Goal: Task Accomplishment & Management: Complete application form

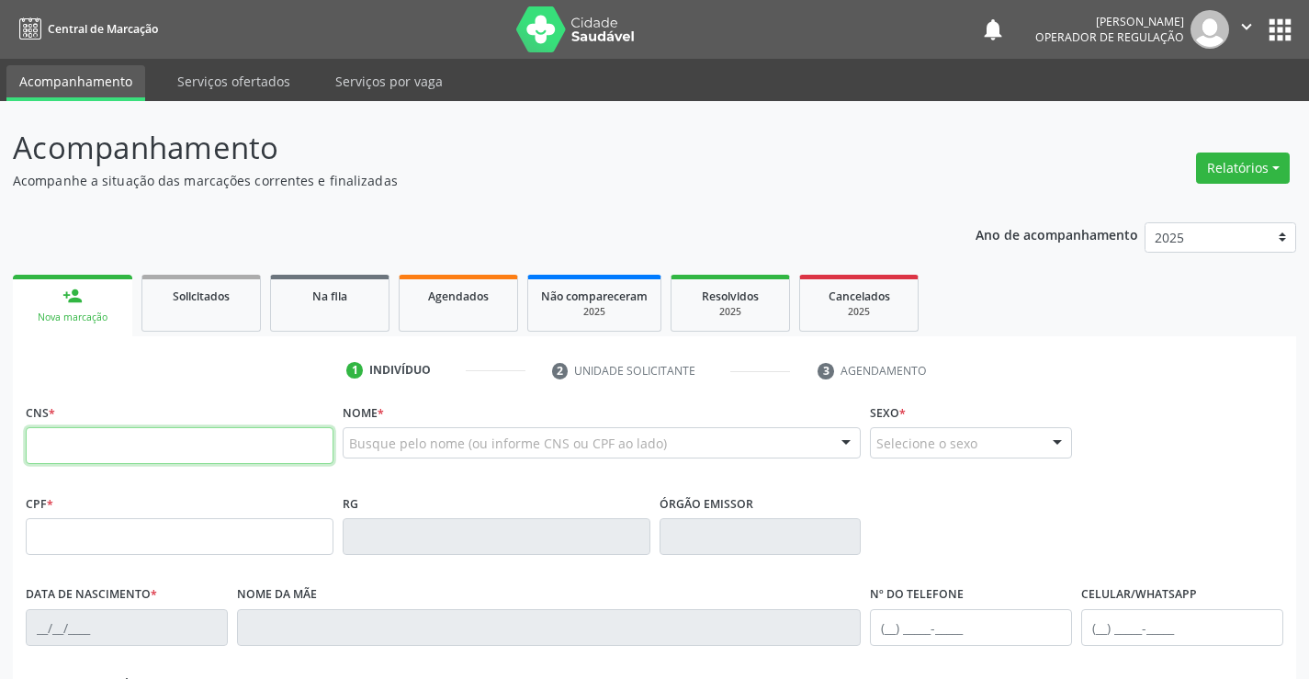
click at [146, 453] on input "text" at bounding box center [180, 445] width 308 height 37
click at [144, 454] on input "text" at bounding box center [180, 445] width 308 height 37
click at [143, 454] on input "text" at bounding box center [180, 445] width 308 height 37
type input "705 0016 0193 8557"
type input "17/08/1988"
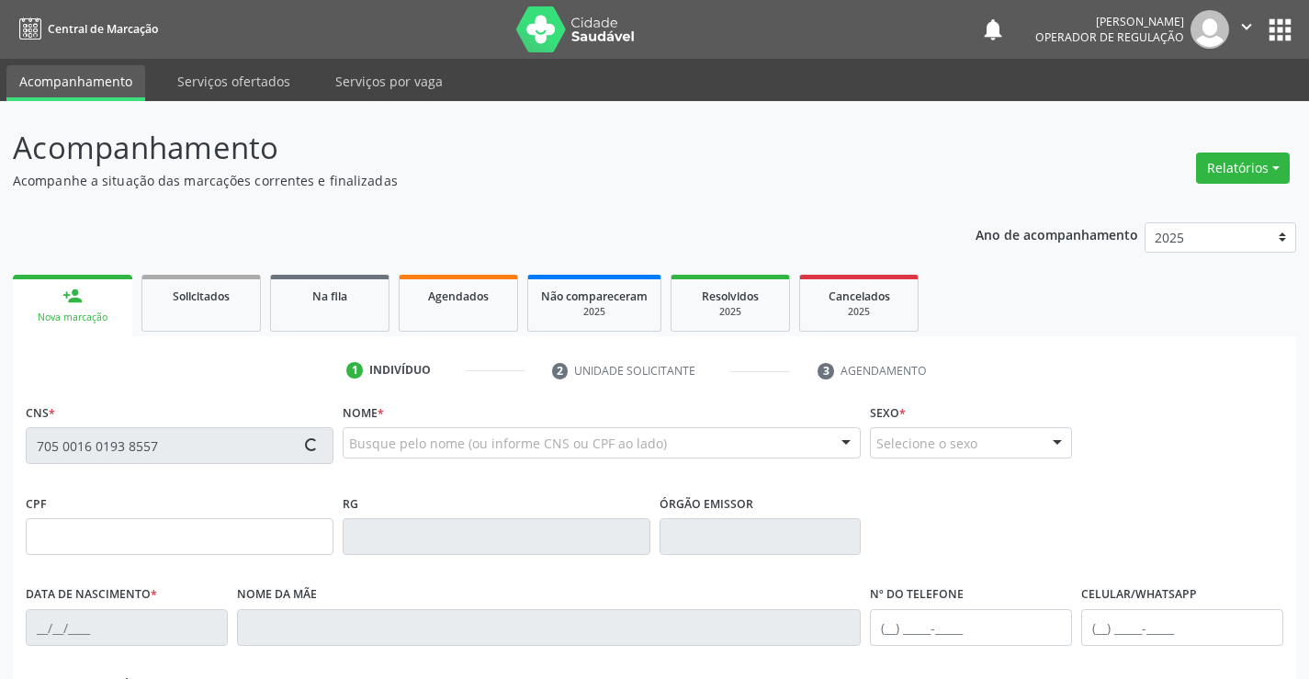
type input "(74) 98813-6740"
type input "053.775.855-00"
type input "SN"
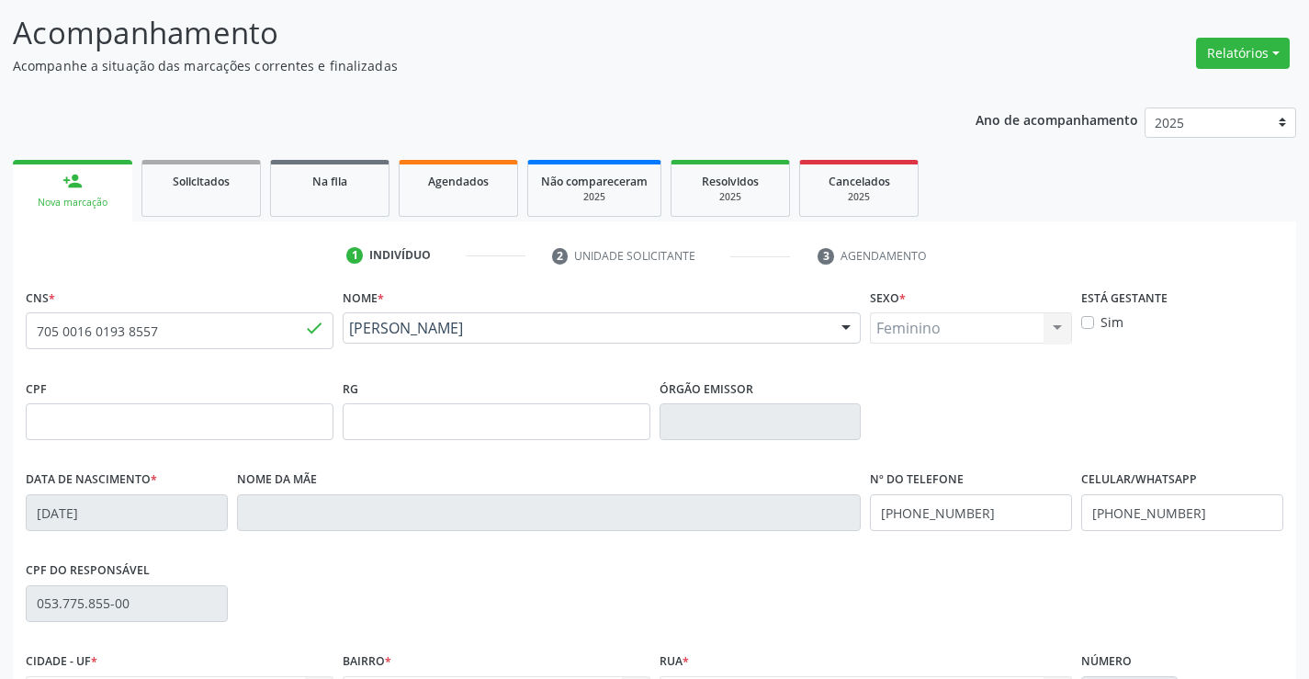
scroll to position [317, 0]
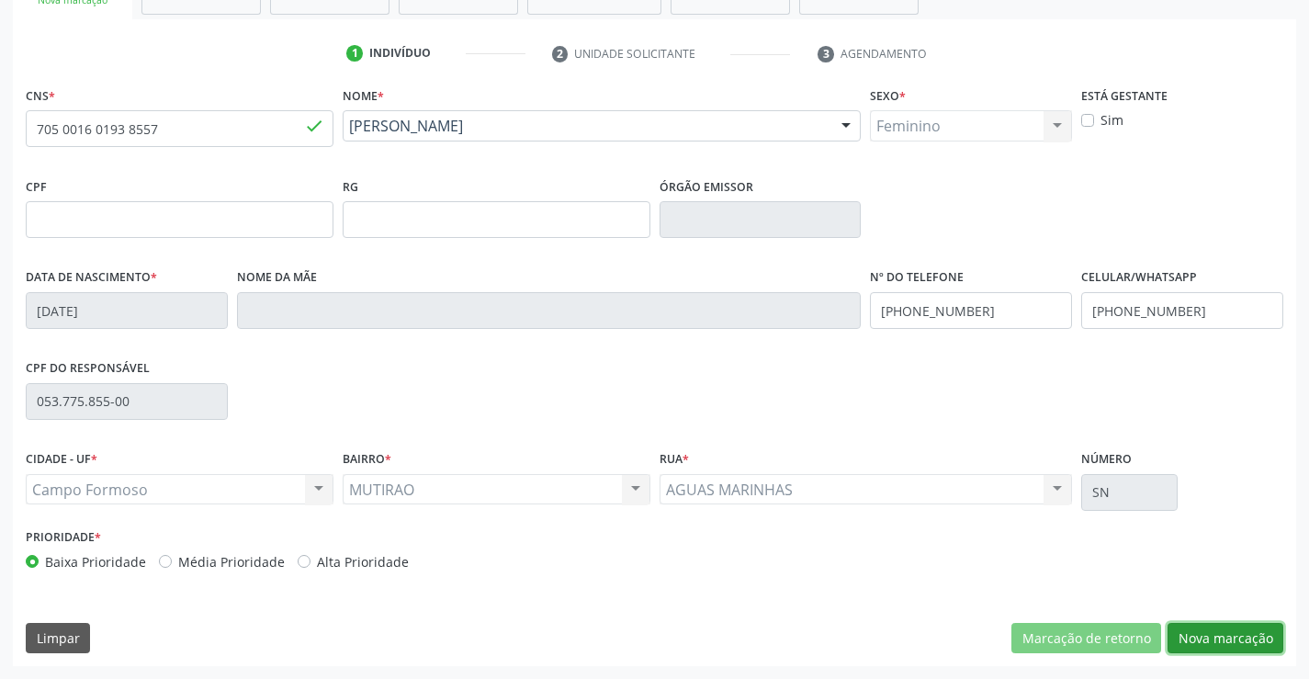
click at [1211, 643] on button "Nova marcação" at bounding box center [1225, 638] width 116 height 31
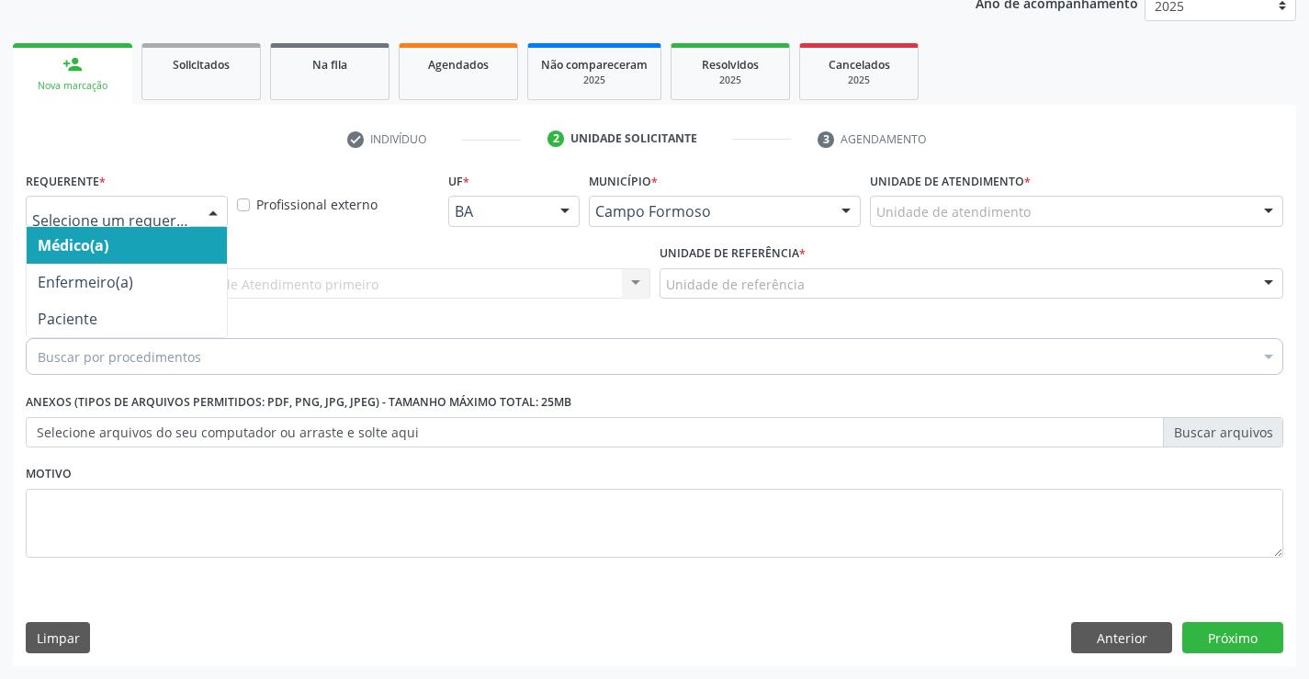
click at [217, 200] on div at bounding box center [213, 212] width 28 height 31
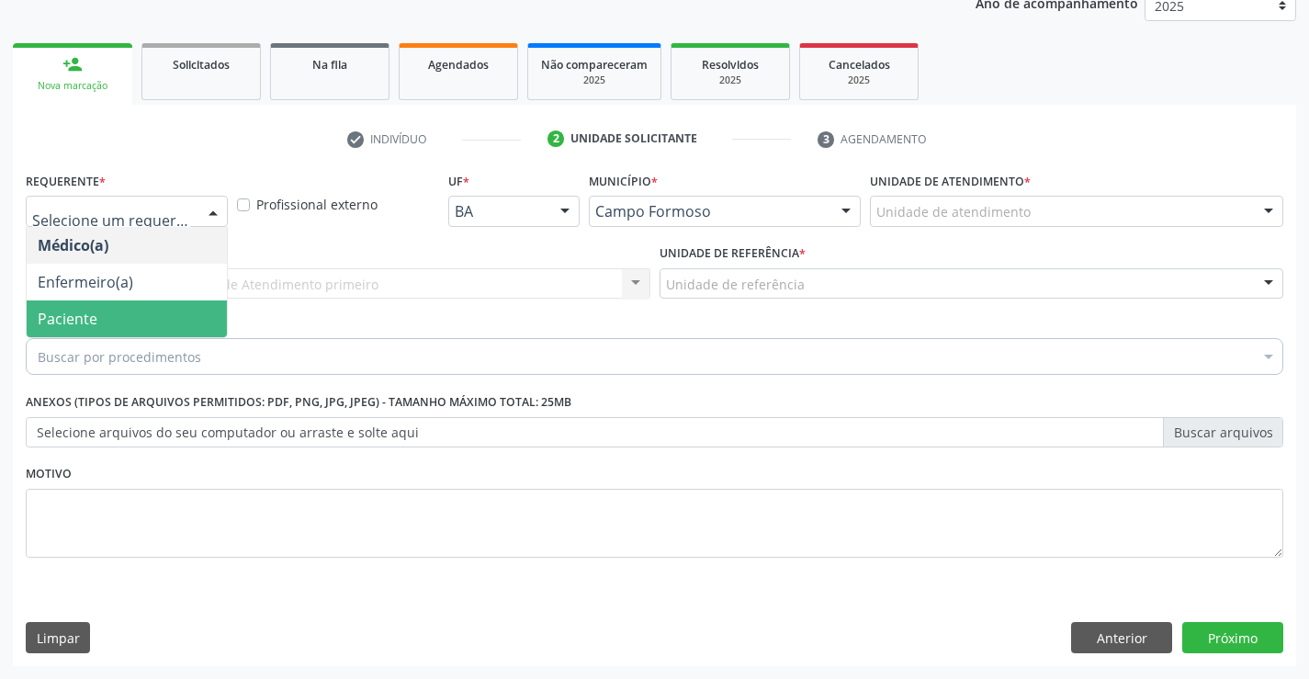
drag, startPoint x: 107, startPoint y: 315, endPoint x: 228, endPoint y: 282, distance: 125.7
click at [107, 314] on span "Paciente" at bounding box center [127, 318] width 200 height 37
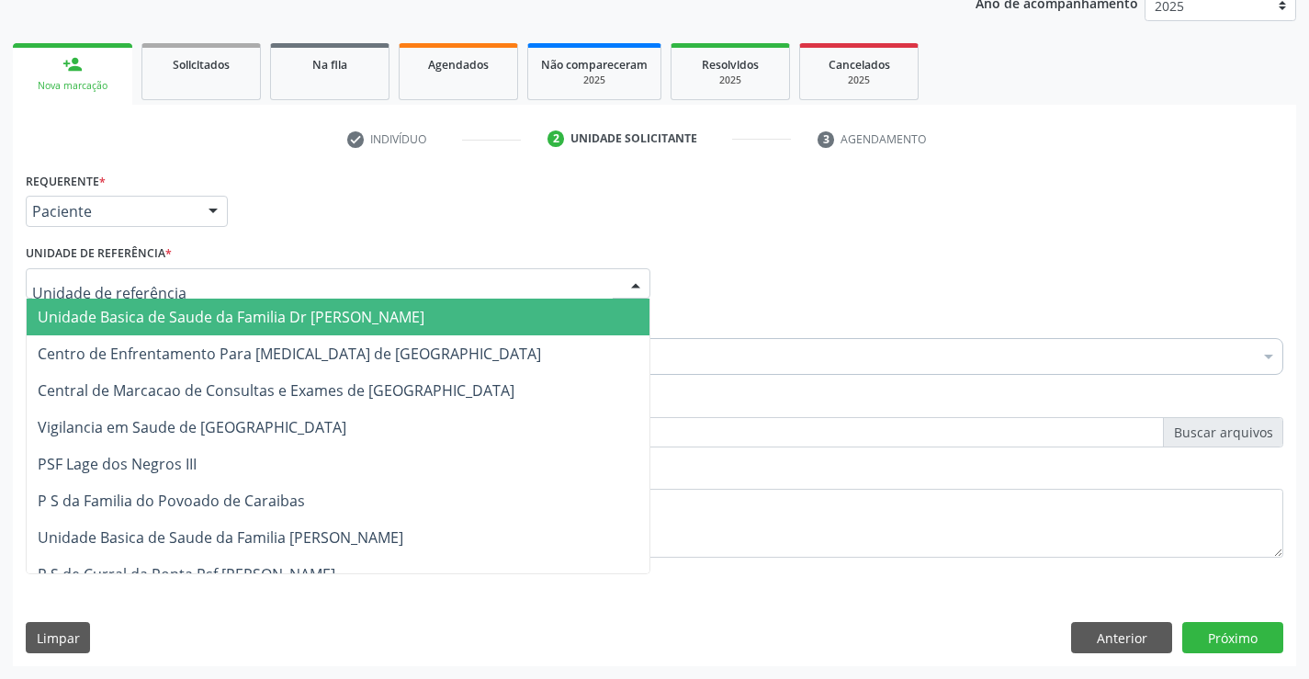
click at [266, 275] on div at bounding box center [338, 283] width 625 height 31
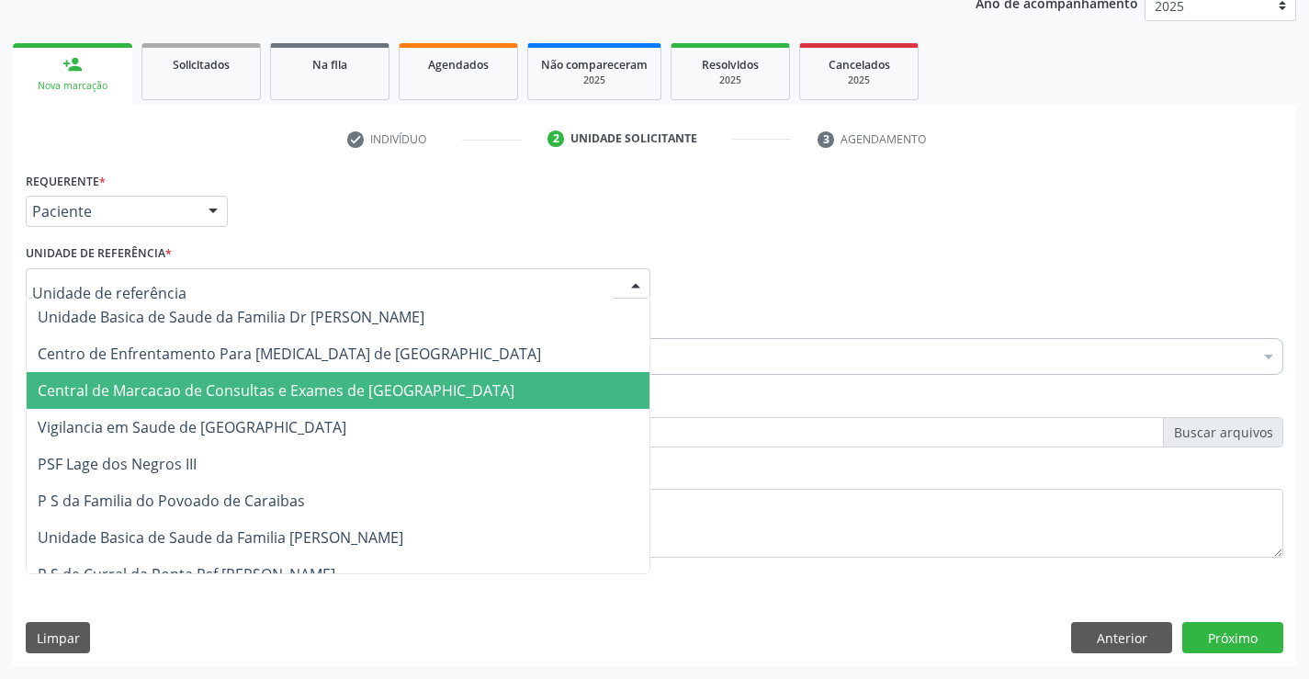
click at [316, 400] on span "Central de Marcacao de Consultas e Exames de [GEOGRAPHIC_DATA]" at bounding box center [276, 390] width 477 height 20
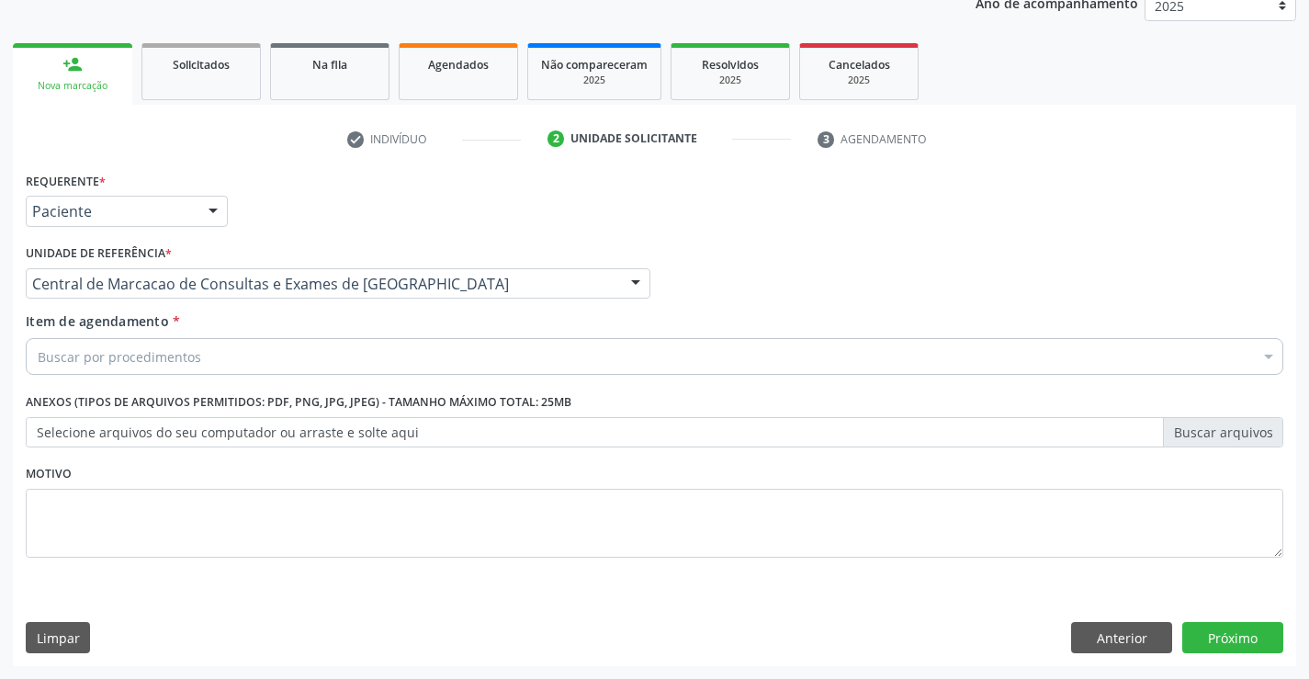
click at [402, 335] on div "Item de agendamento * Buscar por procedimentos Selecionar todos 0202040089 - 3X…" at bounding box center [654, 340] width 1257 height 58
click at [390, 356] on div "Buscar por procedimentos" at bounding box center [654, 356] width 1257 height 37
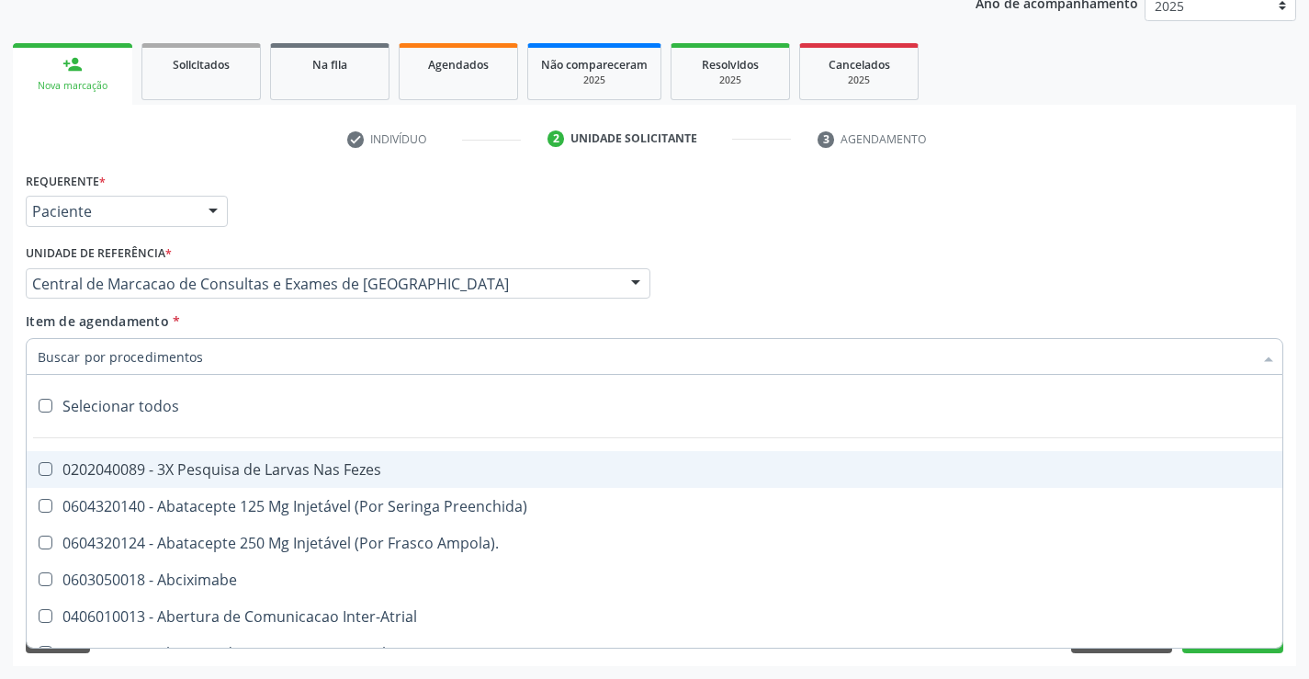
click at [208, 355] on input "Item de agendamento *" at bounding box center [645, 356] width 1215 height 37
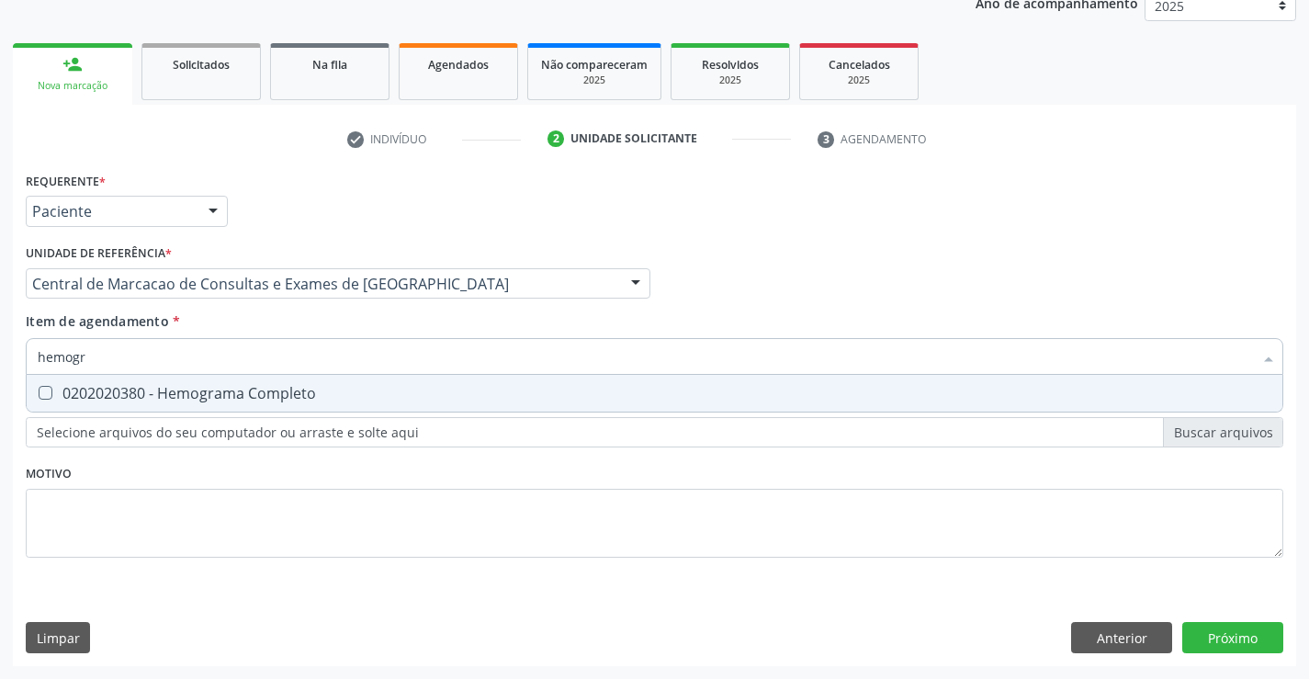
type input "hemogra"
click at [186, 395] on div "0202020380 - Hemograma Completo" at bounding box center [654, 393] width 1233 height 15
checkbox Completo "true"
click at [216, 357] on input "hemogra" at bounding box center [645, 356] width 1215 height 37
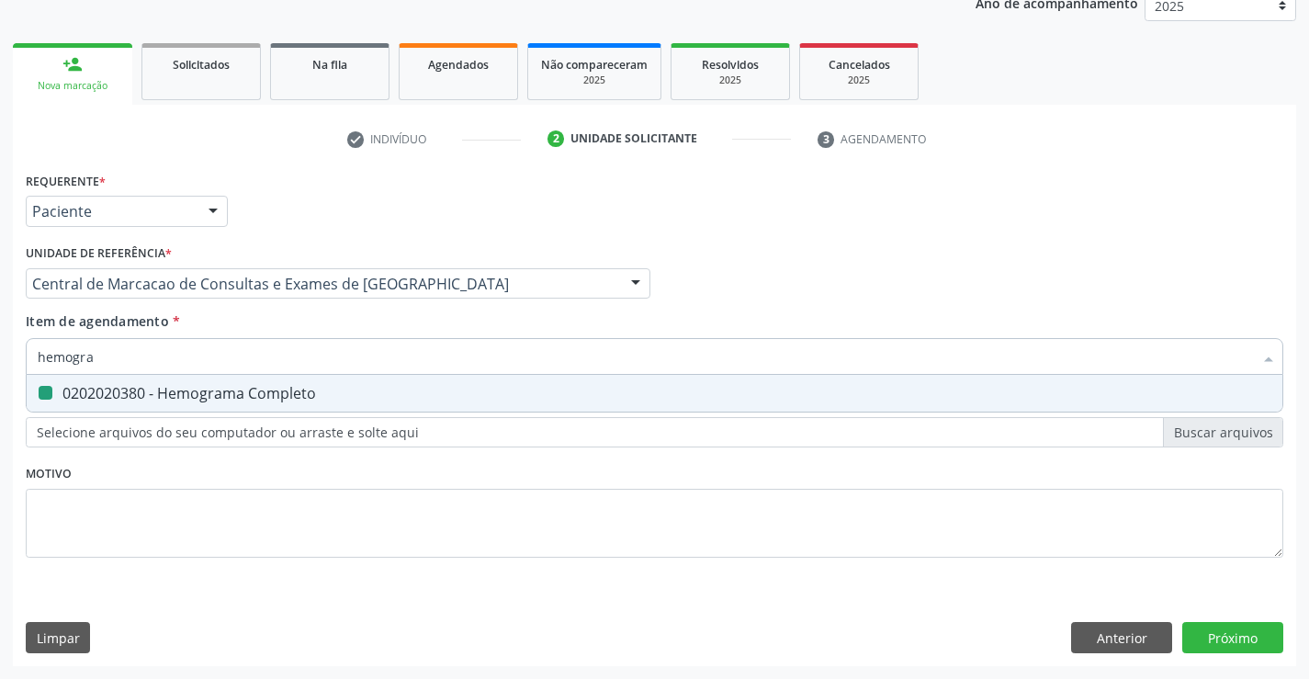
type input "g"
checkbox Completo "false"
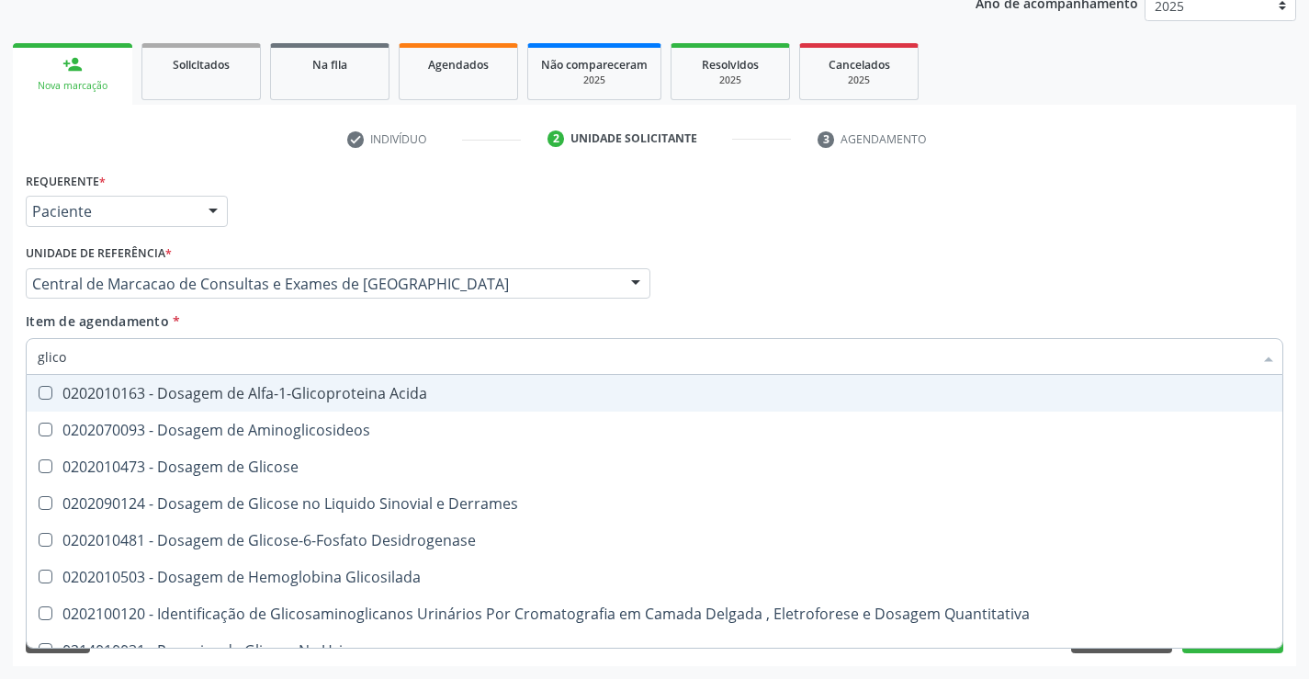
type input "glicos"
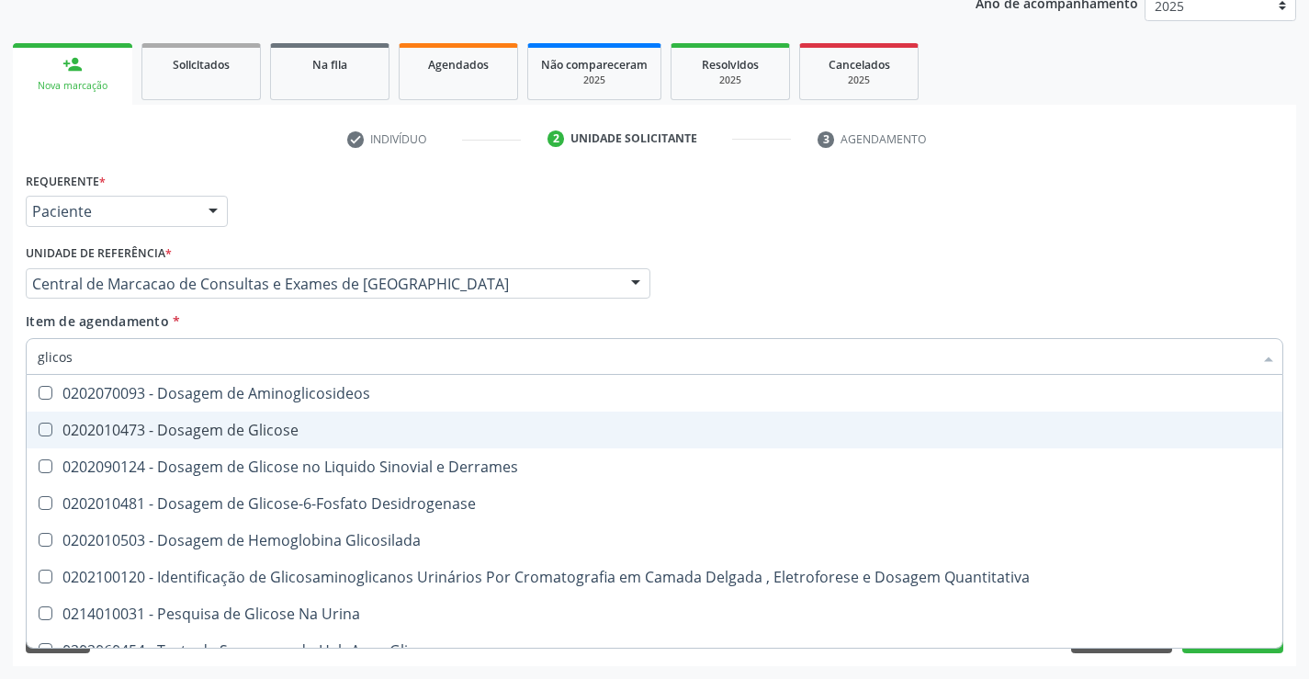
click at [293, 434] on div "0202010473 - Dosagem de Glicose" at bounding box center [654, 429] width 1233 height 15
checkbox Glicose "true"
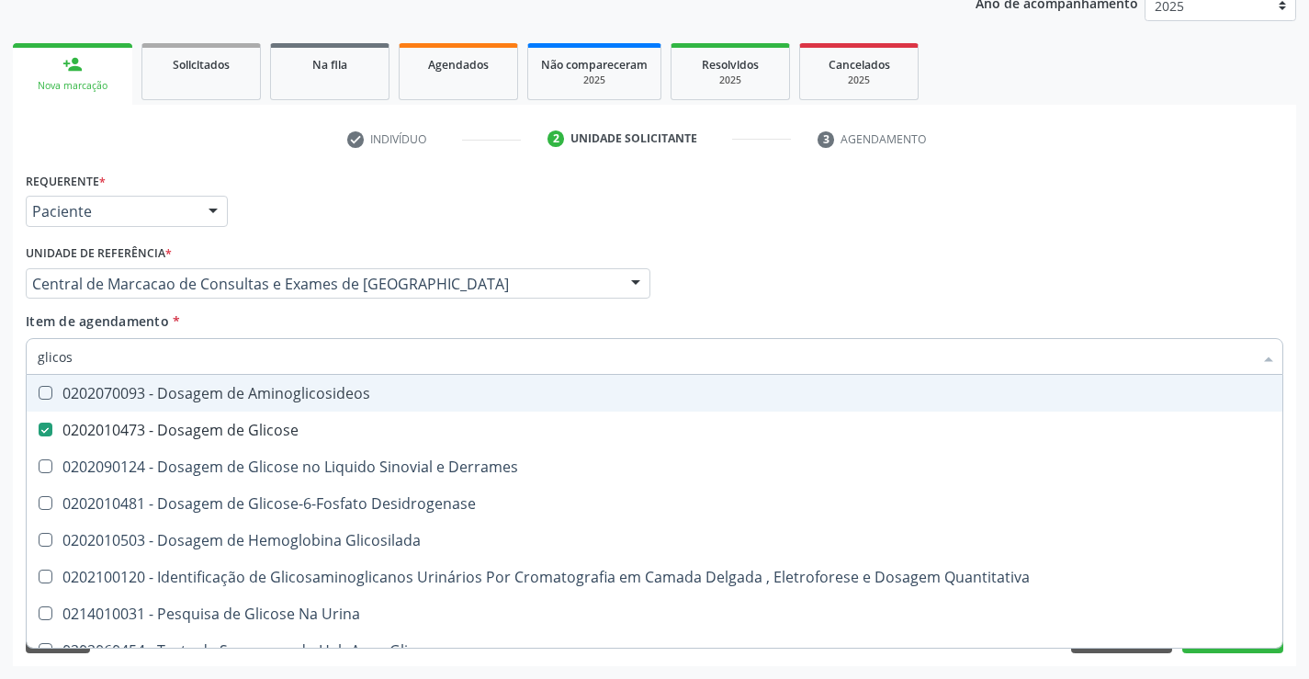
click at [307, 354] on input "glicos" at bounding box center [645, 356] width 1215 height 37
type input "u"
checkbox Glicose "false"
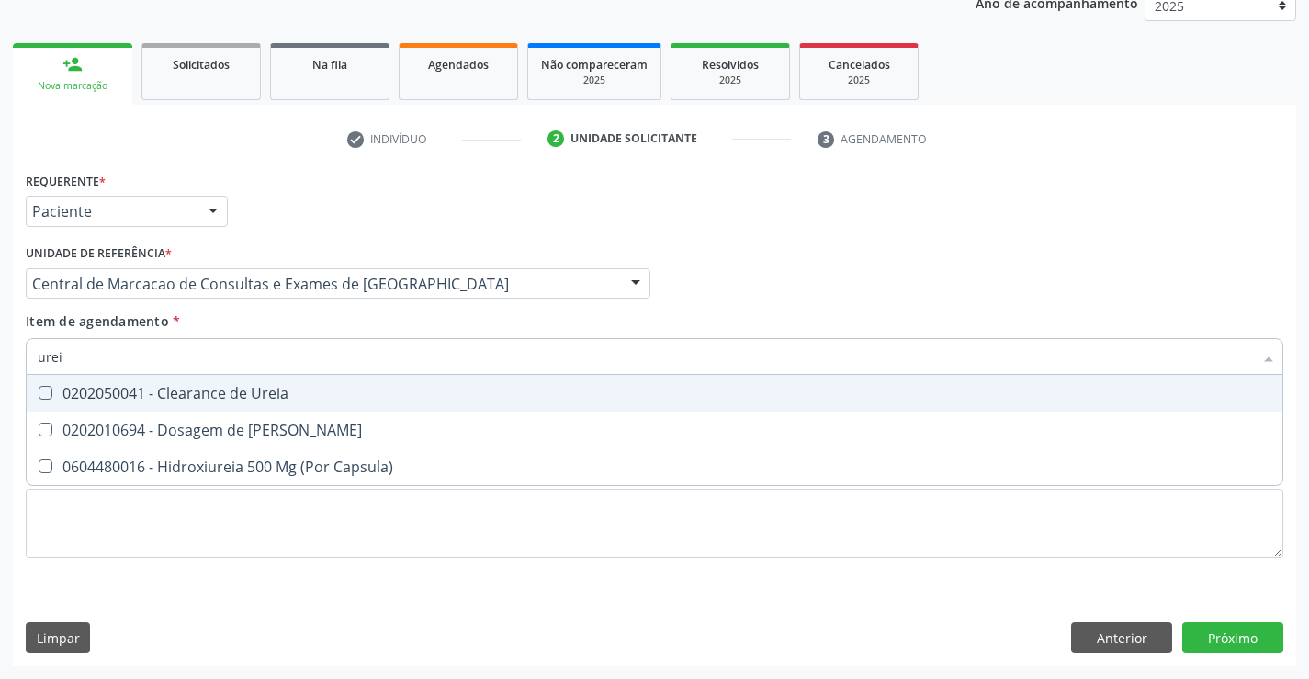
type input "ureia"
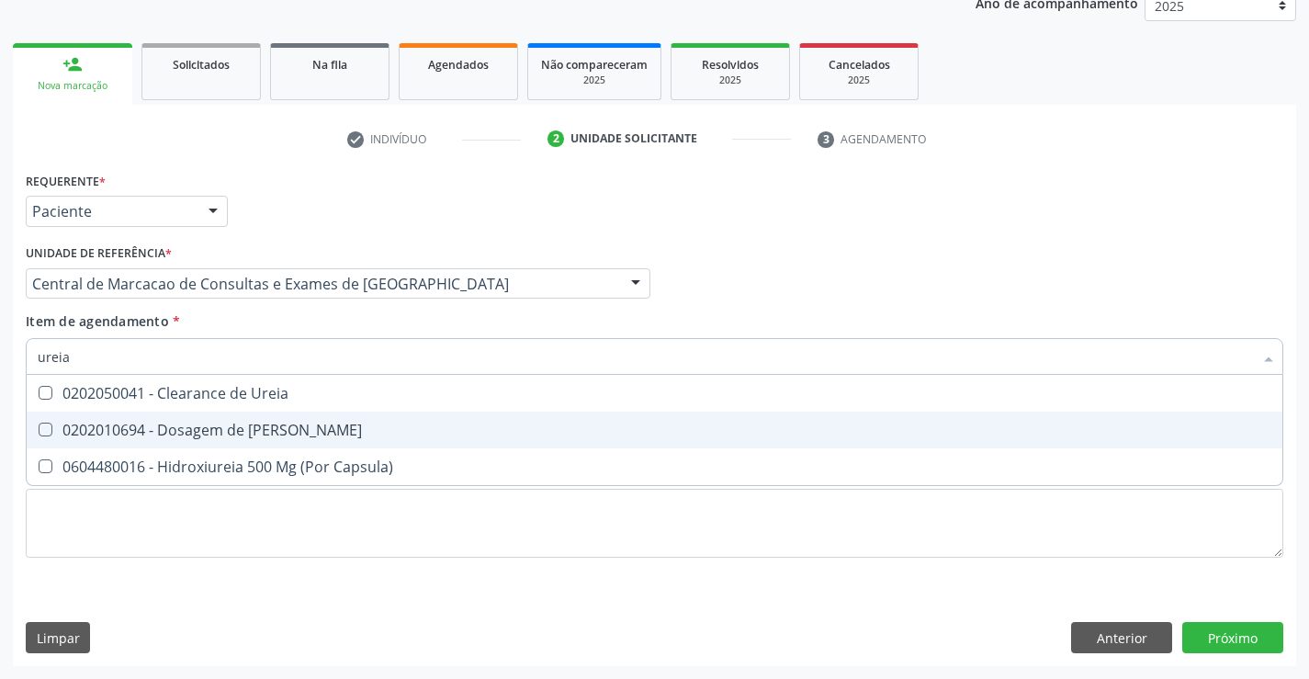
click at [254, 430] on div "0202010694 - Dosagem de [PERSON_NAME]" at bounding box center [654, 429] width 1233 height 15
checkbox Ureia "true"
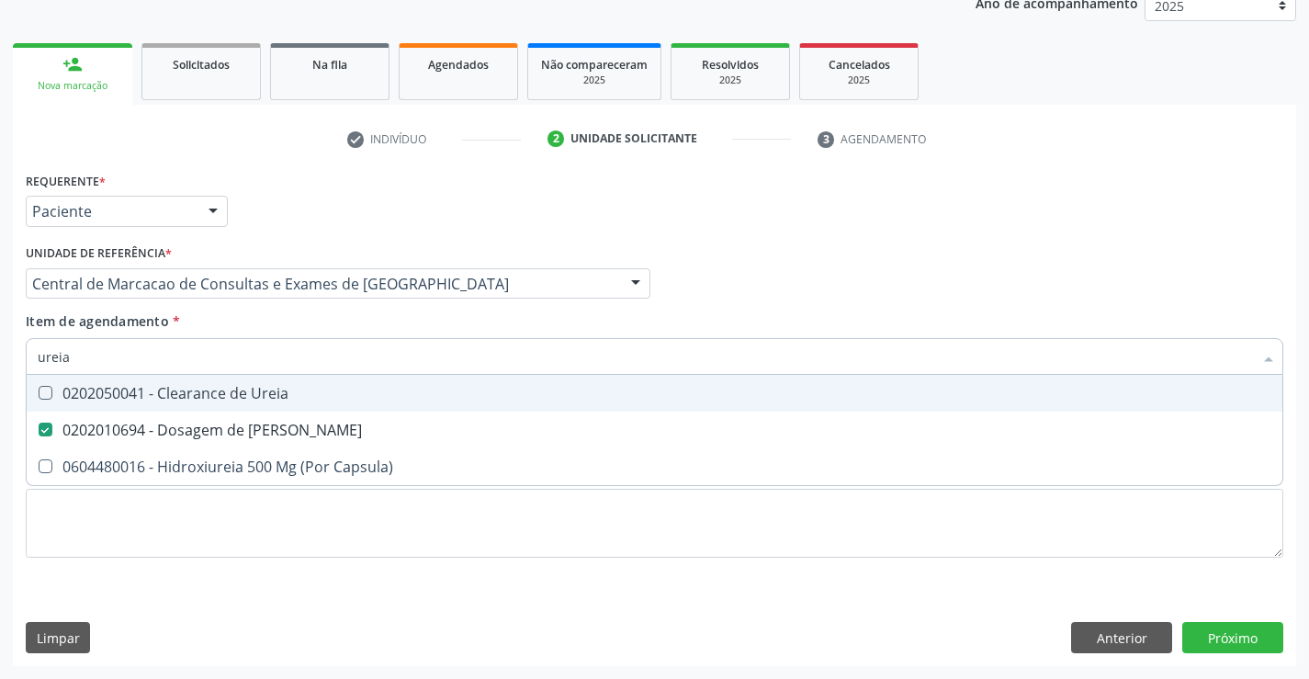
click at [291, 355] on input "ureia" at bounding box center [645, 356] width 1215 height 37
type input "c"
checkbox Ureia "false"
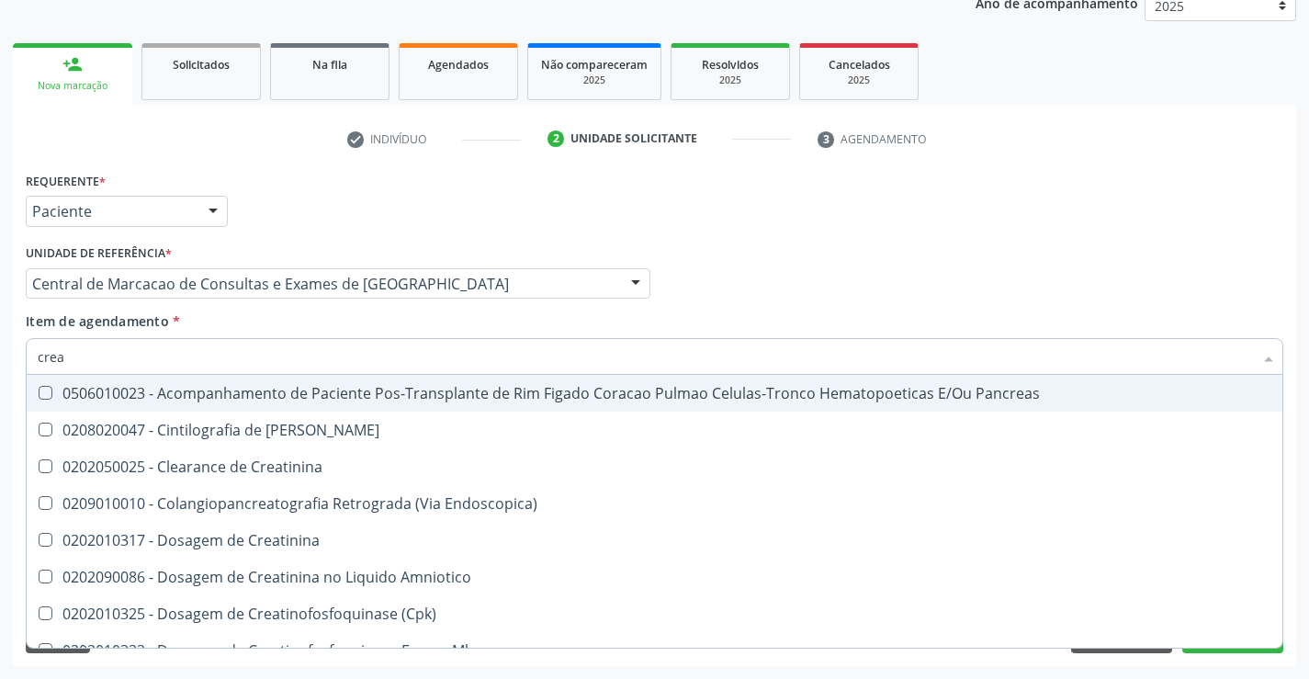
type input "creat"
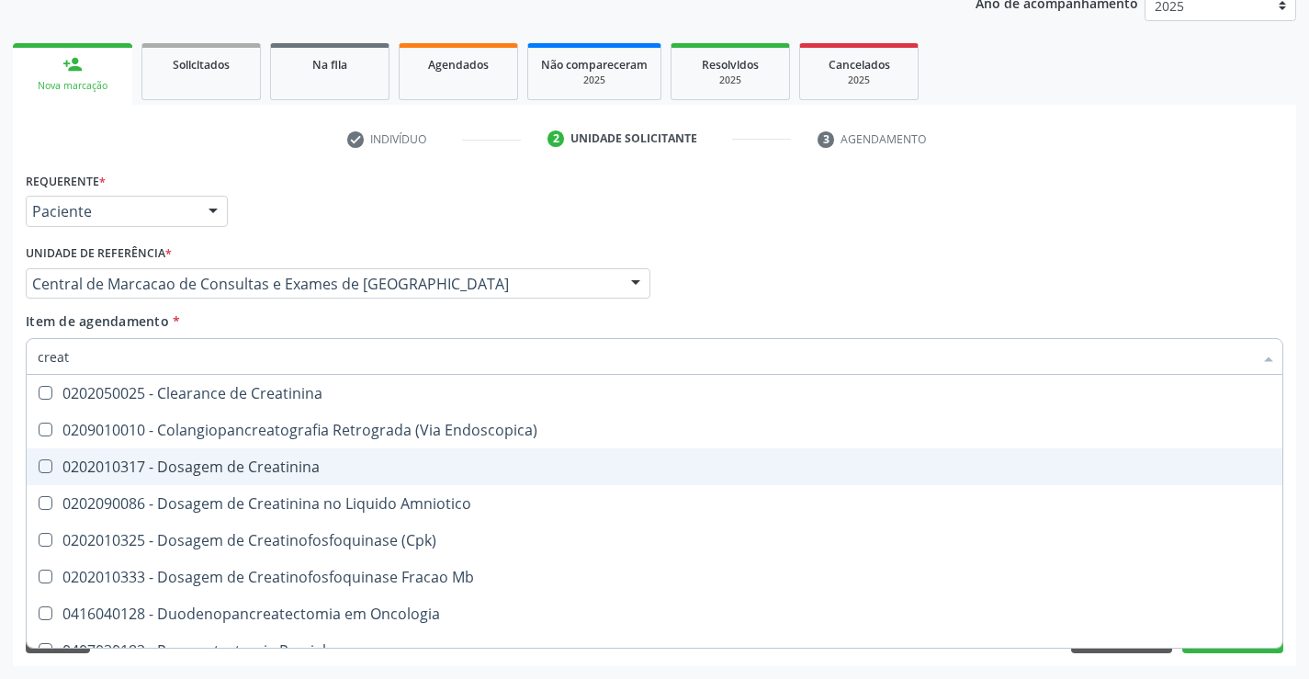
drag, startPoint x: 276, startPoint y: 471, endPoint x: 295, endPoint y: 411, distance: 63.6
click at [279, 465] on div "0202010317 - Dosagem de Creatinina" at bounding box center [654, 466] width 1233 height 15
checkbox Creatinina "true"
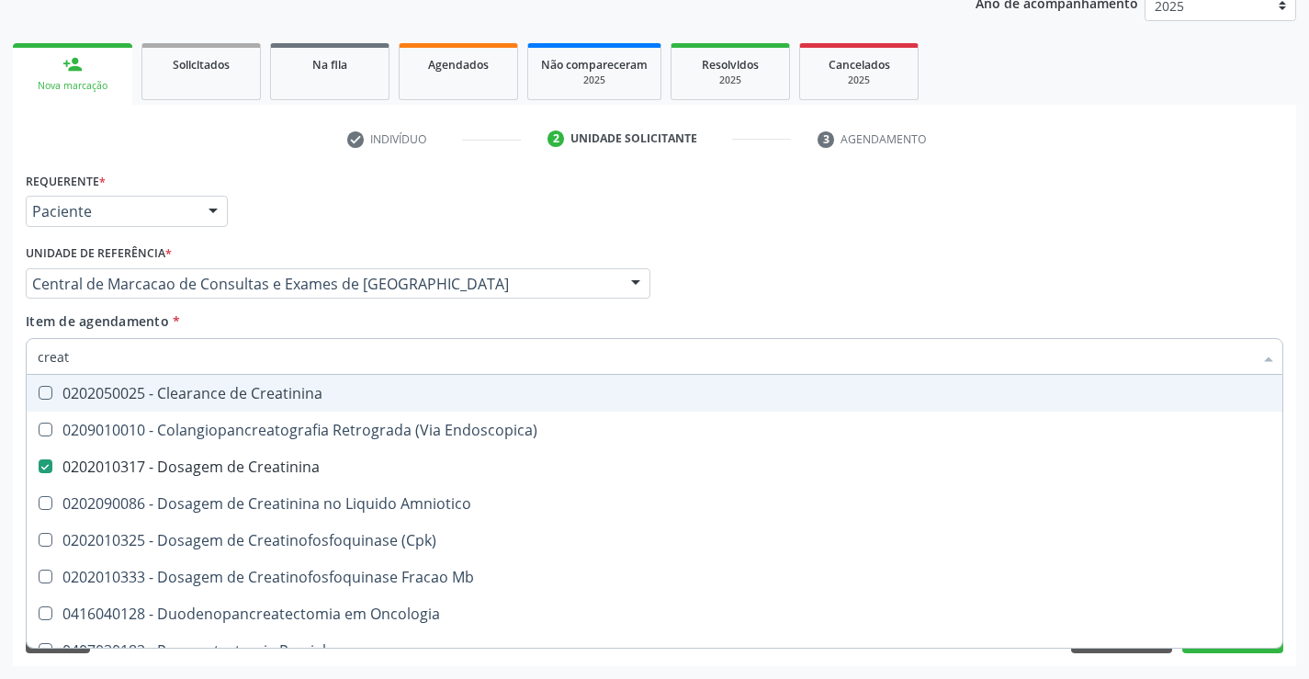
click at [304, 350] on input "creat" at bounding box center [645, 356] width 1215 height 37
type input "uri"
checkbox Creatinina "false"
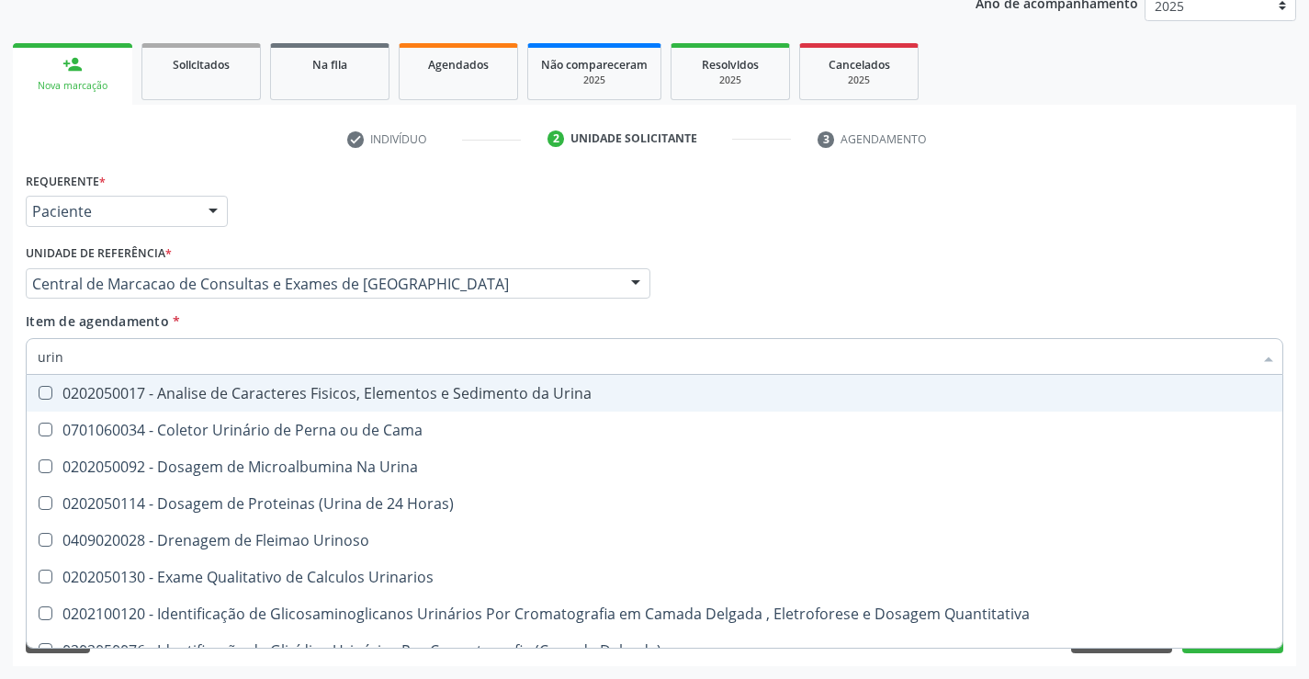
type input "urina"
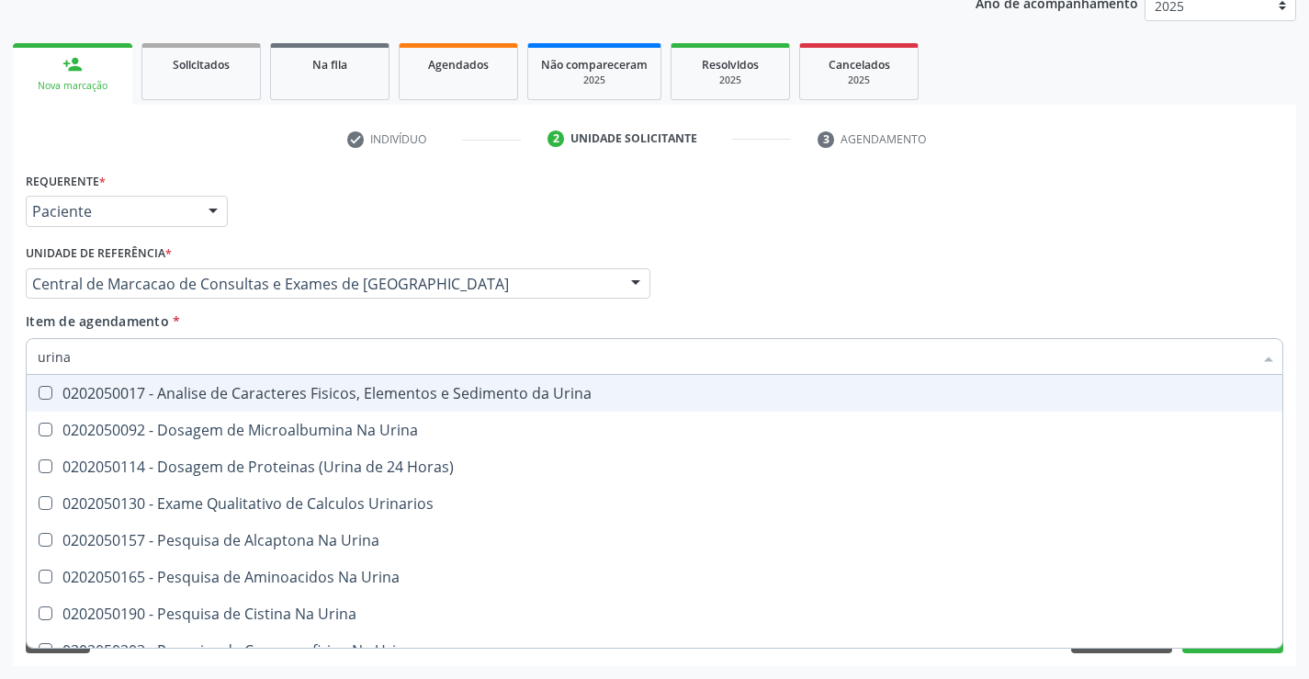
click at [293, 388] on div "0202050017 - Analise de Caracteres Fisicos, Elementos e Sedimento da Urina" at bounding box center [654, 393] width 1233 height 15
checkbox Urina "true"
click at [320, 365] on input "urina" at bounding box center [645, 356] width 1215 height 37
type input "col"
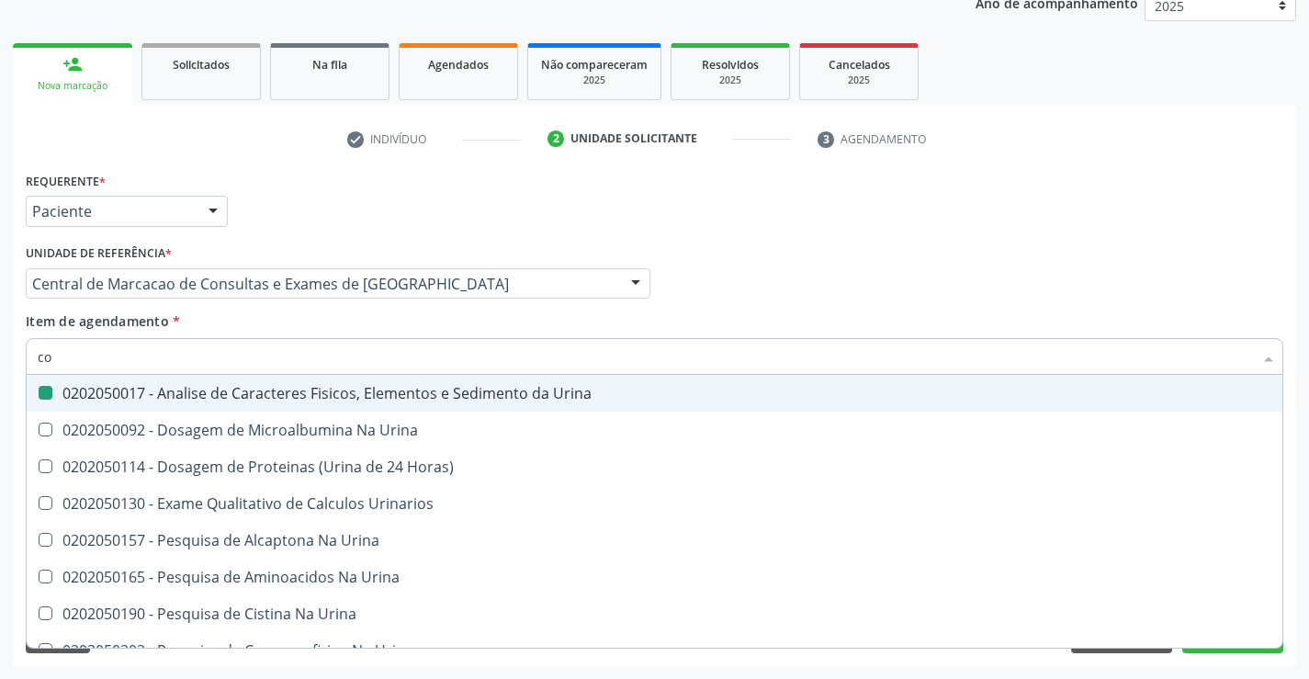
checkbox Urina "false"
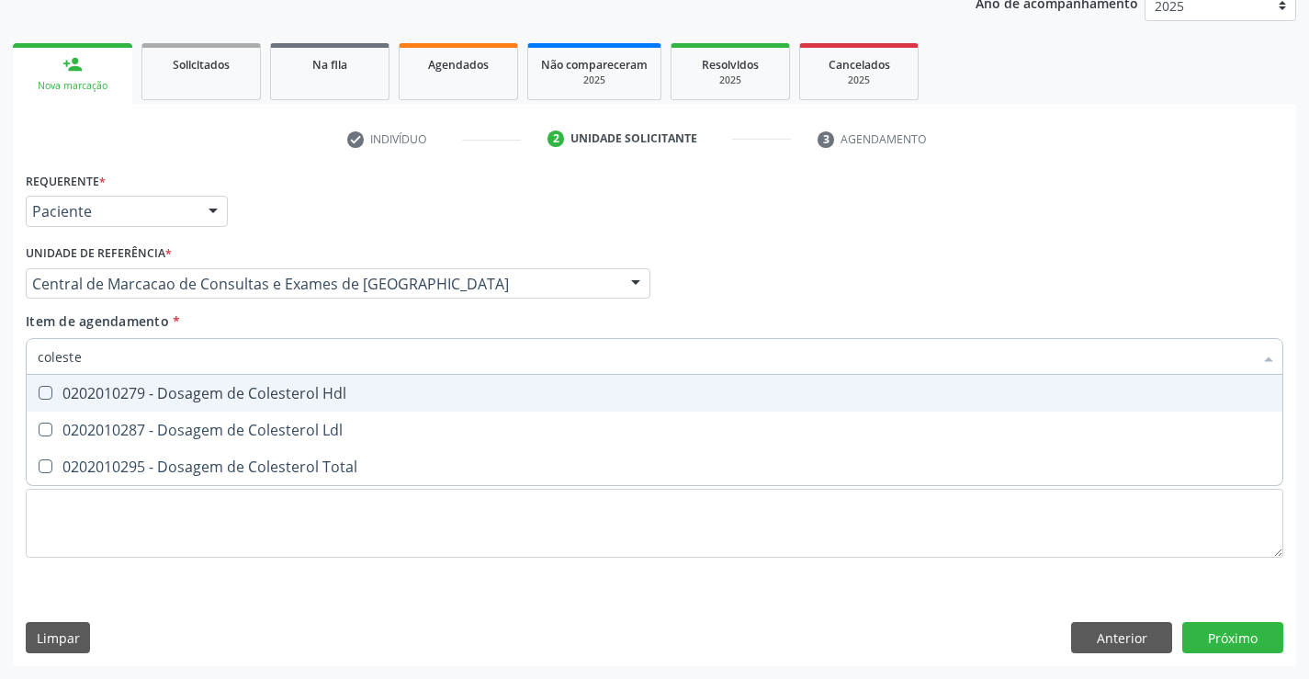
type input "colester"
click at [309, 399] on div "0202010279 - Dosagem de Colesterol Hdl" at bounding box center [654, 393] width 1233 height 15
checkbox Hdl "true"
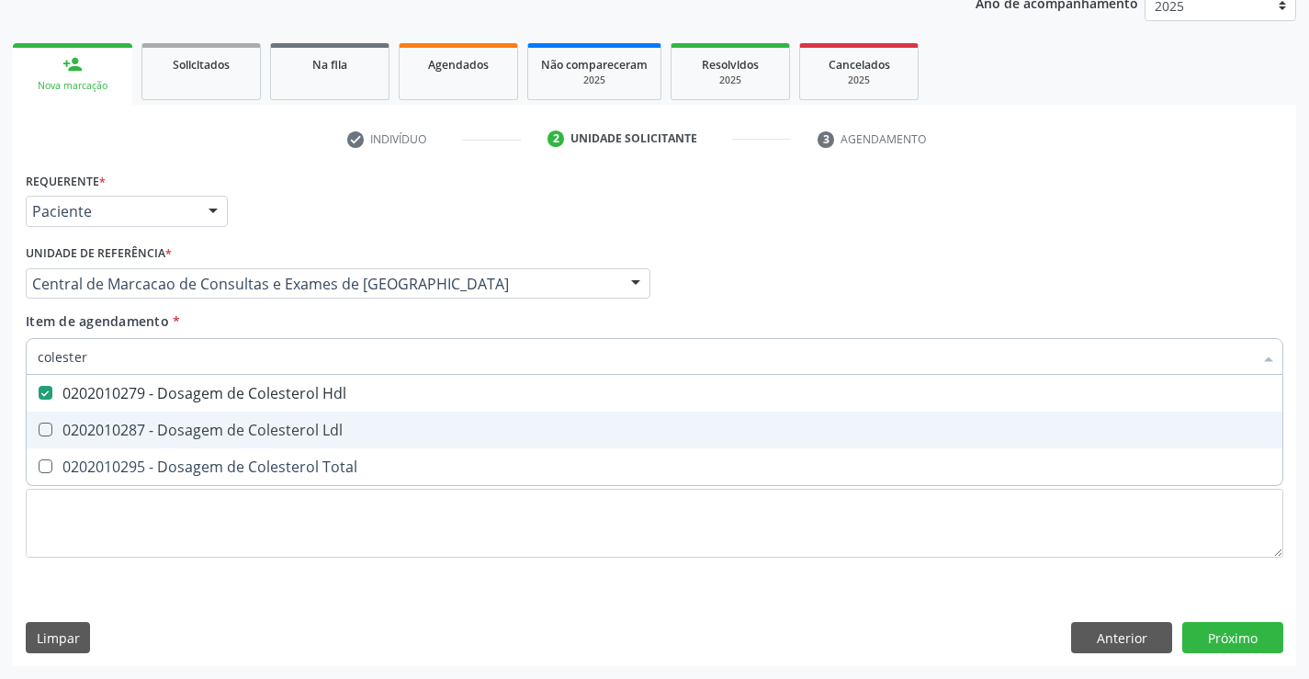
click at [305, 426] on div "0202010287 - Dosagem de Colesterol Ldl" at bounding box center [654, 429] width 1233 height 15
checkbox Ldl "true"
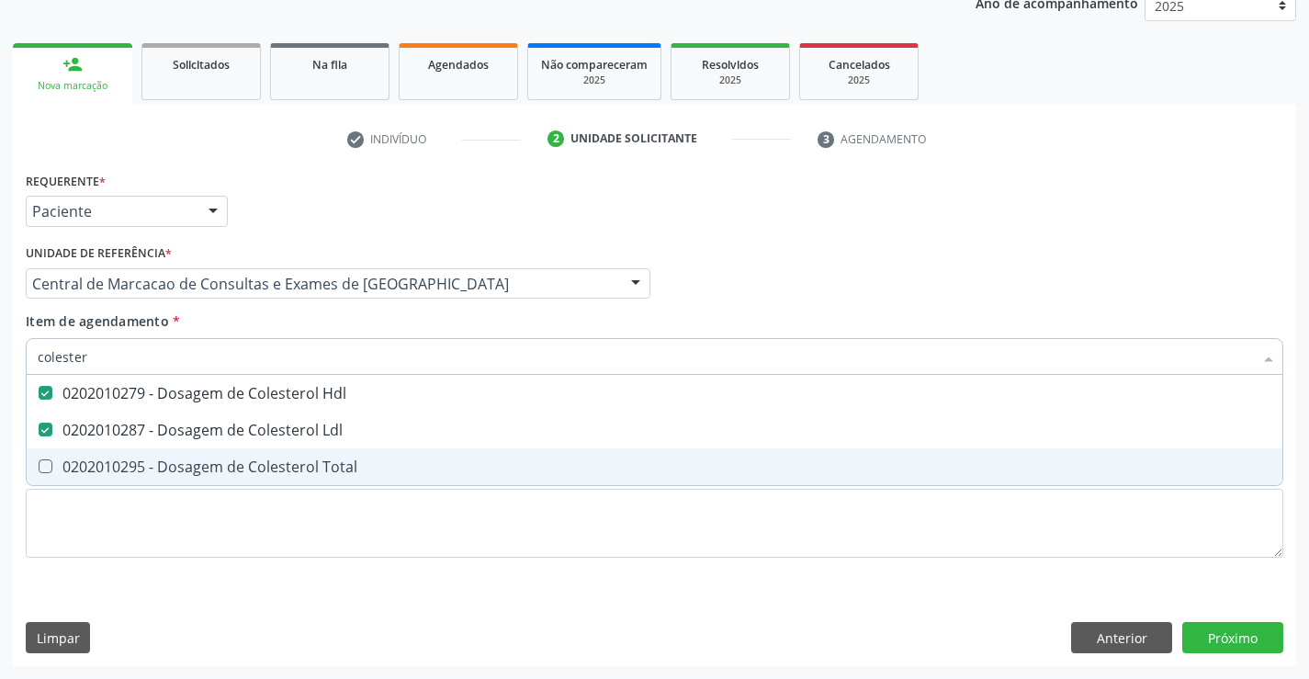
click at [307, 456] on span "0202010295 - Dosagem de Colesterol Total" at bounding box center [655, 466] width 1256 height 37
checkbox Total "true"
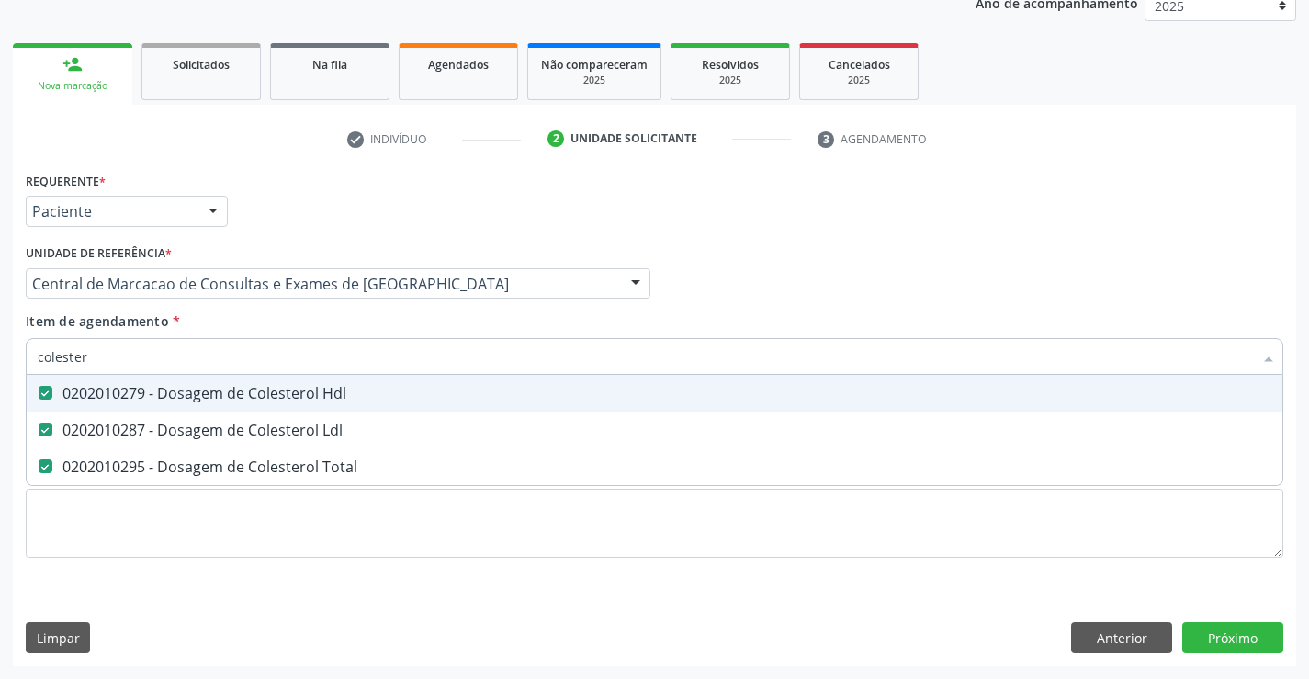
click at [328, 361] on input "colester" at bounding box center [645, 356] width 1215 height 37
type input "tr"
checkbox Hdl "false"
checkbox Ldl "false"
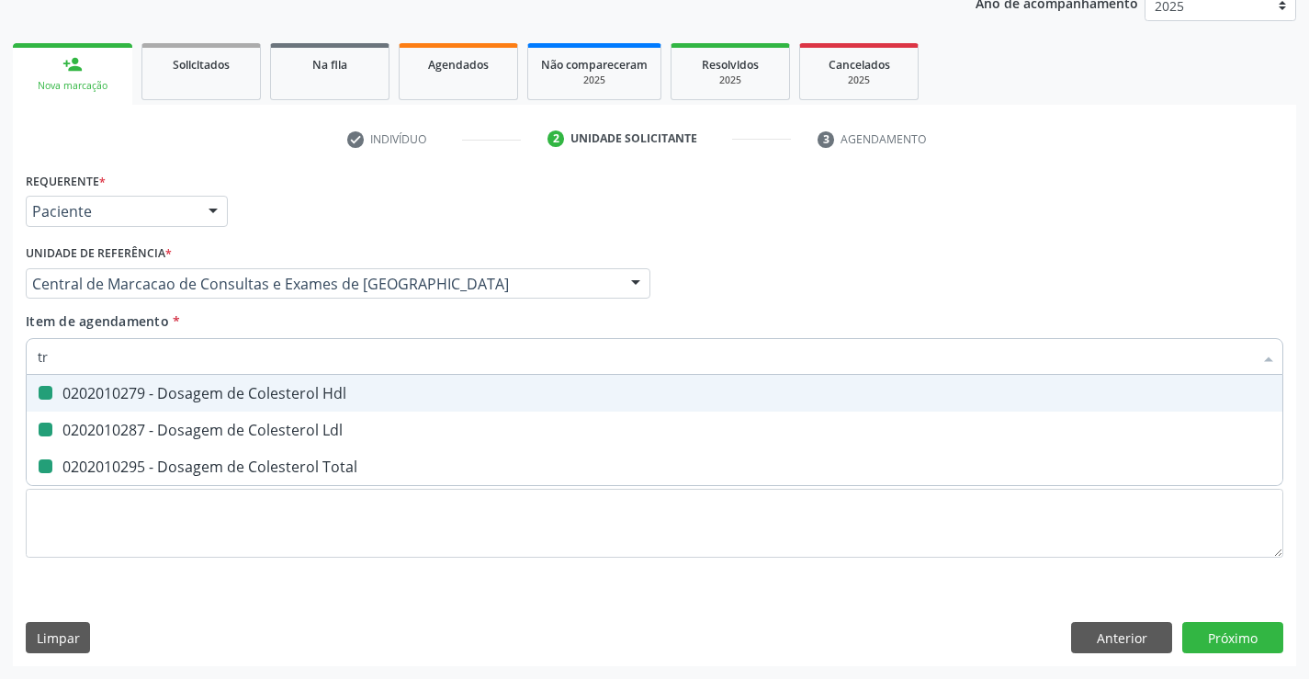
checkbox Total "false"
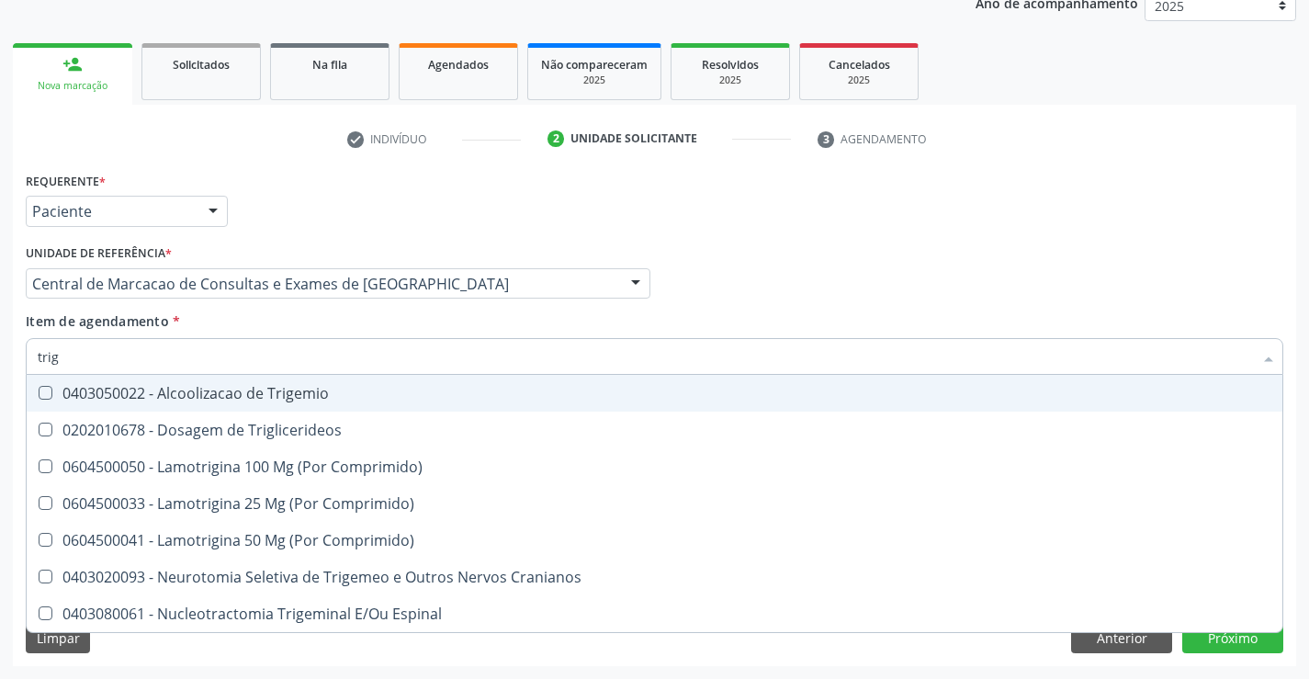
type input "trigl"
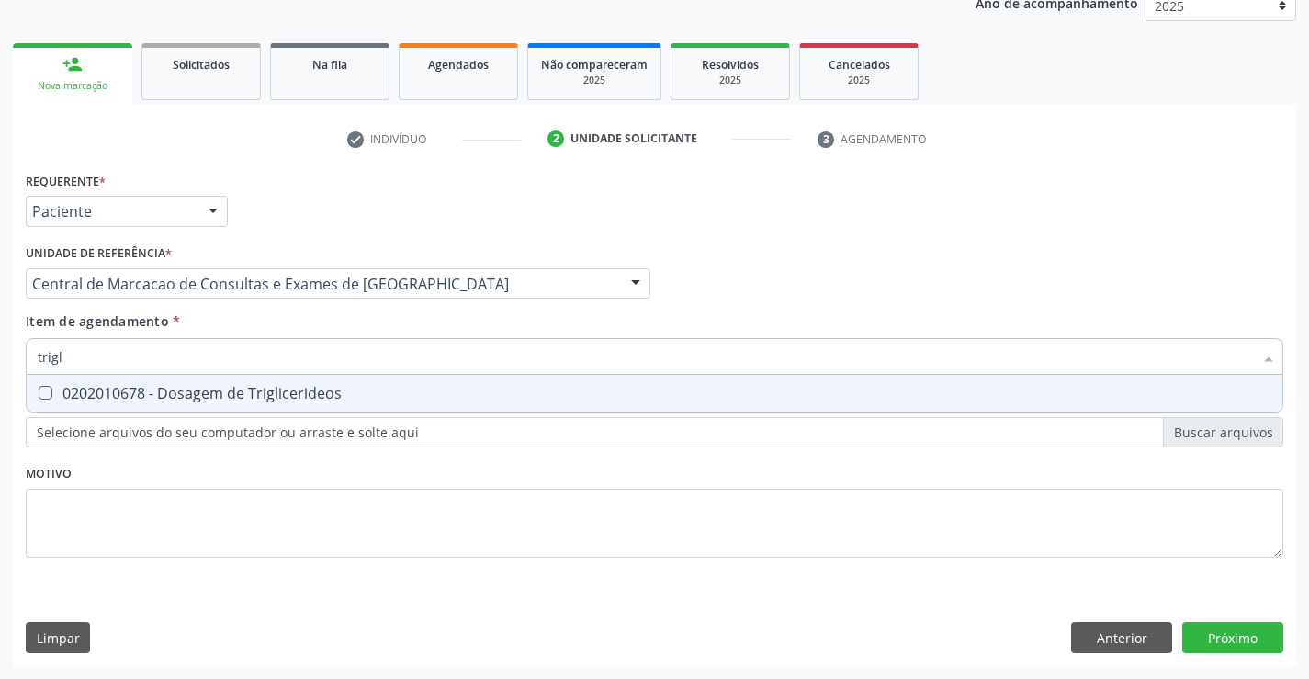
drag, startPoint x: 287, startPoint y: 391, endPoint x: 303, endPoint y: 374, distance: 23.4
click at [288, 389] on div "0202010678 - Dosagem de Triglicerideos" at bounding box center [654, 393] width 1233 height 15
checkbox Triglicerideos "true"
click at [310, 355] on input "trigl" at bounding box center [645, 356] width 1215 height 37
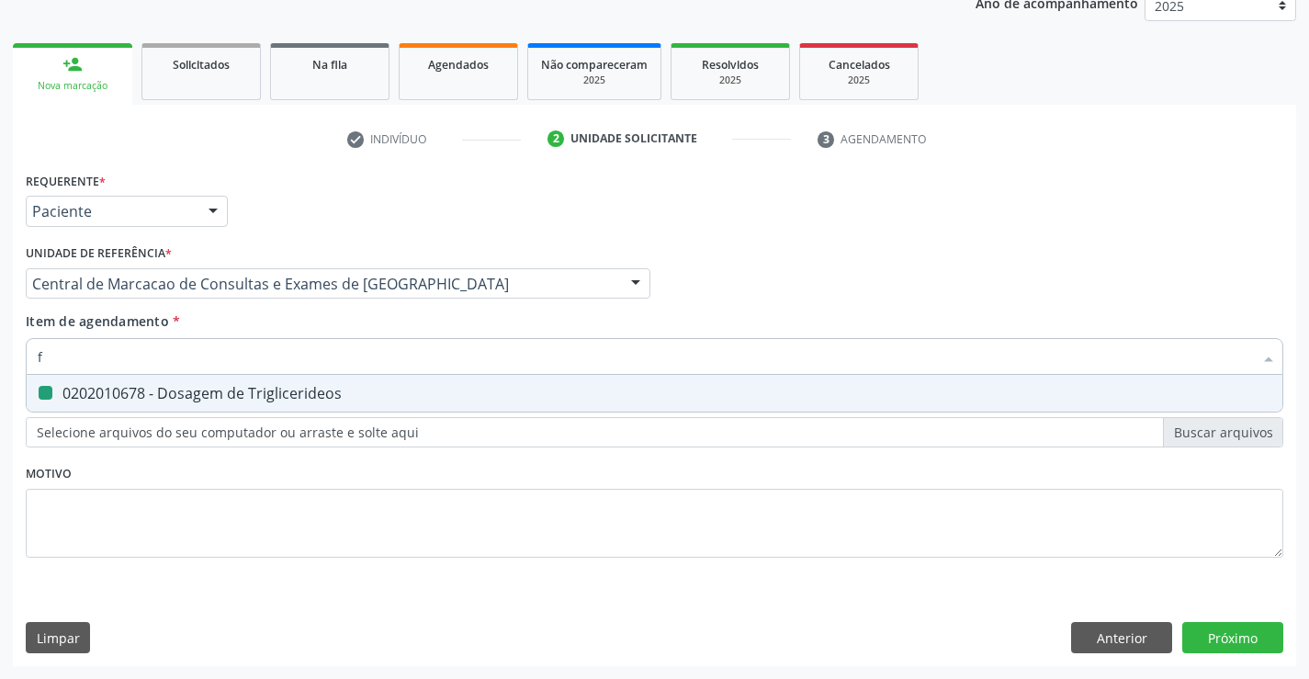
type input "fe"
checkbox Triglicerideos "false"
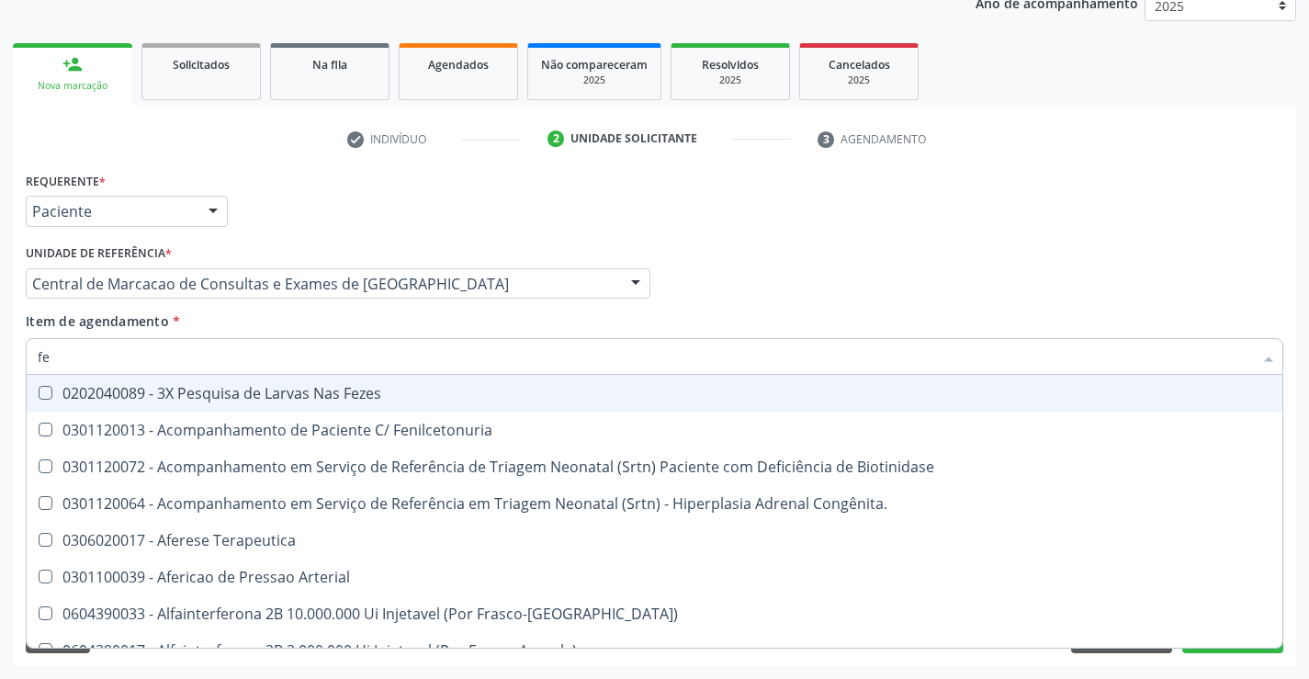
type input "fez"
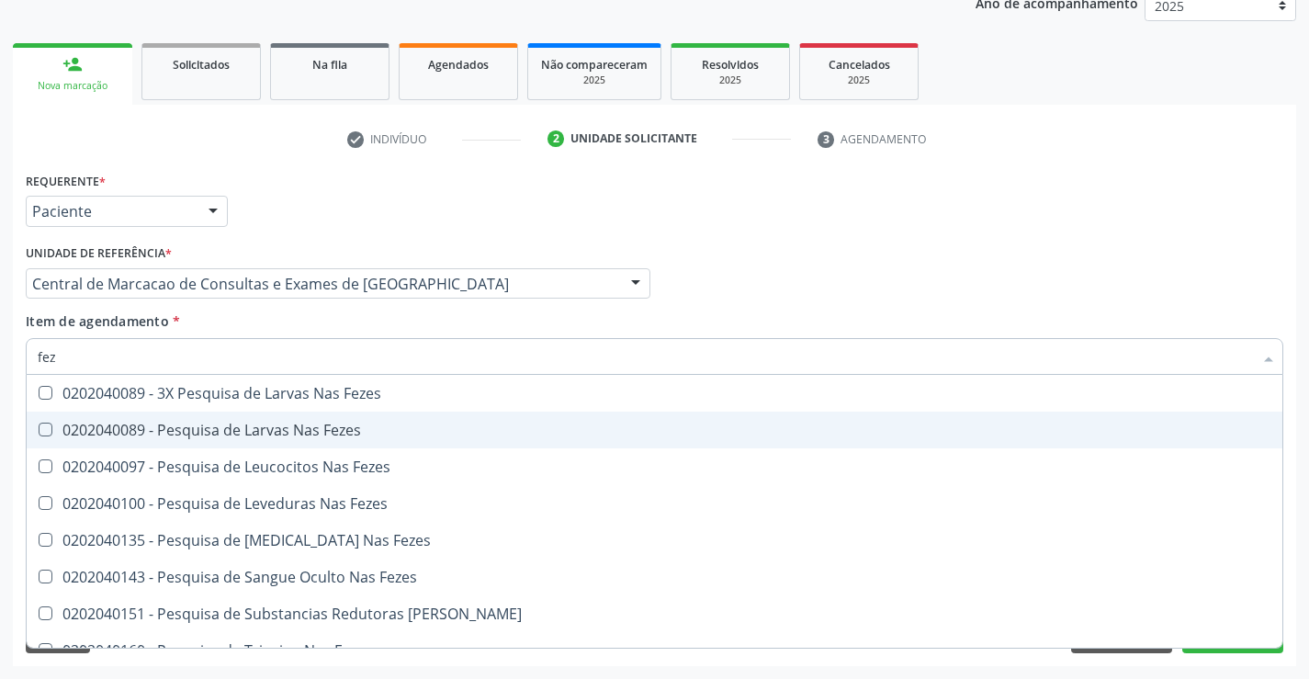
click at [252, 422] on div "0202040089 - Pesquisa de Larvas Nas Fezes" at bounding box center [654, 429] width 1233 height 15
checkbox Fezes "true"
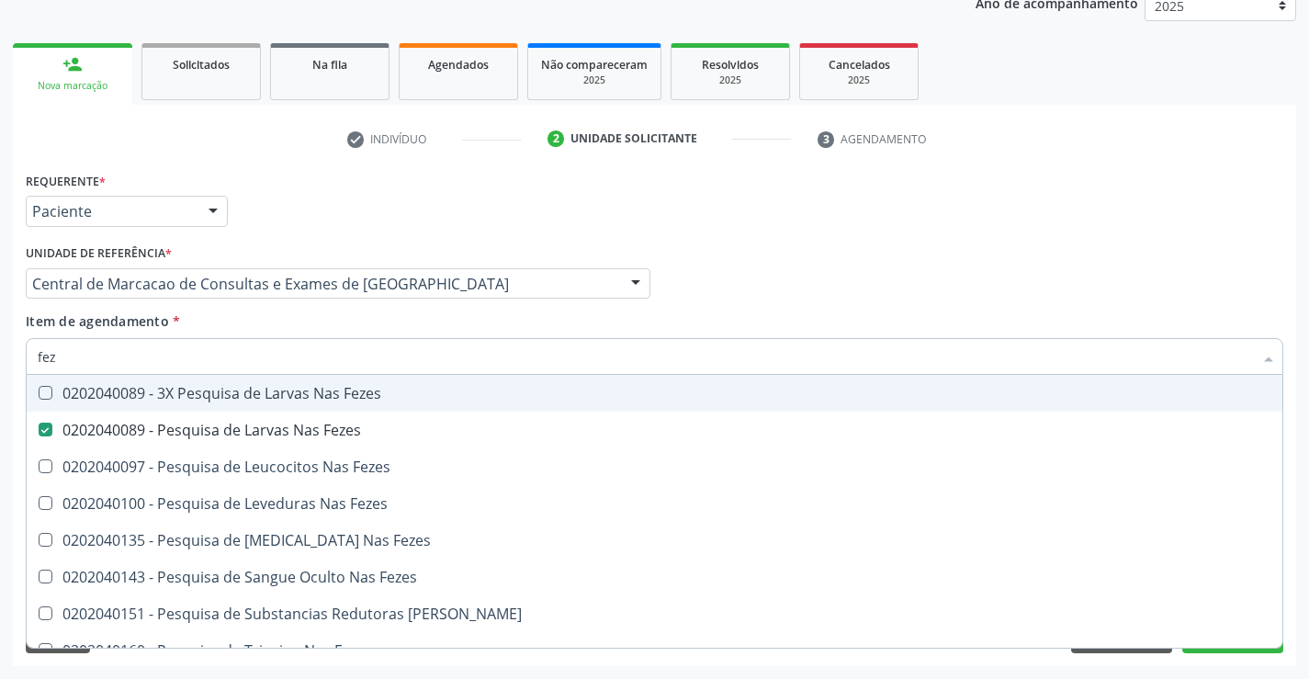
click at [138, 351] on input "fez" at bounding box center [645, 356] width 1215 height 37
click at [1050, 240] on div "Médico Solicitante Por favor, selecione a Unidade de Atendimento primeiro Nenhu…" at bounding box center [654, 276] width 1267 height 72
checkbox Fezes "true"
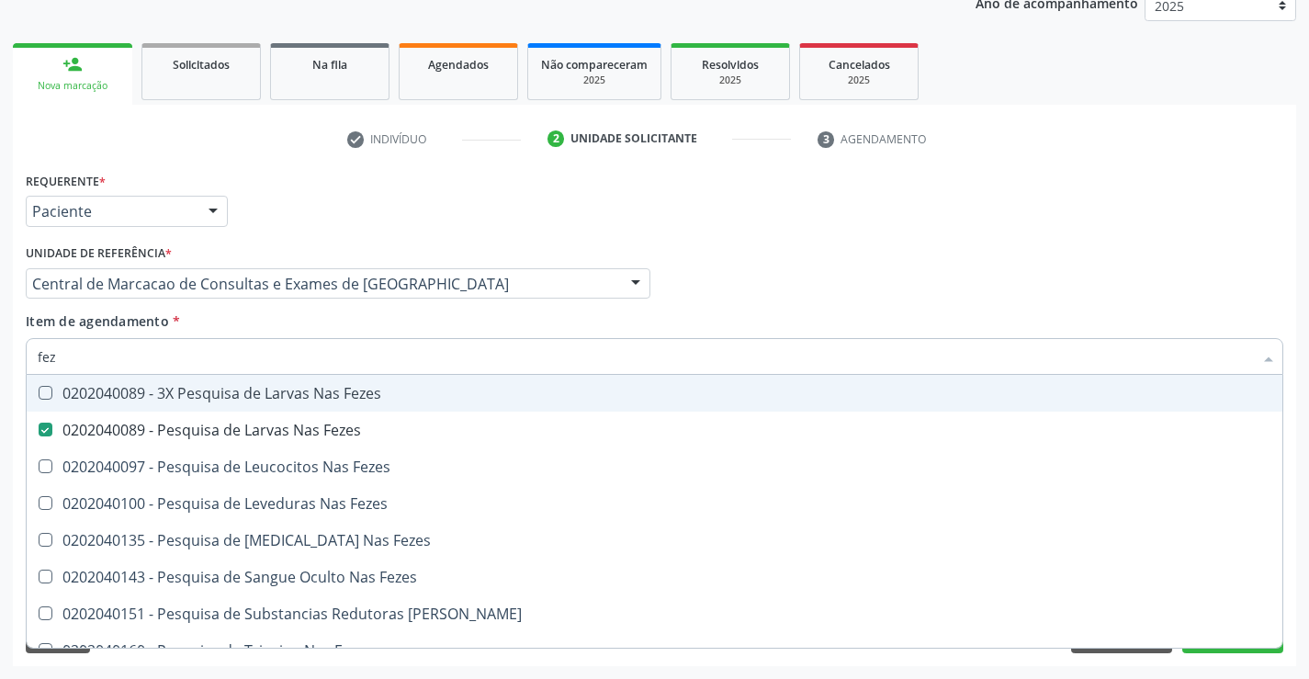
checkbox Fezes "true"
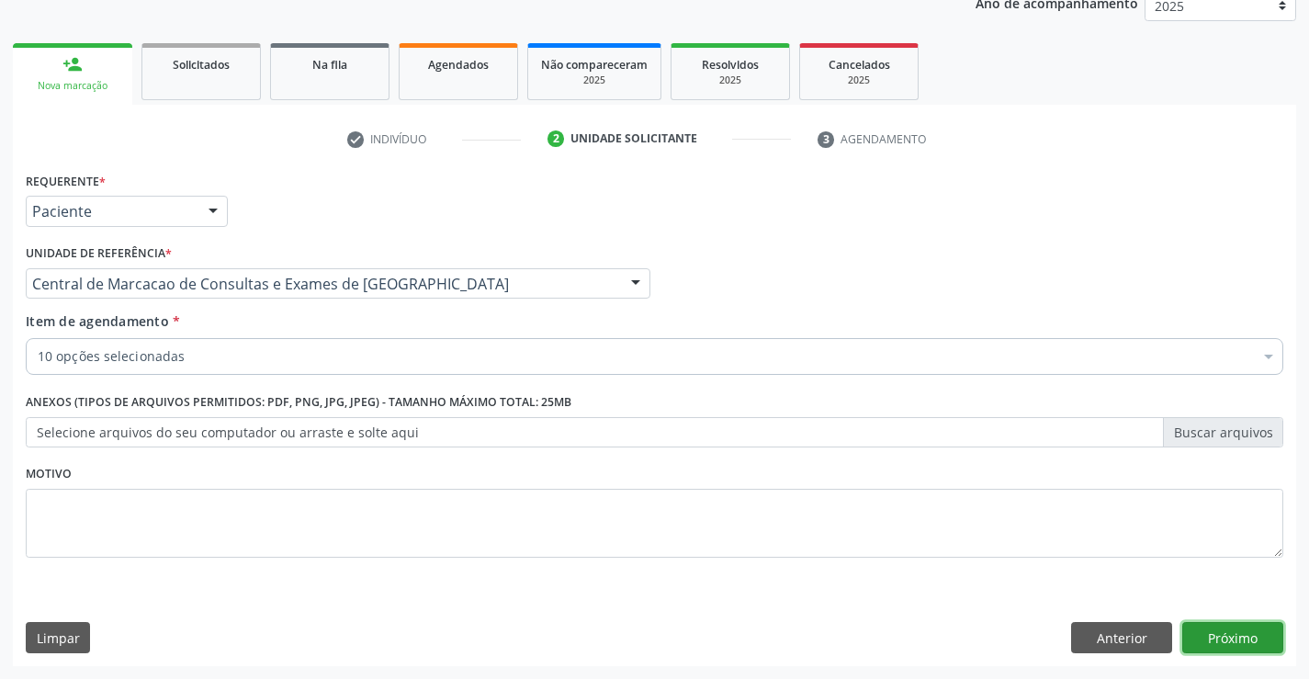
click at [1215, 630] on button "Próximo" at bounding box center [1232, 637] width 101 height 31
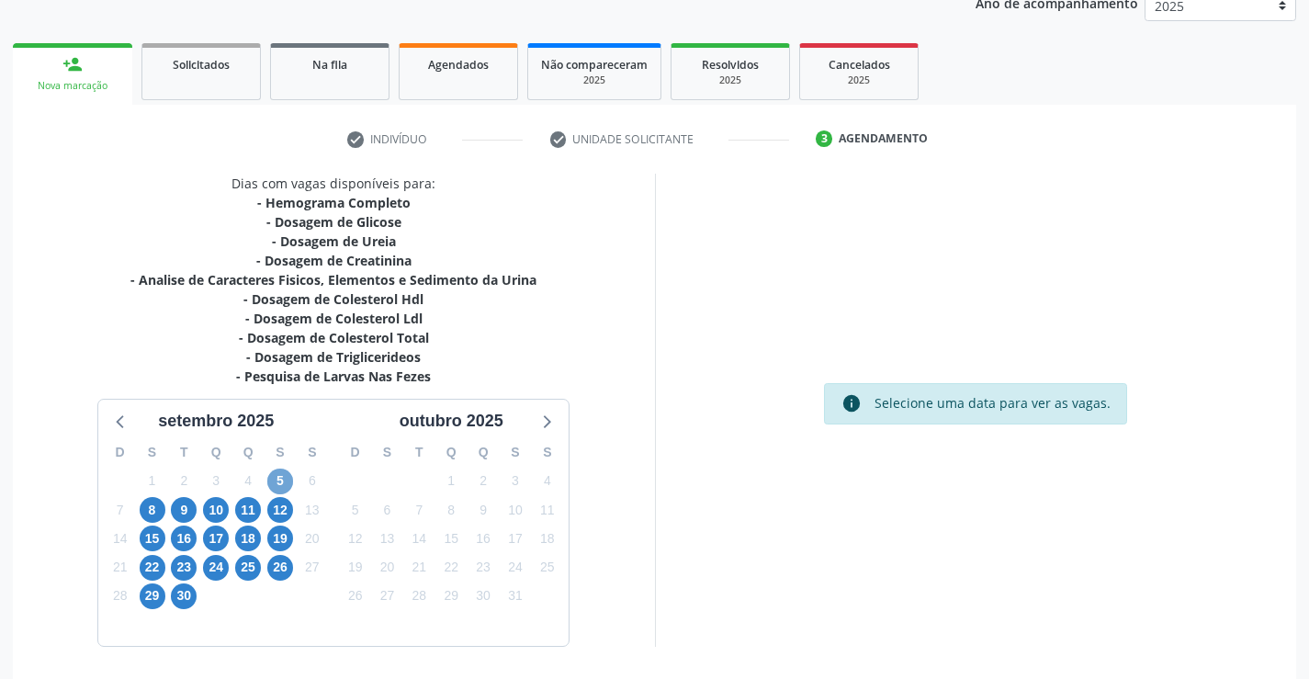
click at [288, 473] on span "5" at bounding box center [280, 481] width 26 height 26
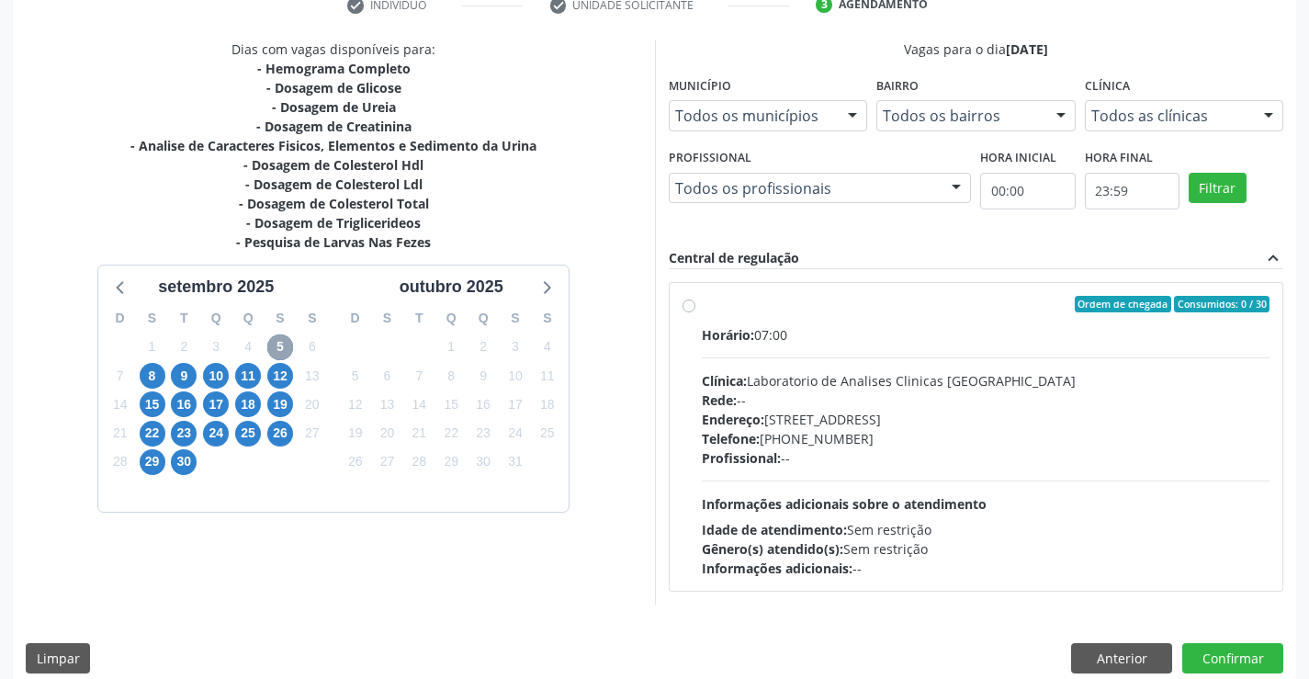
scroll to position [386, 0]
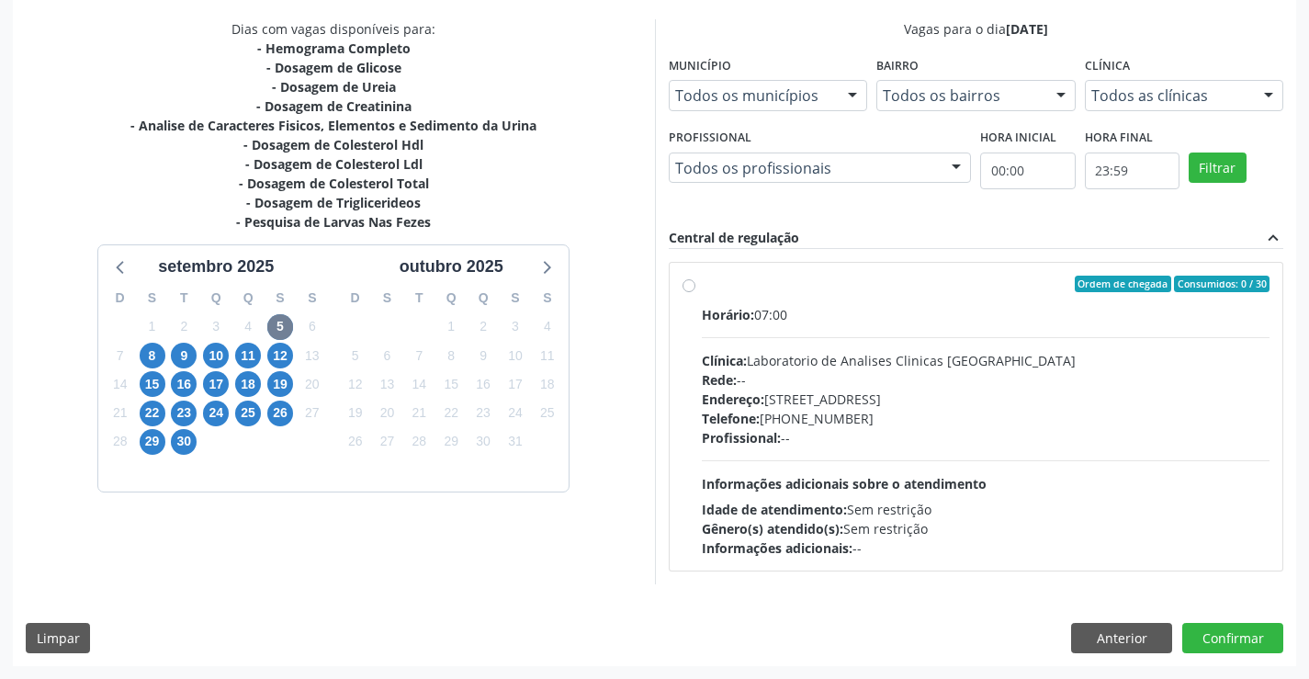
click at [797, 369] on div "Clínica: Laboratorio de Analises Clinicas Sao Francisco" at bounding box center [986, 360] width 569 height 19
click at [695, 292] on input "Ordem de chegada Consumidos: 0 / 30 Horário: 07:00 Clínica: Laboratorio de Anal…" at bounding box center [688, 284] width 13 height 17
radio input "true"
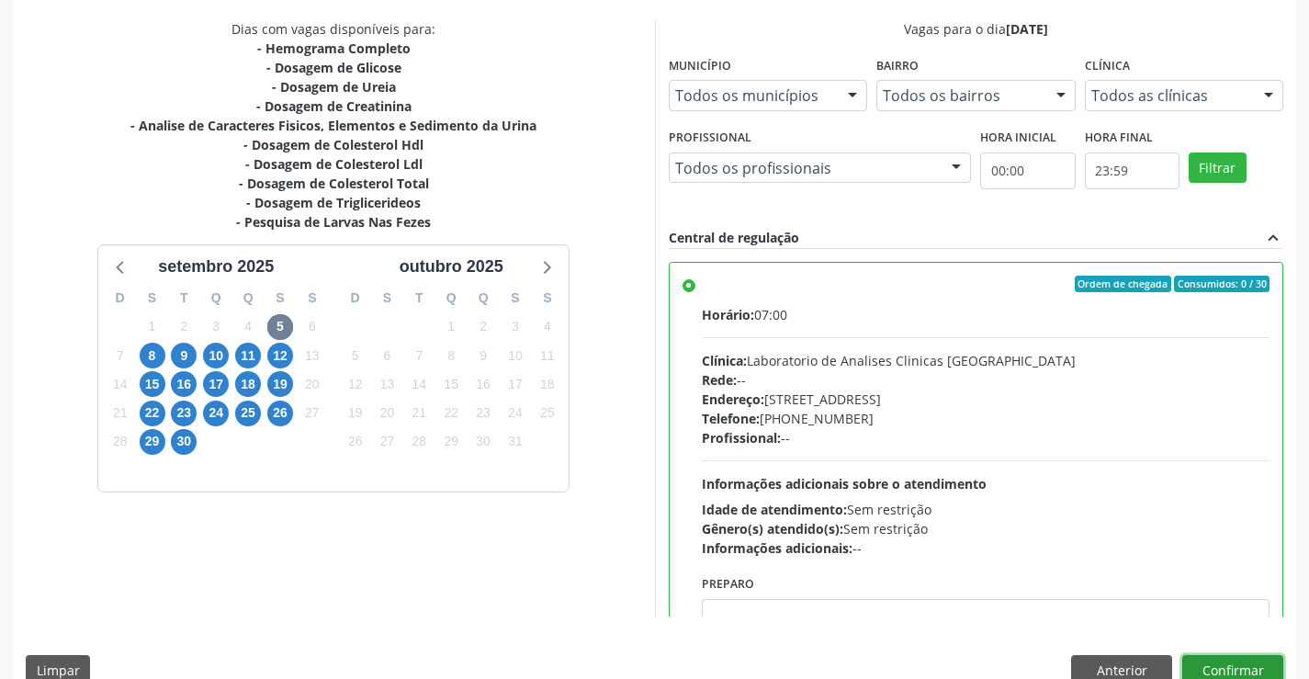
click at [1212, 667] on button "Confirmar" at bounding box center [1232, 670] width 101 height 31
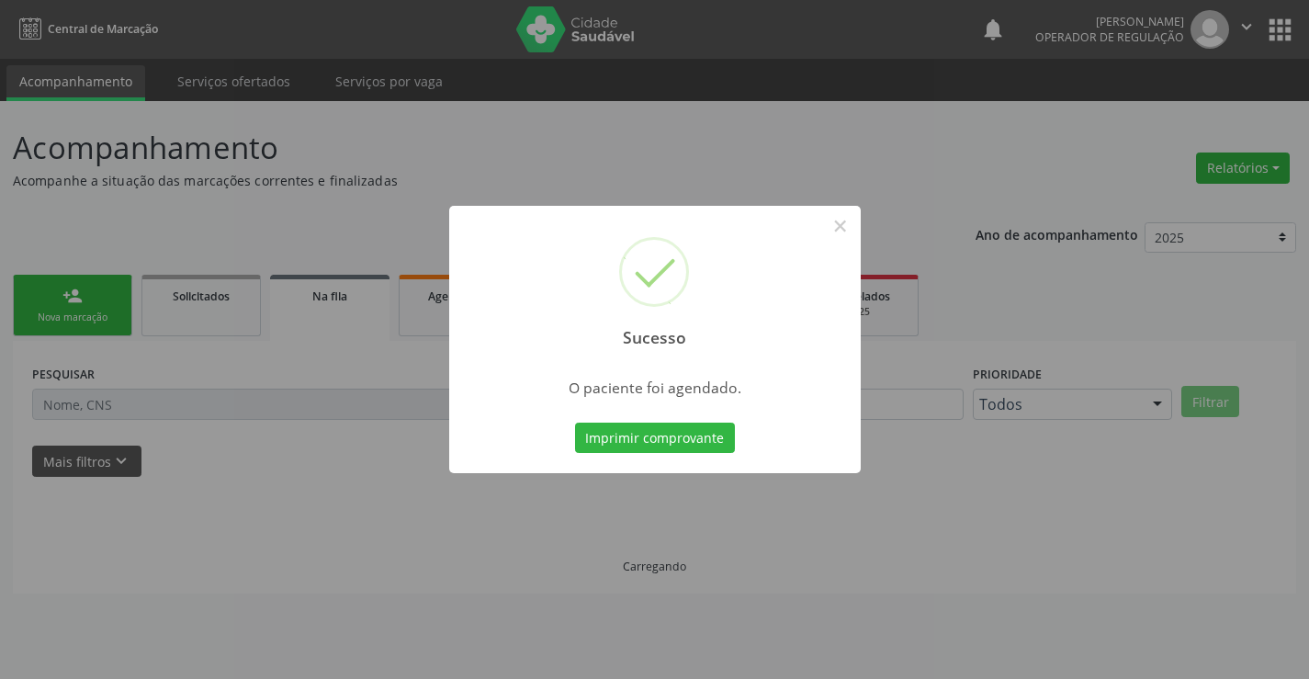
scroll to position [0, 0]
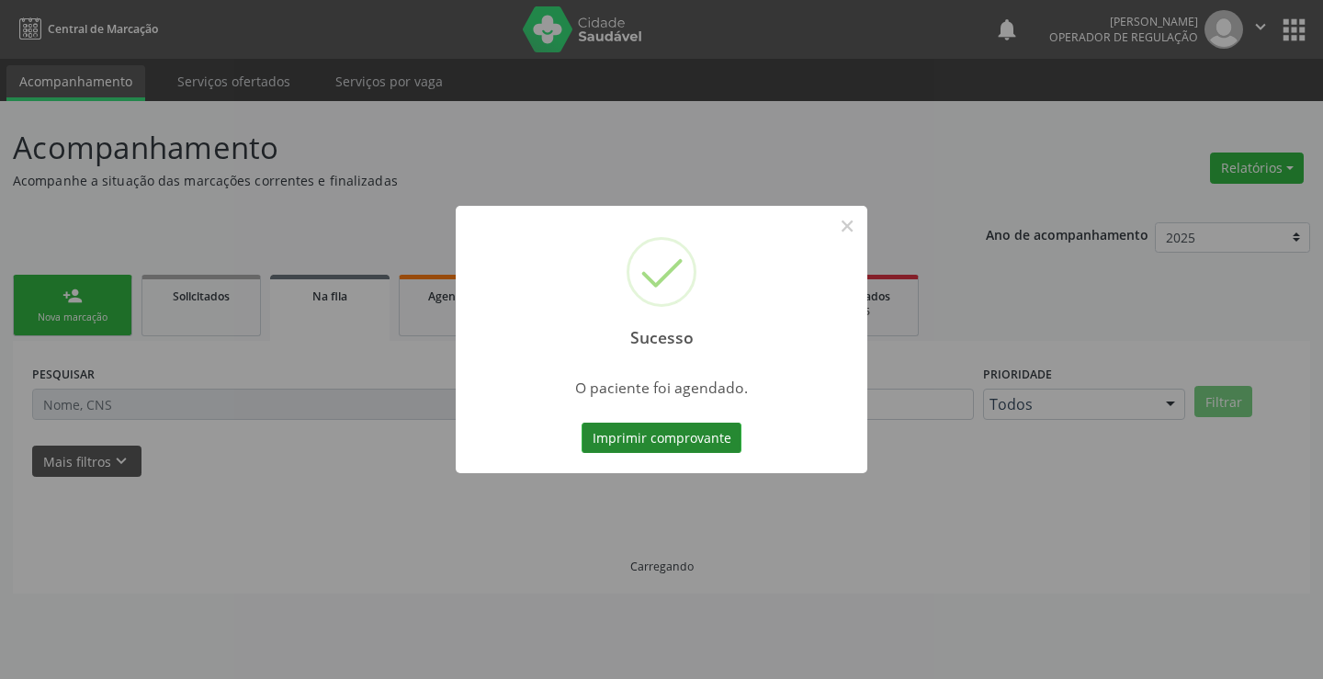
click at [700, 437] on button "Imprimir comprovante" at bounding box center [661, 437] width 160 height 31
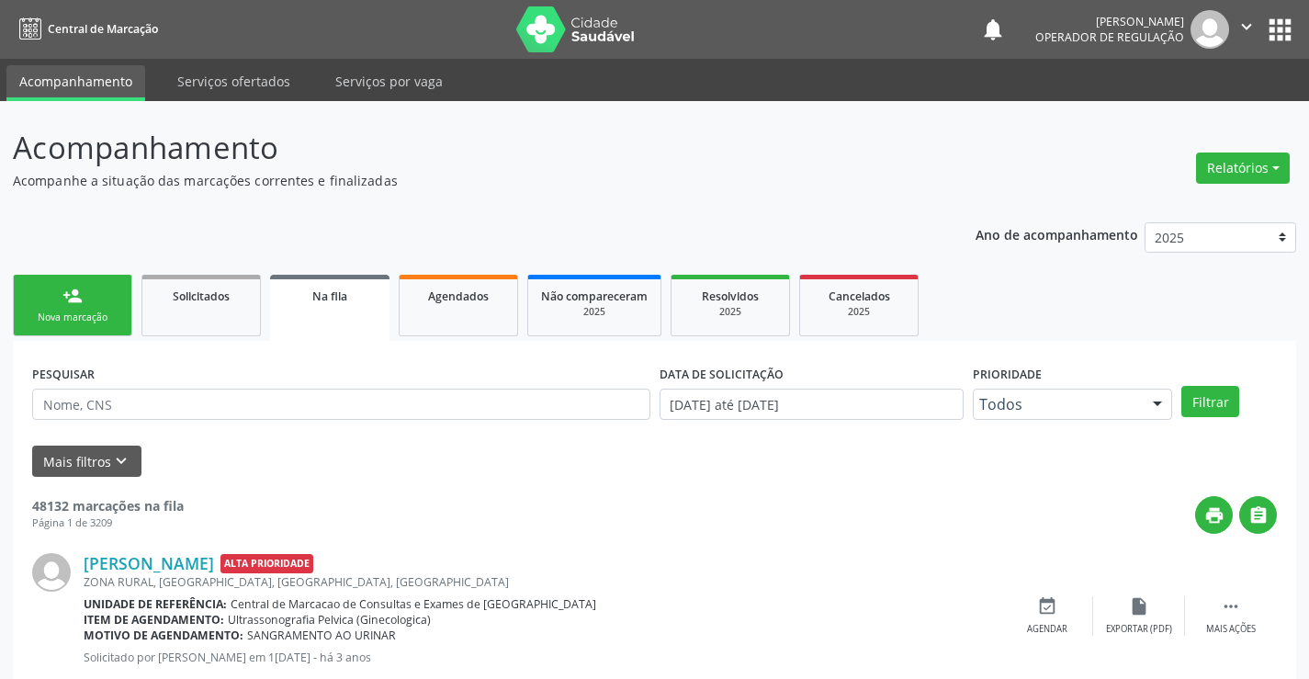
click at [68, 326] on link "person_add Nova marcação" at bounding box center [72, 306] width 119 height 62
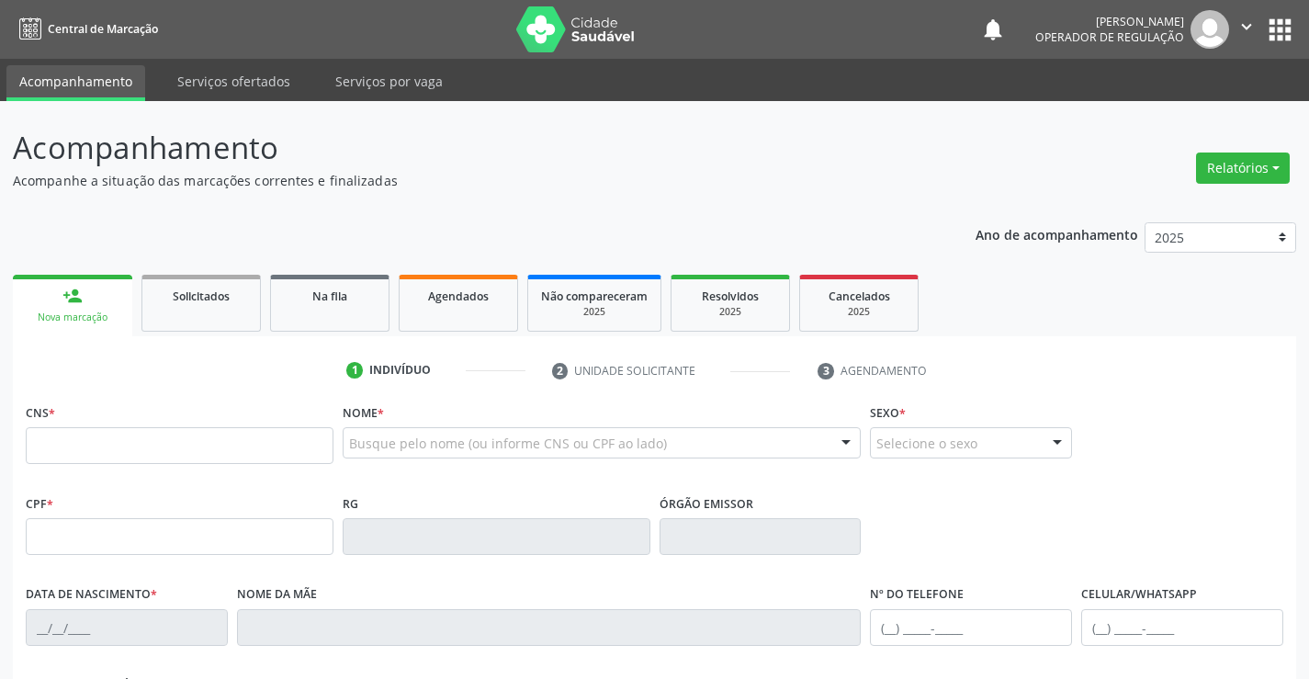
drag, startPoint x: 68, startPoint y: 326, endPoint x: 162, endPoint y: 450, distance: 155.4
click at [161, 429] on div "CNS *" at bounding box center [180, 431] width 308 height 65
click at [162, 450] on input "text" at bounding box center [180, 445] width 308 height 37
type input "708 2051 5792 6845"
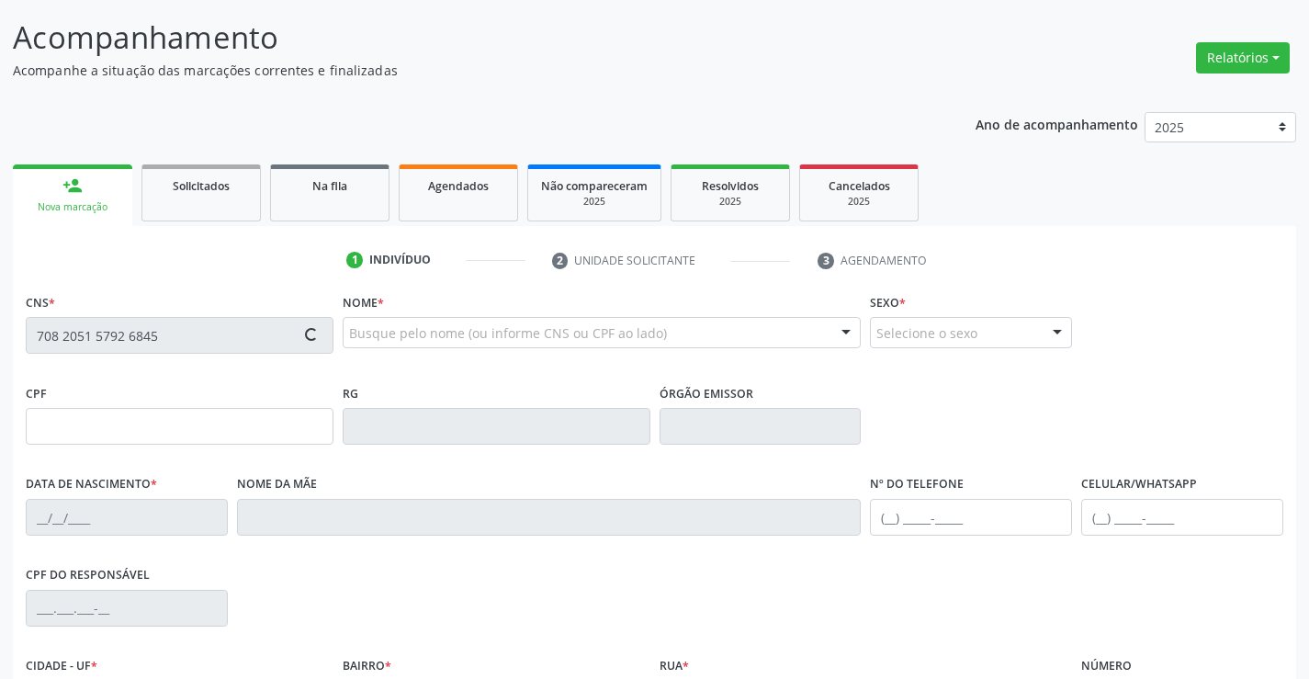
type input "0282491864"
type input "28/10/1954"
type input "(74) 98822-6415"
type input "S/N"
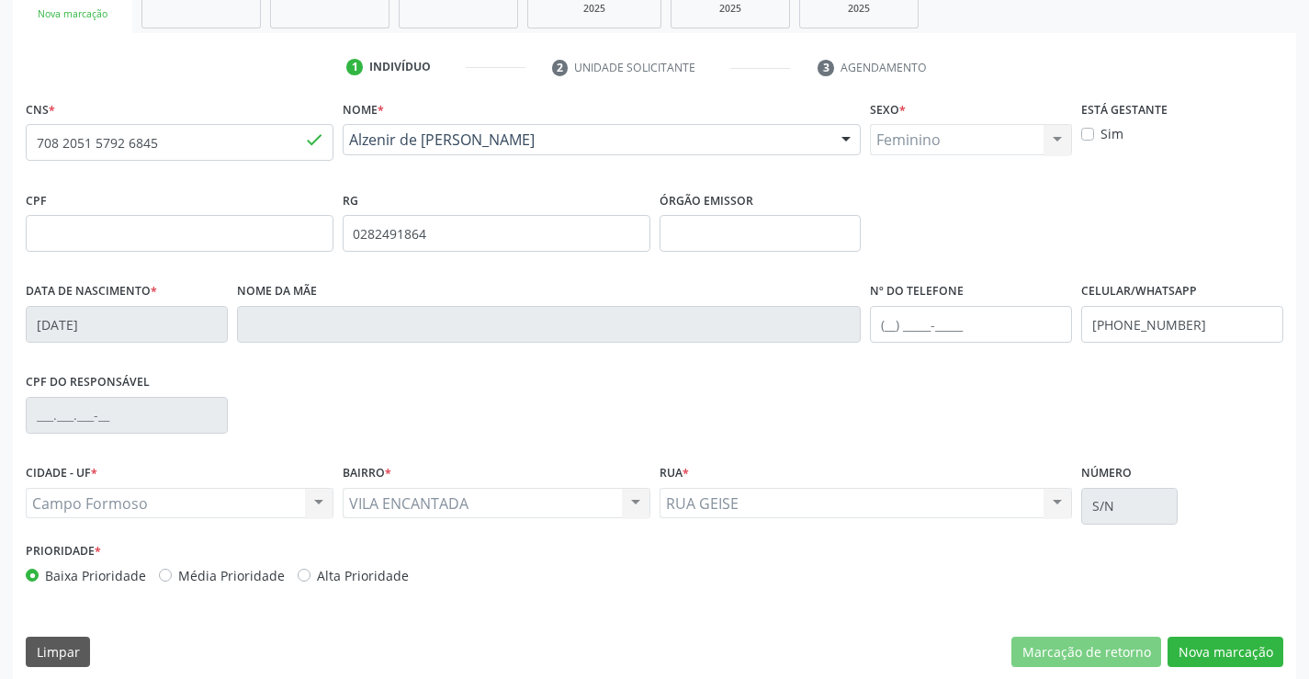
scroll to position [317, 0]
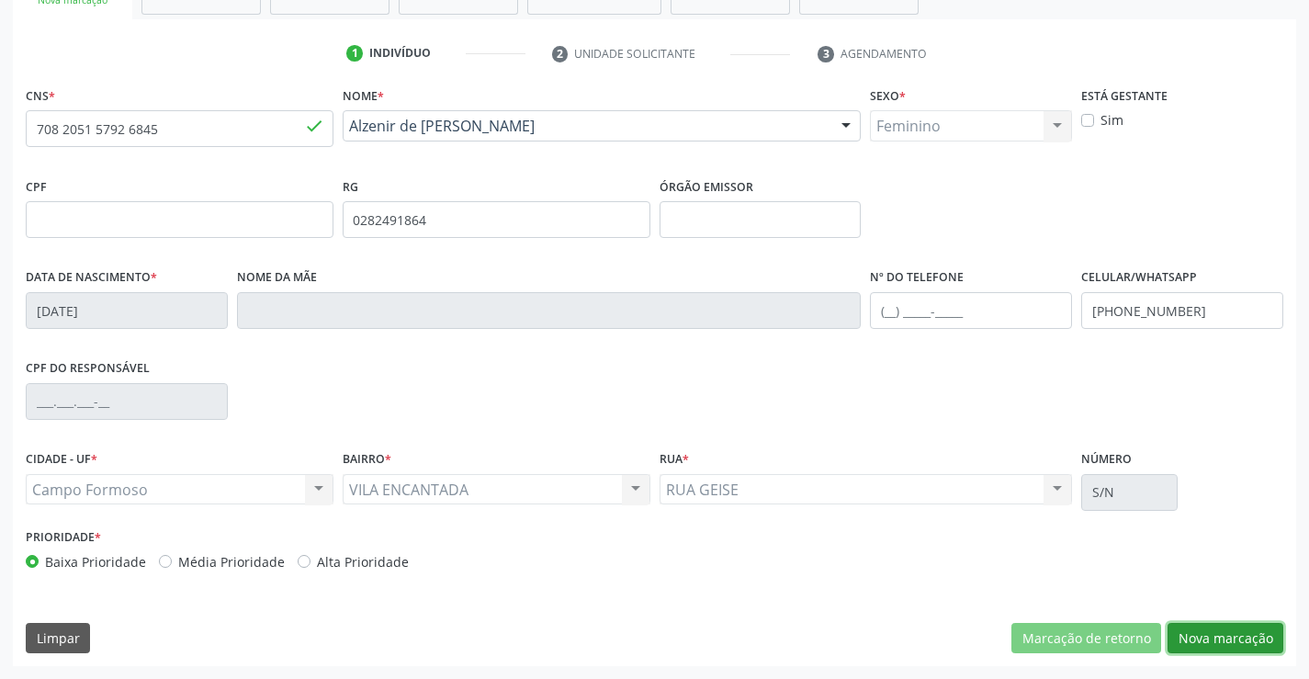
click at [1221, 640] on button "Nova marcação" at bounding box center [1225, 638] width 116 height 31
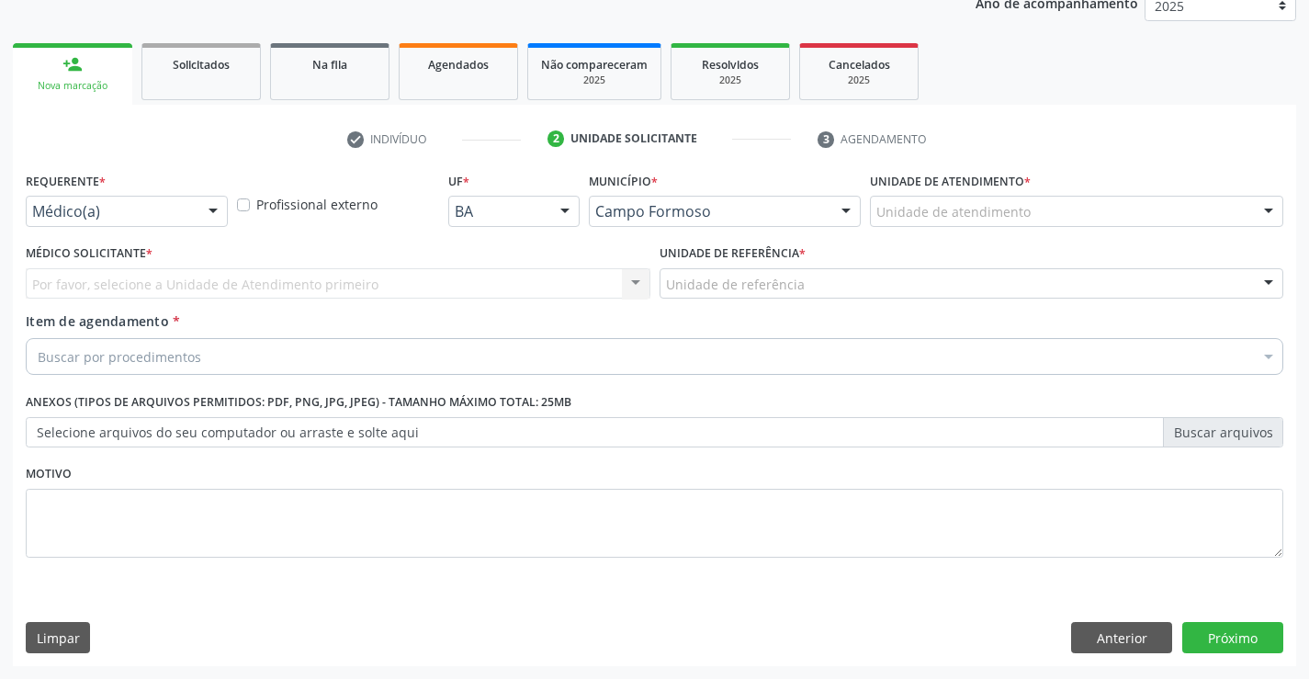
click at [204, 218] on div at bounding box center [213, 212] width 28 height 31
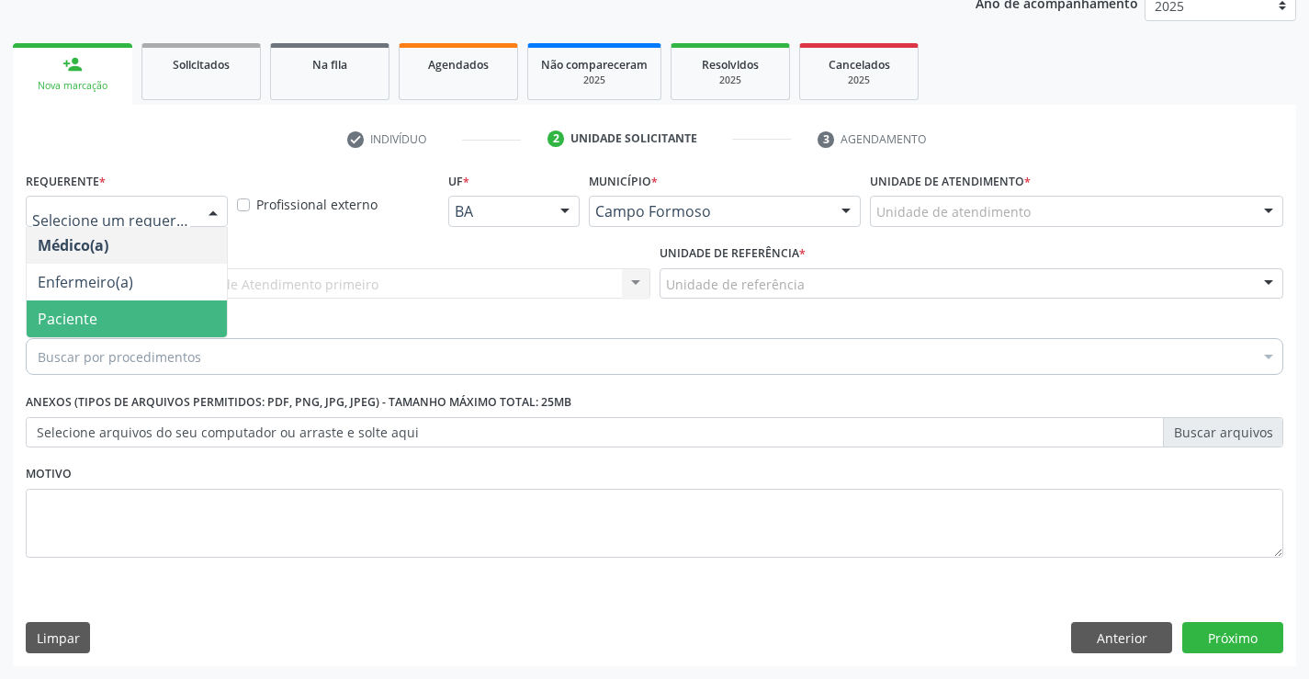
click at [161, 309] on span "Paciente" at bounding box center [127, 318] width 200 height 37
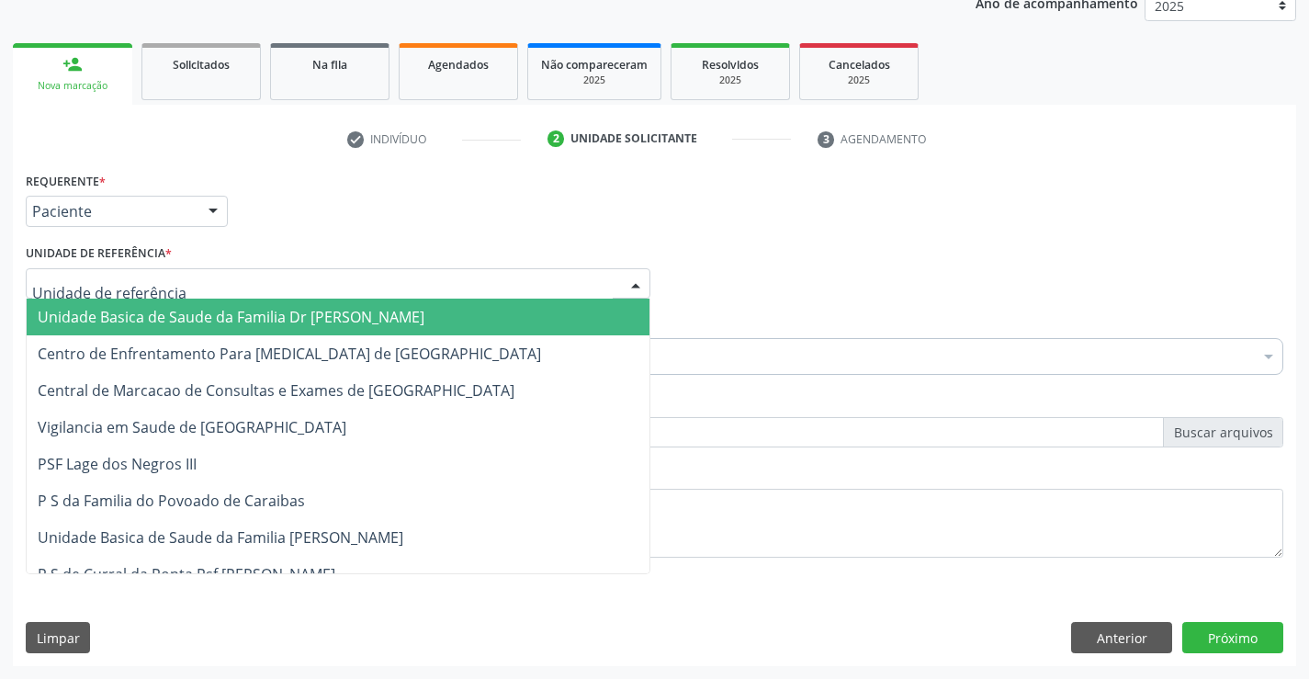
click at [231, 288] on div at bounding box center [338, 283] width 625 height 31
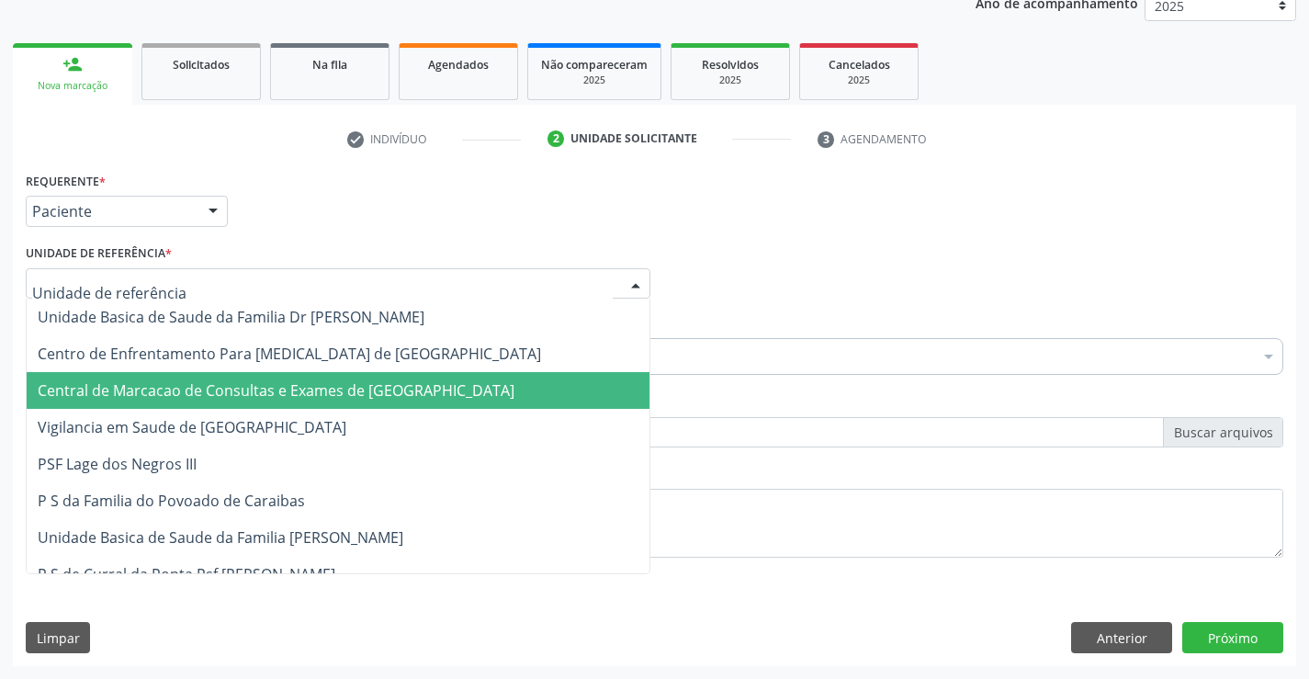
click at [244, 378] on span "Central de Marcacao de Consultas e Exames de [GEOGRAPHIC_DATA]" at bounding box center [338, 390] width 623 height 37
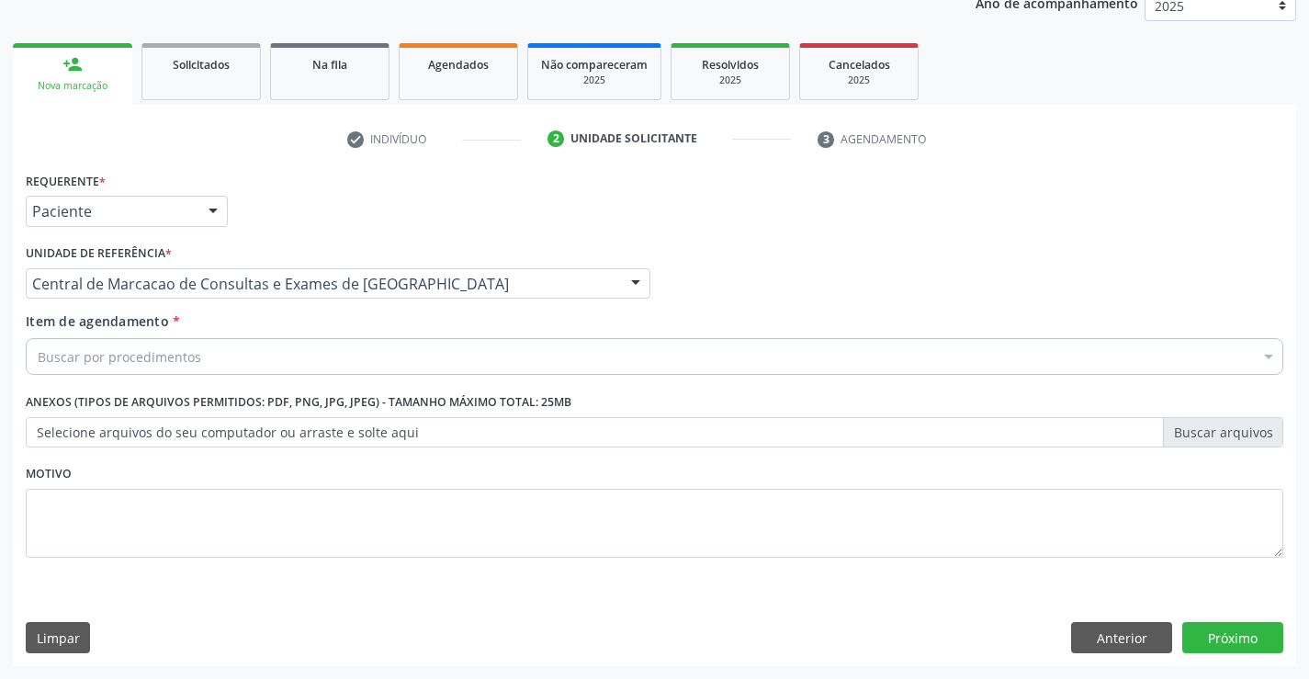
click at [295, 344] on div "Buscar por procedimentos" at bounding box center [654, 356] width 1257 height 37
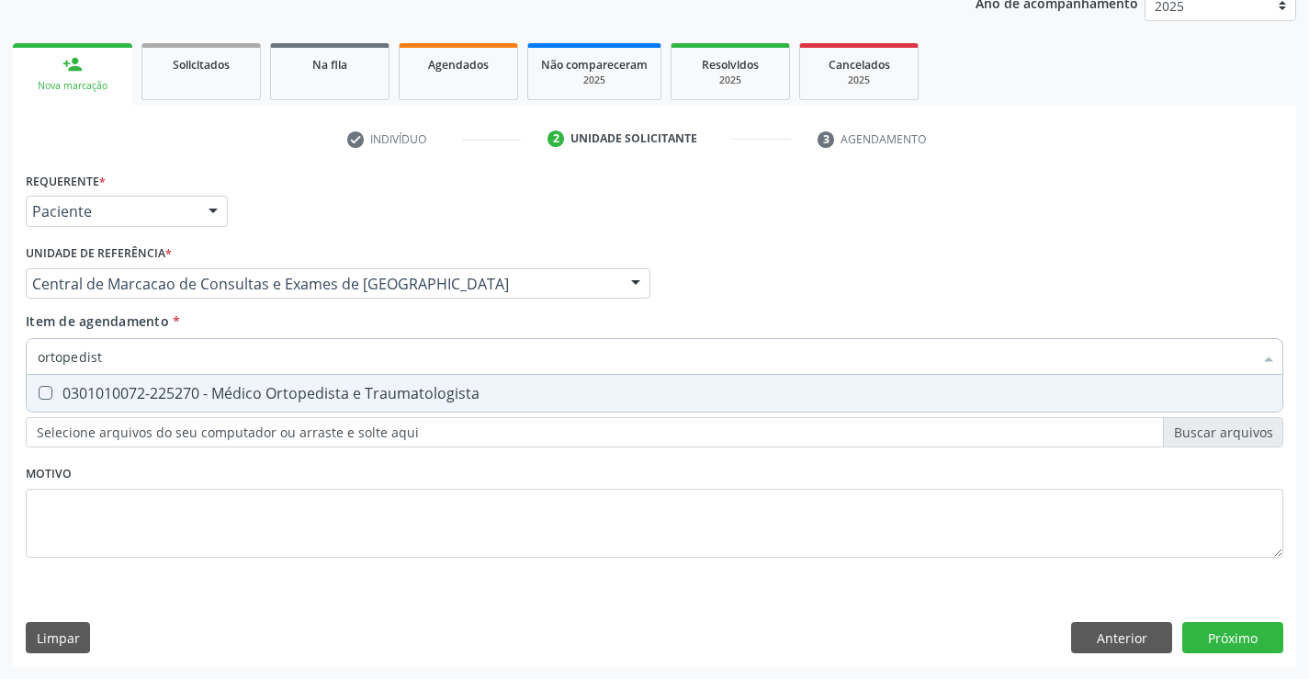
type input "ortopedista"
click at [285, 400] on div "0301010072-225270 - Médico Ortopedista e Traumatologista" at bounding box center [654, 393] width 1233 height 15
checkbox Traumatologista "true"
click at [1256, 636] on div "Requerente * Paciente Médico(a) Enfermeiro(a) Paciente Nenhum resultado encontr…" at bounding box center [654, 416] width 1283 height 499
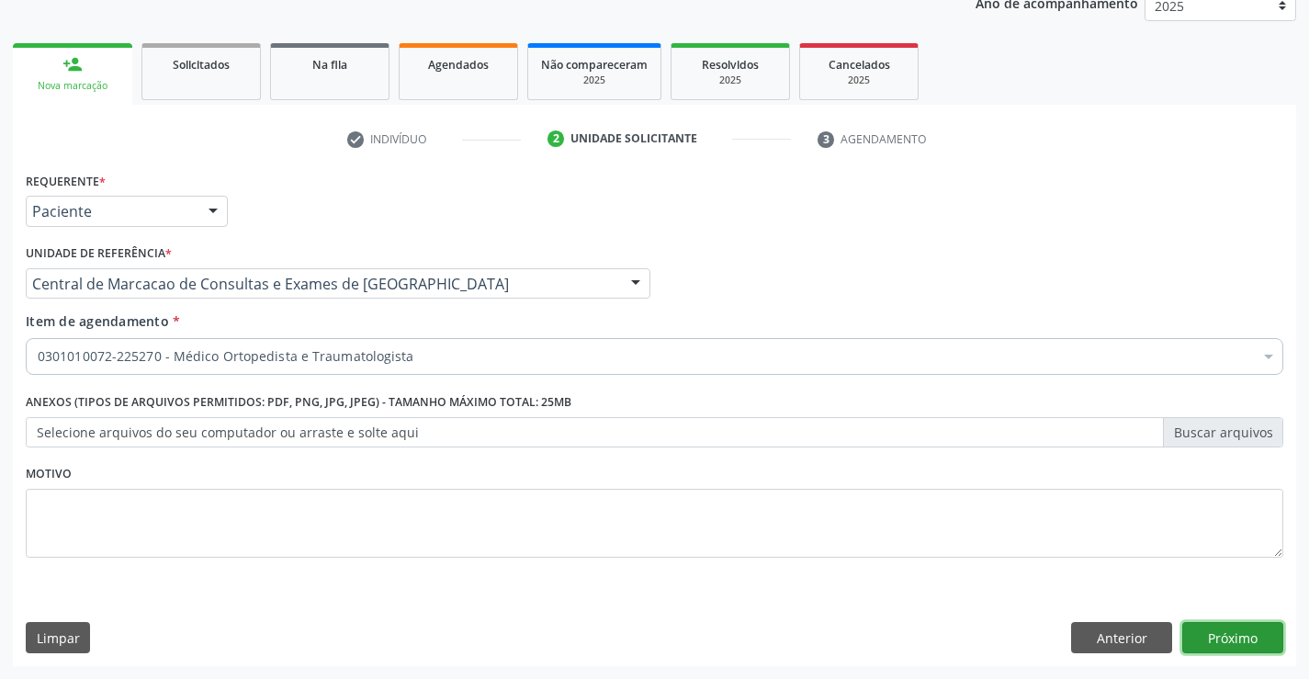
click at [1223, 636] on button "Próximo" at bounding box center [1232, 637] width 101 height 31
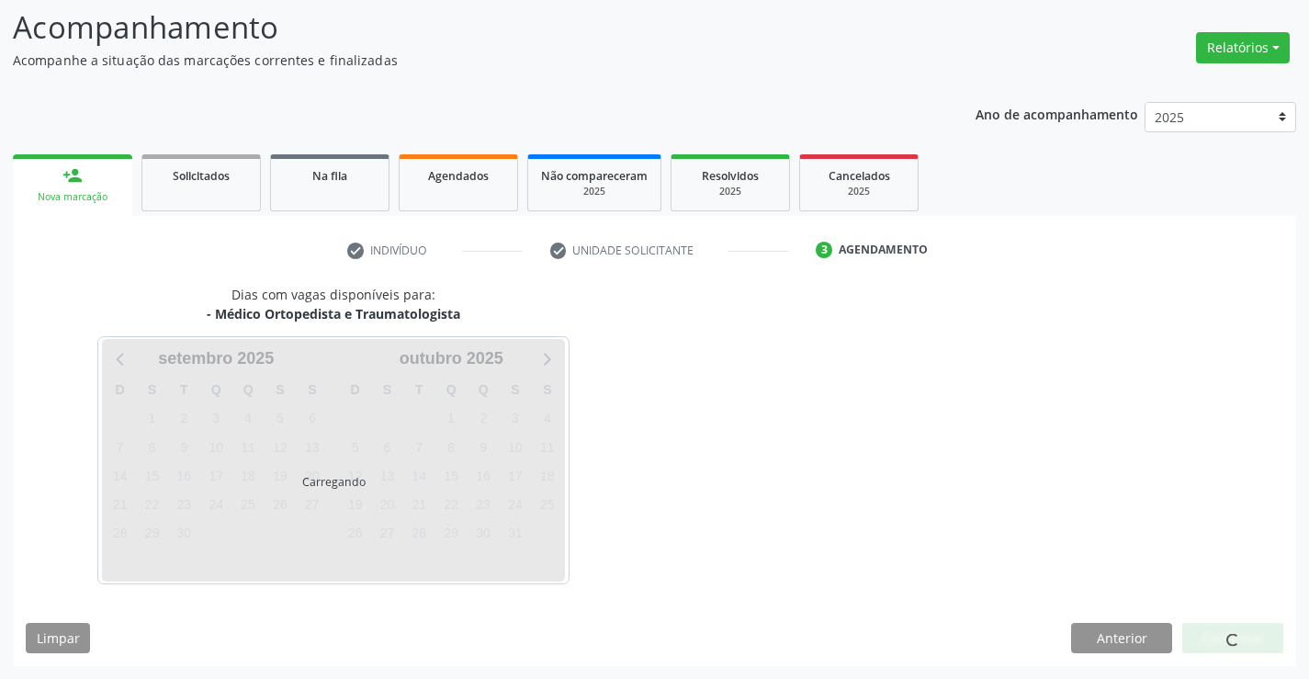
scroll to position [120, 0]
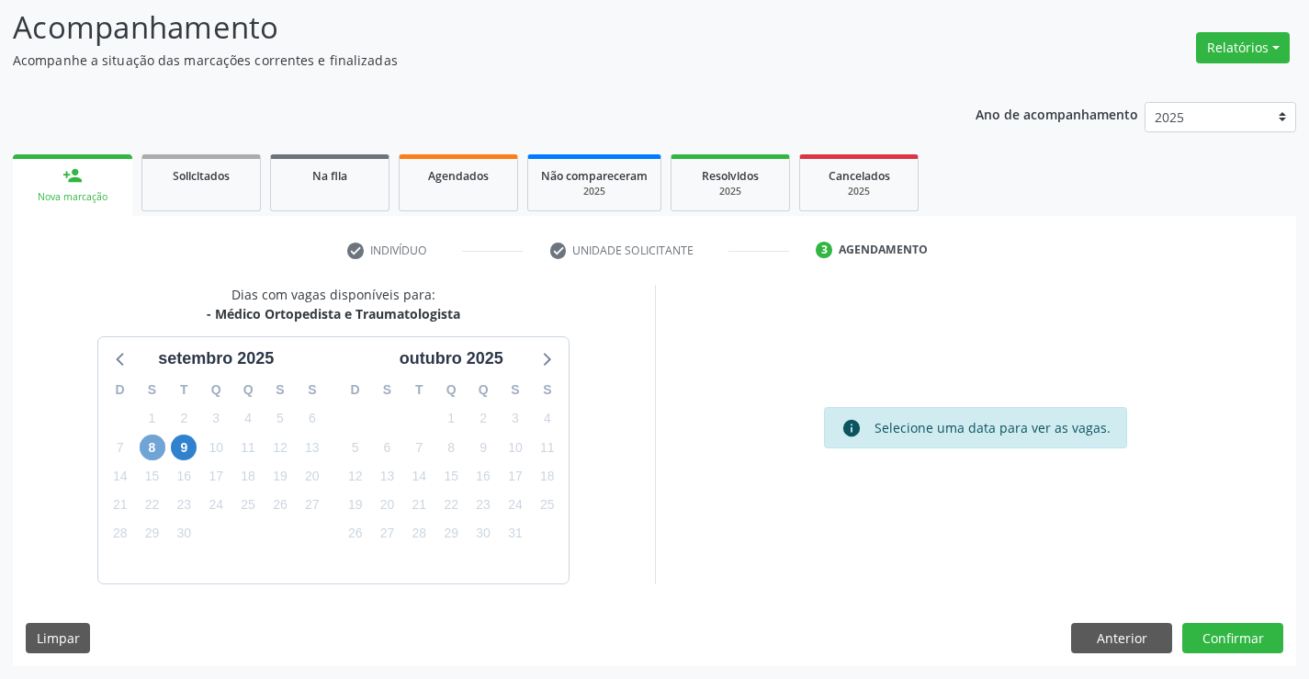
click at [151, 450] on span "8" at bounding box center [153, 447] width 26 height 26
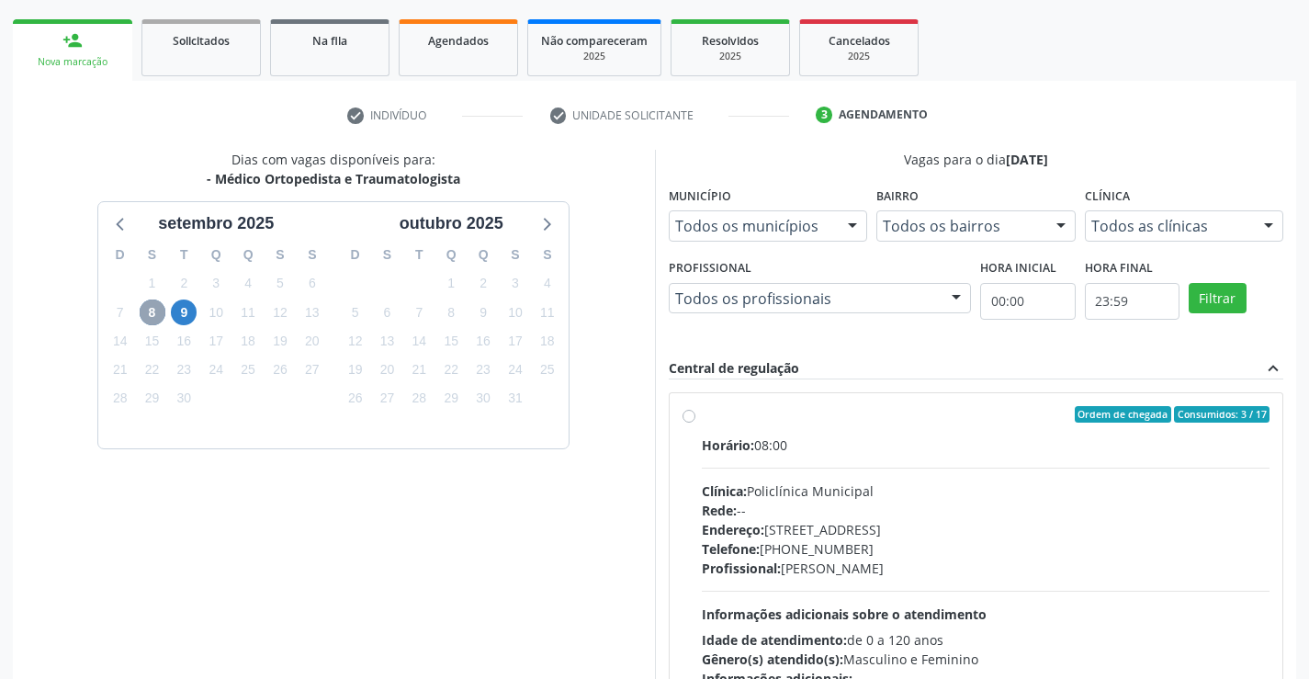
scroll to position [386, 0]
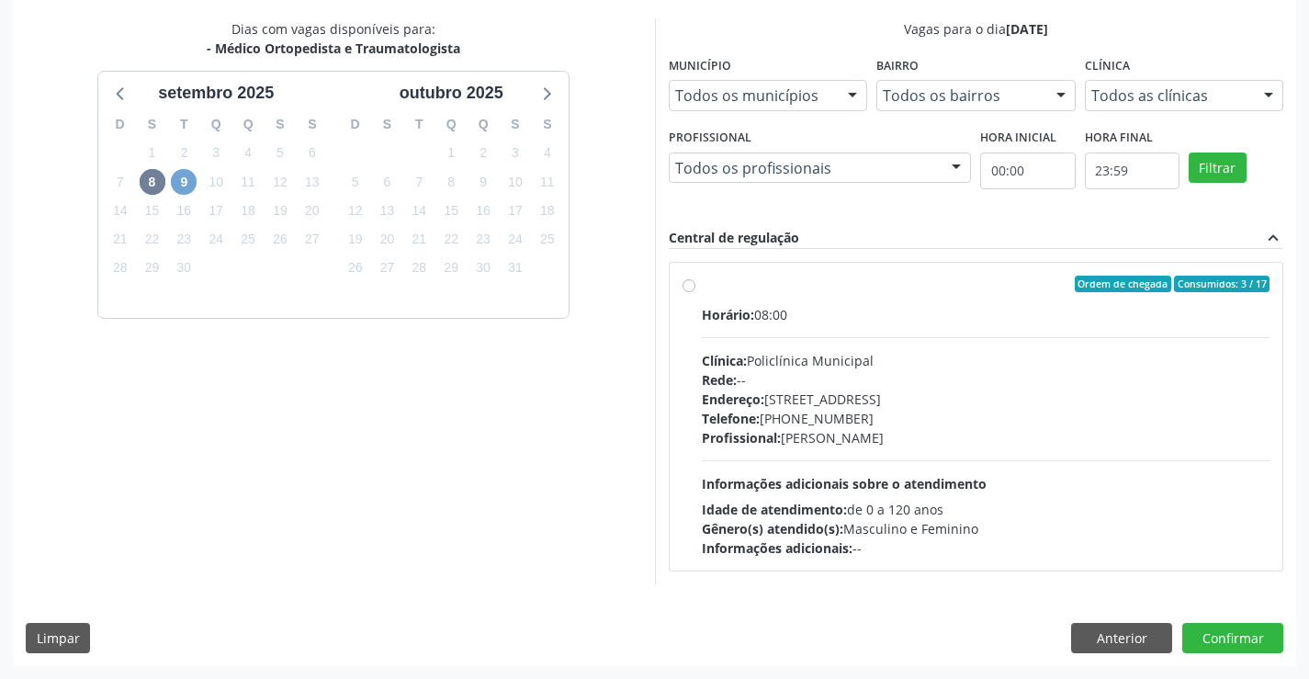
click at [189, 186] on span "9" at bounding box center [184, 182] width 26 height 26
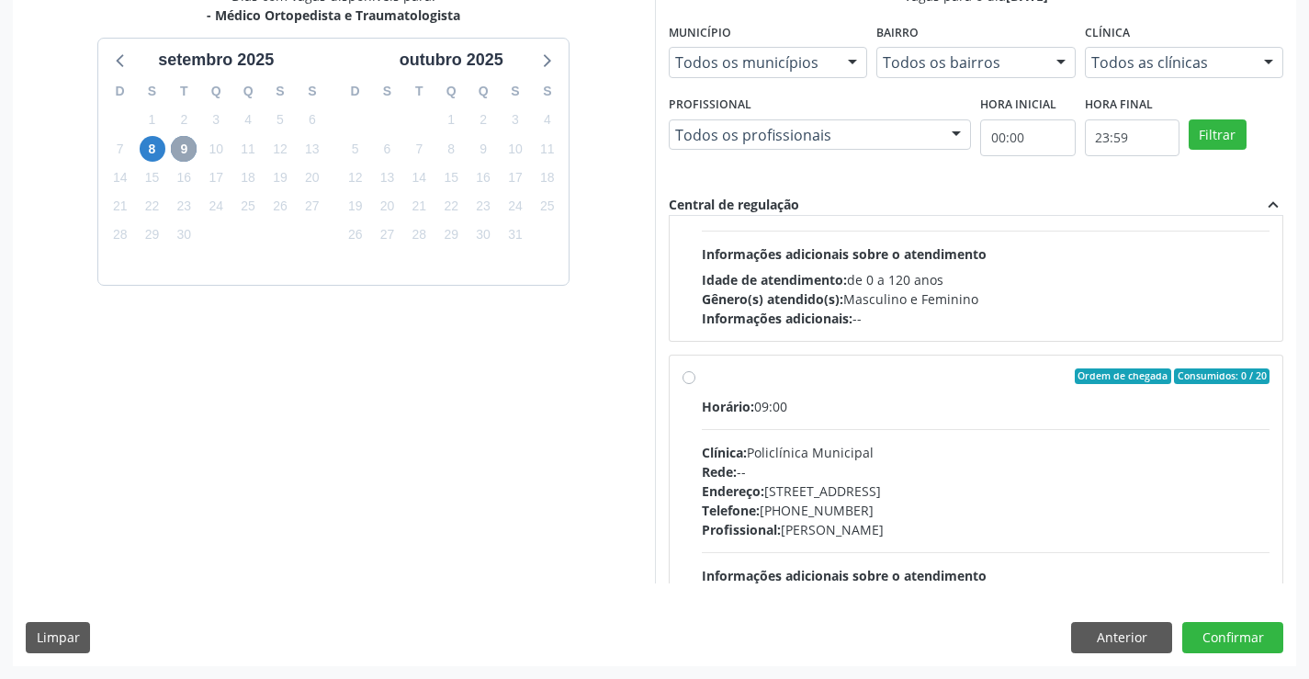
scroll to position [0, 0]
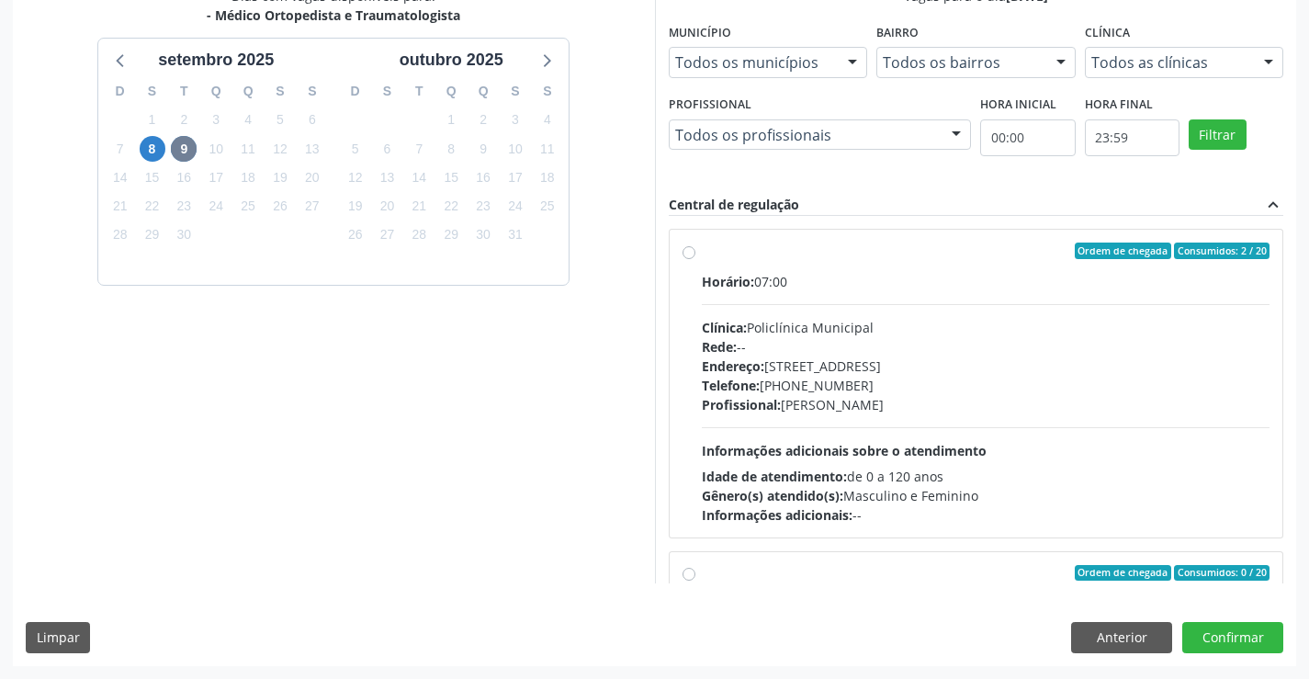
click at [860, 363] on div "Endereço: [STREET_ADDRESS]" at bounding box center [986, 365] width 569 height 19
click at [695, 259] on input "Ordem de chegada Consumidos: 2 / 20 Horário: 07:00 Clínica: Policlínica Municip…" at bounding box center [688, 250] width 13 height 17
radio input "true"
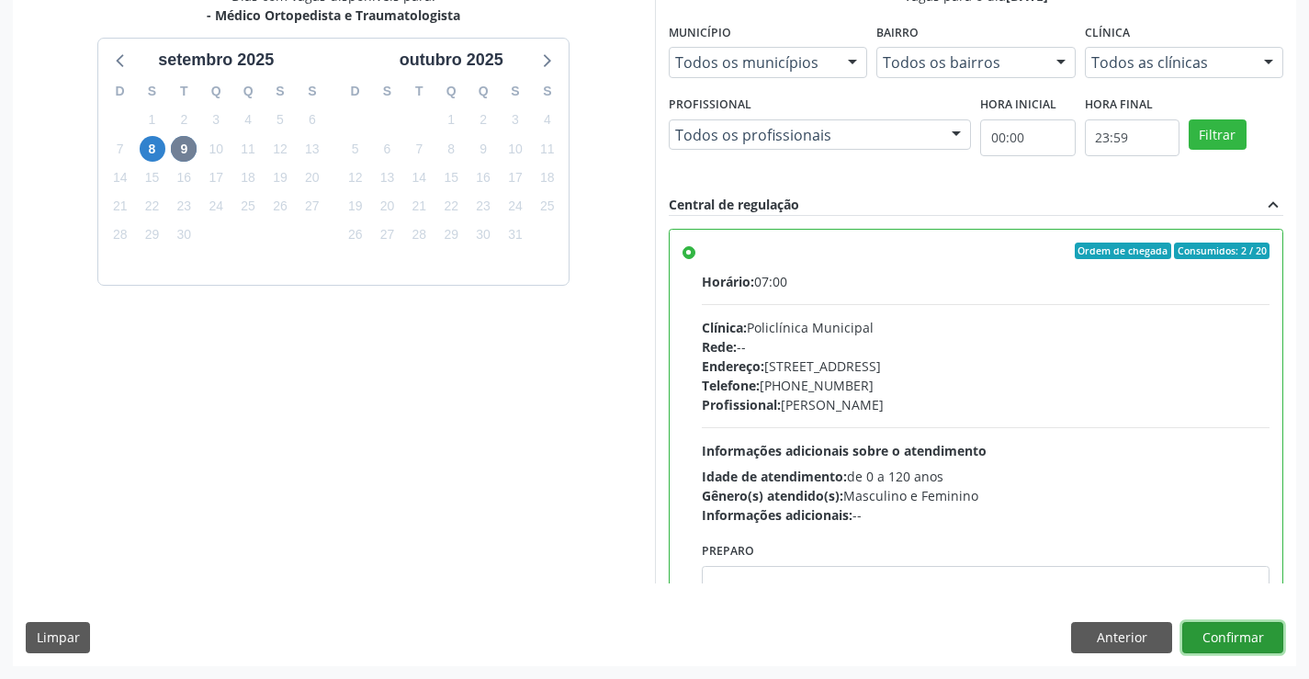
click at [1208, 634] on button "Confirmar" at bounding box center [1232, 637] width 101 height 31
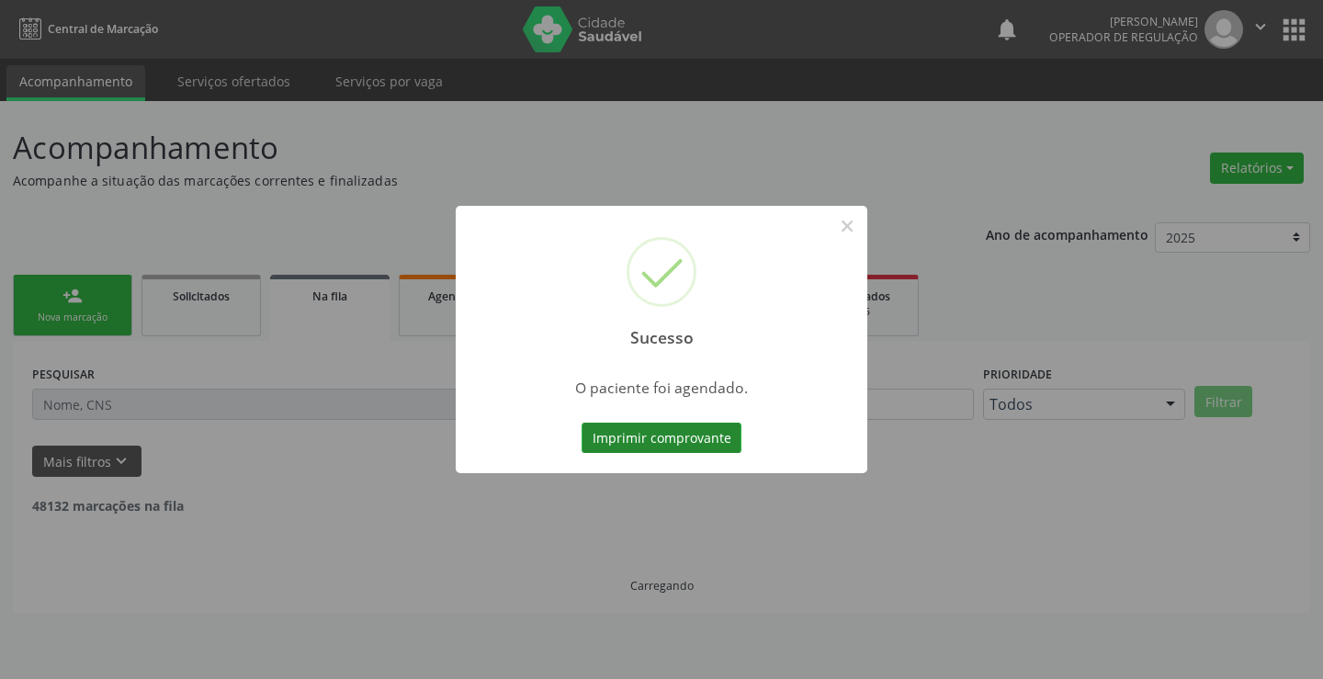
click at [675, 435] on button "Imprimir comprovante" at bounding box center [661, 437] width 160 height 31
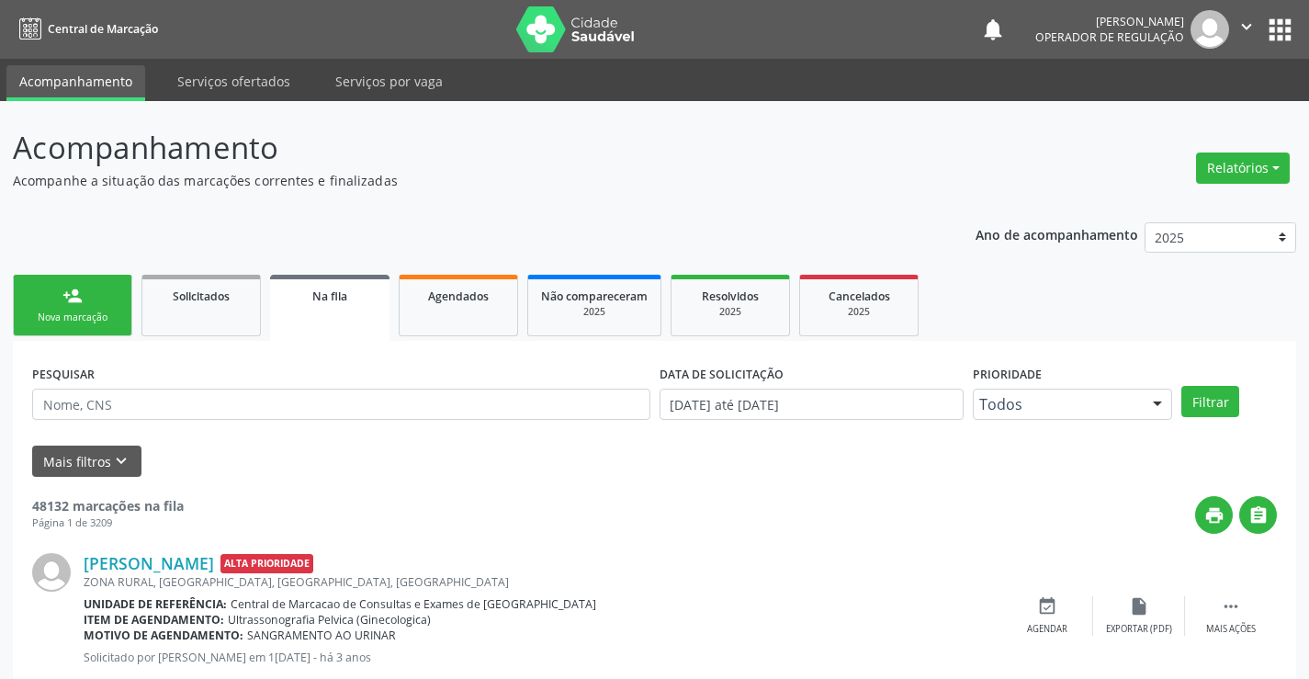
click at [70, 307] on link "person_add Nova marcação" at bounding box center [72, 306] width 119 height 62
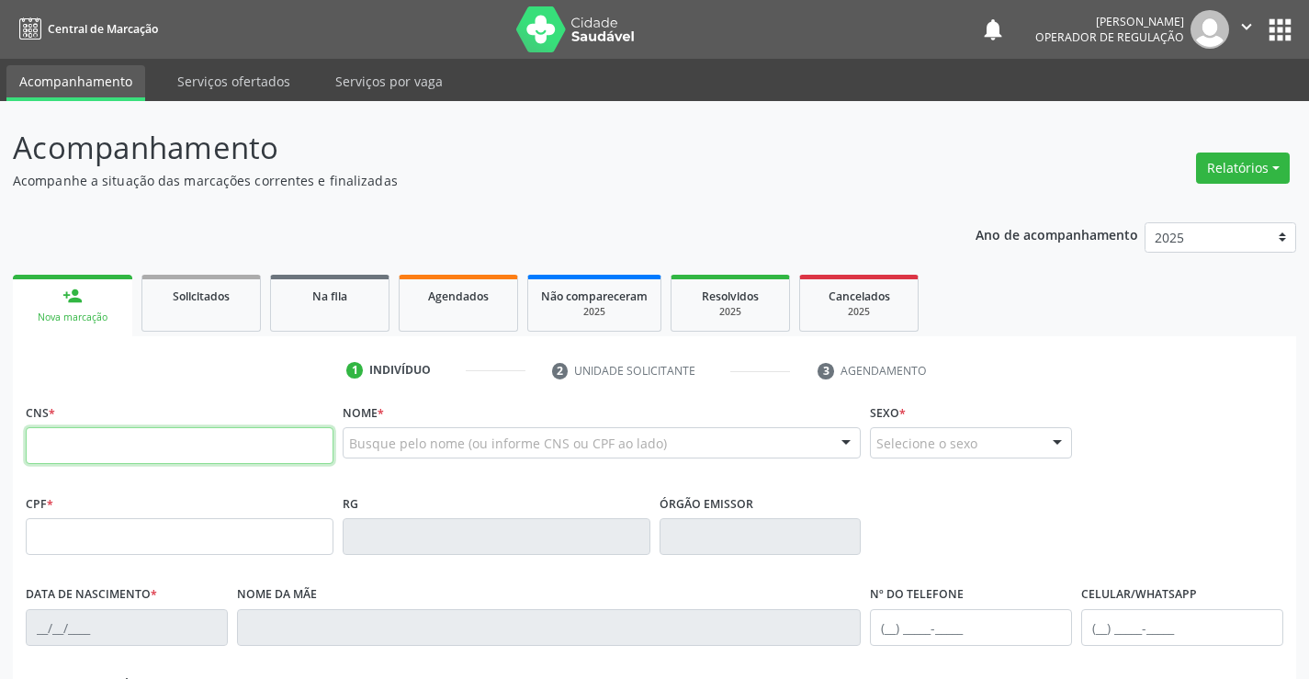
click at [147, 461] on input "text" at bounding box center [180, 445] width 308 height 37
type input "702 1077 1630 7797"
type input "0203383074"
type input "02/08/1966"
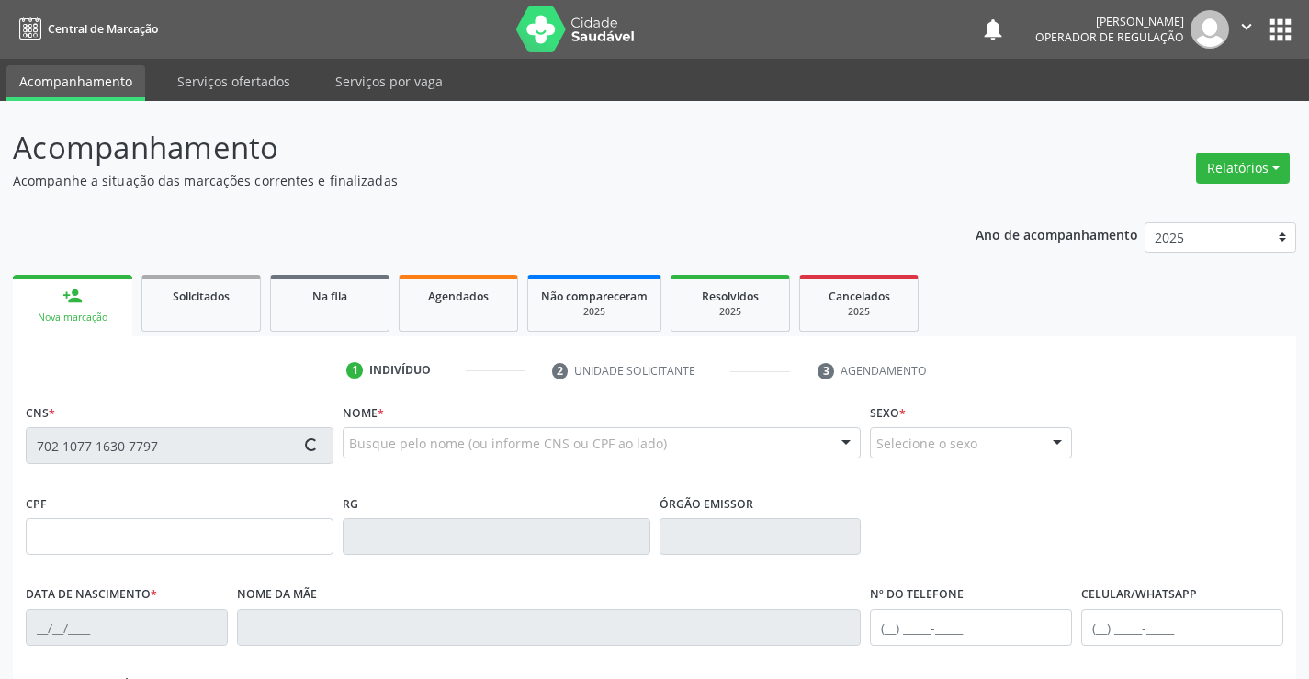
type input "(74) 98842-3412"
type input "SN"
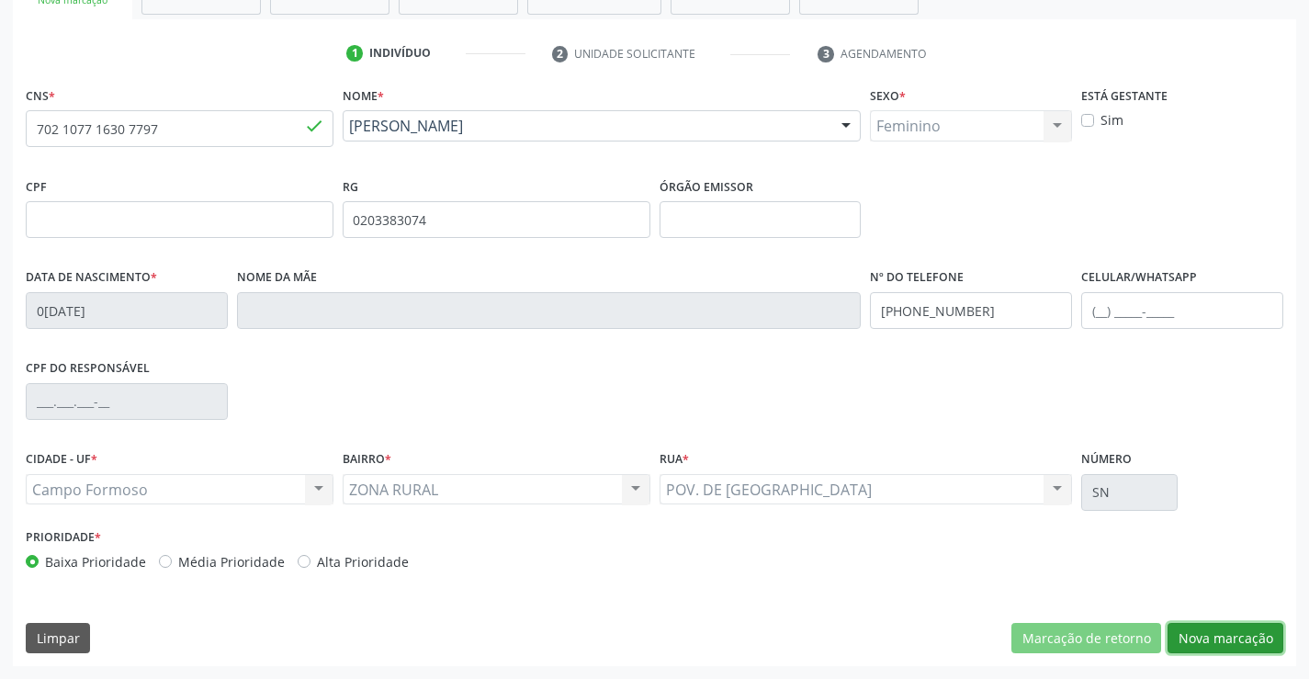
click at [1199, 639] on button "Nova marcação" at bounding box center [1225, 638] width 116 height 31
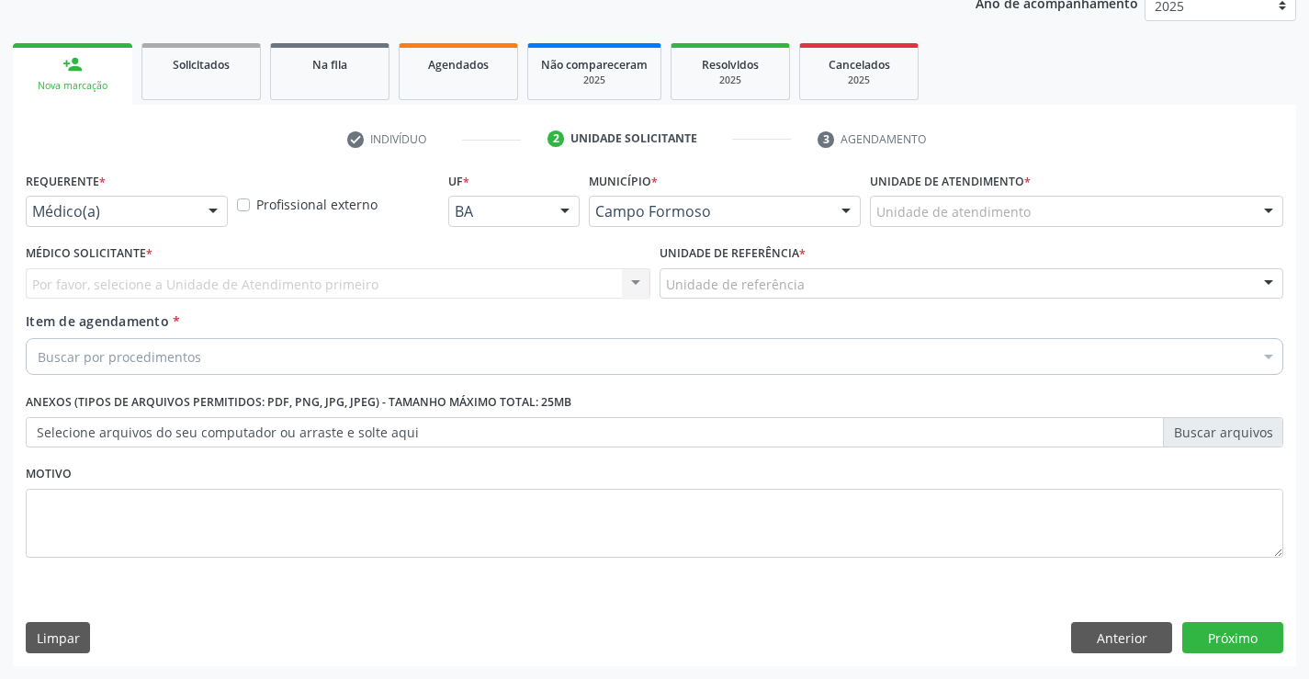
scroll to position [231, 0]
drag, startPoint x: 201, startPoint y: 205, endPoint x: 187, endPoint y: 279, distance: 75.7
click at [200, 207] on div at bounding box center [213, 212] width 28 height 31
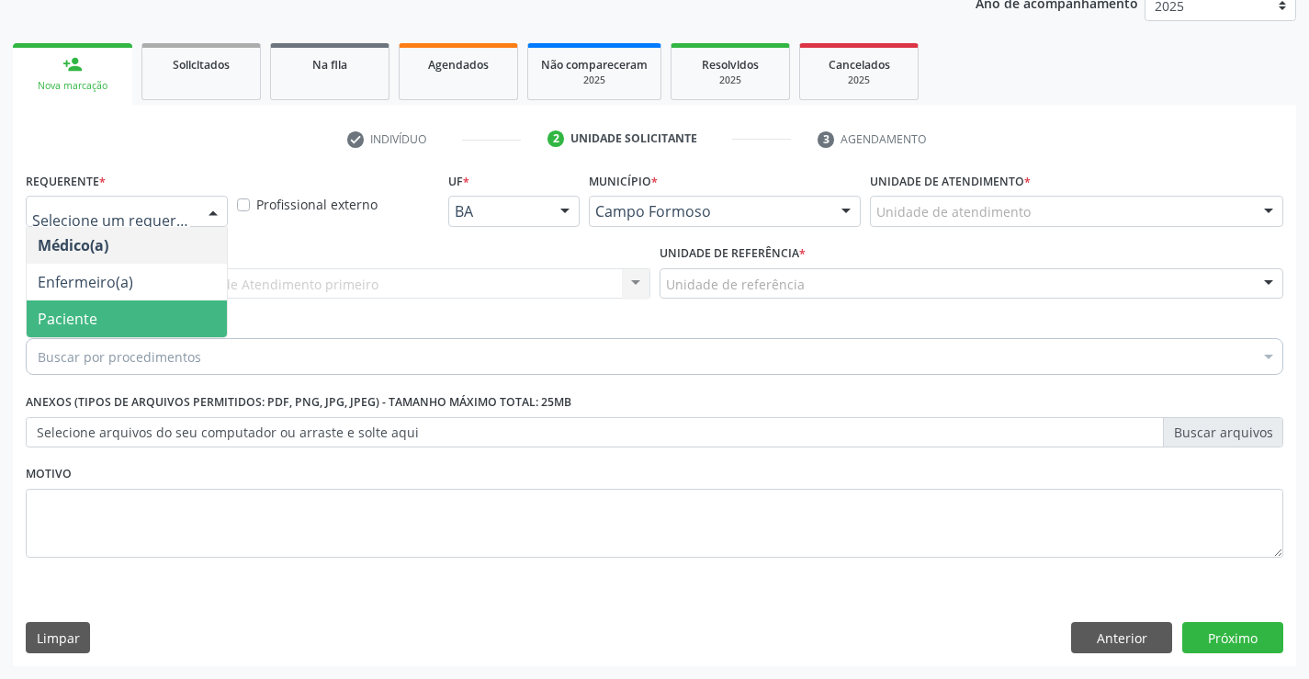
click at [161, 306] on span "Paciente" at bounding box center [127, 318] width 200 height 37
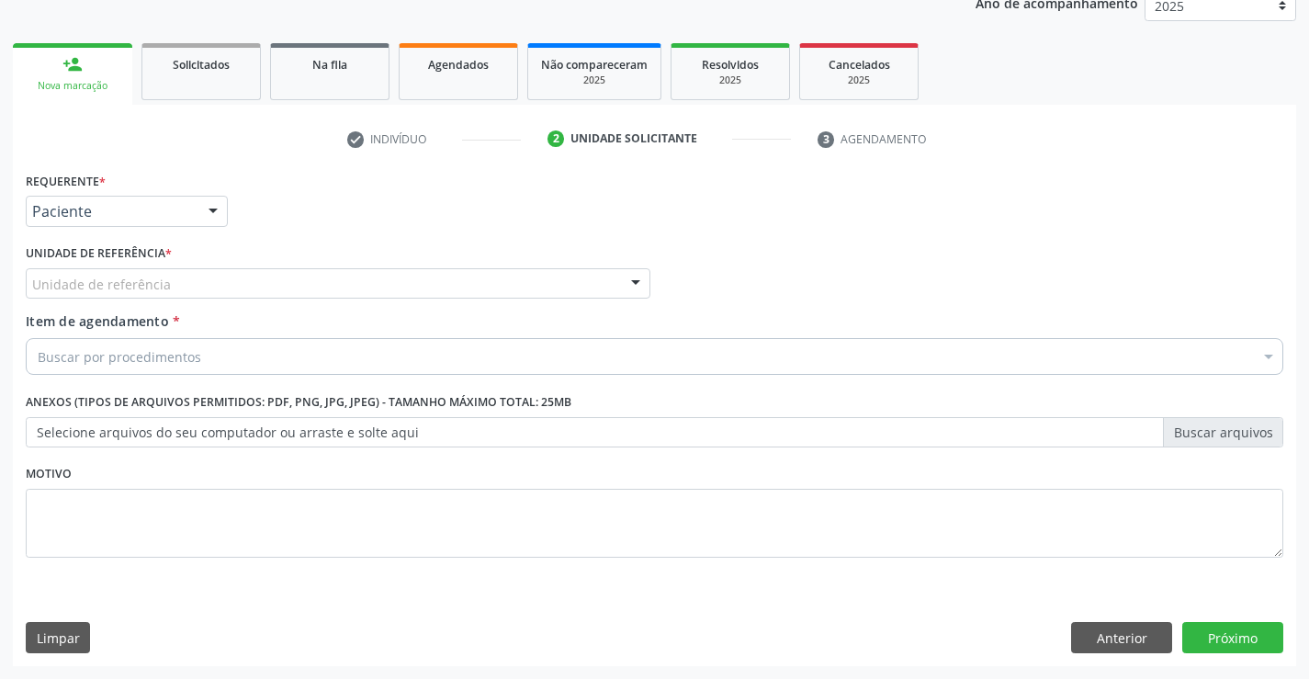
drag, startPoint x: 284, startPoint y: 286, endPoint x: 294, endPoint y: 342, distance: 56.9
click at [286, 291] on div "Unidade de referência" at bounding box center [338, 283] width 625 height 31
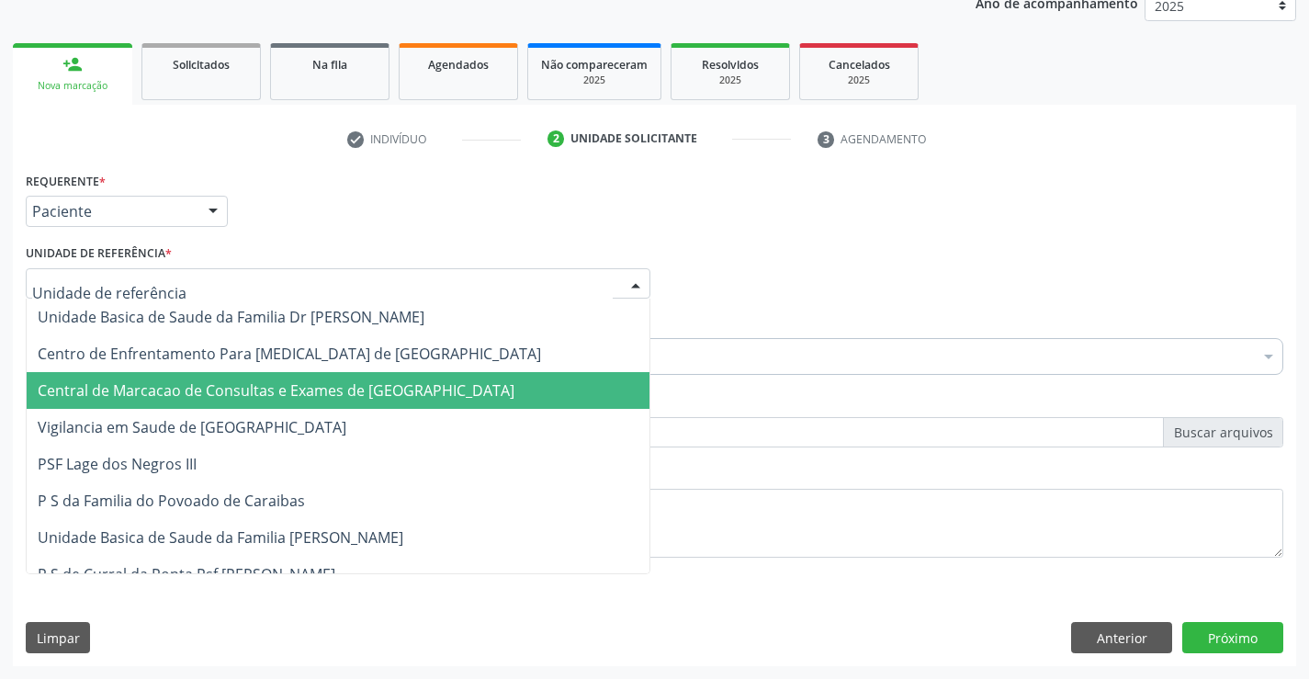
click at [303, 376] on span "Central de Marcacao de Consultas e Exames de [GEOGRAPHIC_DATA]" at bounding box center [338, 390] width 623 height 37
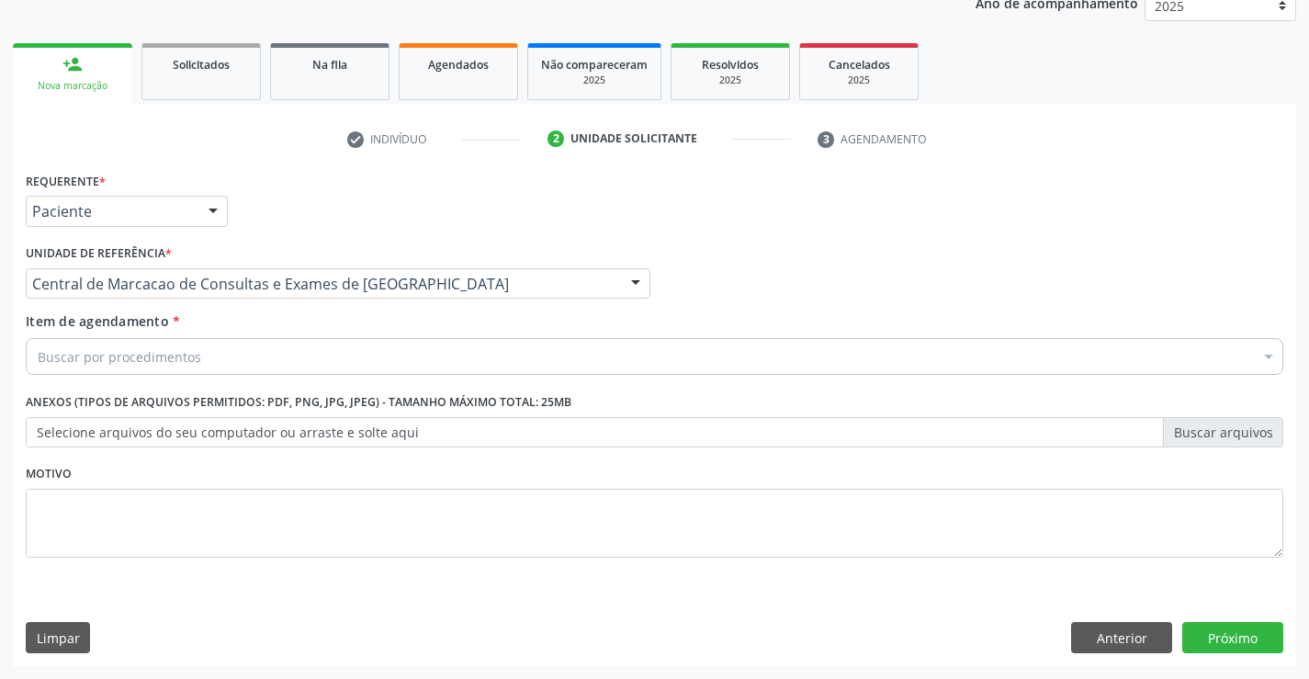
click at [355, 355] on div "Buscar por procedimentos" at bounding box center [654, 356] width 1257 height 37
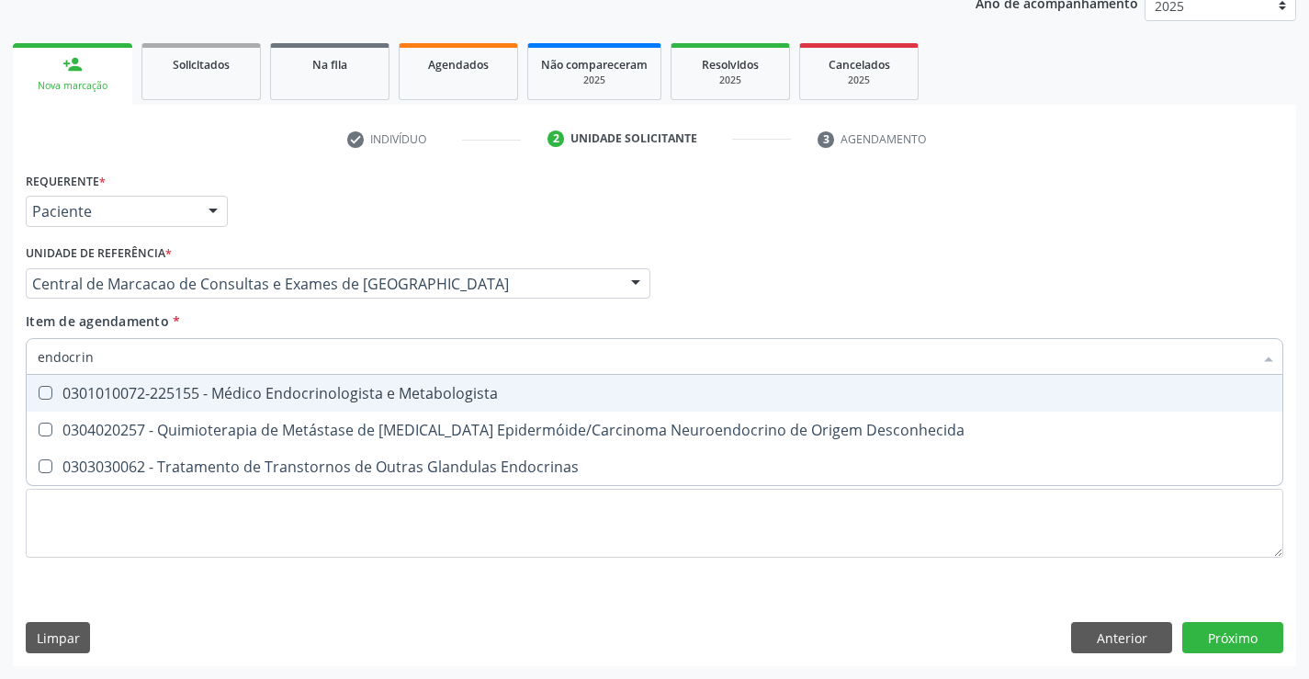
type input "endocrino"
click at [313, 389] on div "0301010072-225155 - Médico Endocrinologista e Metabologista" at bounding box center [654, 393] width 1233 height 15
checkbox Metabologista "true"
click at [815, 254] on div "Médico Solicitante Por favor, selecione a Unidade de Atendimento primeiro Nenhu…" at bounding box center [654, 276] width 1267 height 72
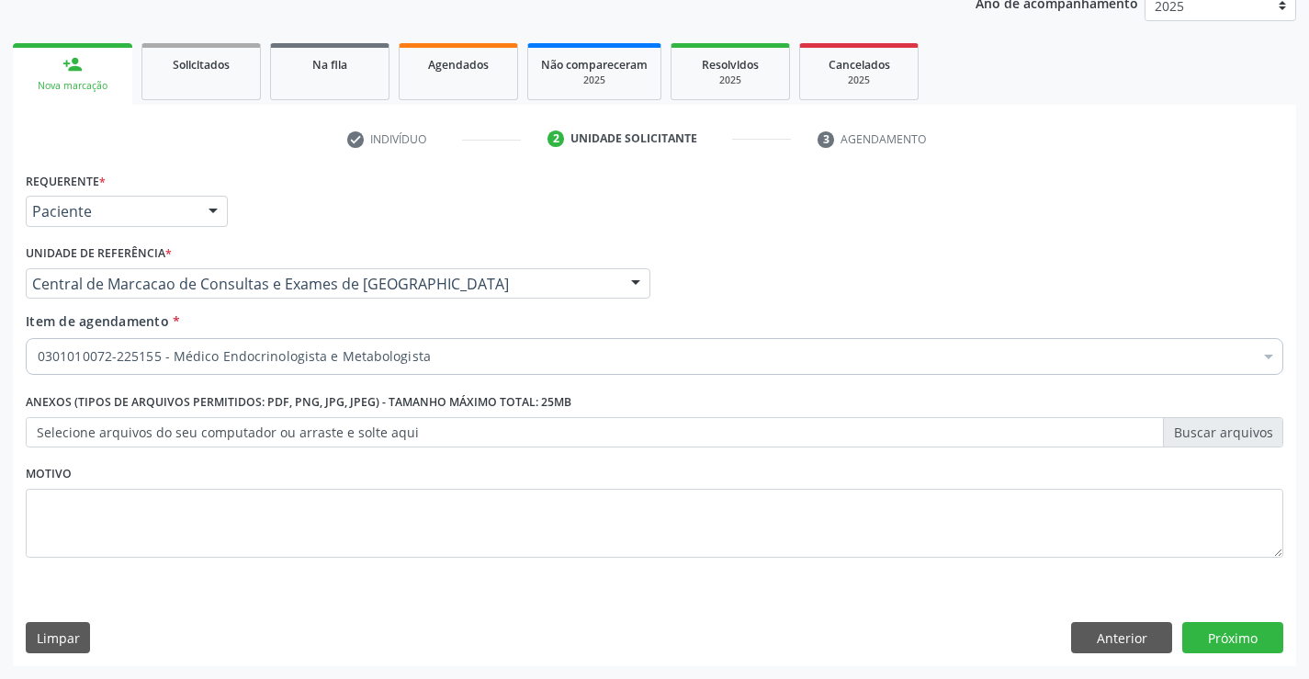
checkbox Metabologista "true"
click at [1251, 633] on button "Próximo" at bounding box center [1232, 637] width 101 height 31
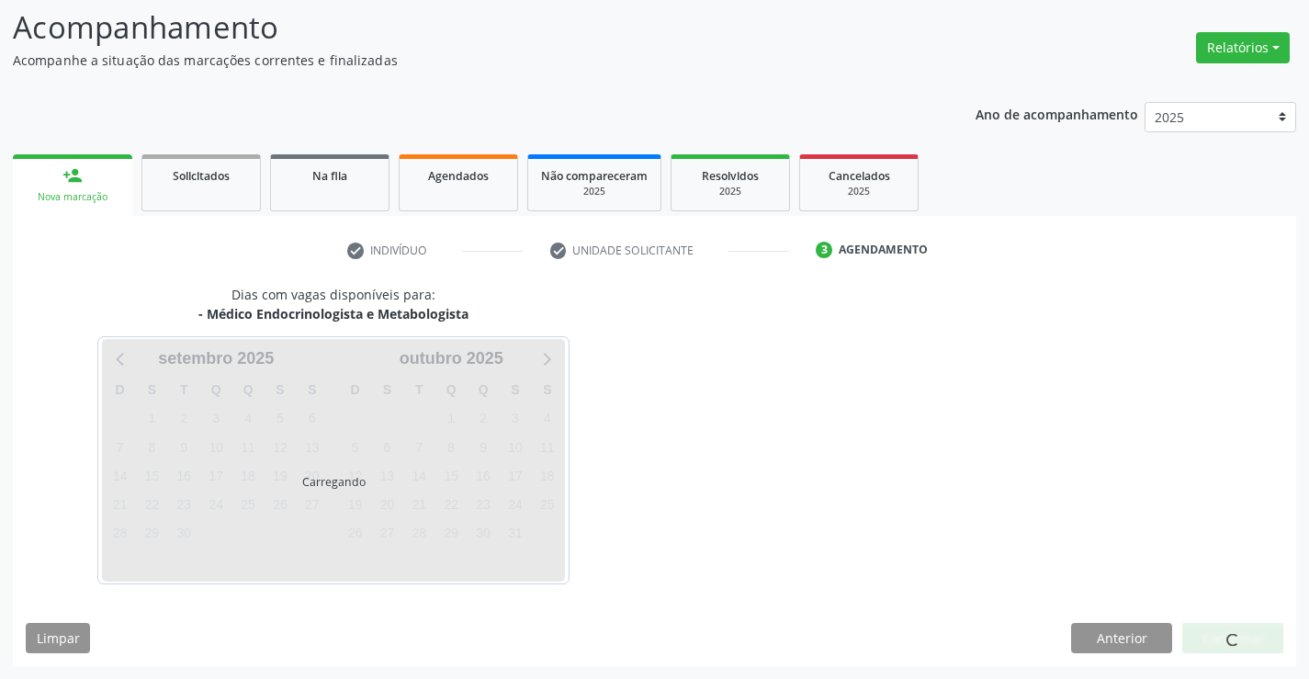
scroll to position [120, 0]
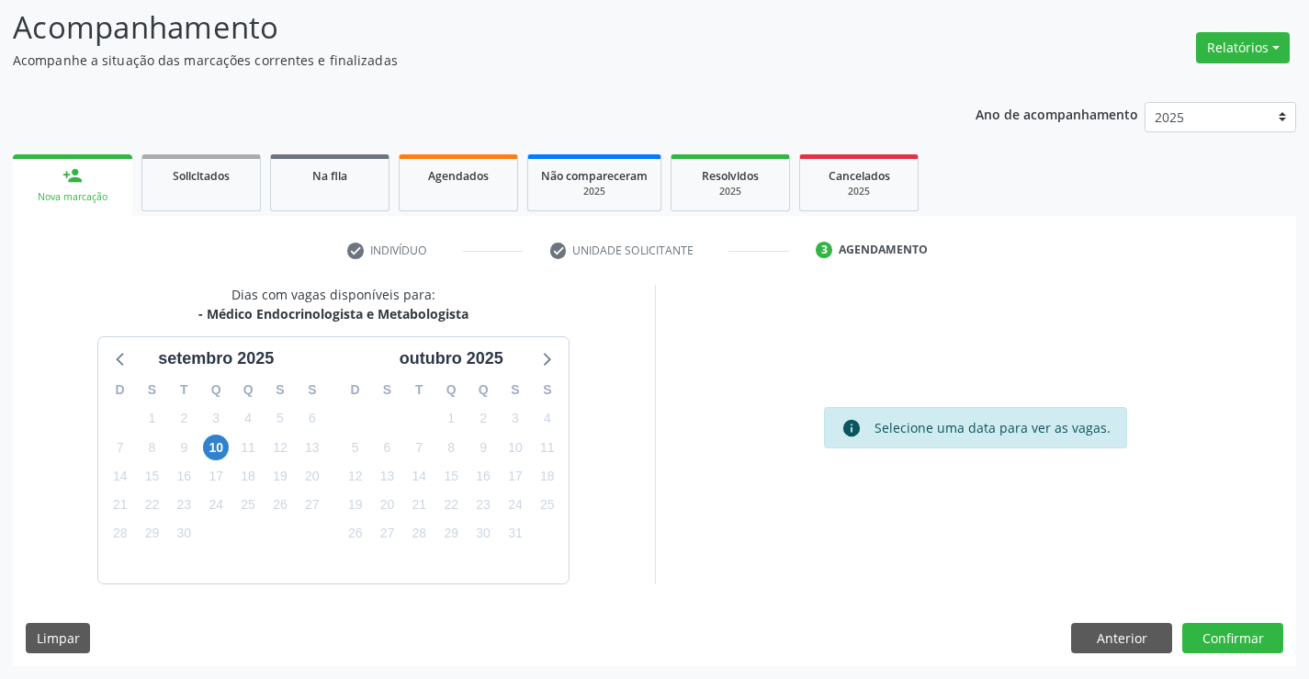
click at [229, 445] on div "10" at bounding box center [216, 448] width 26 height 28
click at [221, 451] on span "10" at bounding box center [216, 447] width 26 height 26
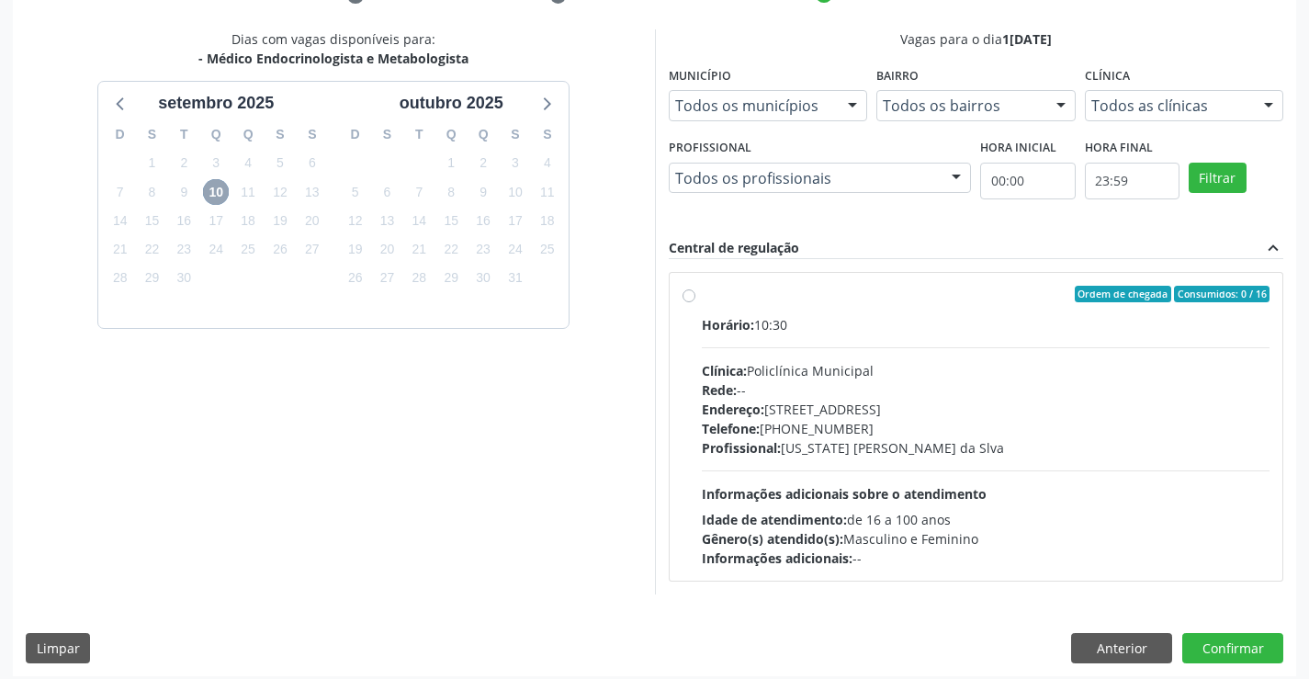
scroll to position [386, 0]
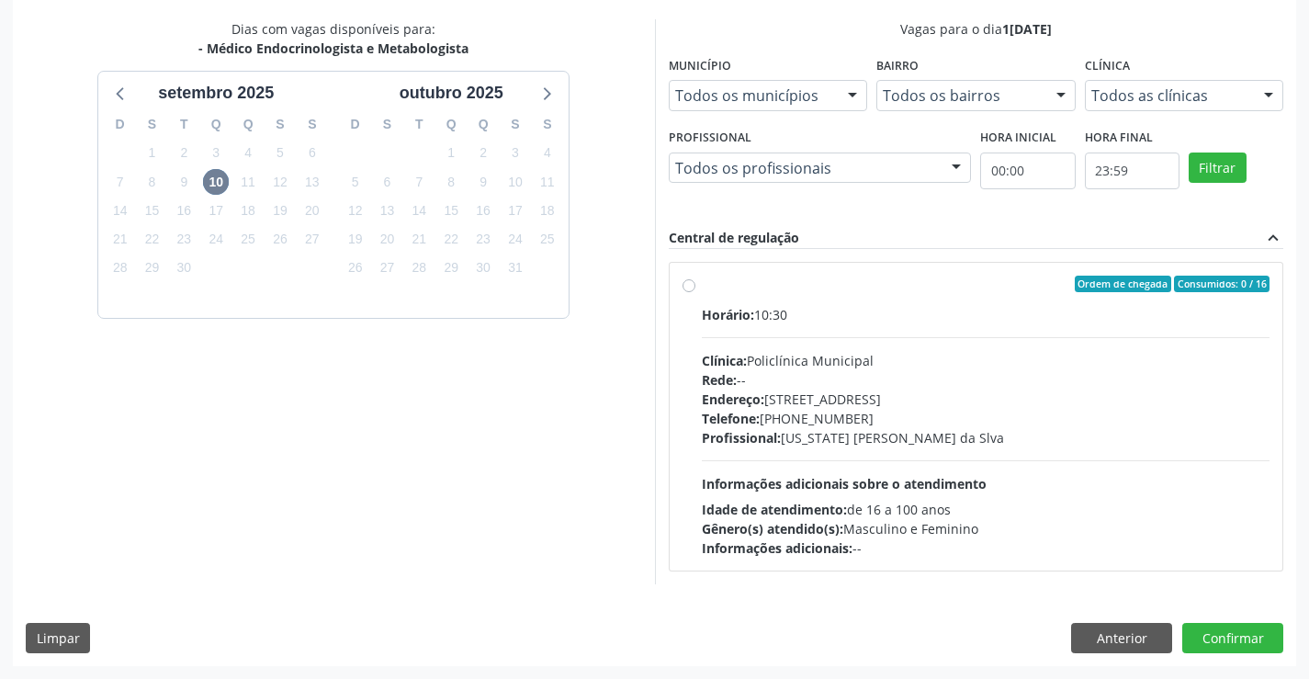
click at [824, 461] on div "Horário: 10:30 Clínica: Policlínica Municipal Rede: -- Endereço: Predio, nº 386…" at bounding box center [986, 431] width 569 height 253
click at [695, 292] on input "Ordem de chegada Consumidos: 0 / 16 Horário: 10:30 Clínica: Policlínica Municip…" at bounding box center [688, 284] width 13 height 17
radio input "true"
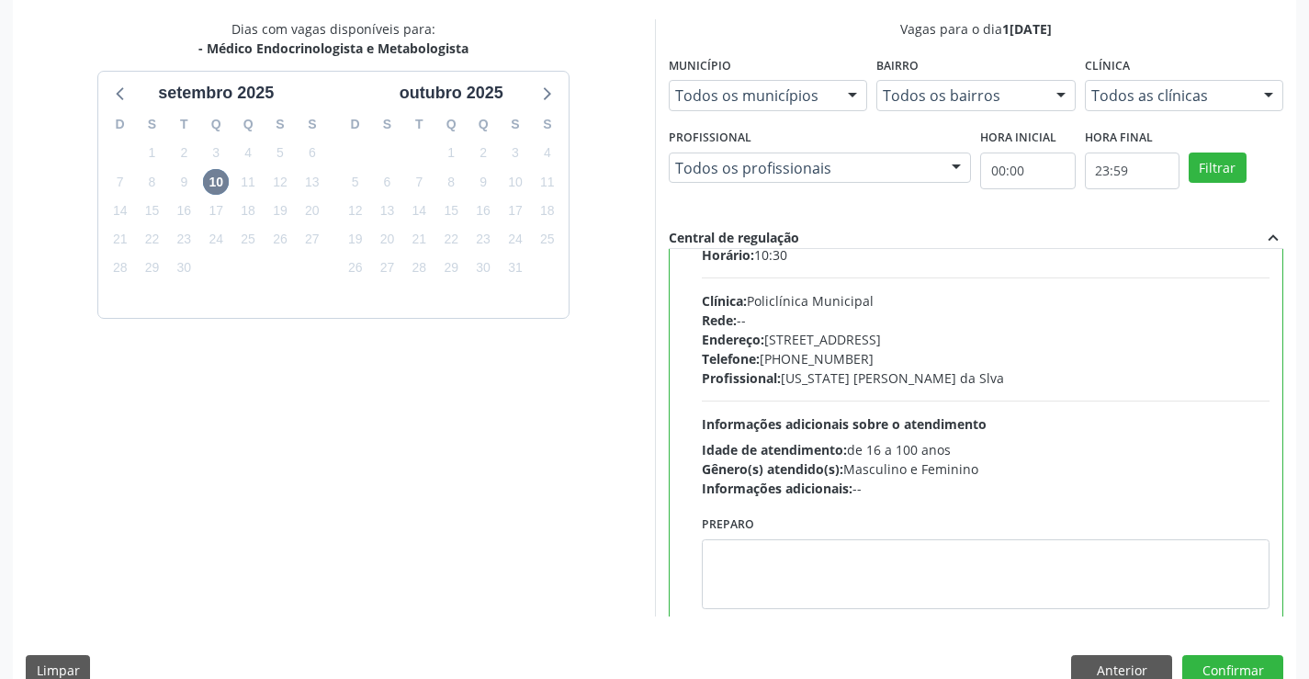
scroll to position [91, 0]
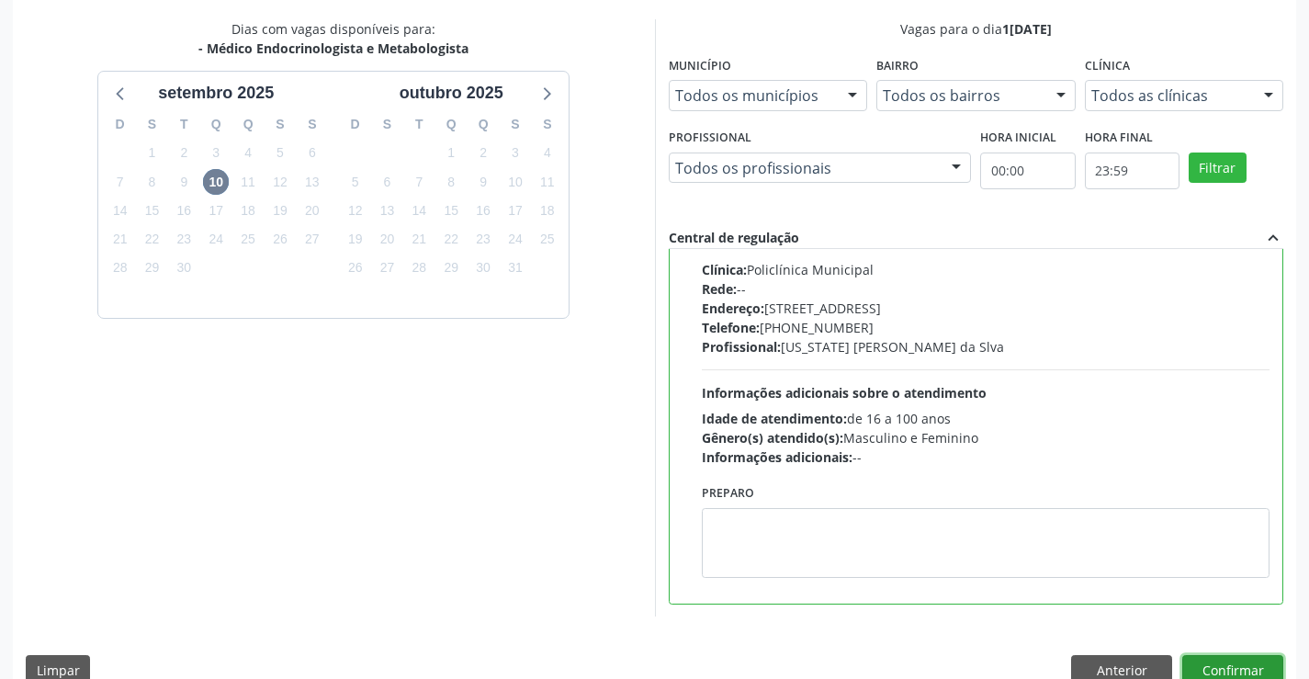
click at [1254, 671] on button "Confirmar" at bounding box center [1232, 670] width 101 height 31
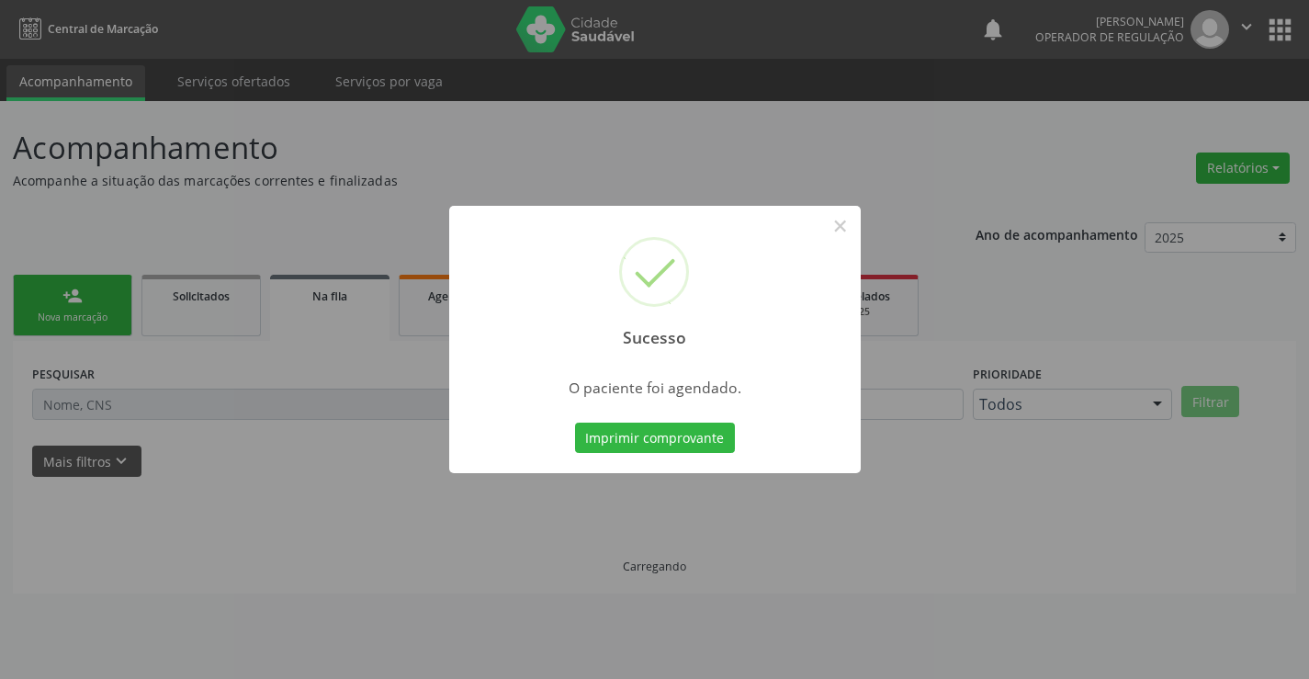
scroll to position [0, 0]
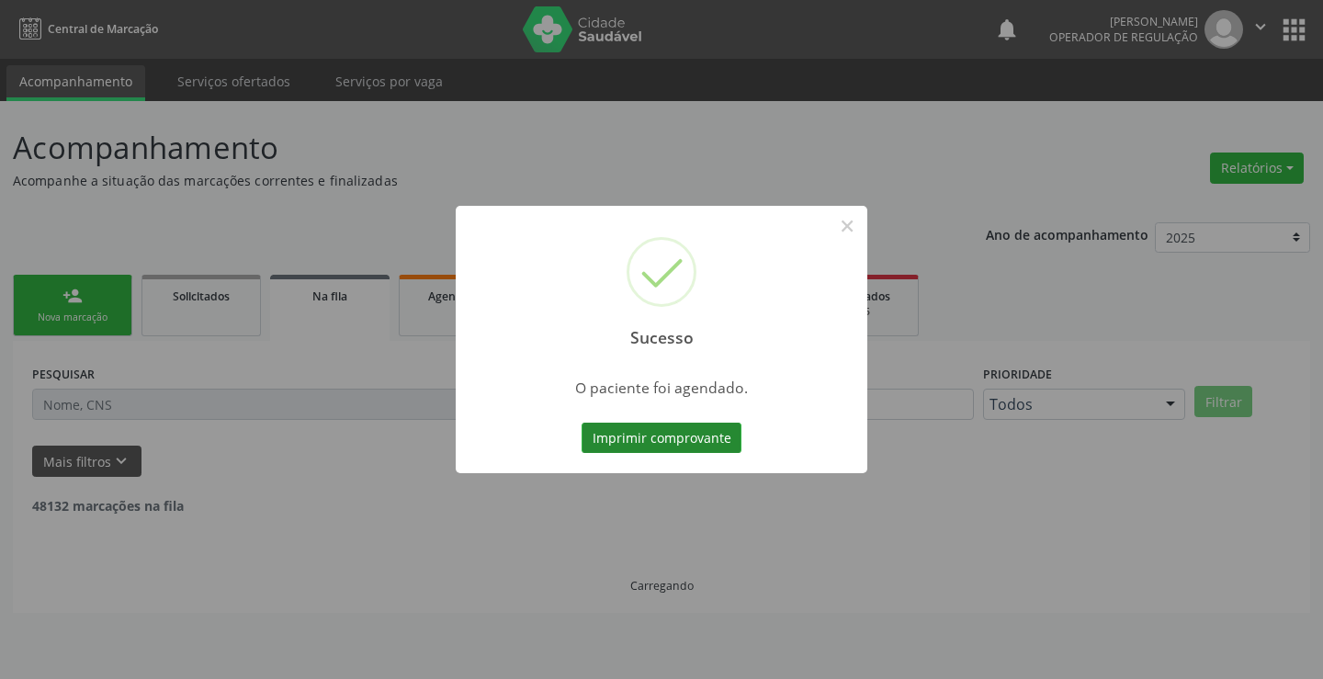
click at [648, 443] on button "Imprimir comprovante" at bounding box center [661, 437] width 160 height 31
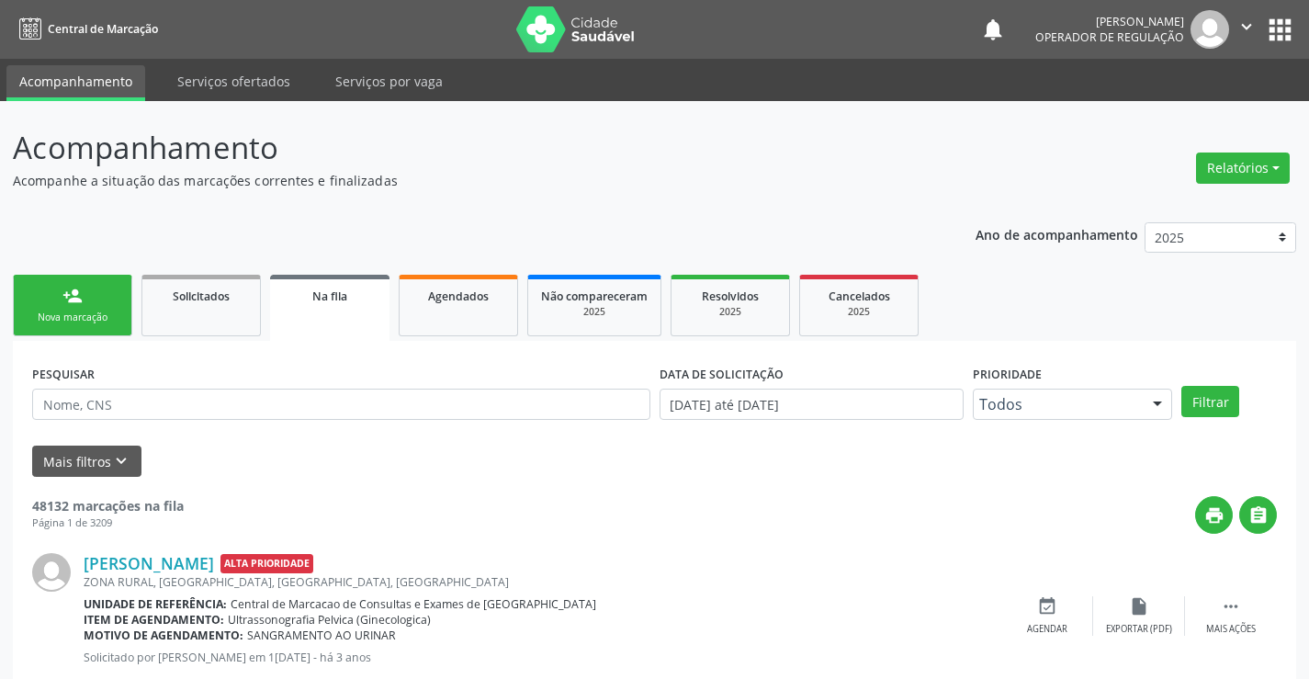
click at [90, 298] on link "person_add Nova marcação" at bounding box center [72, 306] width 119 height 62
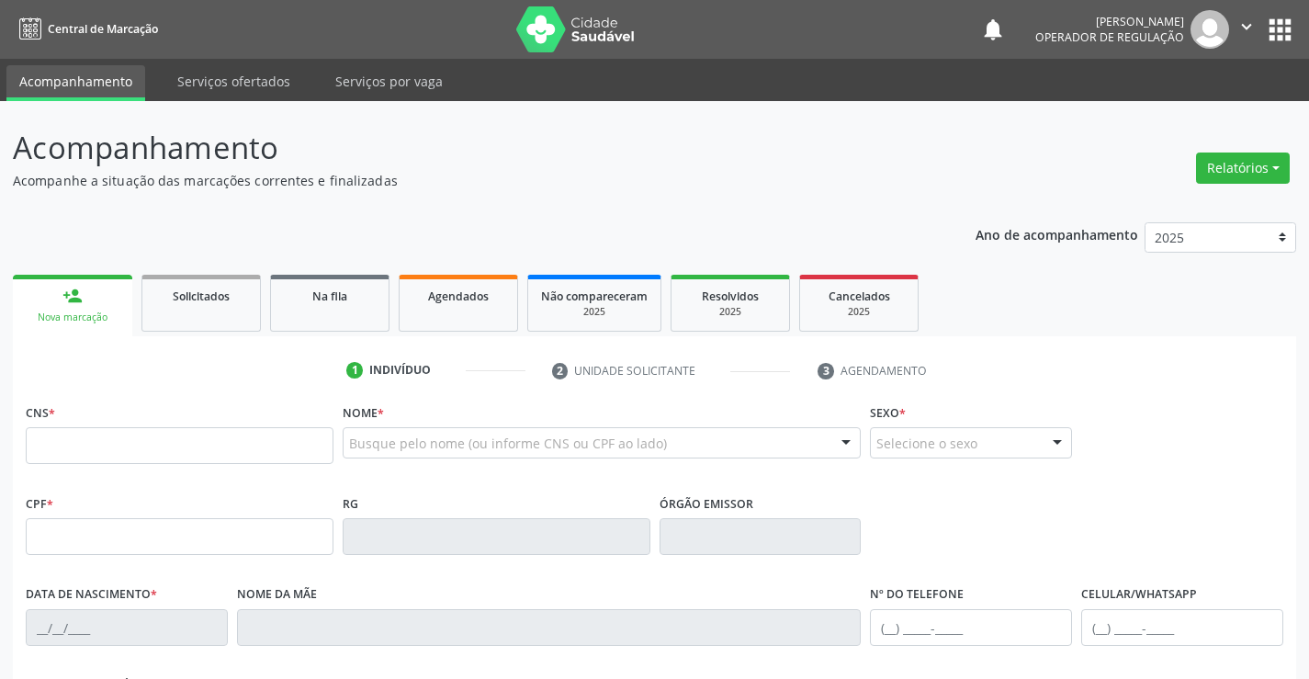
click at [127, 466] on fieldset "CNS *" at bounding box center [180, 438] width 308 height 78
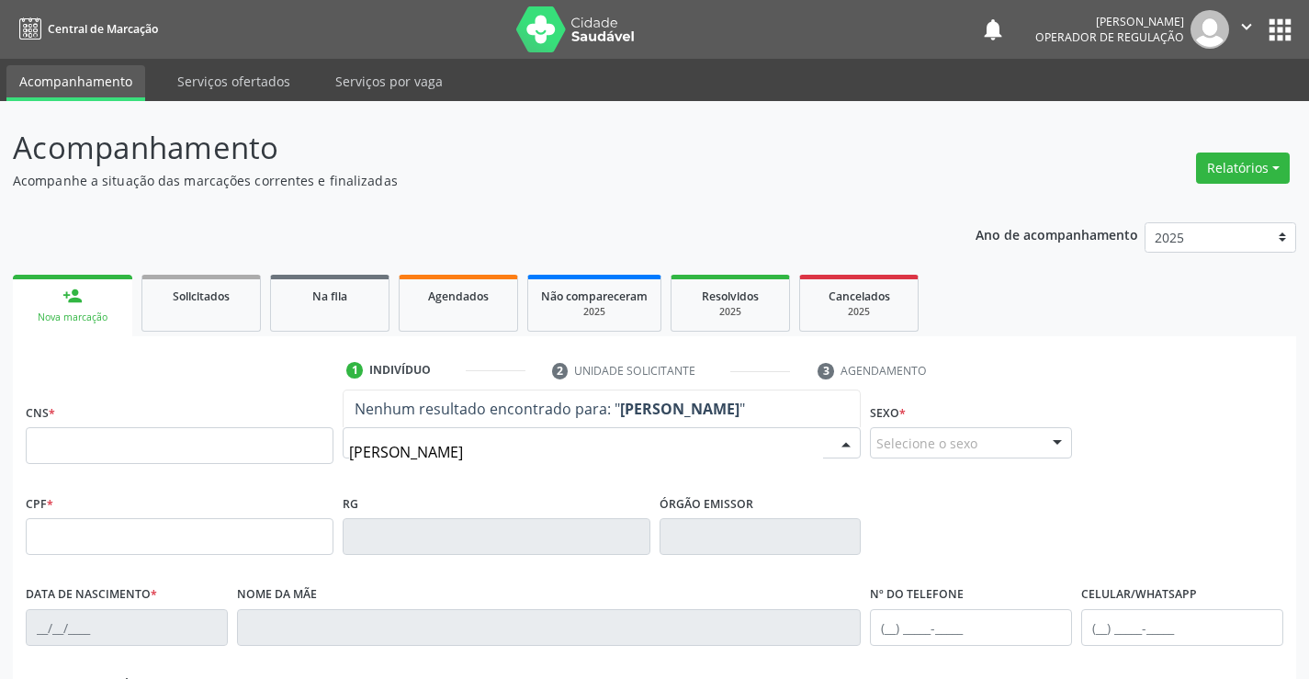
type input "ana cleide"
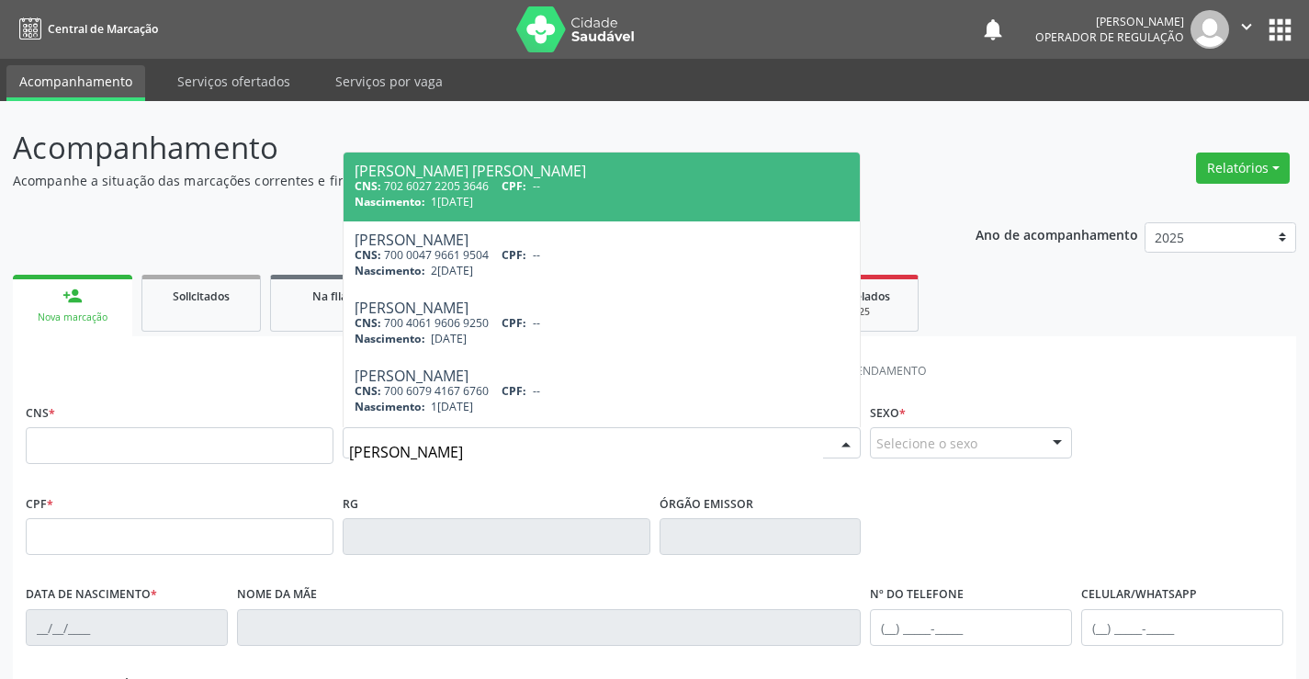
click at [545, 192] on div "CNS: 702 6027 2205 3646 CPF: --" at bounding box center [602, 186] width 495 height 16
type input "702 6027 2205 3646"
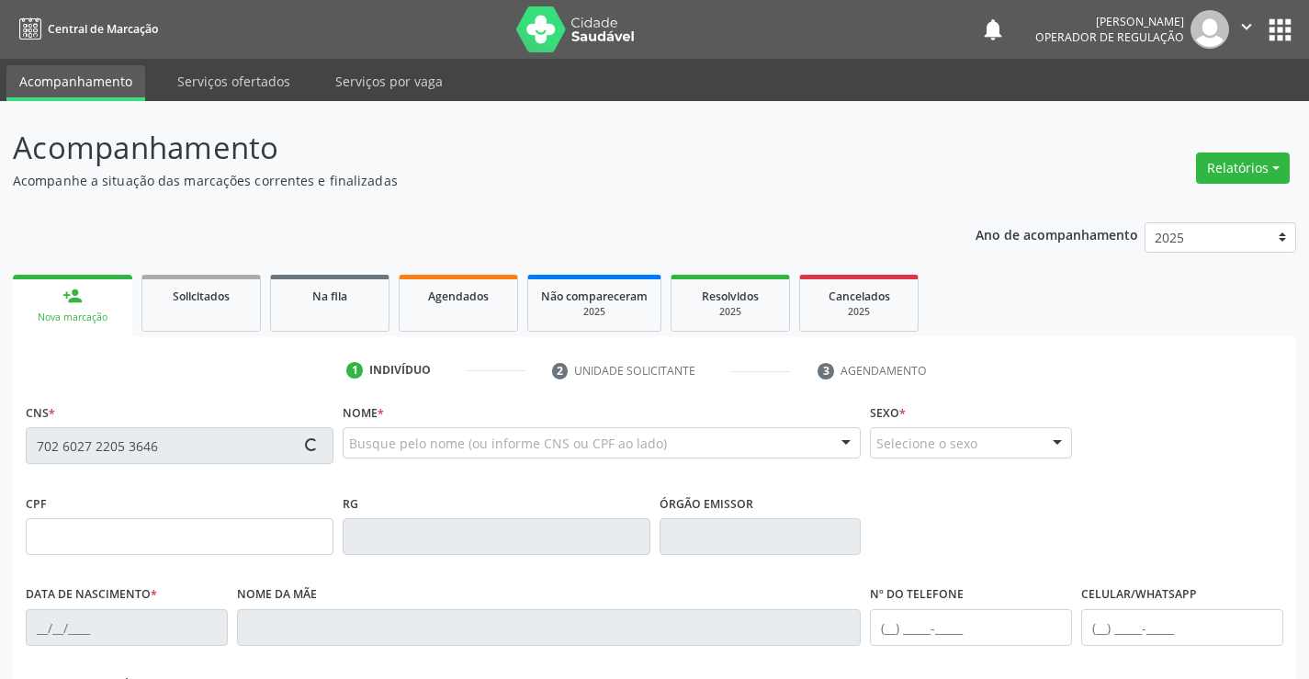
type input "13/07/1985"
type input "(74) 98842-3412"
type input "019.793.735-74"
type input "S/N"
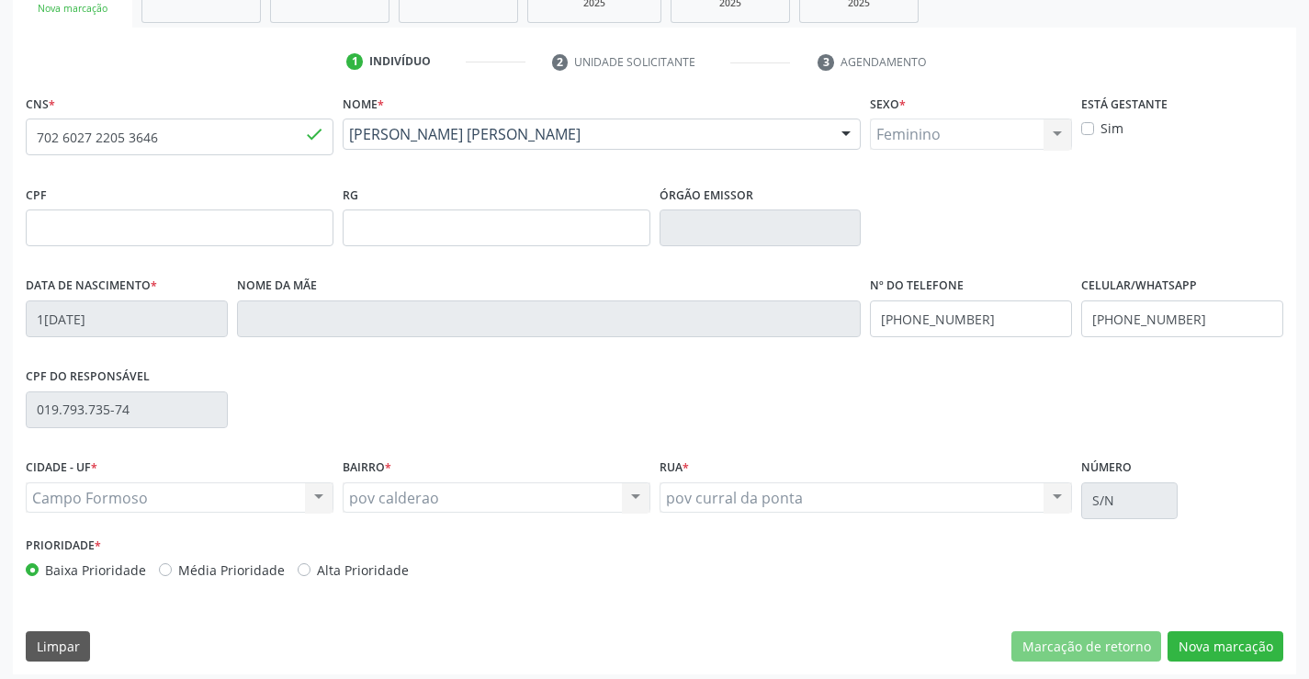
scroll to position [317, 0]
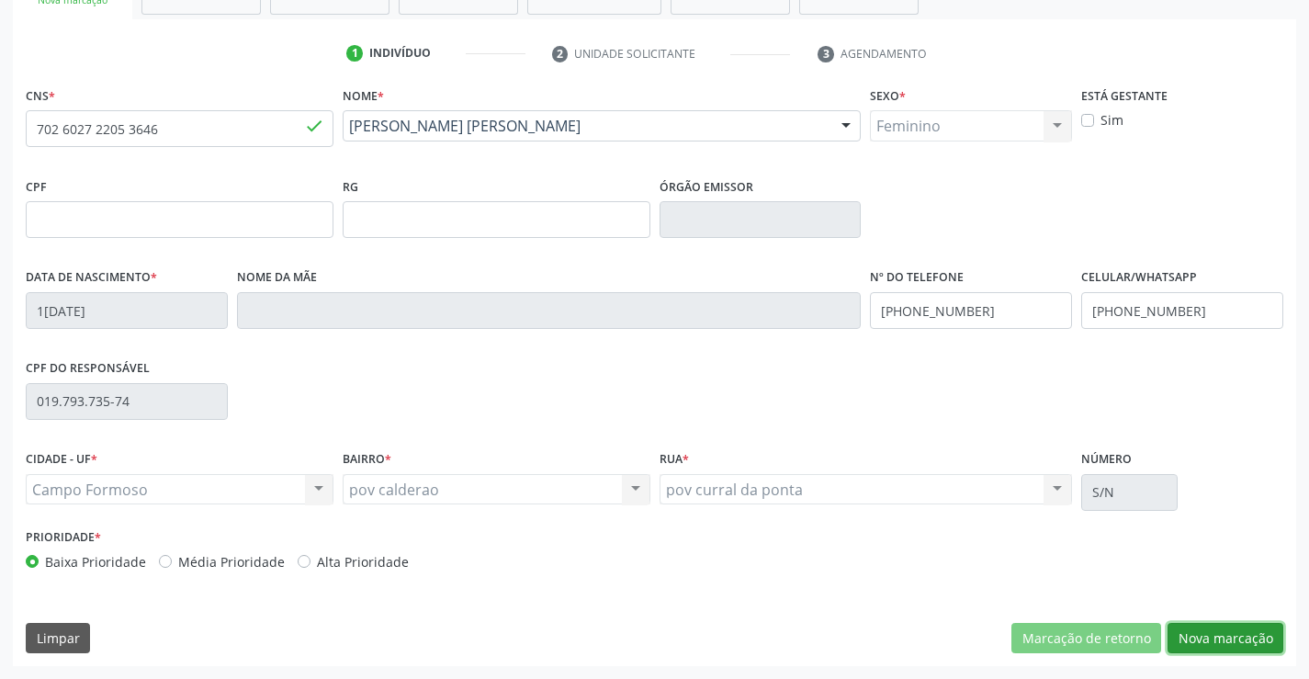
drag, startPoint x: 1251, startPoint y: 640, endPoint x: 428, endPoint y: 319, distance: 883.5
click at [1247, 637] on button "Nova marcação" at bounding box center [1225, 638] width 116 height 31
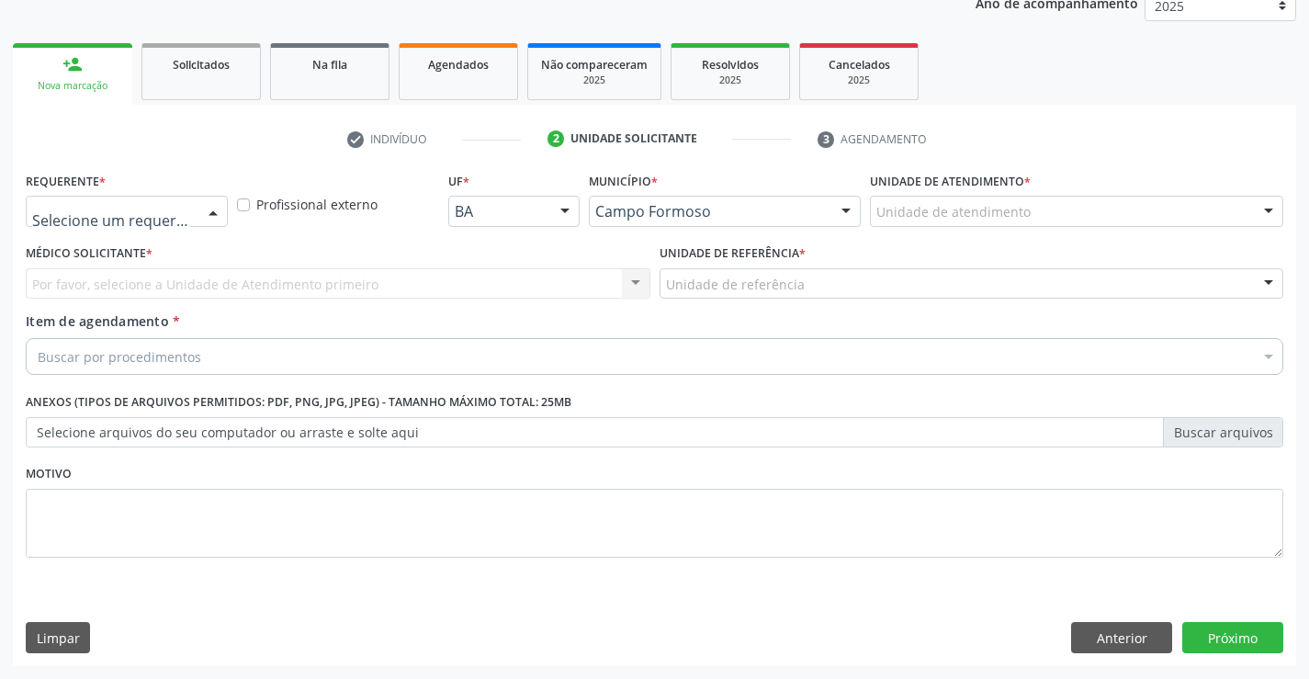
drag, startPoint x: 138, startPoint y: 206, endPoint x: 125, endPoint y: 292, distance: 87.3
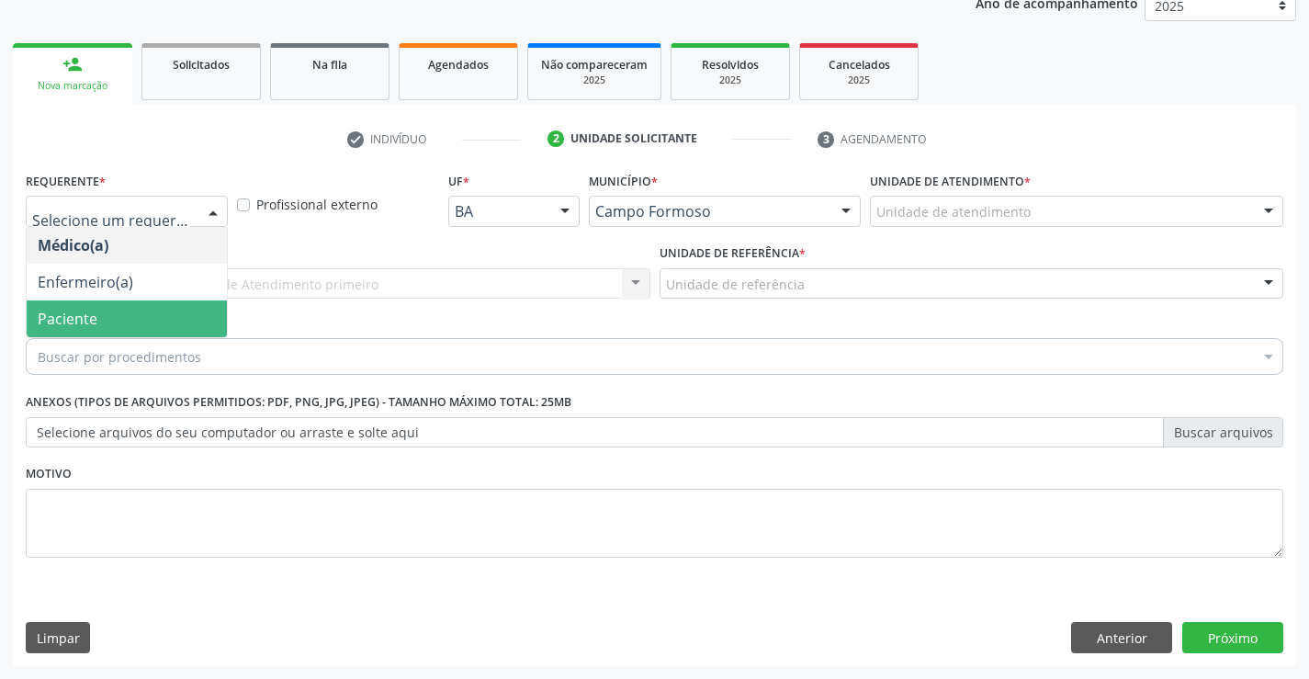
drag, startPoint x: 122, startPoint y: 305, endPoint x: 262, endPoint y: 309, distance: 139.7
click at [141, 306] on span "Paciente" at bounding box center [127, 318] width 200 height 37
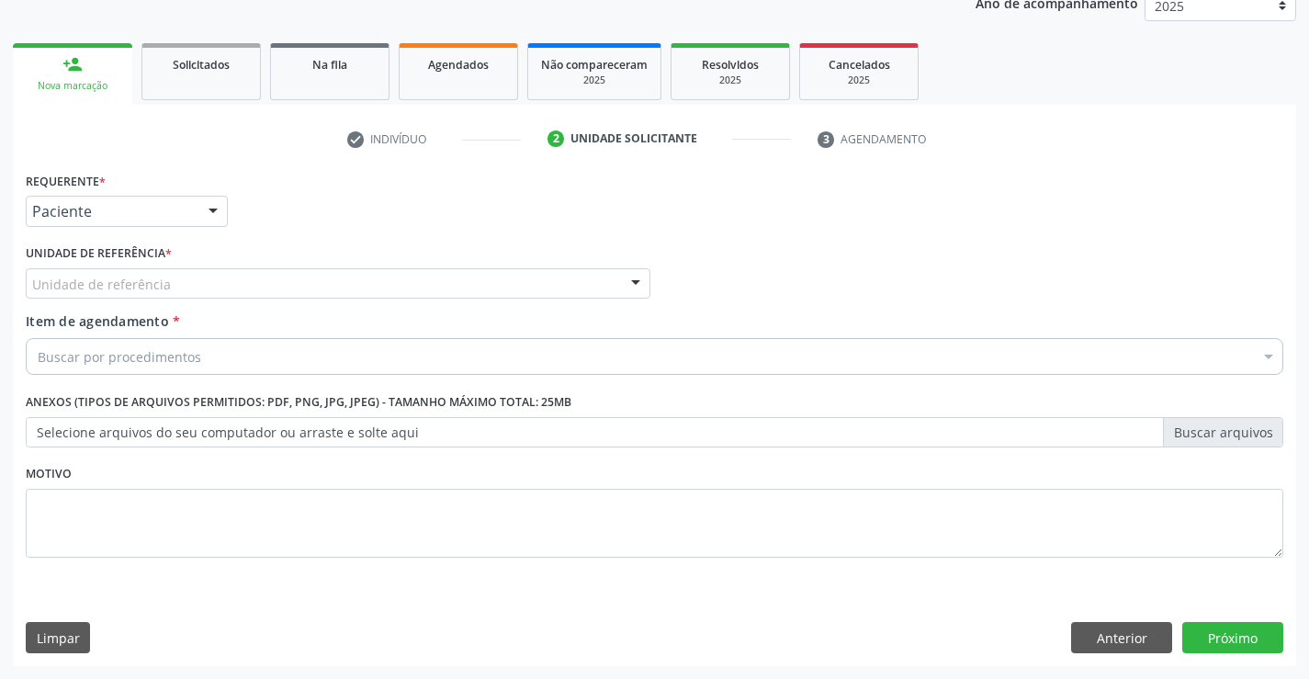
click at [284, 294] on div "Unidade de referência" at bounding box center [338, 283] width 625 height 31
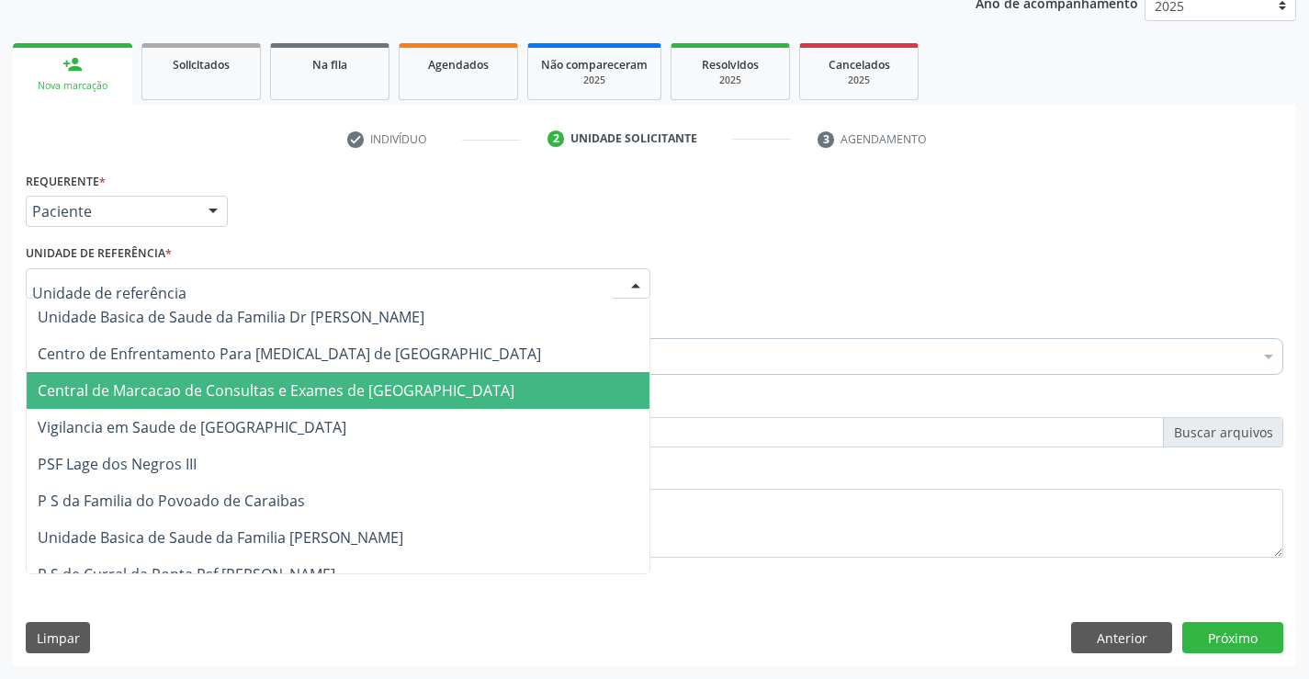
drag, startPoint x: 298, startPoint y: 389, endPoint x: 332, endPoint y: 366, distance: 42.3
click at [300, 390] on span "Central de Marcacao de Consultas e Exames de [GEOGRAPHIC_DATA]" at bounding box center [276, 390] width 477 height 20
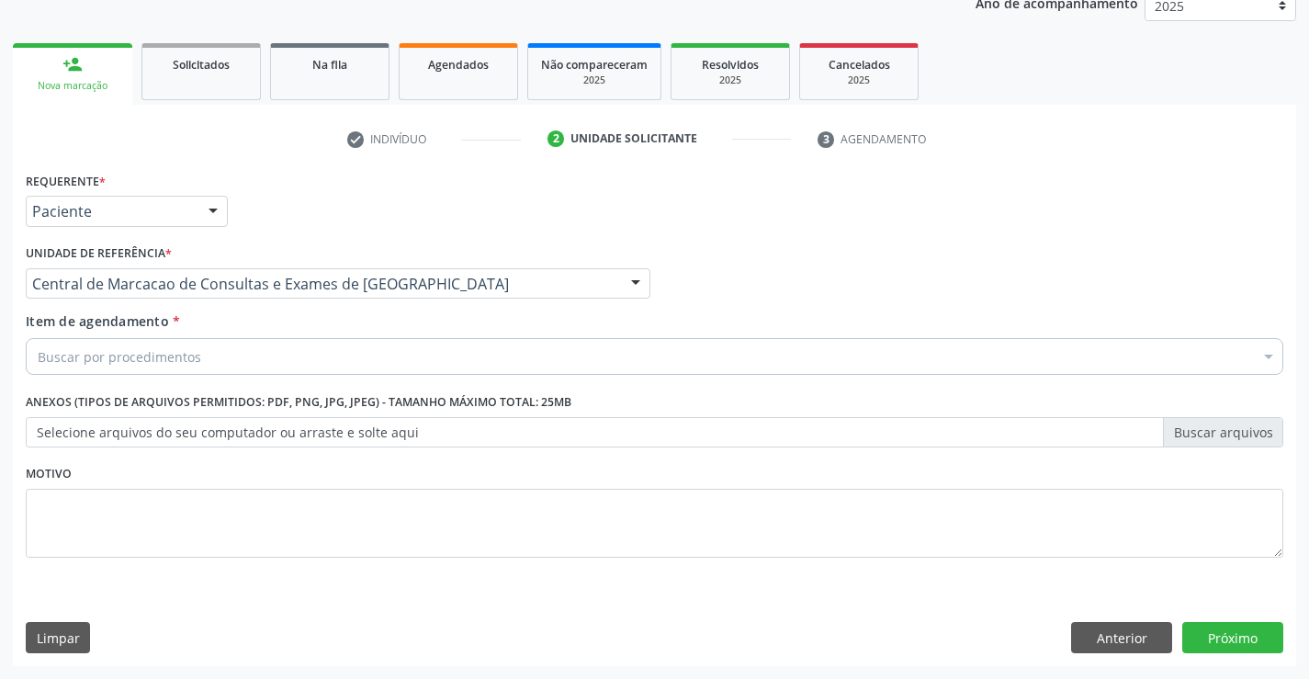
click at [349, 355] on div "Buscar por procedimentos" at bounding box center [654, 356] width 1257 height 37
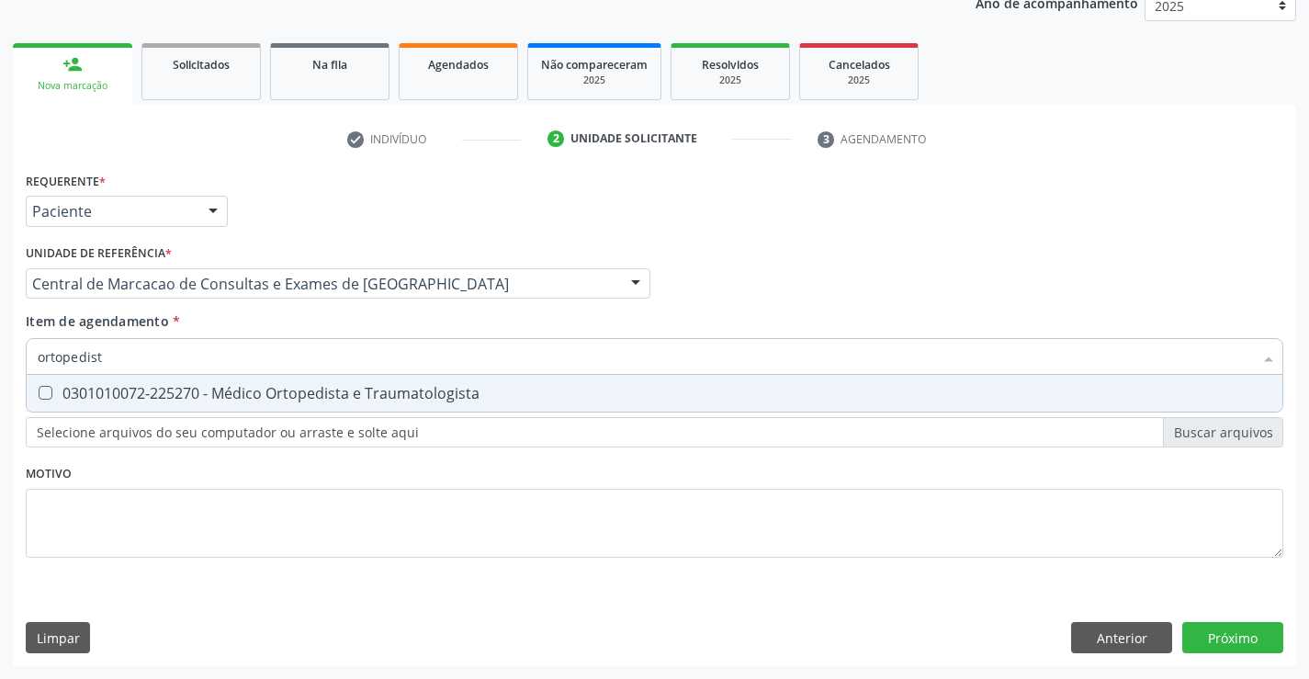
type input "ortopedista"
click at [329, 400] on div "0301010072-225270 - Médico Ortopedista e Traumatologista" at bounding box center [654, 393] width 1233 height 15
checkbox Traumatologista "true"
click at [1224, 637] on div "Requerente * Paciente Médico(a) Enfermeiro(a) Paciente Nenhum resultado encontr…" at bounding box center [654, 416] width 1283 height 499
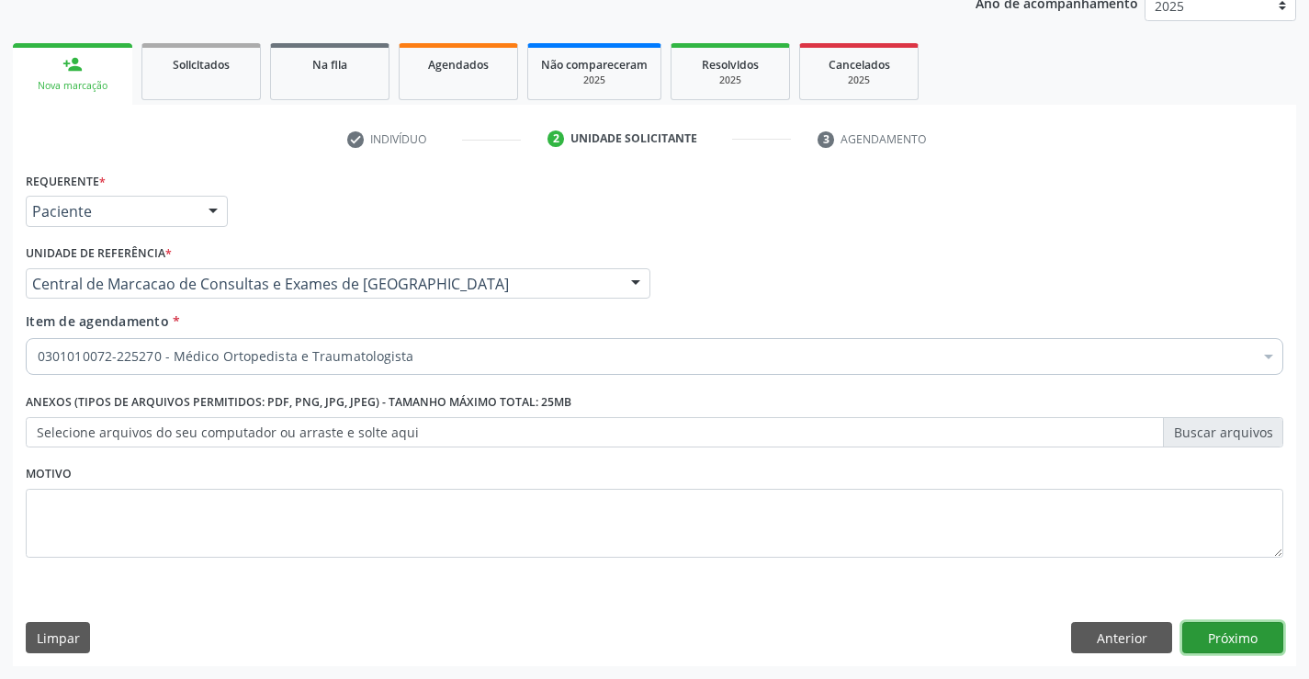
click at [1244, 647] on button "Próximo" at bounding box center [1232, 637] width 101 height 31
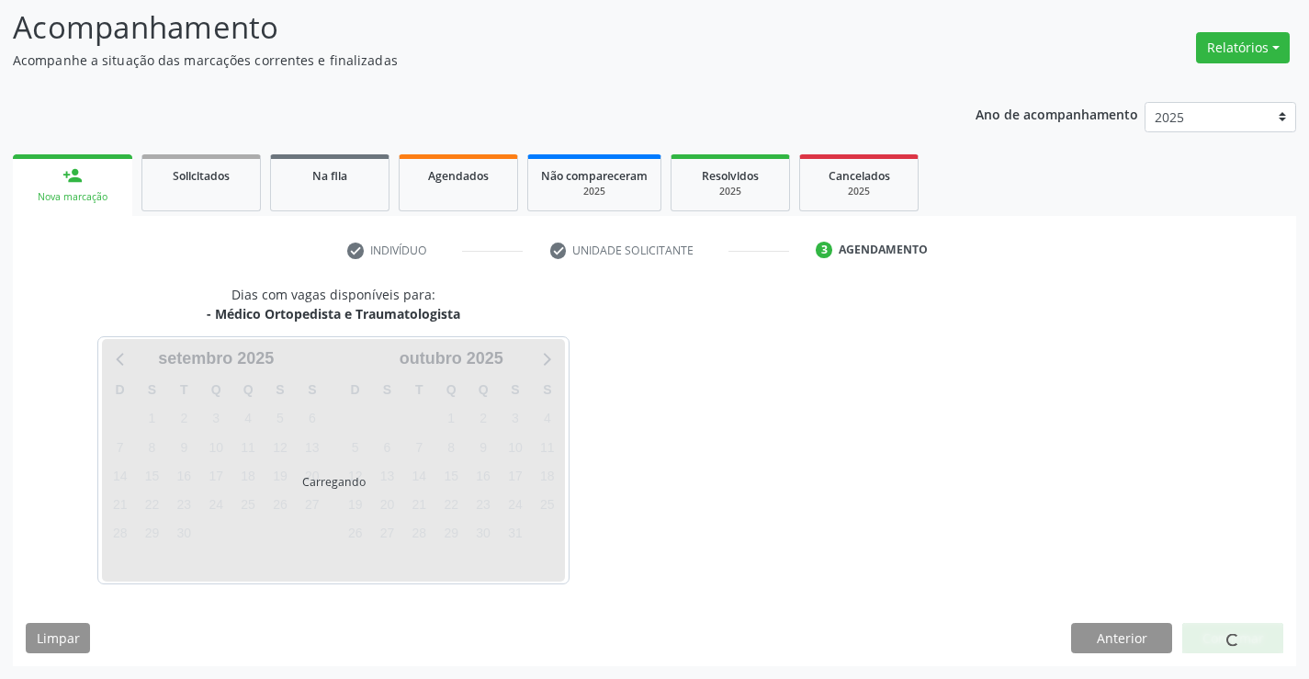
scroll to position [120, 0]
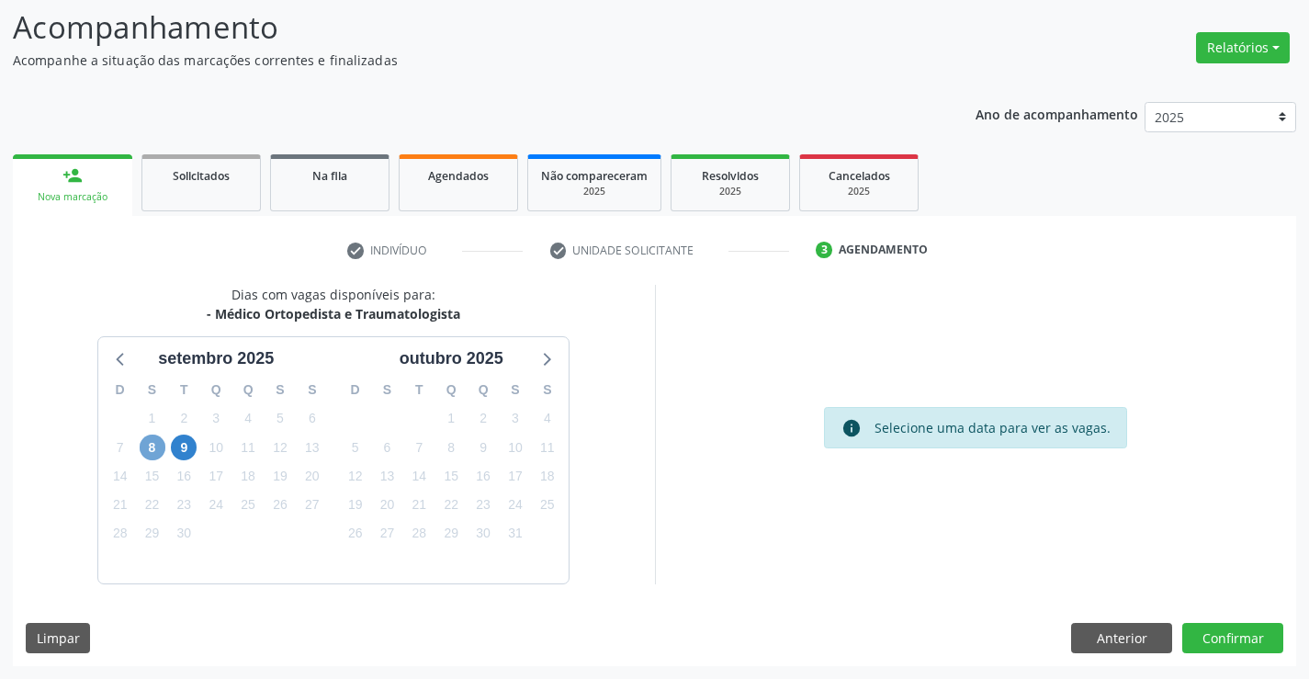
click at [144, 449] on span "8" at bounding box center [153, 447] width 26 height 26
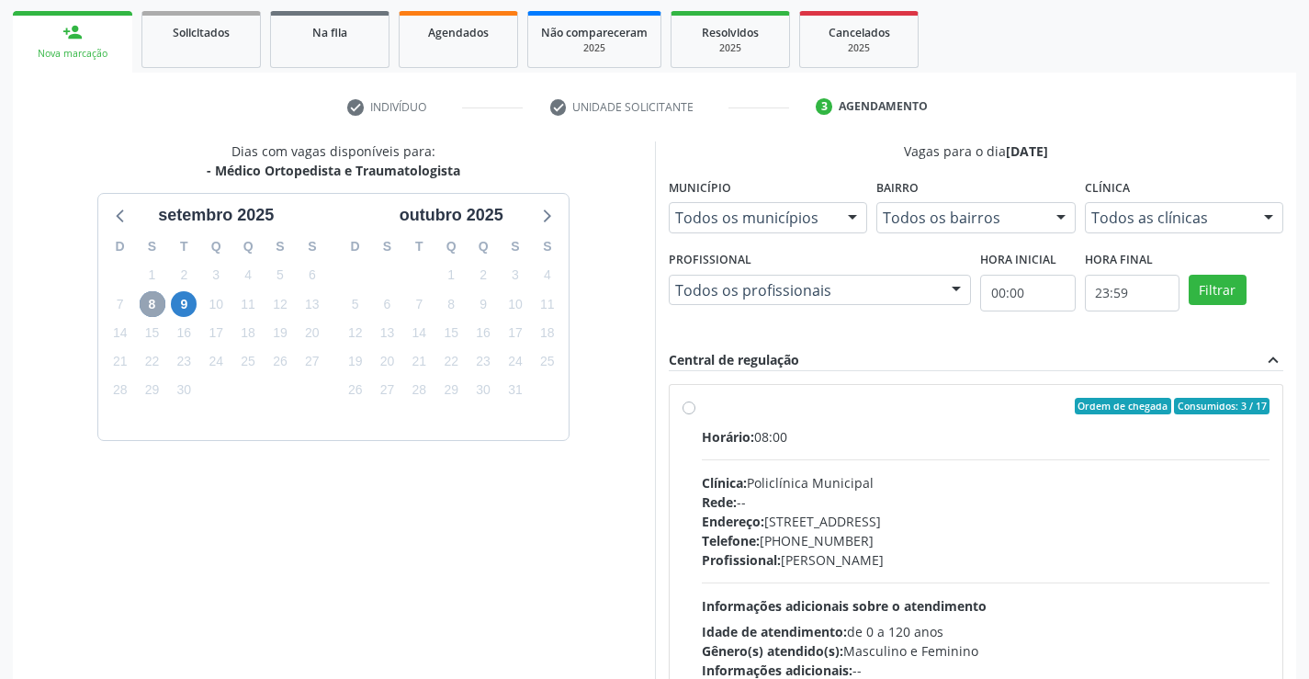
scroll to position [386, 0]
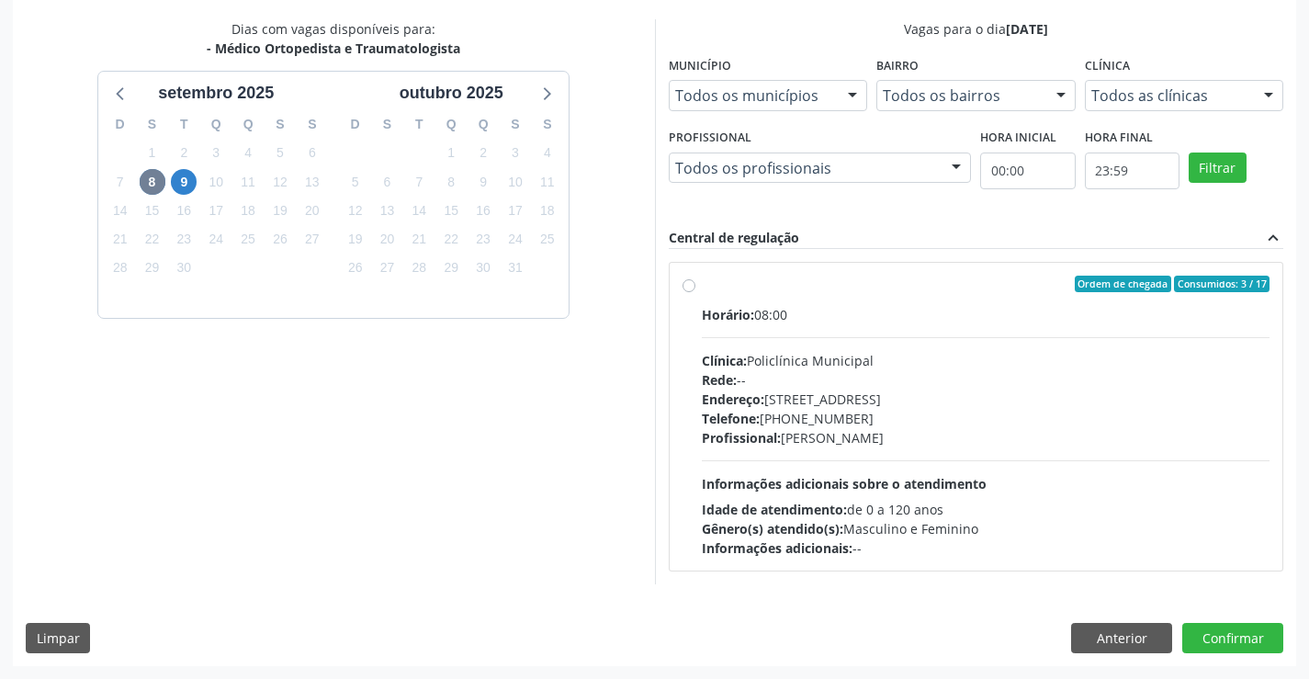
click at [859, 401] on div "Endereço: [STREET_ADDRESS]" at bounding box center [986, 398] width 569 height 19
click at [695, 292] on input "Ordem de chegada Consumidos: 3 / 17 Horário: 08:00 Clínica: Policlínica Municip…" at bounding box center [688, 284] width 13 height 17
radio input "true"
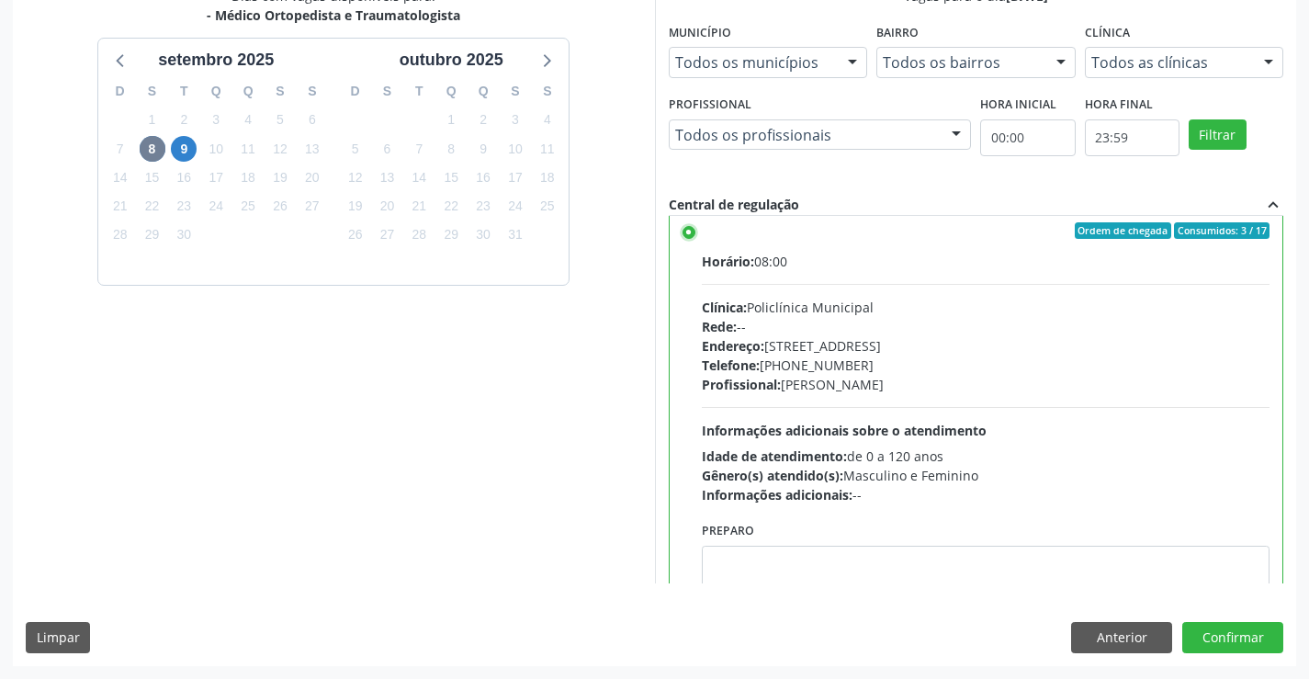
scroll to position [0, 0]
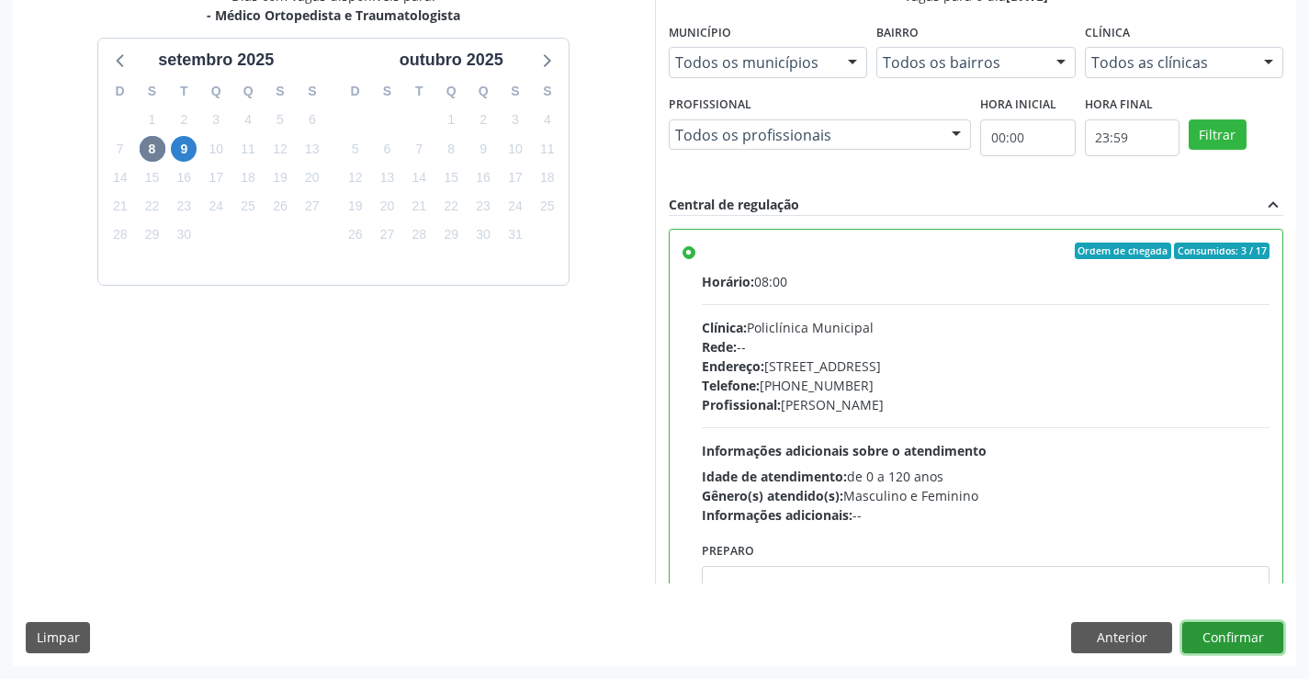
click at [1215, 634] on button "Confirmar" at bounding box center [1232, 637] width 101 height 31
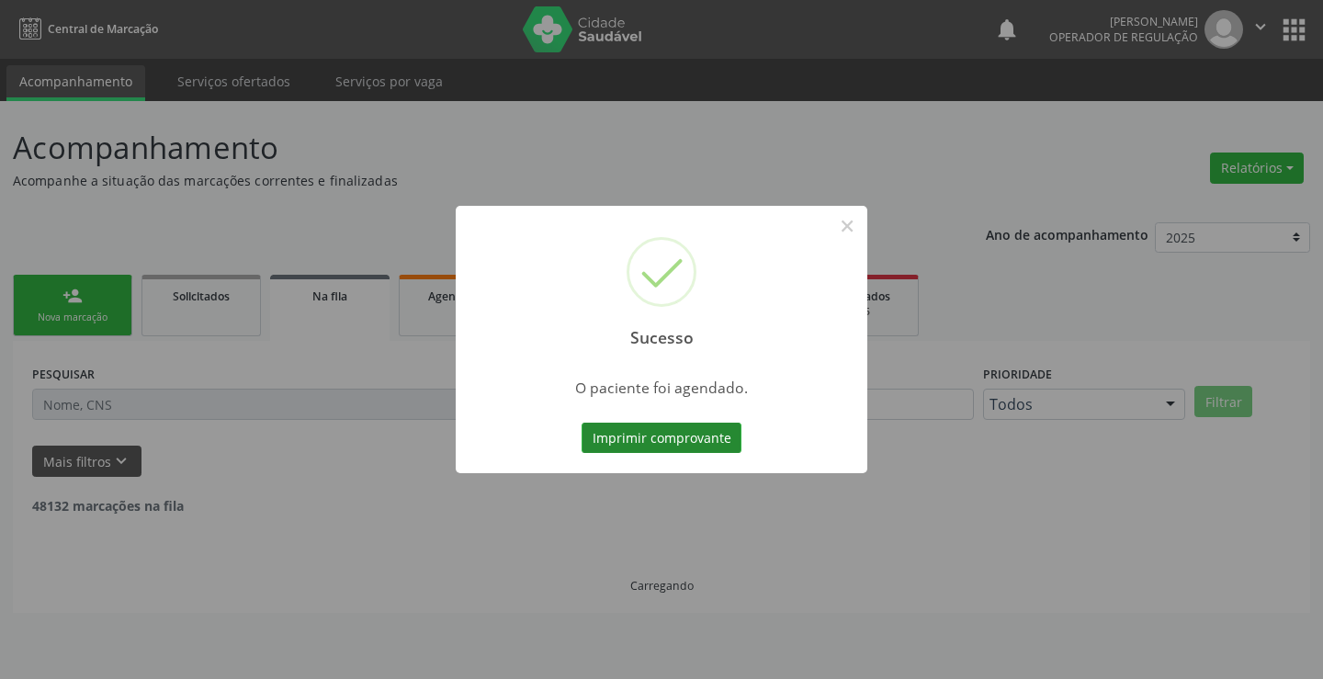
click at [706, 434] on button "Imprimir comprovante" at bounding box center [661, 437] width 160 height 31
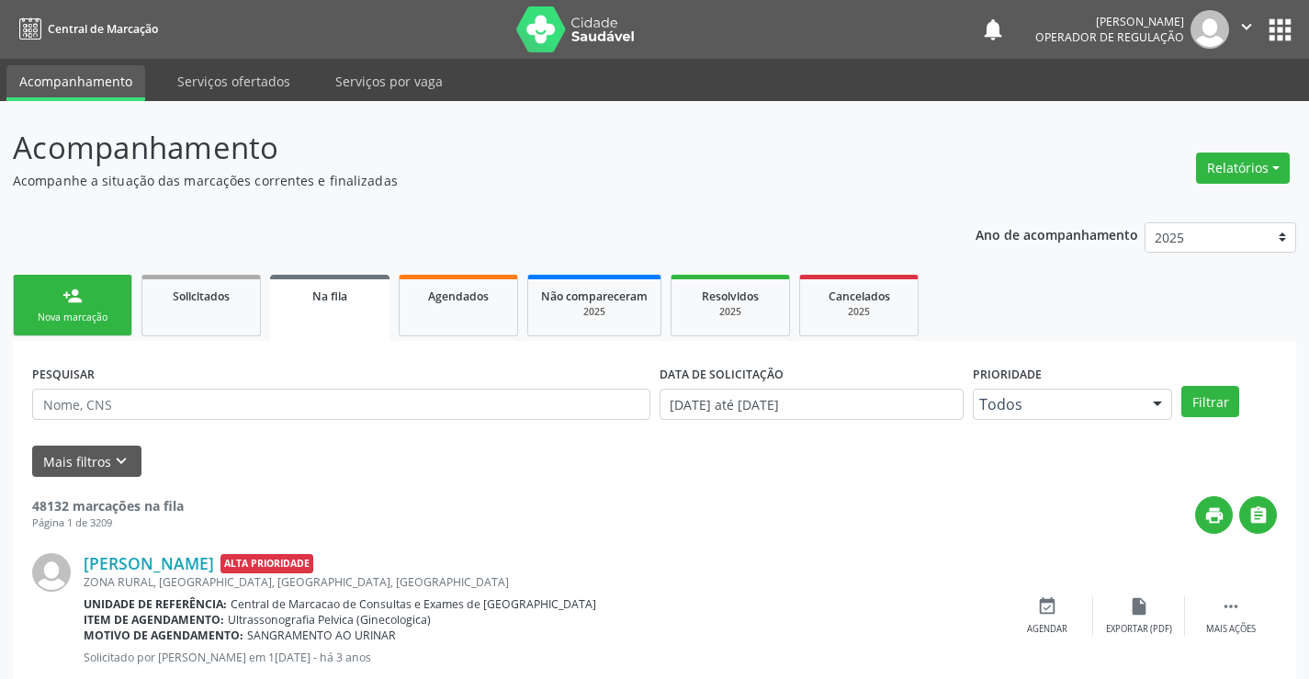
click at [85, 325] on link "person_add Nova marcação" at bounding box center [72, 306] width 119 height 62
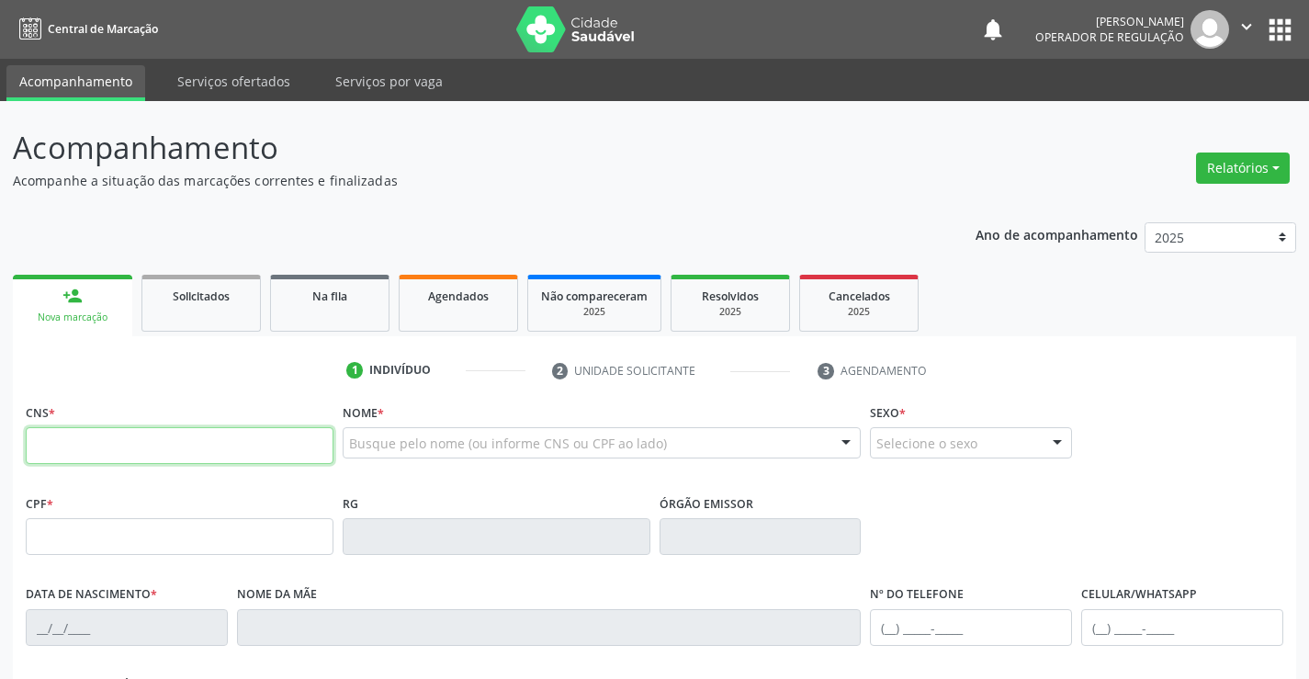
click at [158, 443] on input "text" at bounding box center [180, 445] width 308 height 37
type input "705 0000 3143 7155"
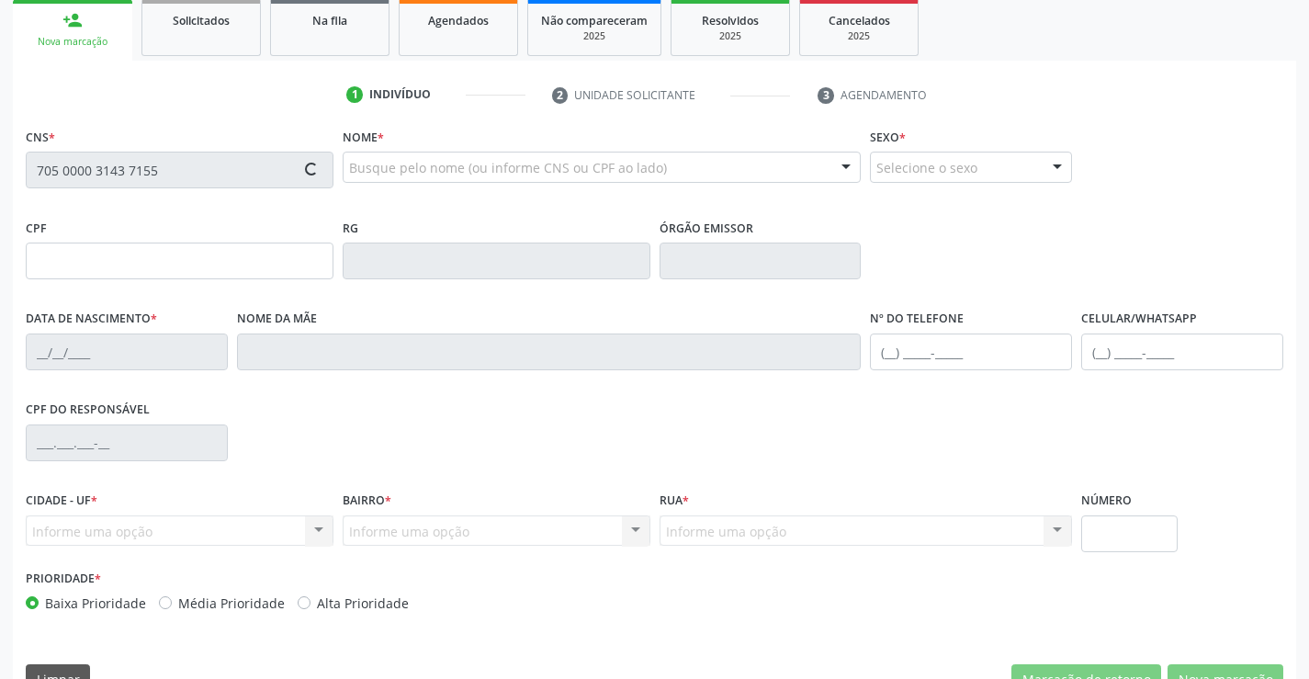
type input "091.319.665-78"
type input "2194393897"
type input "26/11/2011"
type input "(74) 99952-8714"
type input "(74) 9810-1653"
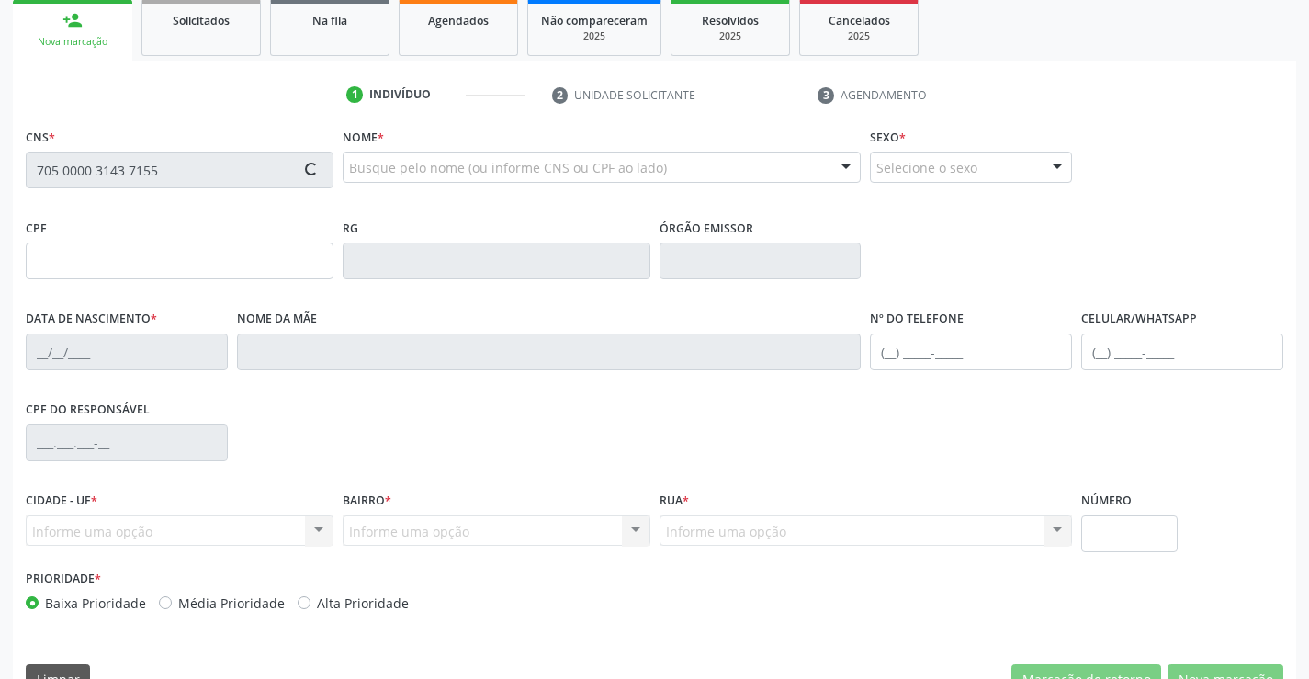
type input "S/N"
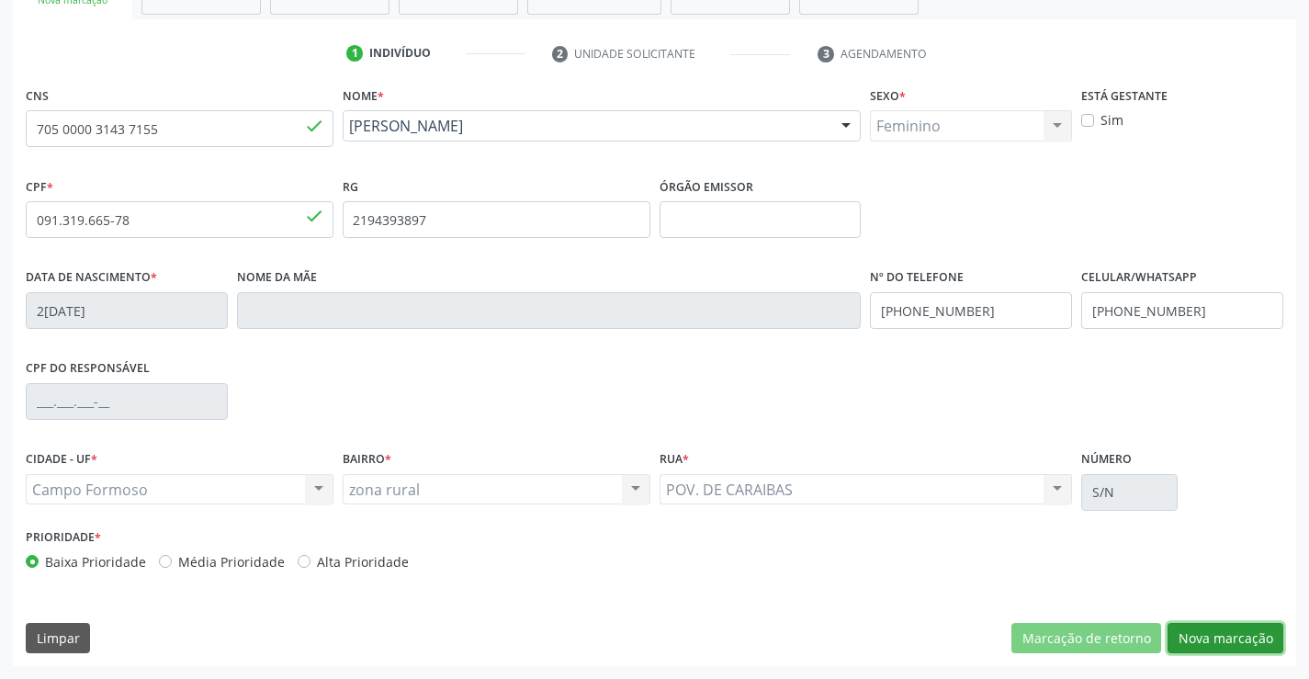
drag, startPoint x: 1208, startPoint y: 635, endPoint x: 622, endPoint y: 440, distance: 617.5
click at [1190, 634] on button "Nova marcação" at bounding box center [1225, 638] width 116 height 31
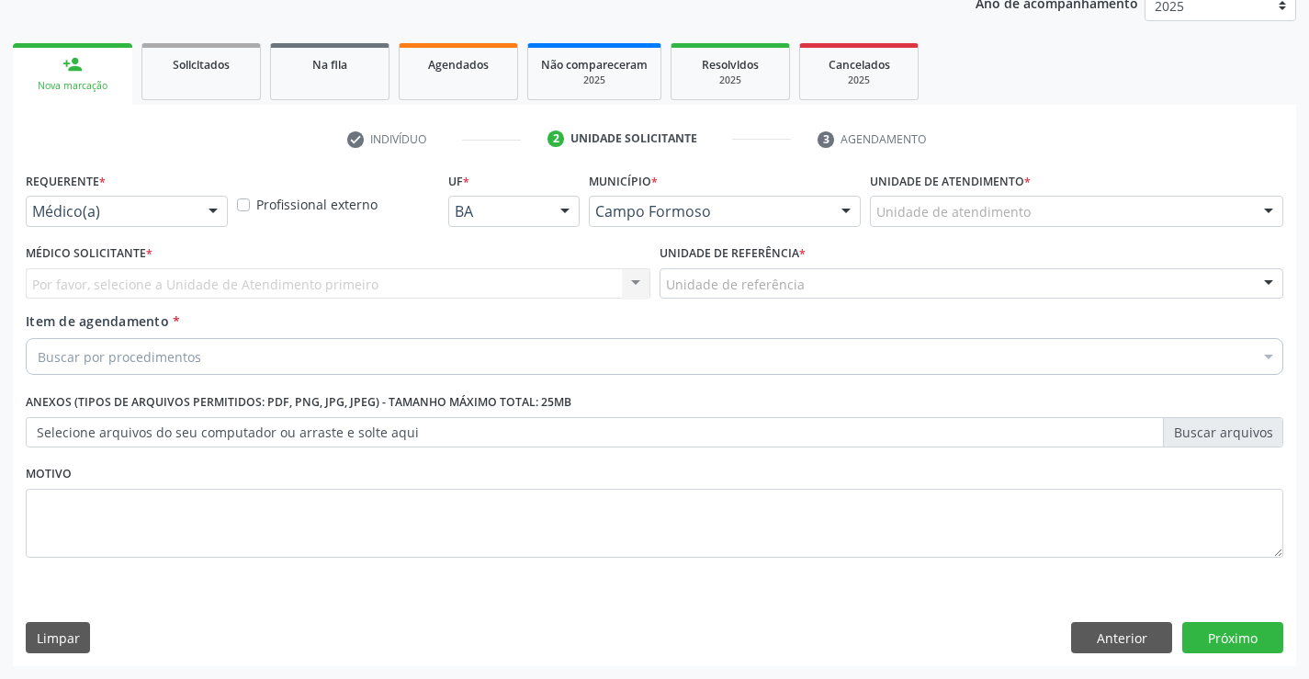
scroll to position [231, 0]
drag, startPoint x: 152, startPoint y: 200, endPoint x: 146, endPoint y: 292, distance: 92.1
click at [153, 214] on div "Médico(a)" at bounding box center [127, 211] width 202 height 31
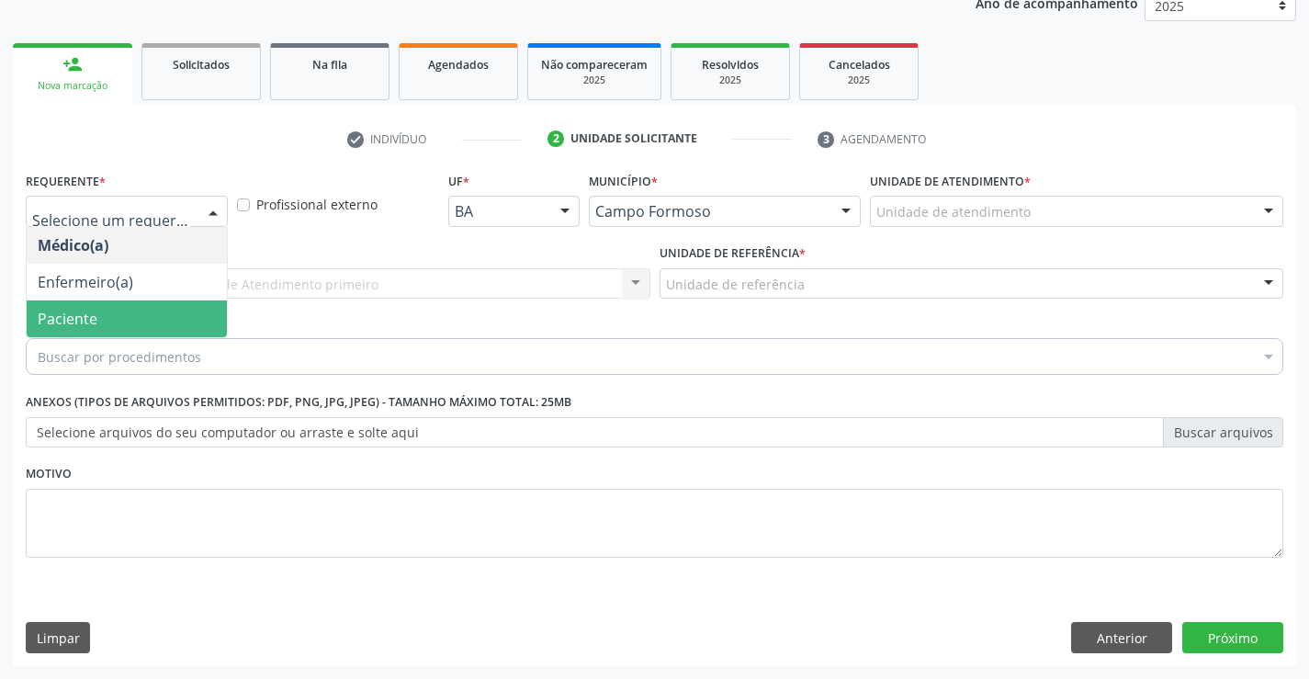
click at [135, 315] on span "Paciente" at bounding box center [127, 318] width 200 height 37
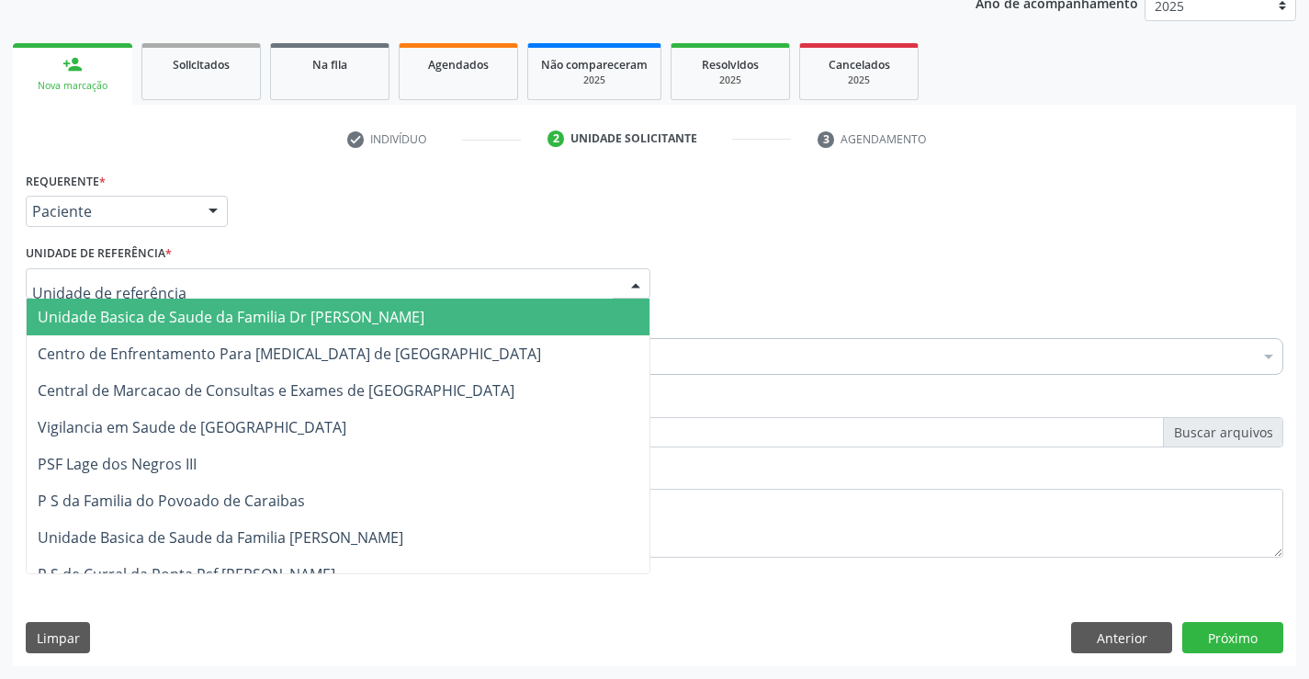
drag, startPoint x: 244, startPoint y: 283, endPoint x: 273, endPoint y: 324, distance: 50.2
click at [245, 283] on div at bounding box center [338, 283] width 625 height 31
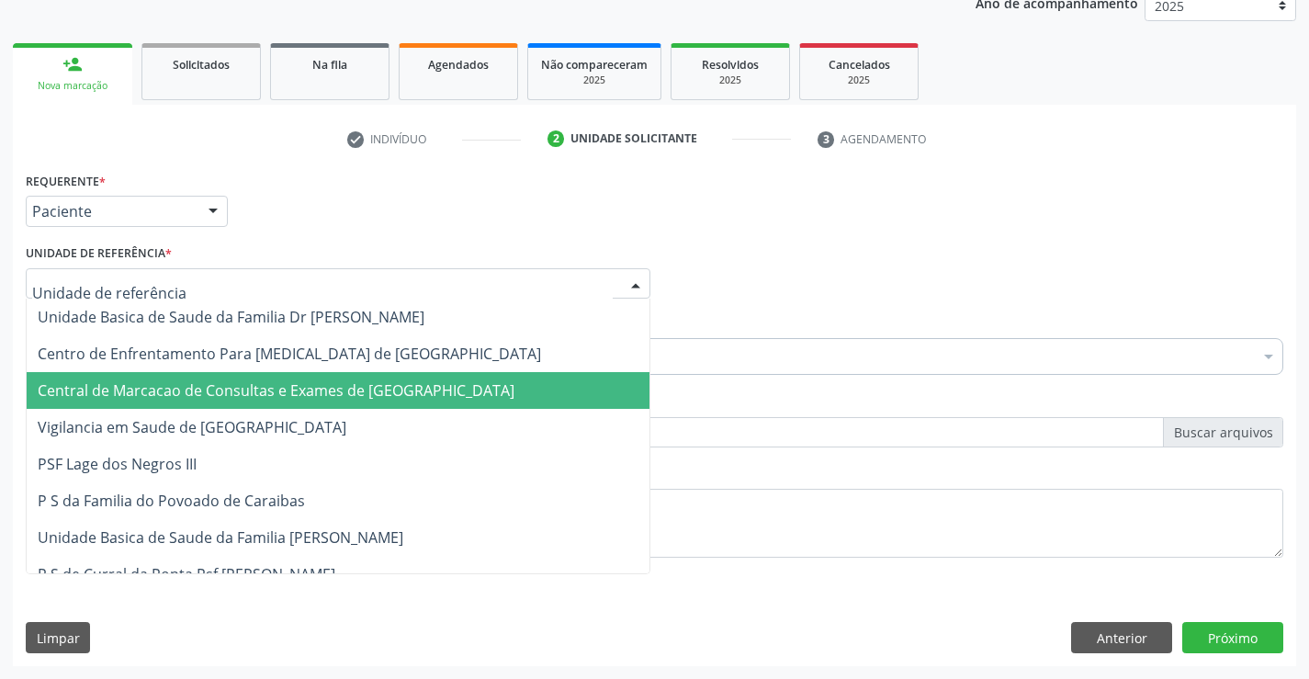
click at [319, 377] on span "Central de Marcacao de Consultas e Exames de [GEOGRAPHIC_DATA]" at bounding box center [338, 390] width 623 height 37
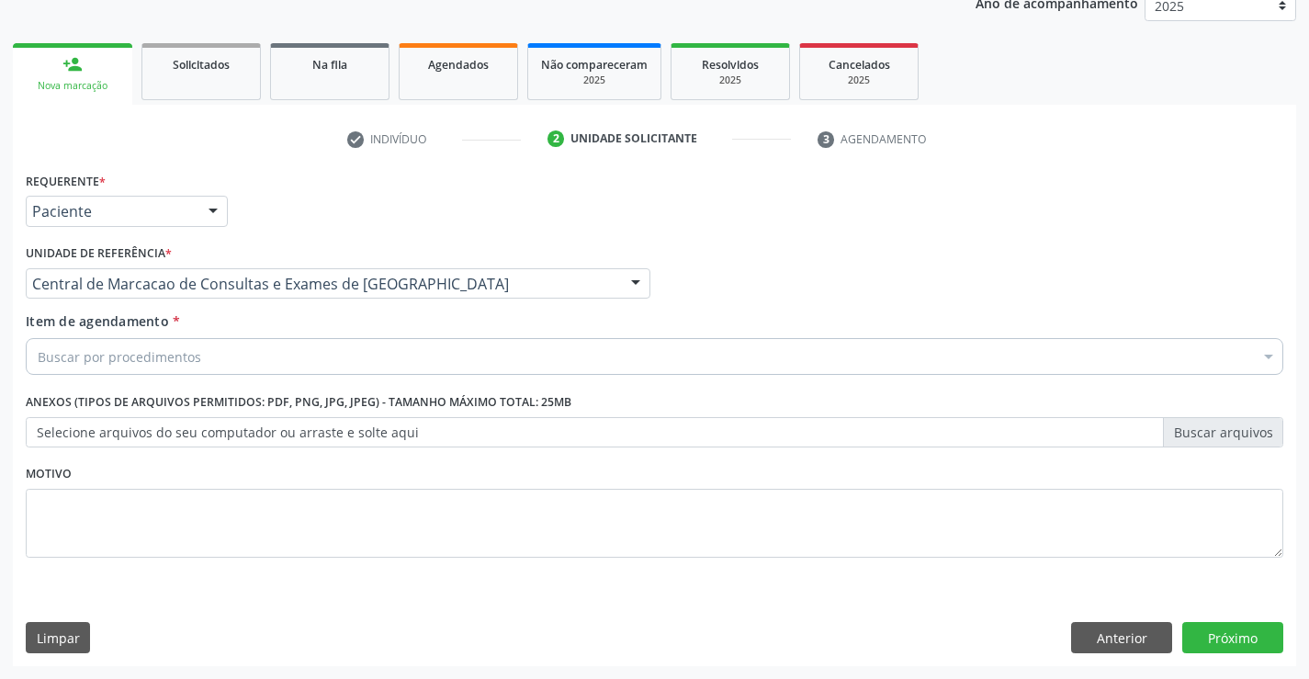
click at [342, 344] on div "Buscar por procedimentos" at bounding box center [654, 356] width 1257 height 37
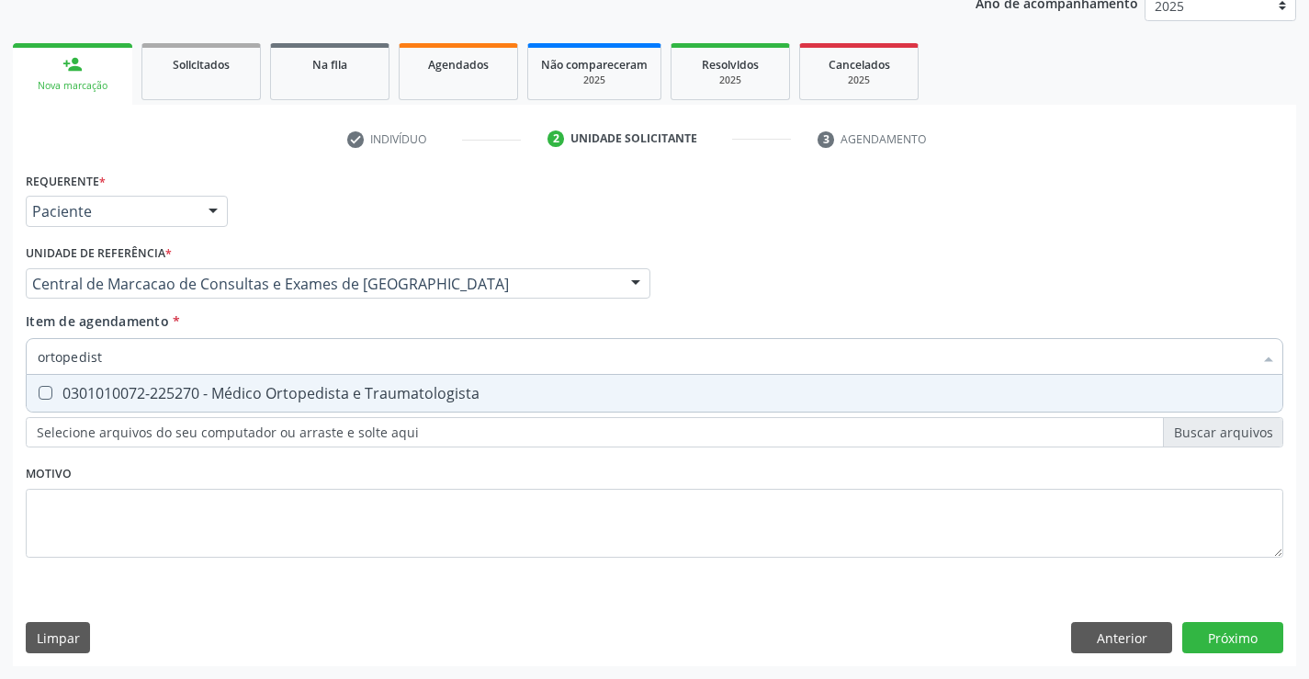
type input "ortopedista"
click at [352, 386] on div "0301010072-225270 - Médico Ortopedista e Traumatologista" at bounding box center [654, 393] width 1233 height 15
checkbox Traumatologista "true"
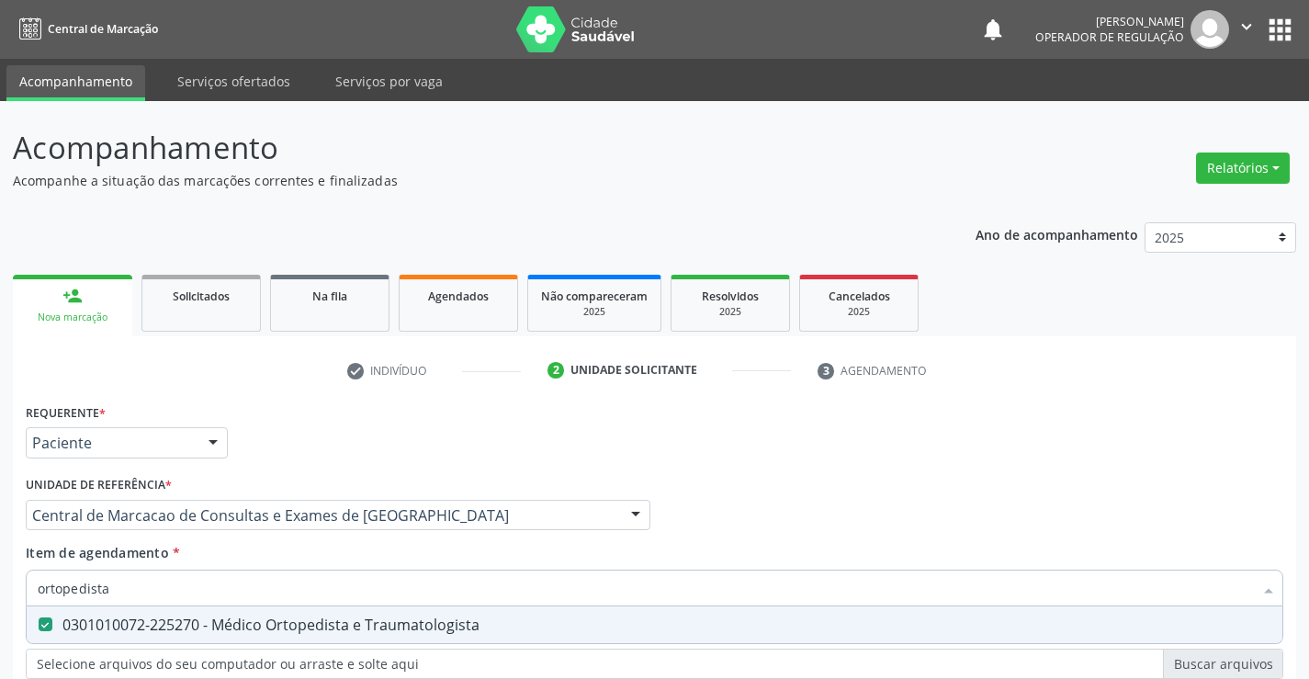
scroll to position [231, 0]
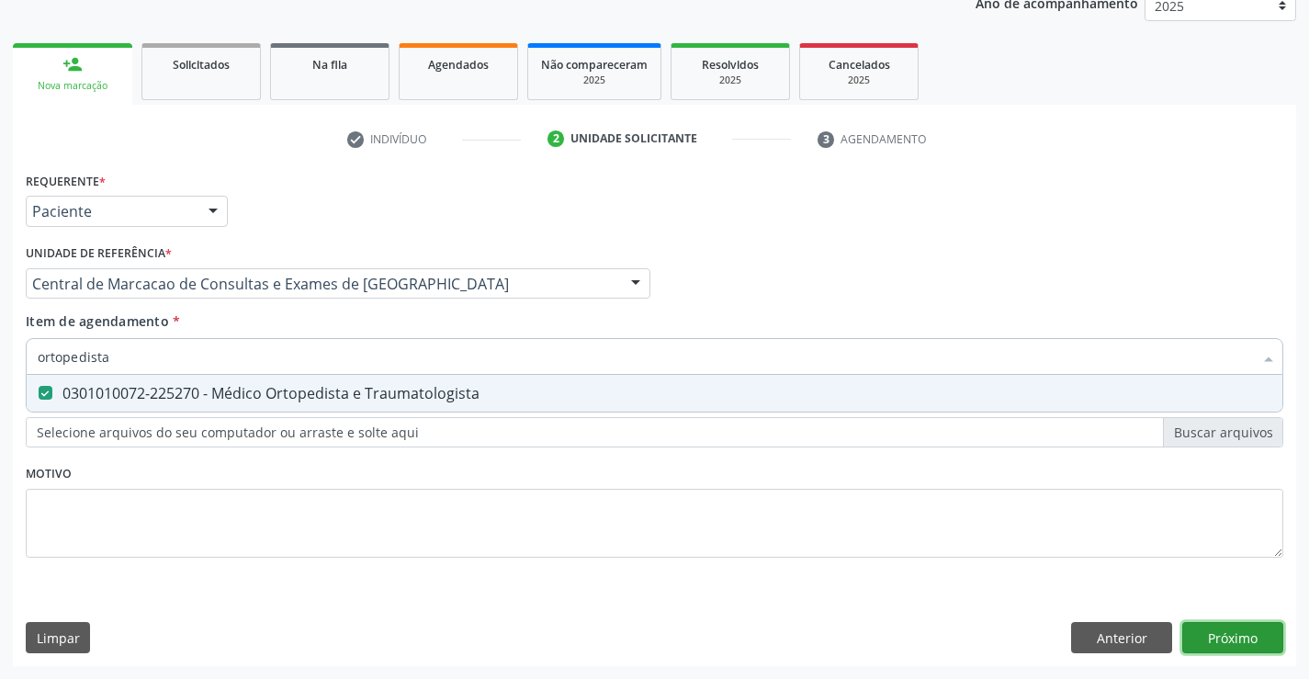
click at [1255, 640] on div "Requerente * Paciente Médico(a) Enfermeiro(a) Paciente Nenhum resultado encontr…" at bounding box center [654, 416] width 1283 height 499
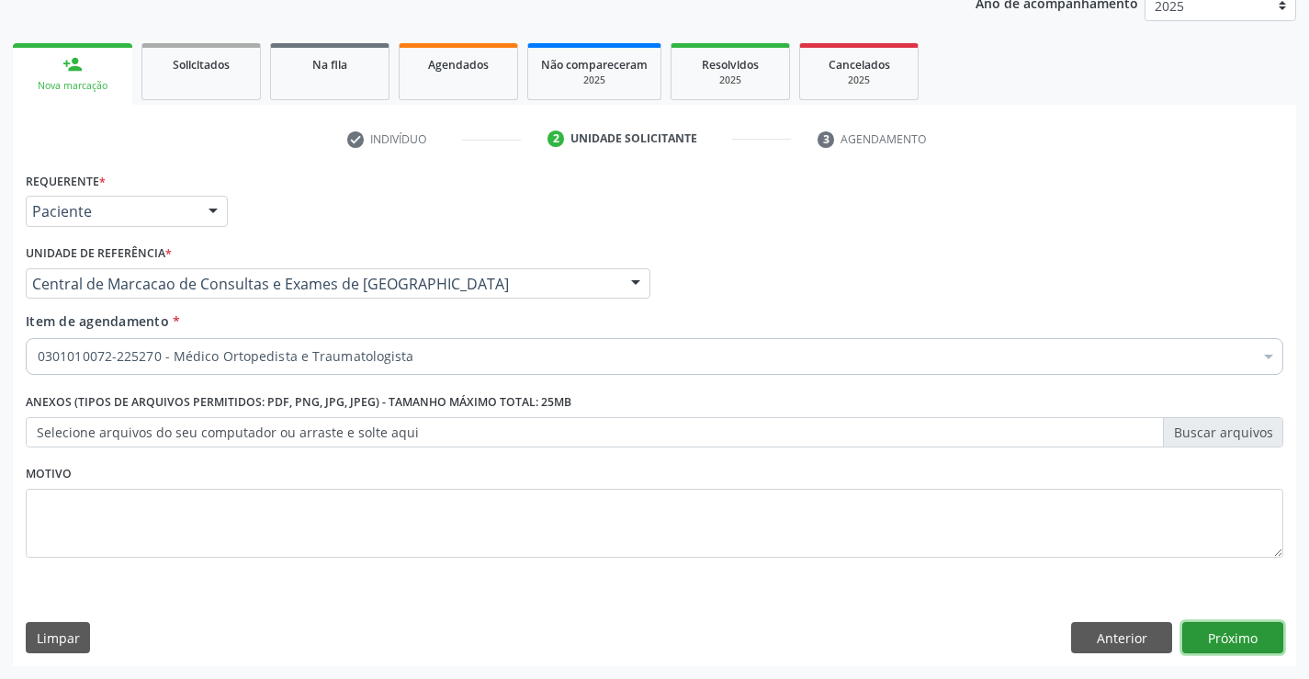
click at [1215, 636] on button "Próximo" at bounding box center [1232, 637] width 101 height 31
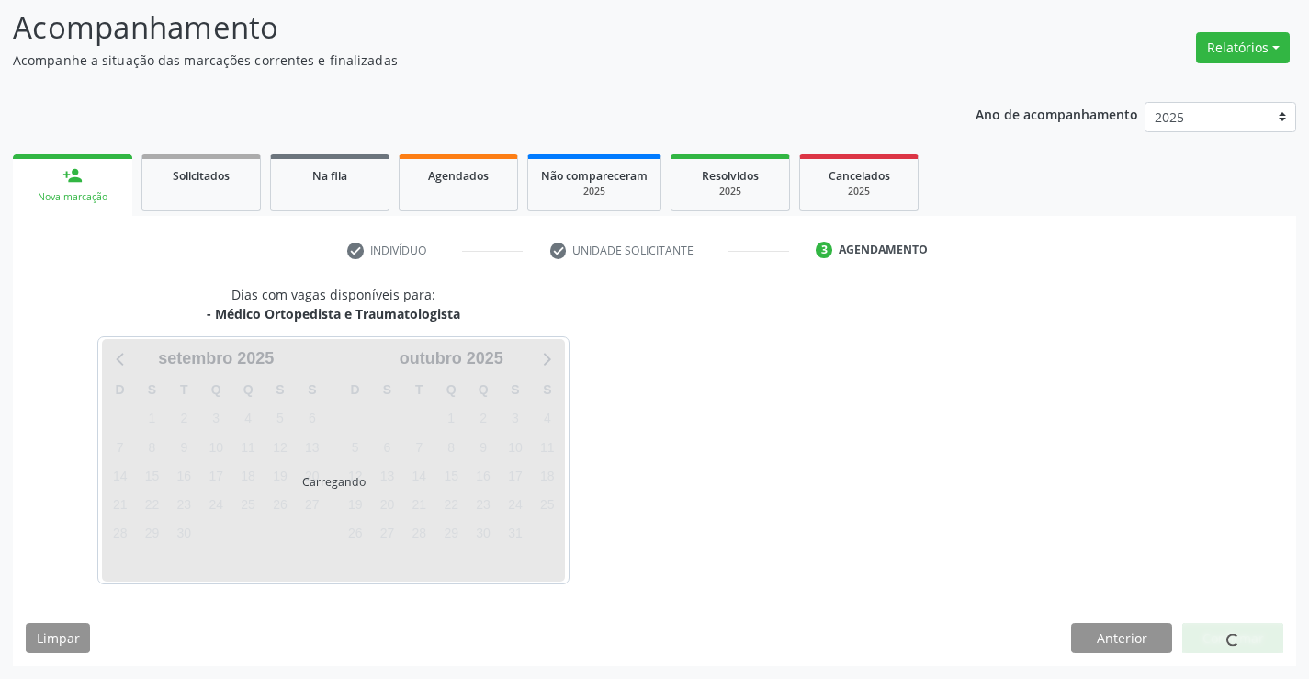
scroll to position [120, 0]
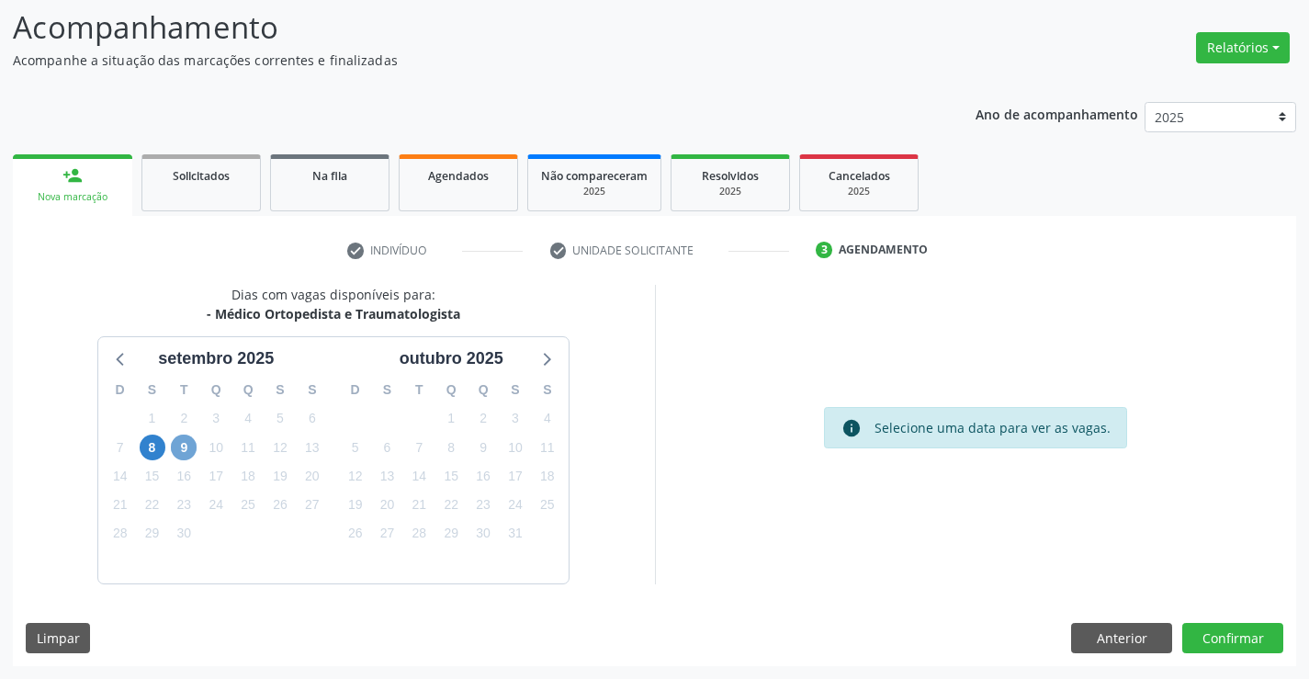
click at [175, 448] on span "9" at bounding box center [184, 447] width 26 height 26
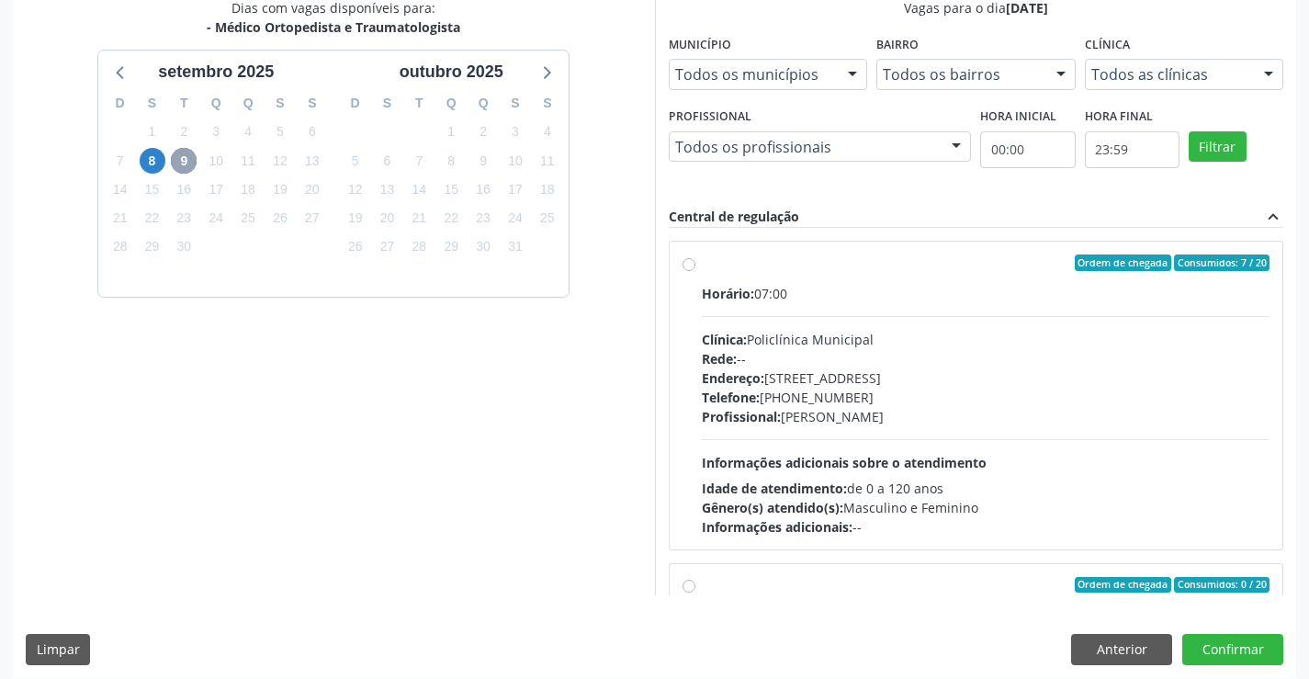
scroll to position [419, 0]
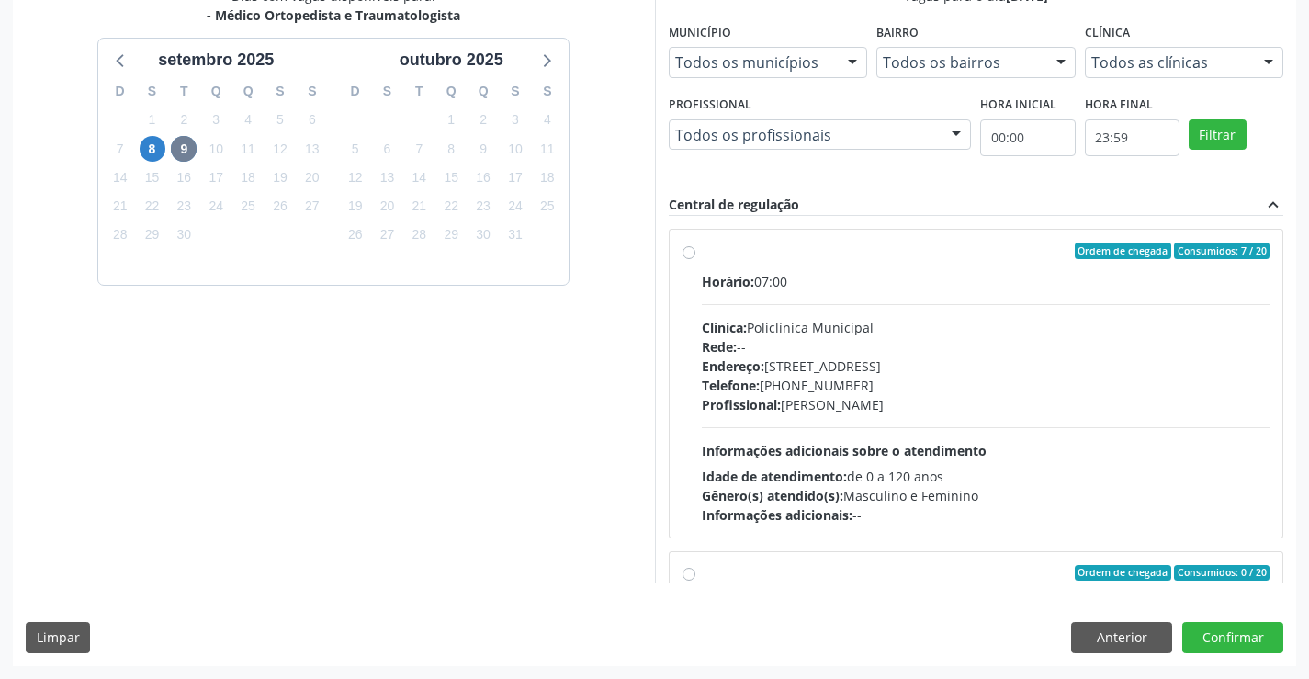
click at [872, 368] on div "Endereço: [STREET_ADDRESS]" at bounding box center [986, 365] width 569 height 19
click at [695, 259] on input "Ordem de chegada Consumidos: 7 / 20 Horário: 07:00 Clínica: Policlínica Municip…" at bounding box center [688, 250] width 13 height 17
radio input "true"
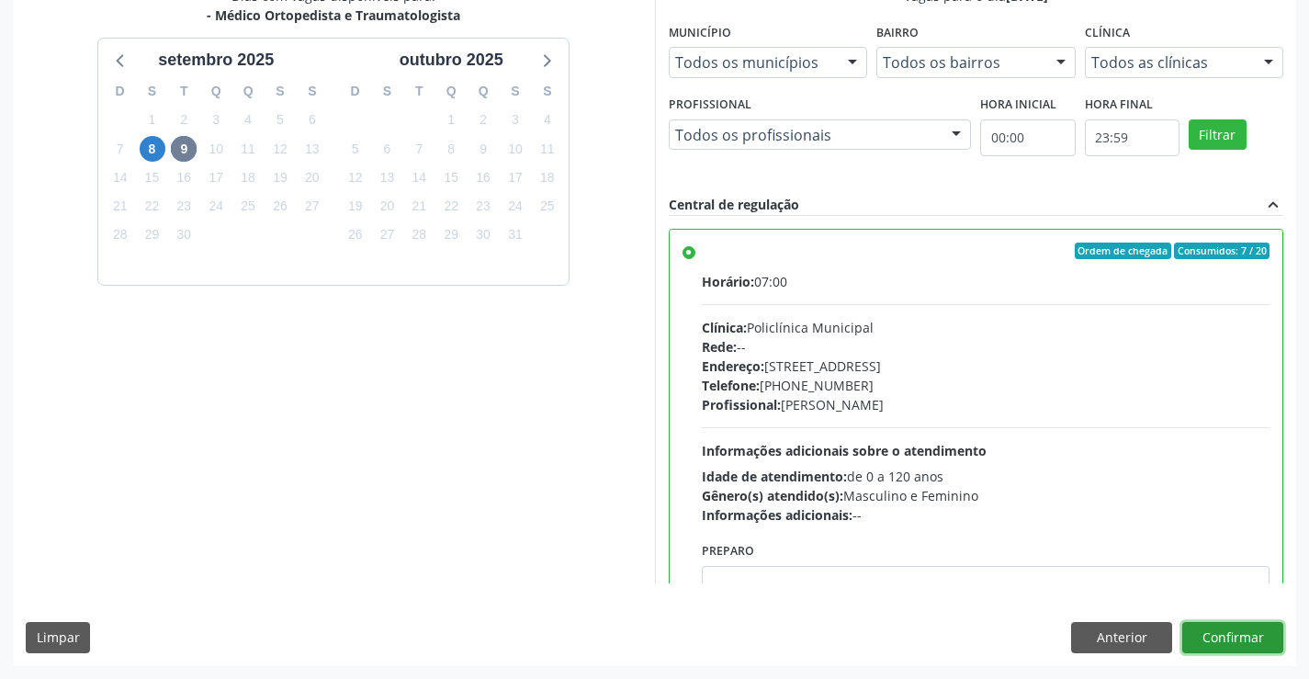
click at [1211, 633] on button "Confirmar" at bounding box center [1232, 637] width 101 height 31
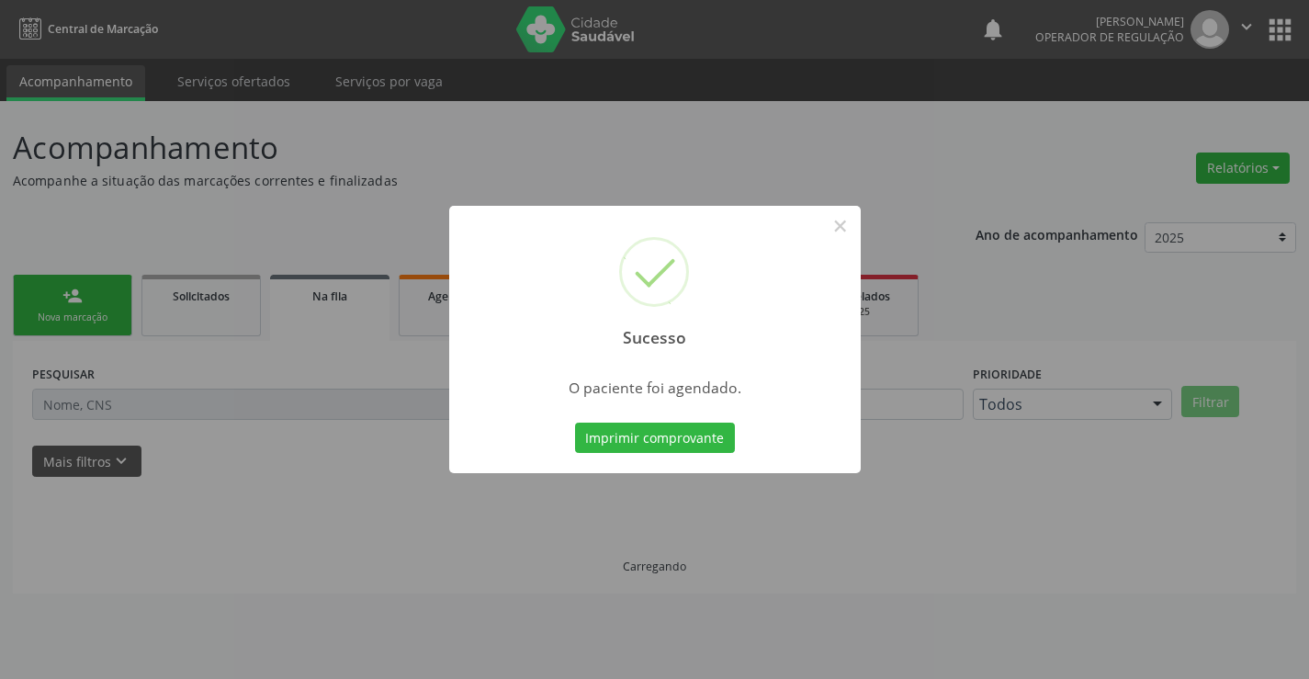
scroll to position [0, 0]
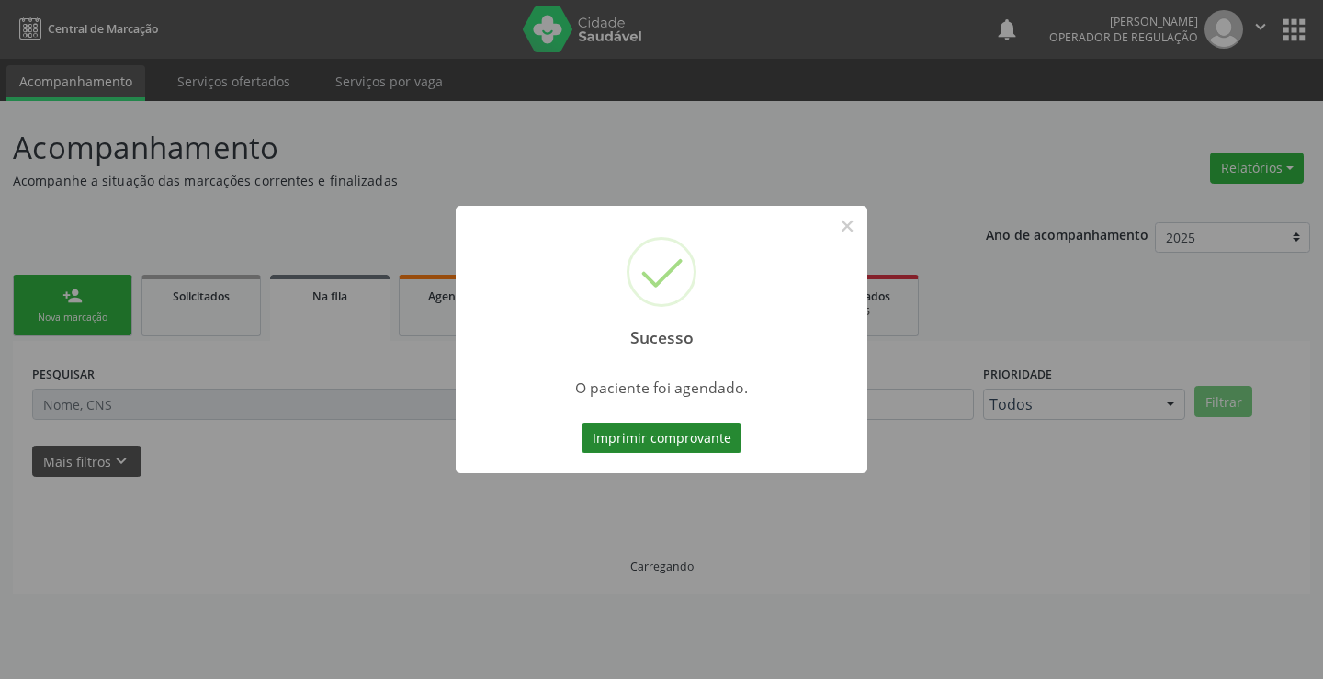
click at [672, 452] on button "Imprimir comprovante" at bounding box center [661, 437] width 160 height 31
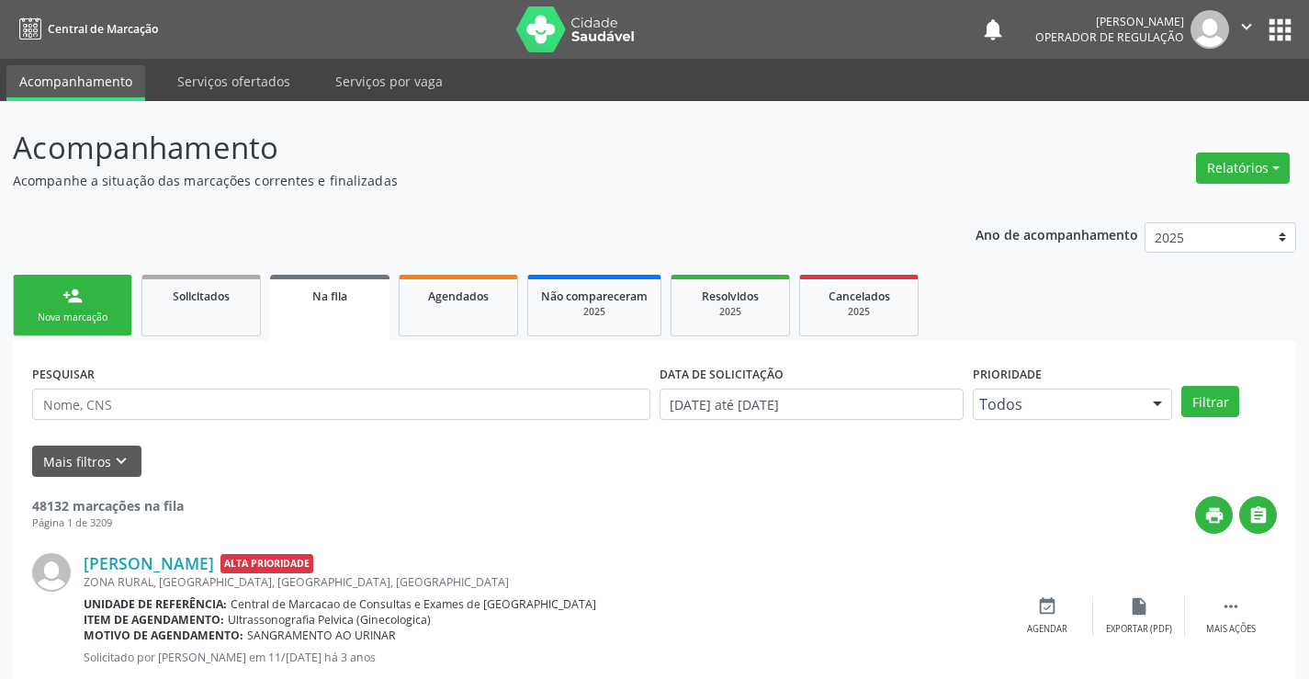
click at [98, 316] on div "Nova marcação" at bounding box center [73, 317] width 92 height 14
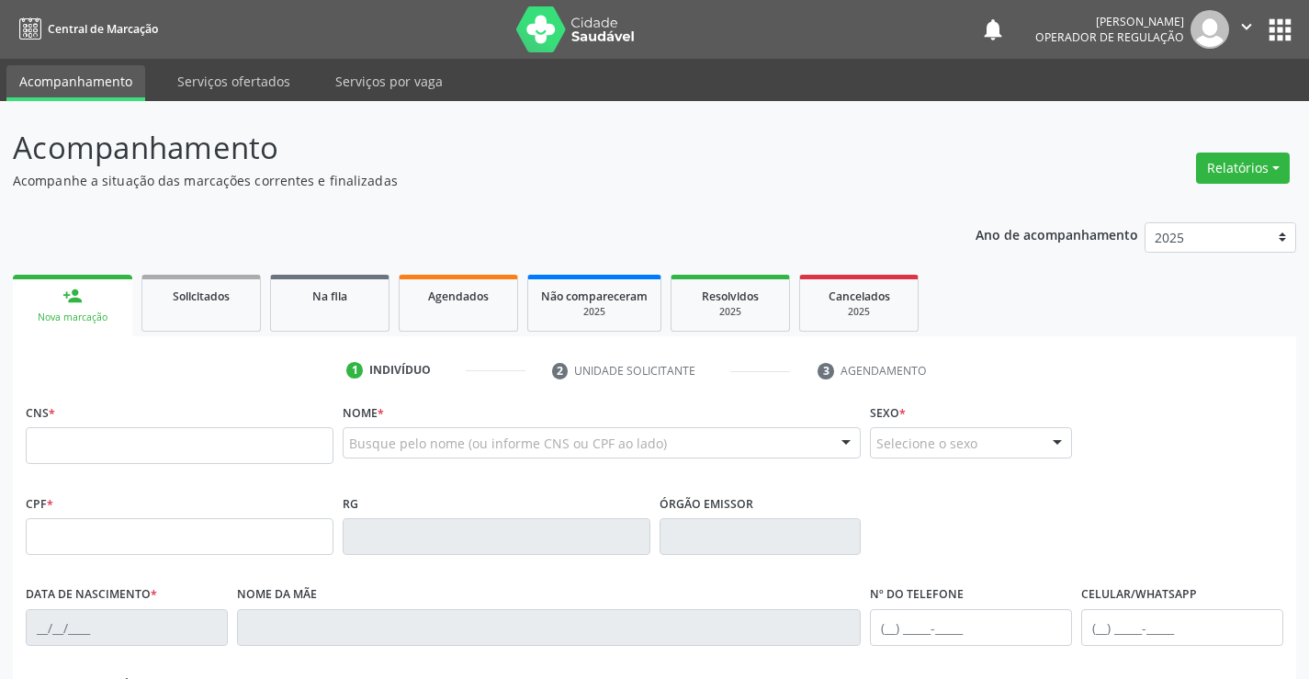
click at [108, 465] on fieldset "CNS *" at bounding box center [180, 438] width 308 height 78
click at [102, 437] on input "text" at bounding box center [180, 445] width 308 height 37
paste input "705 0000 3143 7155"
type input "705 0000 3143 7155"
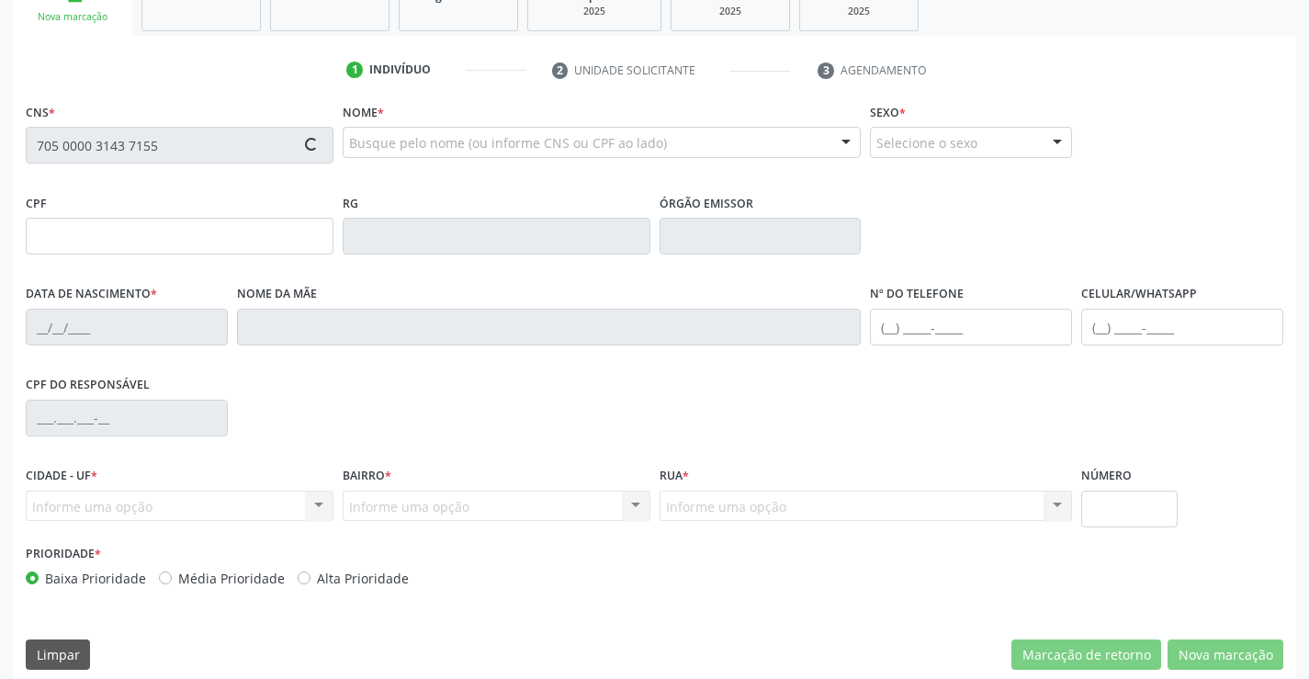
scroll to position [317, 0]
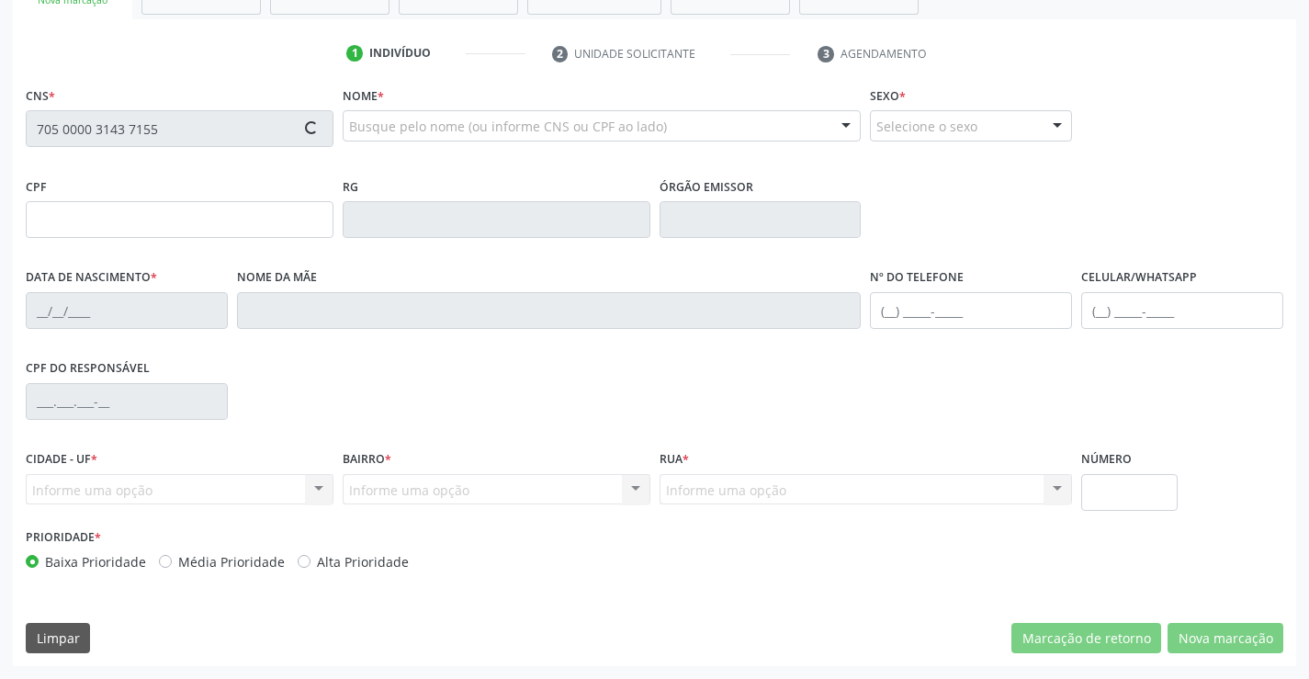
type input "091.319.665-78"
type input "2194393897"
type input "[DATE]"
type input "[PHONE_NUMBER]"
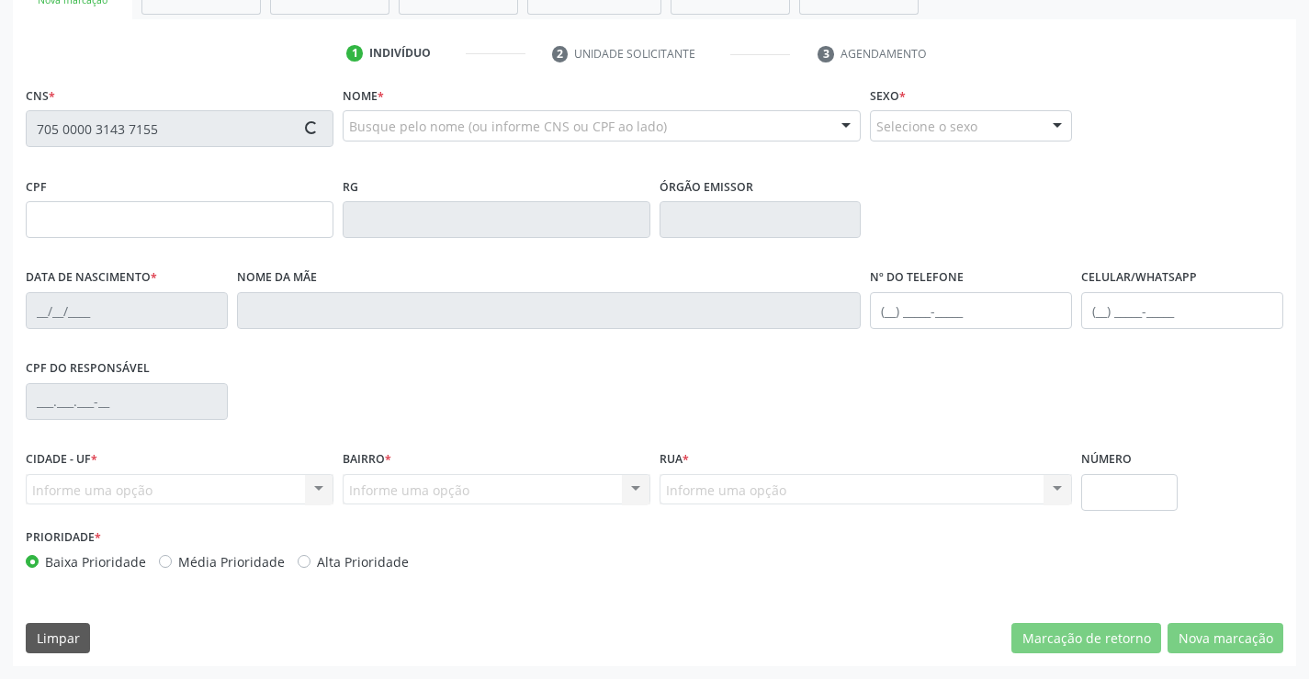
type input "S/N"
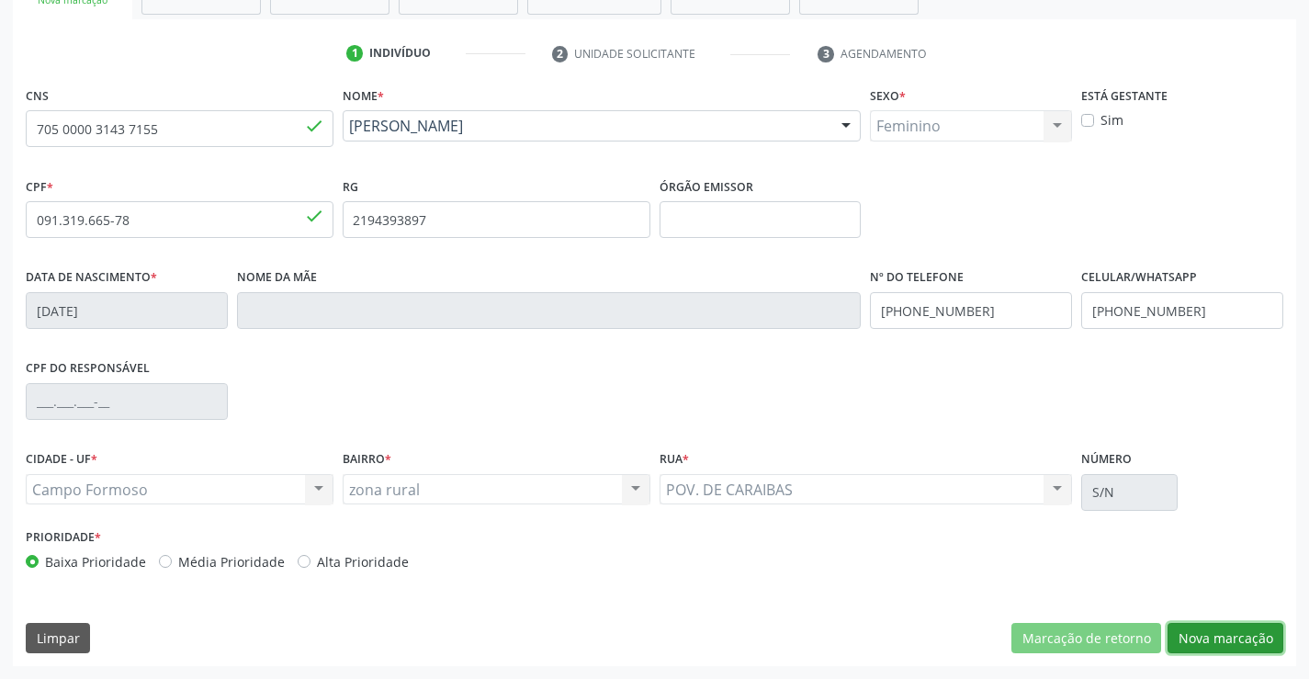
click at [1232, 630] on button "Nova marcação" at bounding box center [1225, 638] width 116 height 31
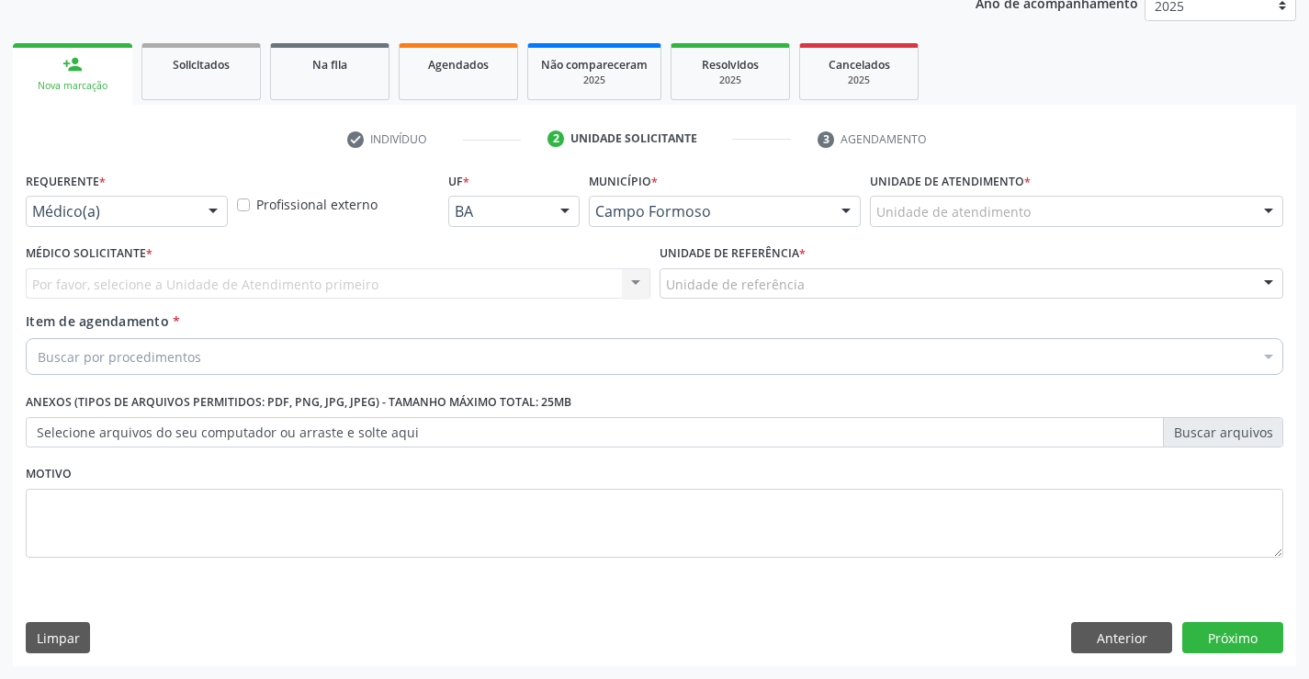
drag, startPoint x: 192, startPoint y: 210, endPoint x: 191, endPoint y: 242, distance: 32.2
click at [192, 212] on div "Médico(a) Médico(a) Enfermeiro(a) Paciente Nenhum resultado encontrado para: " …" at bounding box center [127, 211] width 202 height 31
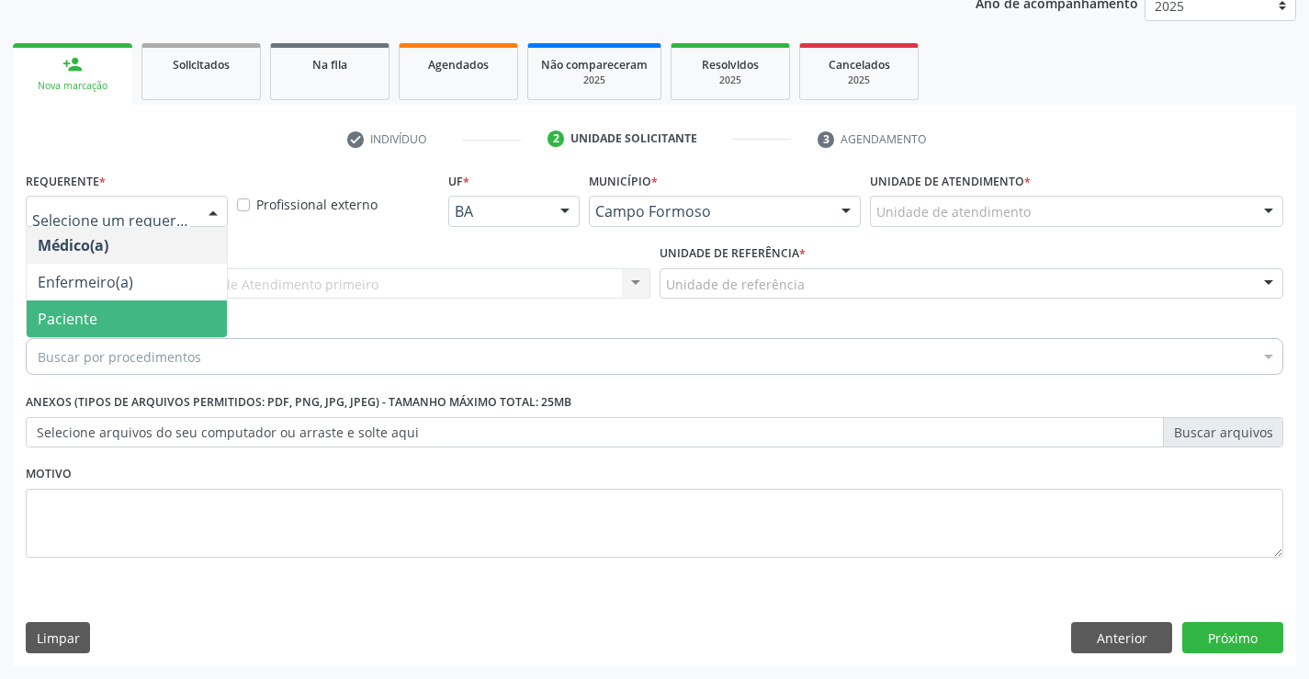
click at [130, 326] on span "Paciente" at bounding box center [127, 318] width 200 height 37
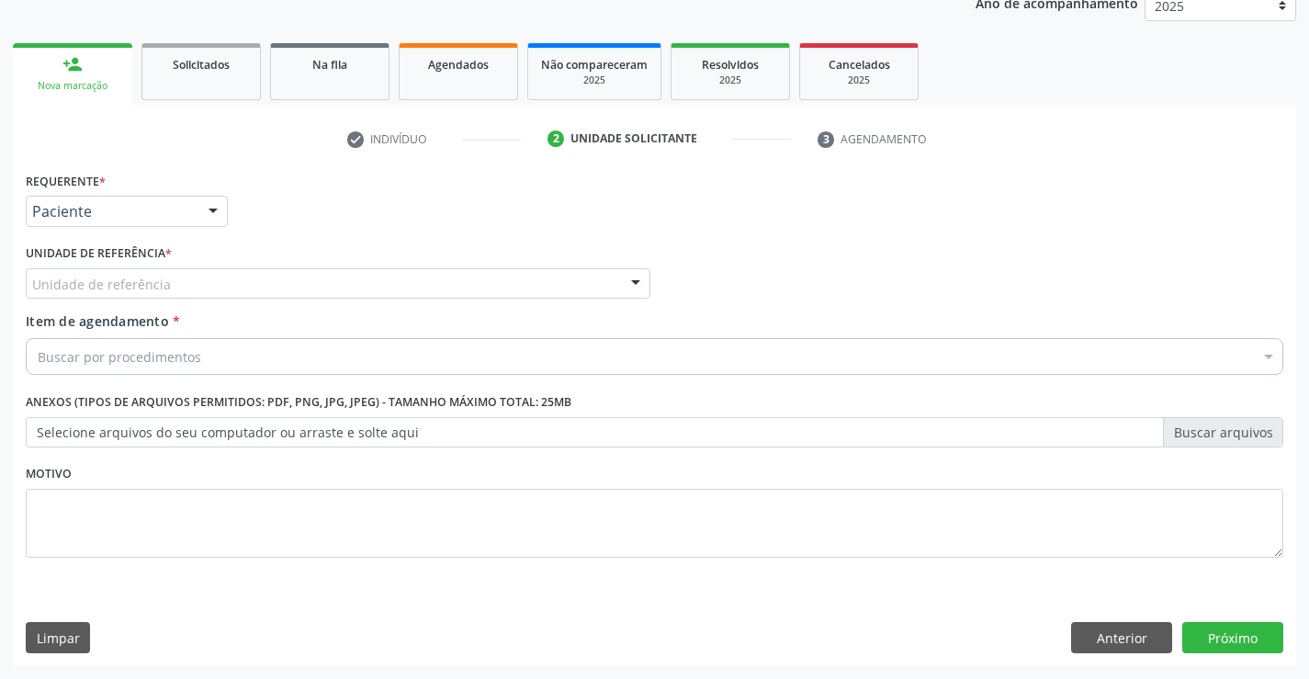
click at [276, 292] on div "Unidade de referência" at bounding box center [338, 283] width 625 height 31
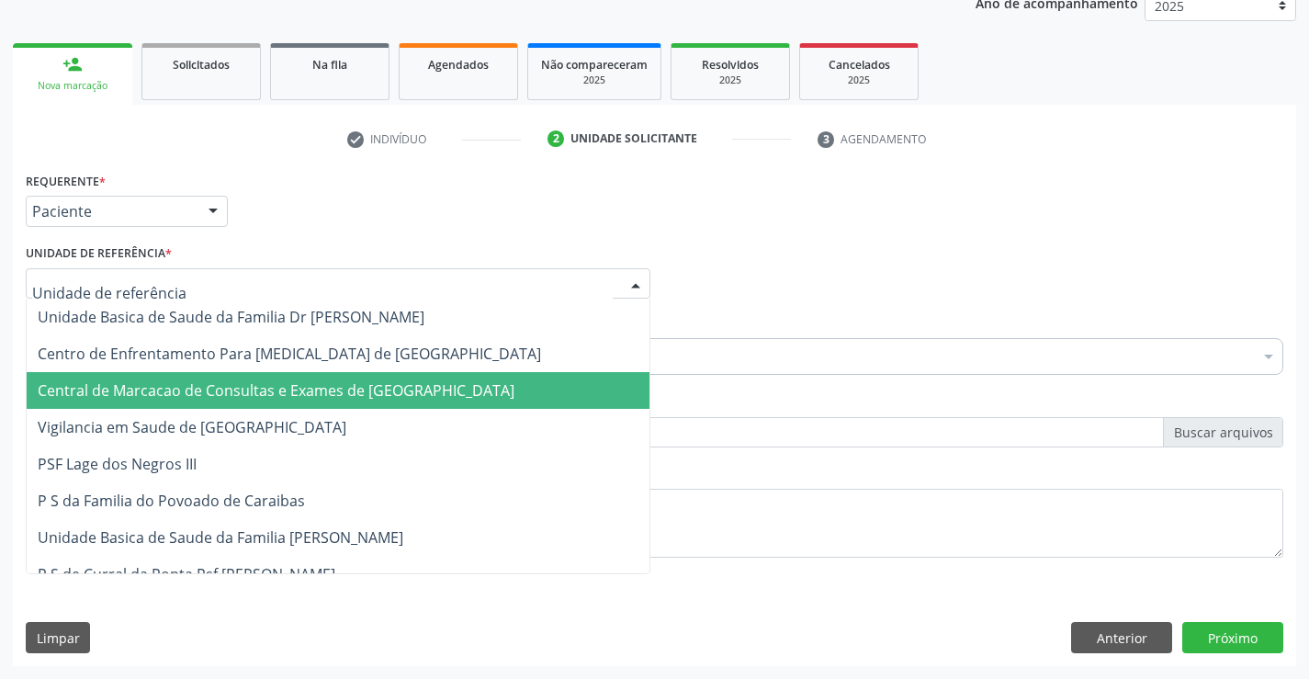
click at [265, 383] on span "Central de Marcacao de Consultas e Exames de [GEOGRAPHIC_DATA]" at bounding box center [276, 390] width 477 height 20
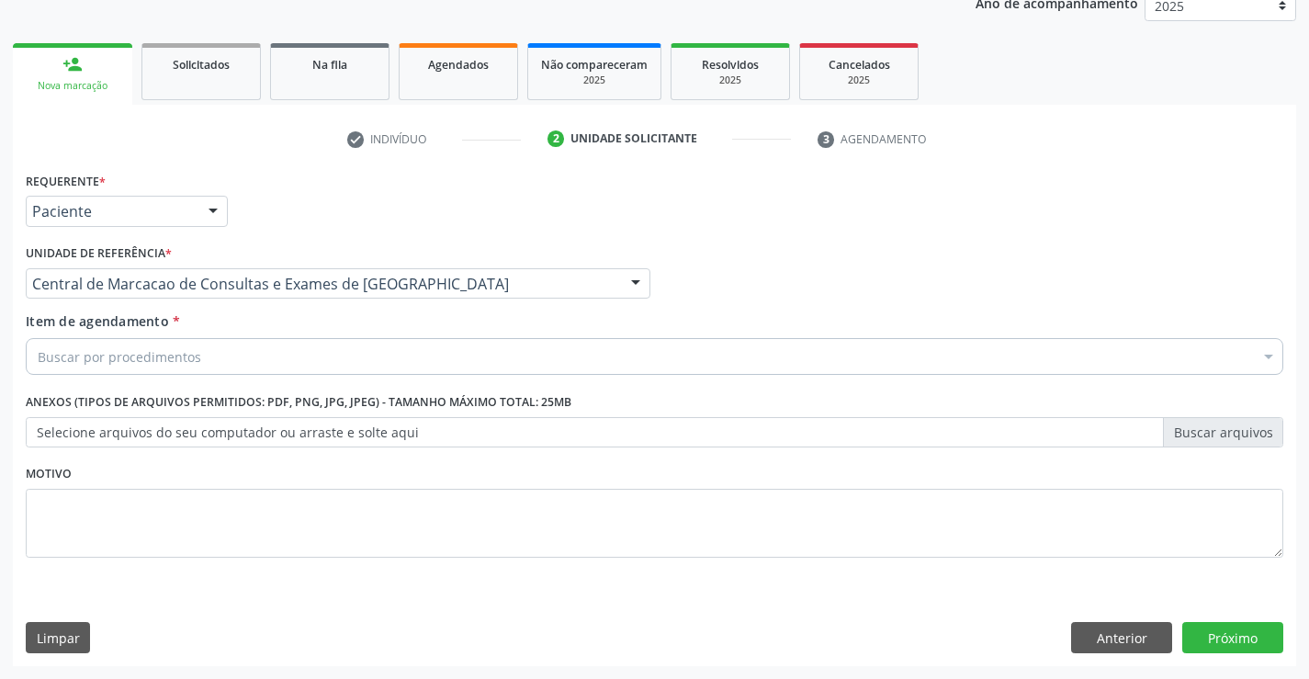
click at [286, 349] on div "Buscar por procedimentos" at bounding box center [654, 356] width 1257 height 37
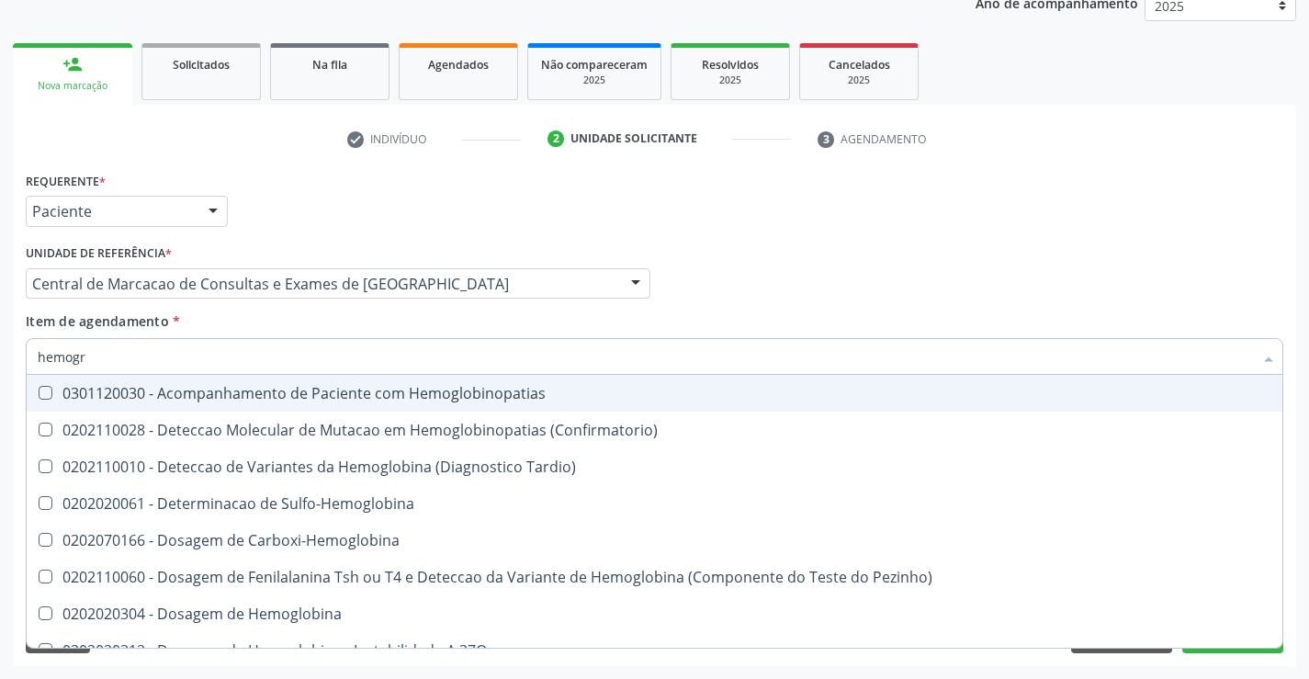
type input "hemogra"
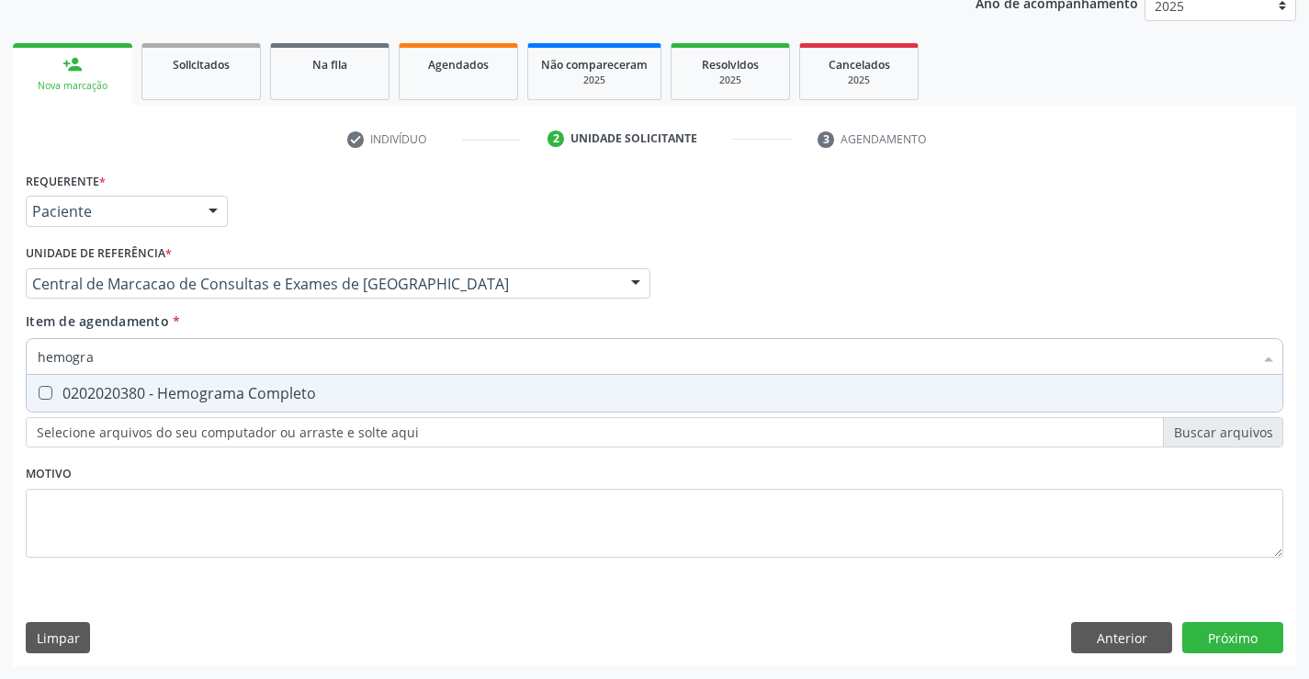
click at [253, 391] on div "0202020380 - Hemograma Completo" at bounding box center [654, 393] width 1233 height 15
checkbox Completo "true"
click at [254, 355] on input "hemogra" at bounding box center [645, 356] width 1215 height 37
type input "gl"
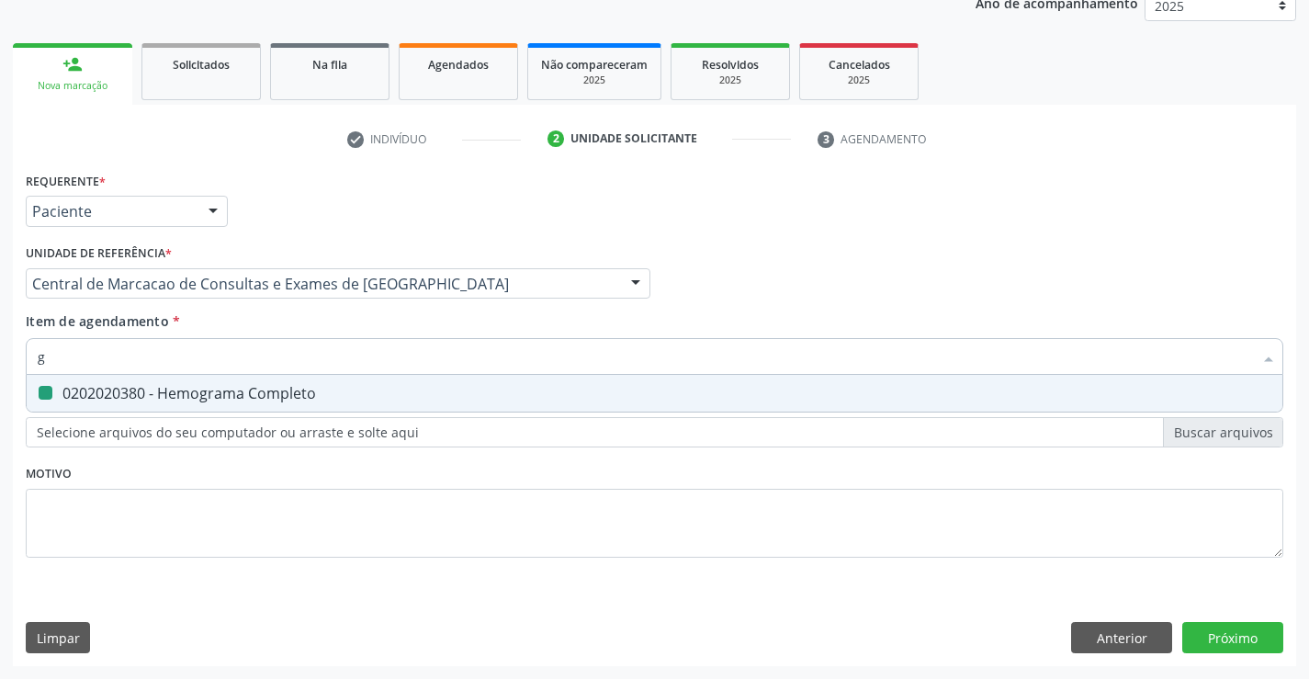
checkbox Completo "false"
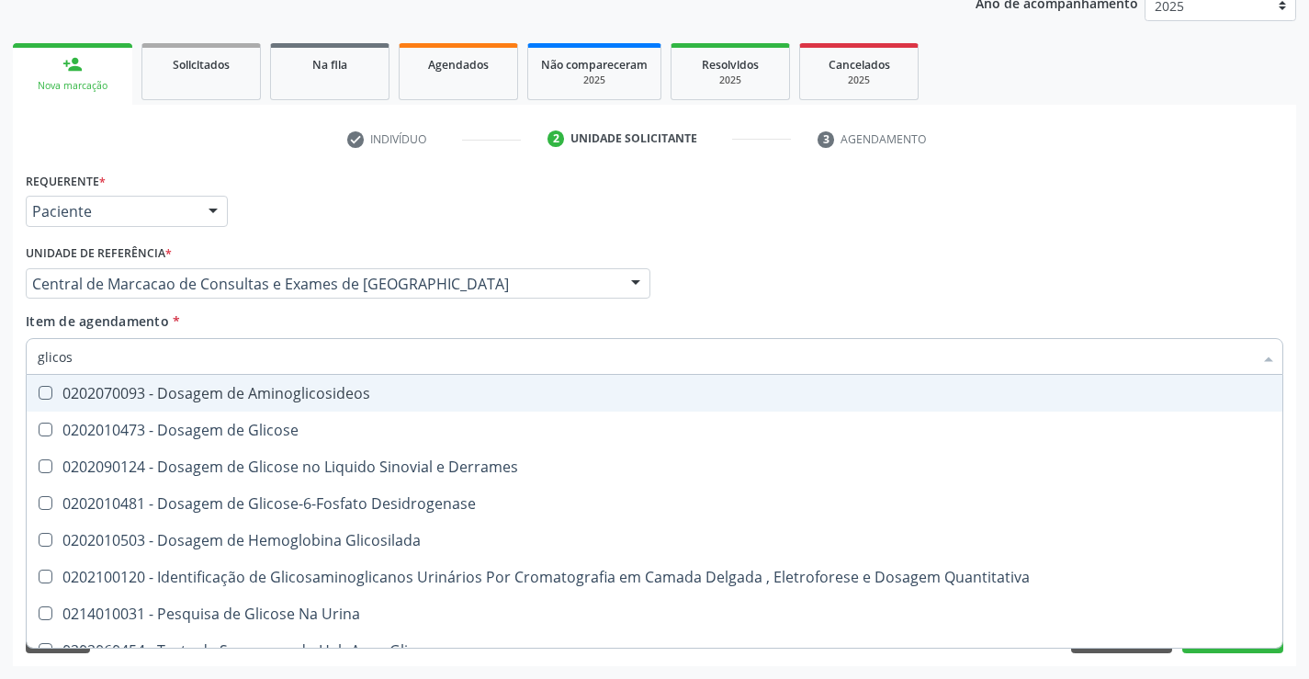
type input "glicose"
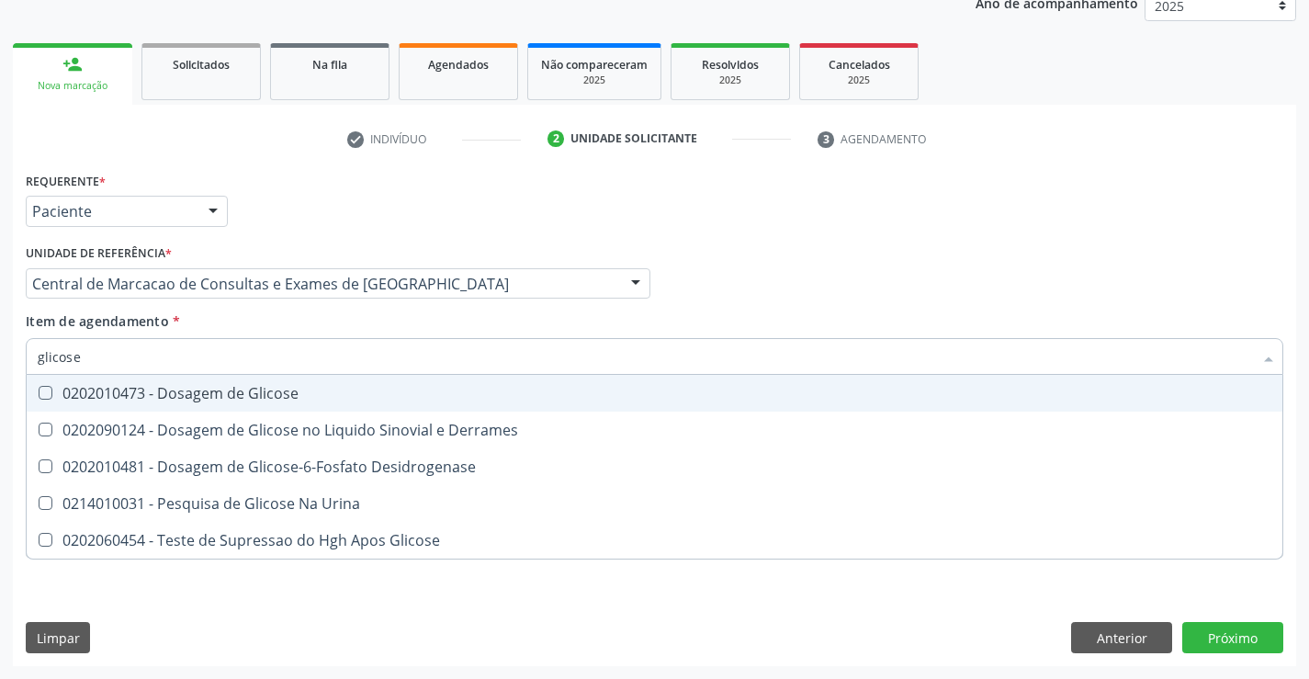
click at [236, 394] on div "0202010473 - Dosagem de Glicose" at bounding box center [654, 393] width 1233 height 15
checkbox Glicose "true"
click at [241, 350] on input "glicose" at bounding box center [645, 356] width 1215 height 37
type input "fe"
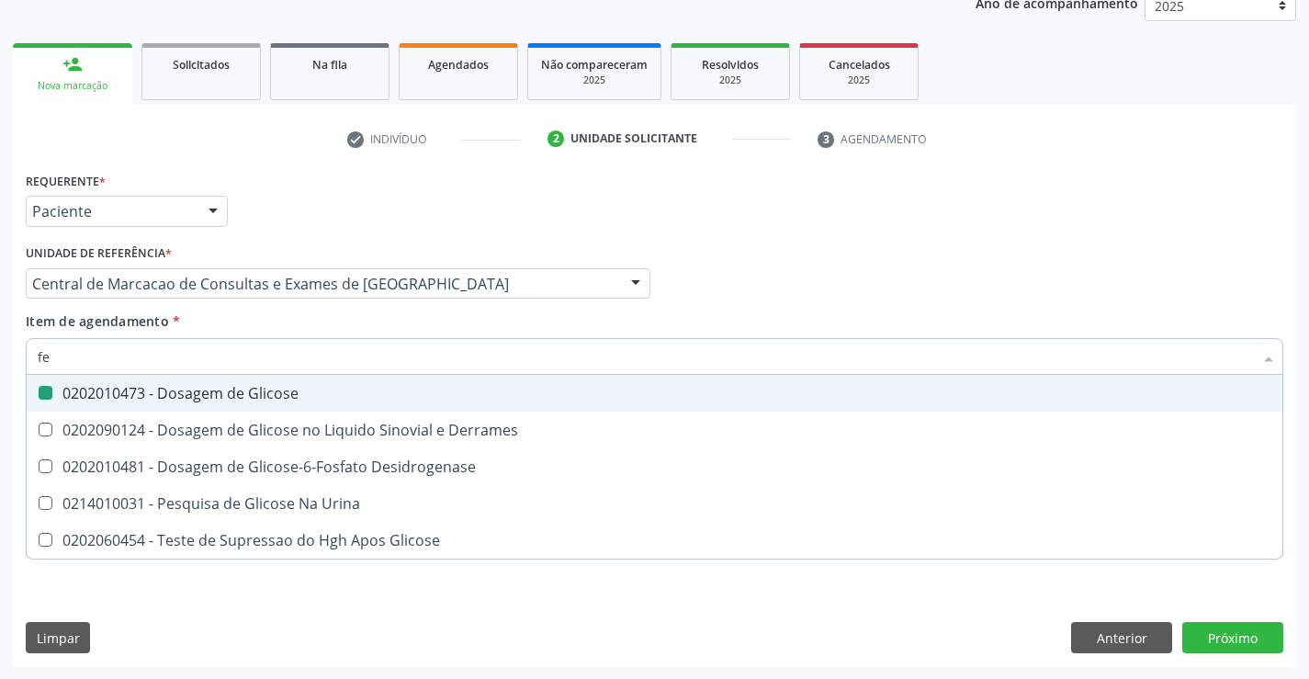
checkbox Glicose "false"
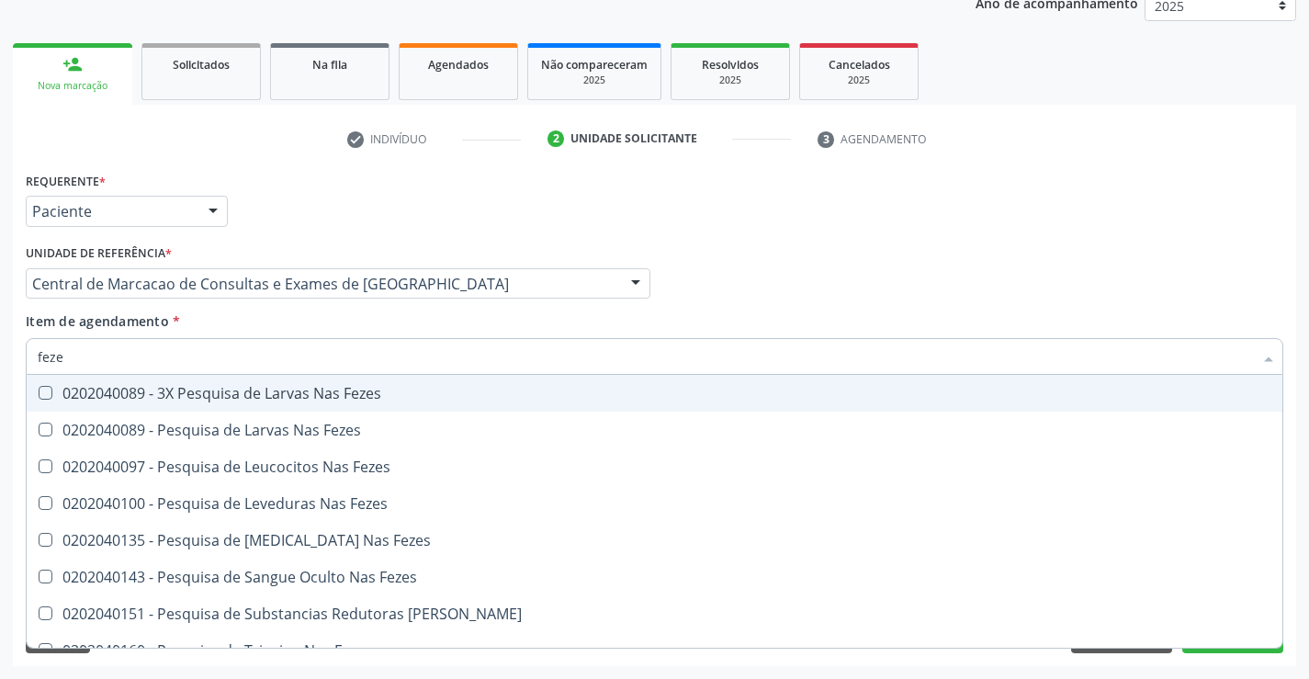
type input "fezes"
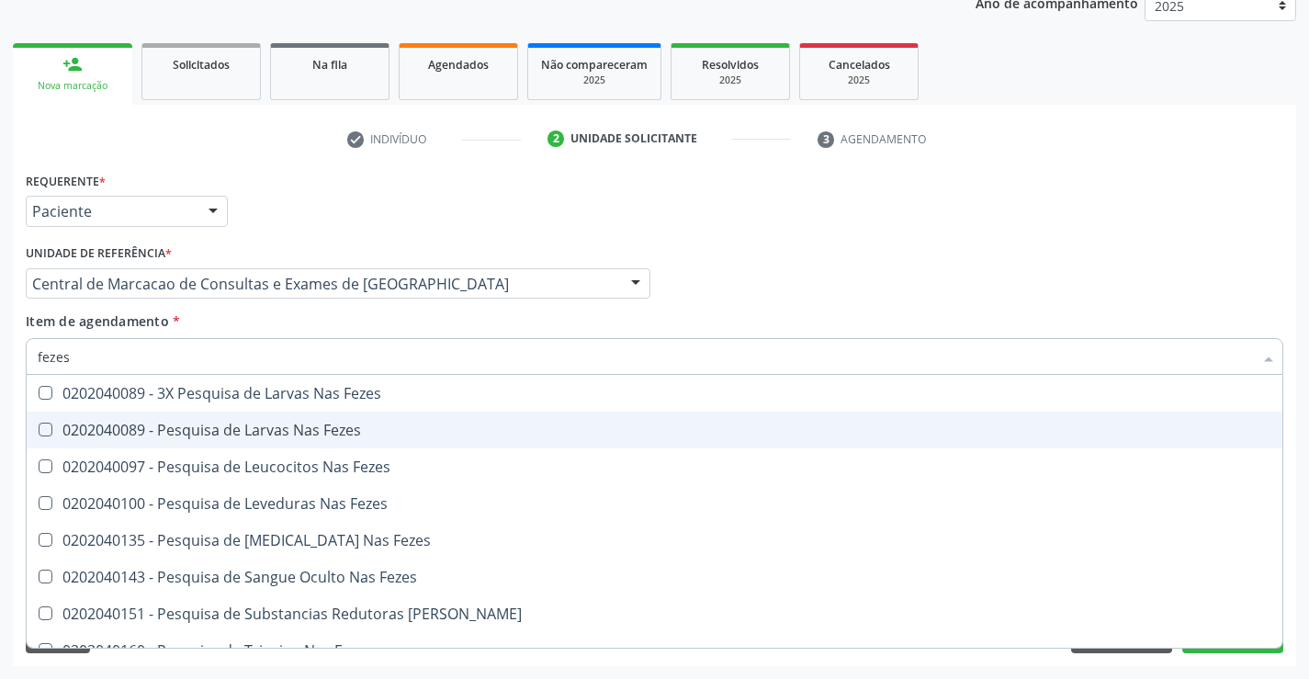
drag, startPoint x: 243, startPoint y: 439, endPoint x: 253, endPoint y: 402, distance: 38.1
click at [243, 435] on div "0202040089 - Pesquisa de Larvas Nas Fezes" at bounding box center [654, 429] width 1233 height 15
checkbox Fezes "true"
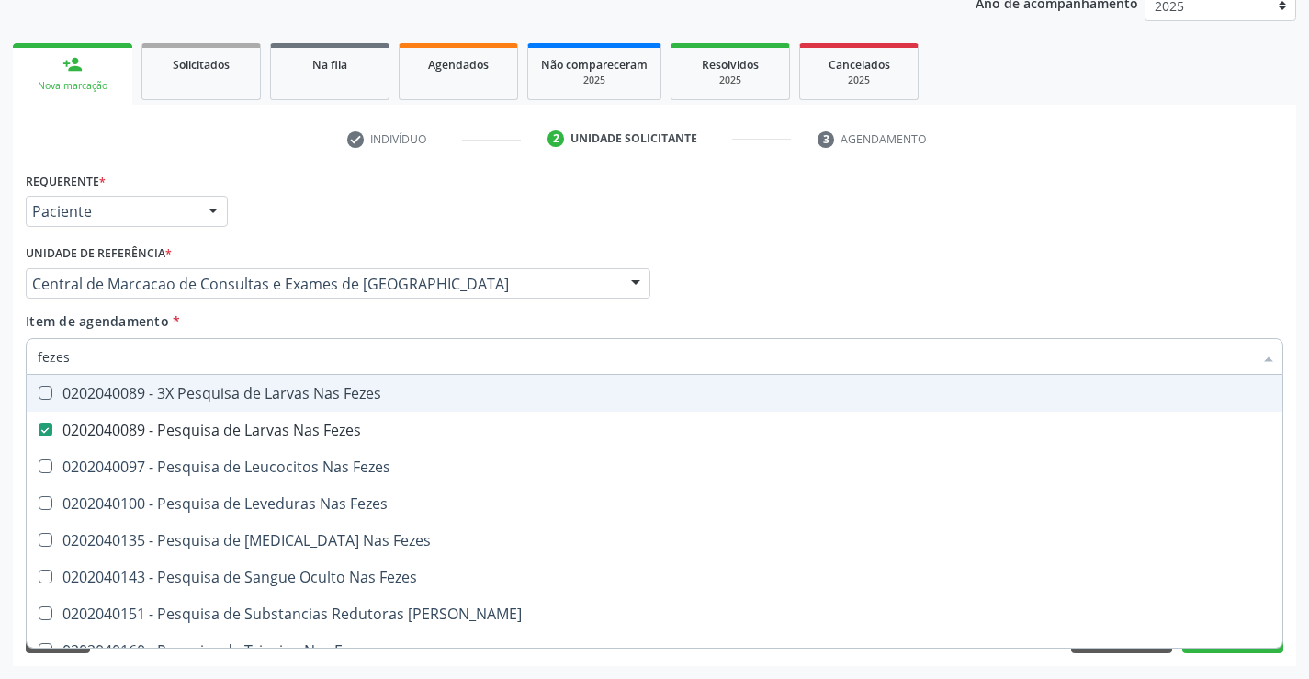
click at [275, 355] on input "fezes" at bounding box center [645, 356] width 1215 height 37
type input "uri"
checkbox Fezes "false"
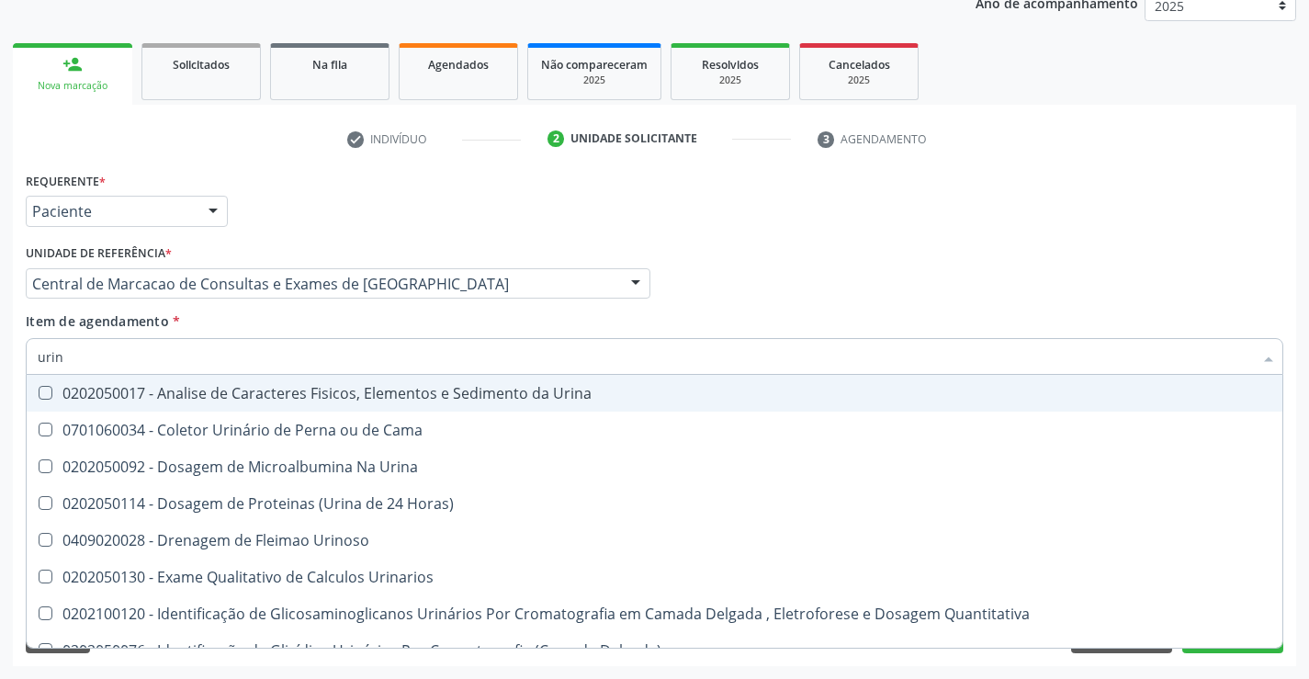
type input "urina"
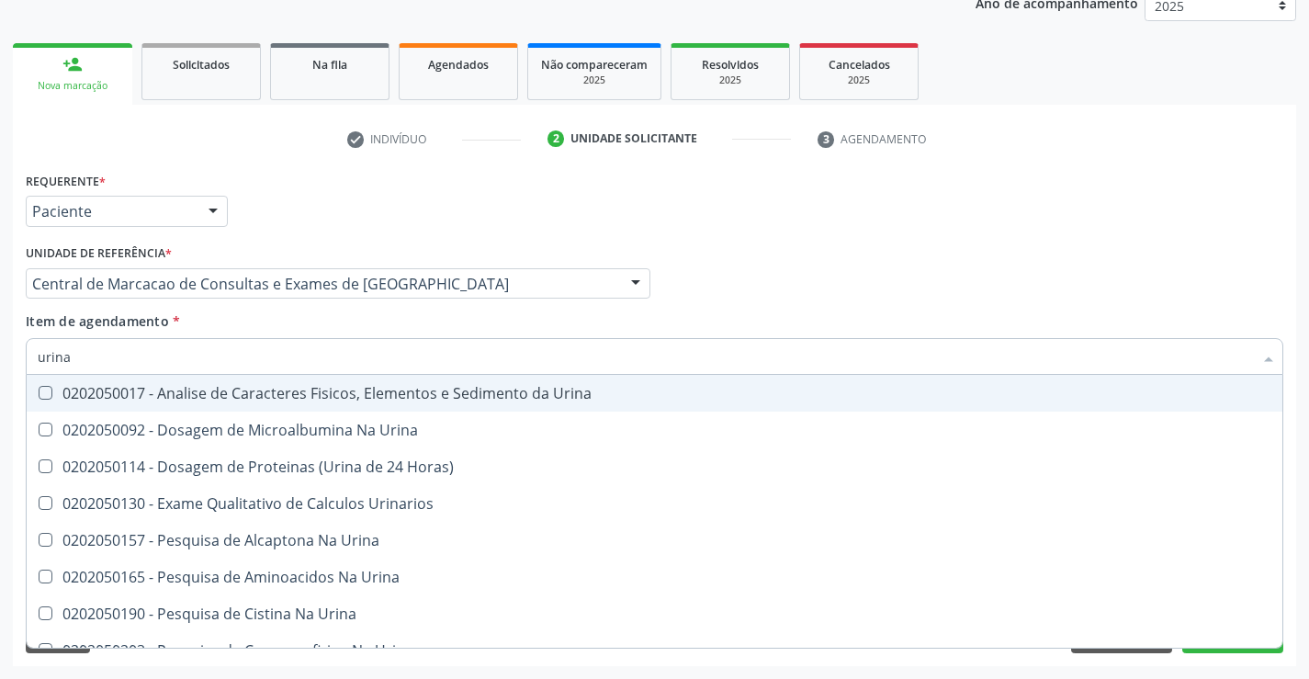
click at [253, 388] on div "0202050017 - Analise de Caracteres Fisicos, Elementos e Sedimento da Urina" at bounding box center [654, 393] width 1233 height 15
checkbox Urina "true"
click at [258, 359] on input "urina" at bounding box center [645, 356] width 1215 height 37
type input "co"
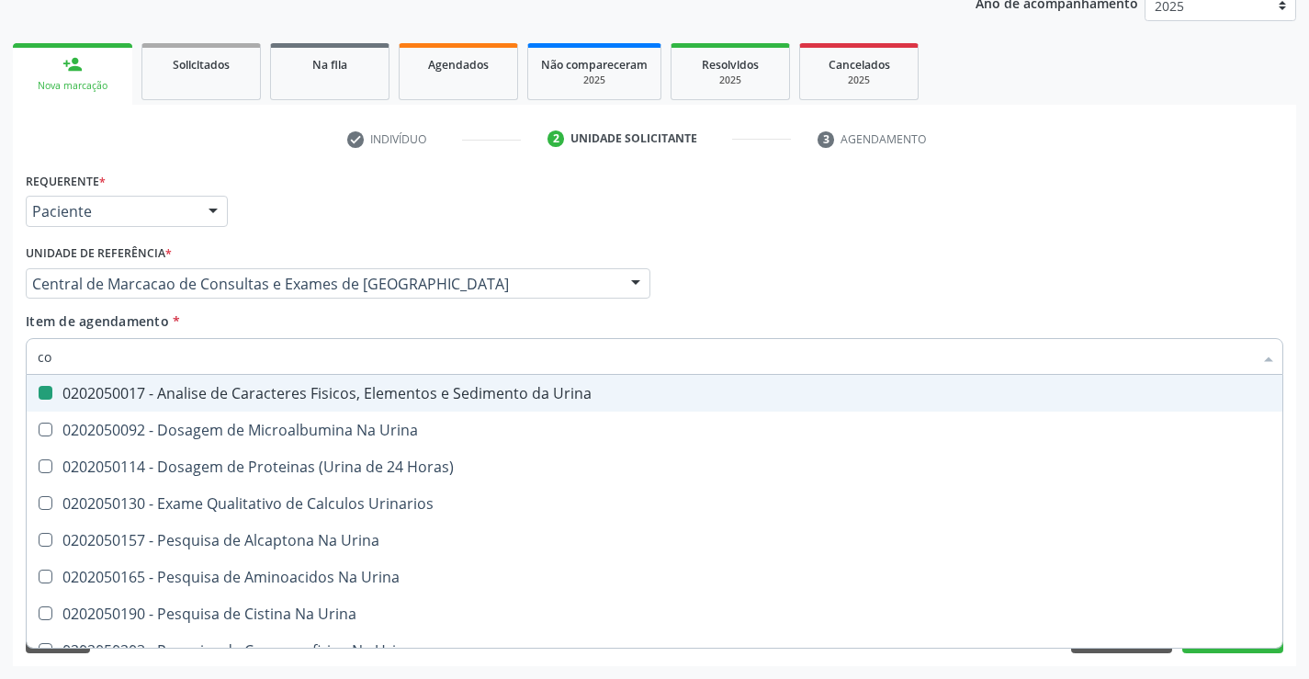
checkbox Urina "false"
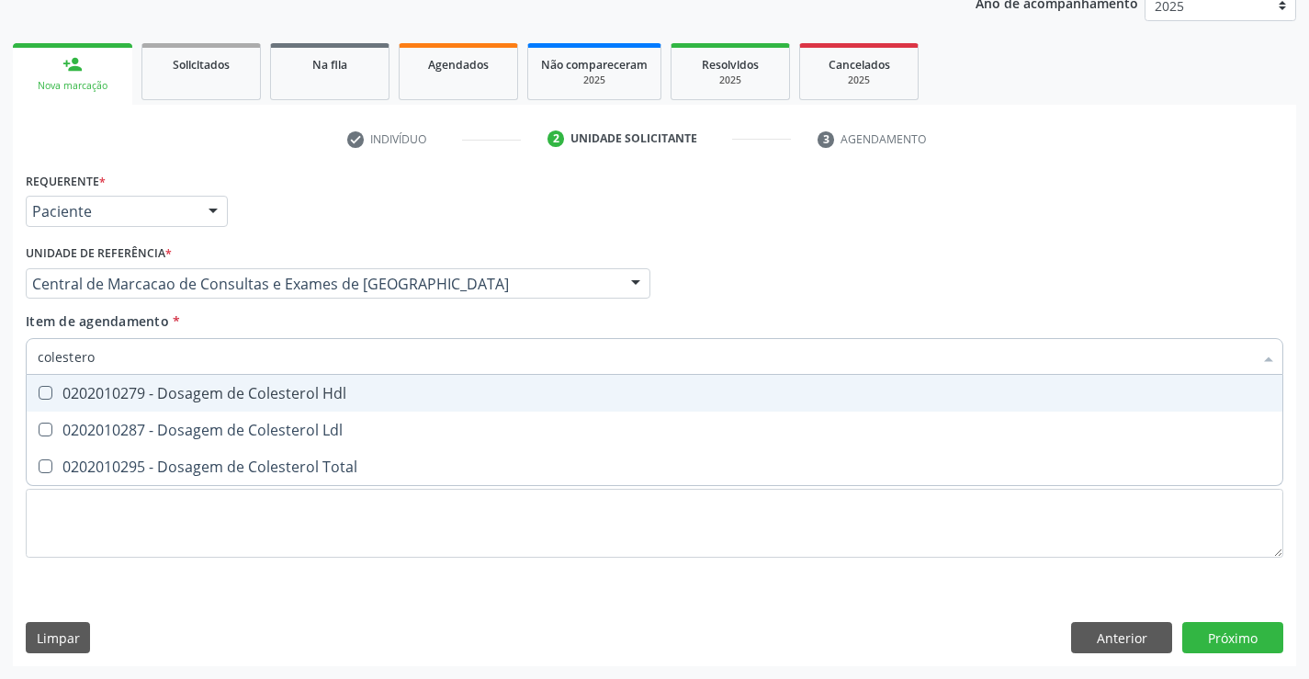
type input "colesterol"
click at [260, 386] on div "0202010279 - Dosagem de Colesterol Hdl" at bounding box center [654, 393] width 1233 height 15
checkbox Hdl "true"
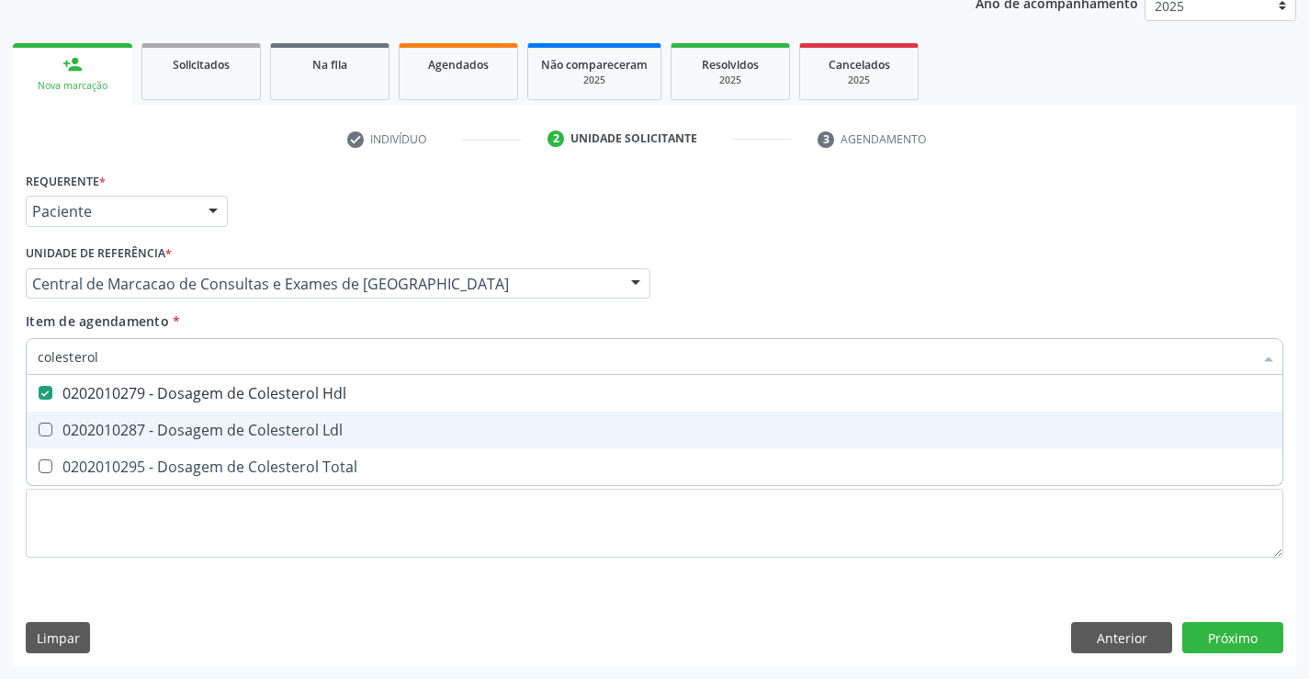
click at [253, 418] on span "0202010287 - Dosagem de Colesterol Ldl" at bounding box center [655, 429] width 1256 height 37
checkbox Ldl "true"
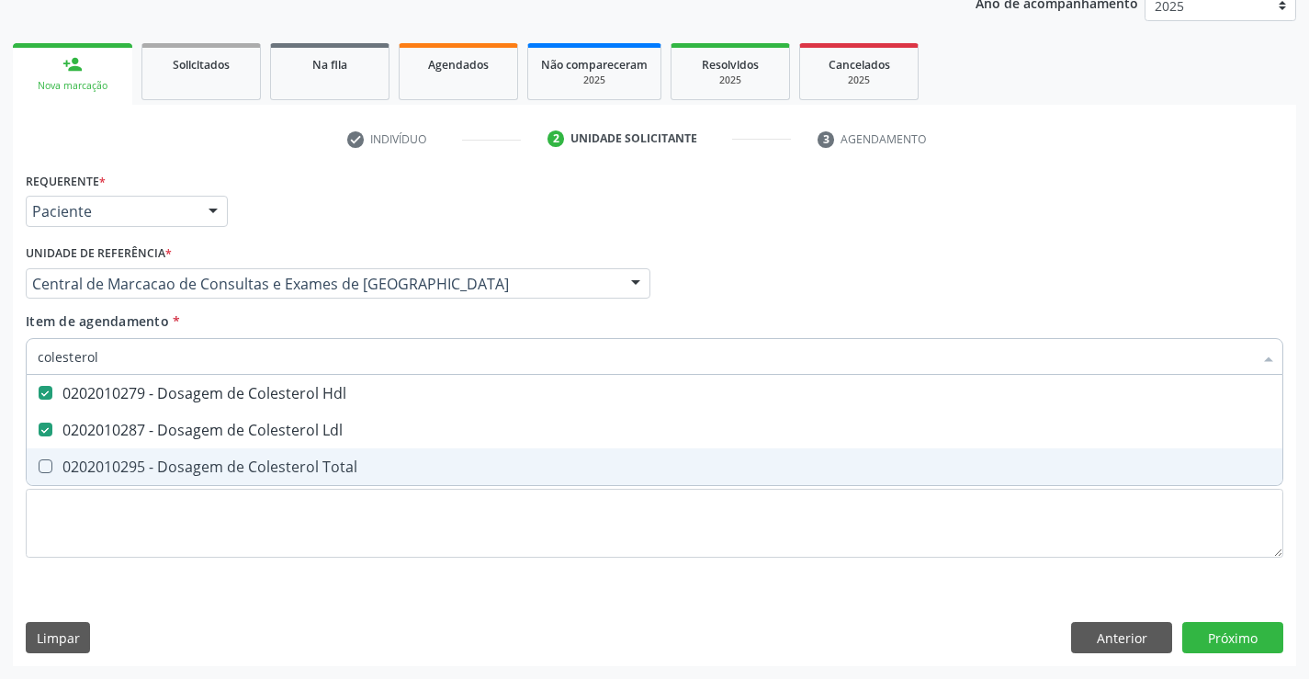
click at [257, 459] on div "0202010295 - Dosagem de Colesterol Total" at bounding box center [654, 466] width 1233 height 15
checkbox Total "true"
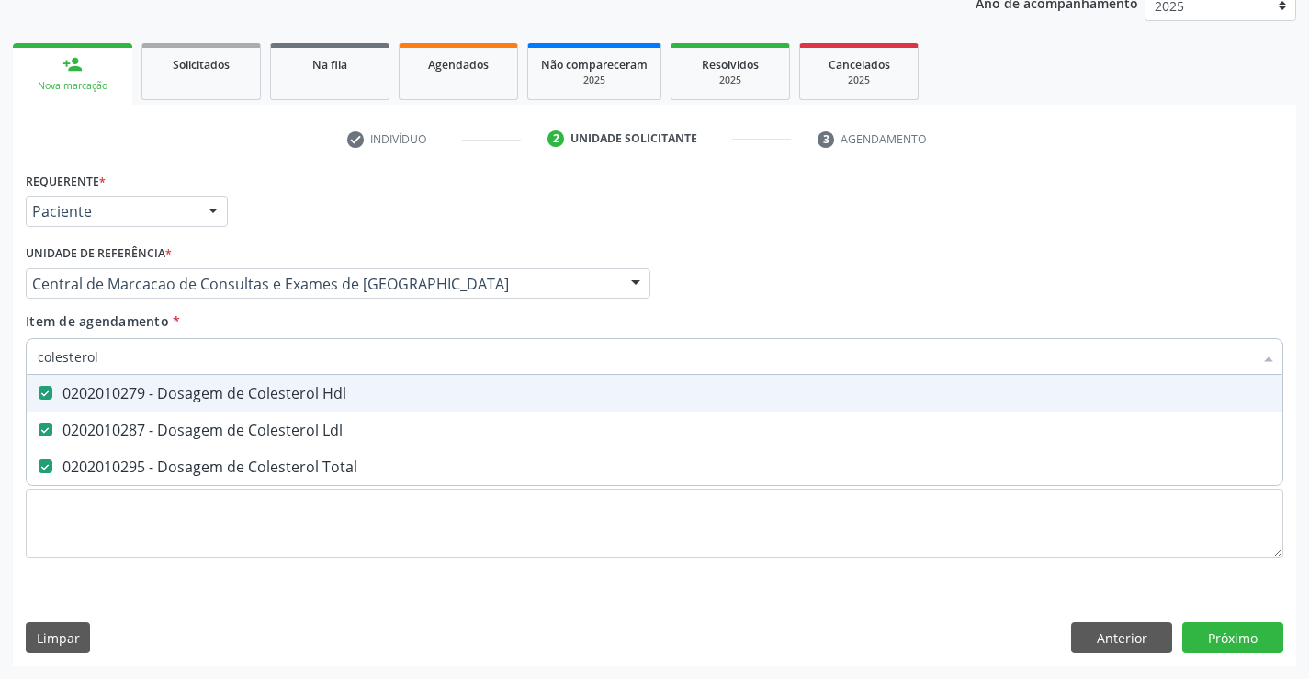
click at [240, 353] on input "colesterol" at bounding box center [645, 356] width 1215 height 37
type input "t"
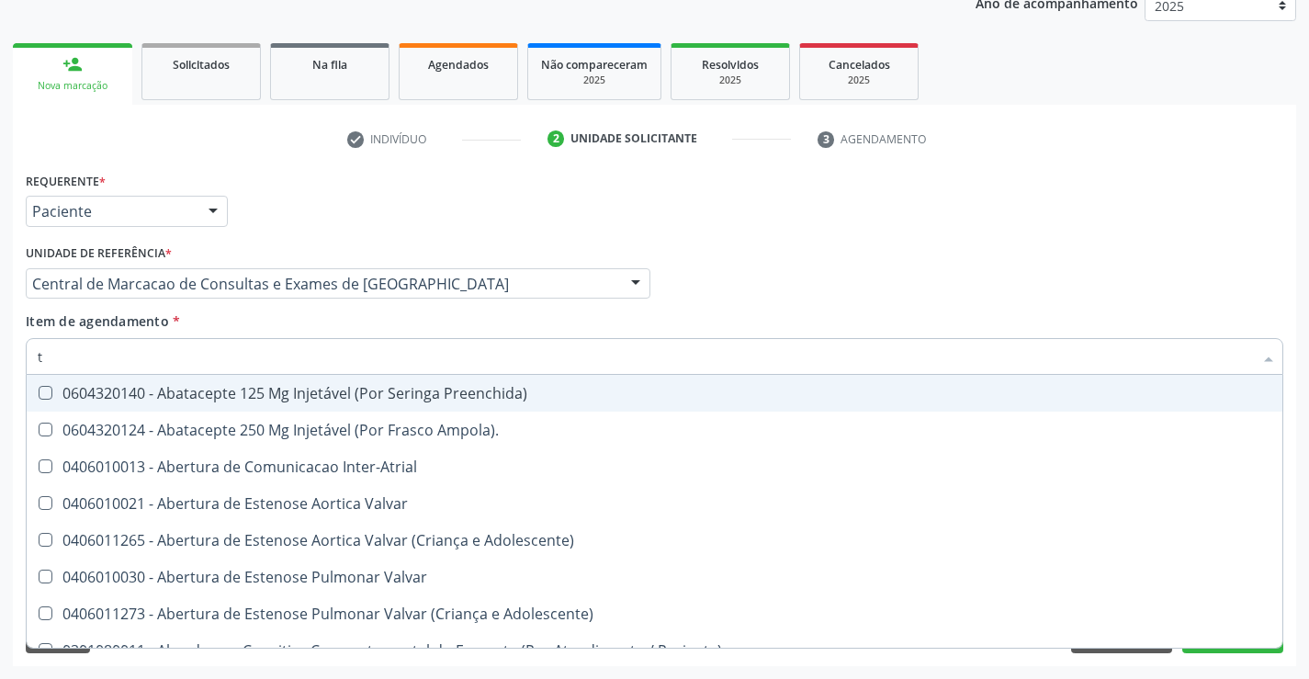
checkbox Preenchida\) "false"
checkbox Ampola\)\ "false"
checkbox Inter-Atrial "false"
type input "tg"
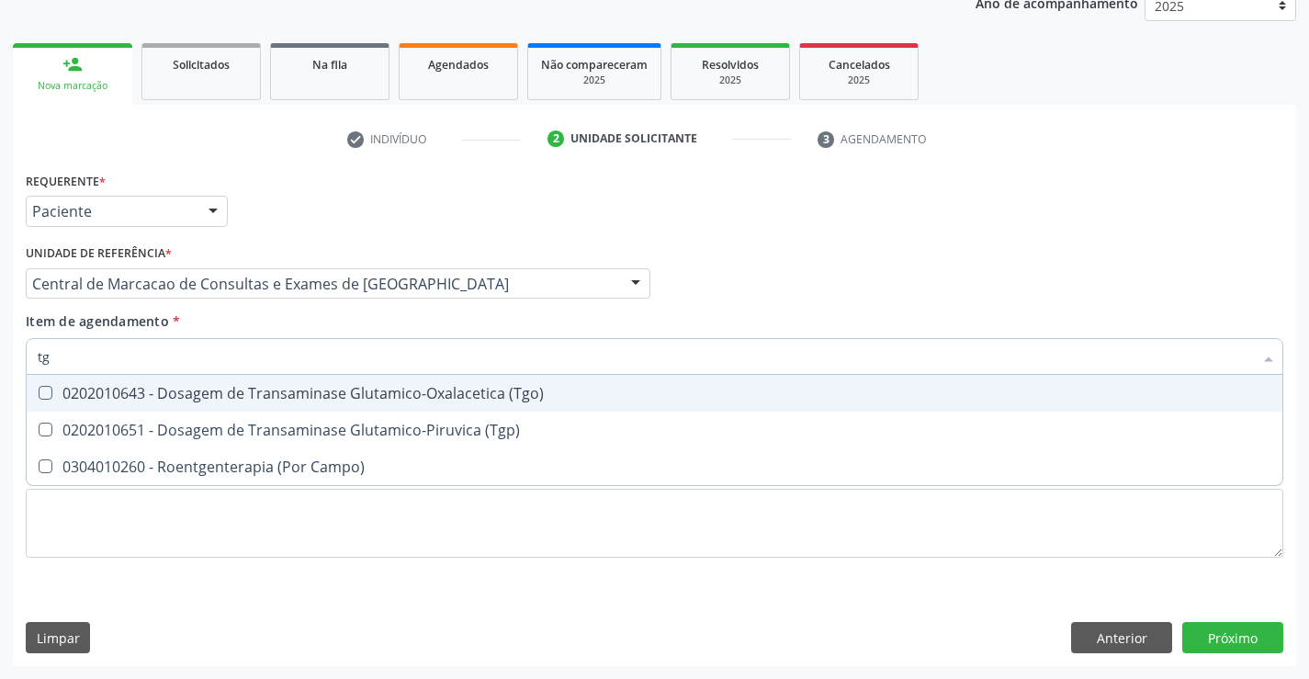
click at [325, 391] on div "0202010643 - Dosagem de Transaminase Glutamico-Oxalacetica (Tgo)" at bounding box center [654, 393] width 1233 height 15
checkbox \(Tgo\) "true"
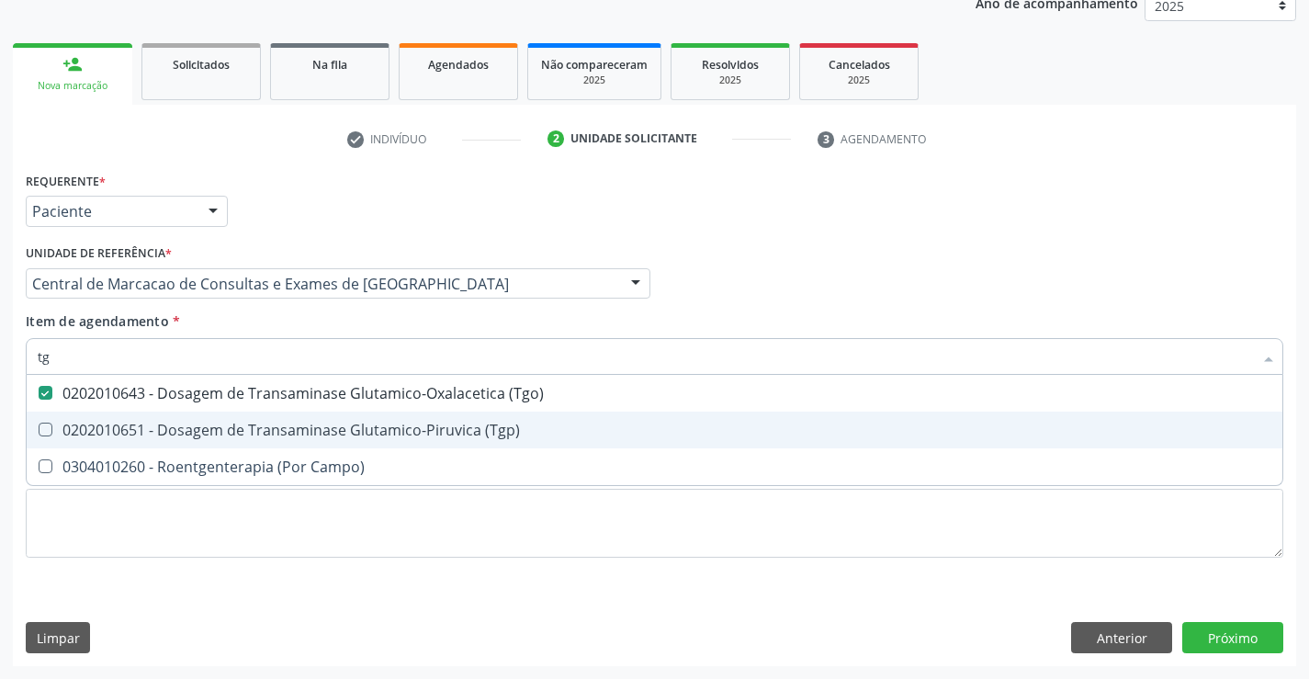
click at [317, 431] on div "0202010651 - Dosagem de Transaminase Glutamico-Piruvica (Tgp)" at bounding box center [654, 429] width 1233 height 15
checkbox \(Tgp\) "true"
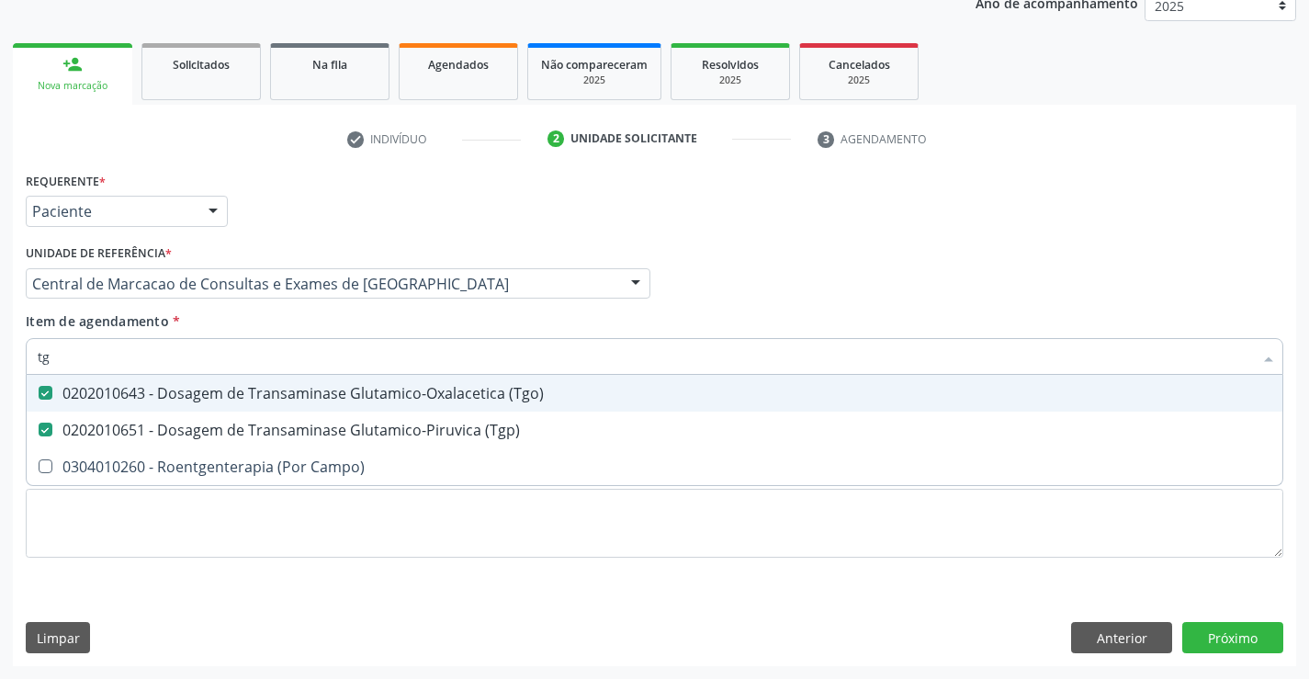
click at [305, 358] on input "tg" at bounding box center [645, 356] width 1215 height 37
type input "ur"
checkbox \(Tgo\) "false"
checkbox \(Tgp\) "false"
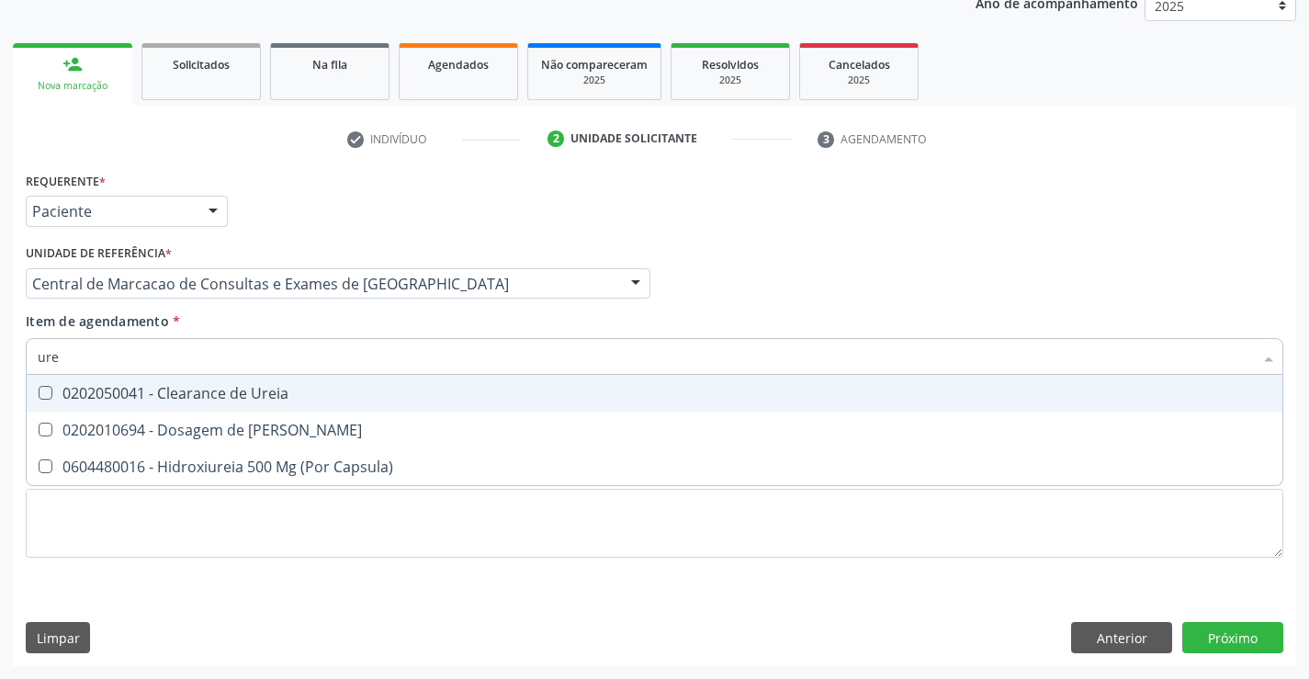
type input "urei"
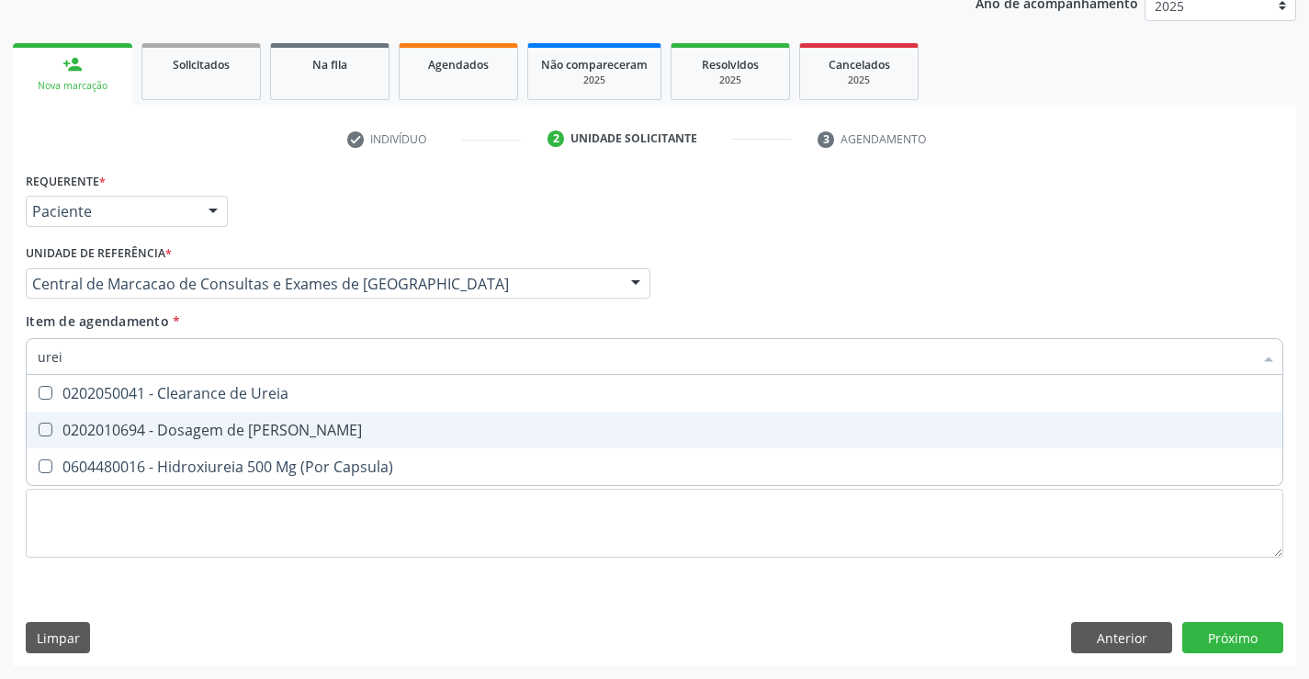
drag, startPoint x: 243, startPoint y: 422, endPoint x: 240, endPoint y: 401, distance: 20.5
click at [242, 422] on div "0202010694 - Dosagem de [PERSON_NAME]" at bounding box center [654, 429] width 1233 height 15
checkbox Ureia "true"
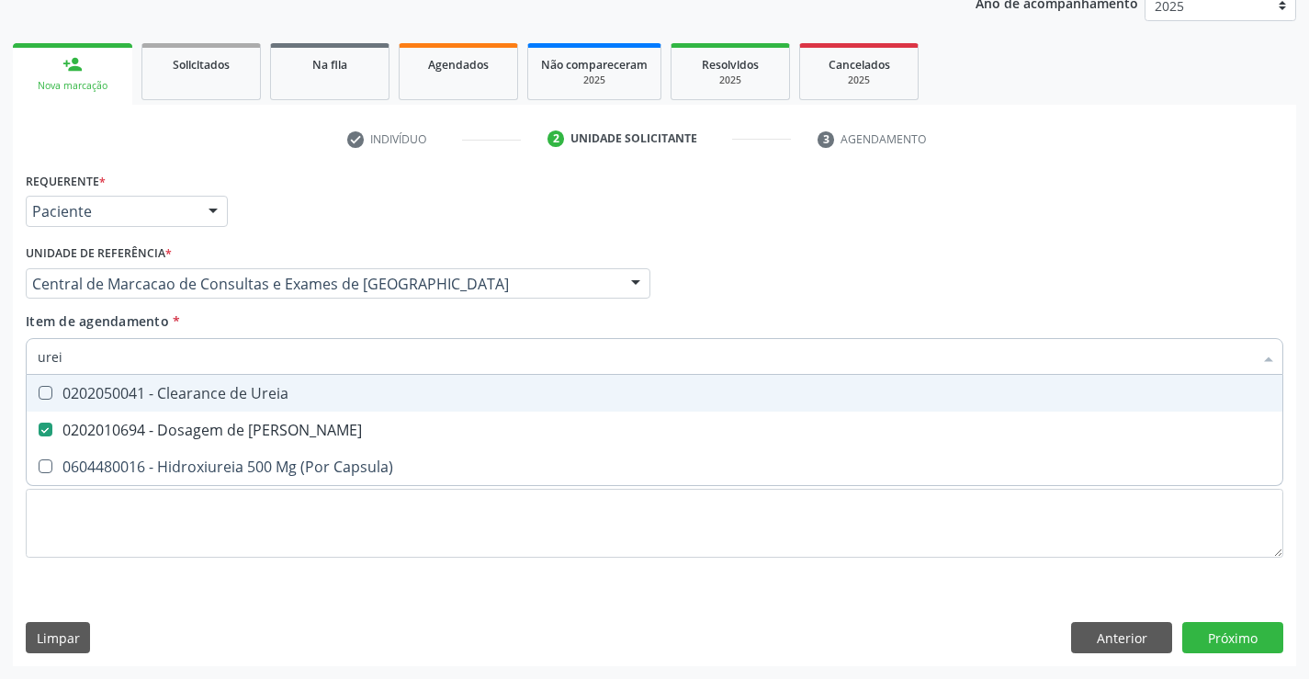
click at [242, 346] on input "urei" at bounding box center [645, 356] width 1215 height 37
type input "tr"
checkbox Ureia "false"
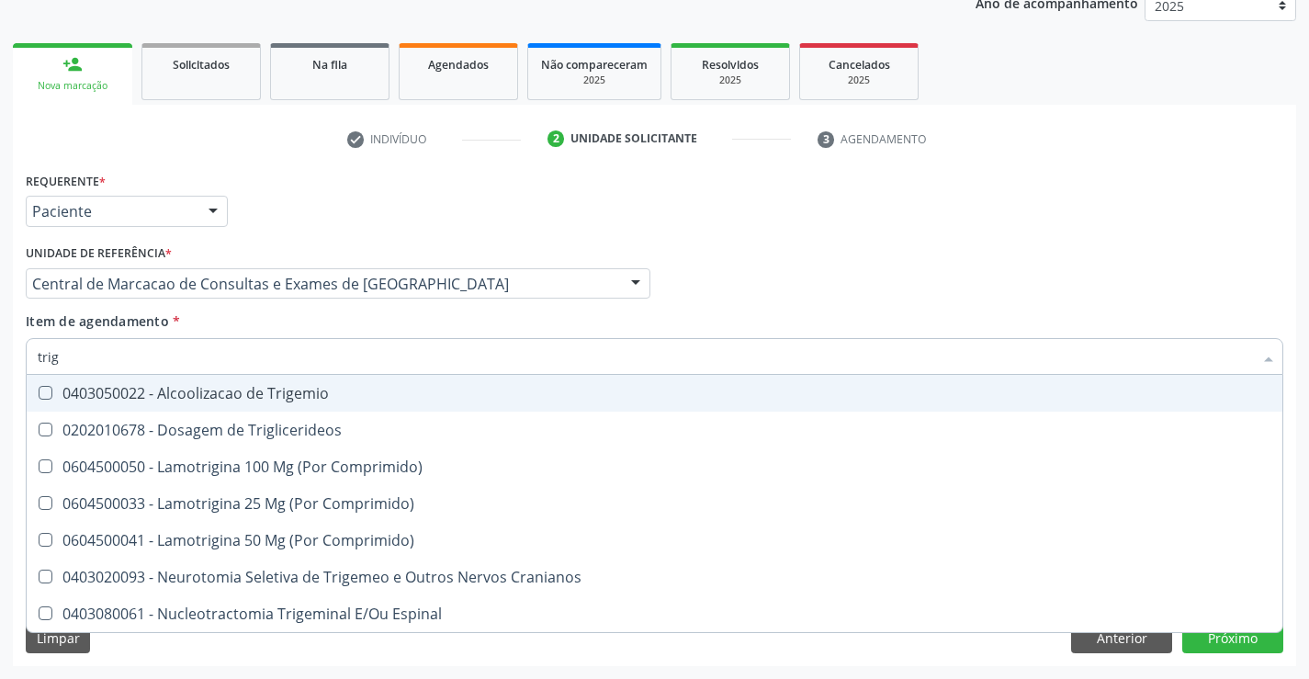
type input "trigl"
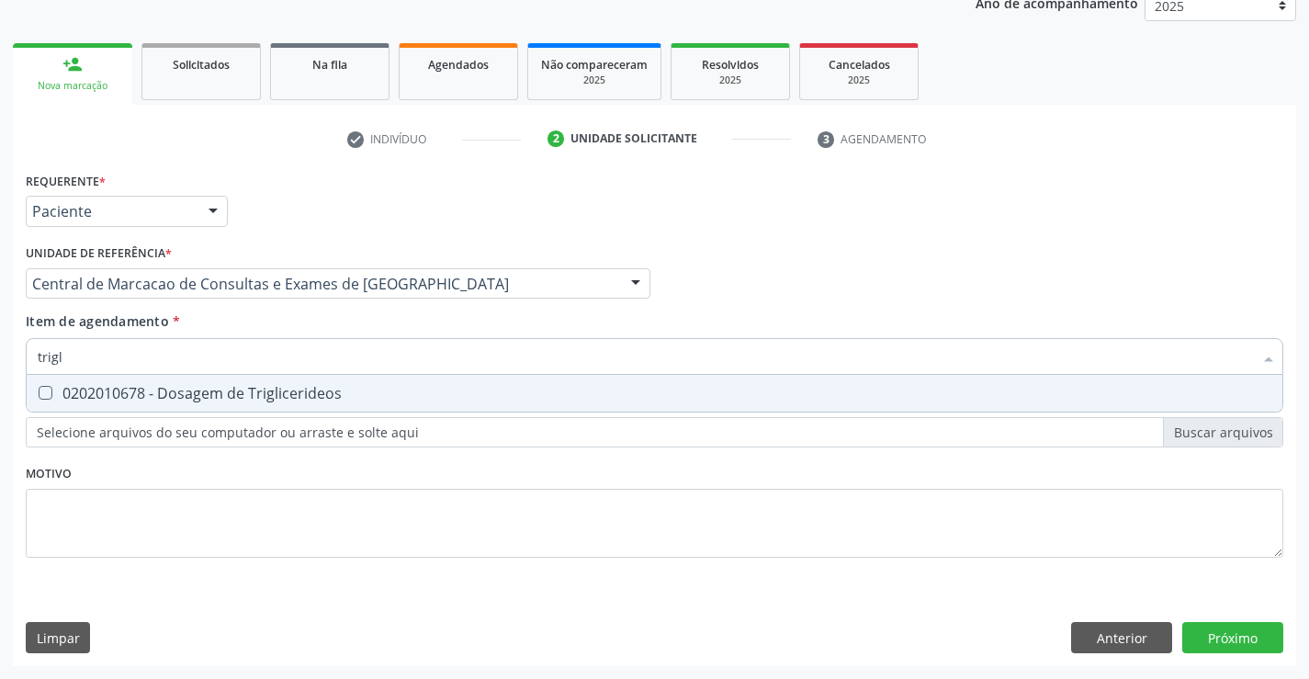
click at [220, 392] on div "0202010678 - Dosagem de Triglicerideos" at bounding box center [654, 393] width 1233 height 15
checkbox Triglicerideos "true"
click at [218, 371] on input "trigl" at bounding box center [645, 356] width 1215 height 37
type input "c"
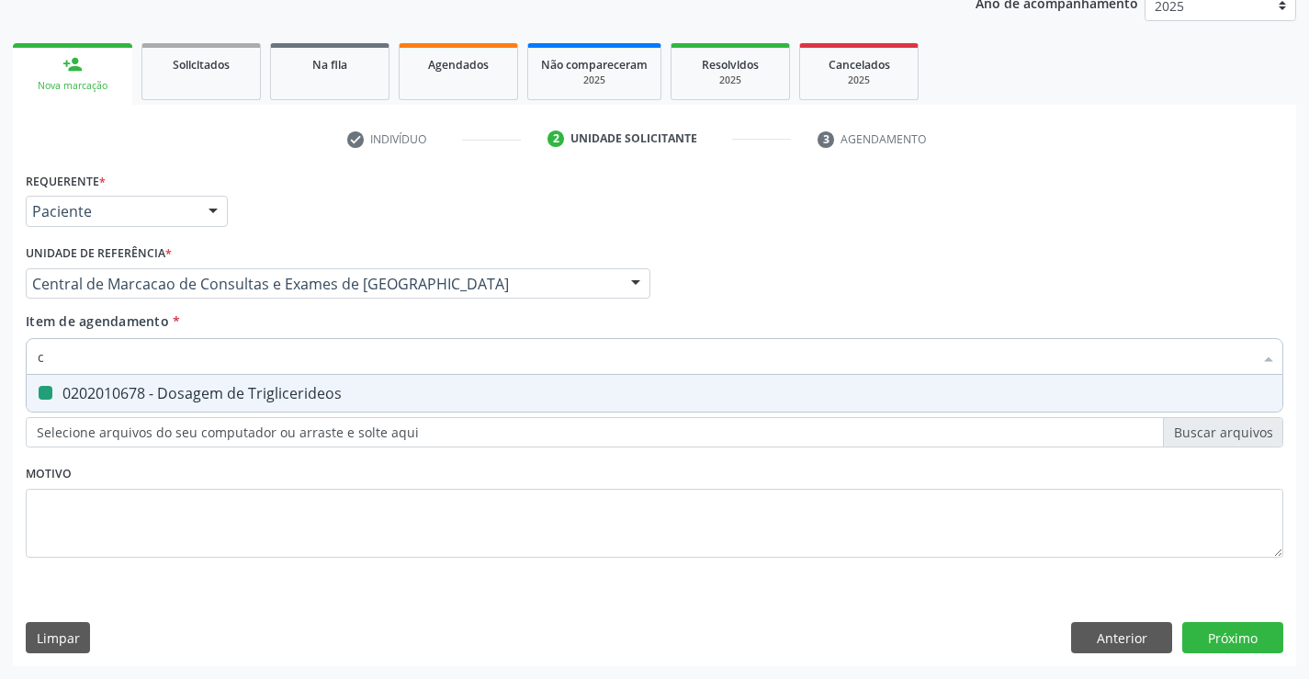
checkbox Triglicerideos "false"
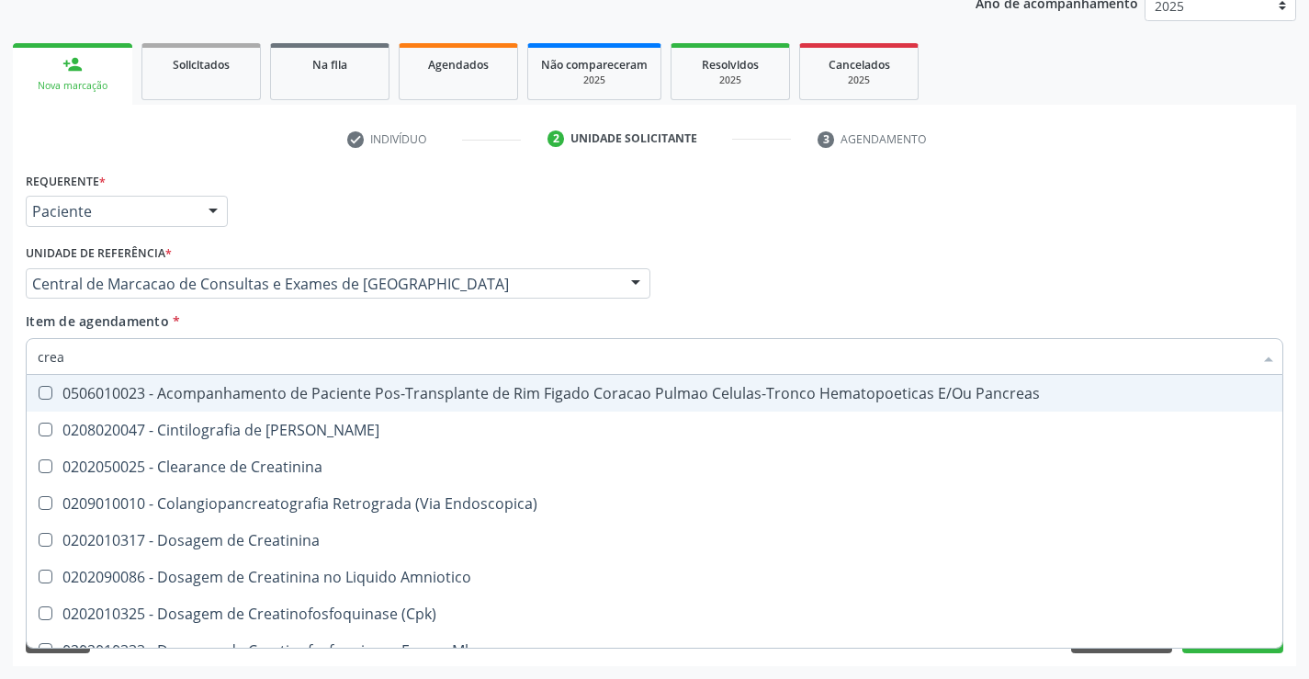
type input "creat"
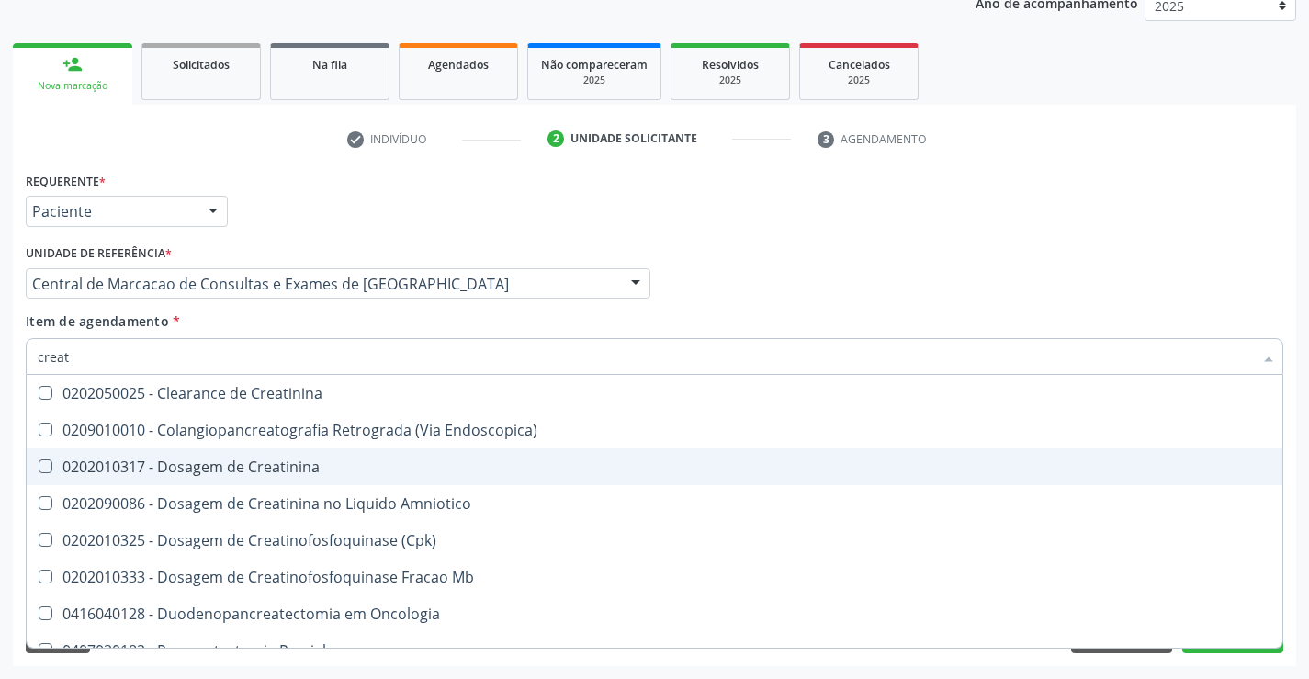
click at [209, 459] on div "0202010317 - Dosagem de Creatinina" at bounding box center [654, 466] width 1233 height 15
checkbox Creatinina "true"
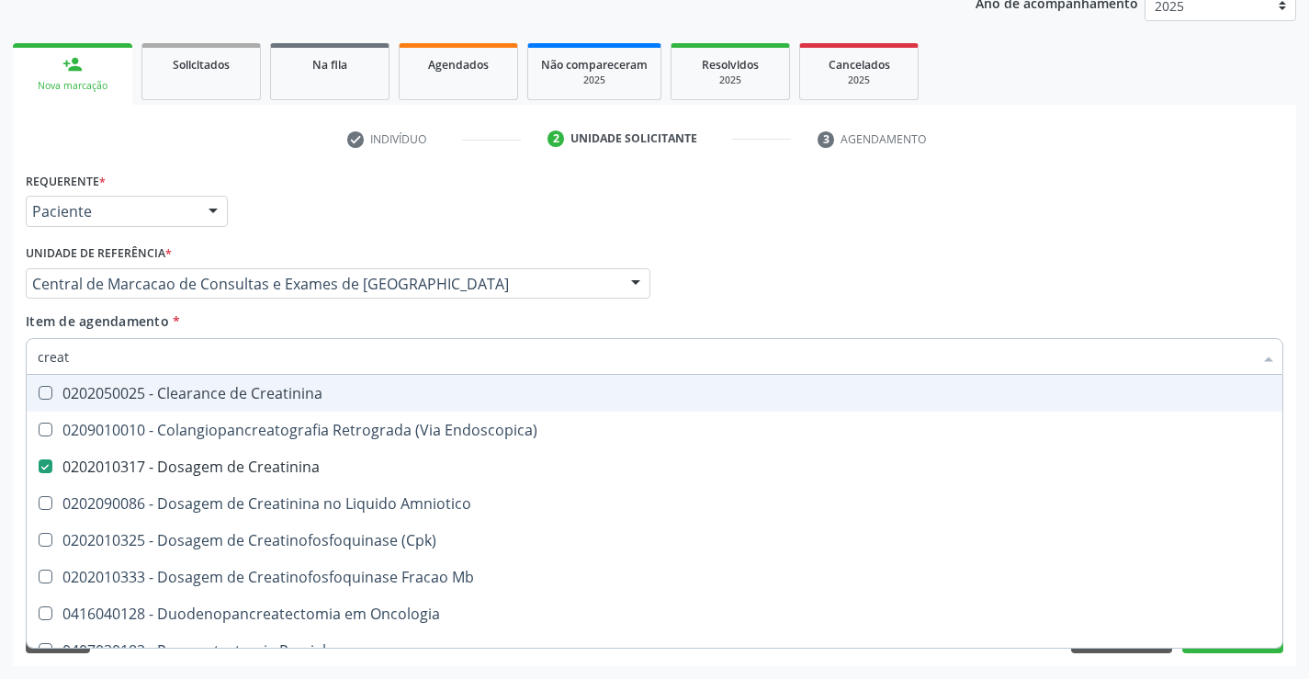
click at [175, 355] on input "creat" at bounding box center [645, 356] width 1215 height 37
type input "a"
checkbox Creatinina "false"
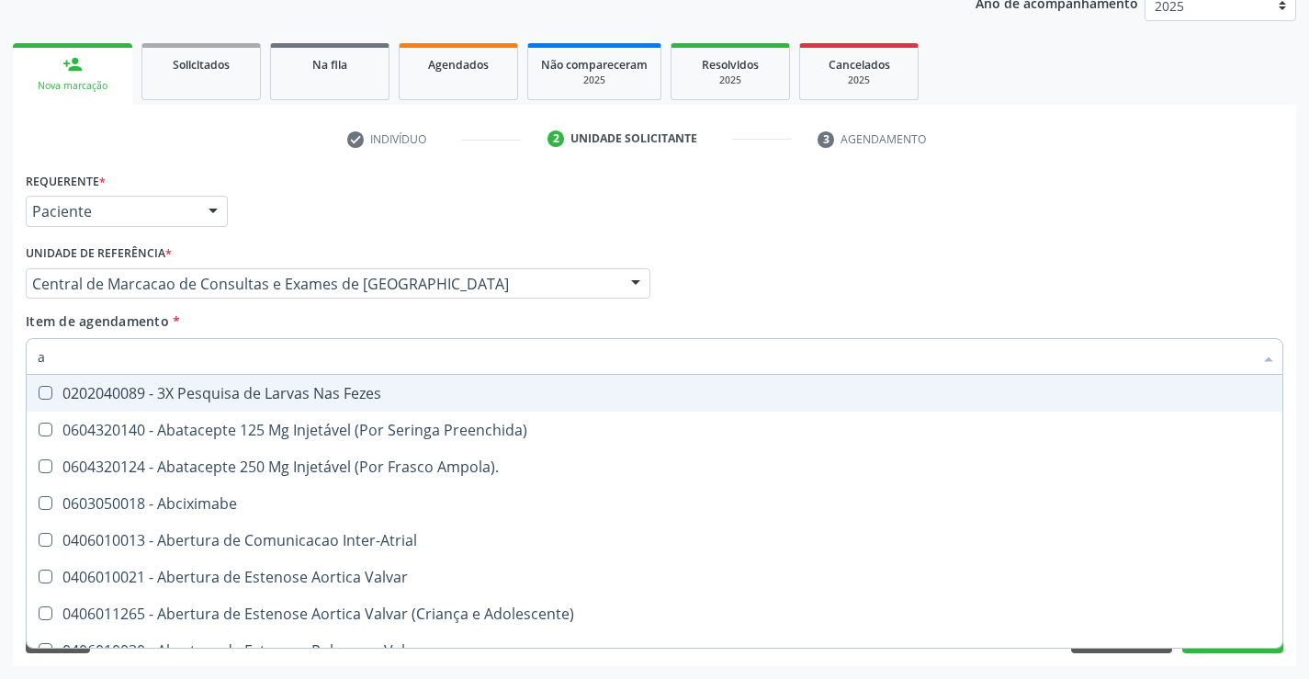
type input "ac"
checkbox Paciente "true"
checkbox Urina "false"
checkbox População "true"
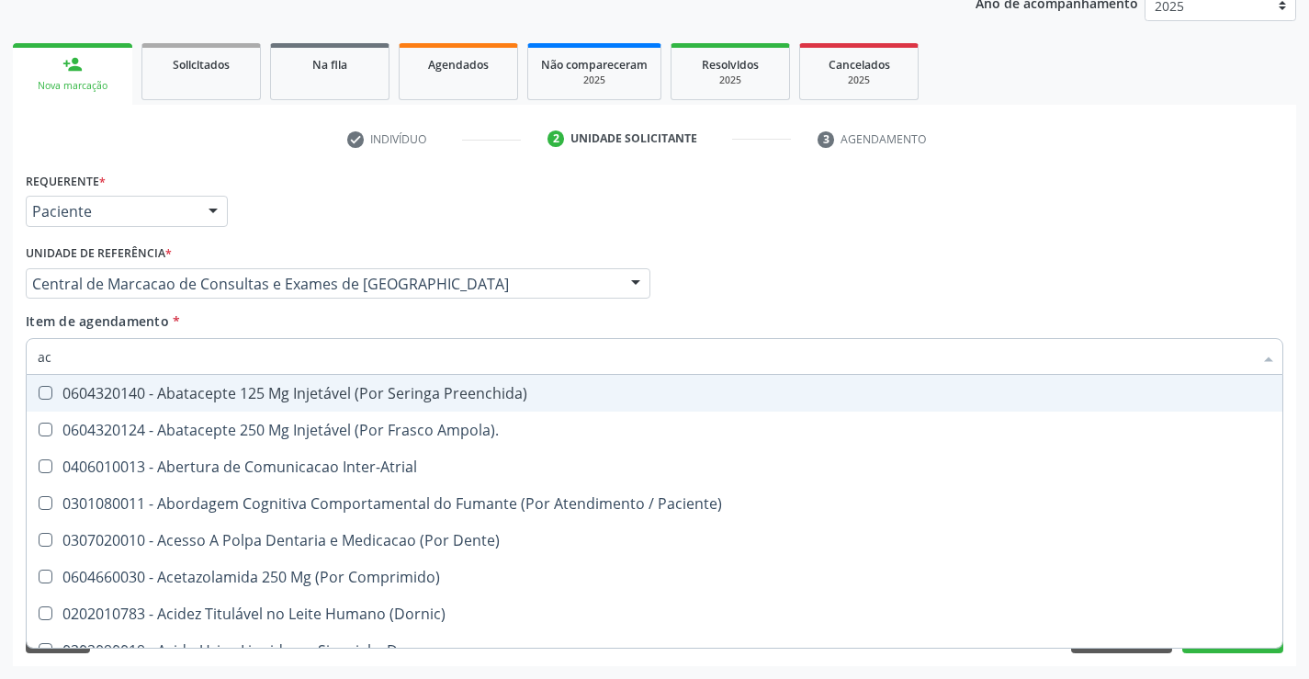
type input "a"
checkbox Urina "false"
checkbox Neurocirurgia "true"
checkbox \(Tgo\) "false"
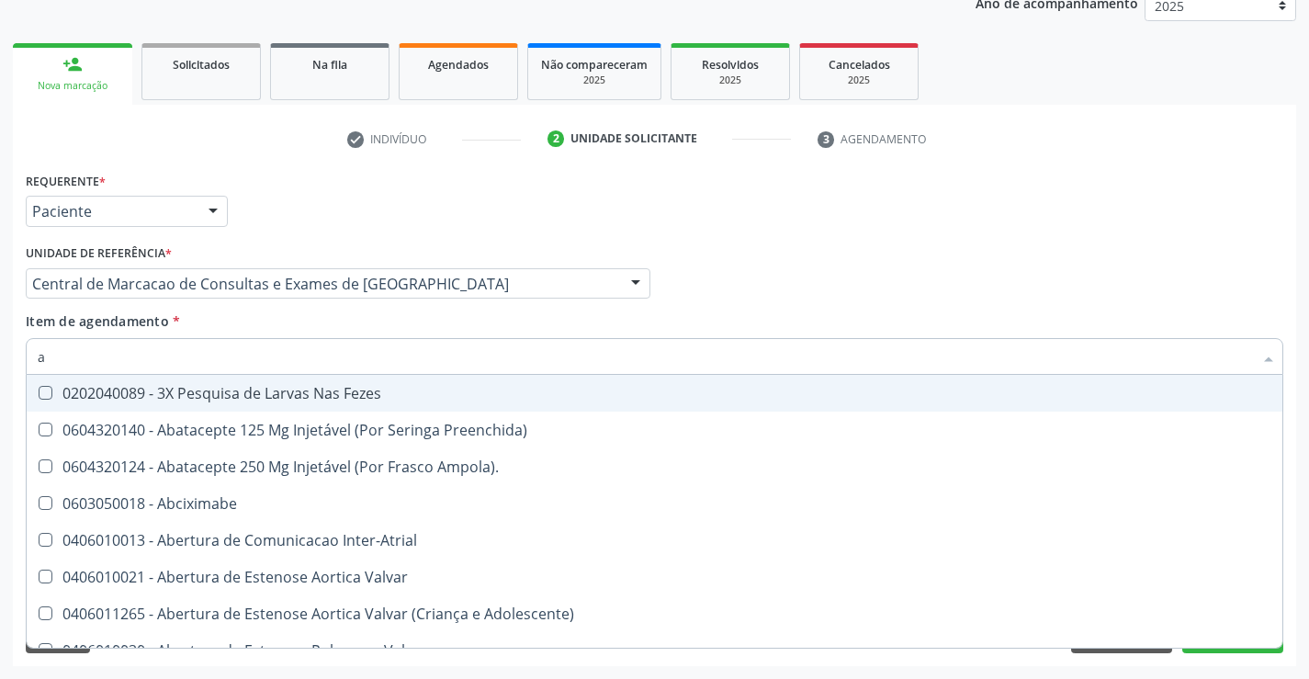
type input "ac"
checkbox Paciente "true"
checkbox Urina "false"
checkbox População "true"
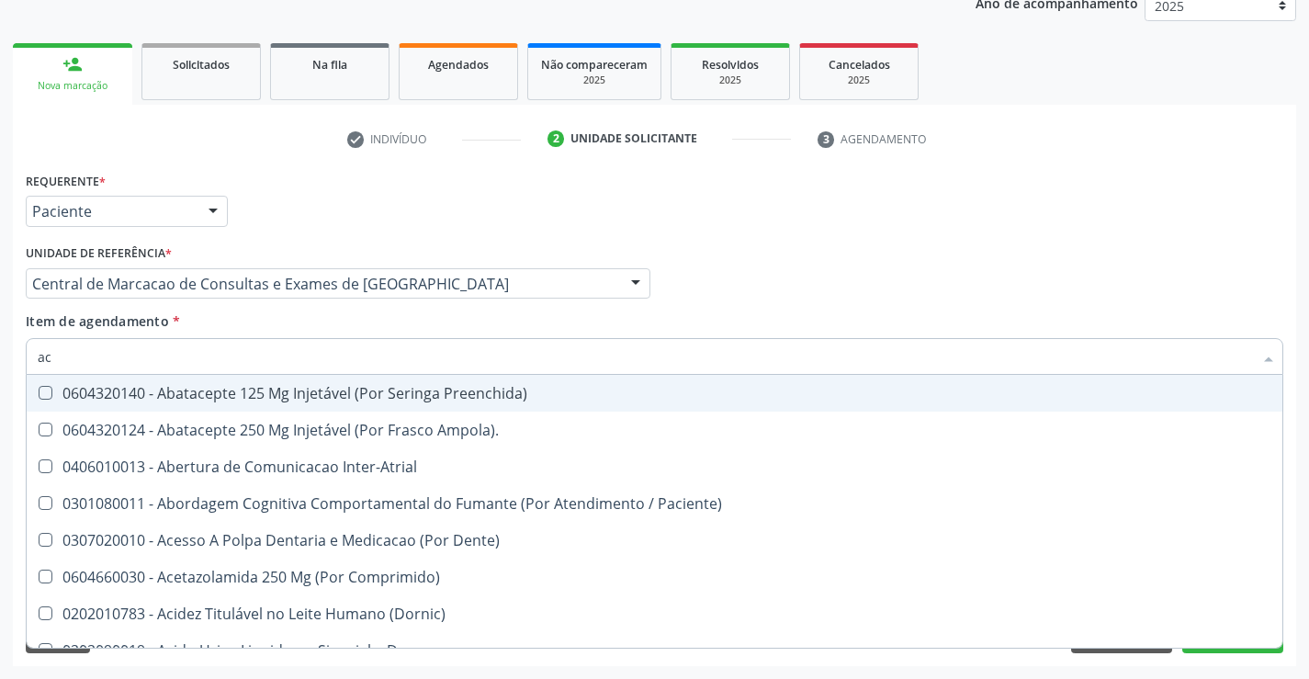
type input "aci"
checkbox Urina "false"
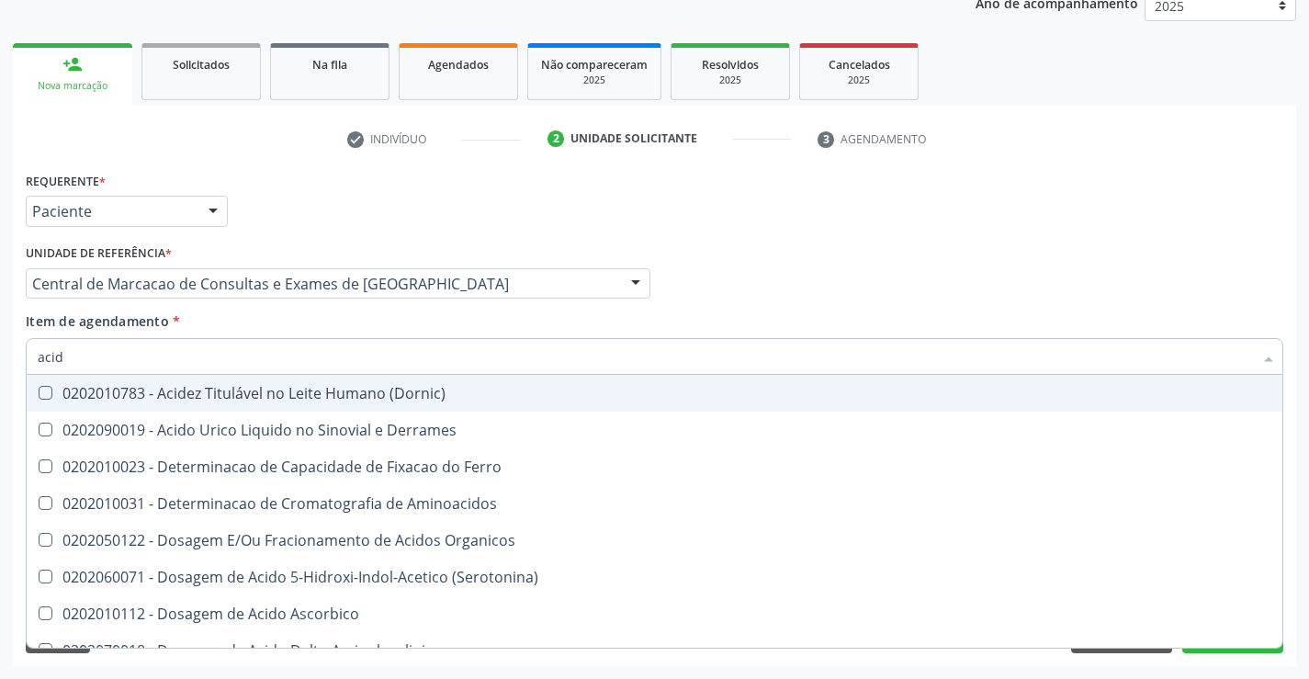
type input "acido"
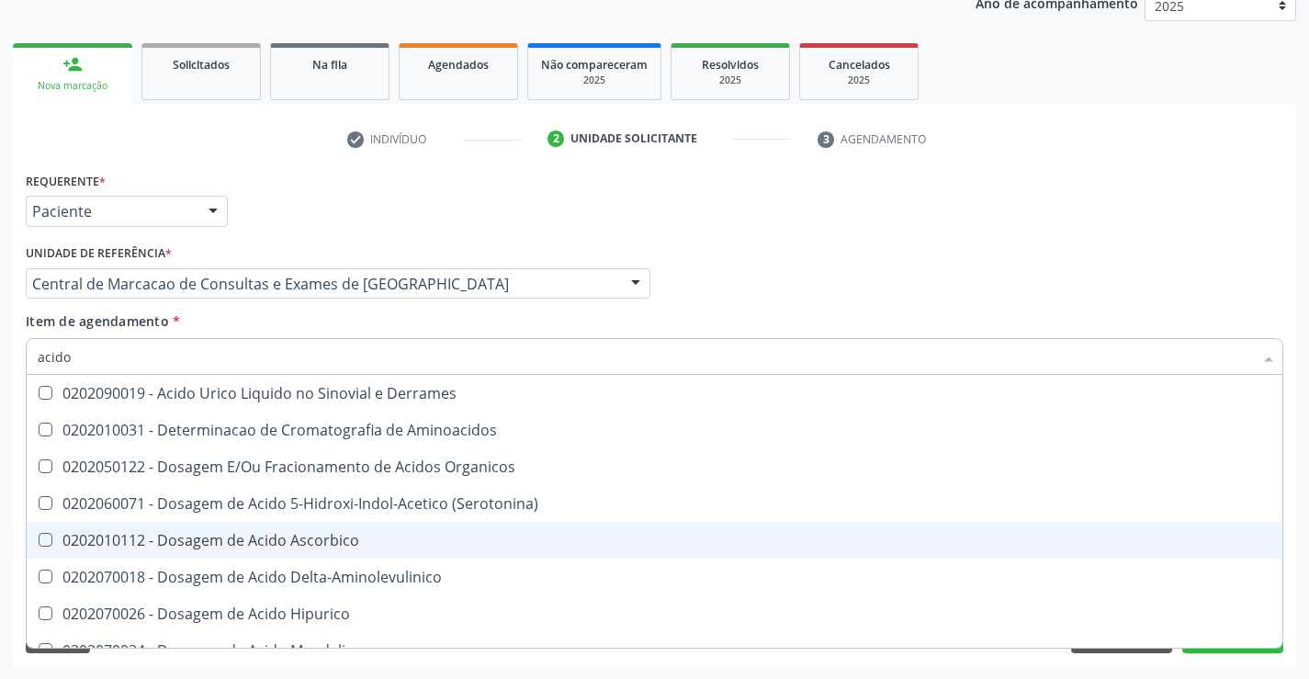
scroll to position [184, 0]
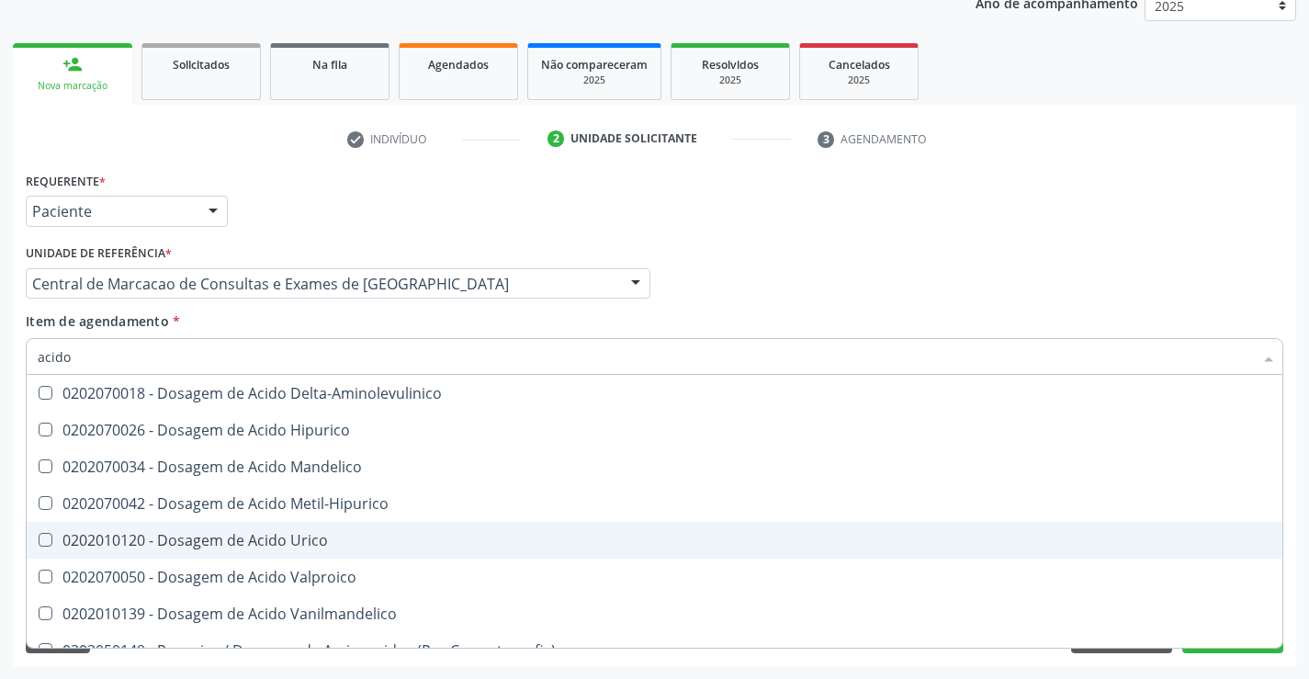
drag, startPoint x: 231, startPoint y: 545, endPoint x: 210, endPoint y: 481, distance: 66.5
click at [231, 541] on div "0202010120 - Dosagem de Acido Urico" at bounding box center [654, 540] width 1233 height 15
checkbox Urico "true"
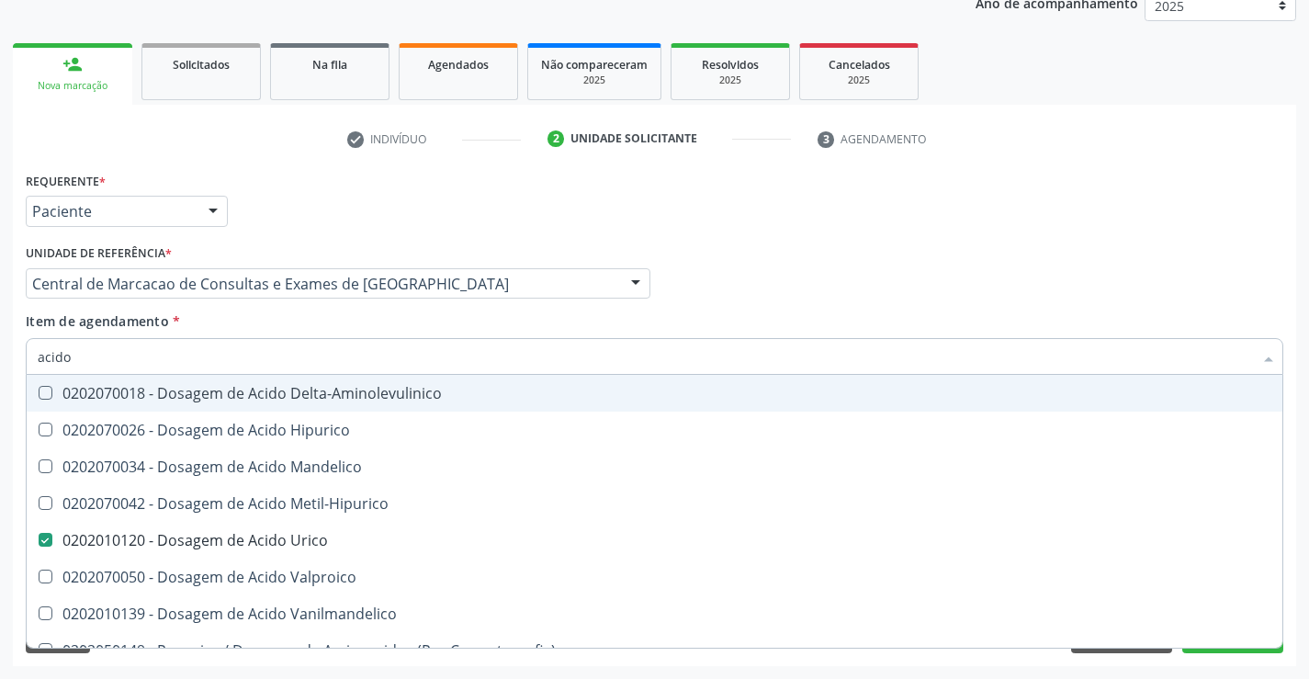
click at [138, 354] on input "acido" at bounding box center [645, 356] width 1215 height 37
click at [821, 300] on div "Médico Solicitante Por favor, selecione a Unidade de Atendimento primeiro Nenhu…" at bounding box center [654, 276] width 1267 height 72
checkbox Aminoacidos "true"
checkbox Organicos "true"
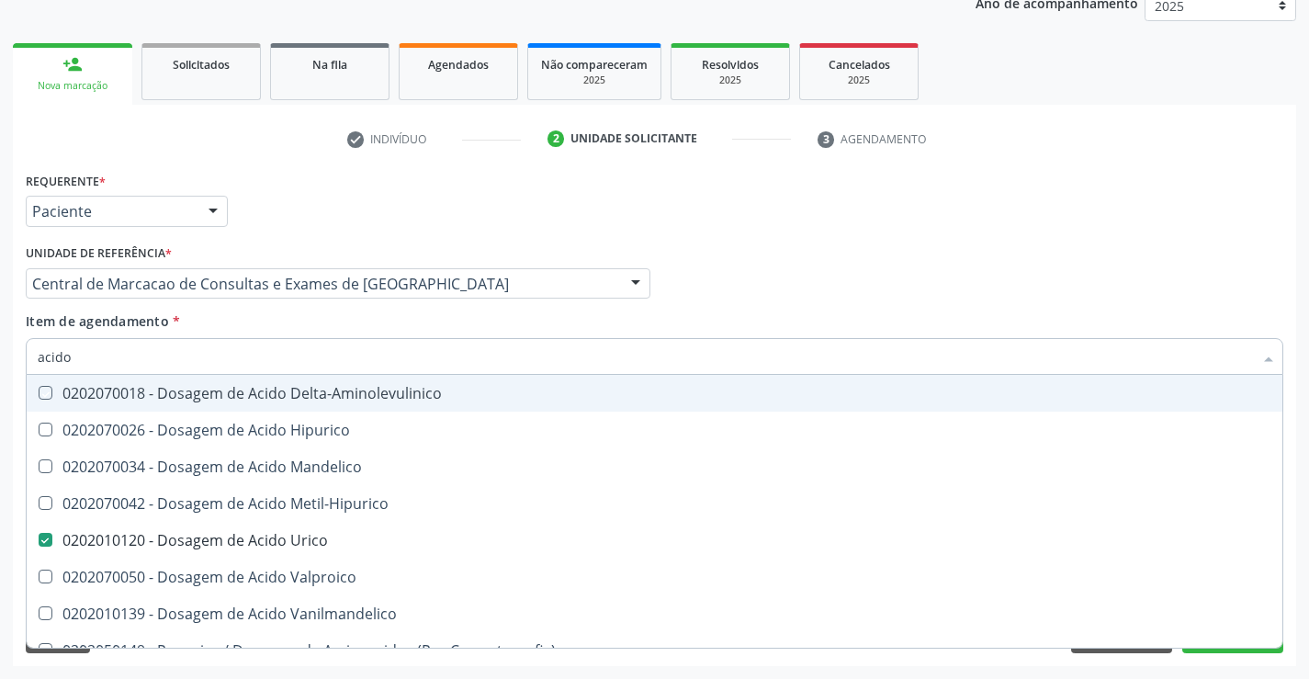
checkbox \(Serotonina\) "true"
checkbox Ascorbico "true"
checkbox Delta-Aminolevulinico "true"
checkbox Hipurico "true"
checkbox Mandelico "true"
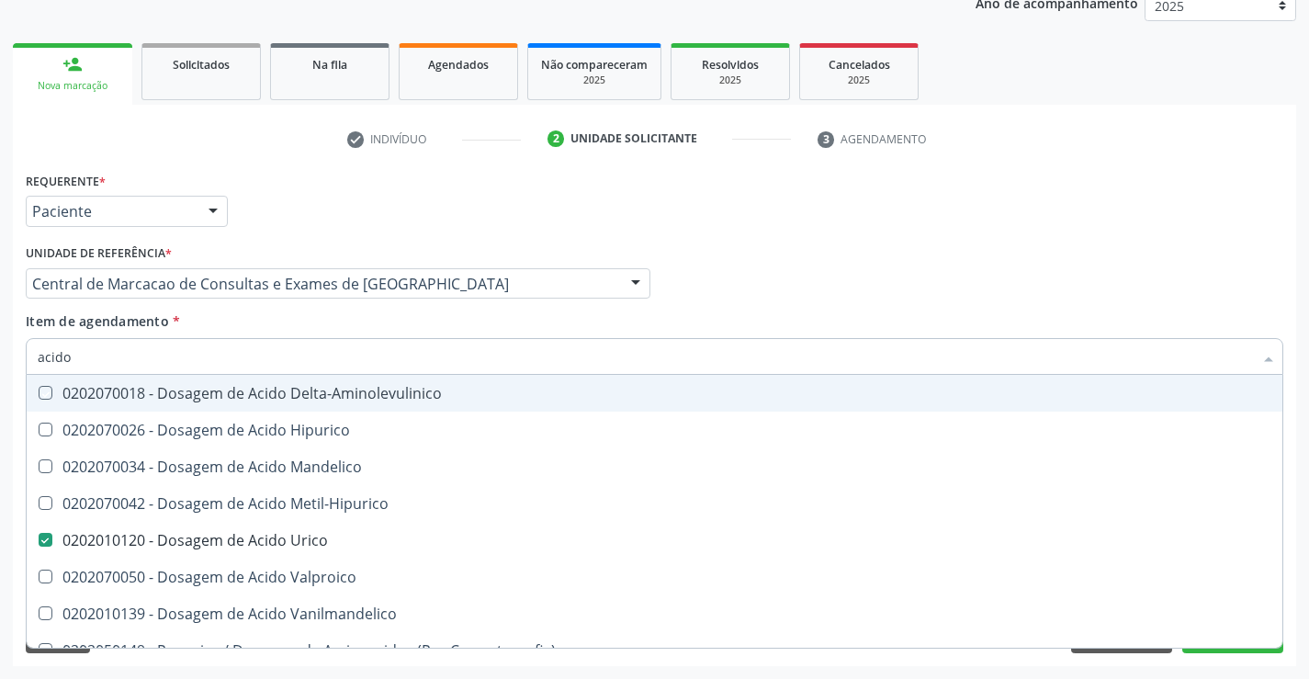
checkbox Metil-Hipurico "true"
checkbox Valproico "true"
checkbox Vanilmandelico "true"
checkbox Cromatografia\) "true"
checkbox Urina "true"
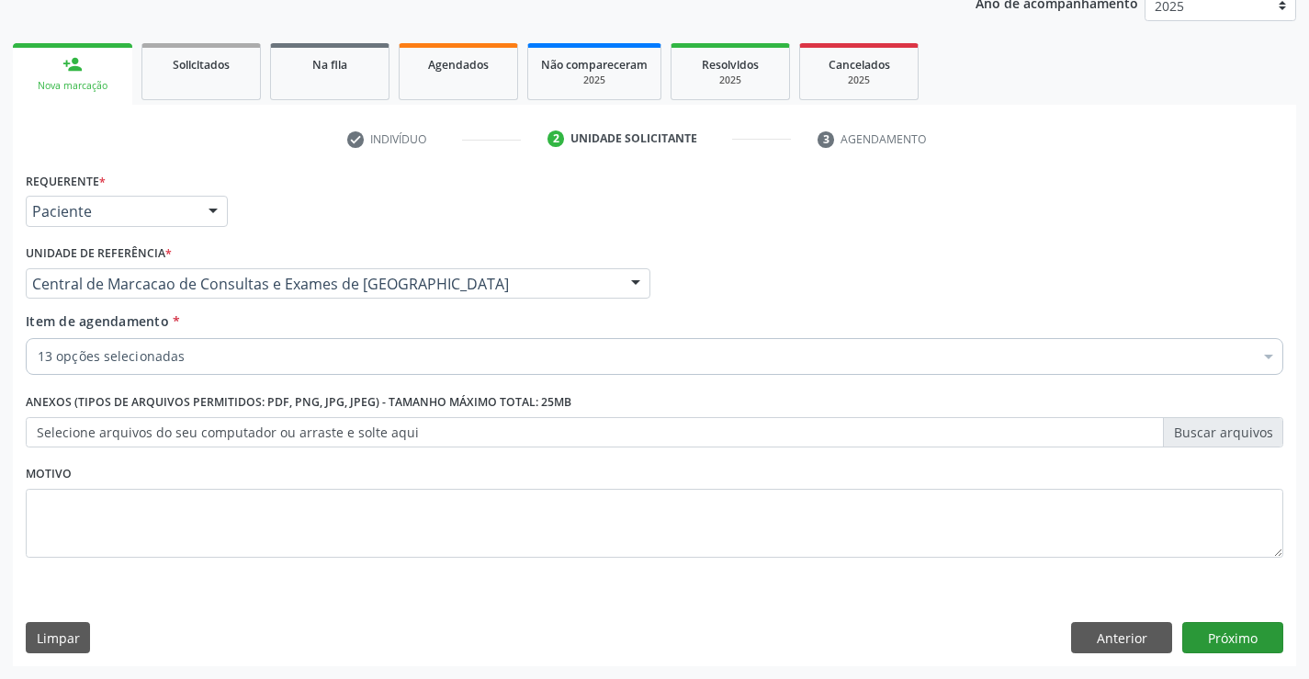
scroll to position [0, 0]
click at [1208, 637] on button "Próximo" at bounding box center [1232, 637] width 101 height 31
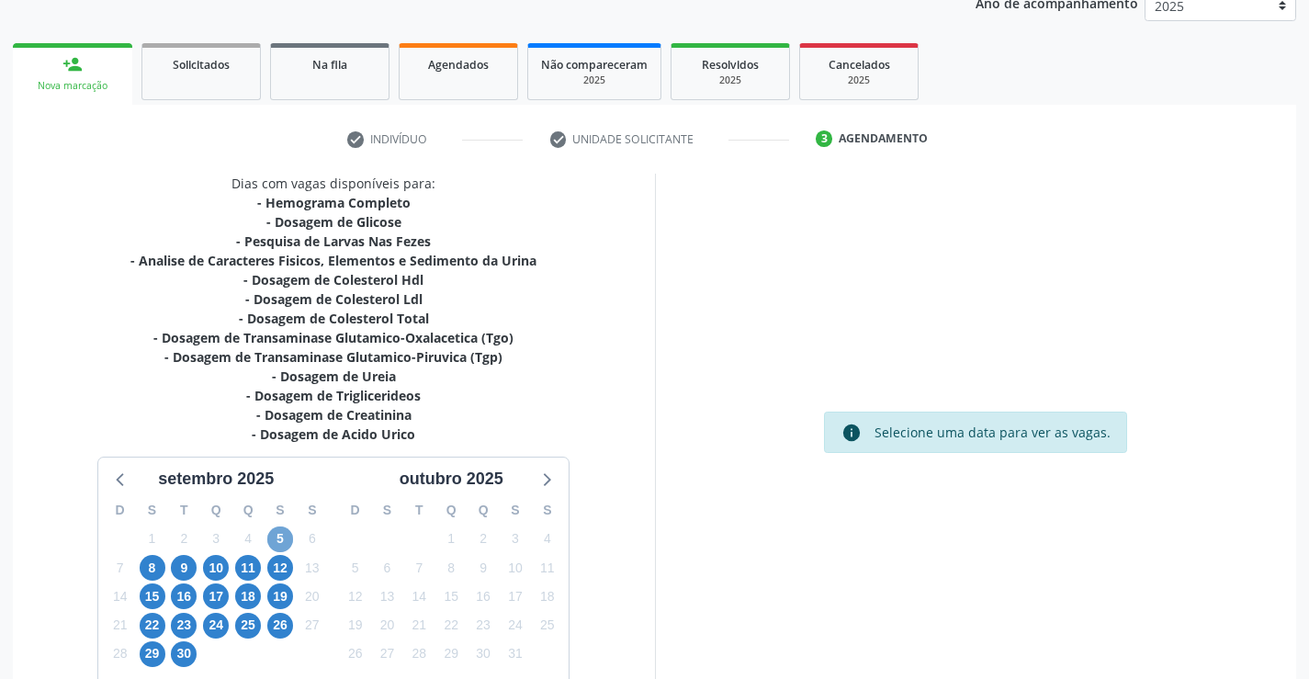
click at [289, 540] on span "5" at bounding box center [280, 539] width 26 height 26
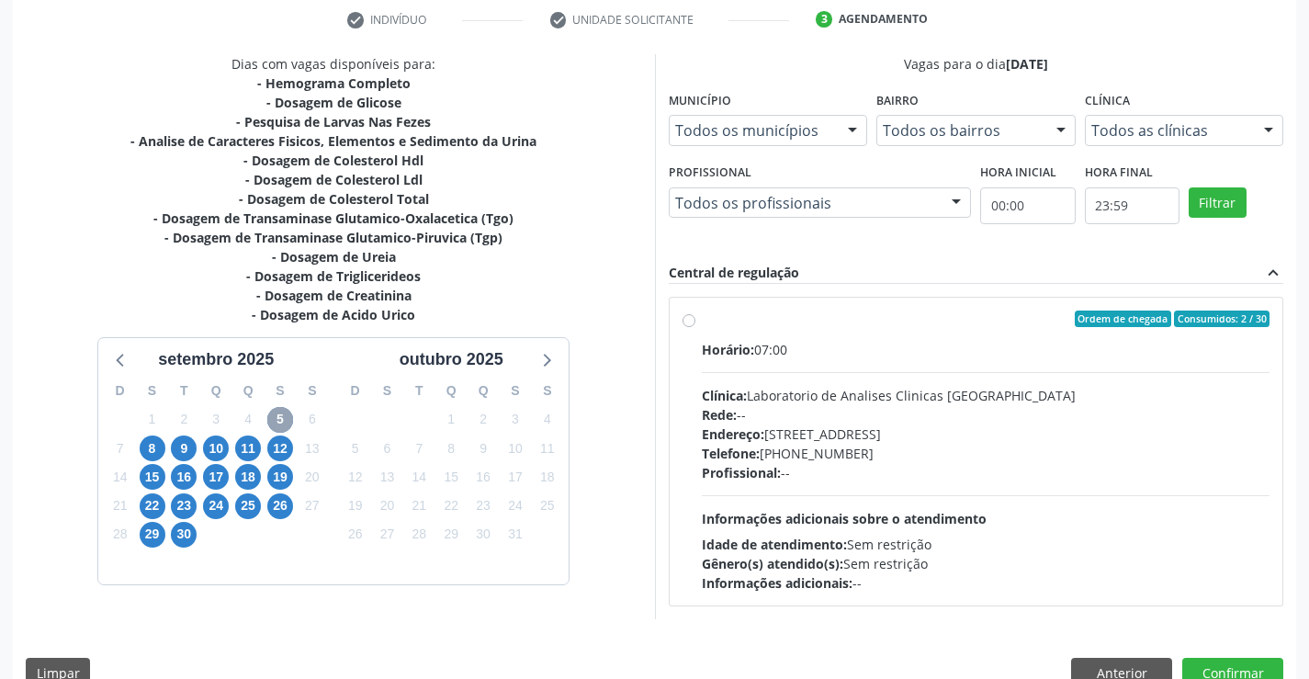
scroll to position [386, 0]
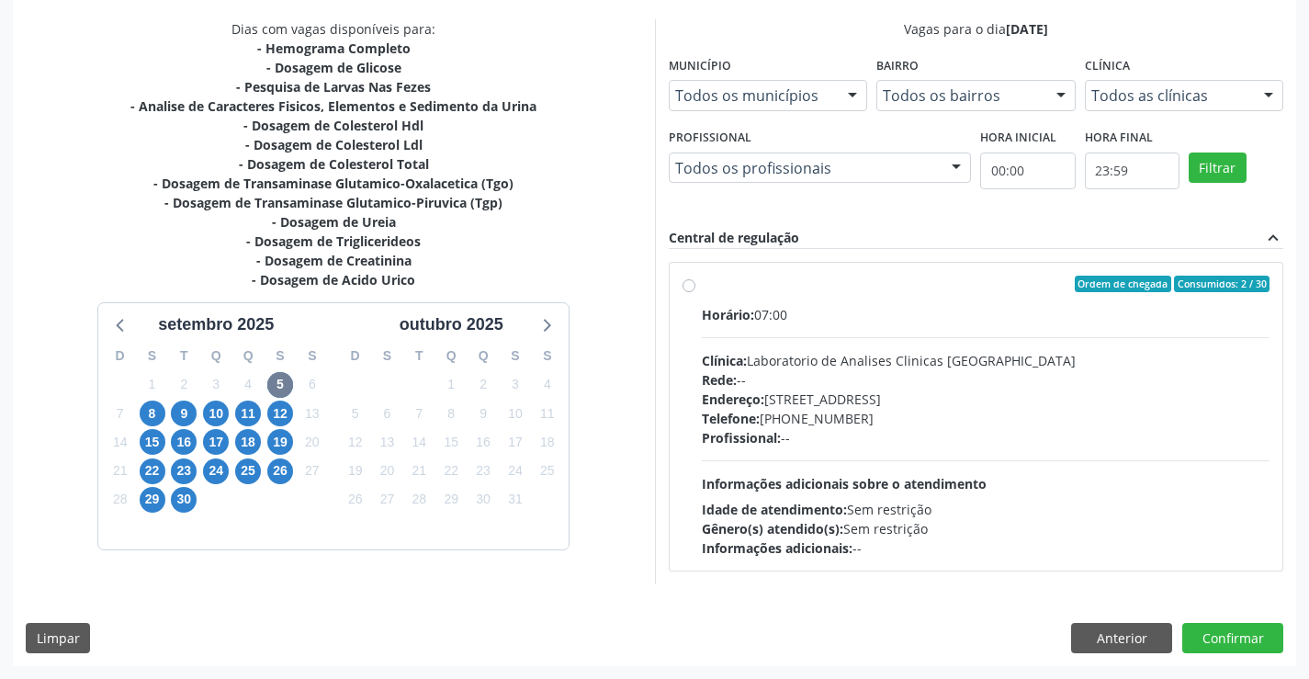
click at [850, 387] on div "Rede: --" at bounding box center [986, 379] width 569 height 19
click at [695, 292] on input "Ordem de chegada Consumidos: 2 / 30 Horário: 07:00 Clínica: Laboratorio de Anal…" at bounding box center [688, 284] width 13 height 17
radio input "true"
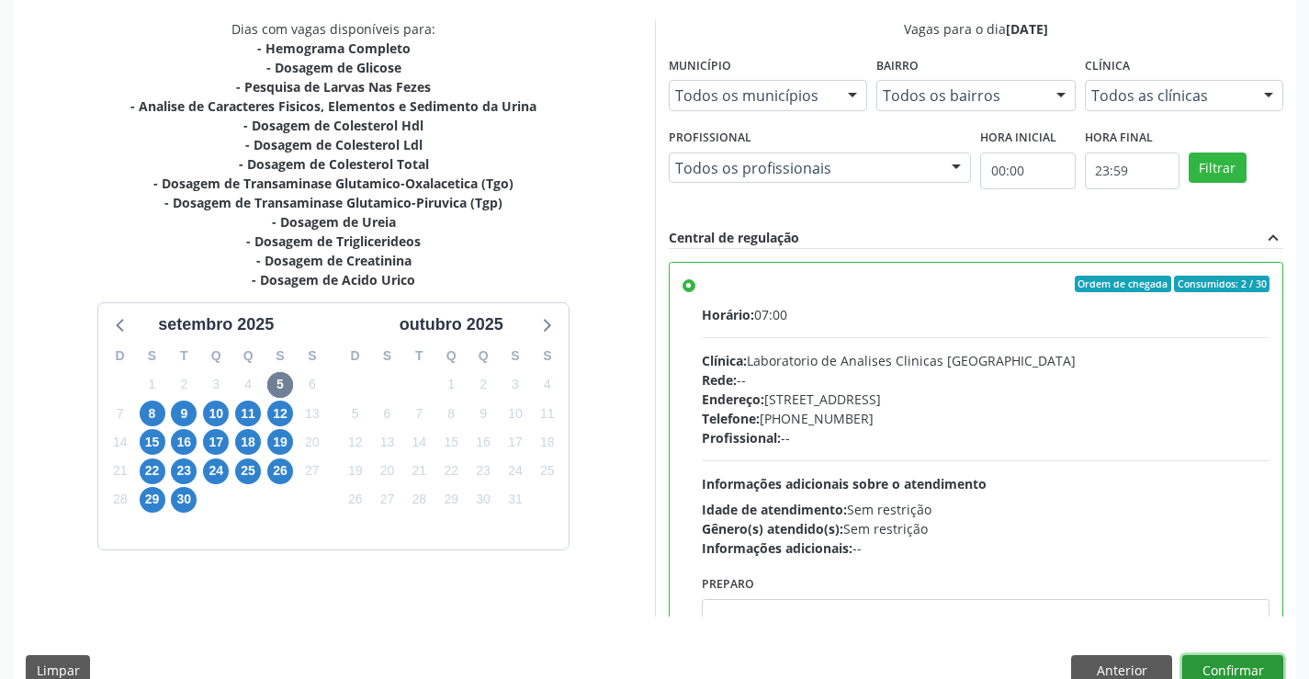
click at [1227, 661] on button "Confirmar" at bounding box center [1232, 670] width 101 height 31
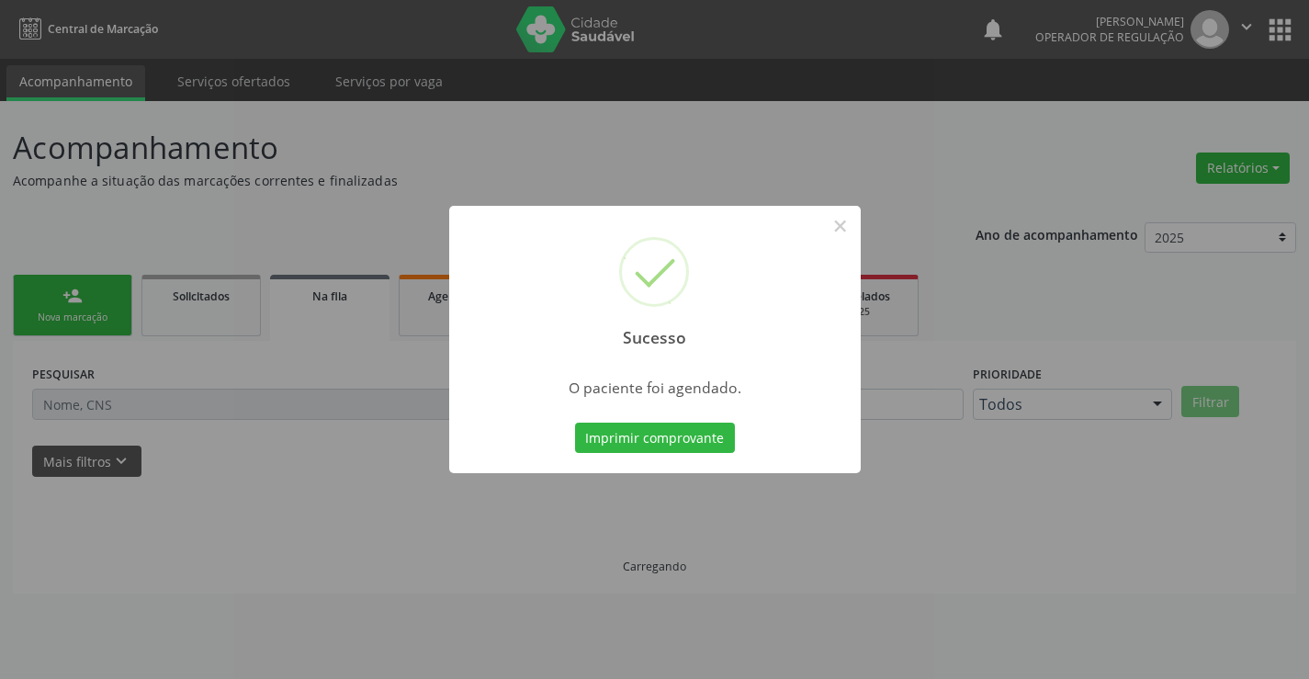
scroll to position [0, 0]
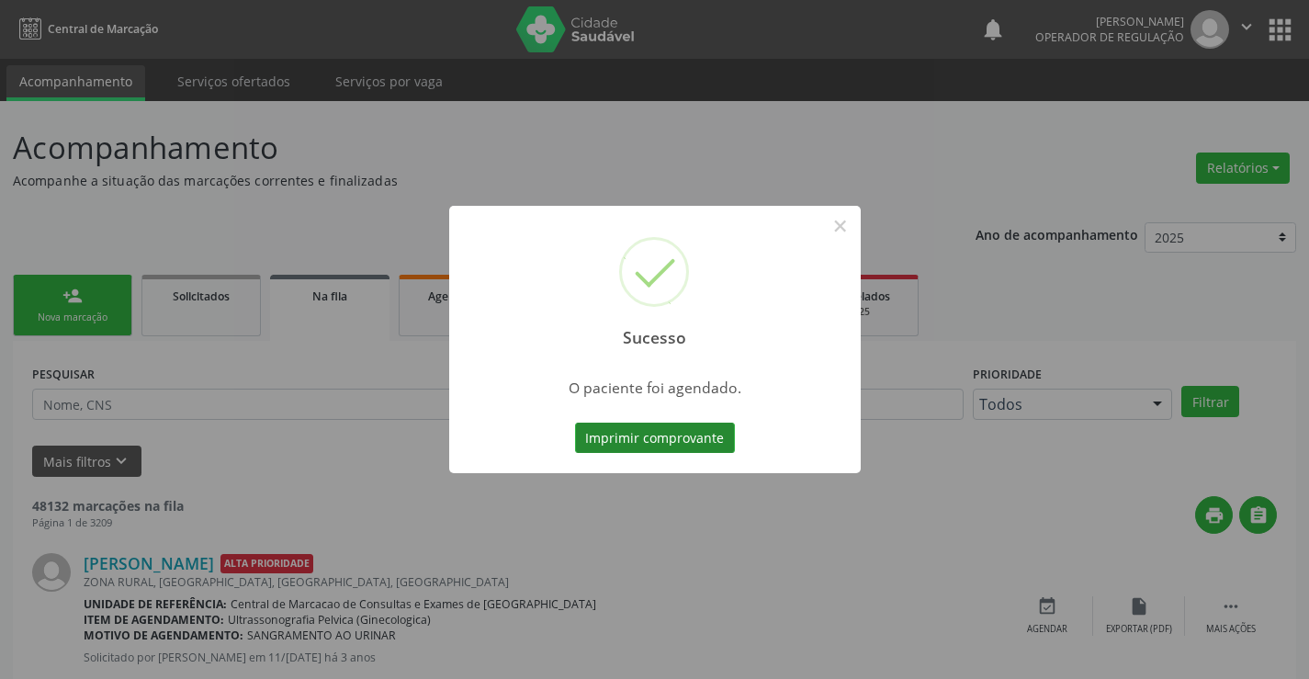
click at [710, 445] on button "Imprimir comprovante" at bounding box center [655, 437] width 160 height 31
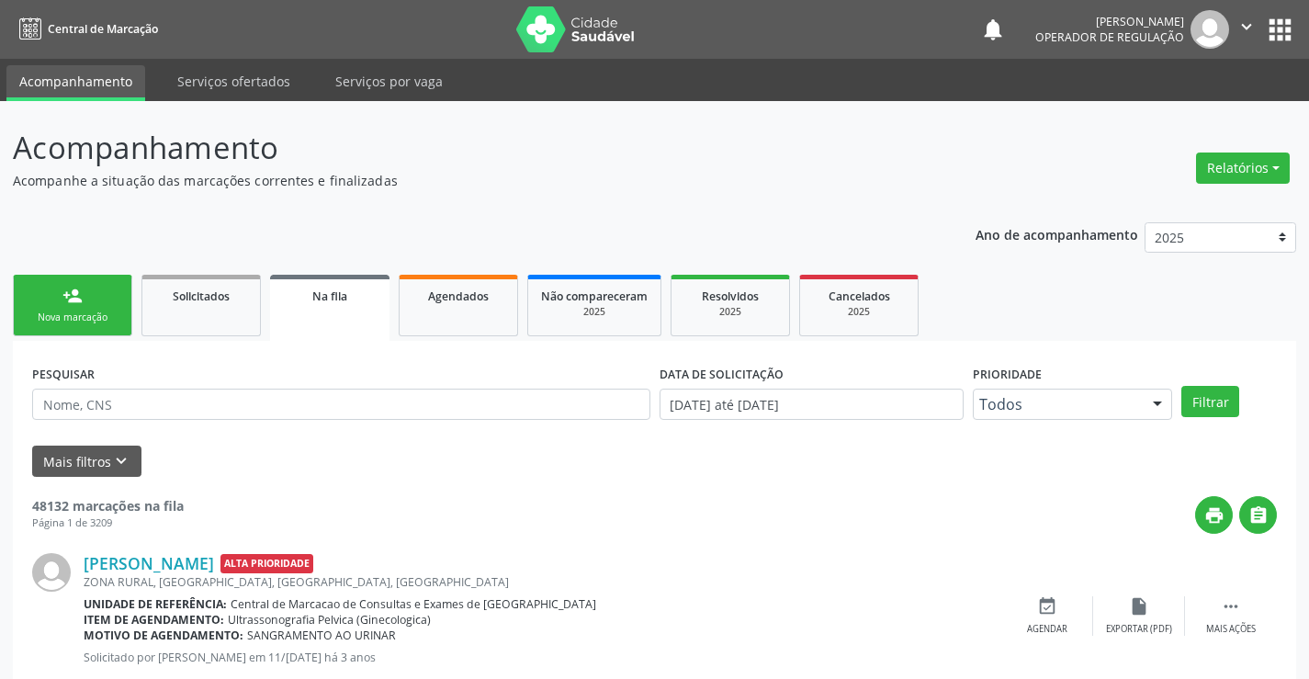
click at [88, 305] on link "person_add Nova marcação" at bounding box center [72, 306] width 119 height 62
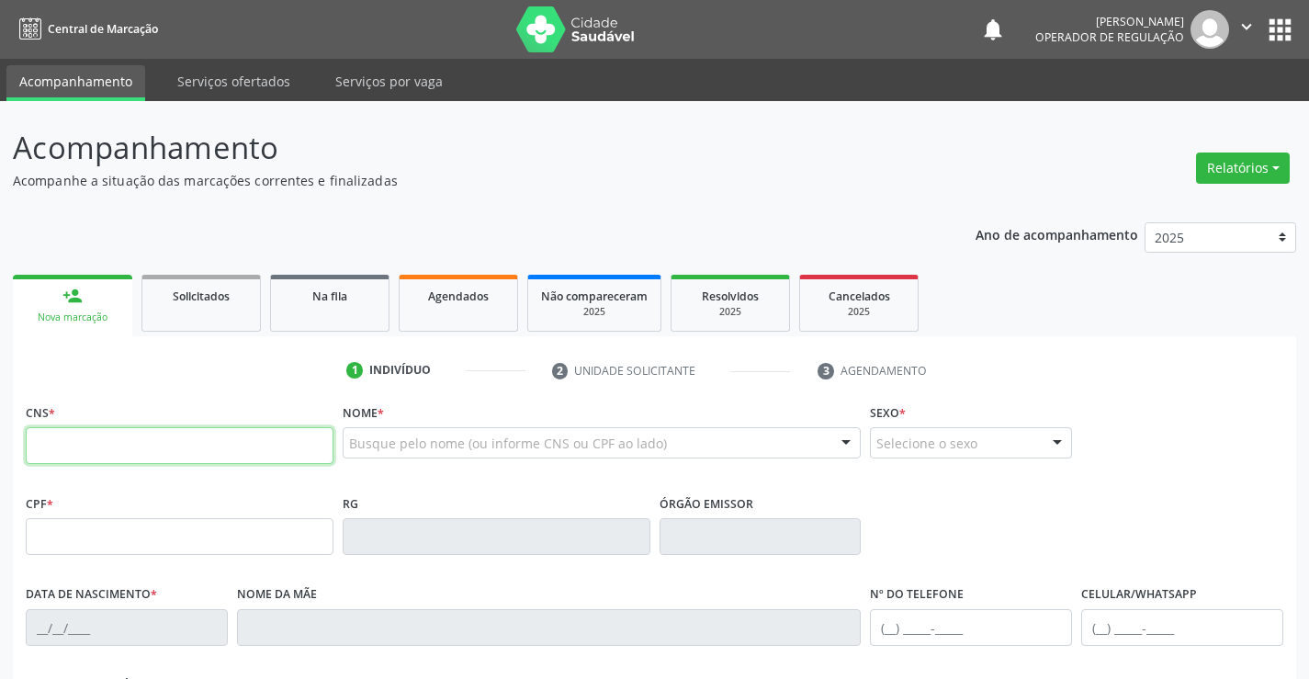
click at [193, 438] on input "text" at bounding box center [180, 445] width 308 height 37
type input "708 1055 6432 8530"
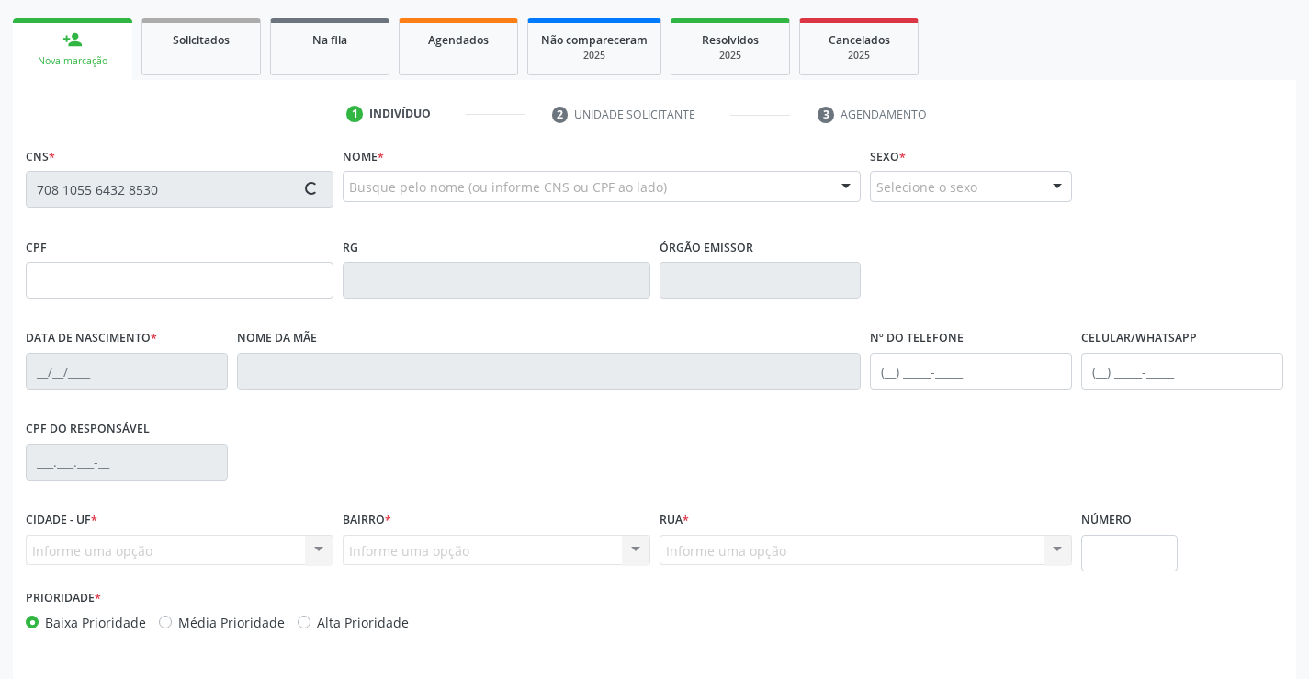
scroll to position [317, 0]
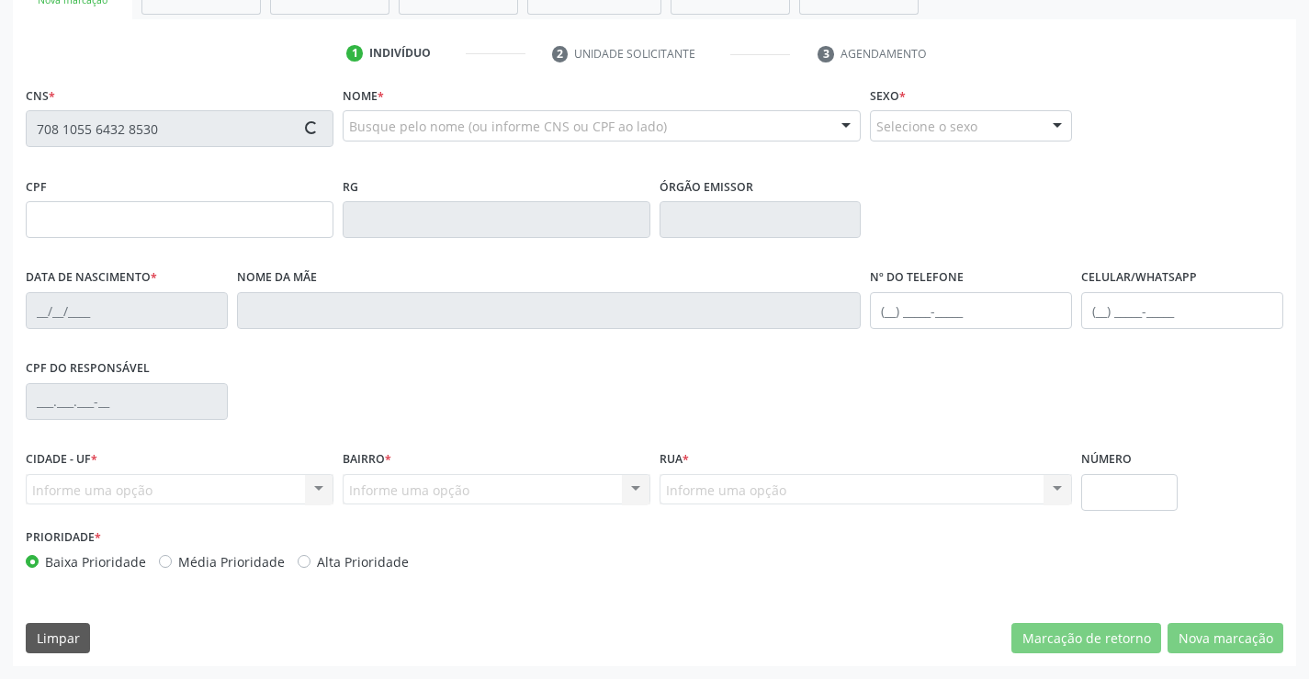
type input "1640259520"
type input "30/03/2004"
type input "SN"
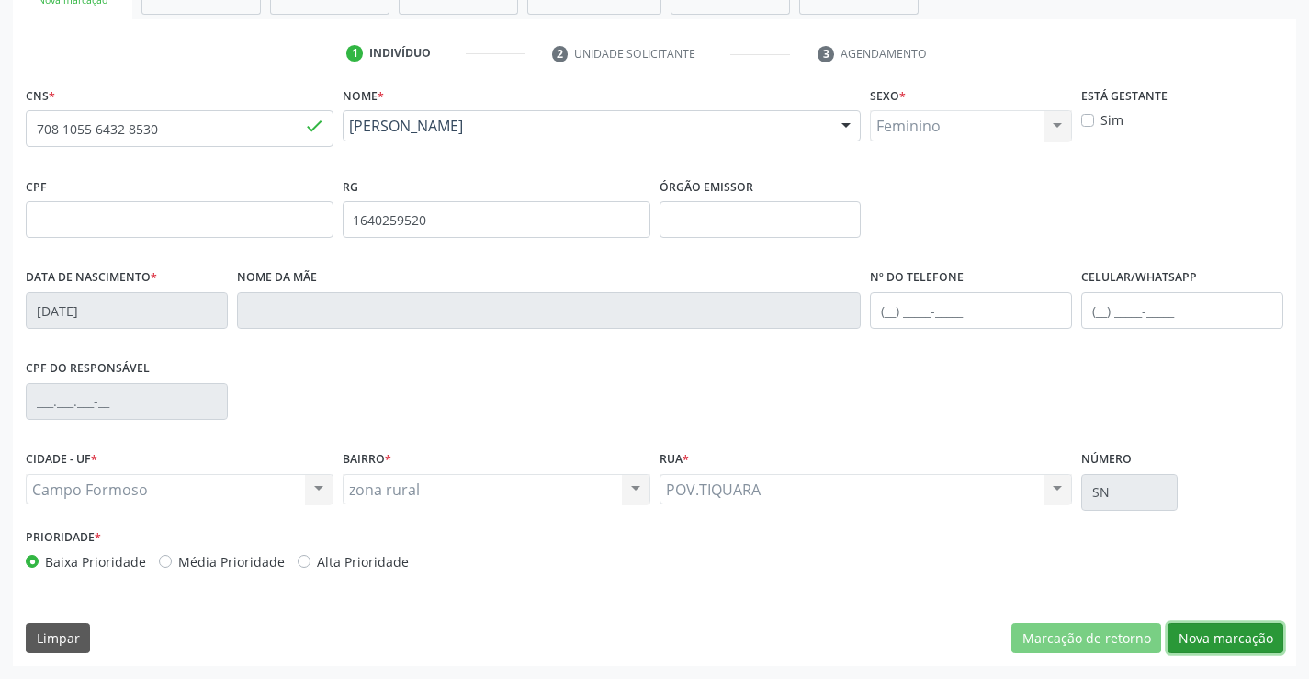
drag, startPoint x: 1224, startPoint y: 648, endPoint x: 865, endPoint y: 499, distance: 389.1
click at [1224, 649] on button "Nova marcação" at bounding box center [1225, 638] width 116 height 31
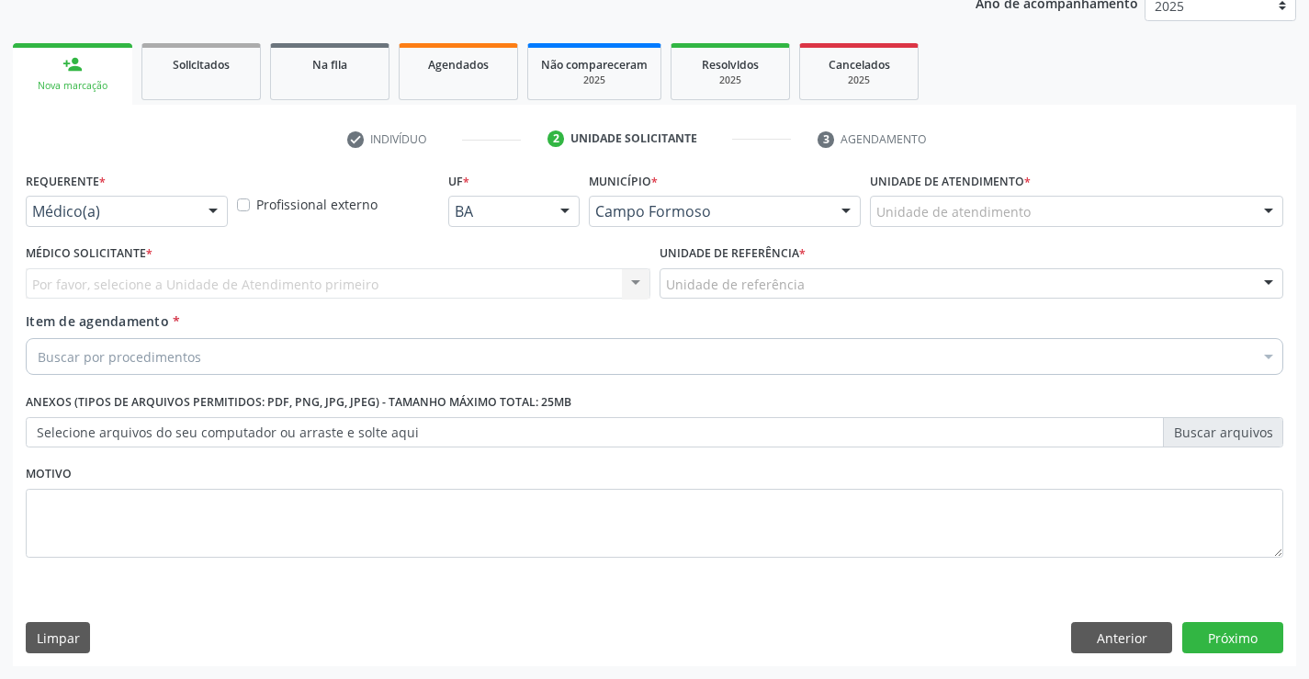
scroll to position [231, 0]
click at [196, 197] on div "Médico(a)" at bounding box center [127, 211] width 202 height 31
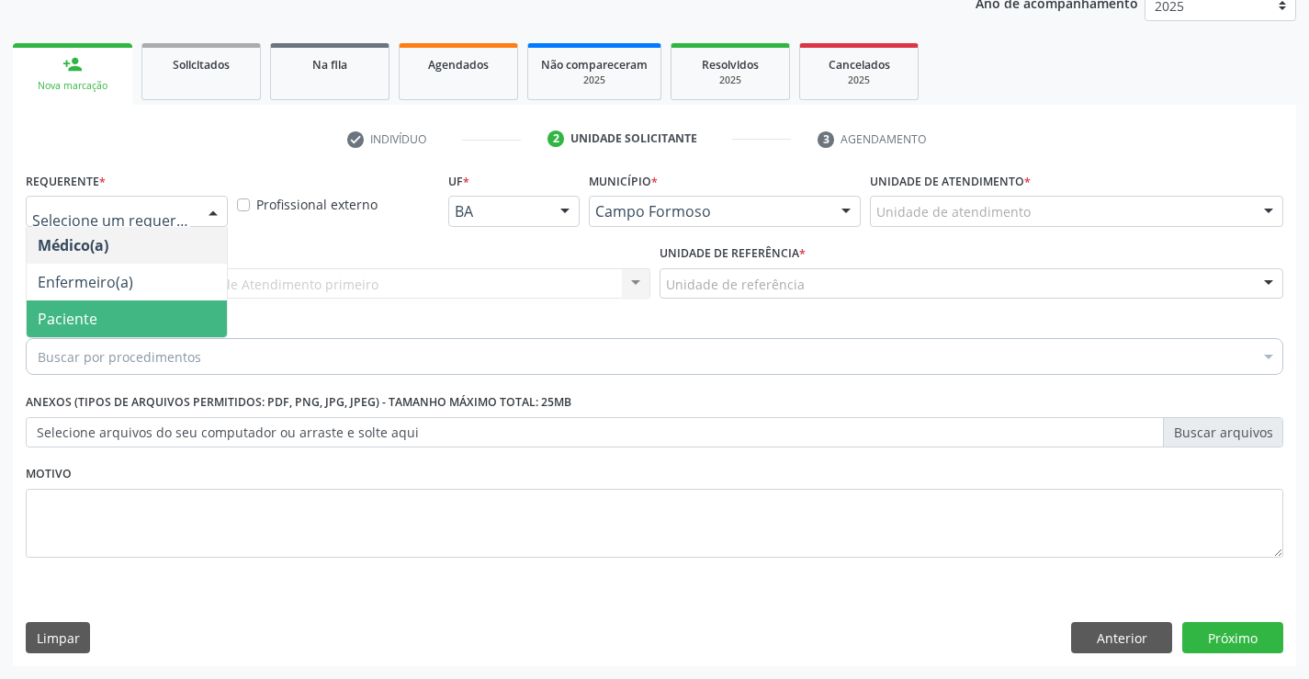
click at [132, 328] on span "Paciente" at bounding box center [127, 318] width 200 height 37
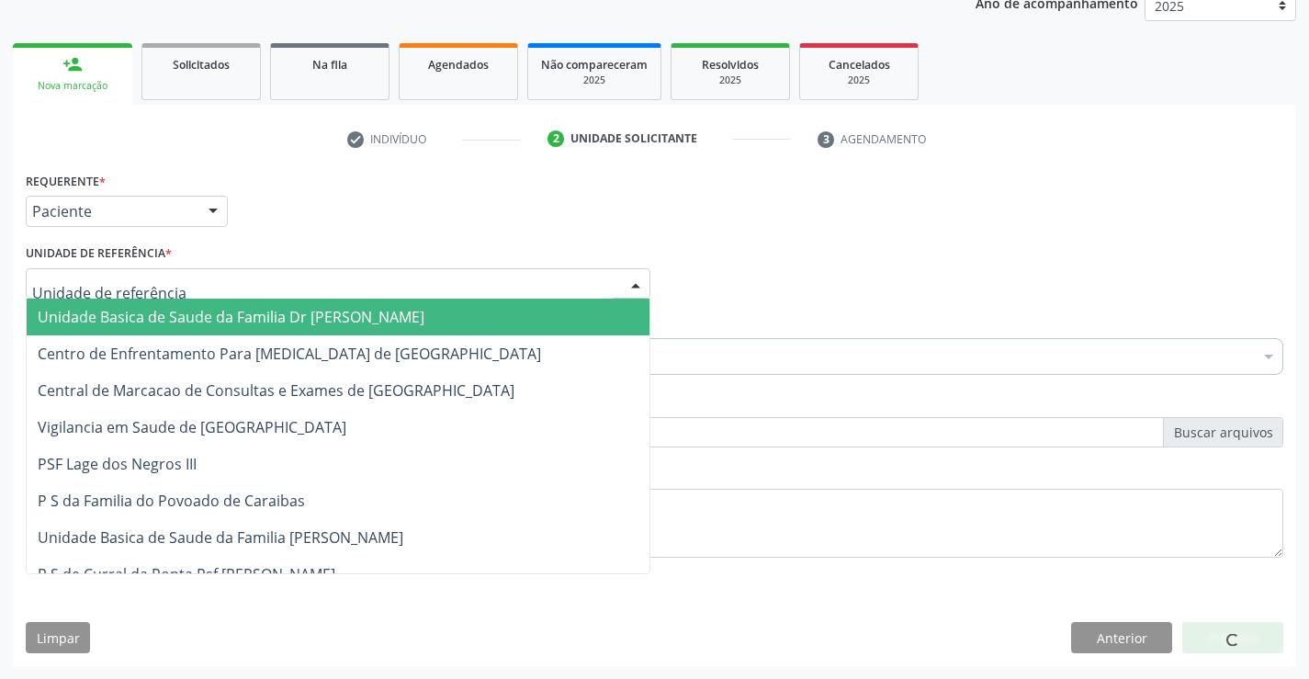
drag, startPoint x: 281, startPoint y: 278, endPoint x: 291, endPoint y: 373, distance: 95.1
click at [282, 281] on div at bounding box center [338, 283] width 625 height 31
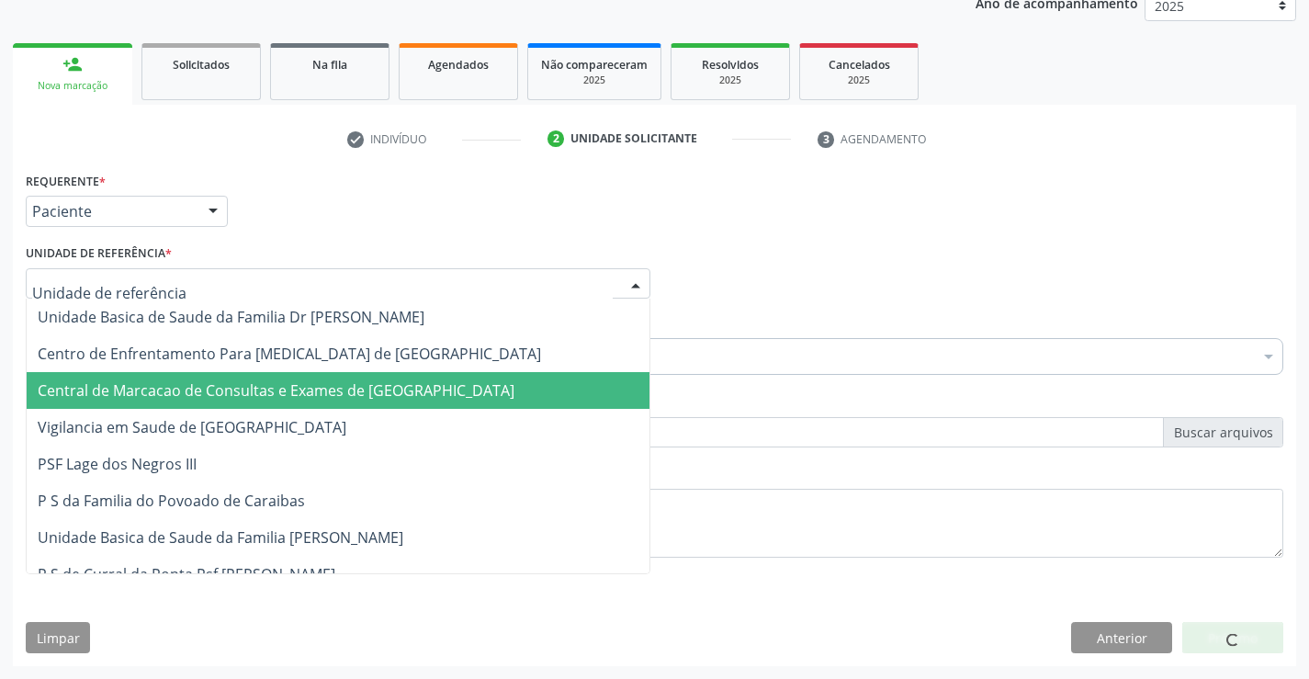
click at [306, 387] on span "Central de Marcacao de Consultas e Exames de [GEOGRAPHIC_DATA]" at bounding box center [276, 390] width 477 height 20
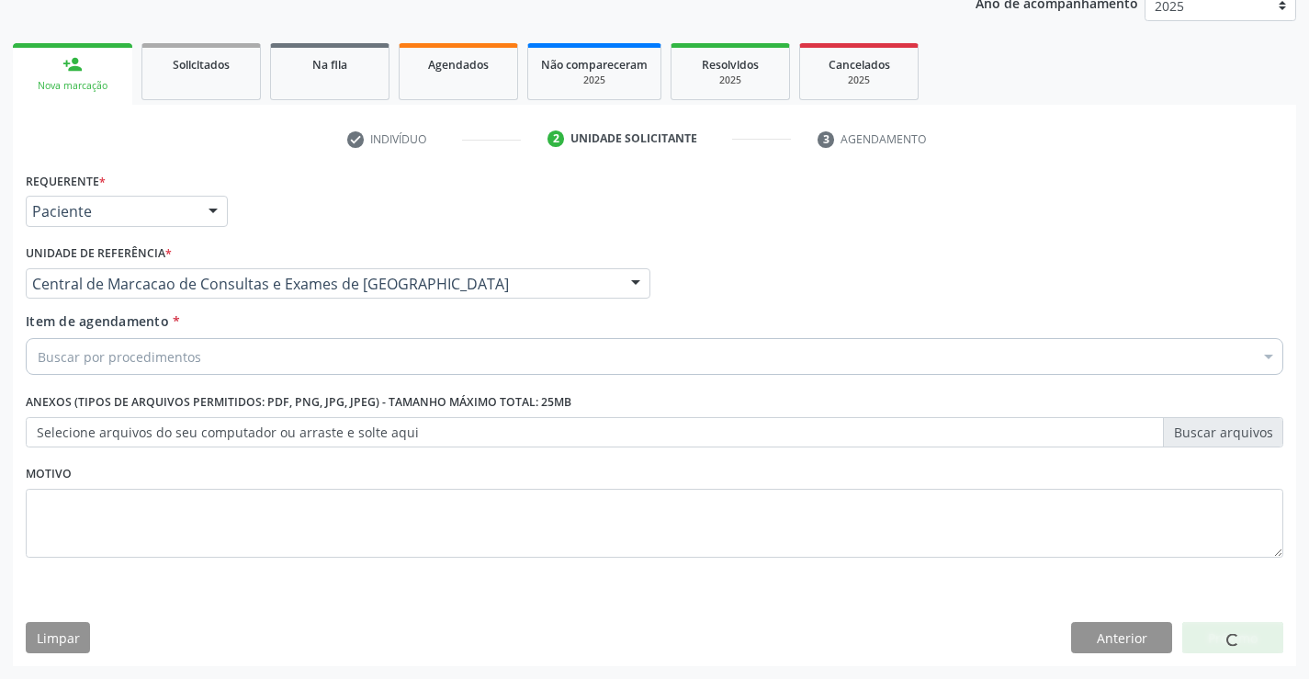
click at [332, 341] on div "Buscar por procedimentos" at bounding box center [654, 356] width 1257 height 37
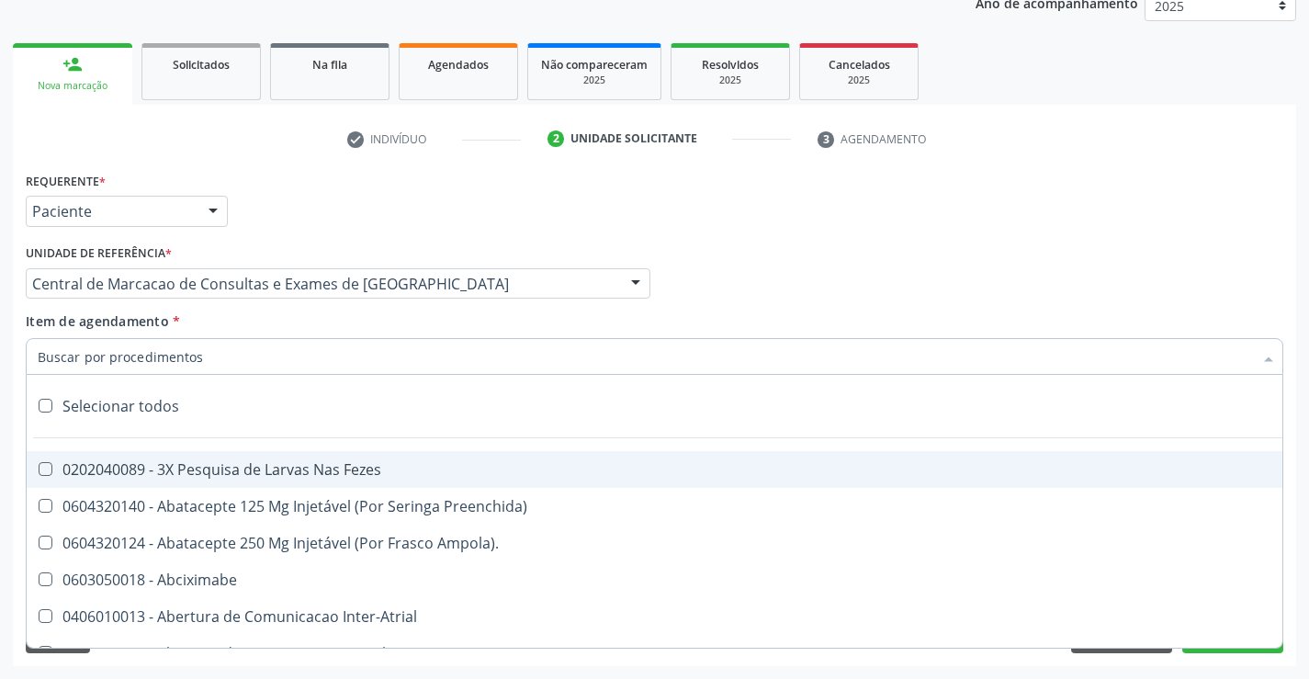
click at [332, 359] on input "Item de agendamento *" at bounding box center [645, 356] width 1215 height 37
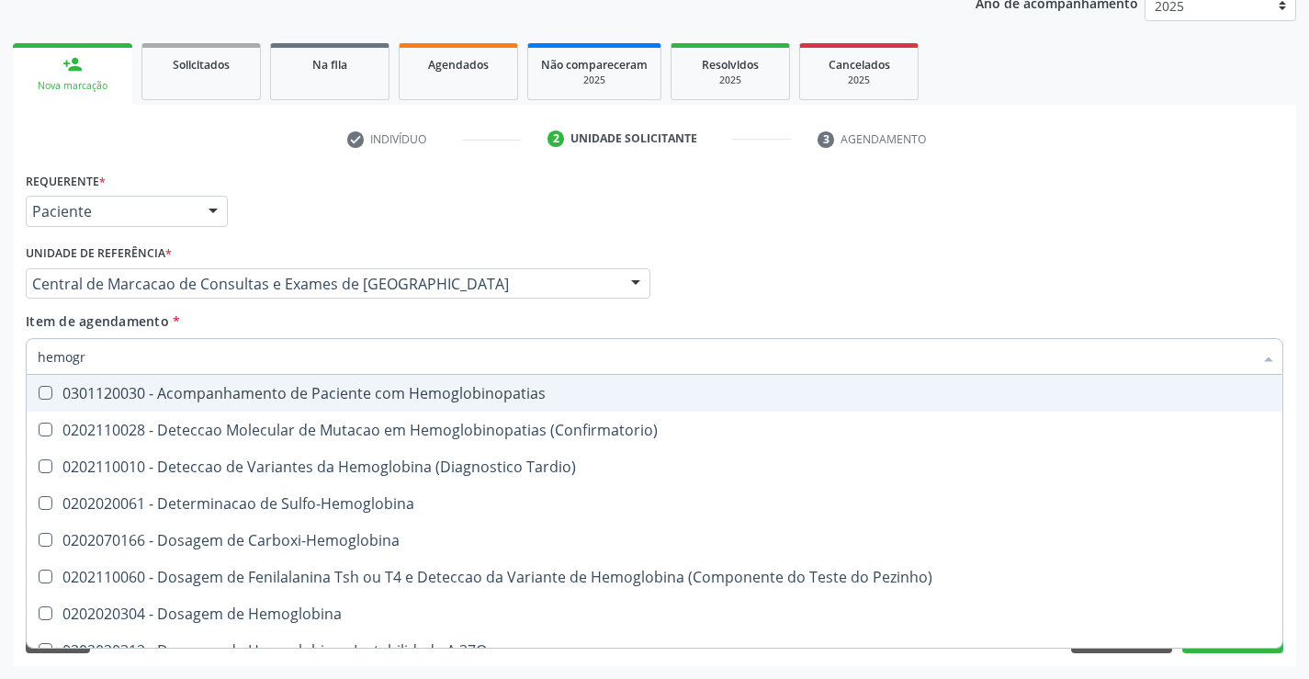
type input "hemogra"
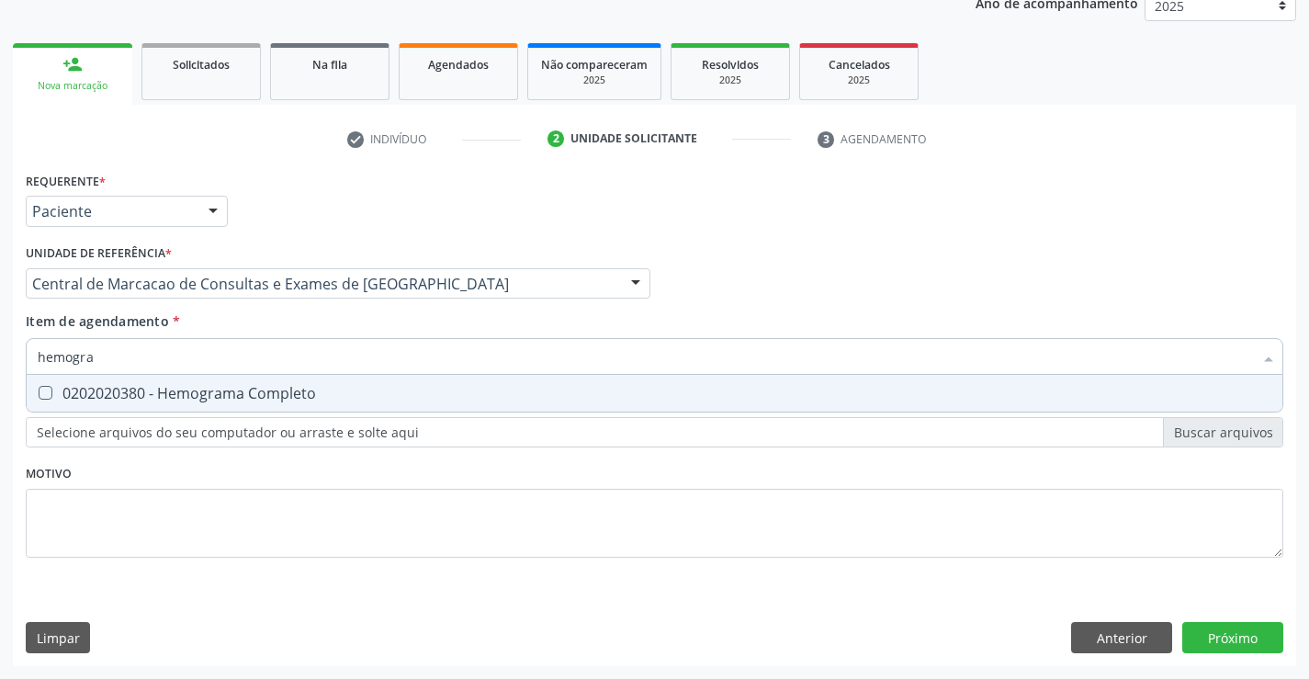
click at [306, 391] on div "0202020380 - Hemograma Completo" at bounding box center [654, 393] width 1233 height 15
checkbox Completo "true"
click at [275, 349] on input "hemogra" at bounding box center [645, 356] width 1215 height 37
type input "urei"
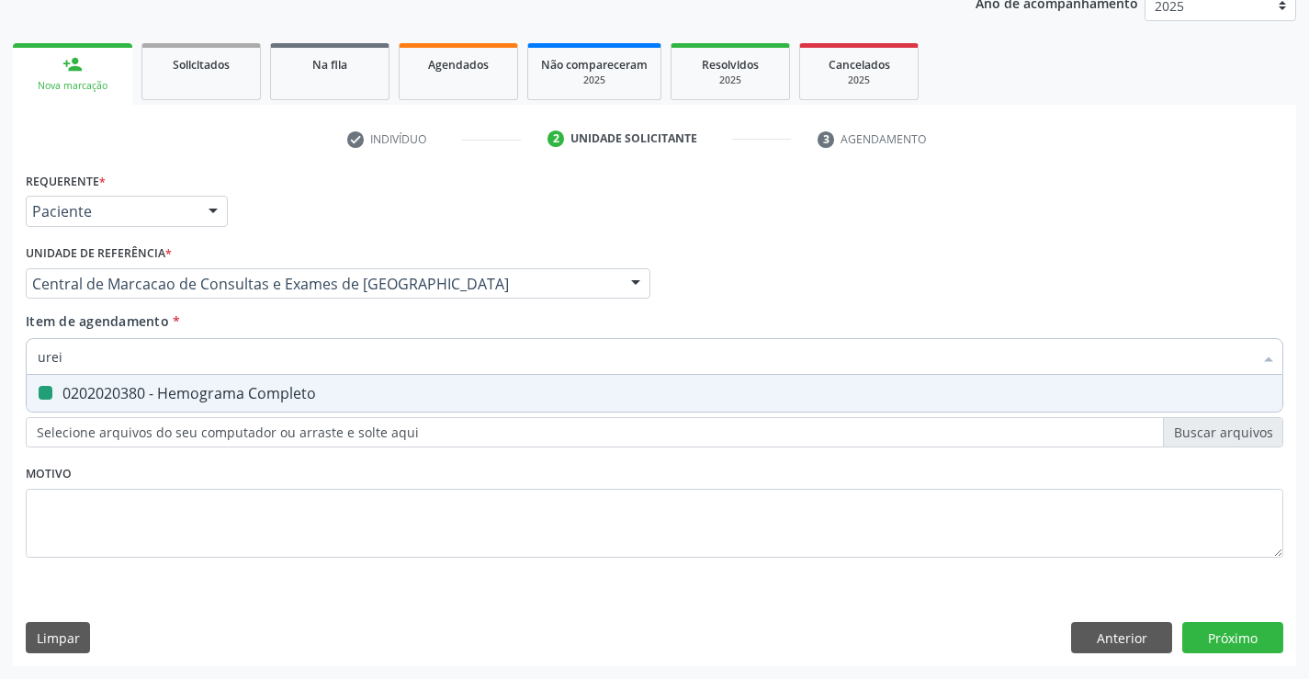
checkbox Completo "false"
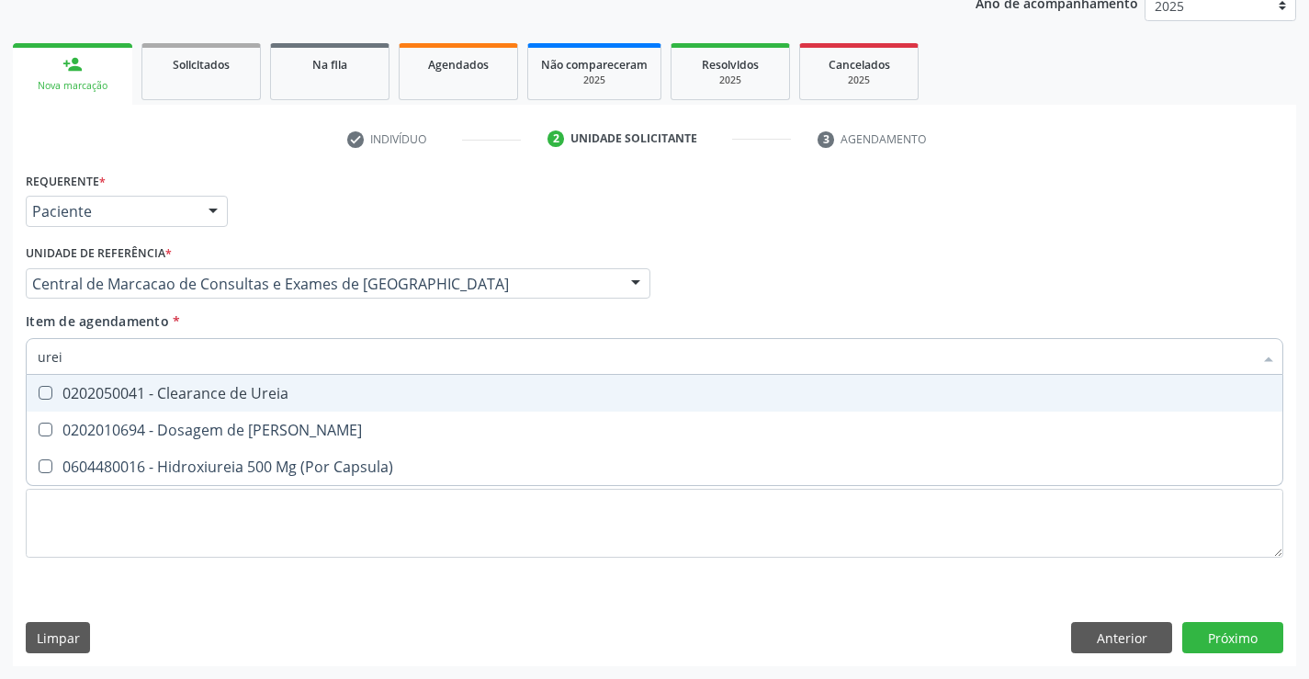
type input "ureia"
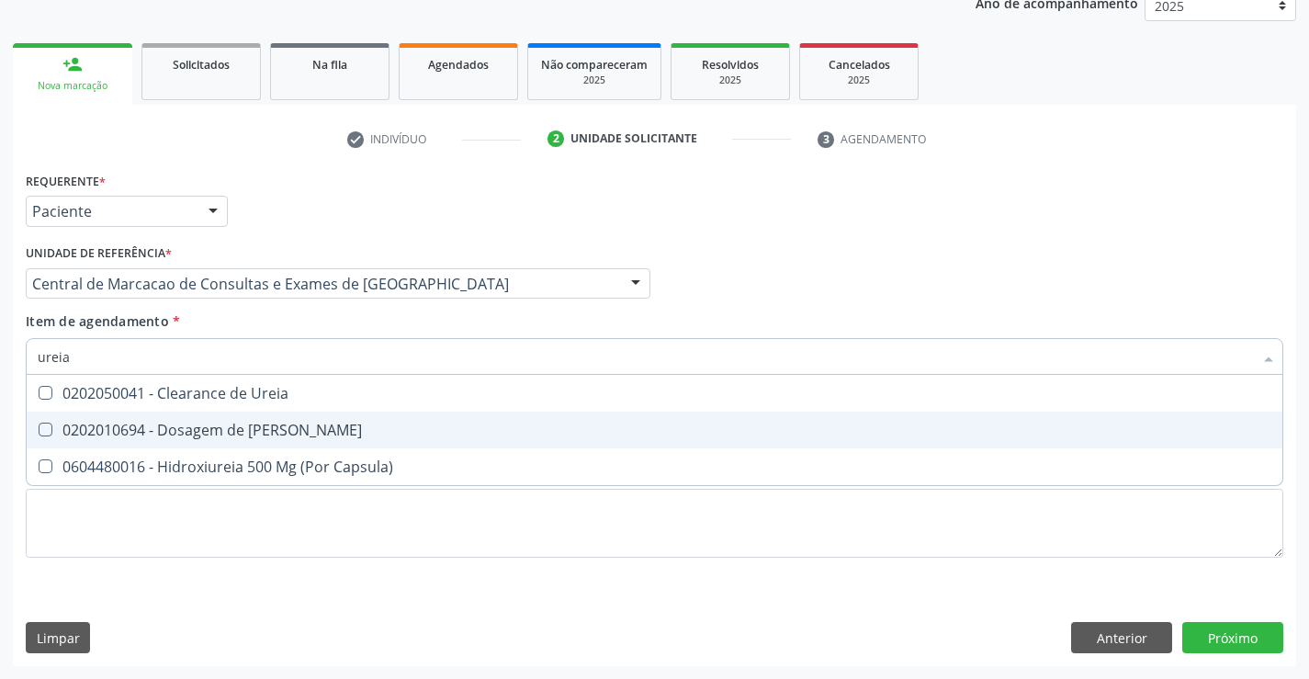
click at [214, 424] on div "0202010694 - Dosagem de [PERSON_NAME]" at bounding box center [654, 429] width 1233 height 15
checkbox Ureia "true"
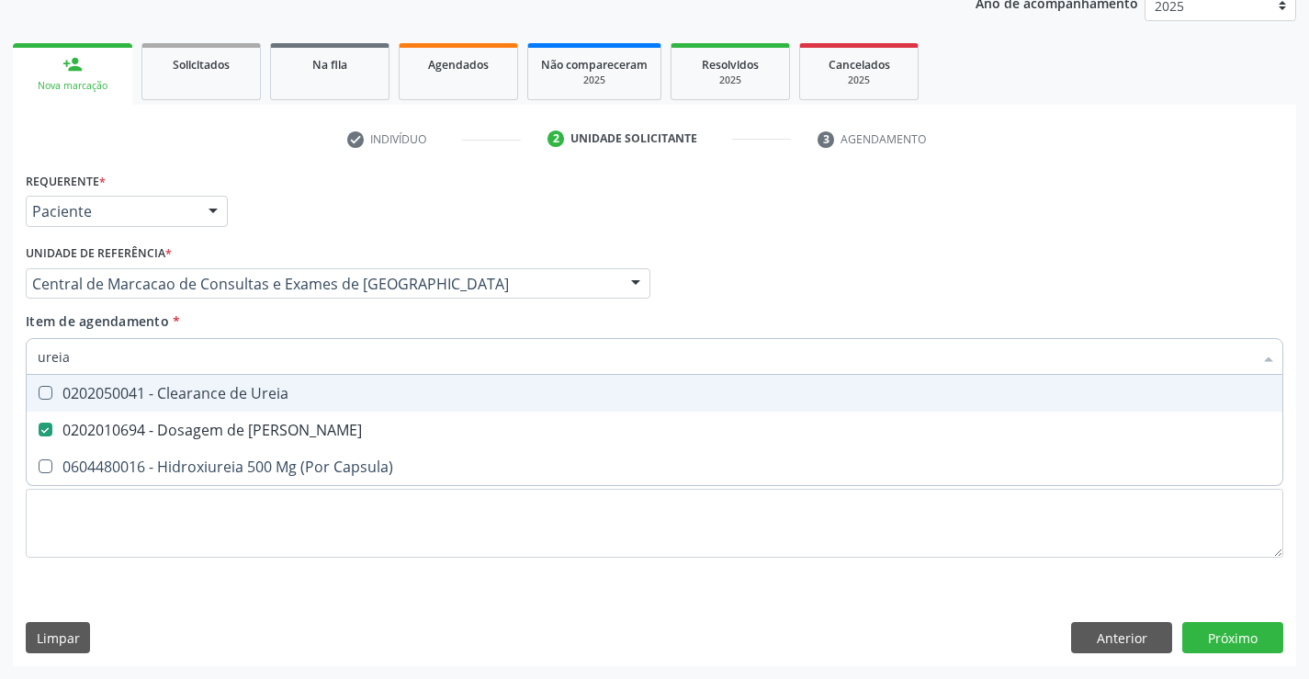
click at [214, 373] on input "ureia" at bounding box center [645, 356] width 1215 height 37
type input "c"
checkbox Ureia "false"
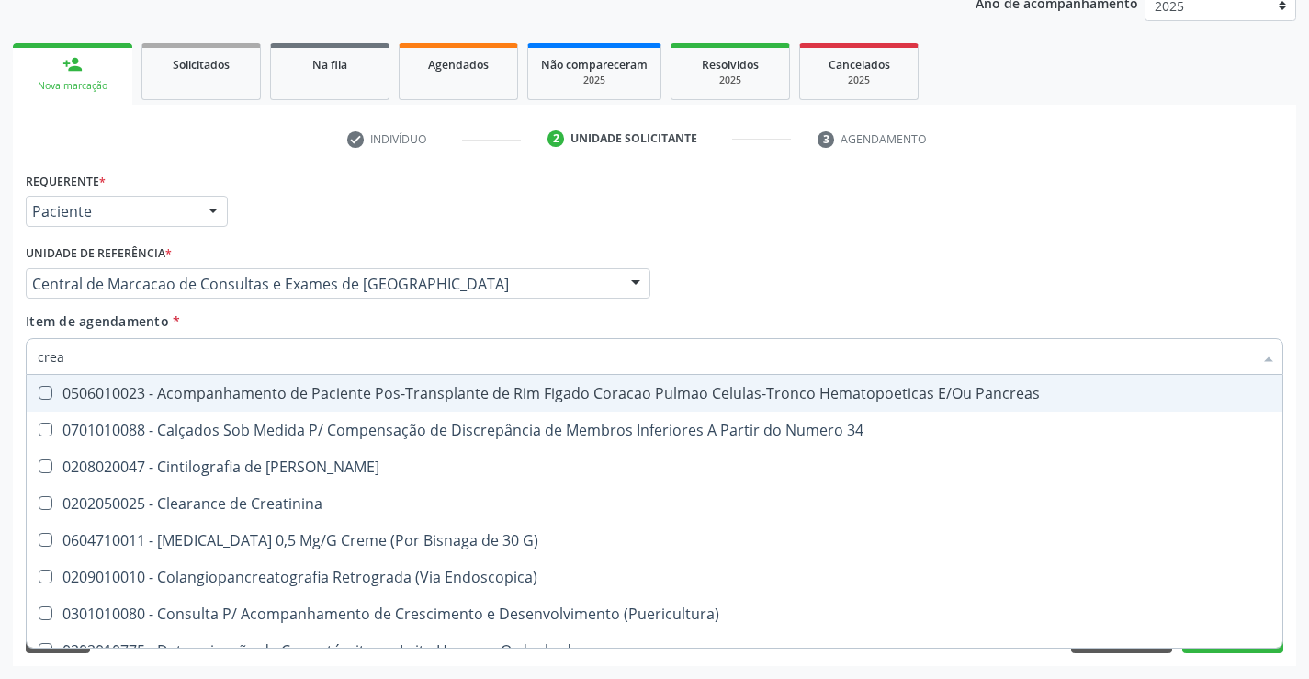
type input "creat"
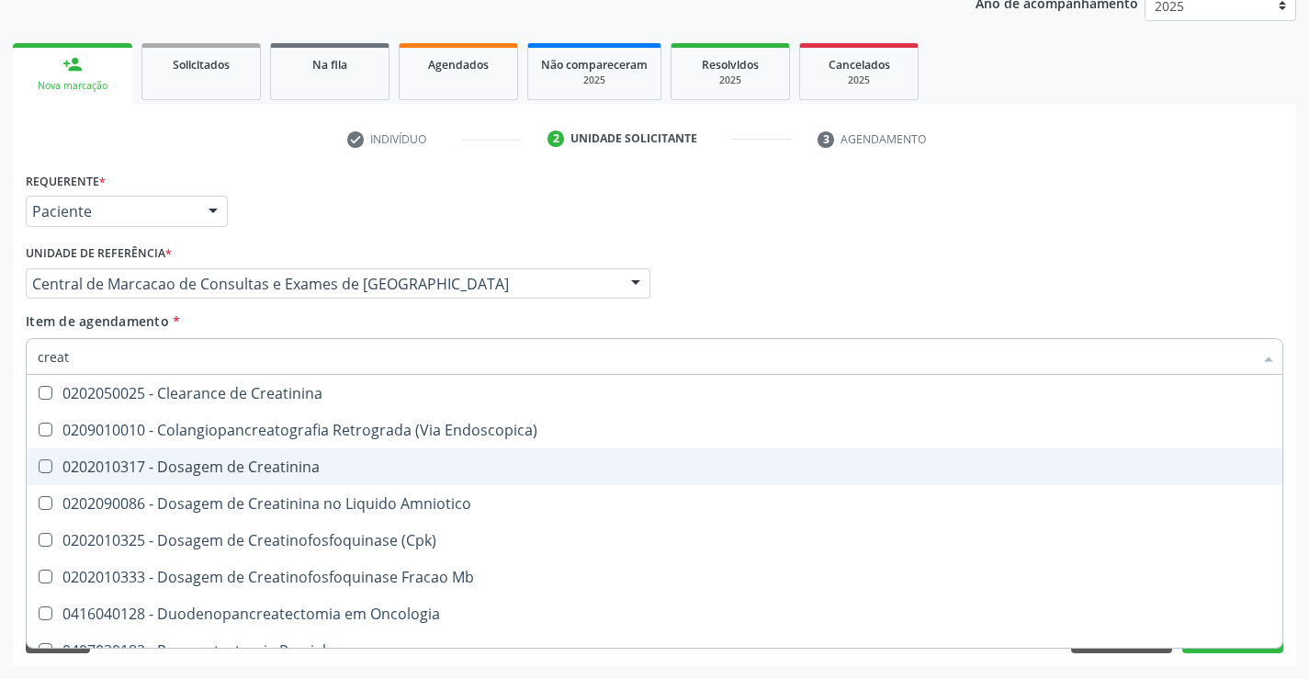
drag, startPoint x: 191, startPoint y: 470, endPoint x: 186, endPoint y: 439, distance: 31.6
click at [189, 470] on div "0202010317 - Dosagem de Creatinina" at bounding box center [654, 466] width 1233 height 15
checkbox Creatinina "true"
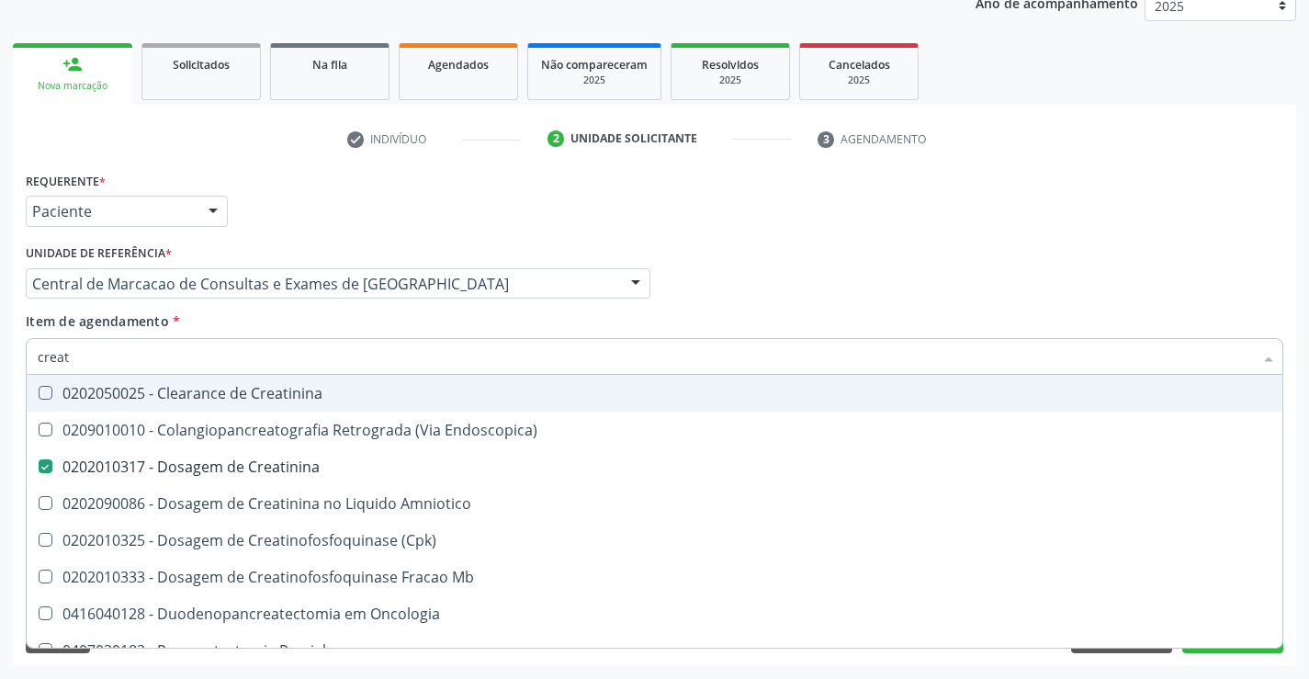
click at [162, 352] on input "creat" at bounding box center [645, 356] width 1215 height 37
type input "t"
checkbox Creatinina "false"
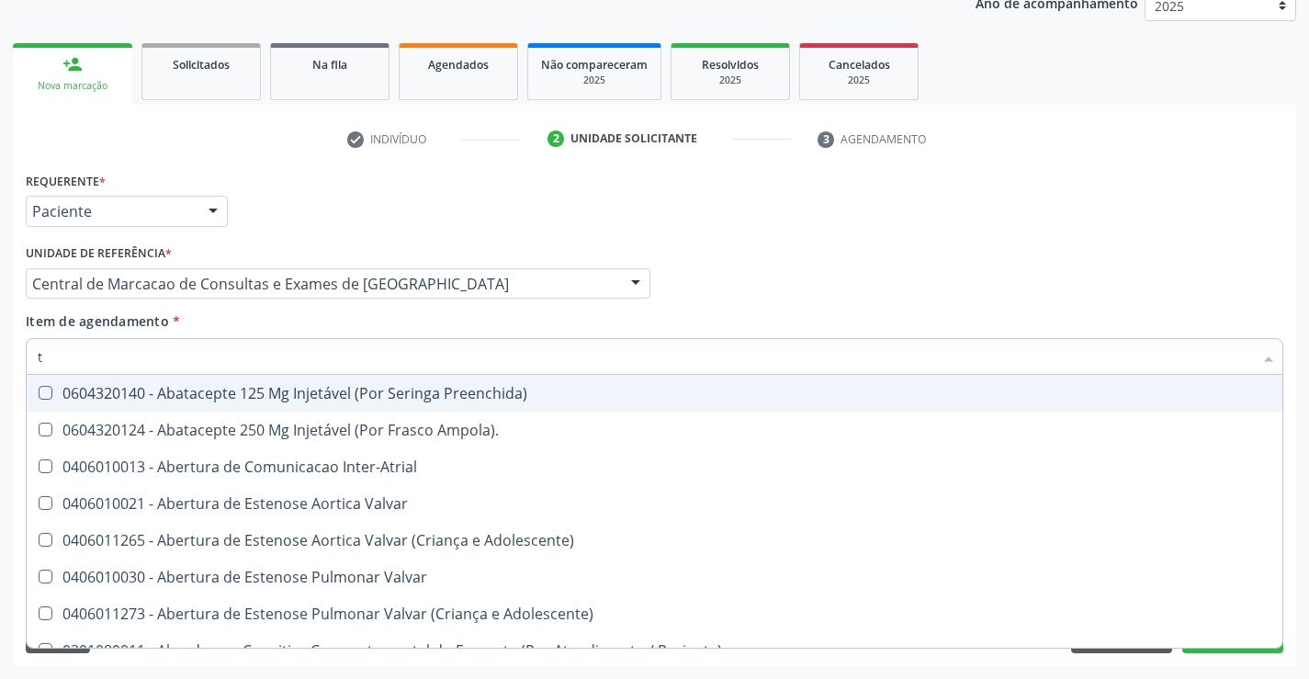
type input "tg"
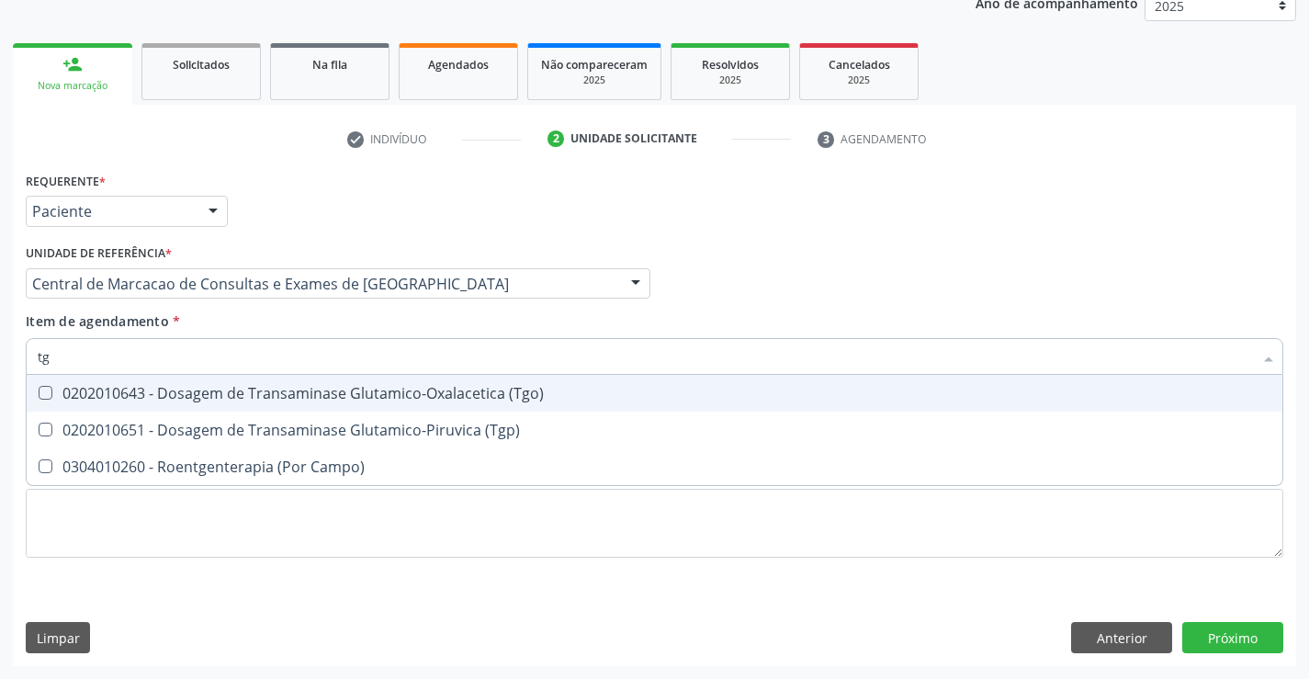
click at [178, 393] on div "0202010643 - Dosagem de Transaminase Glutamico-Oxalacetica (Tgo)" at bounding box center [654, 393] width 1233 height 15
checkbox \(Tgo\) "true"
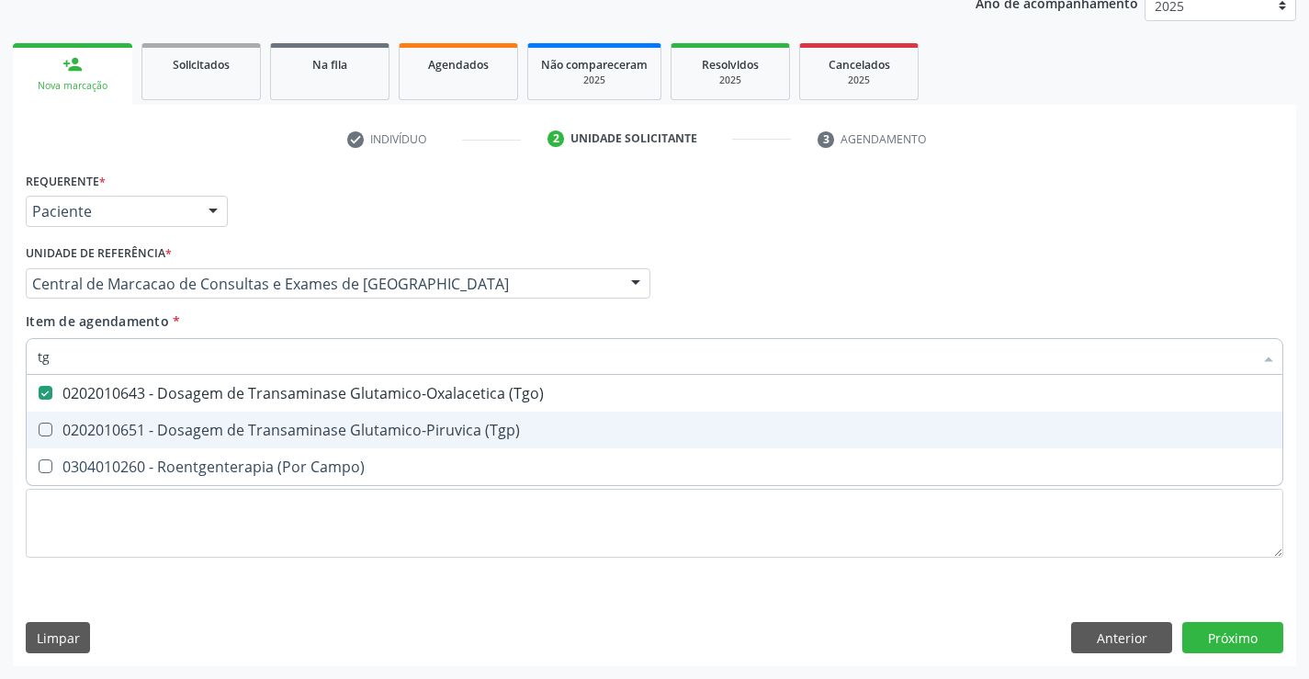
click at [177, 434] on div "0202010651 - Dosagem de Transaminase Glutamico-Piruvica (Tgp)" at bounding box center [654, 429] width 1233 height 15
checkbox \(Tgp\) "true"
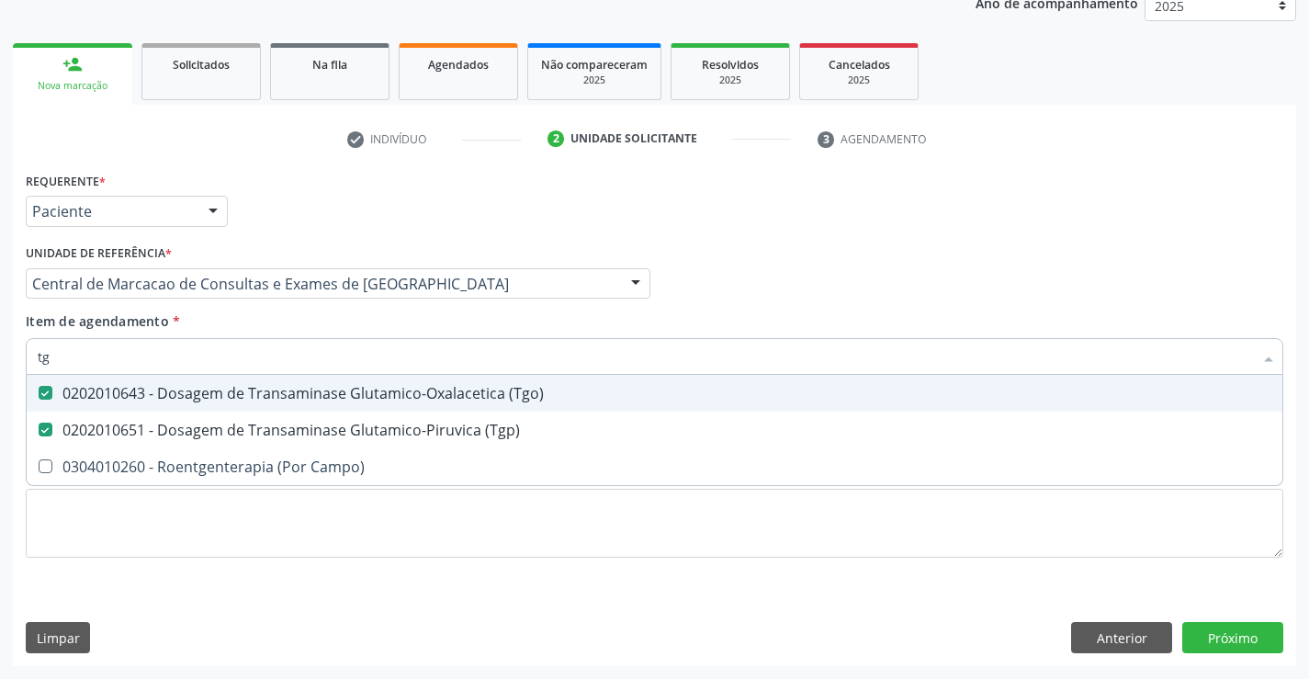
click at [196, 361] on input "tg" at bounding box center [645, 356] width 1215 height 37
type input "g"
checkbox \(Tgo\) "false"
checkbox \(Tgp\) "false"
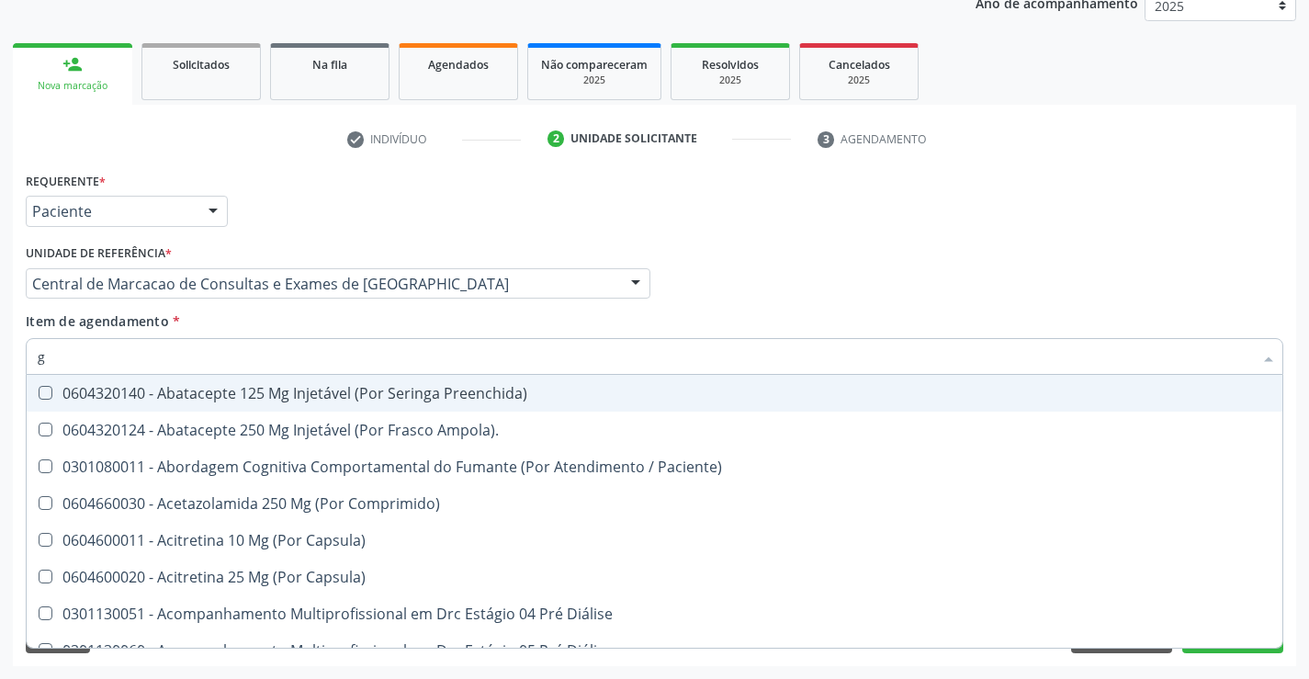
type input "gl"
checkbox Pé\) "true"
checkbox Columela "true"
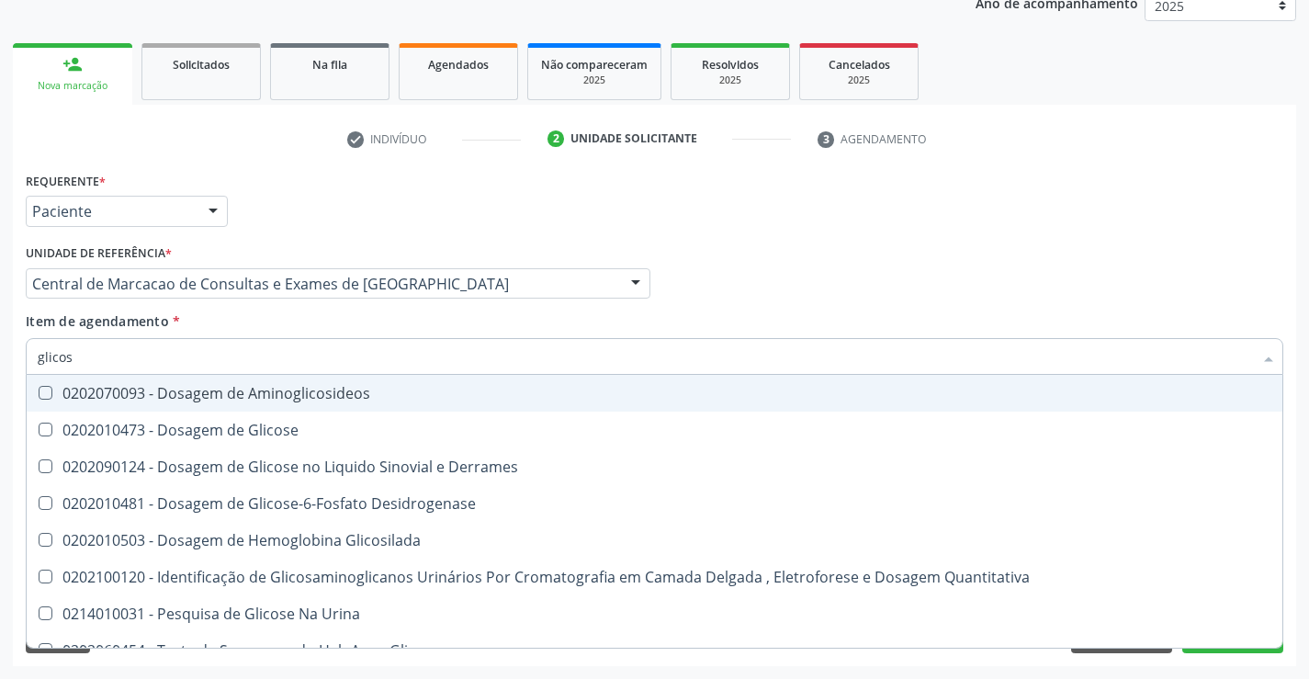
type input "glicose"
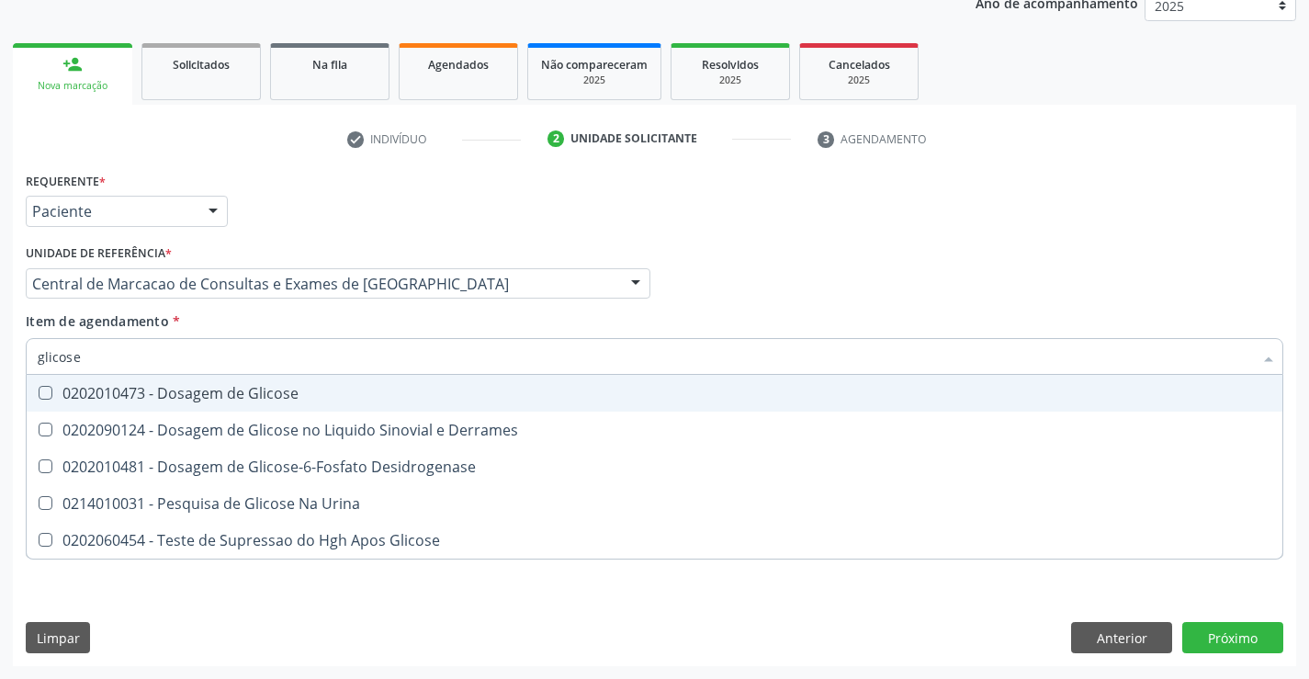
click at [203, 395] on div "0202010473 - Dosagem de Glicose" at bounding box center [654, 393] width 1233 height 15
checkbox Glicose "true"
click at [199, 370] on input "glicose" at bounding box center [645, 356] width 1215 height 37
type input "c"
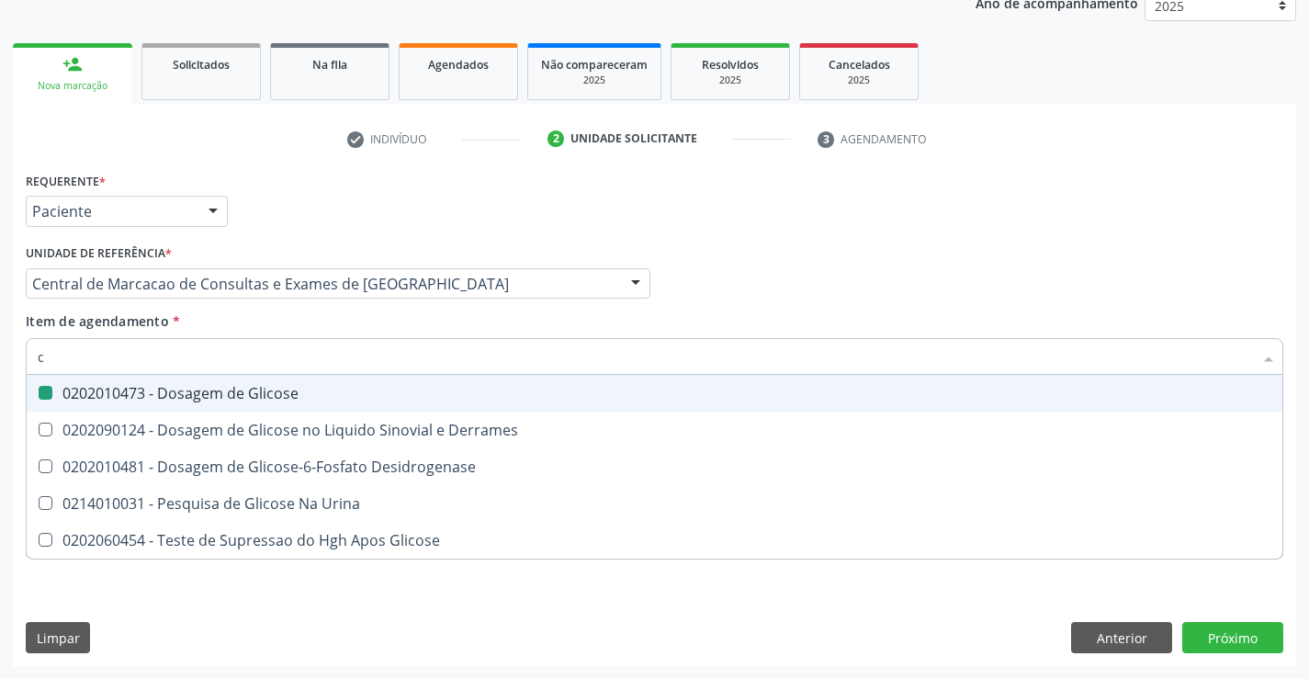
checkbox Glicose "false"
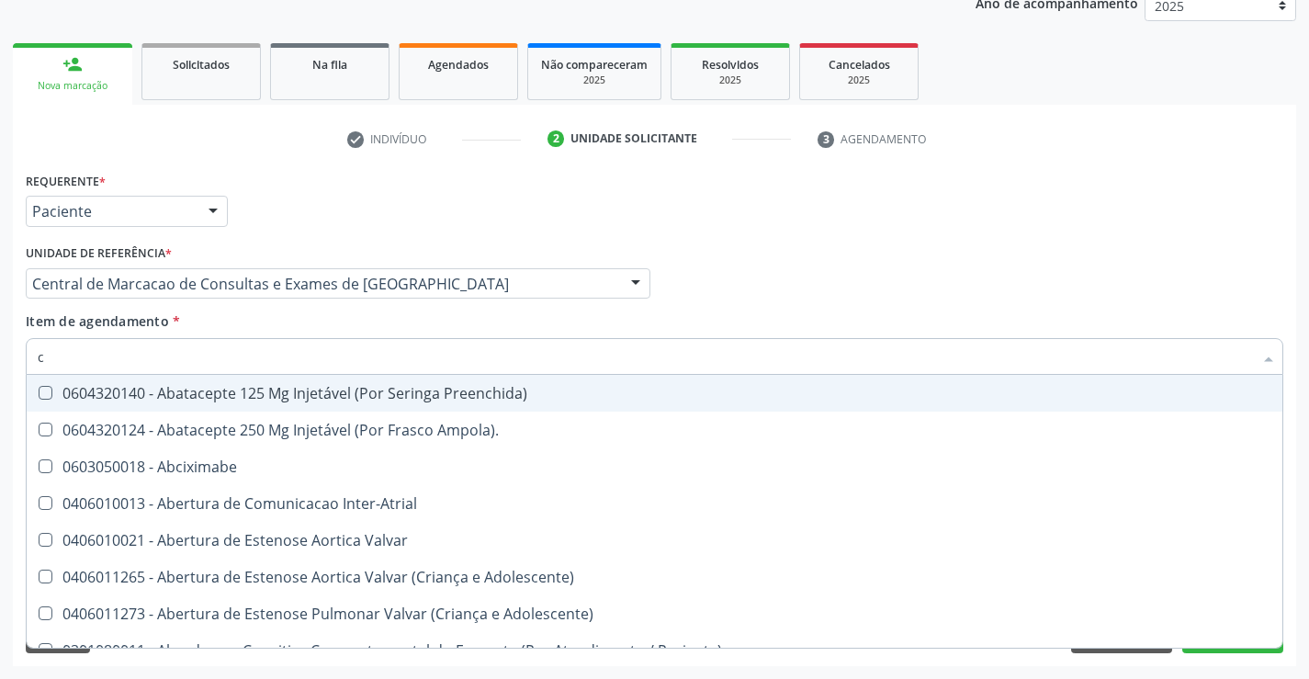
type input "co"
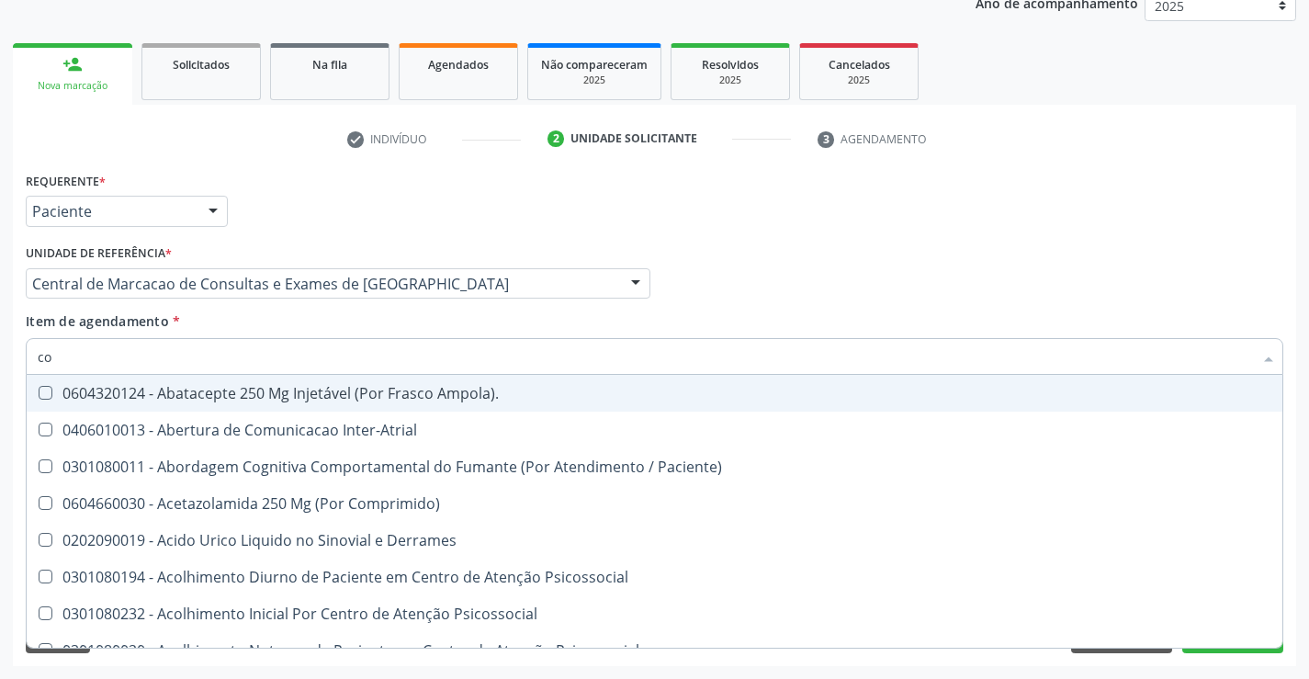
checkbox Glicose "true"
checkbox \(Tgo\) "true"
checkbox \(Tgp\) "true"
checkbox Completo "true"
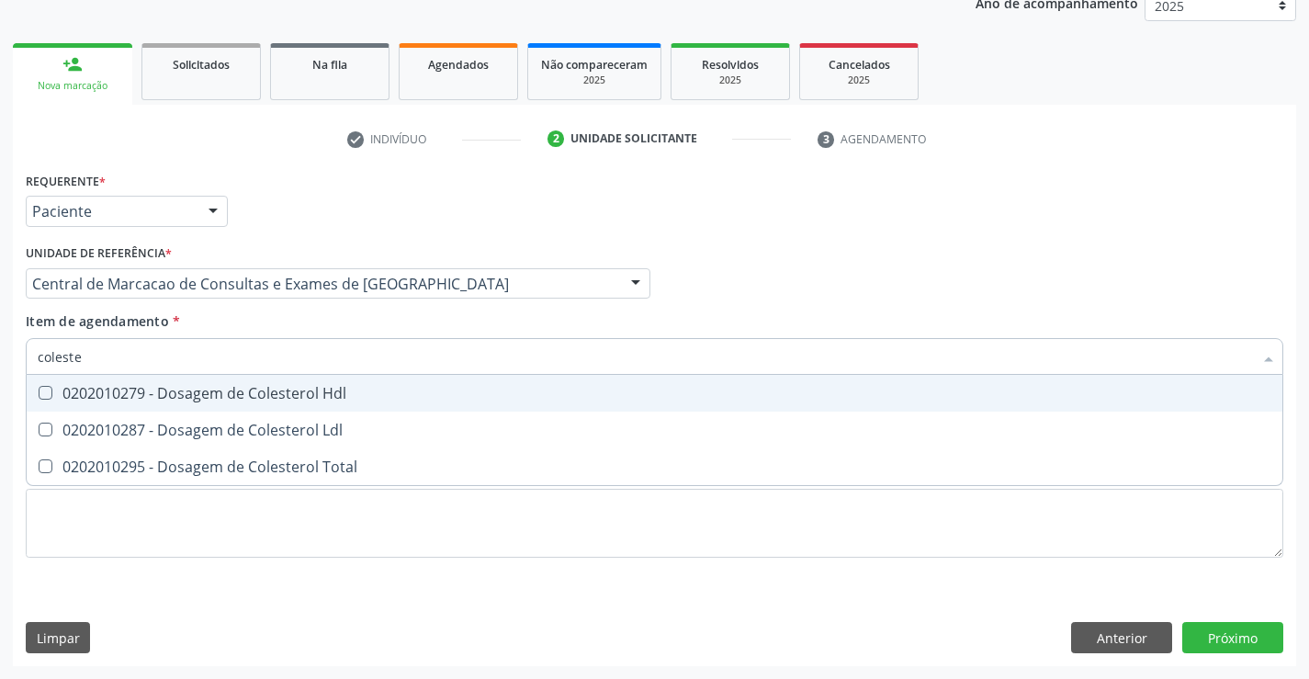
type input "colester"
drag, startPoint x: 188, startPoint y: 383, endPoint x: 188, endPoint y: 422, distance: 38.6
click at [188, 386] on div "0202010279 - Dosagem de Colesterol Hdl" at bounding box center [654, 393] width 1233 height 15
checkbox Hdl "true"
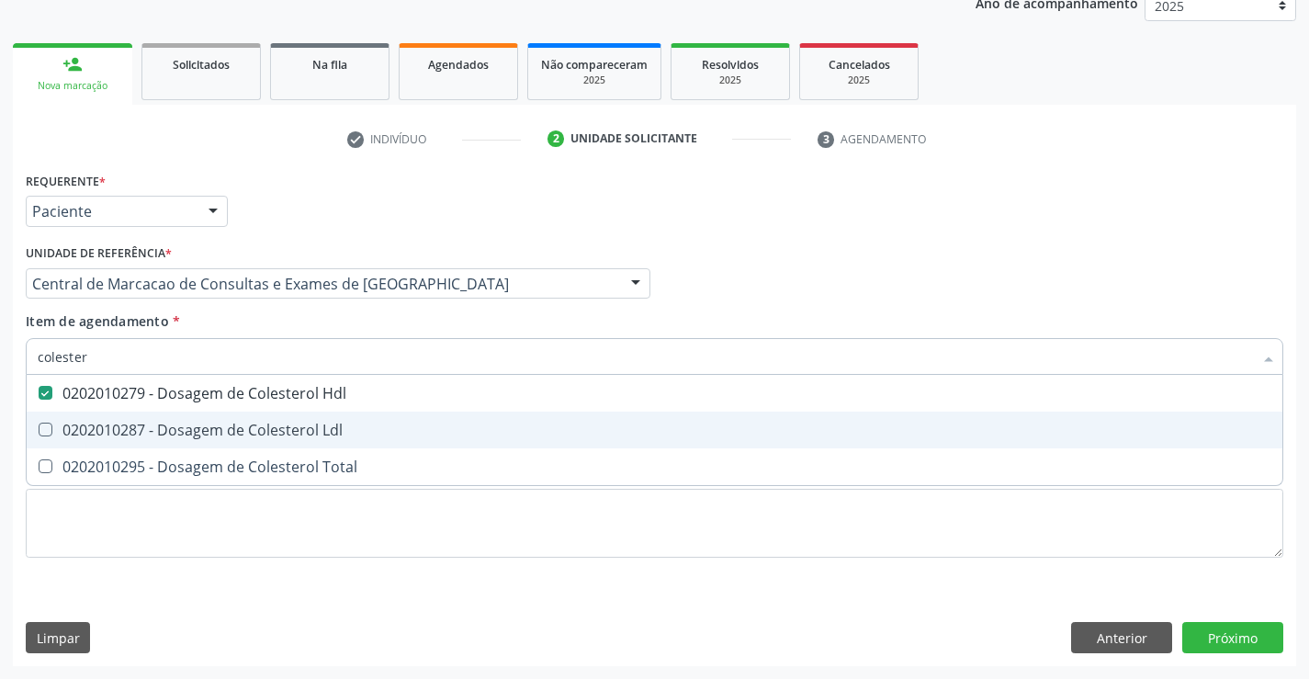
click at [188, 422] on div "0202010287 - Dosagem de Colesterol Ldl" at bounding box center [654, 429] width 1233 height 15
checkbox Ldl "true"
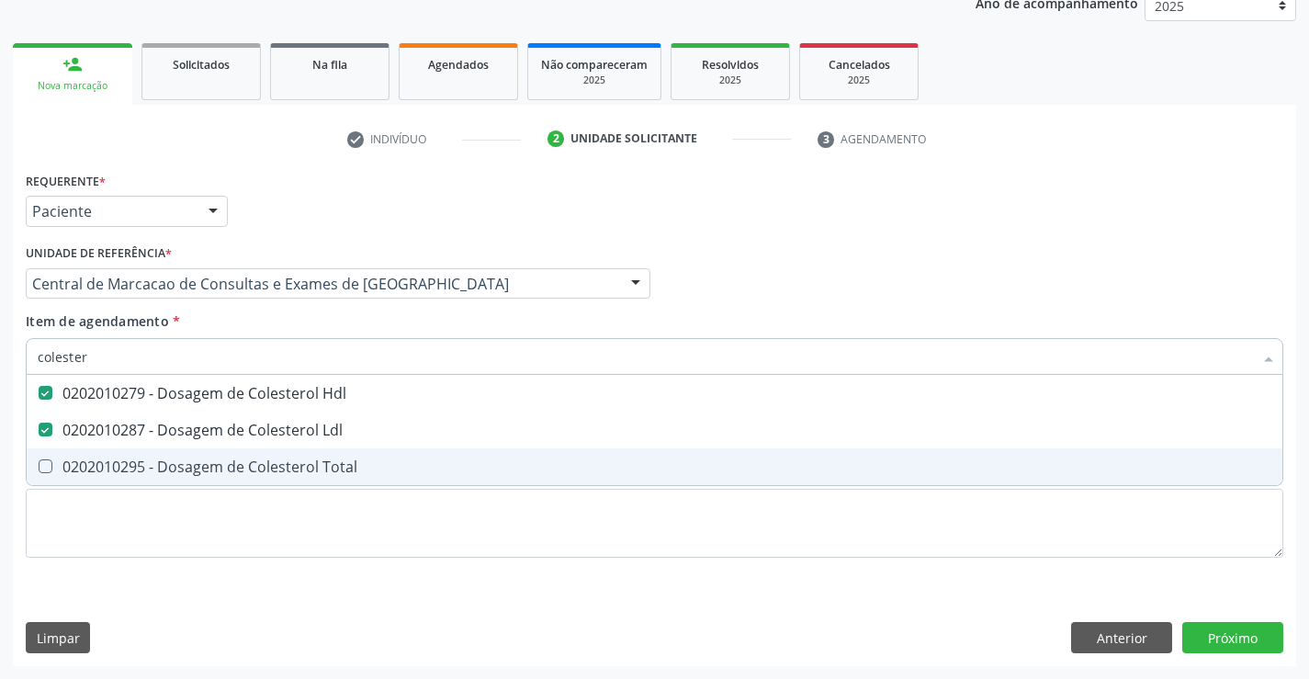
drag, startPoint x: 182, startPoint y: 455, endPoint x: 173, endPoint y: 418, distance: 37.9
click at [182, 456] on span "0202010295 - Dosagem de Colesterol Total" at bounding box center [655, 466] width 1256 height 37
checkbox Total "true"
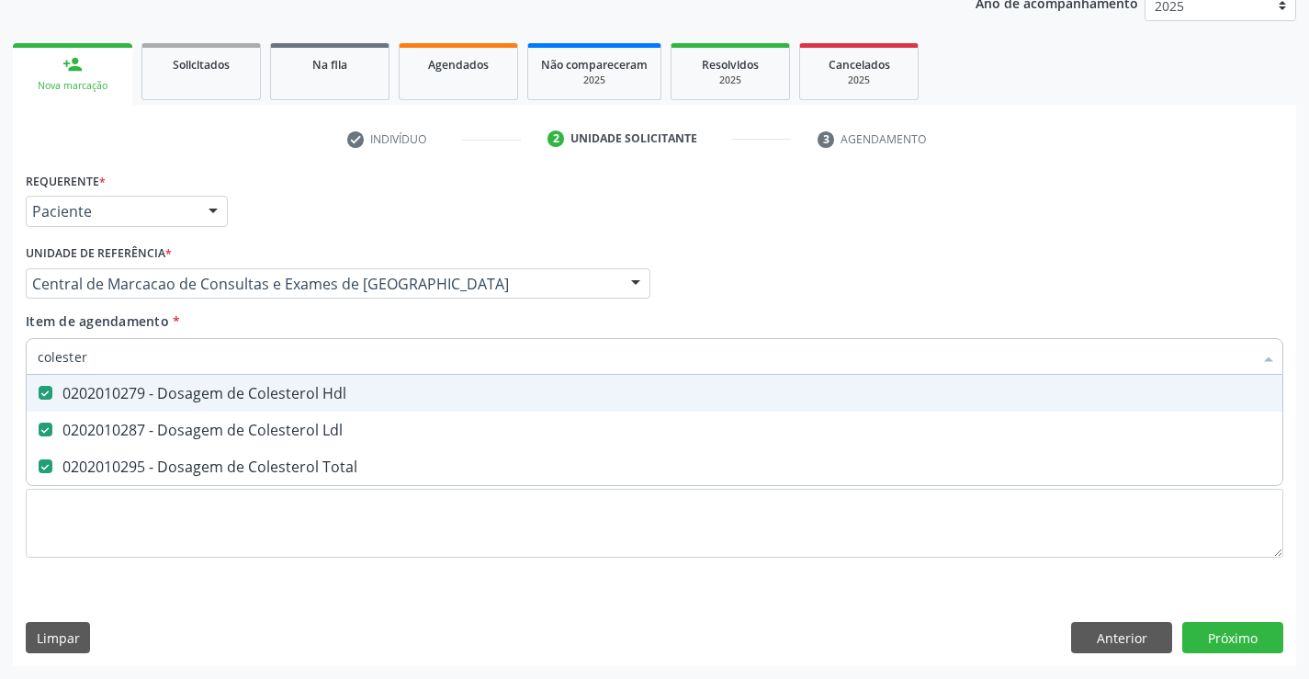
click at [174, 358] on input "colester" at bounding box center [645, 356] width 1215 height 37
type input "uri"
checkbox Hdl "false"
checkbox Ldl "false"
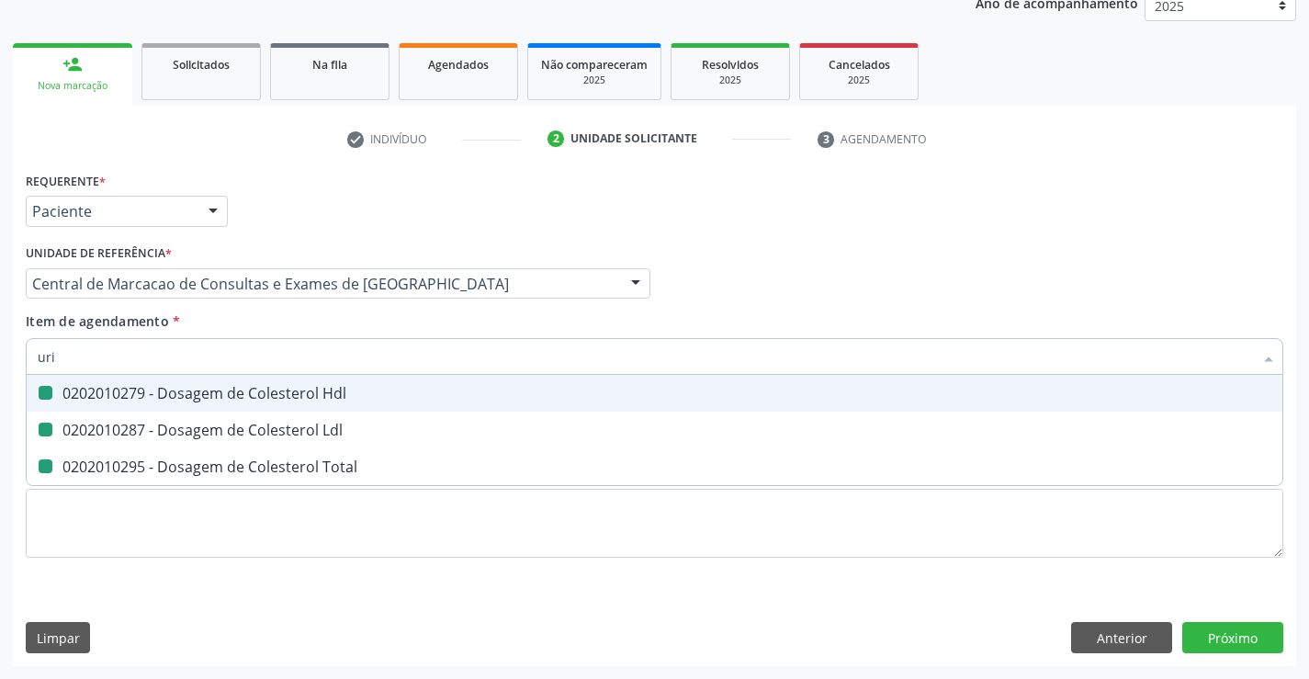
checkbox Total "false"
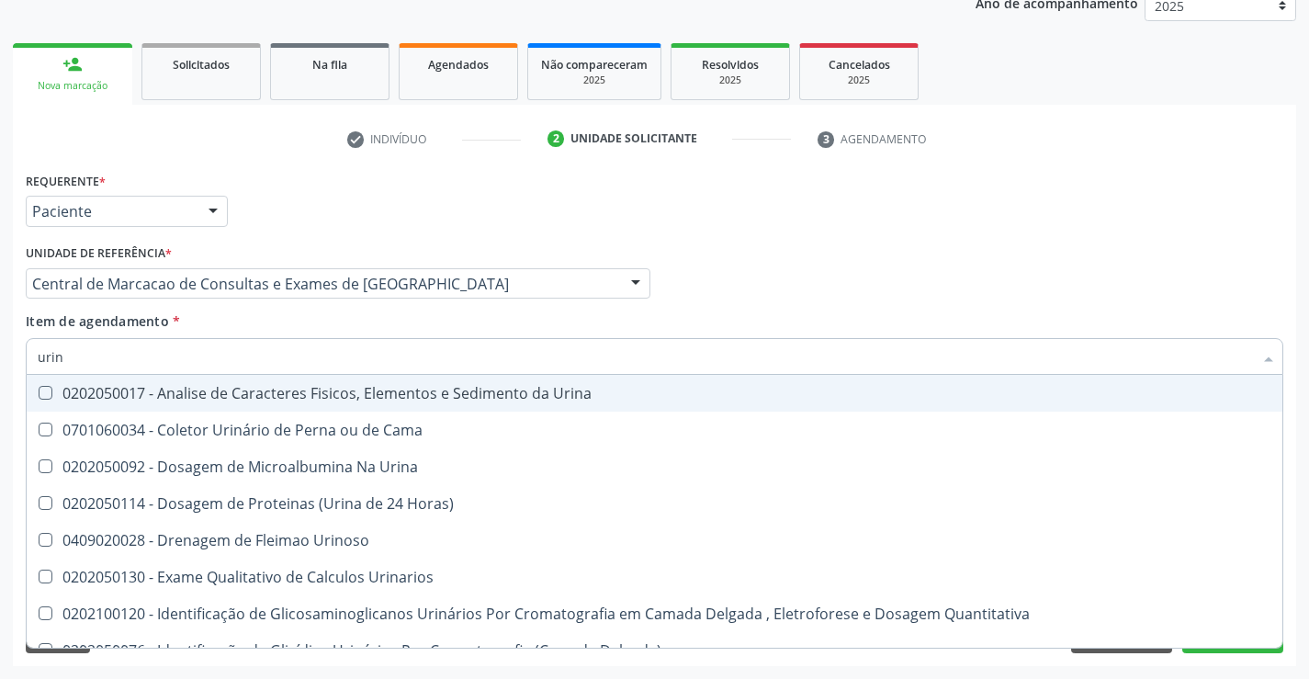
type input "urina"
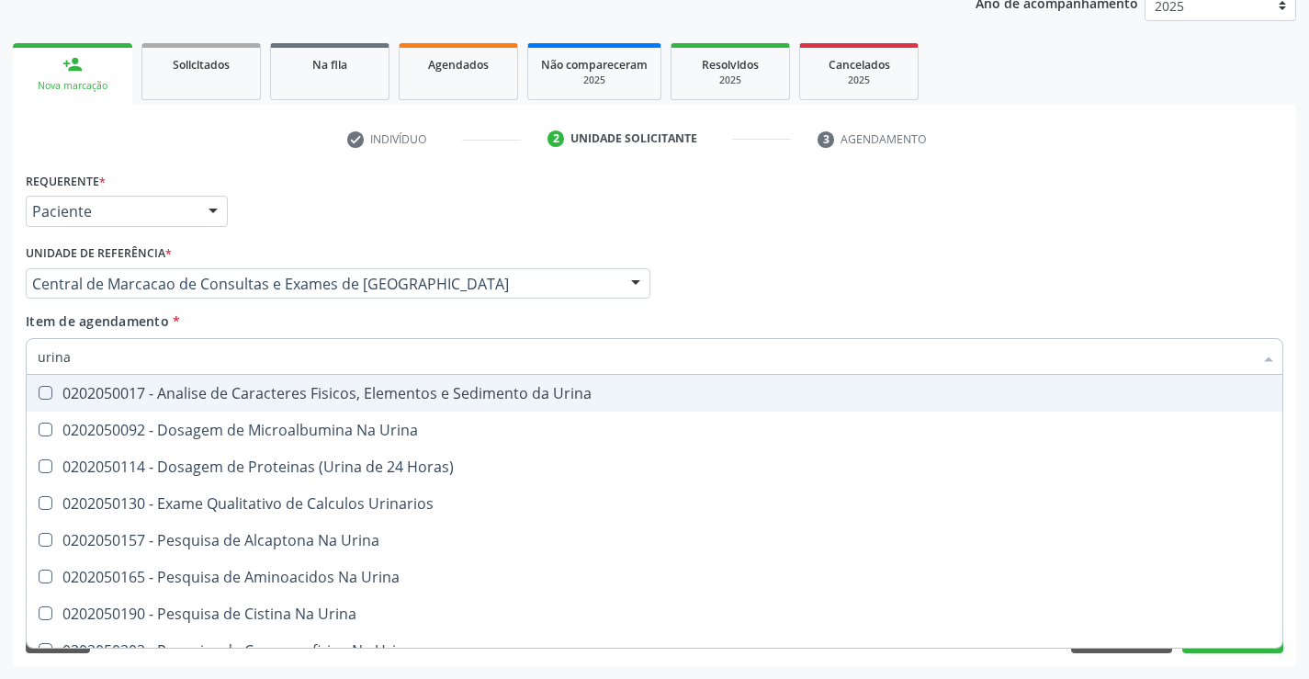
click at [163, 403] on span "0202050017 - Analise de Caracteres Fisicos, Elementos e Sedimento da Urina" at bounding box center [655, 393] width 1256 height 37
checkbox Urina "true"
click at [174, 359] on input "urina" at bounding box center [645, 356] width 1215 height 37
type input "fe"
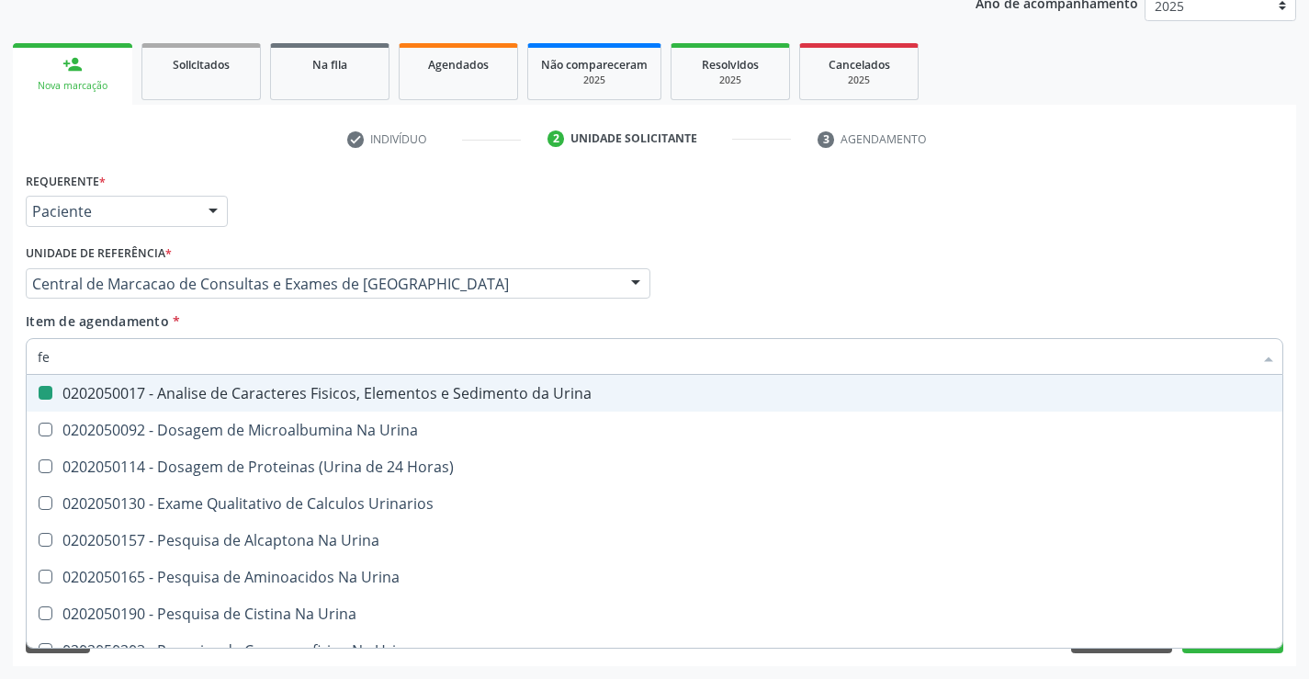
checkbox Urina "false"
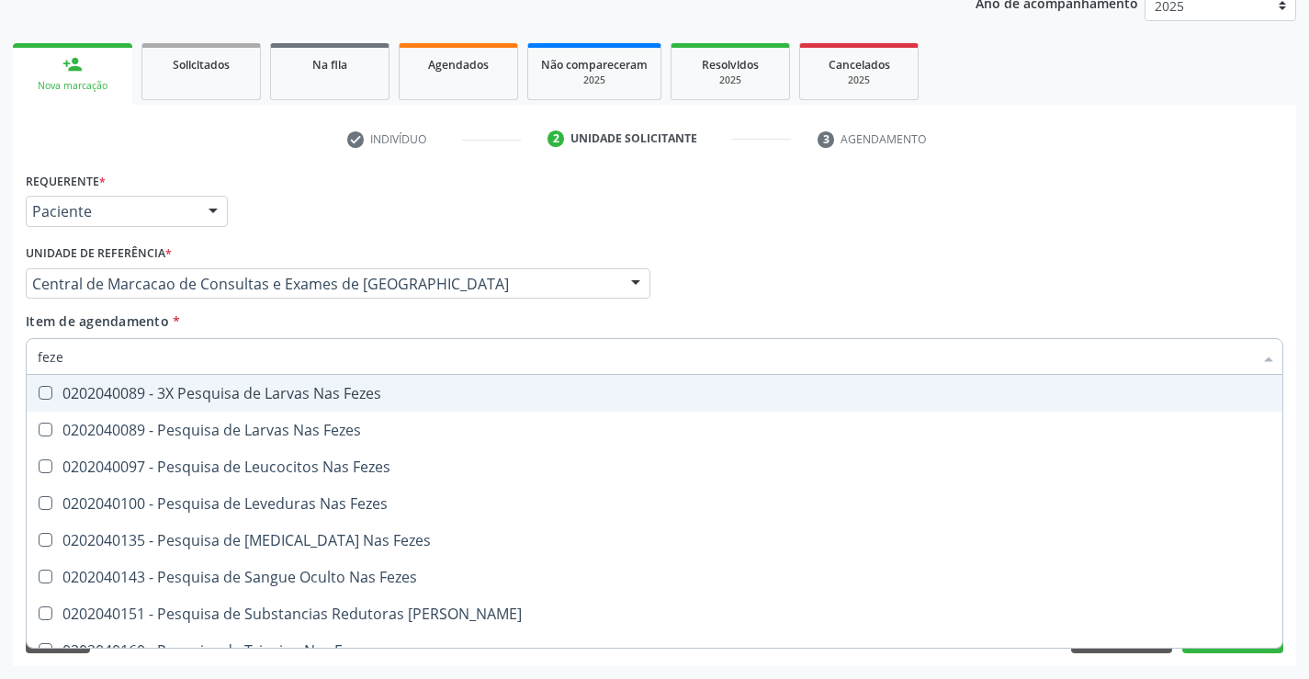
type input "fezes"
click at [195, 389] on div "0202040089 - 3X Pesquisa de Larvas Nas Fezes" at bounding box center [654, 393] width 1233 height 15
checkbox Fezes "true"
click at [202, 351] on input "fezes" at bounding box center [645, 356] width 1215 height 37
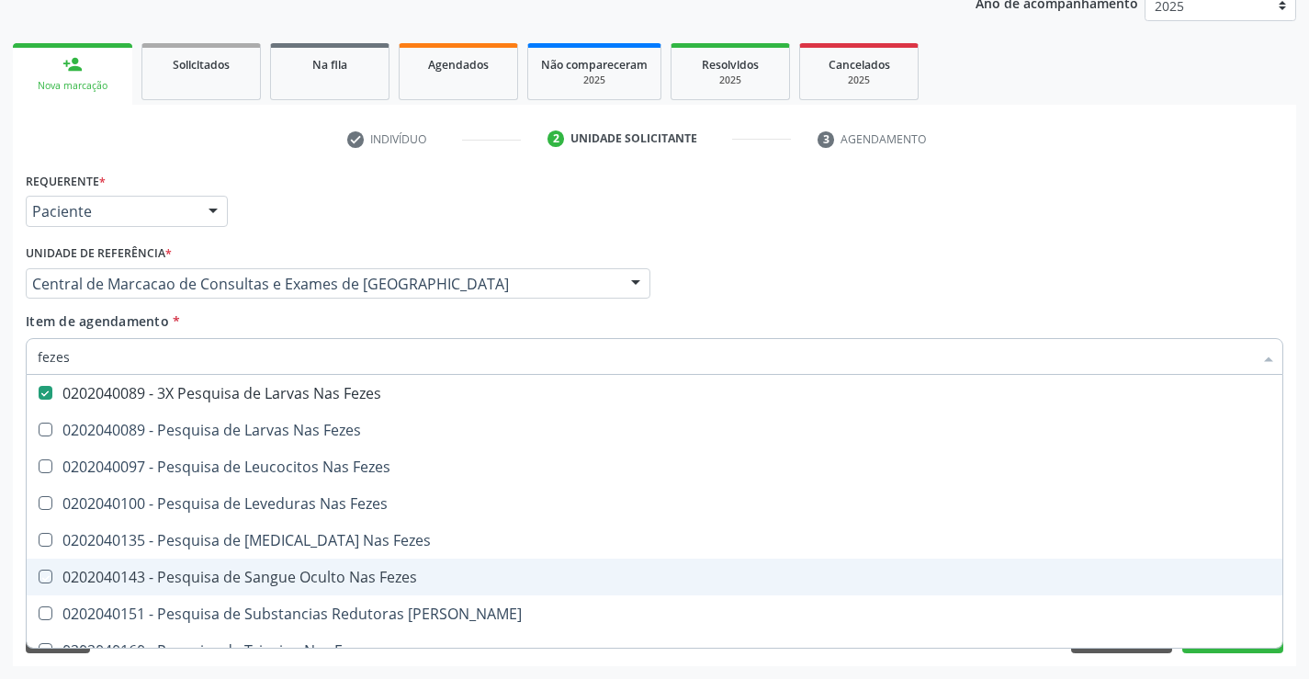
drag, startPoint x: 1188, startPoint y: 227, endPoint x: 1246, endPoint y: 665, distance: 442.0
click at [1188, 234] on div "Requerente * Paciente Médico(a) Enfermeiro(a) Paciente Nenhum resultado encontr…" at bounding box center [654, 203] width 1267 height 72
checkbox Fezes "true"
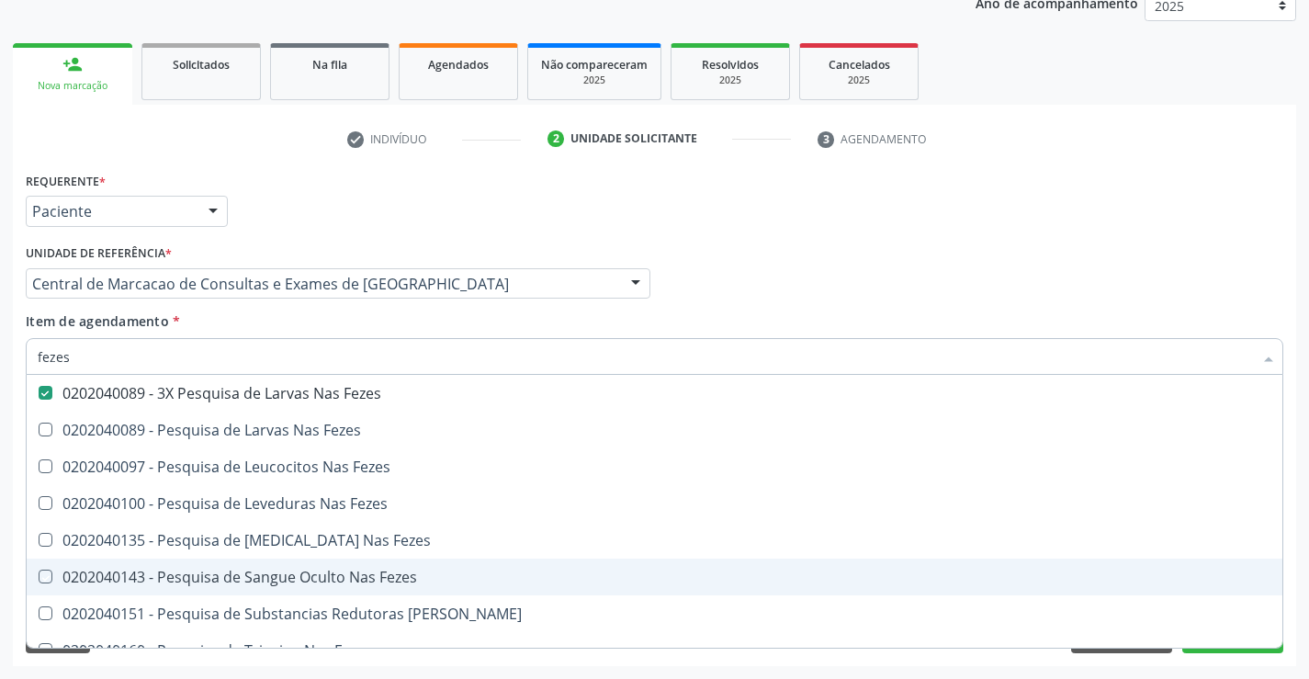
checkbox Fezes "true"
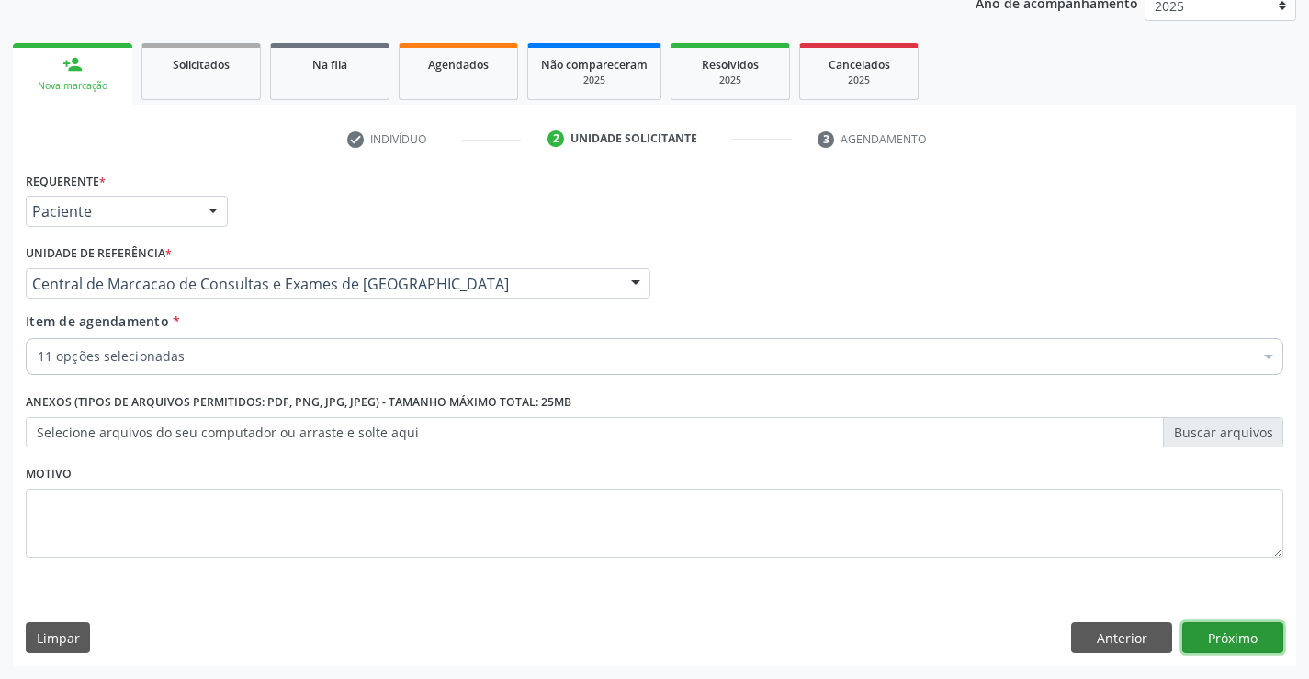
click at [1243, 640] on button "Próximo" at bounding box center [1232, 637] width 101 height 31
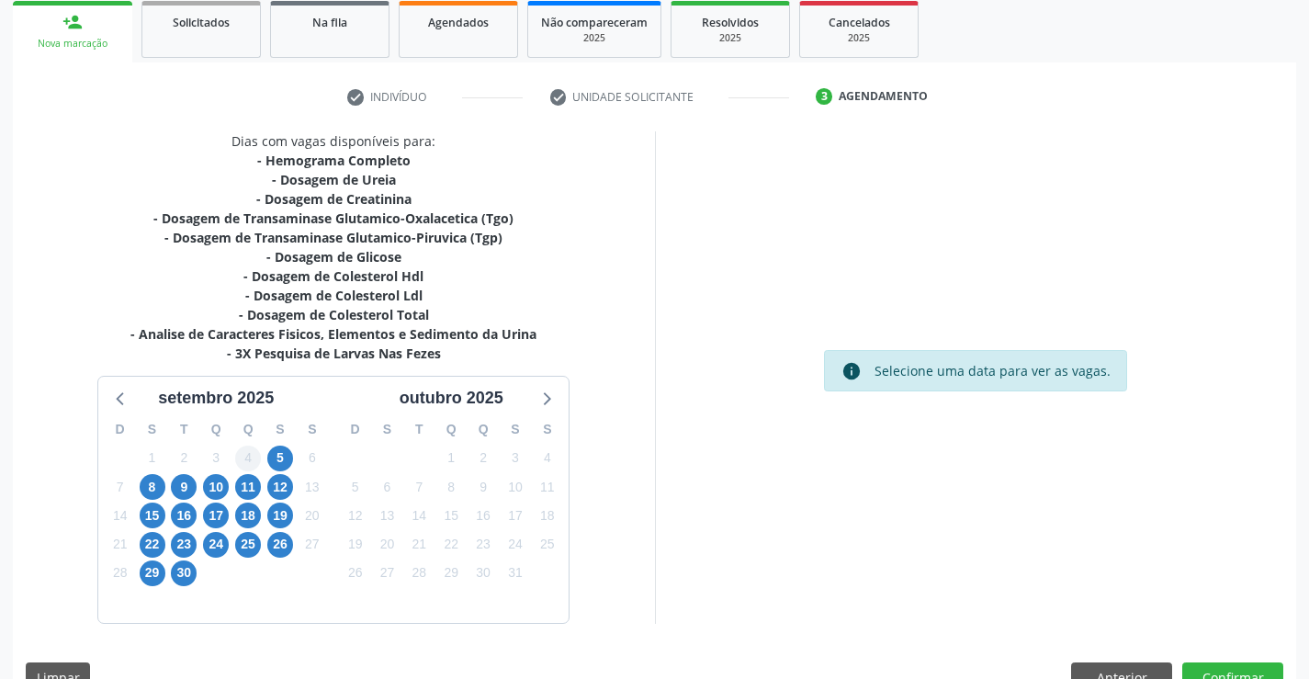
scroll to position [313, 0]
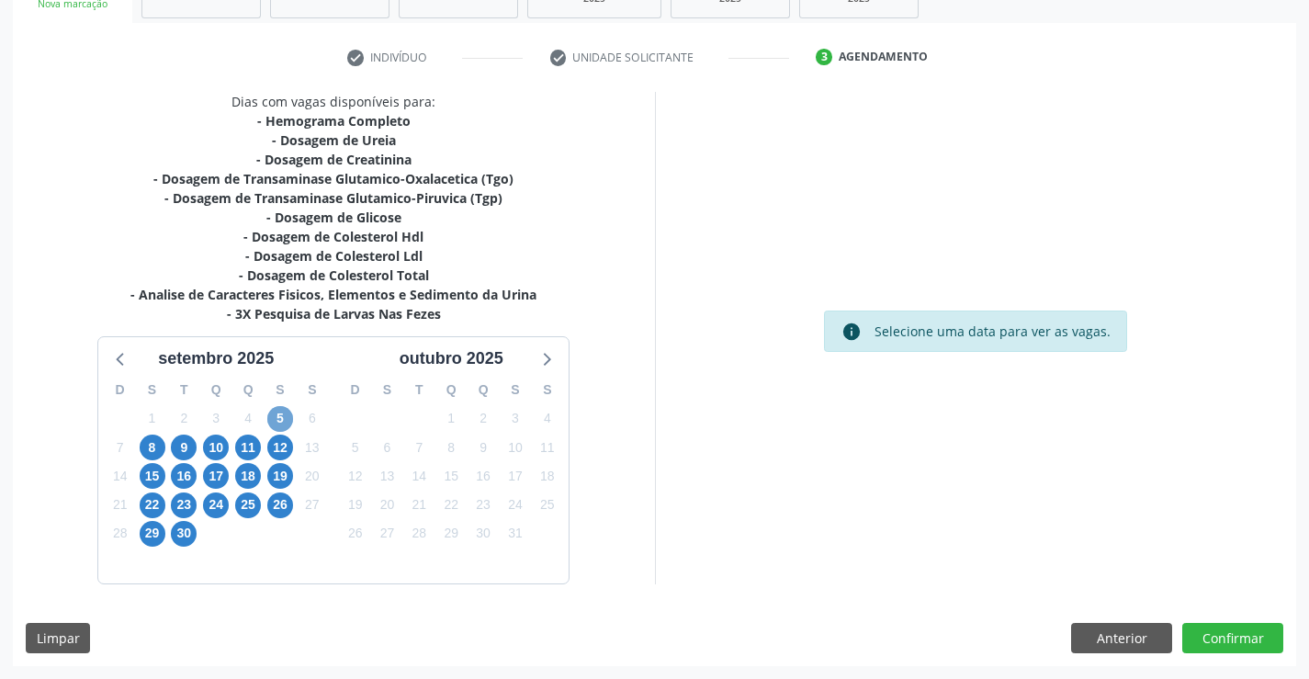
click at [277, 422] on span "5" at bounding box center [280, 419] width 26 height 26
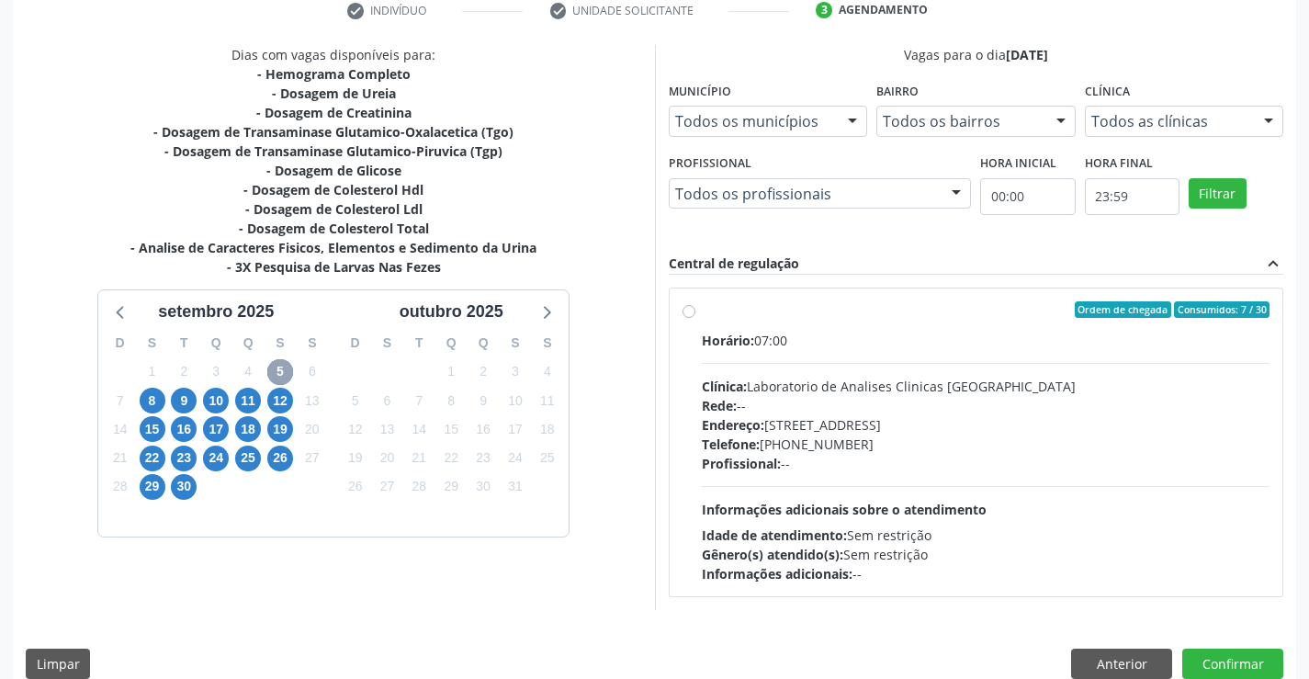
scroll to position [386, 0]
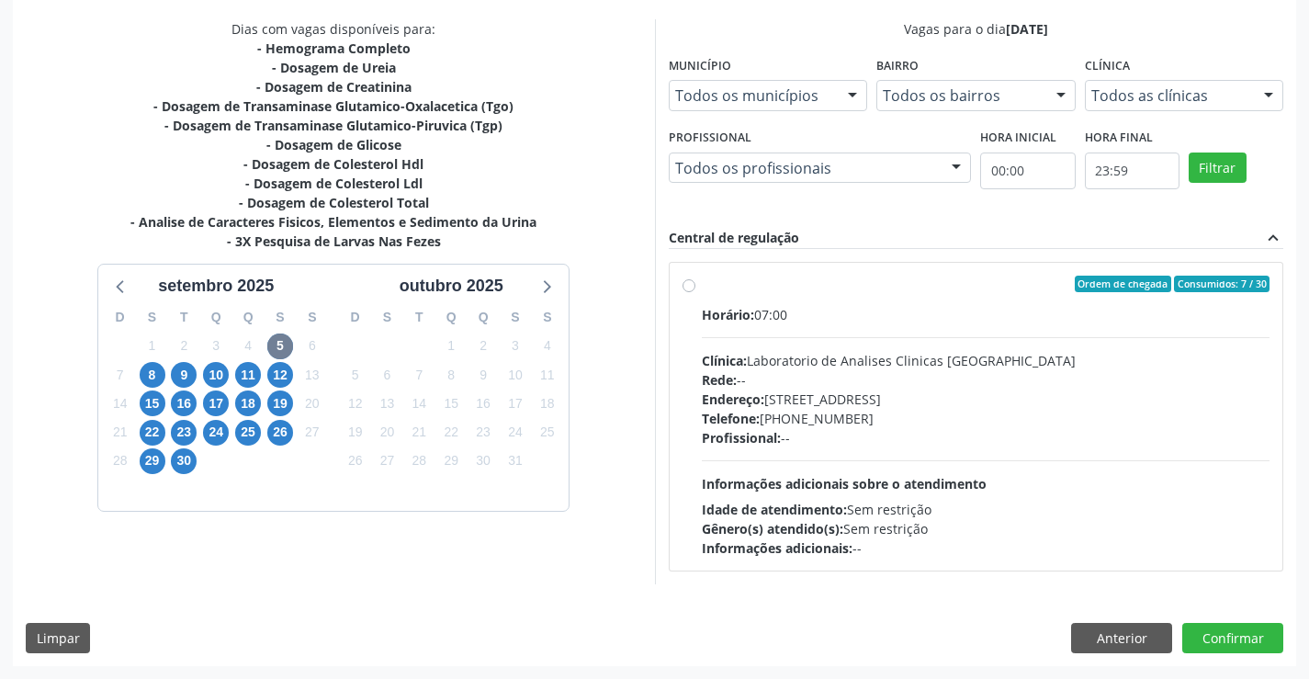
click at [805, 383] on div "Rede: --" at bounding box center [986, 379] width 569 height 19
click at [695, 292] on input "Ordem de chegada Consumidos: 7 / 30 Horário: 07:00 Clínica: Laboratorio de Anal…" at bounding box center [688, 284] width 13 height 17
radio input "true"
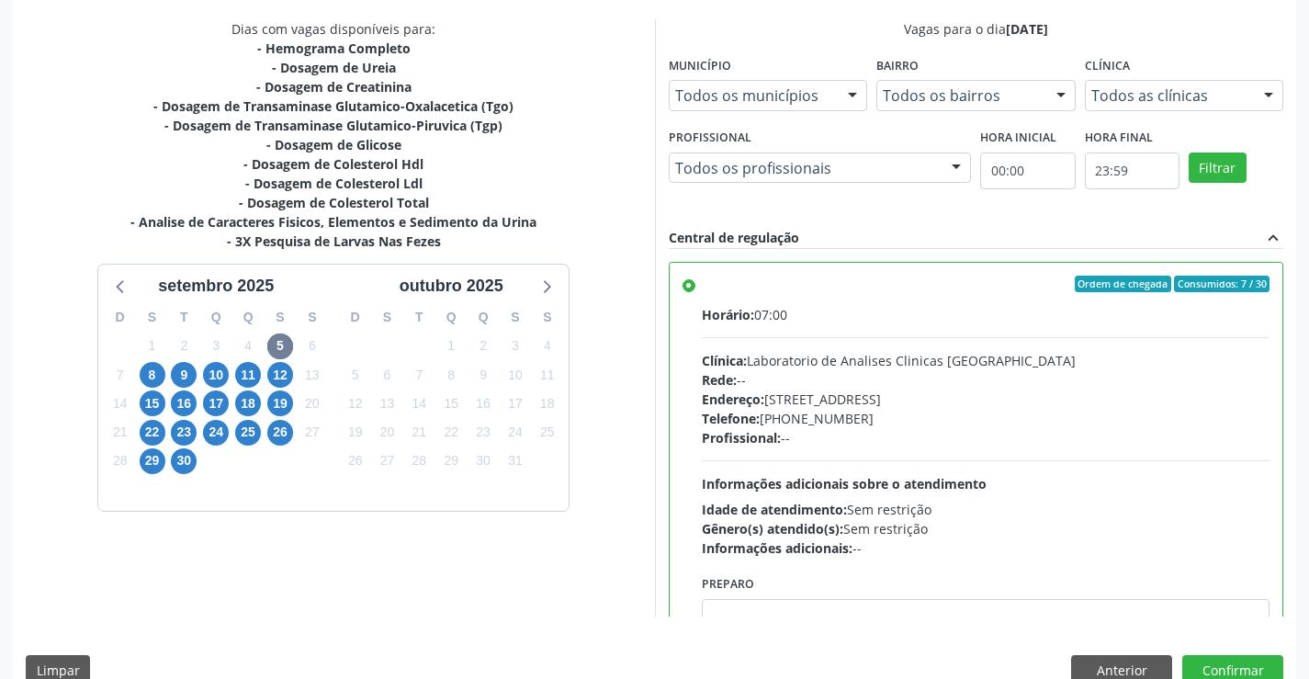
click at [1214, 653] on div "Dias com vagas disponíveis para: - Hemograma Completo - Dosagem de Ureia - Dosa…" at bounding box center [654, 358] width 1283 height 679
click at [1217, 658] on button "Confirmar" at bounding box center [1232, 670] width 101 height 31
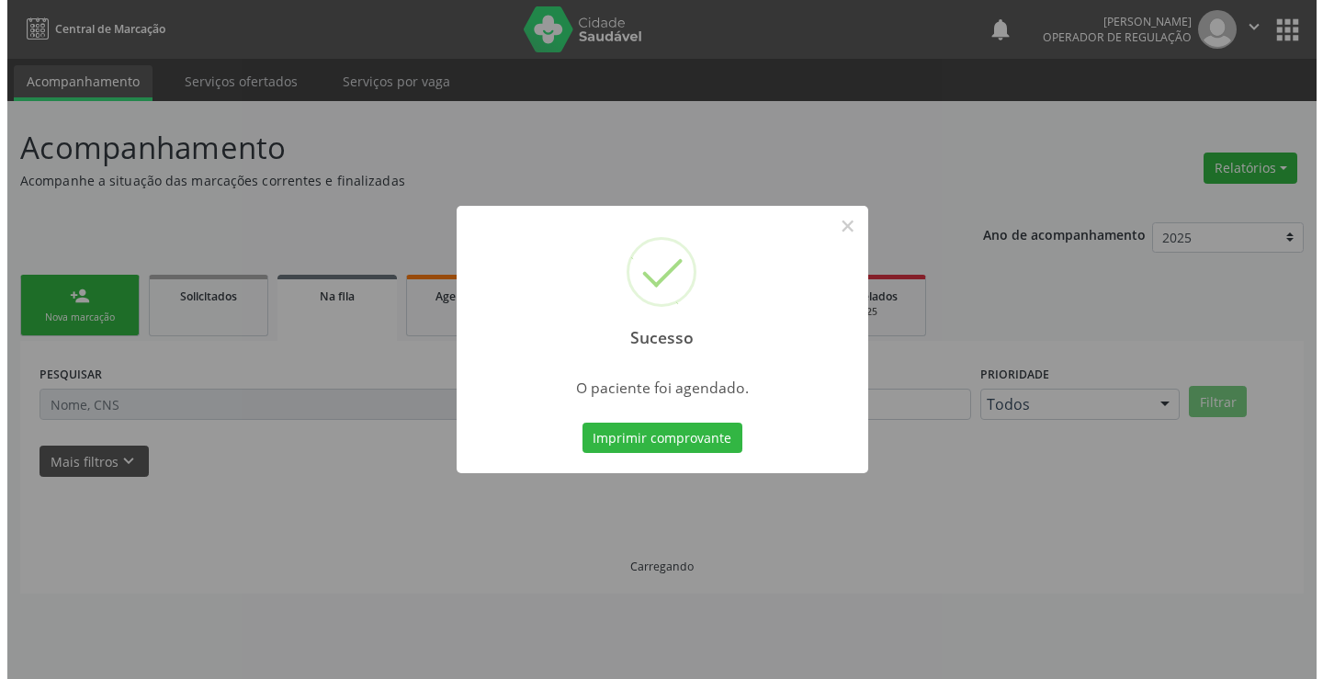
scroll to position [0, 0]
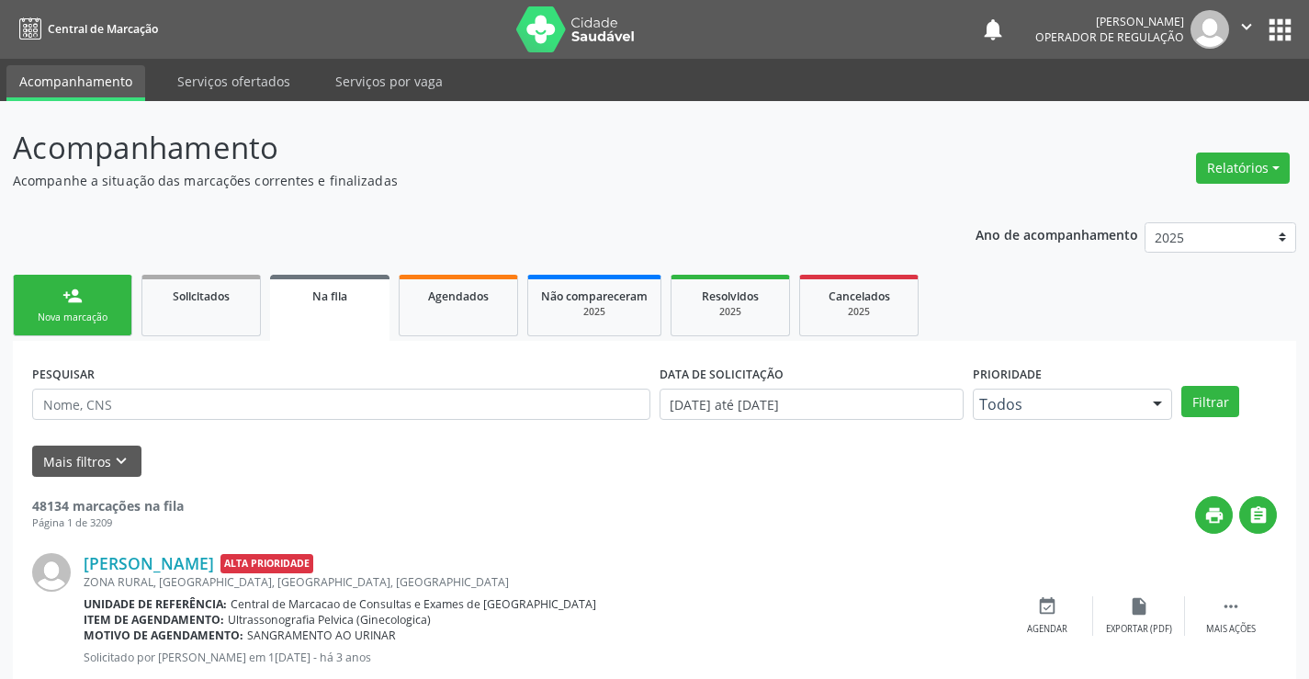
click at [63, 298] on div "person_add" at bounding box center [72, 296] width 20 height 20
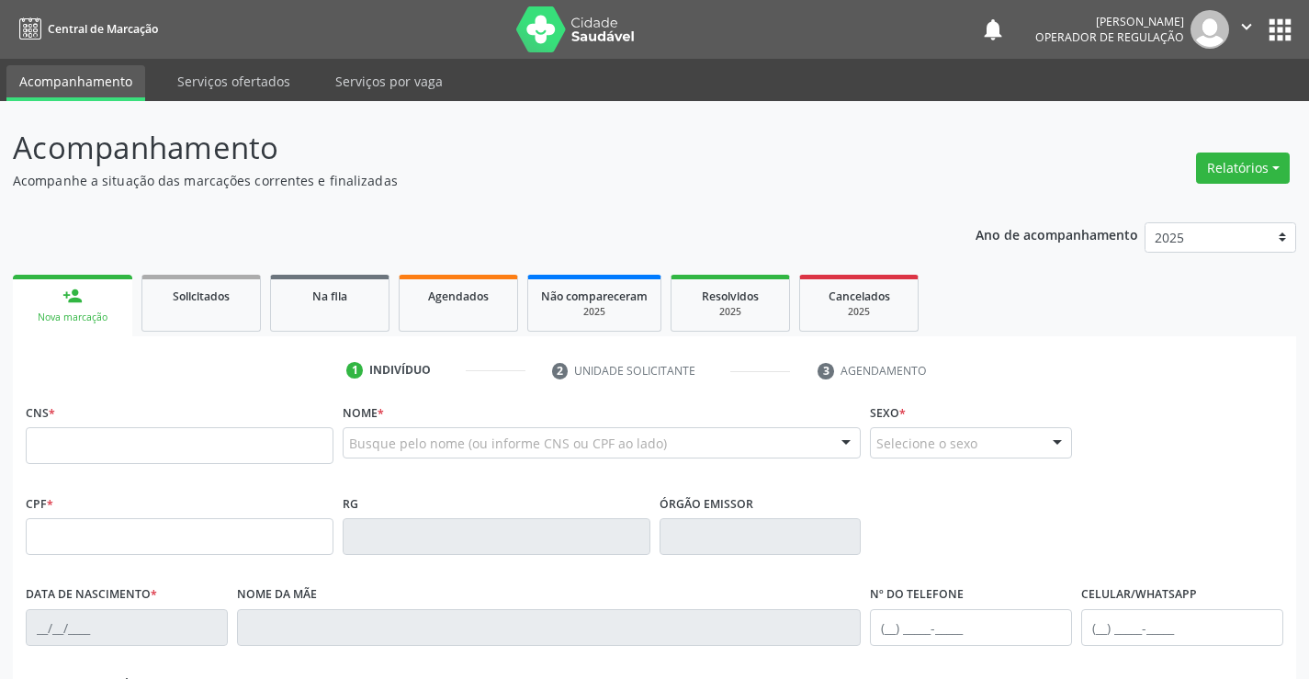
click at [86, 298] on link "person_add Nova marcação" at bounding box center [72, 306] width 119 height 62
click at [118, 437] on input "text" at bounding box center [180, 445] width 308 height 37
type input "706 2085 1126 0066"
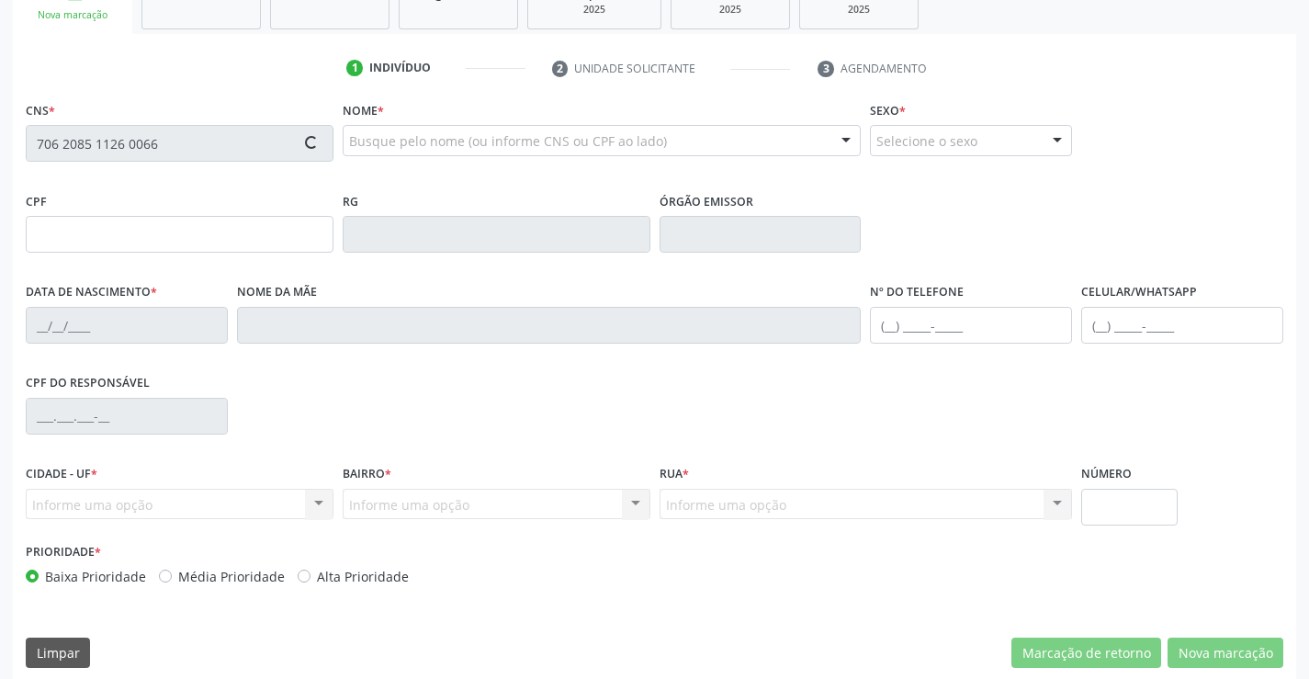
scroll to position [317, 0]
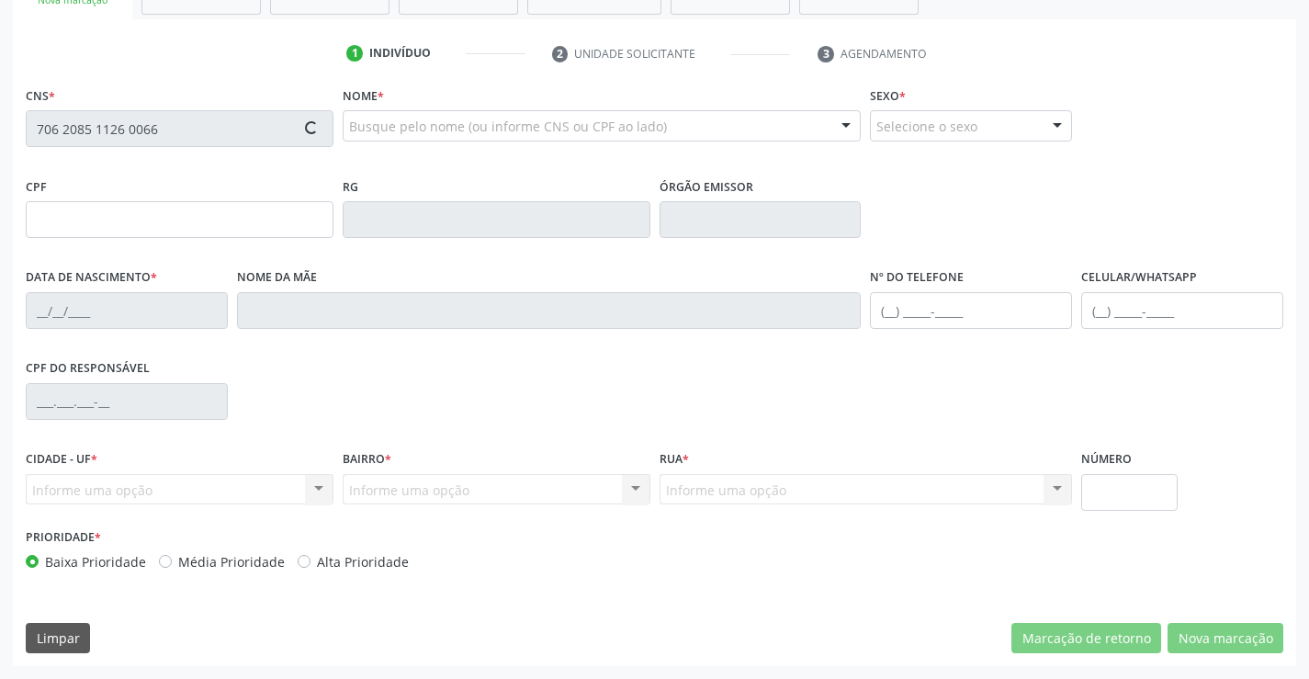
type input "1135383596"
type input "12/10/1980"
type input "(74) 9194-5027"
type input "027.976.025-60"
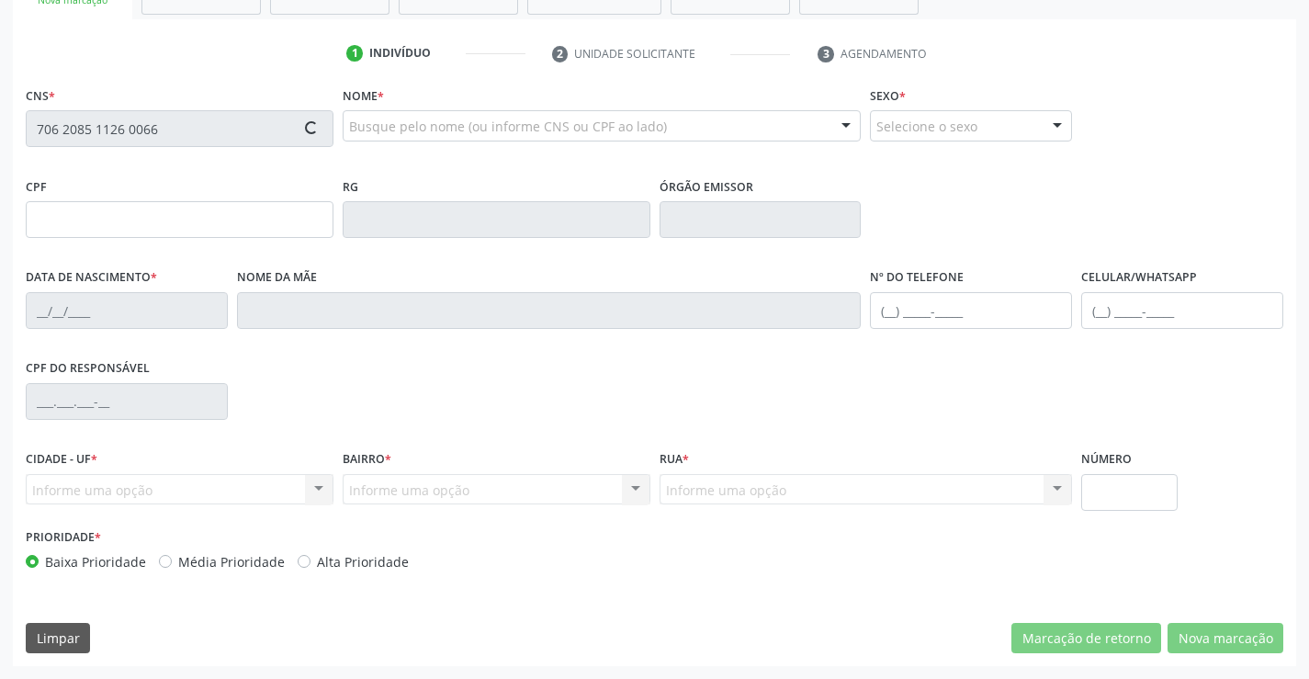
type input "S/N"
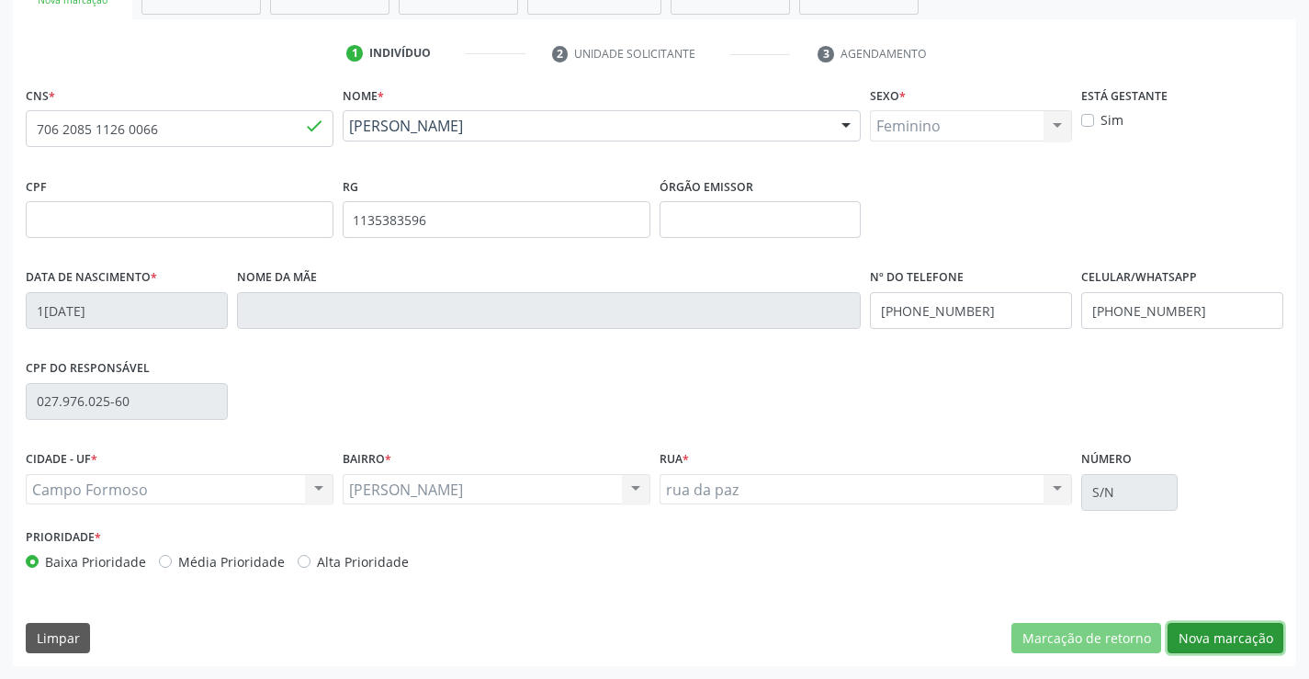
click at [1196, 646] on button "Nova marcação" at bounding box center [1225, 638] width 116 height 31
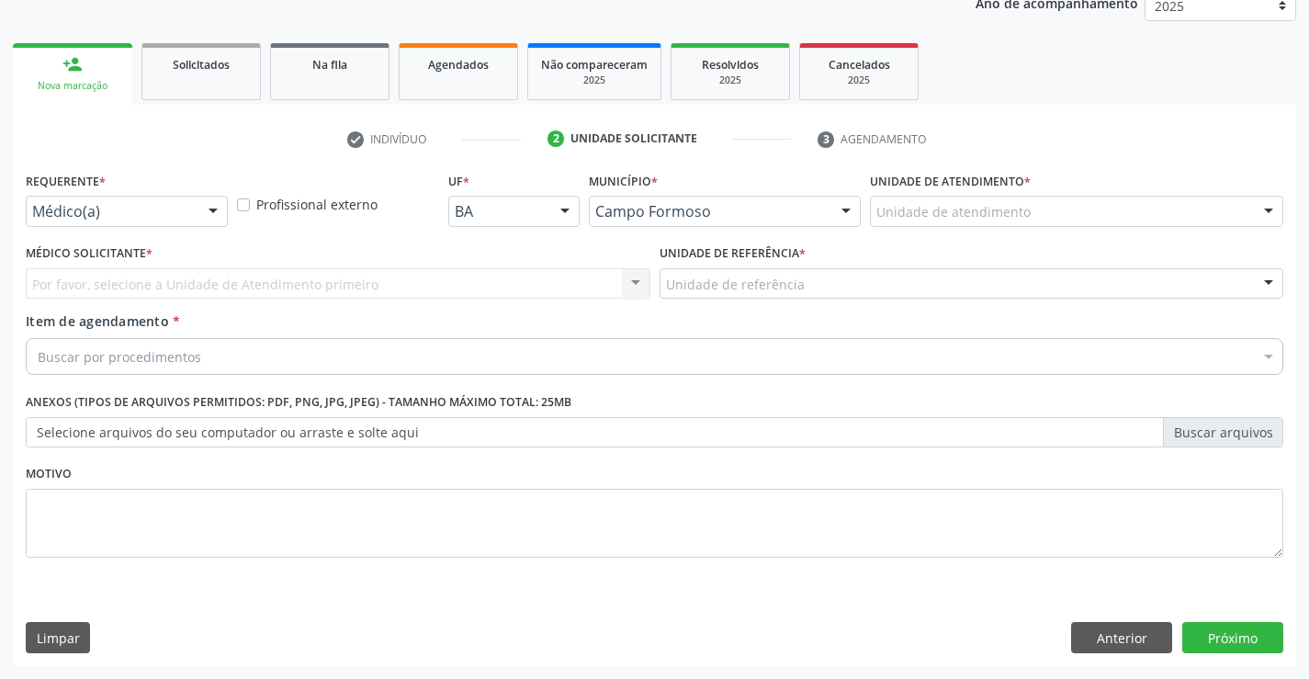
click at [207, 204] on div at bounding box center [213, 212] width 28 height 31
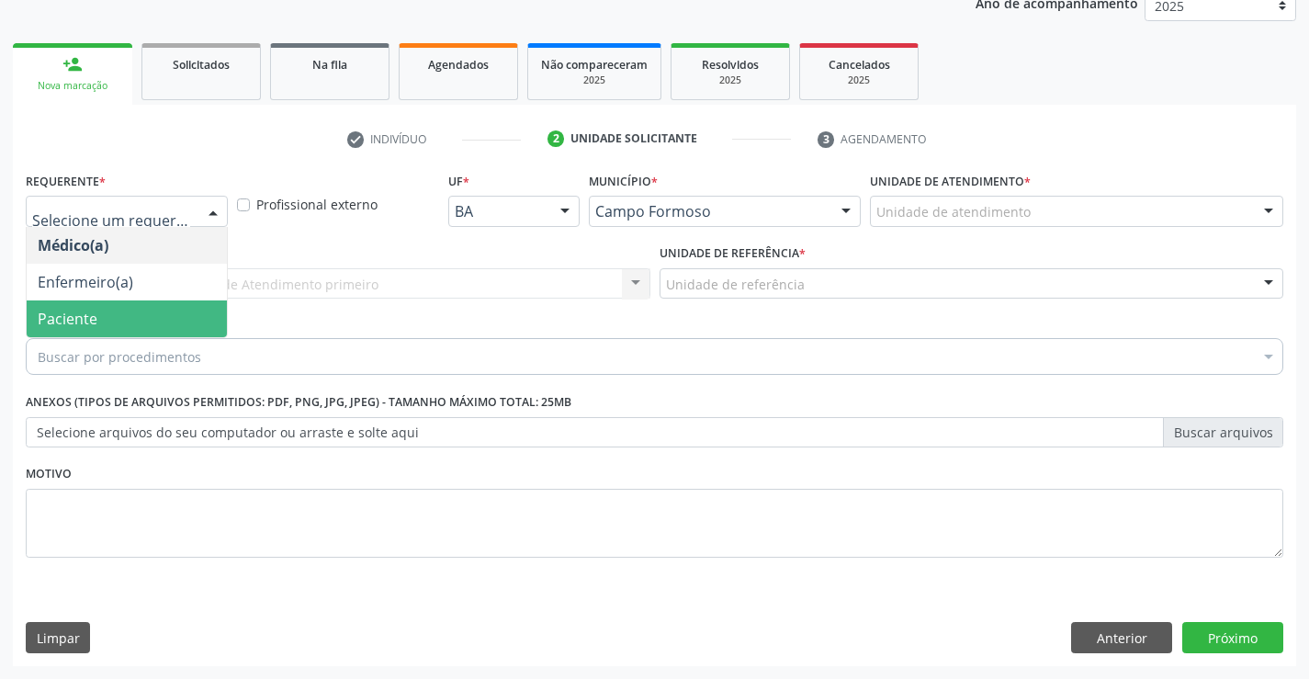
click at [111, 323] on span "Paciente" at bounding box center [127, 318] width 200 height 37
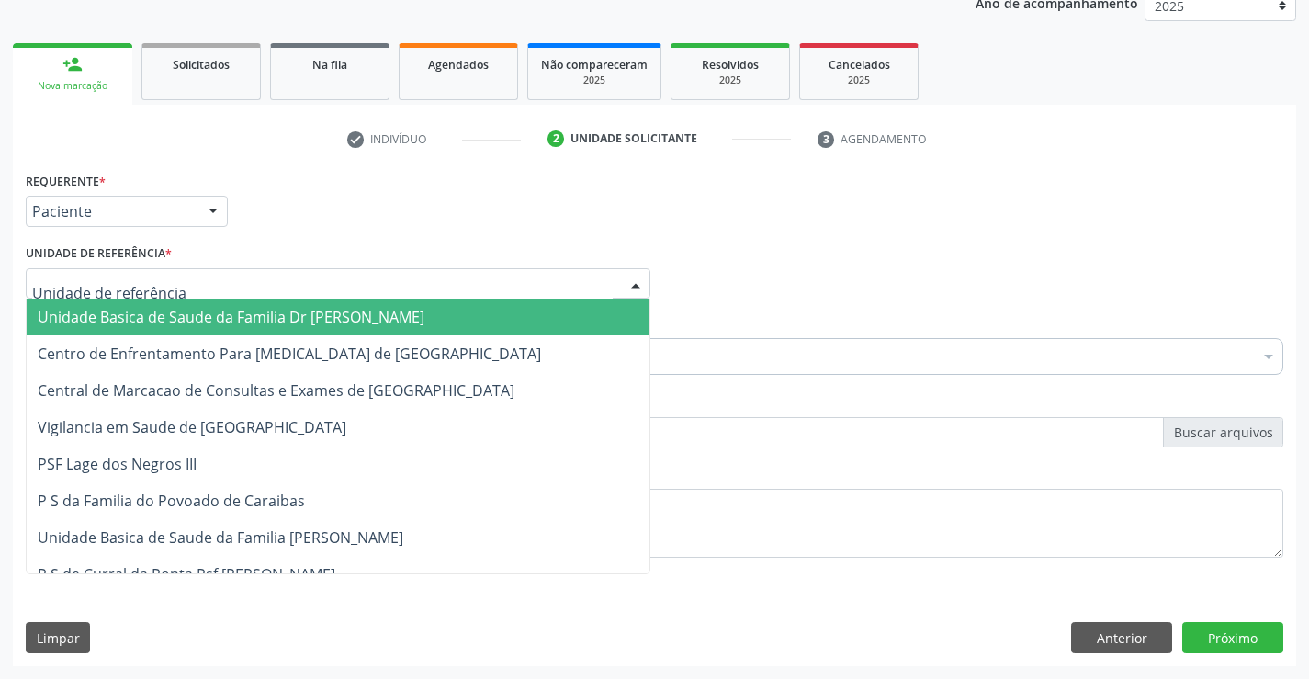
click at [229, 295] on div at bounding box center [338, 283] width 625 height 31
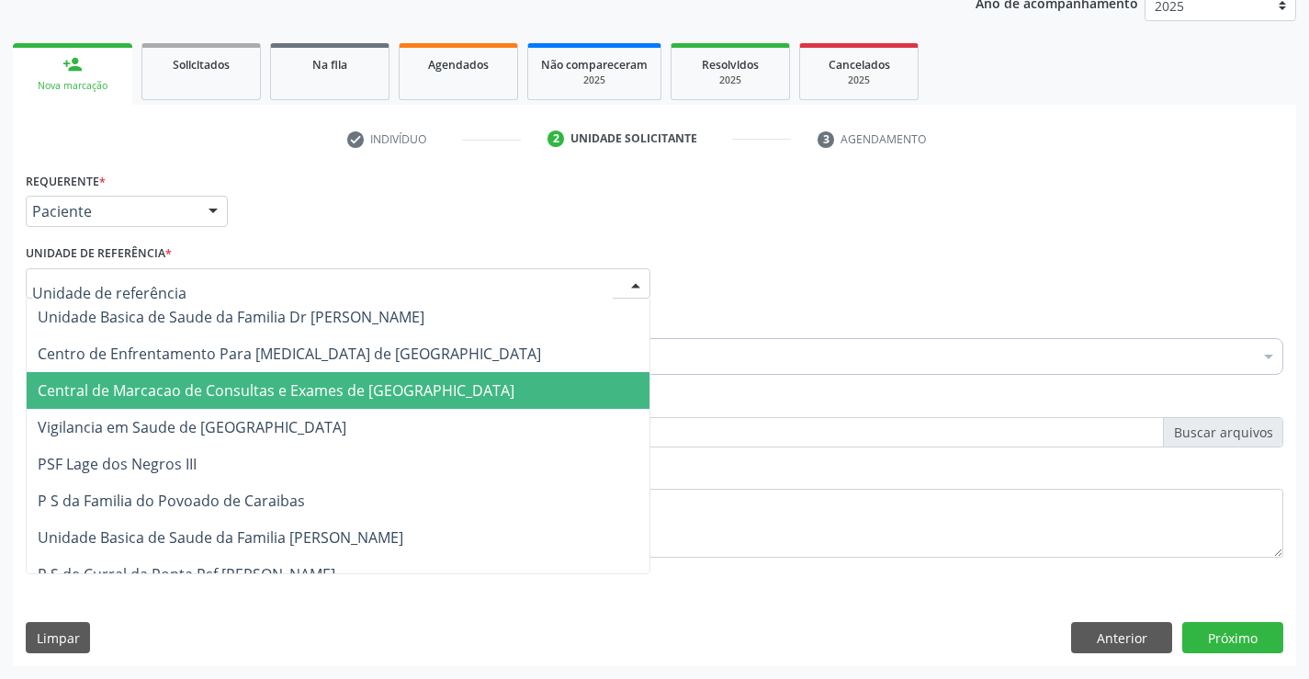
click at [216, 400] on span "Central de Marcacao de Consultas e Exames de [GEOGRAPHIC_DATA]" at bounding box center [276, 390] width 477 height 20
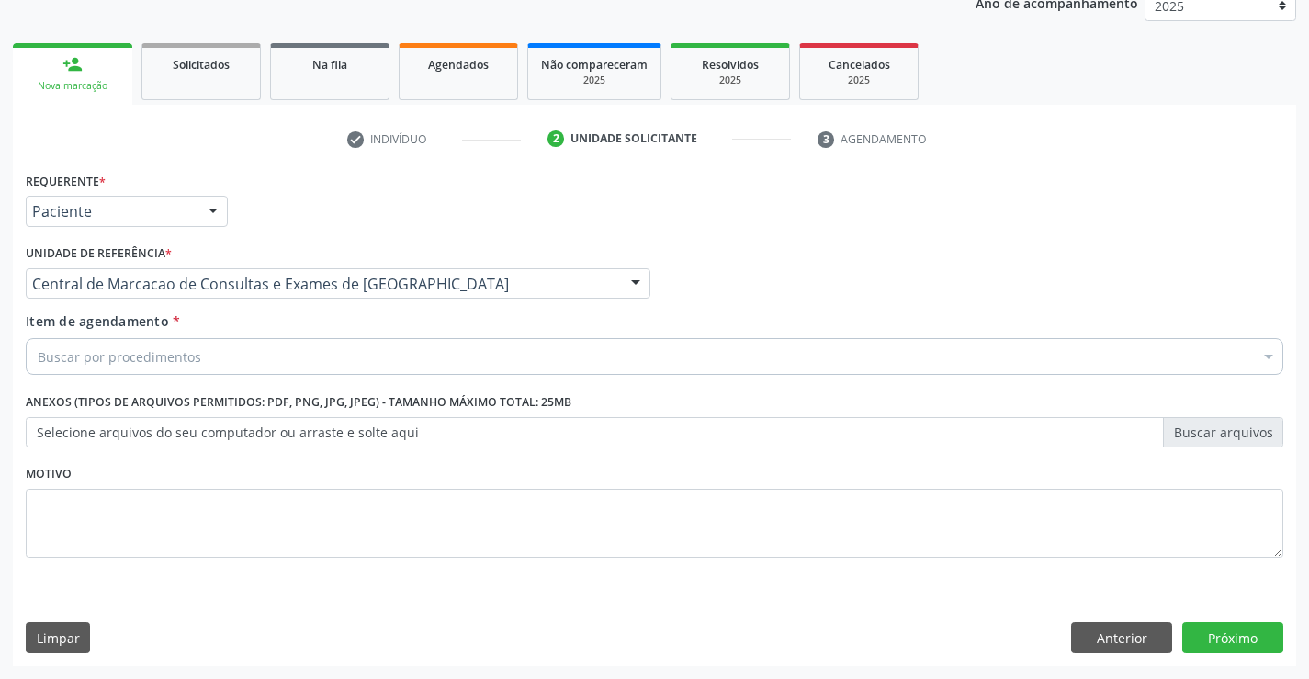
click at [219, 362] on div "Buscar por procedimentos" at bounding box center [654, 356] width 1257 height 37
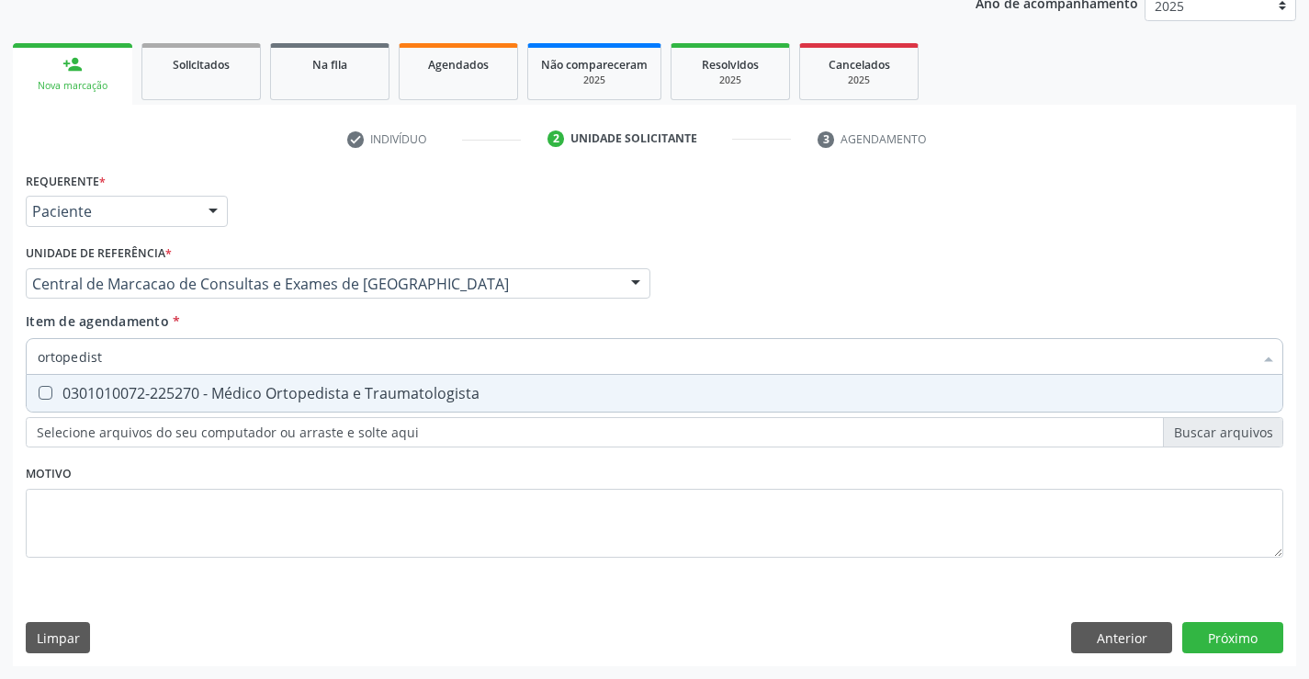
type input "ortopedista"
drag, startPoint x: 226, startPoint y: 397, endPoint x: 240, endPoint y: 388, distance: 16.6
click at [228, 397] on div "0301010072-225270 - Médico Ortopedista e Traumatologista" at bounding box center [654, 393] width 1233 height 15
checkbox Traumatologista "true"
click at [1224, 637] on div "Requerente * Paciente Médico(a) Enfermeiro(a) Paciente Nenhum resultado encontr…" at bounding box center [654, 416] width 1283 height 499
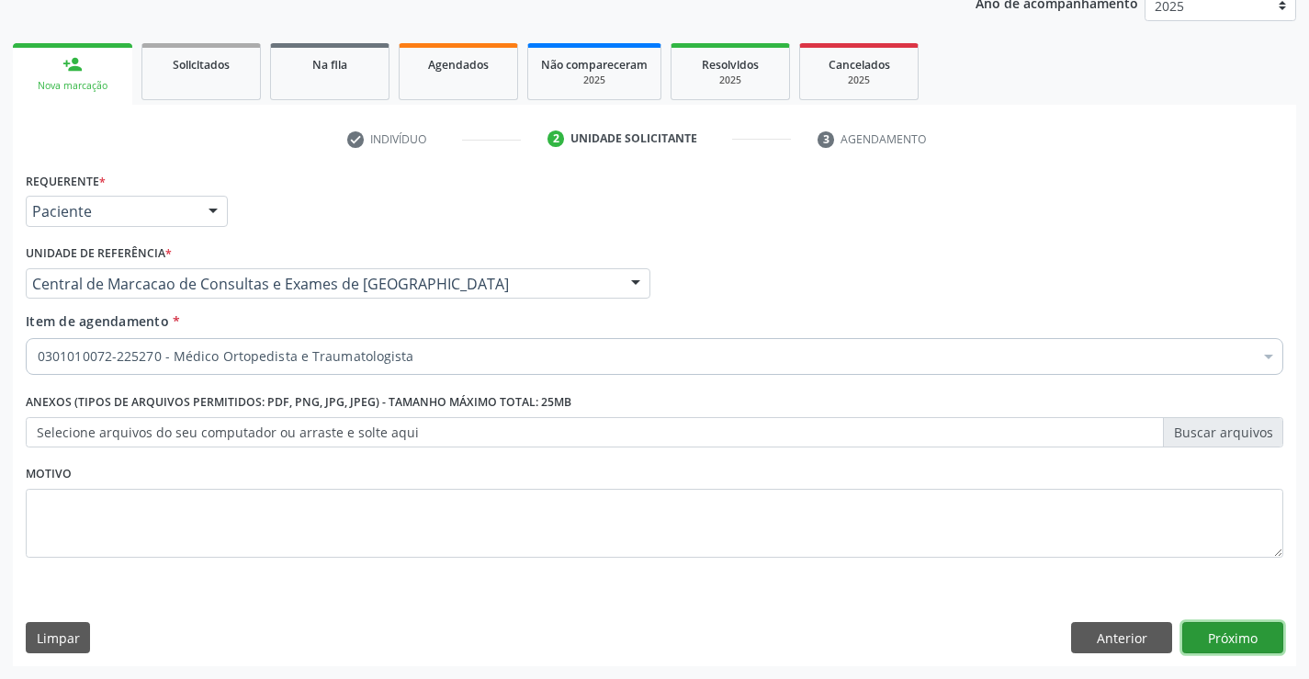
click at [1256, 644] on button "Próximo" at bounding box center [1232, 637] width 101 height 31
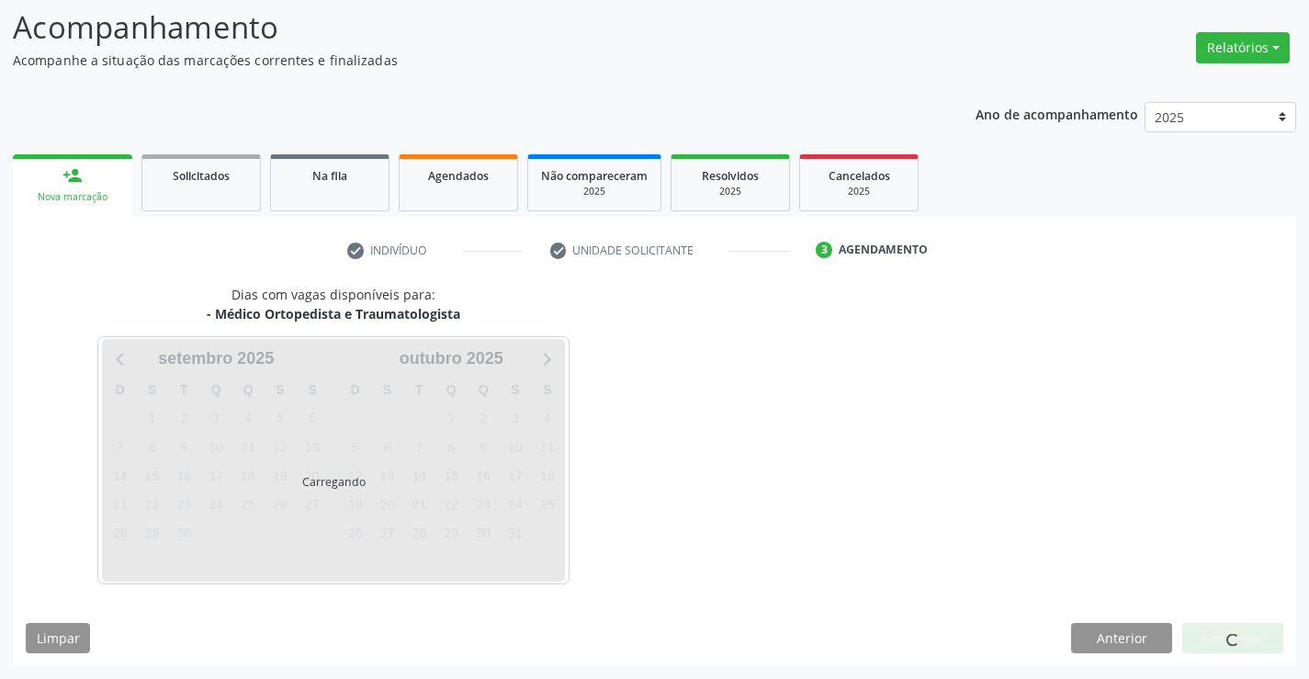
scroll to position [120, 0]
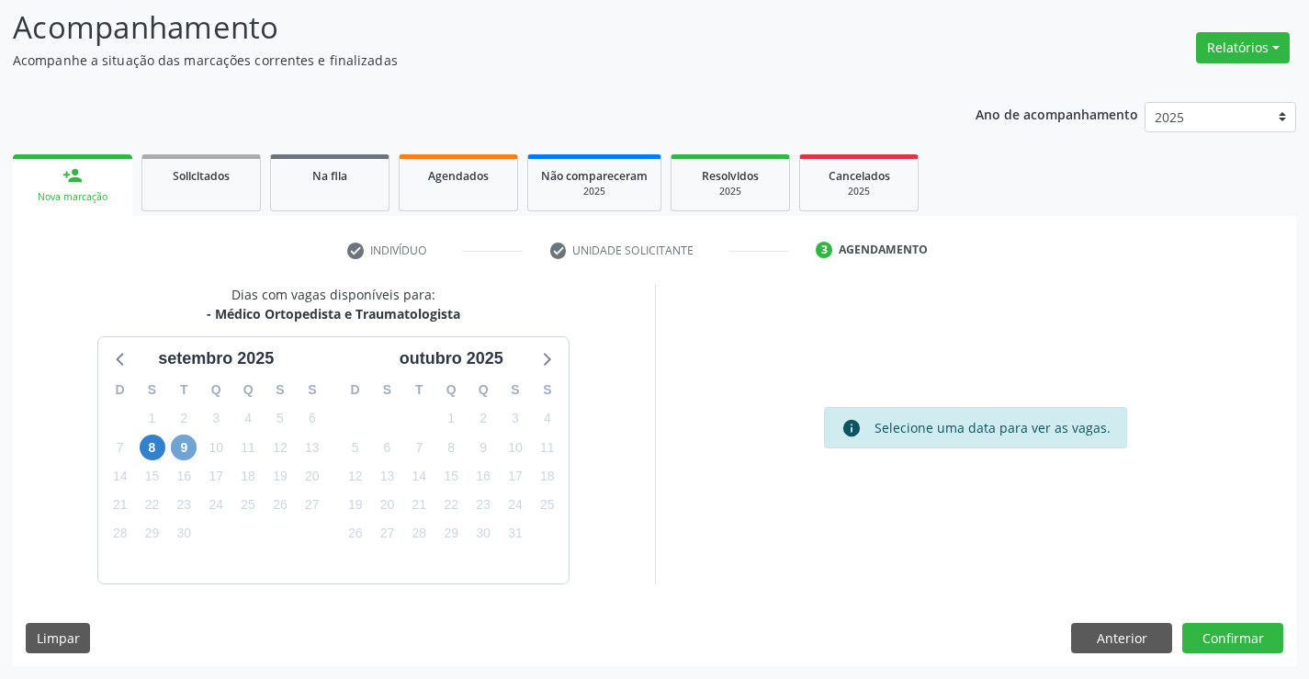
click at [186, 440] on span "9" at bounding box center [184, 447] width 26 height 26
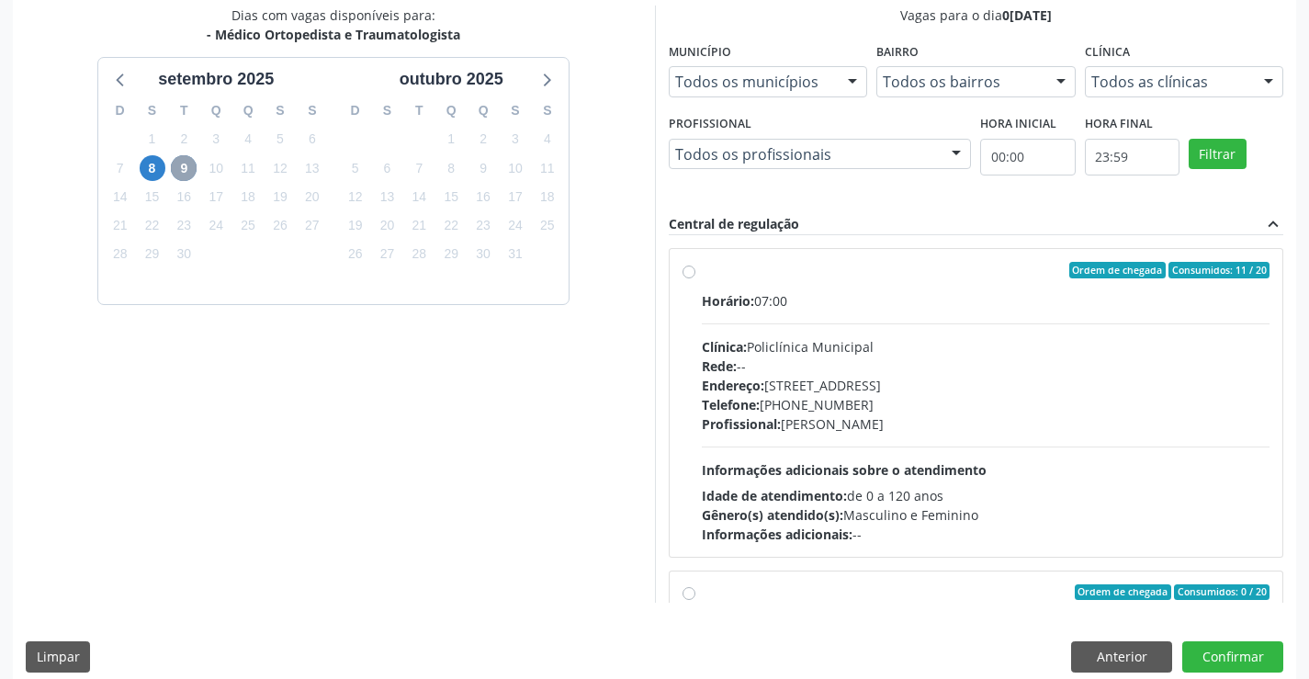
scroll to position [419, 0]
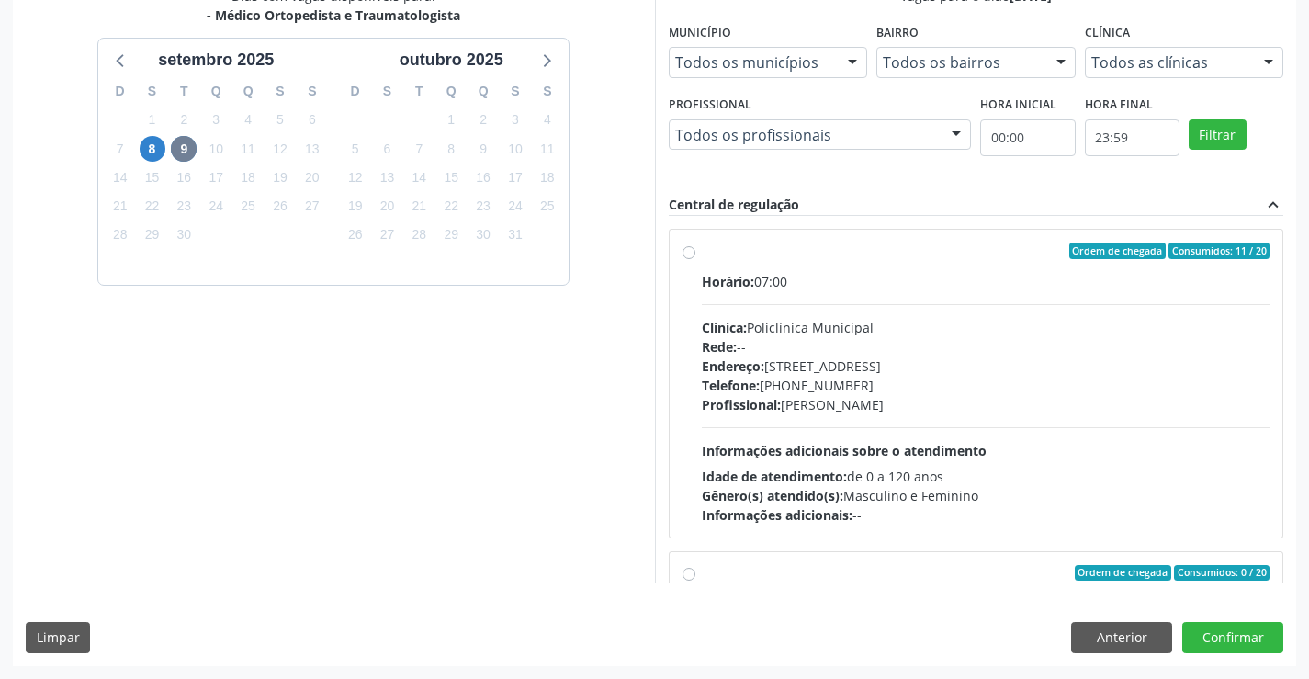
drag, startPoint x: 939, startPoint y: 429, endPoint x: 933, endPoint y: 447, distance: 19.2
click at [938, 428] on div "Horário: 07:00 Clínica: Policlínica Municipal Rede: -- Endereço: Predio, nº 386…" at bounding box center [986, 398] width 569 height 253
click at [695, 259] on input "Ordem de chegada Consumidos: 11 / 20 Horário: 07:00 Clínica: Policlínica Munici…" at bounding box center [688, 250] width 13 height 17
radio input "true"
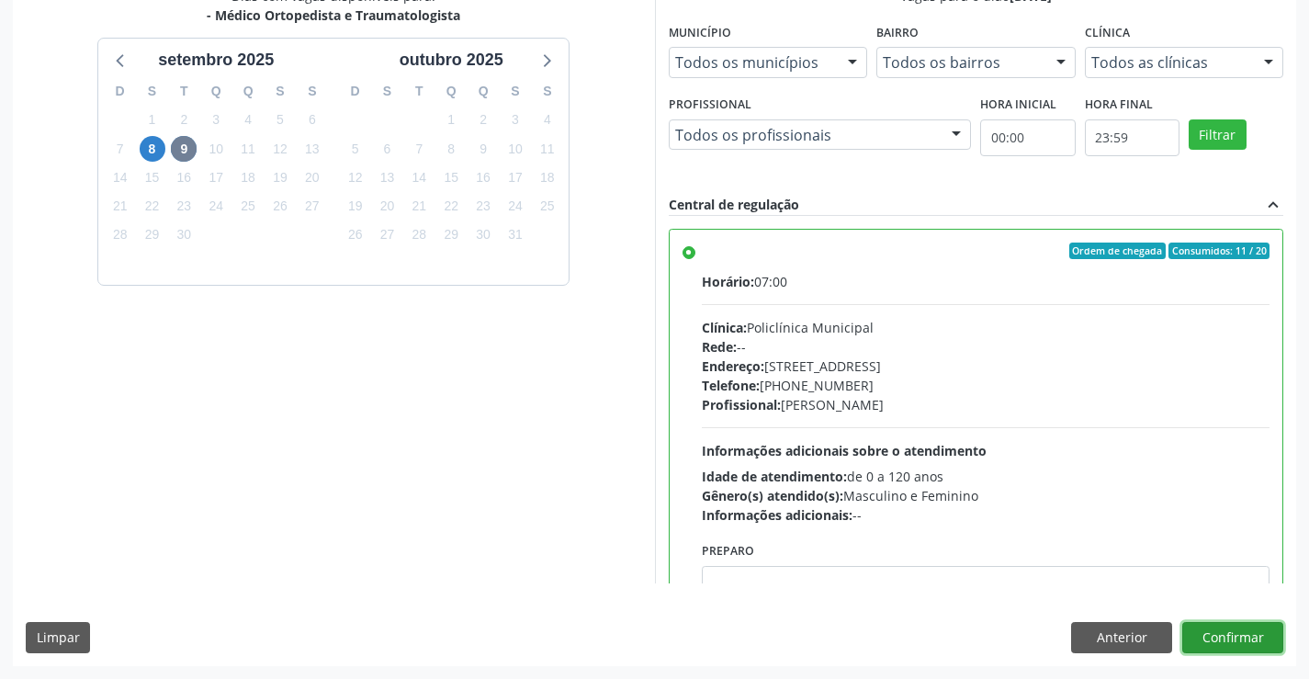
click at [1228, 645] on button "Confirmar" at bounding box center [1232, 637] width 101 height 31
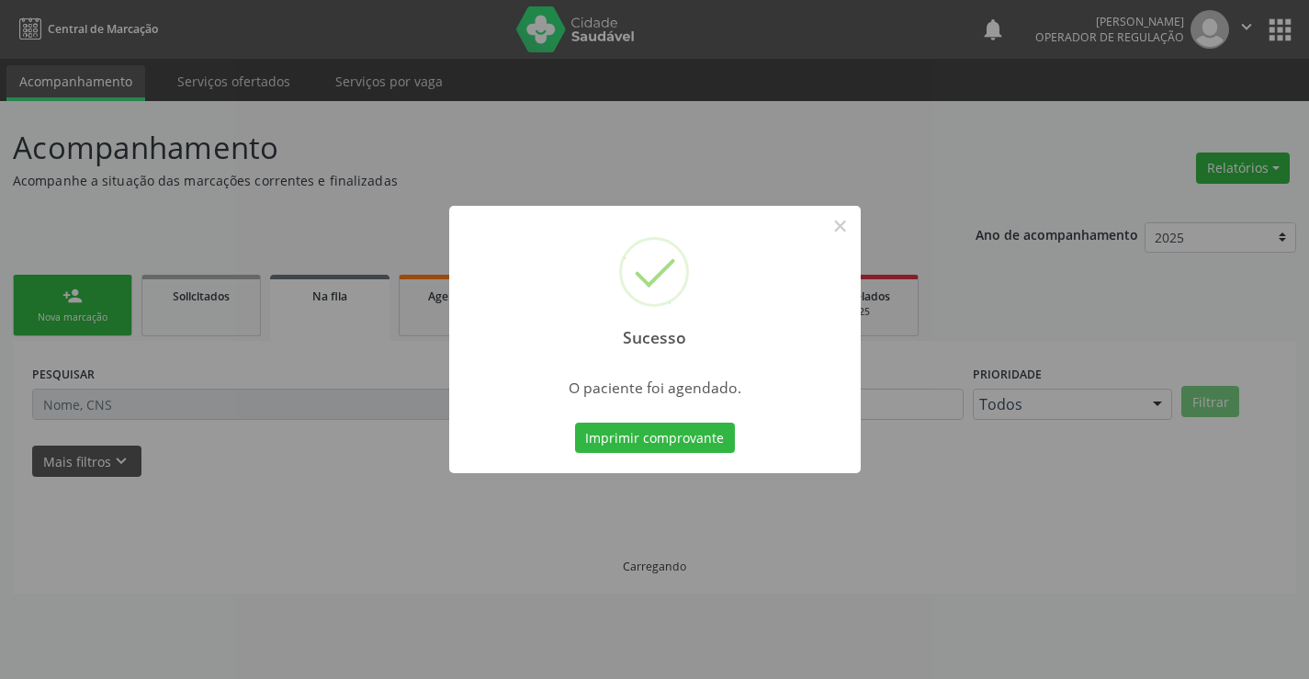
scroll to position [0, 0]
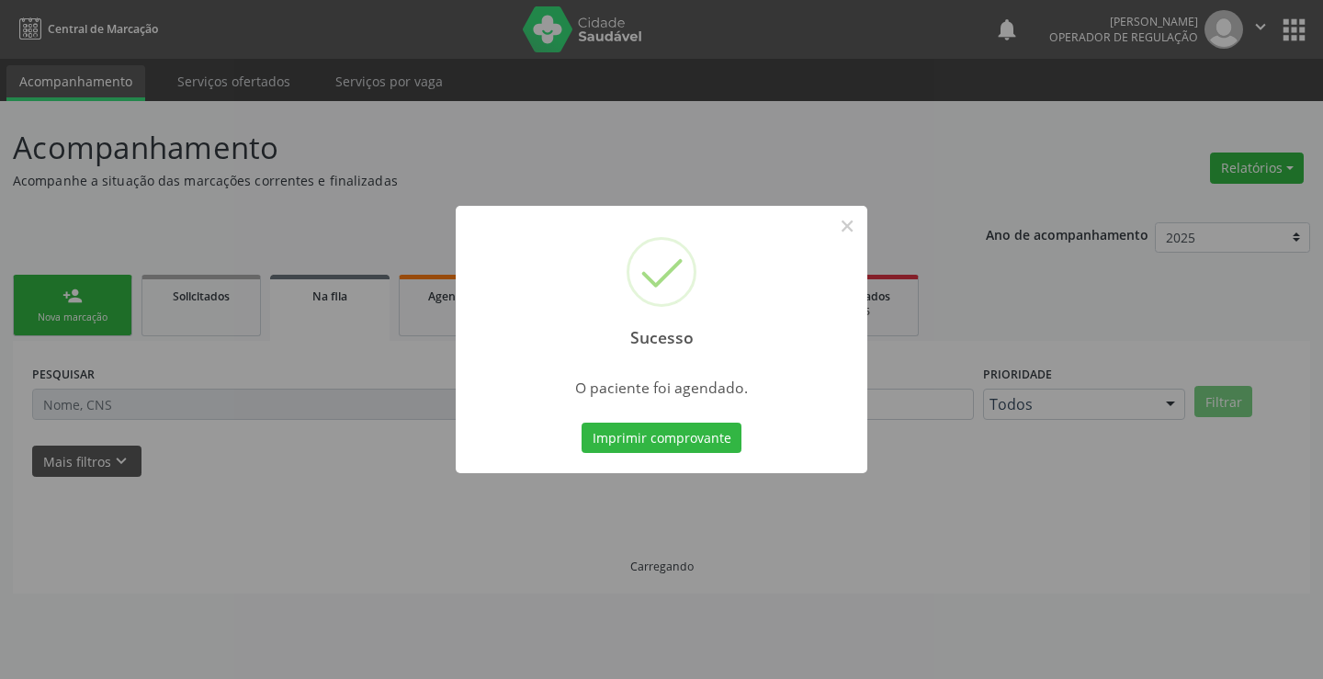
click at [581, 422] on button "Imprimir comprovante" at bounding box center [661, 437] width 160 height 31
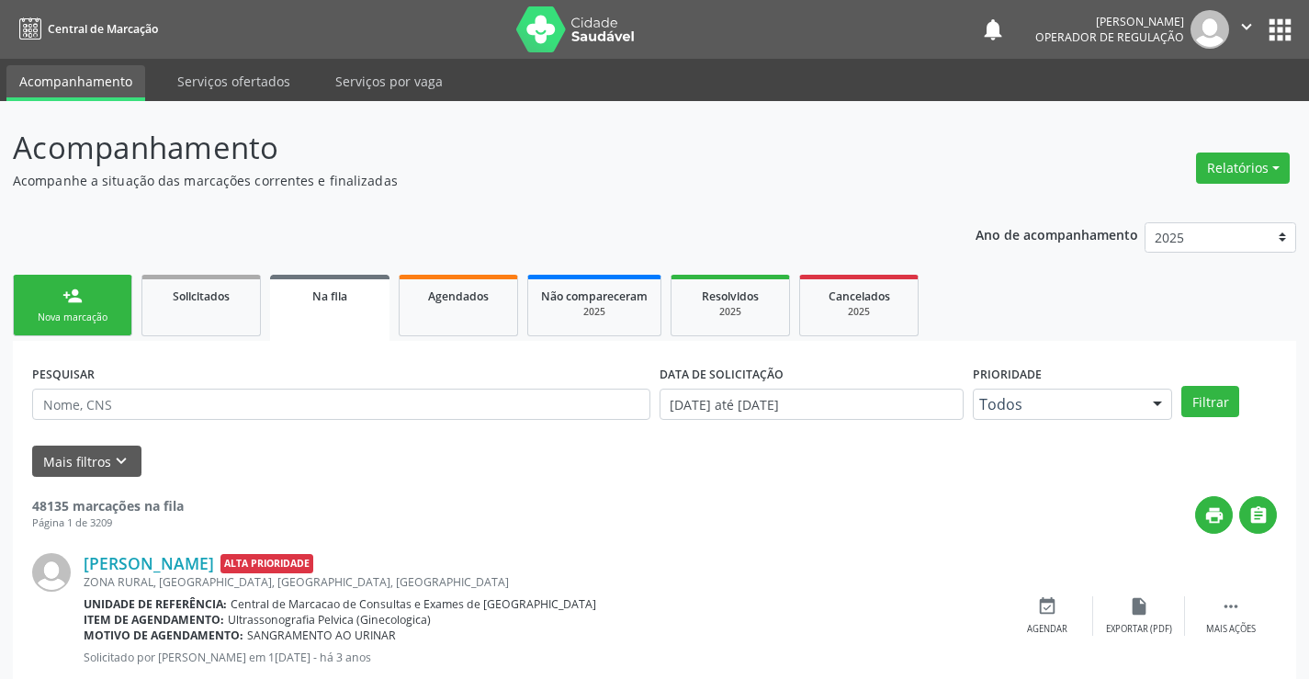
click at [112, 313] on div "Nova marcação" at bounding box center [73, 317] width 92 height 14
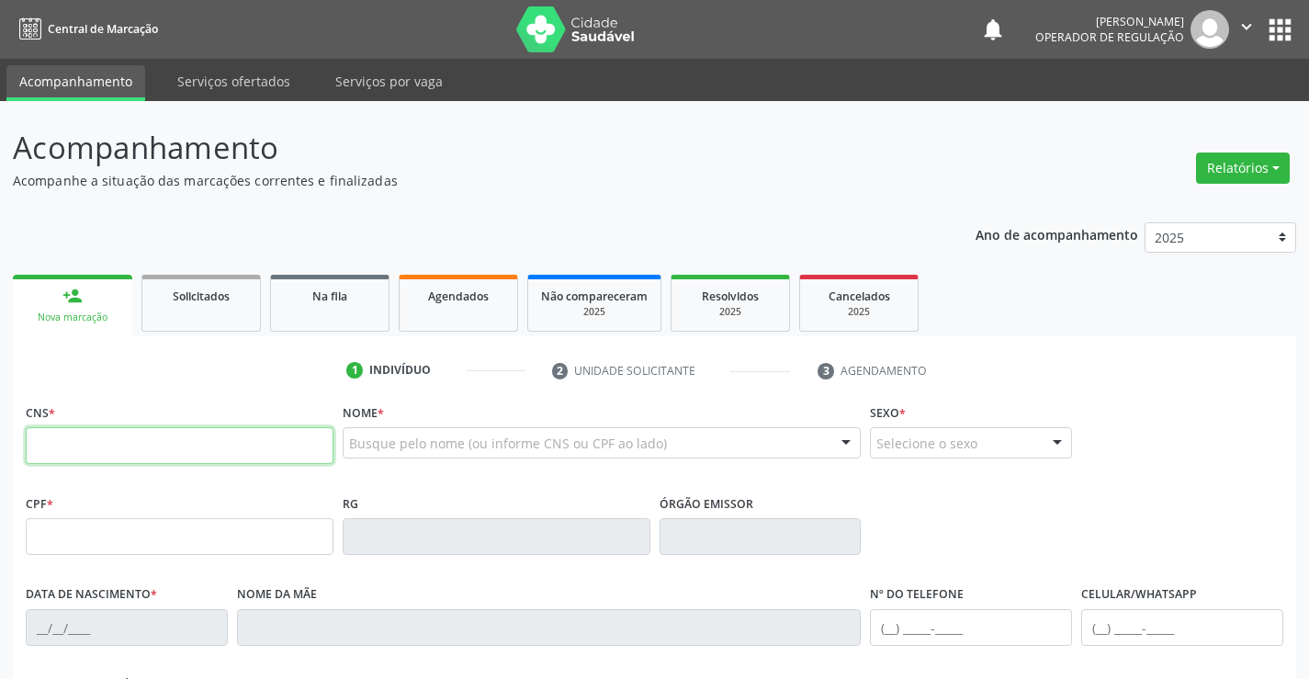
click at [166, 431] on input "text" at bounding box center [180, 445] width 308 height 37
type input "700 0091 1594 1706"
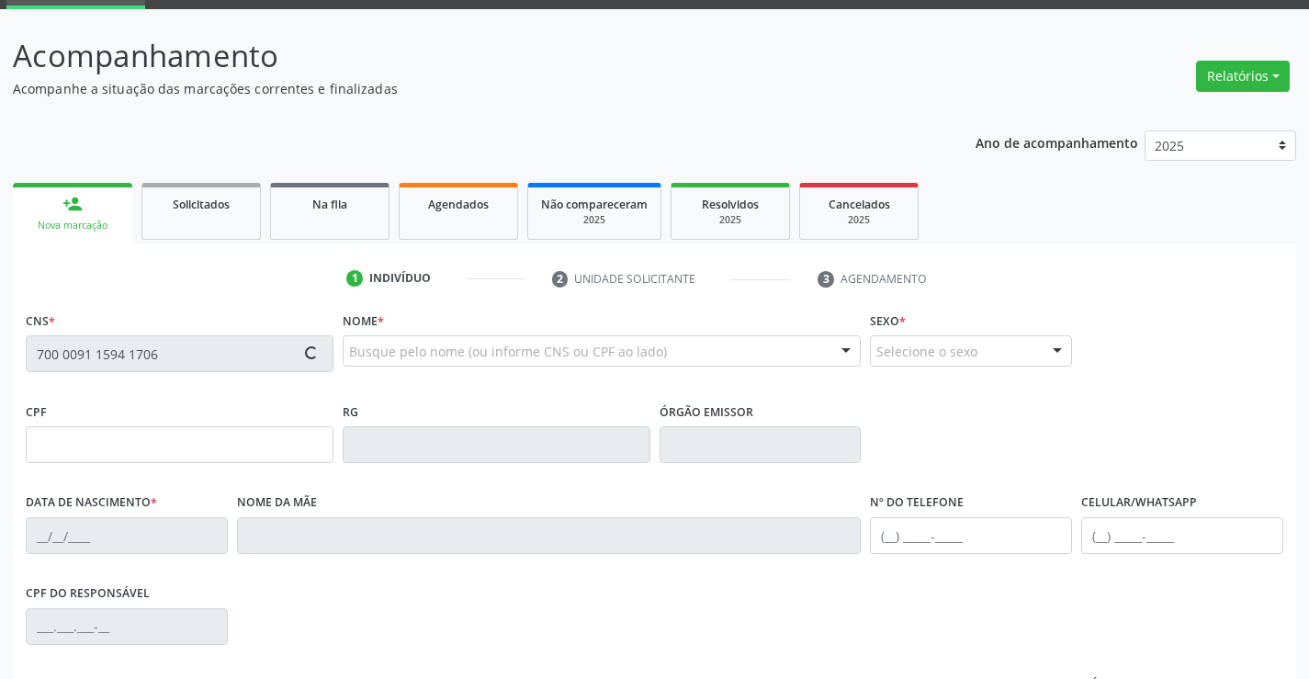
type input "0274332779"
type input "11/09/1946"
type input "(74) 98834-4340"
type input "(74) 99929-6542"
type input "S/N"
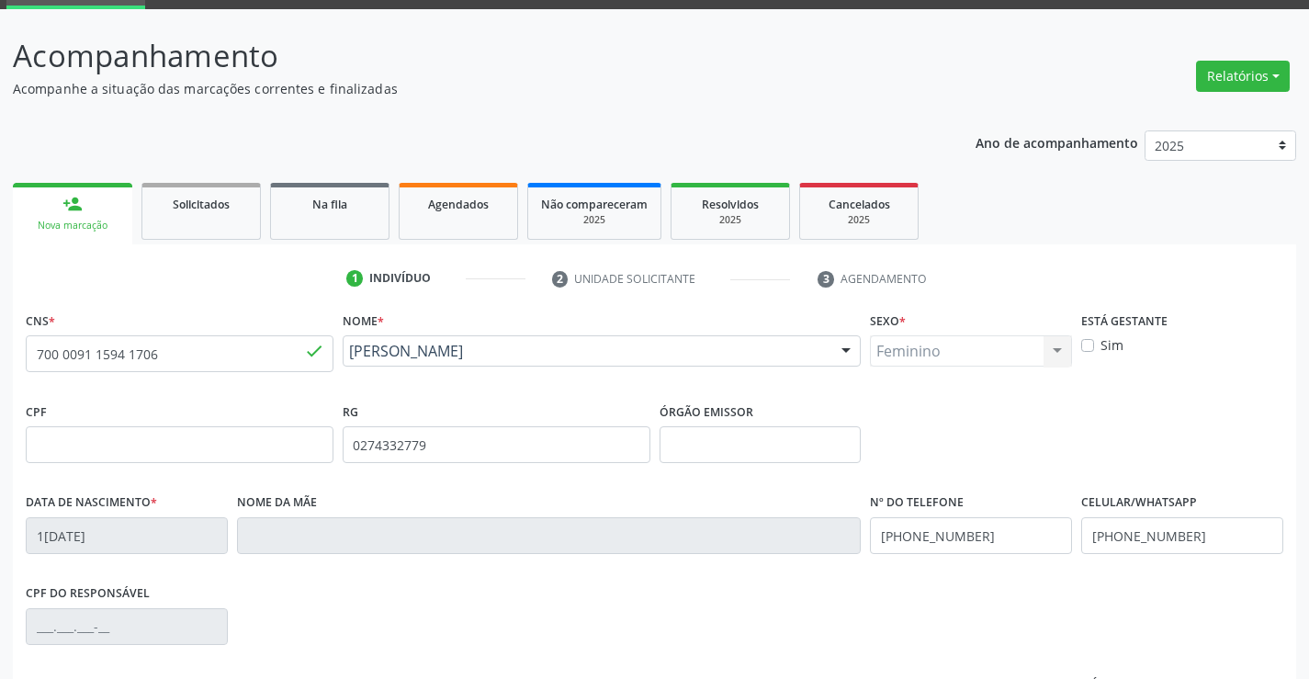
scroll to position [317, 0]
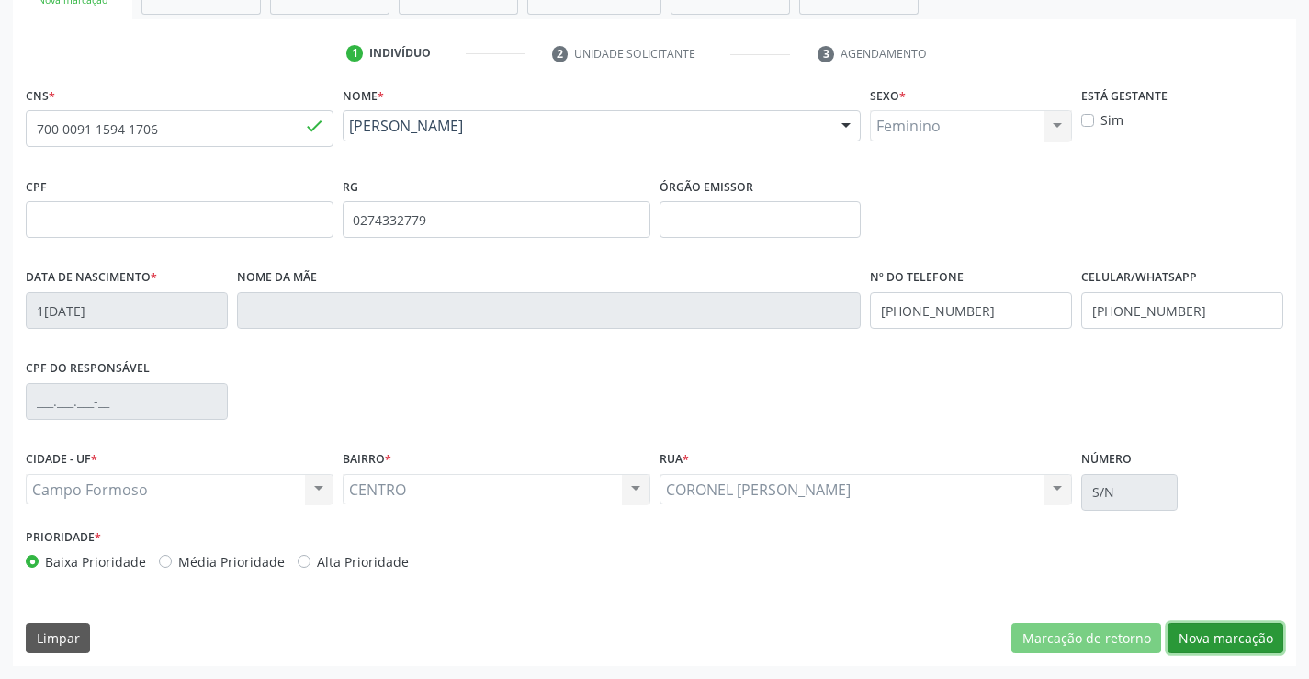
click at [1244, 639] on button "Nova marcação" at bounding box center [1225, 638] width 116 height 31
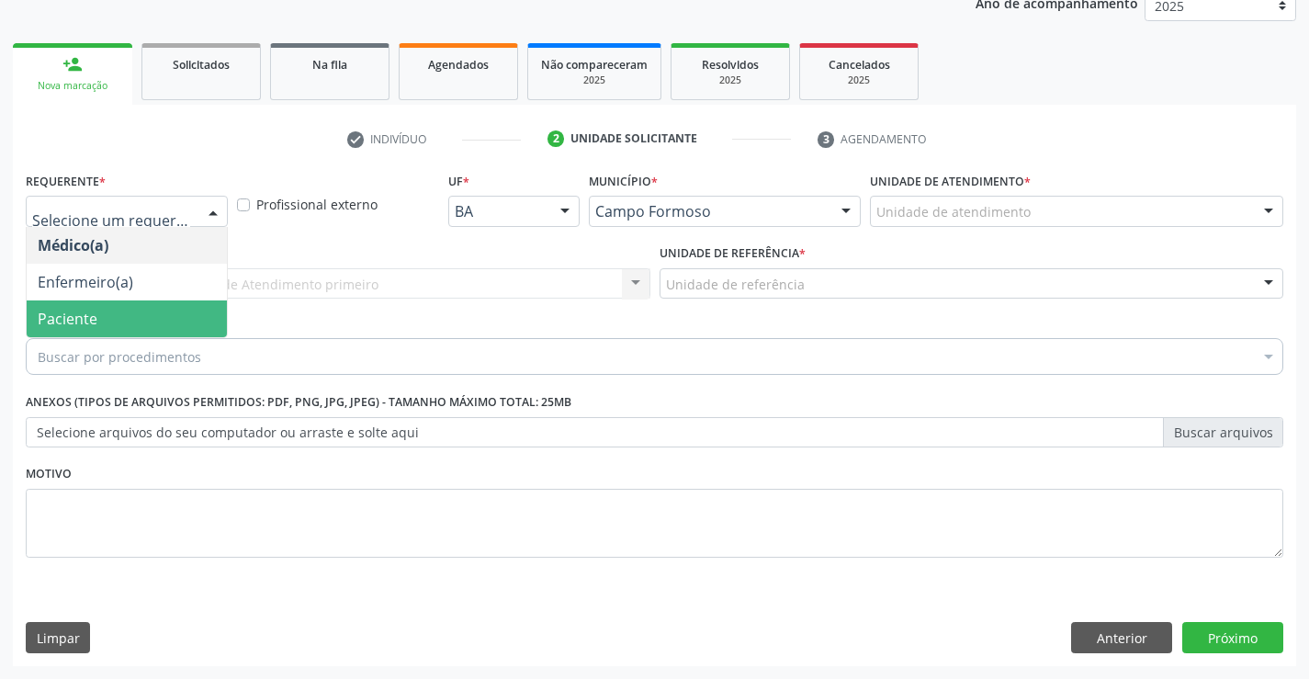
drag, startPoint x: 87, startPoint y: 320, endPoint x: 300, endPoint y: 287, distance: 215.5
click at [100, 316] on span "Paciente" at bounding box center [127, 318] width 200 height 37
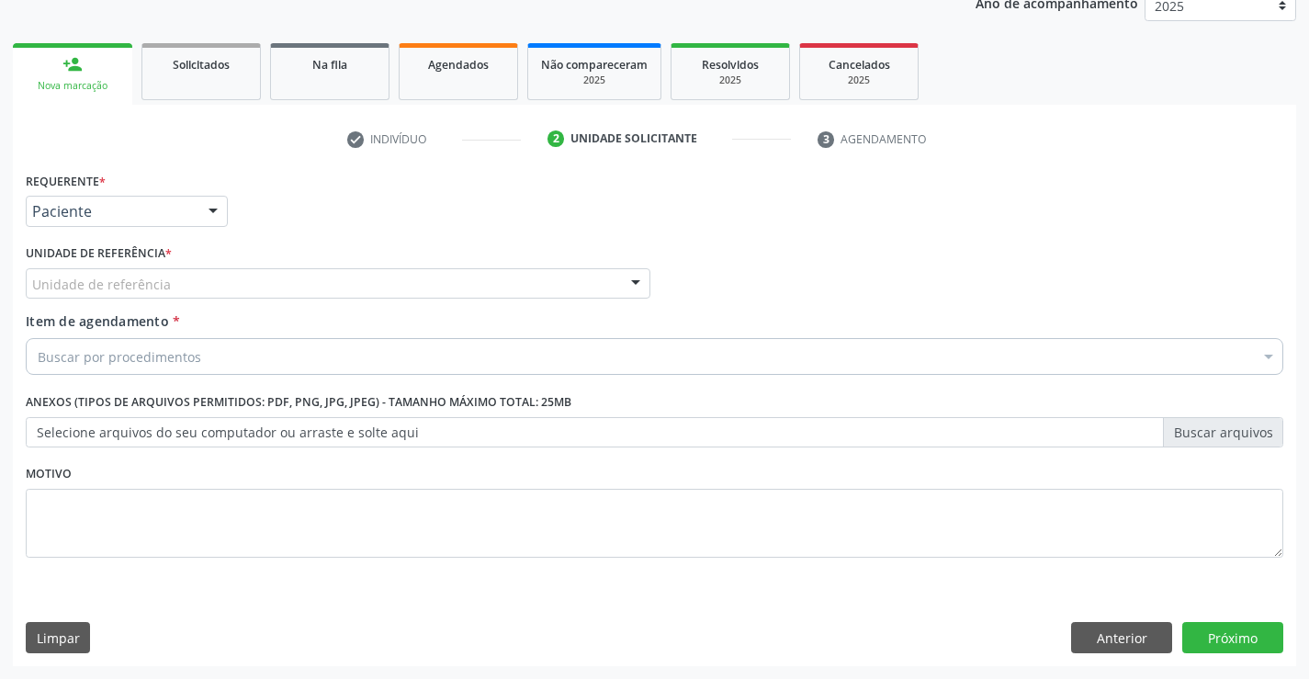
drag, startPoint x: 305, startPoint y: 284, endPoint x: 301, endPoint y: 321, distance: 37.8
click at [305, 286] on div "Unidade de referência" at bounding box center [338, 283] width 625 height 31
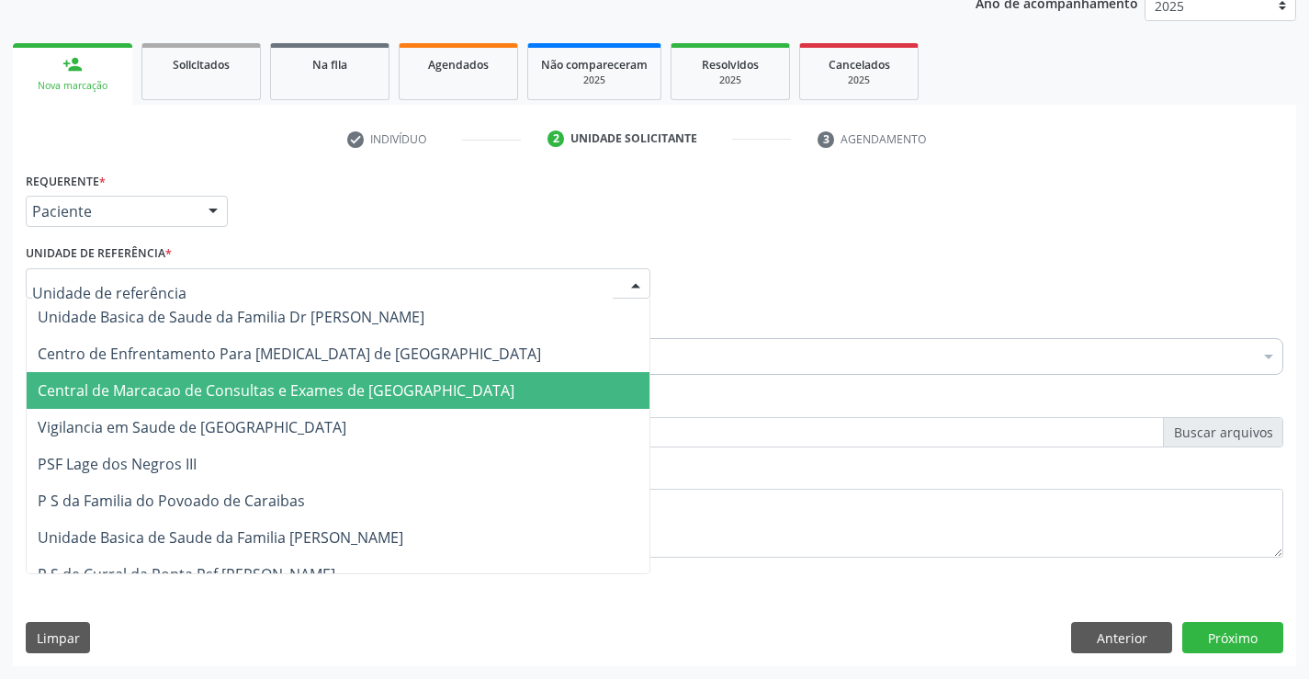
click at [288, 395] on span "Central de Marcacao de Consultas e Exames de [GEOGRAPHIC_DATA]" at bounding box center [276, 390] width 477 height 20
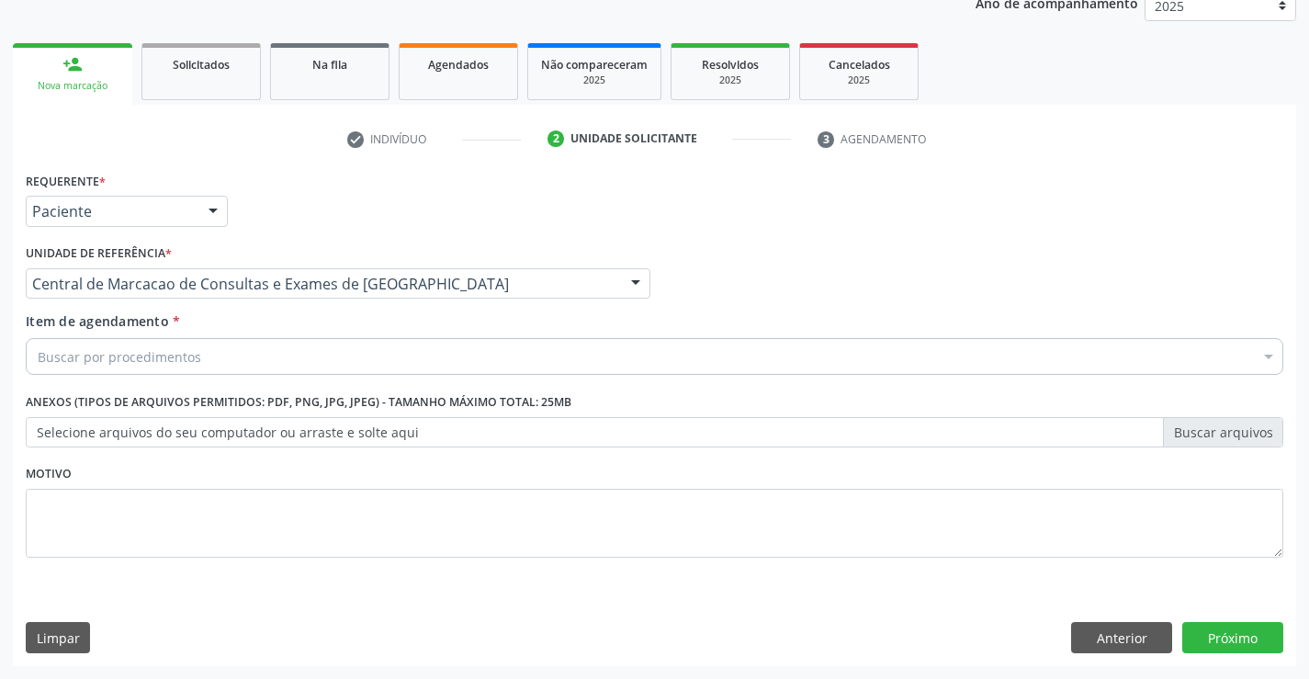
click at [305, 367] on div "Buscar por procedimentos" at bounding box center [654, 356] width 1257 height 37
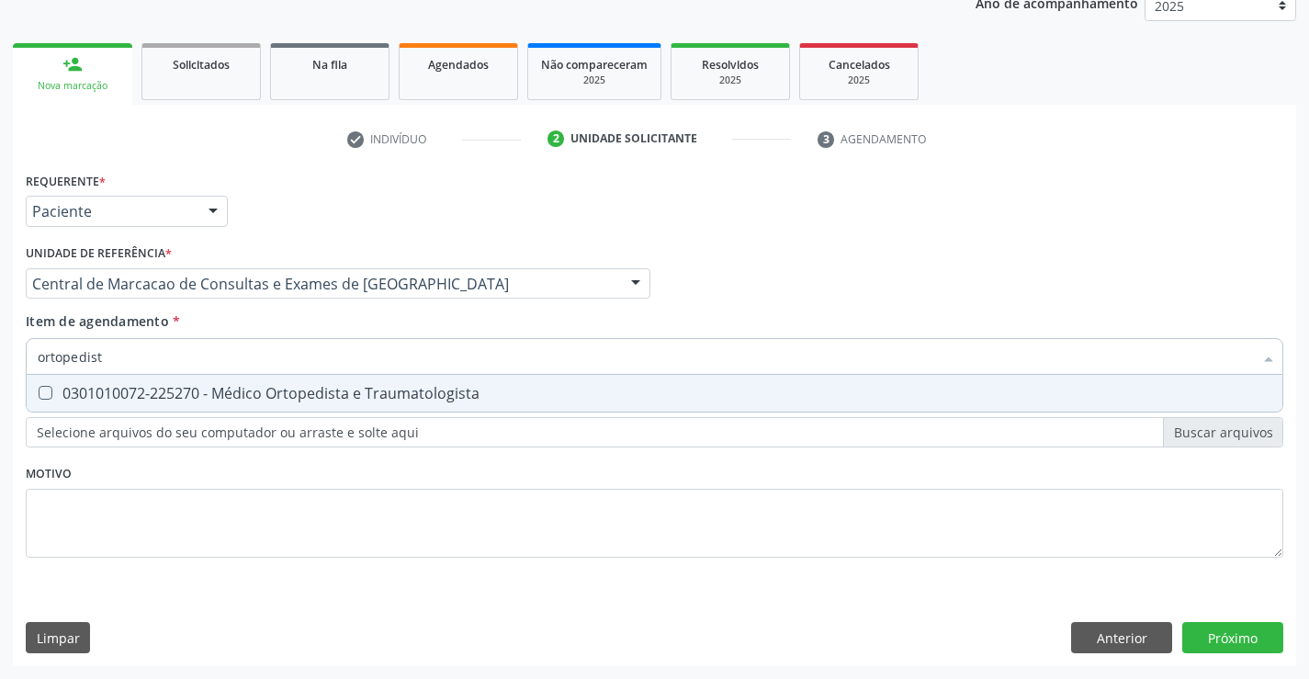
type input "ortopedista"
click at [298, 380] on span "0301010072-225270 - Médico Ortopedista e Traumatologista" at bounding box center [655, 393] width 1256 height 37
checkbox Traumatologista "true"
click at [1199, 636] on div "Requerente * Paciente Médico(a) Enfermeiro(a) Paciente Nenhum resultado encontr…" at bounding box center [654, 416] width 1283 height 499
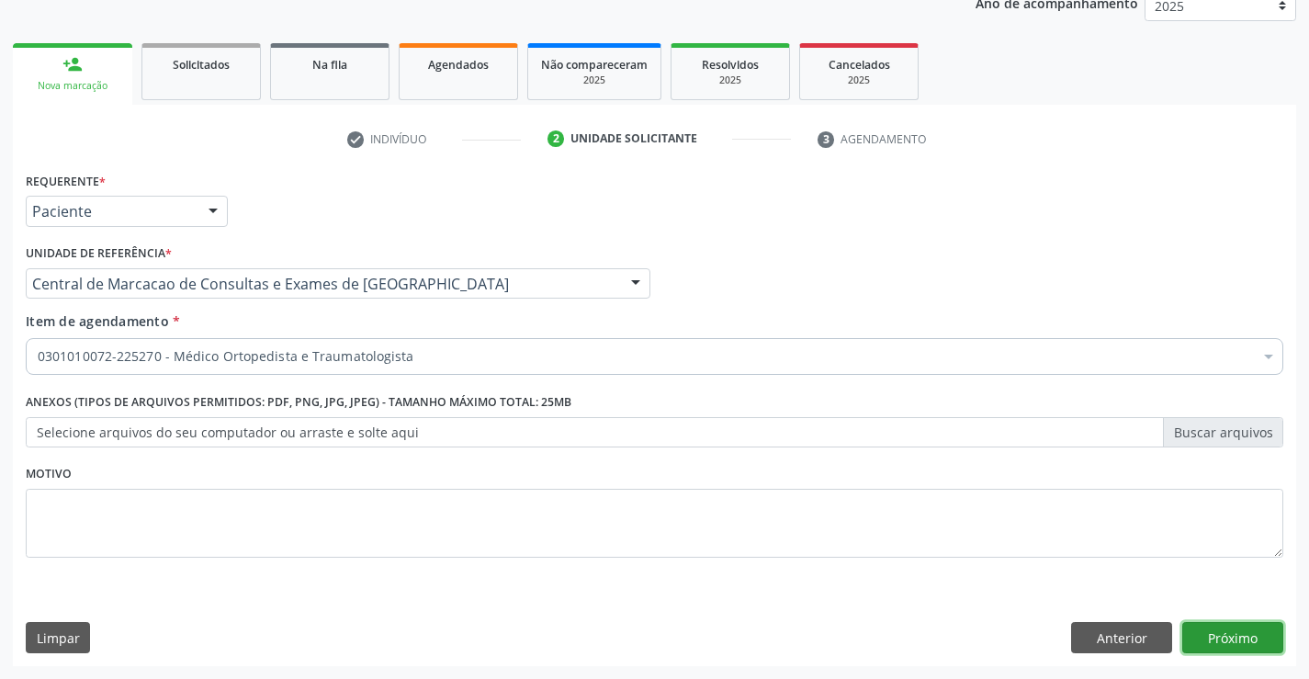
click at [1215, 628] on button "Próximo" at bounding box center [1232, 637] width 101 height 31
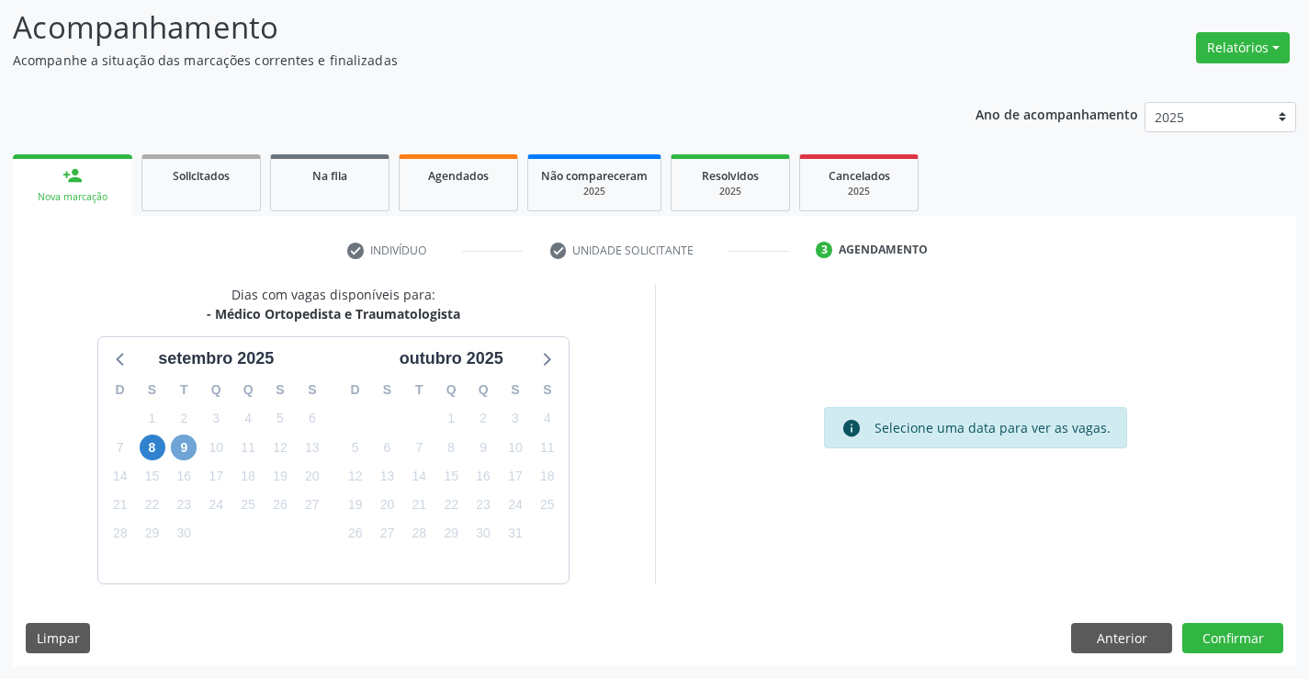
click at [181, 453] on span "9" at bounding box center [184, 447] width 26 height 26
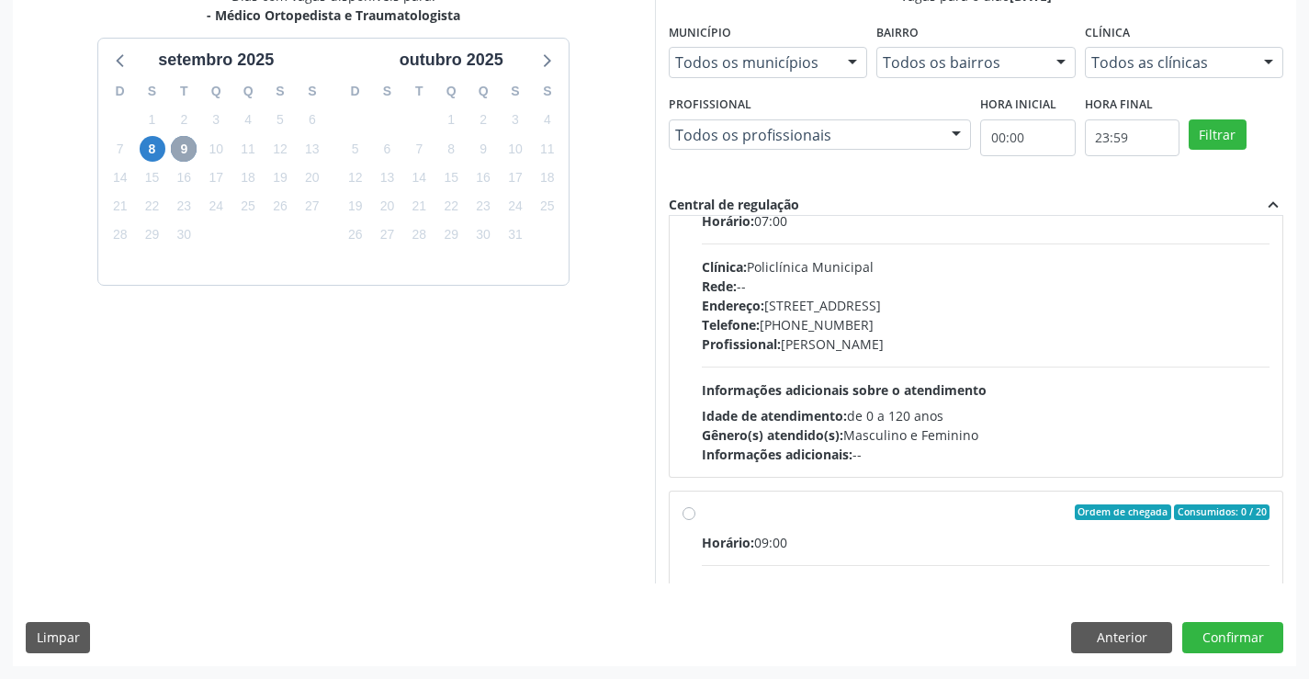
scroll to position [0, 0]
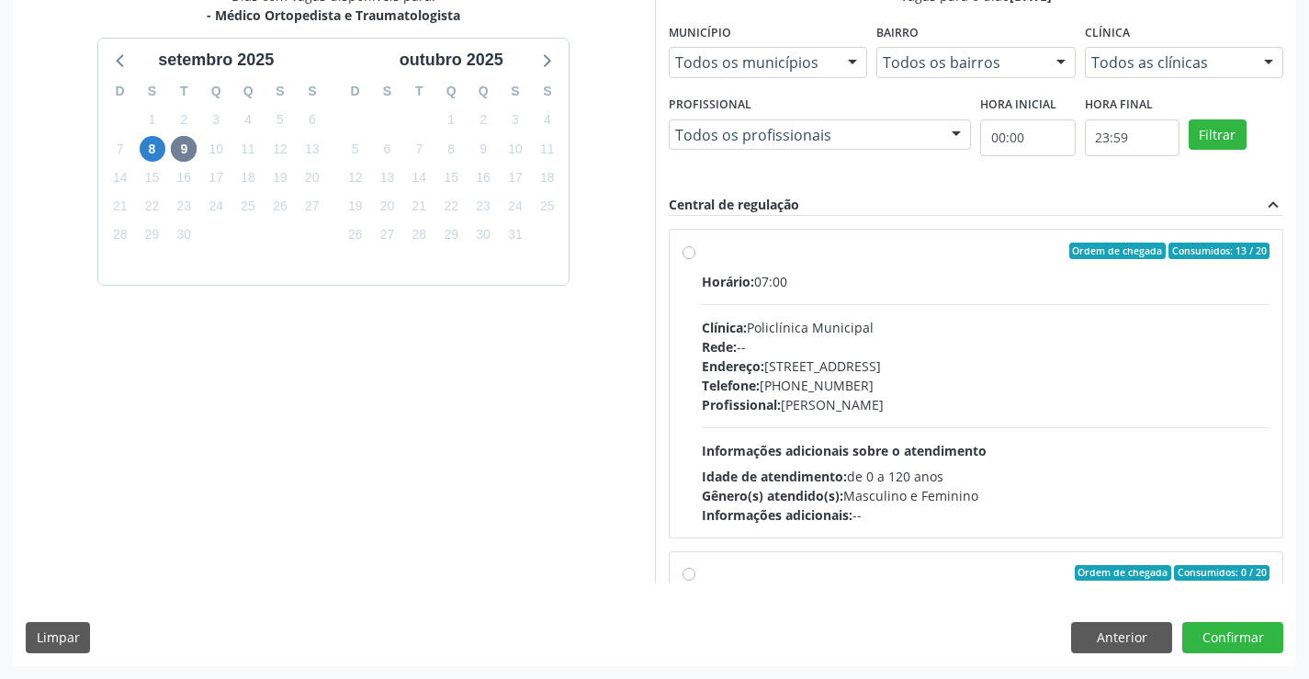
click at [837, 353] on div "Rede: --" at bounding box center [986, 346] width 569 height 19
click at [695, 259] on input "Ordem de chegada Consumidos: 13 / 20 Horário: 07:00 Clínica: Policlínica Munici…" at bounding box center [688, 250] width 13 height 17
radio input "true"
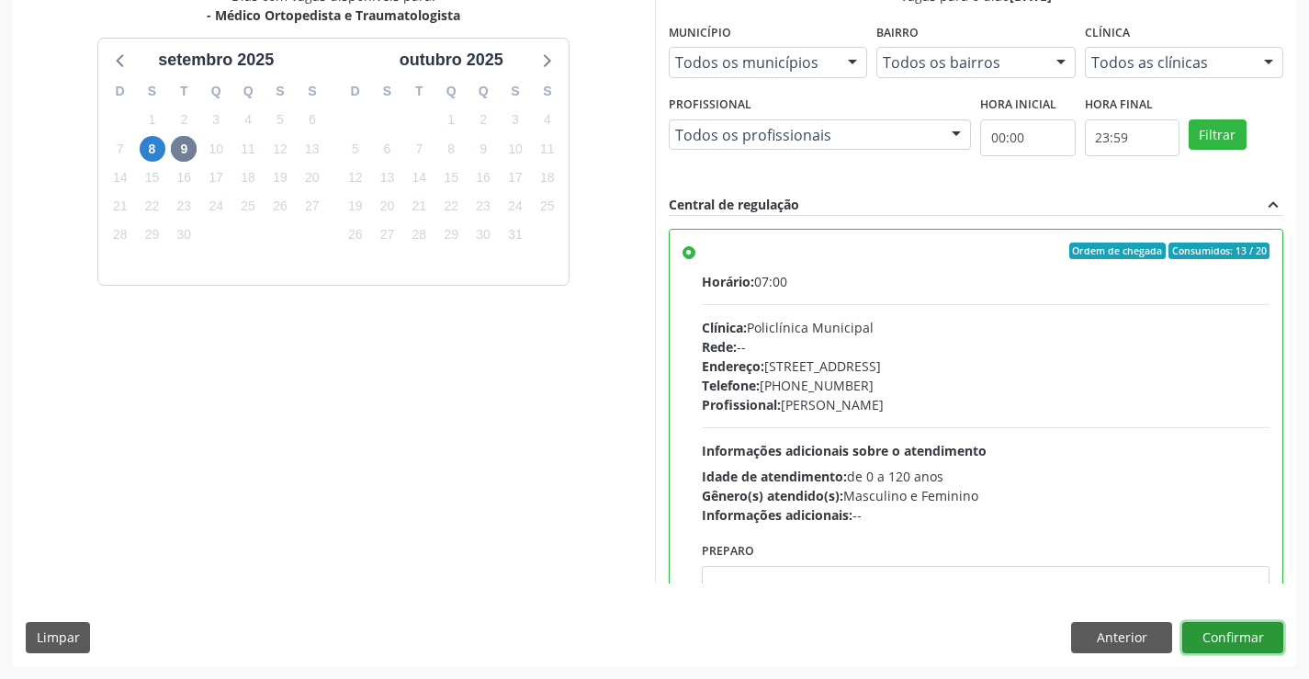
click at [1238, 636] on button "Confirmar" at bounding box center [1232, 637] width 101 height 31
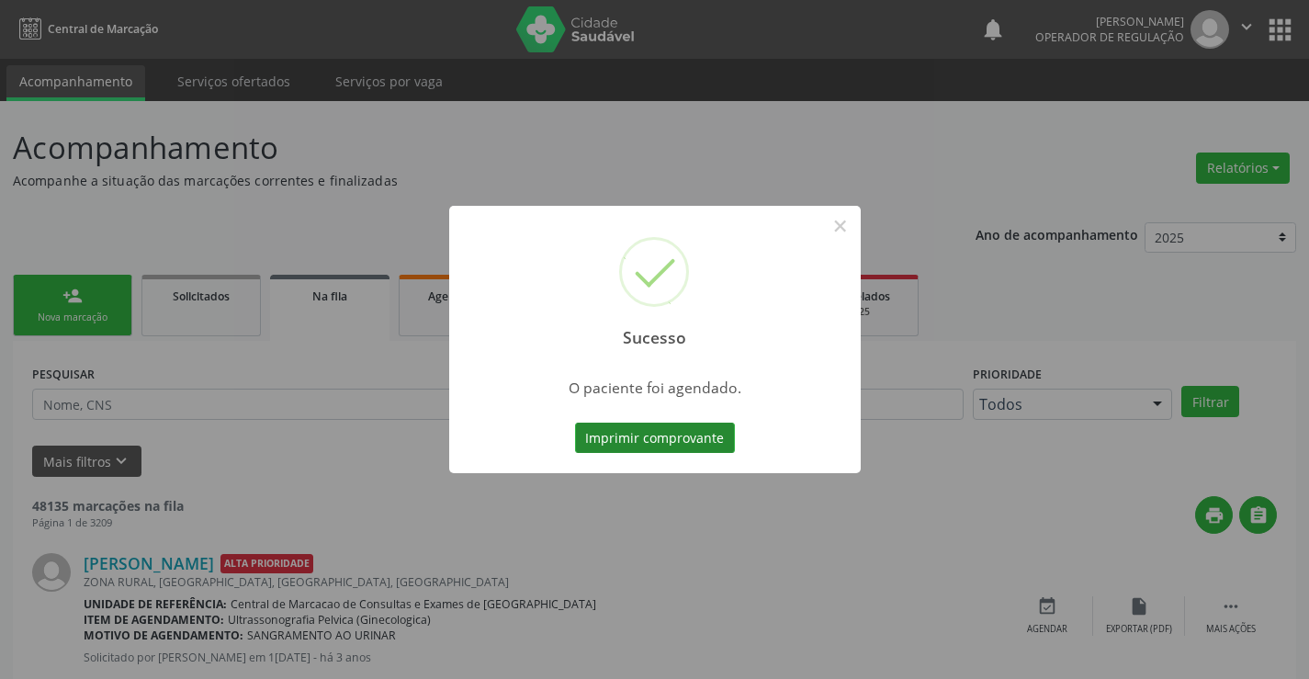
click at [629, 445] on button "Imprimir comprovante" at bounding box center [655, 437] width 160 height 31
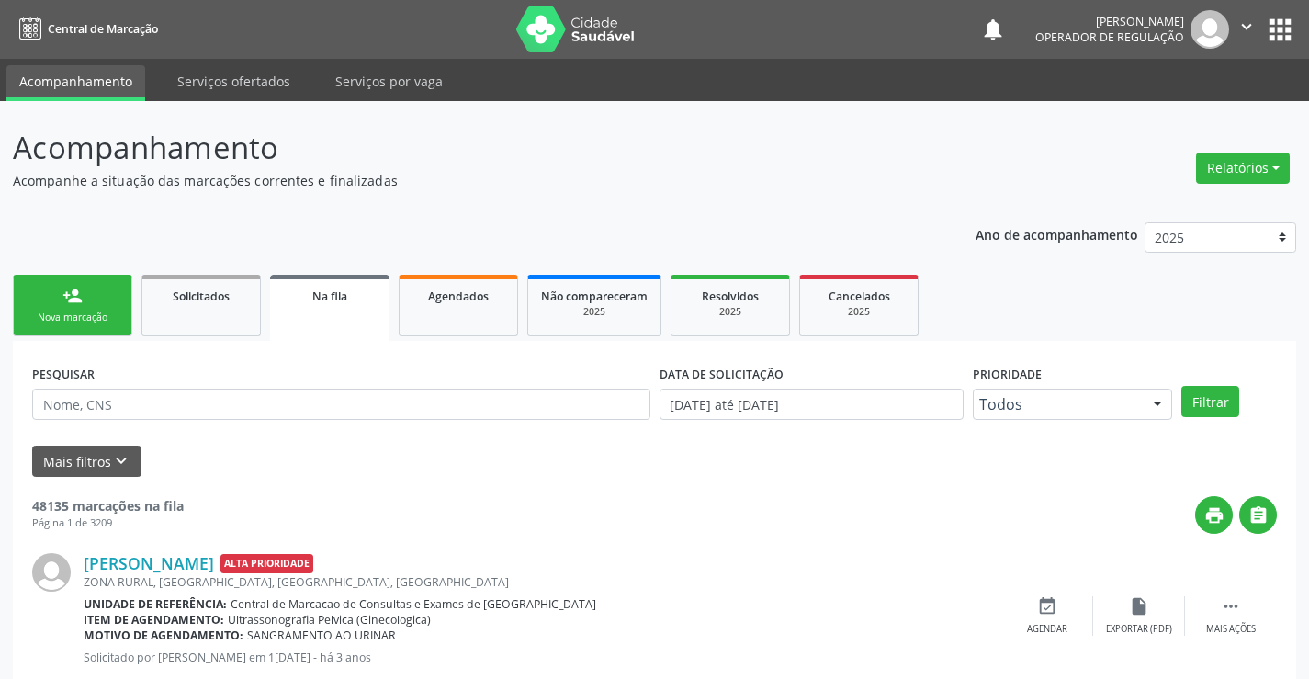
click at [93, 299] on link "person_add Nova marcação" at bounding box center [72, 306] width 119 height 62
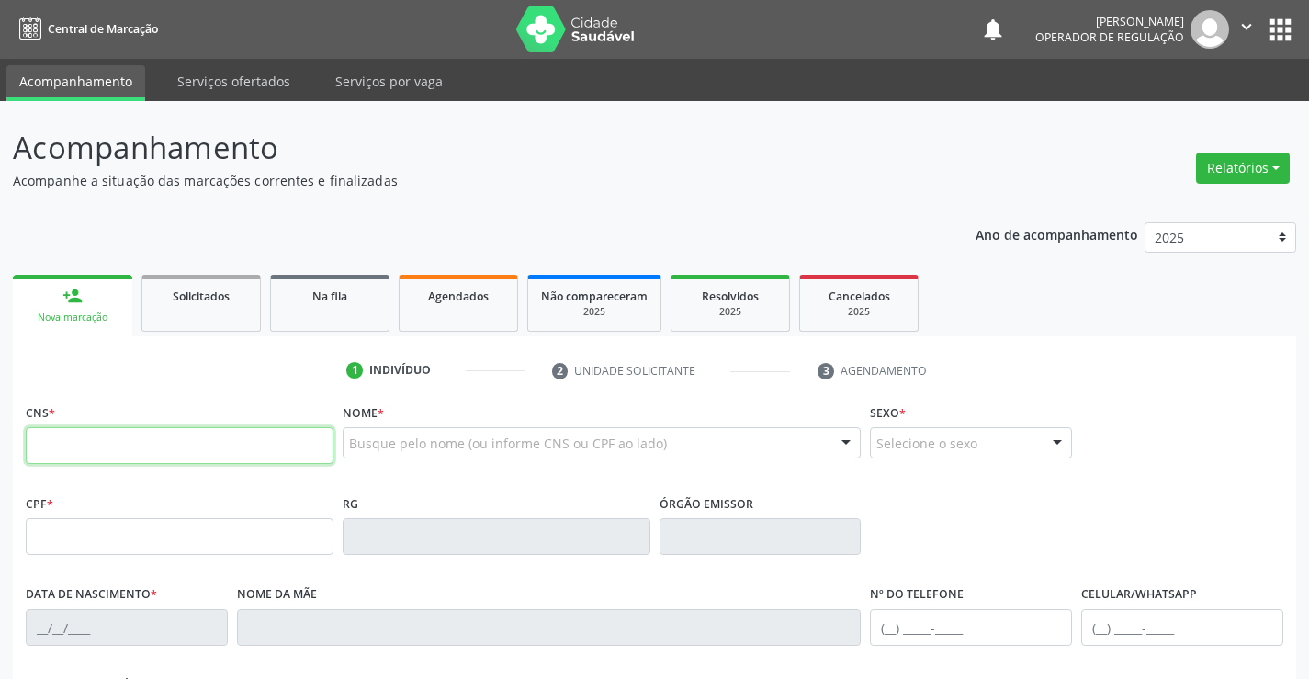
click at [99, 446] on input "text" at bounding box center [180, 445] width 308 height 37
type input "701 4026 1697 4532"
type input "2258328012"
type input "09/01/2010"
type input "S/N"
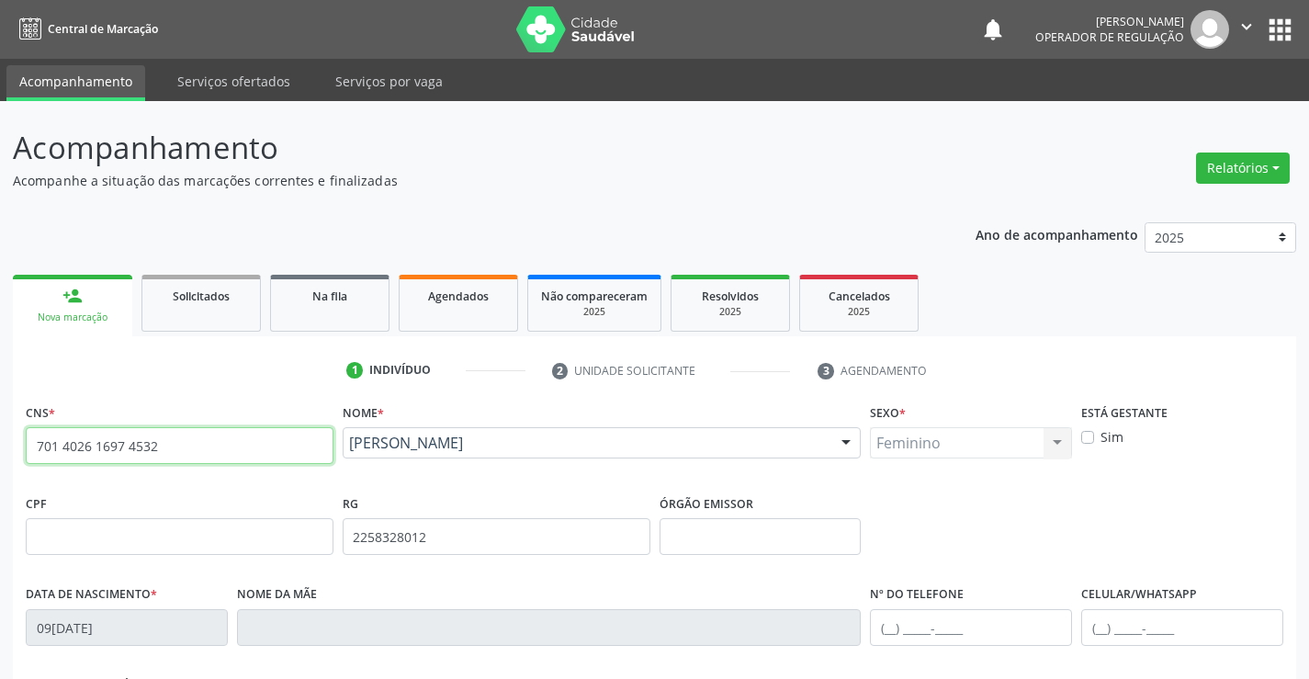
click at [200, 443] on input "701 4026 1697 4532" at bounding box center [180, 445] width 308 height 37
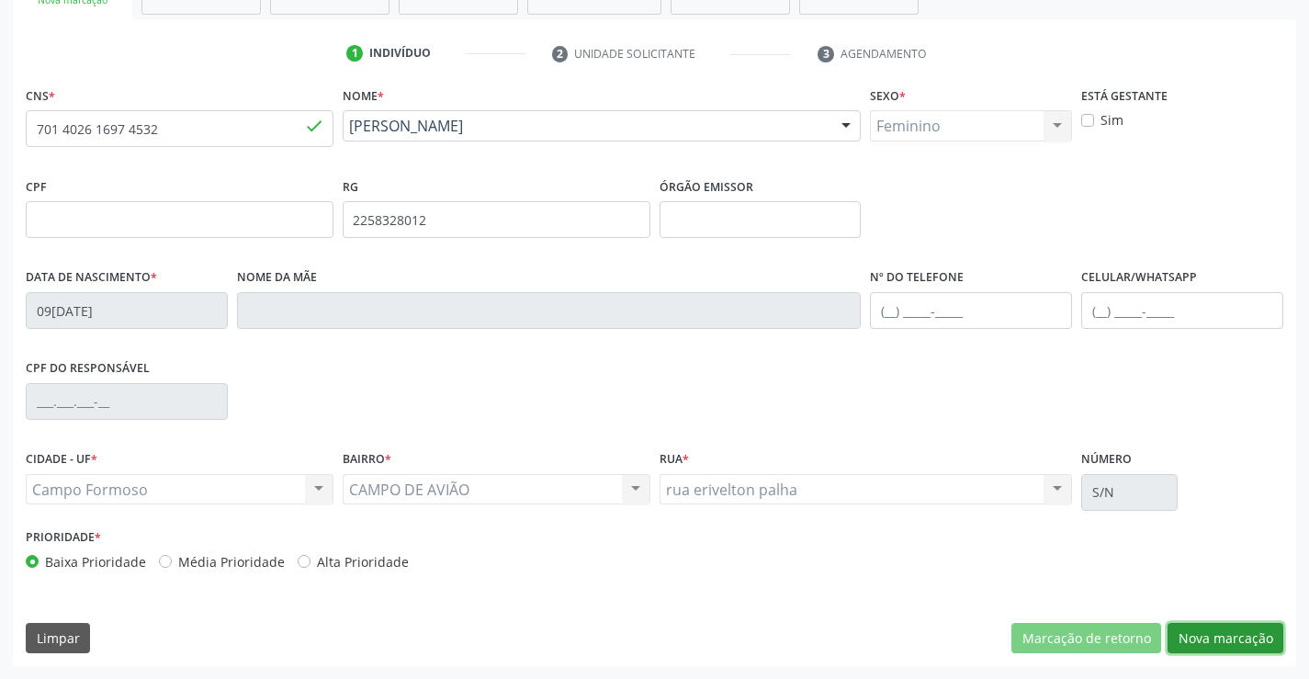
click at [1217, 640] on button "Nova marcação" at bounding box center [1225, 638] width 116 height 31
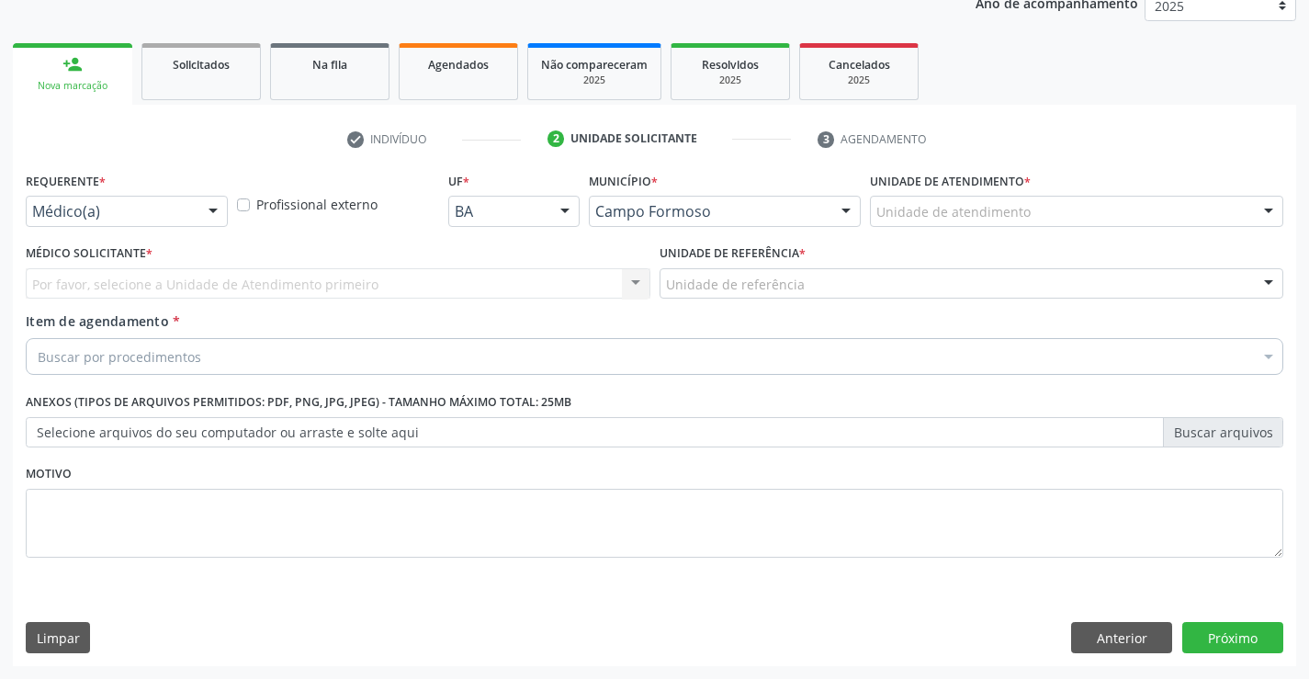
scroll to position [231, 0]
click at [157, 196] on div "Médico(a)" at bounding box center [127, 211] width 202 height 31
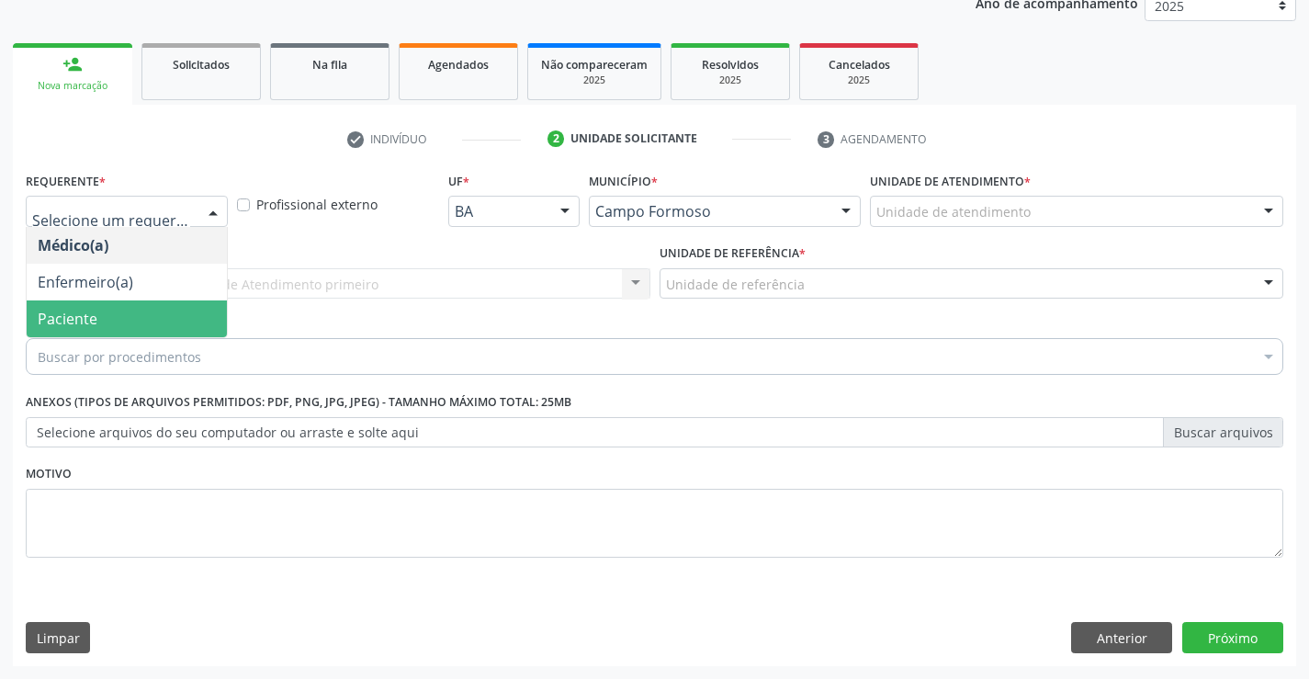
drag, startPoint x: 150, startPoint y: 334, endPoint x: 167, endPoint y: 321, distance: 21.7
click at [151, 334] on span "Paciente" at bounding box center [127, 318] width 200 height 37
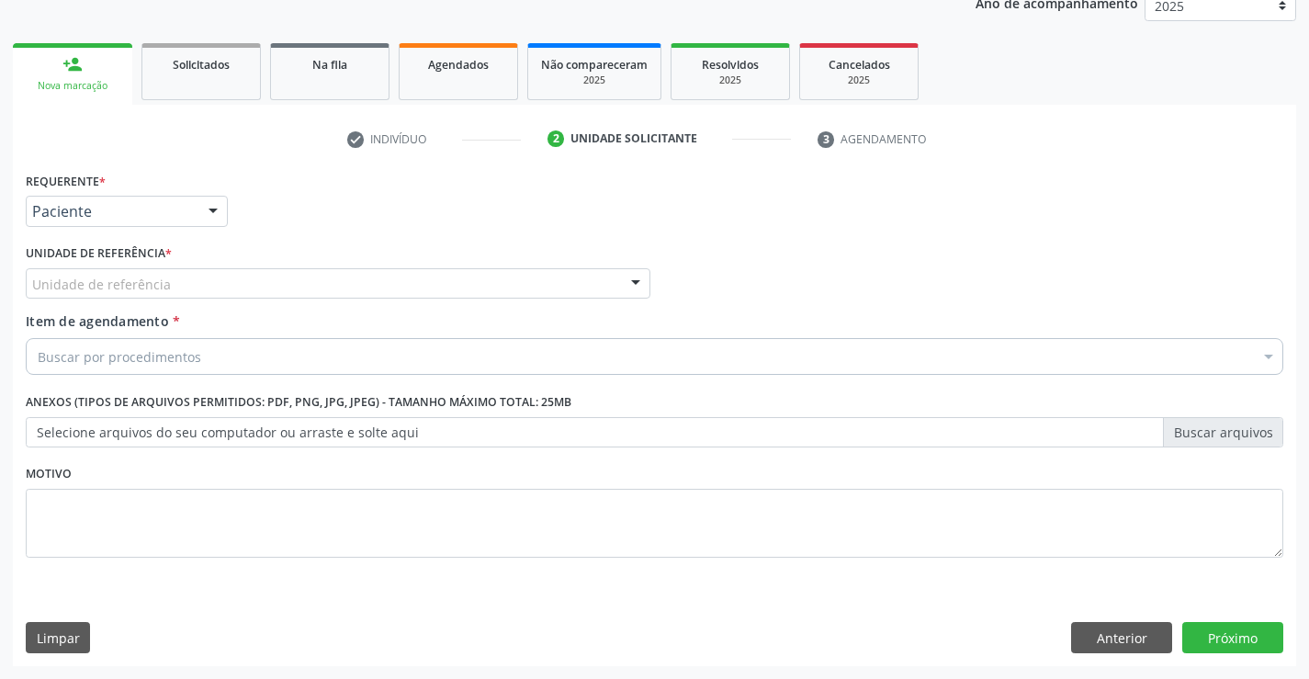
click at [277, 278] on div "Unidade de referência" at bounding box center [338, 283] width 625 height 31
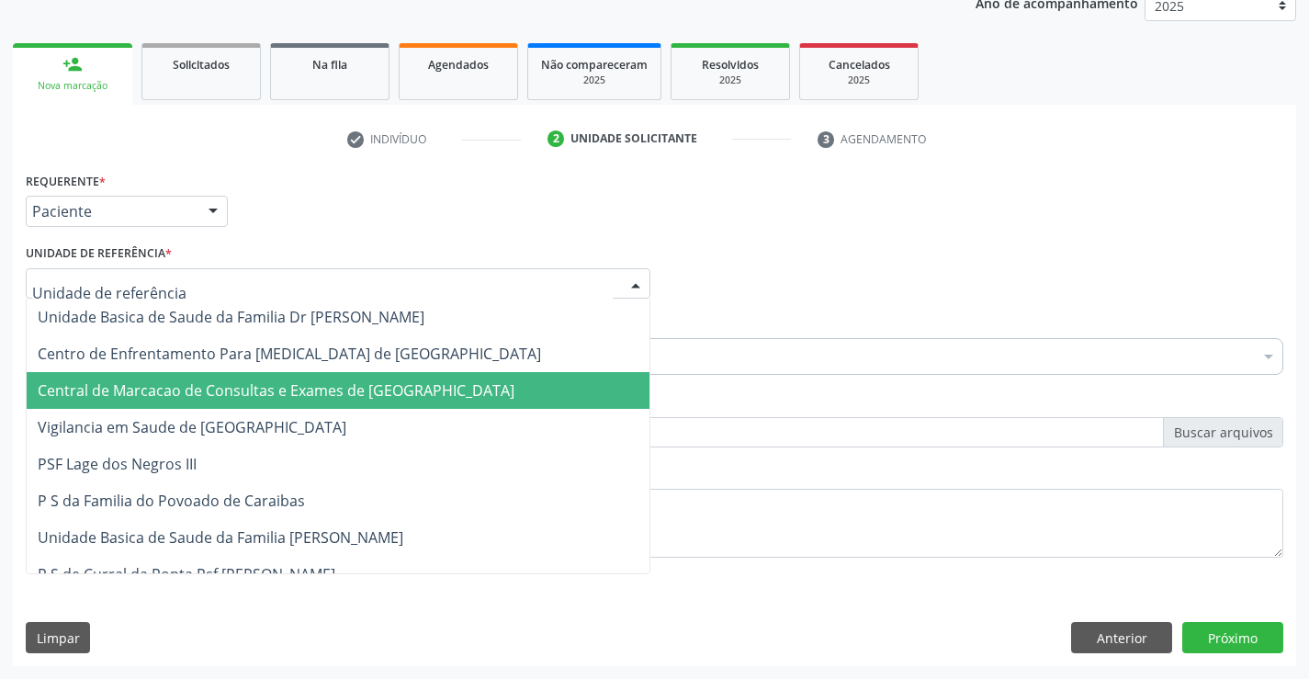
click at [273, 388] on span "Central de Marcacao de Consultas e Exames de [GEOGRAPHIC_DATA]" at bounding box center [276, 390] width 477 height 20
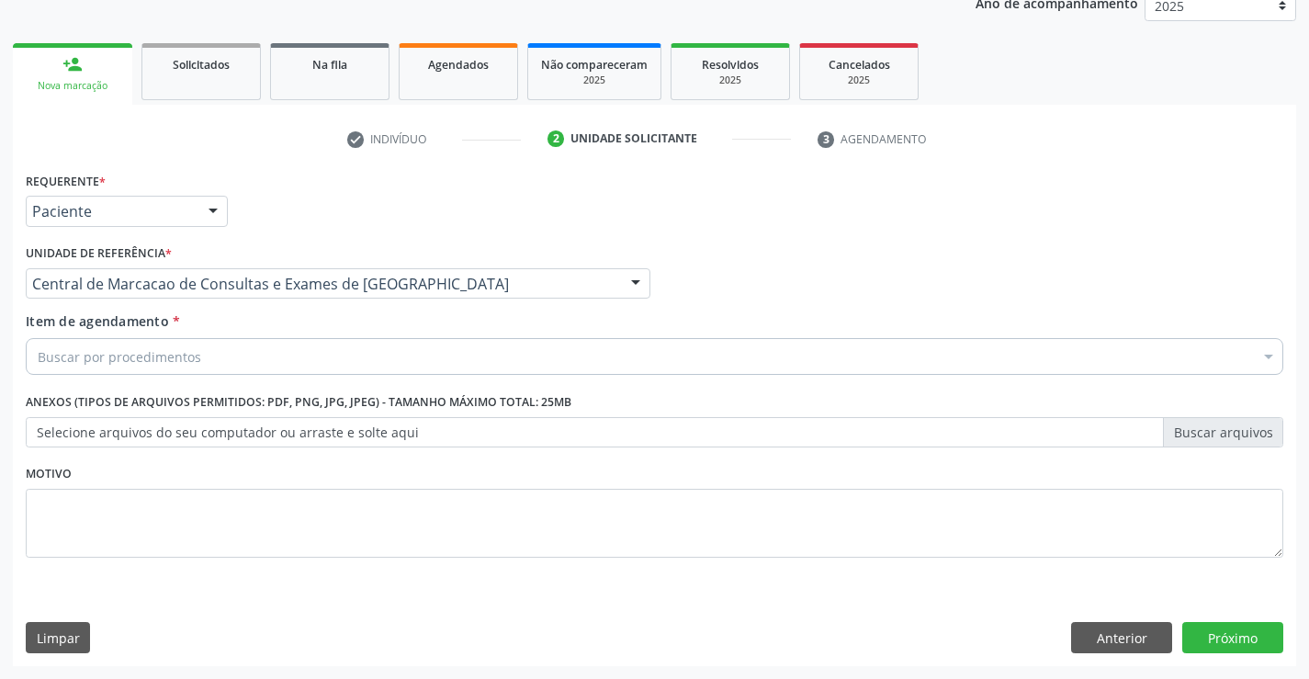
click at [236, 358] on div "Buscar por procedimentos" at bounding box center [654, 356] width 1257 height 37
click at [219, 351] on div "Buscar por procedimentos" at bounding box center [654, 356] width 1257 height 37
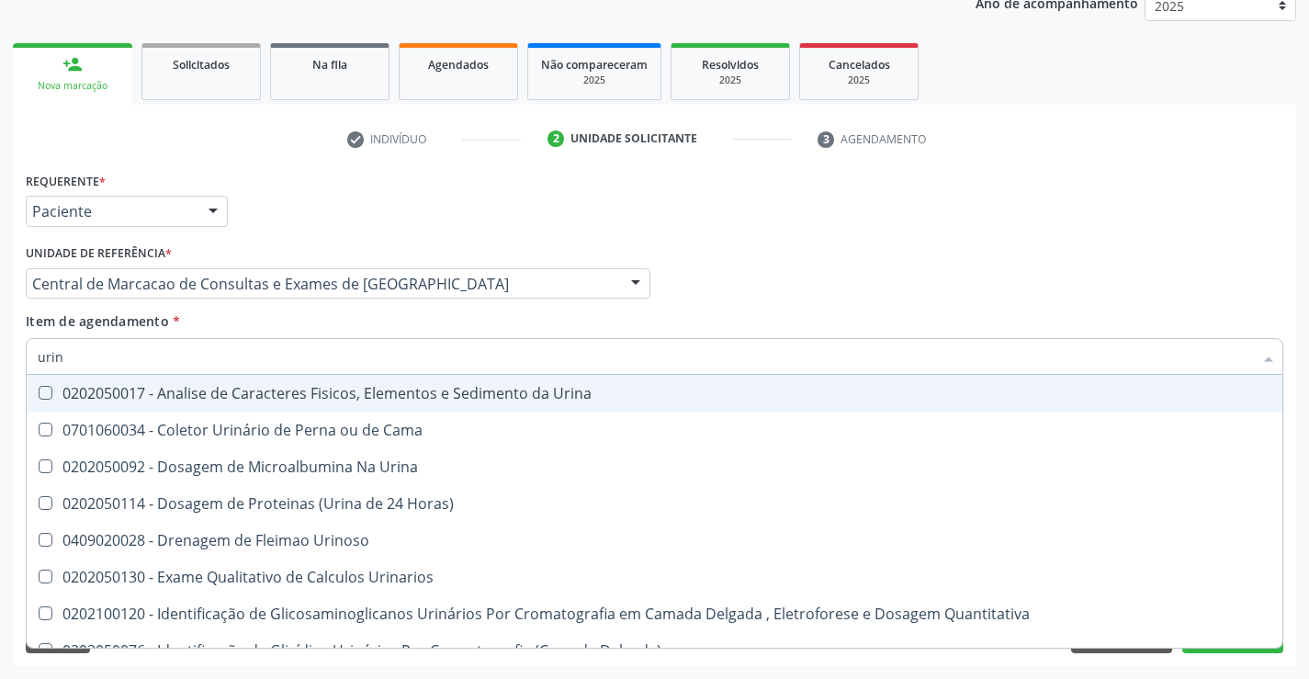
type input "urina"
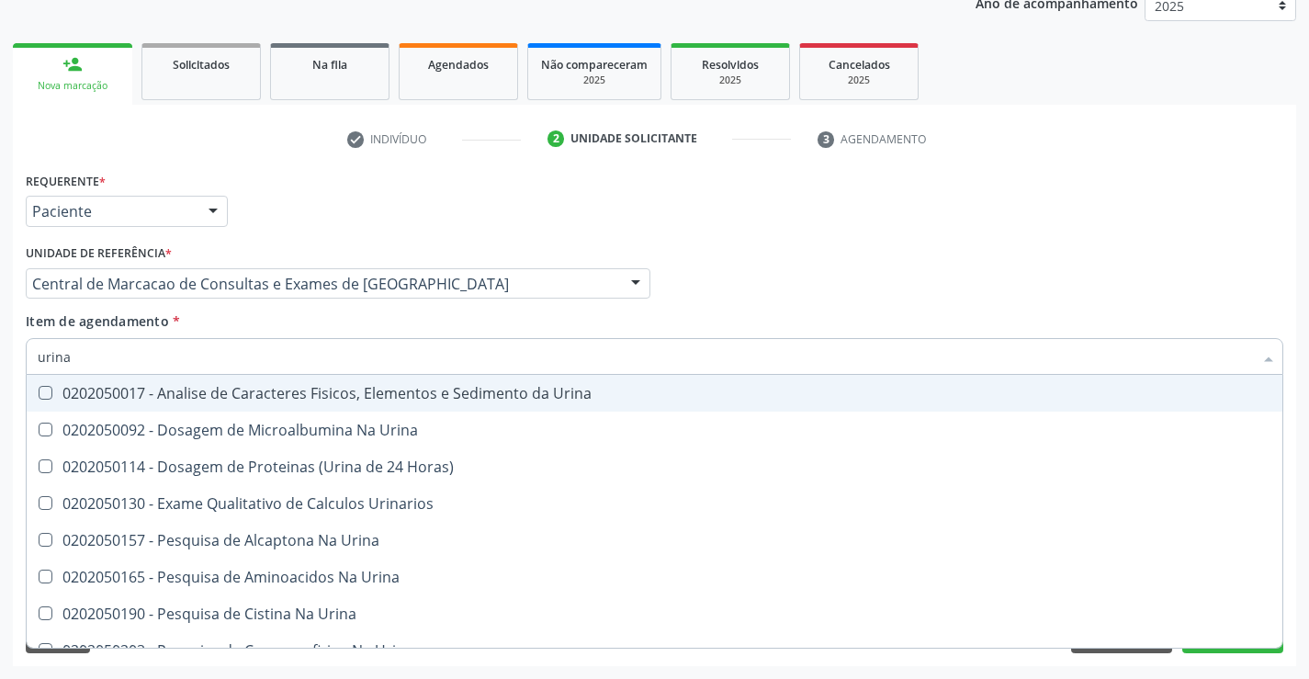
click at [251, 395] on div "0202050017 - Analise de Caracteres Fisicos, Elementos e Sedimento da Urina" at bounding box center [654, 393] width 1233 height 15
checkbox Urina "true"
click at [253, 349] on input "urina" at bounding box center [645, 356] width 1215 height 37
type input "hem"
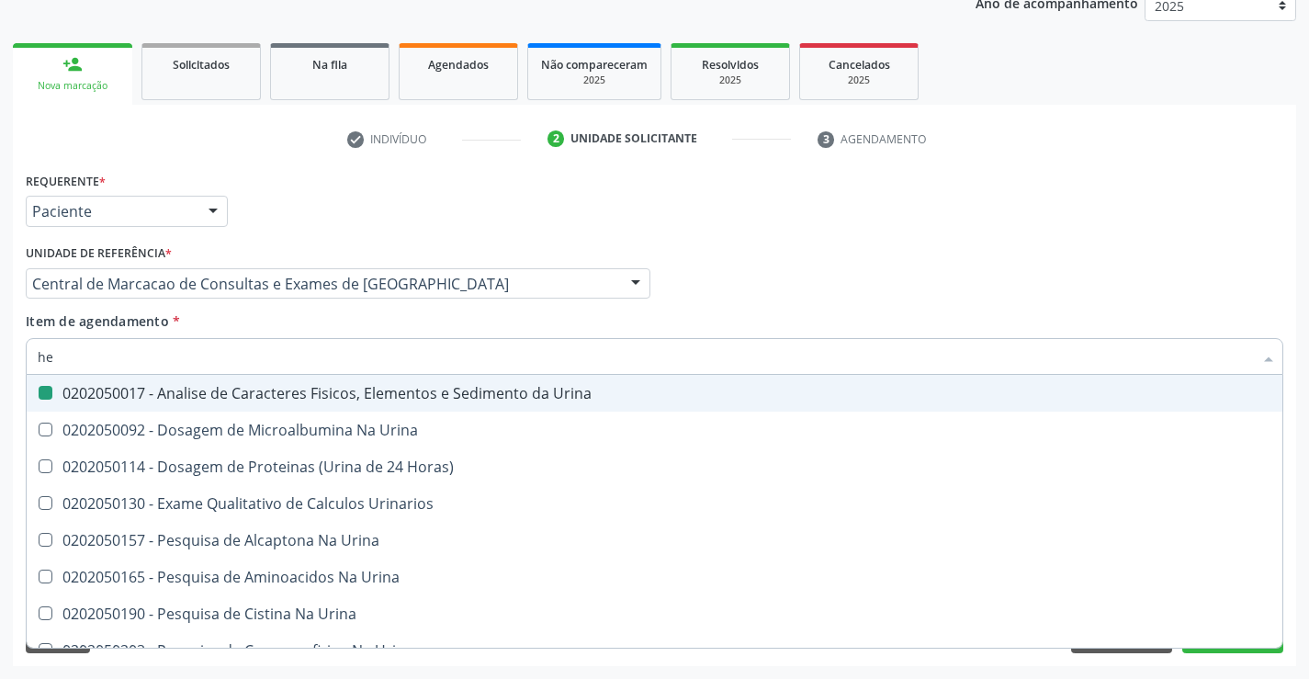
checkbox Urina "false"
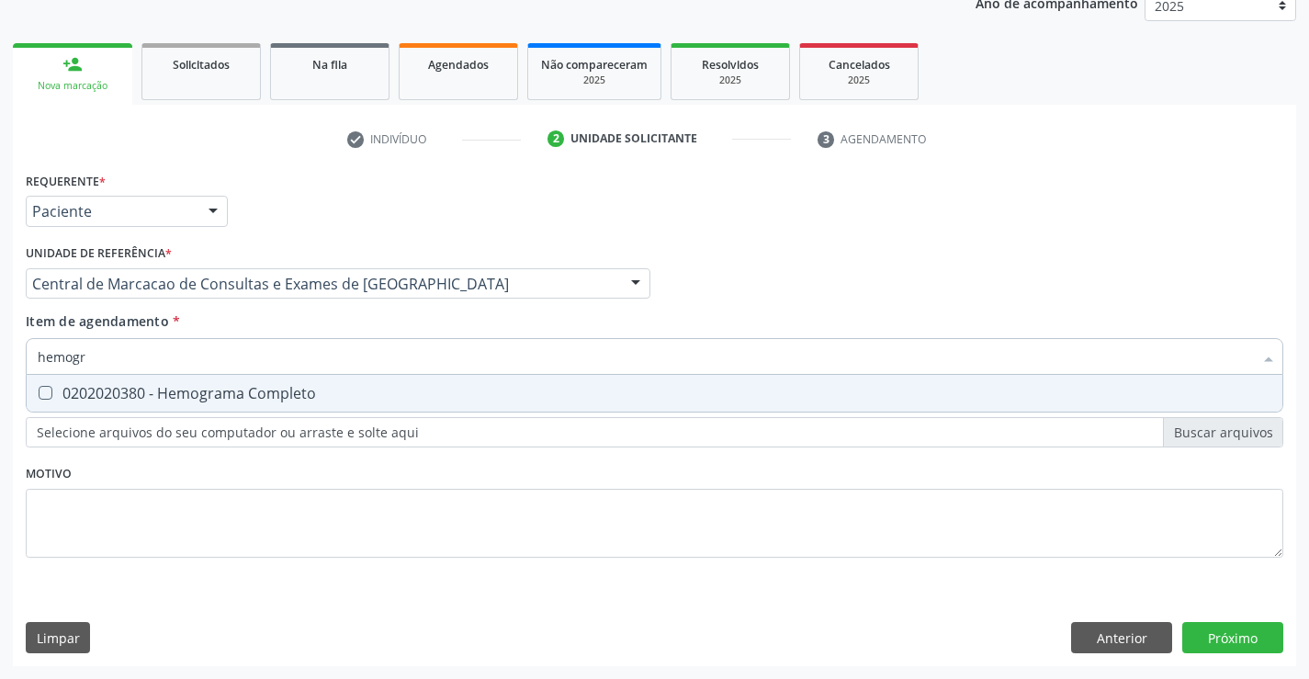
type input "hemogra"
click at [235, 388] on div "0202020380 - Hemograma Completo" at bounding box center [654, 393] width 1233 height 15
checkbox Completo "true"
click at [241, 358] on input "hemogra" at bounding box center [645, 356] width 1215 height 37
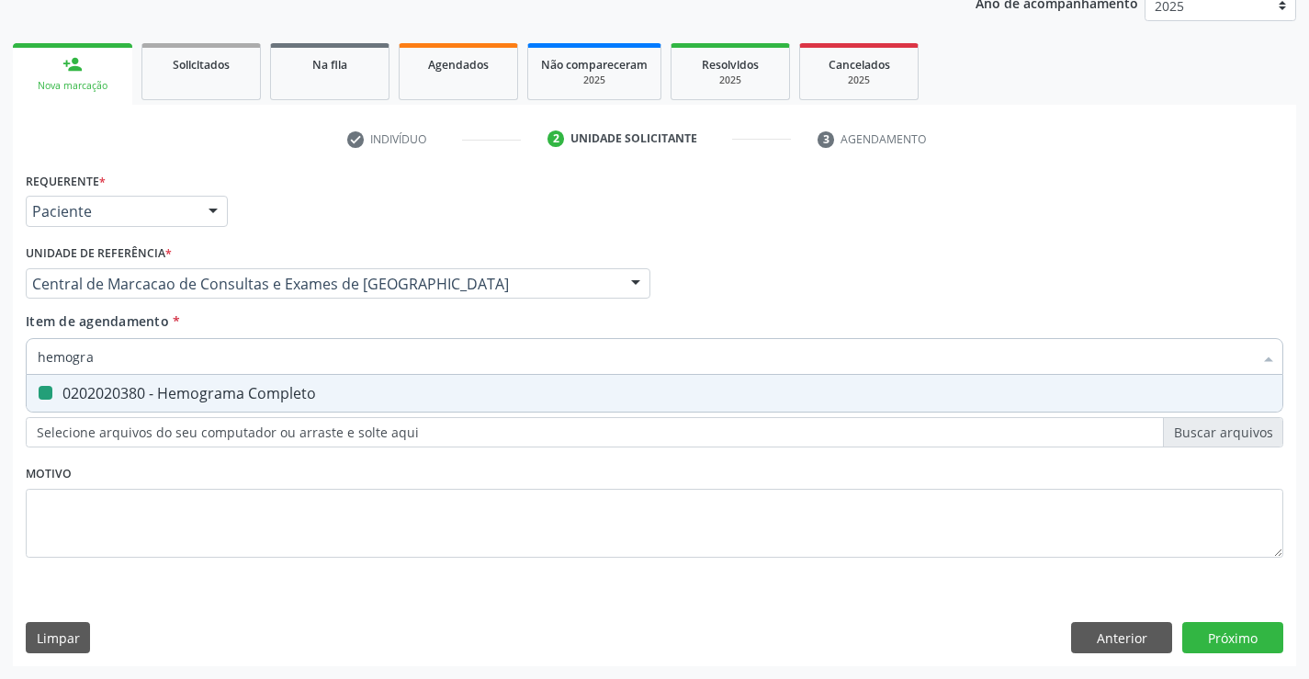
type input "s"
checkbox Completo "false"
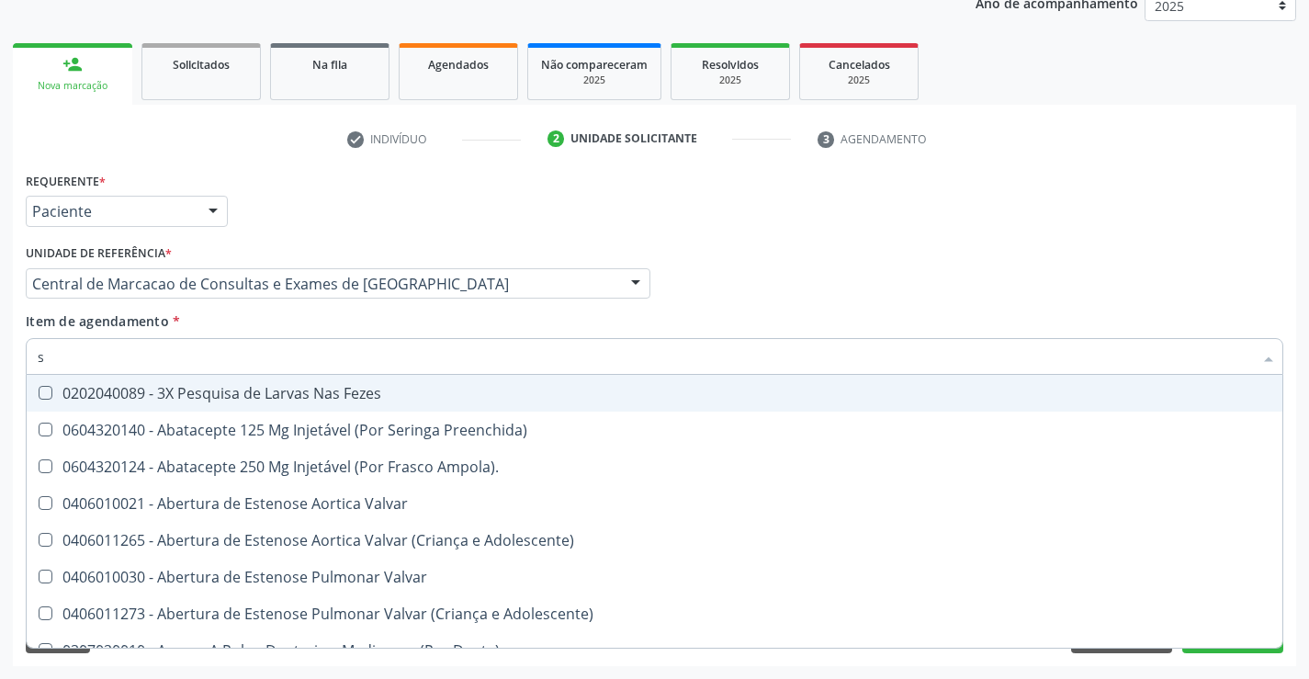
type input "si"
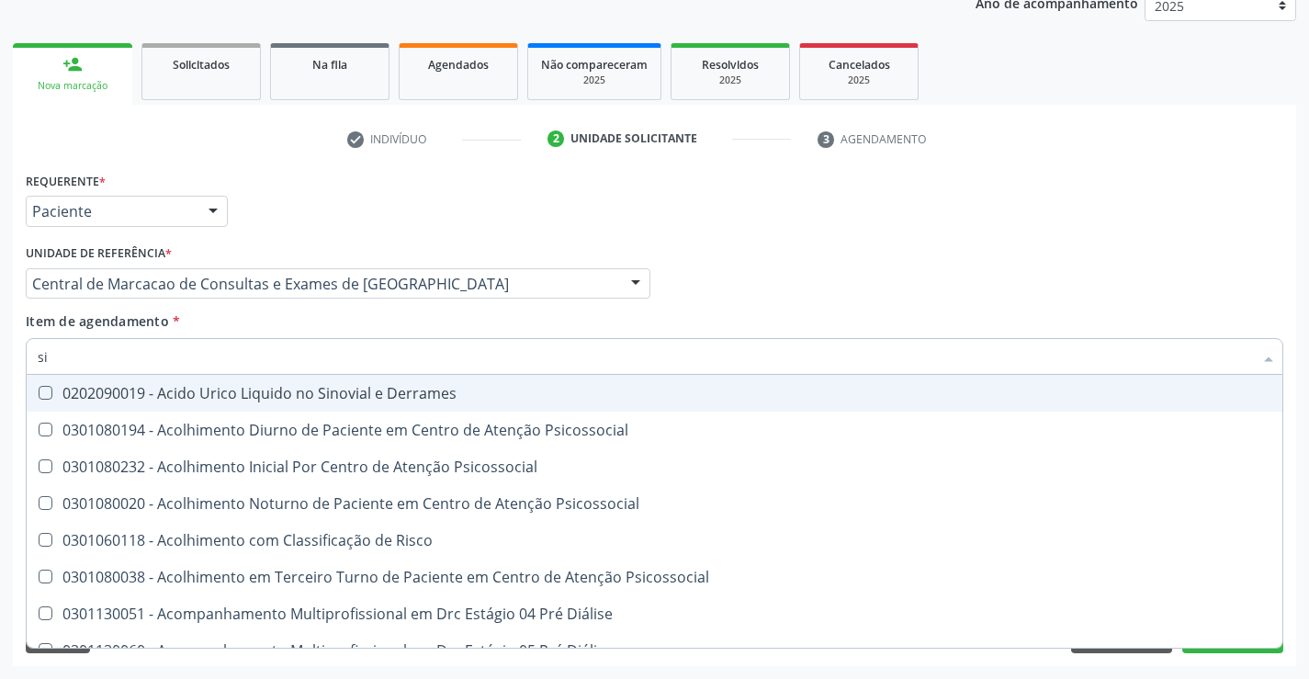
checkbox Urina "true"
checkbox Guiado\) "false"
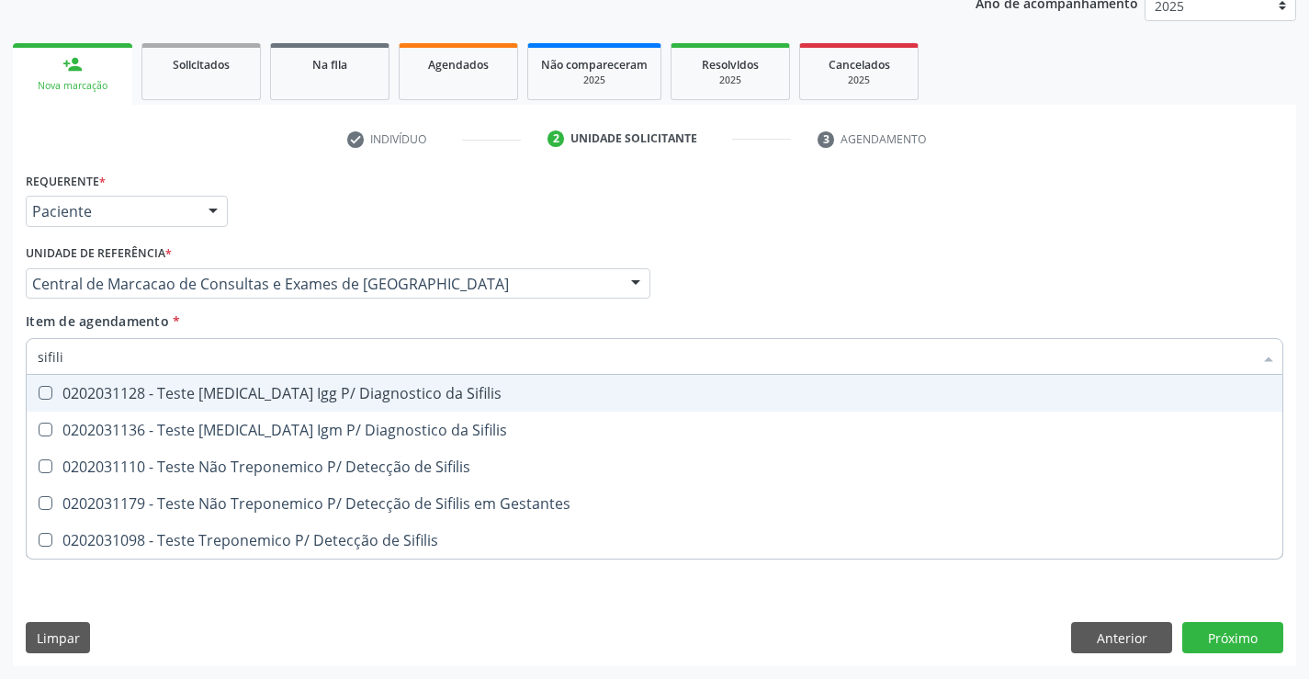
type input "sifilis"
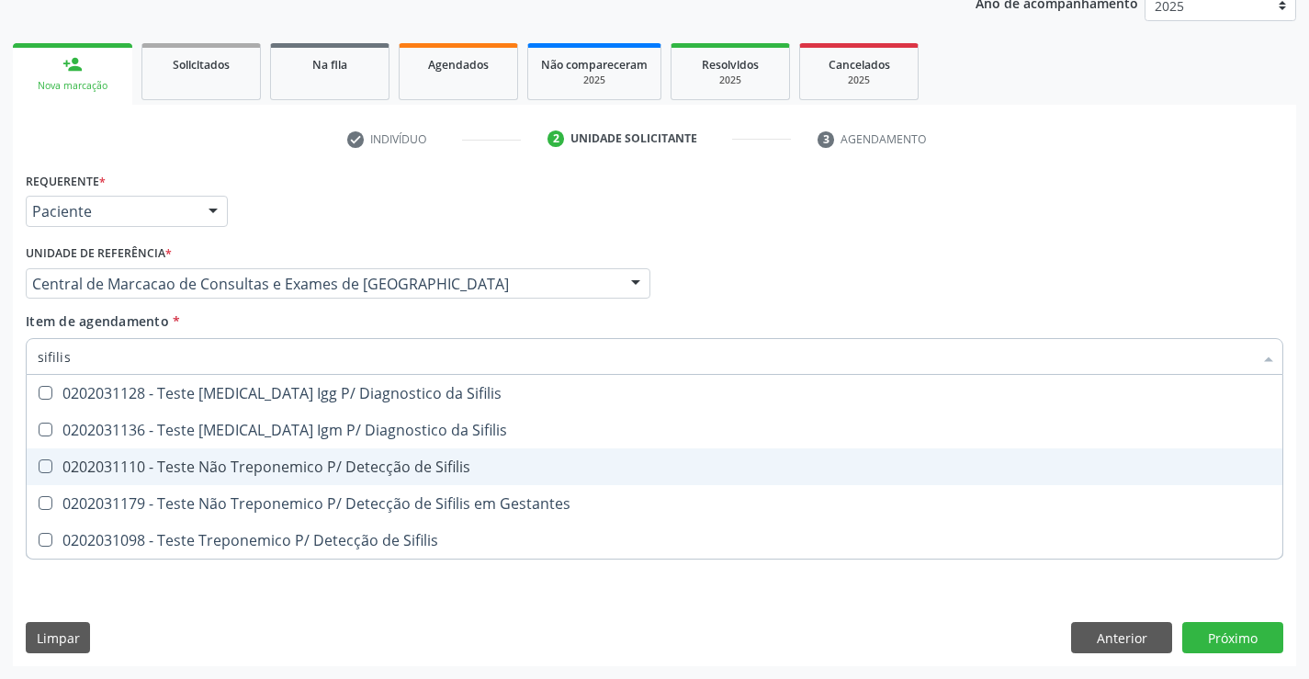
click at [322, 459] on div "0202031110 - Teste Não Treponemico P/ Detecção de Sifilis" at bounding box center [654, 466] width 1233 height 15
checkbox Sifilis "true"
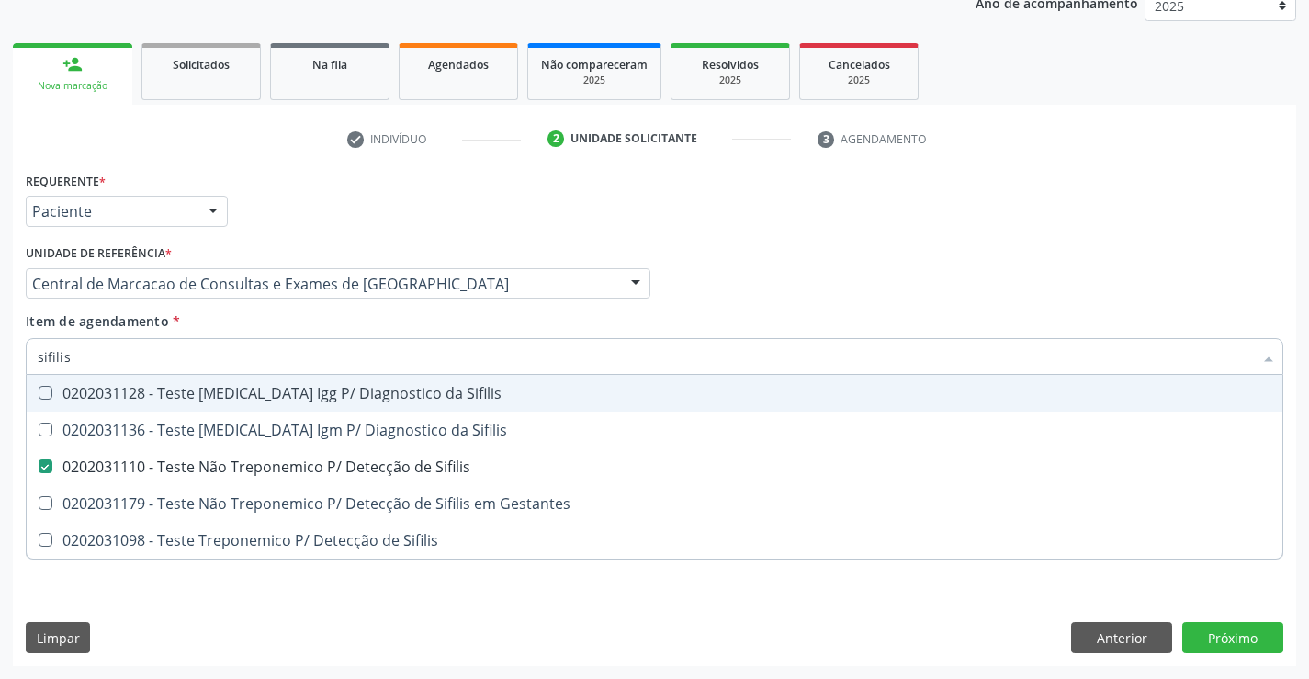
click at [201, 358] on input "sifilis" at bounding box center [645, 356] width 1215 height 37
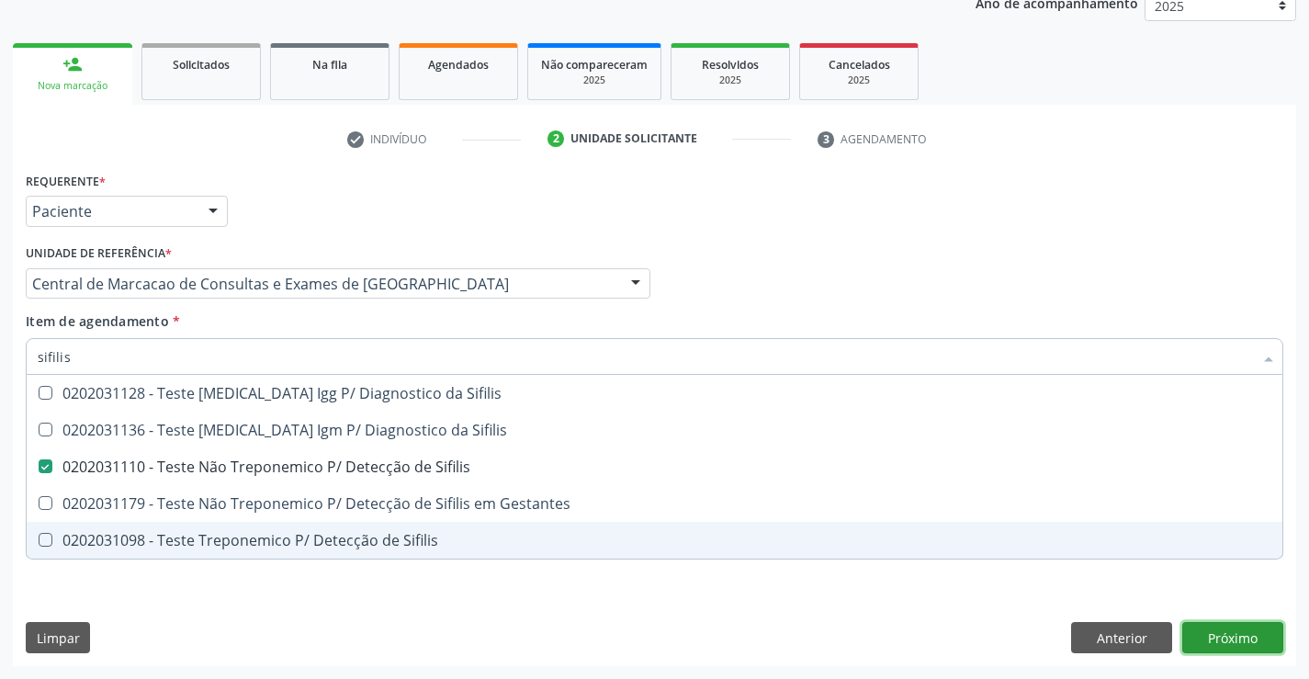
click at [1243, 640] on div "Requerente * Paciente Médico(a) Enfermeiro(a) Paciente Nenhum resultado encontr…" at bounding box center [654, 416] width 1283 height 499
checkbox Sifilis "true"
checkbox Gestantes "true"
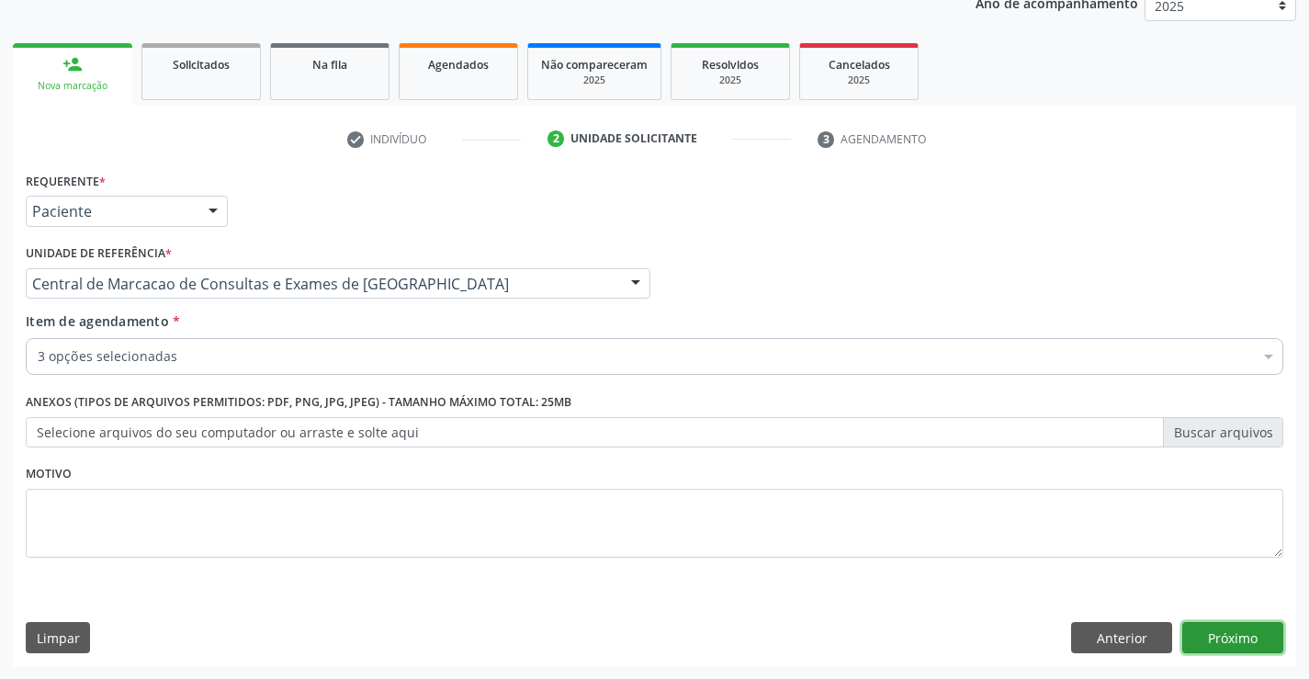
click at [1215, 628] on button "Próximo" at bounding box center [1232, 637] width 101 height 31
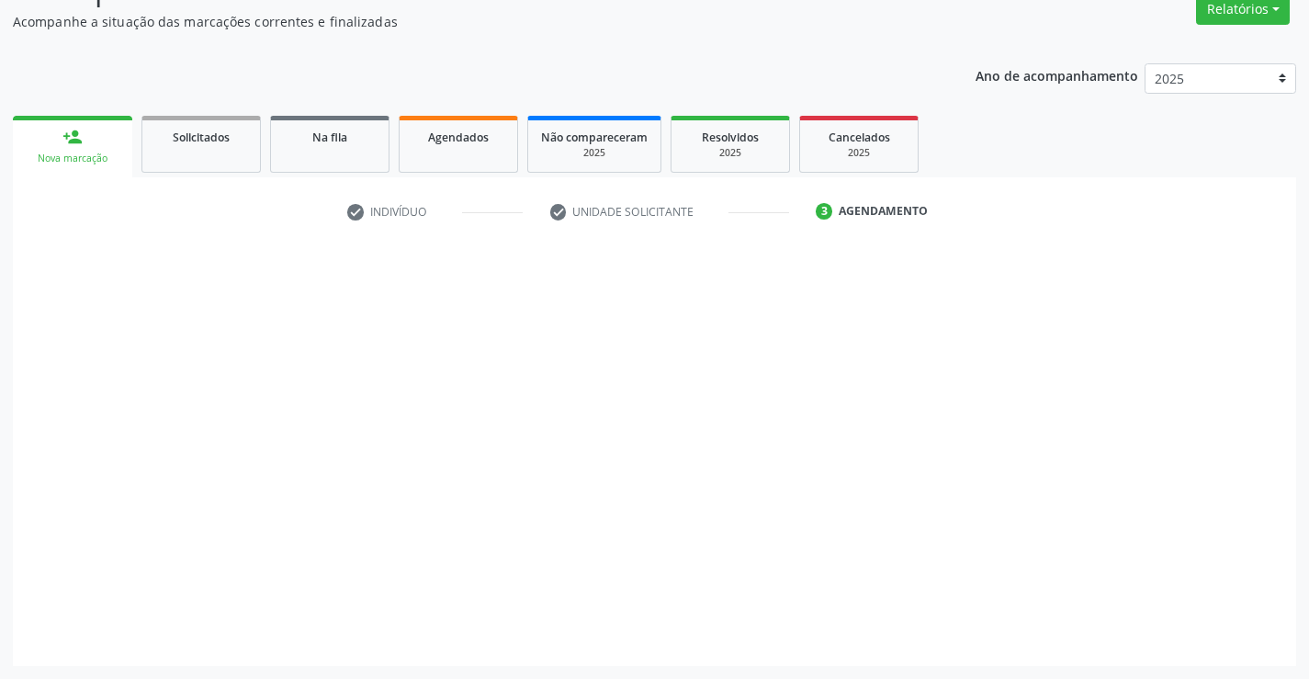
scroll to position [159, 0]
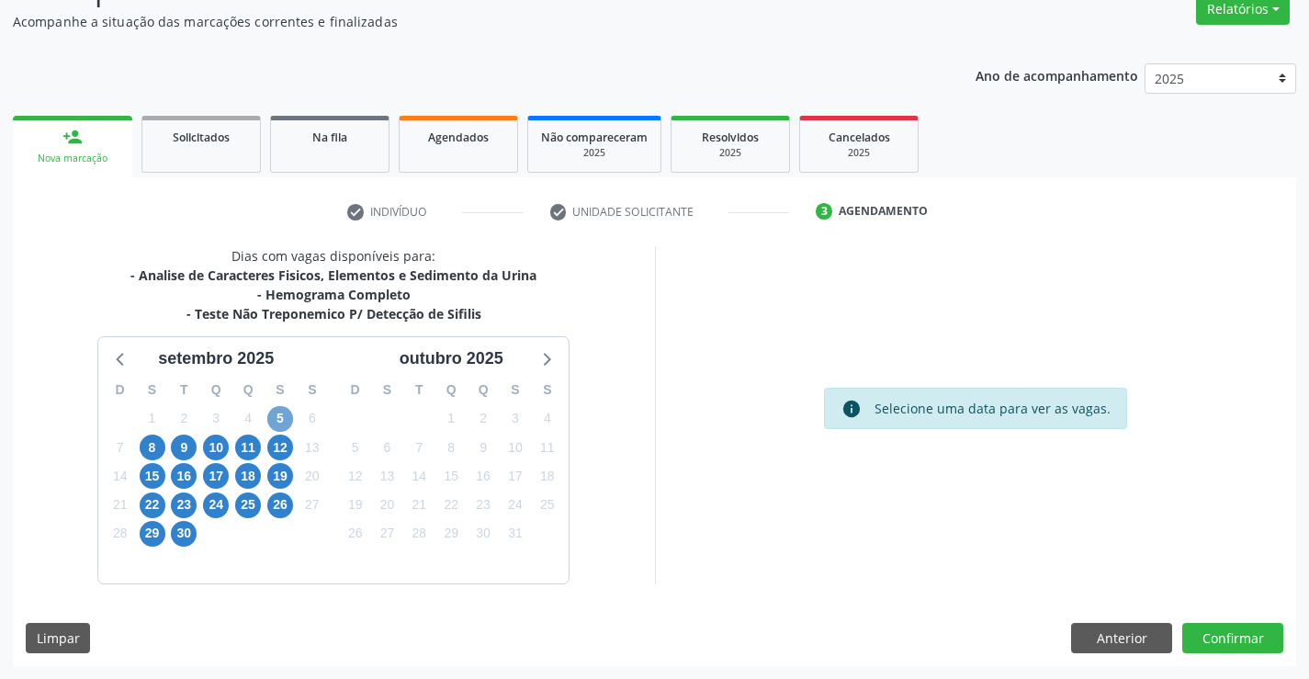
click at [285, 416] on span "5" at bounding box center [280, 419] width 26 height 26
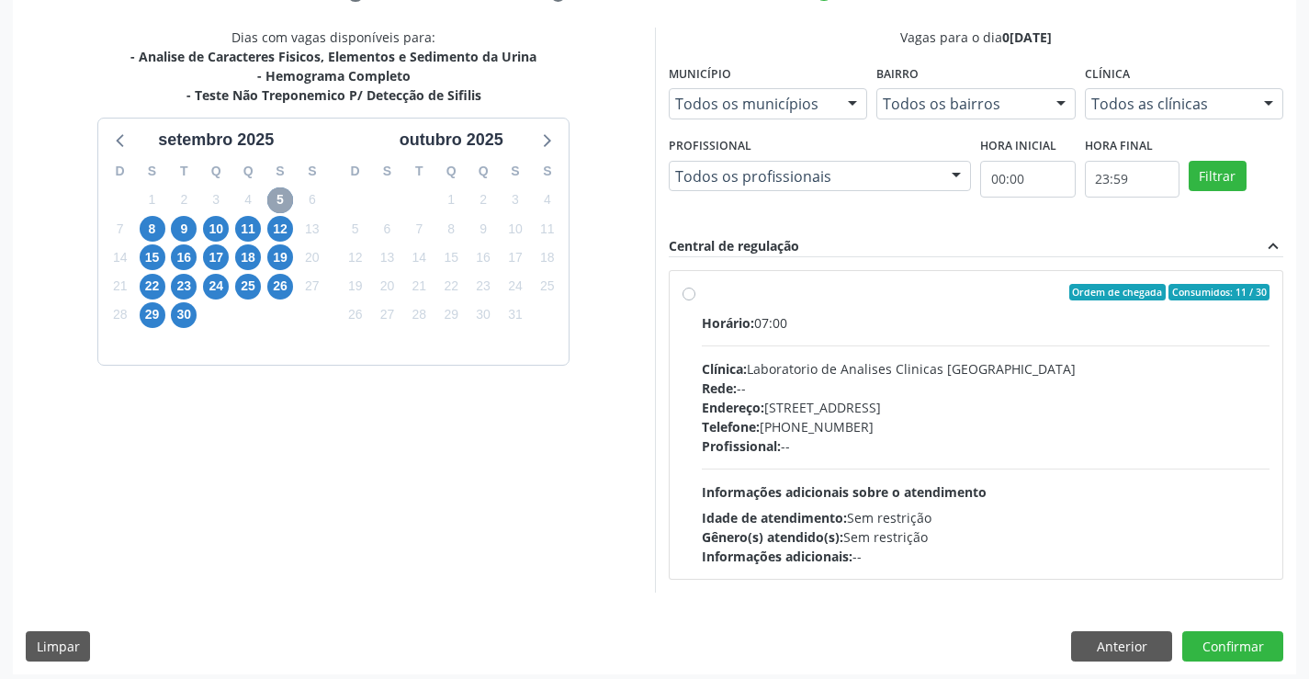
scroll to position [386, 0]
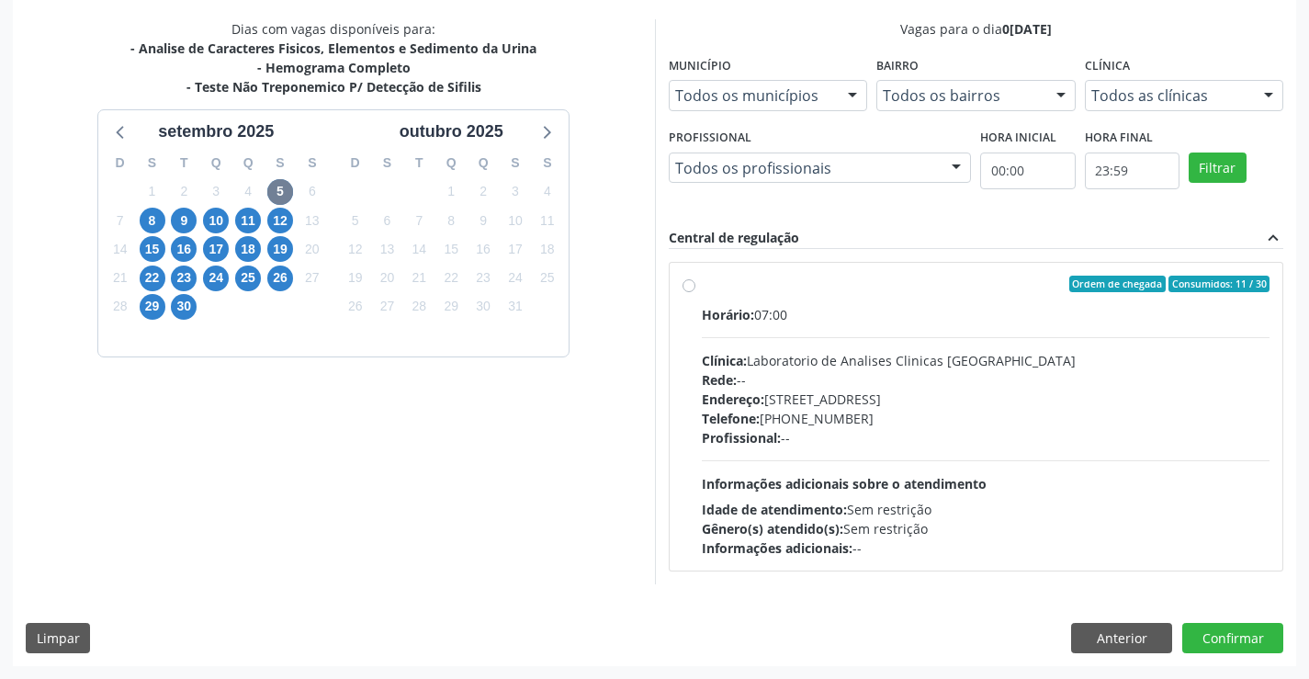
click at [897, 454] on div "Horário: 07:00 Clínica: Laboratorio de Analises Clinicas Sao Francisco Rede: --…" at bounding box center [986, 431] width 569 height 253
click at [695, 292] on input "Ordem de chegada Consumidos: 11 / 30 Horário: 07:00 Clínica: Laboratorio de Ana…" at bounding box center [688, 284] width 13 height 17
radio input "true"
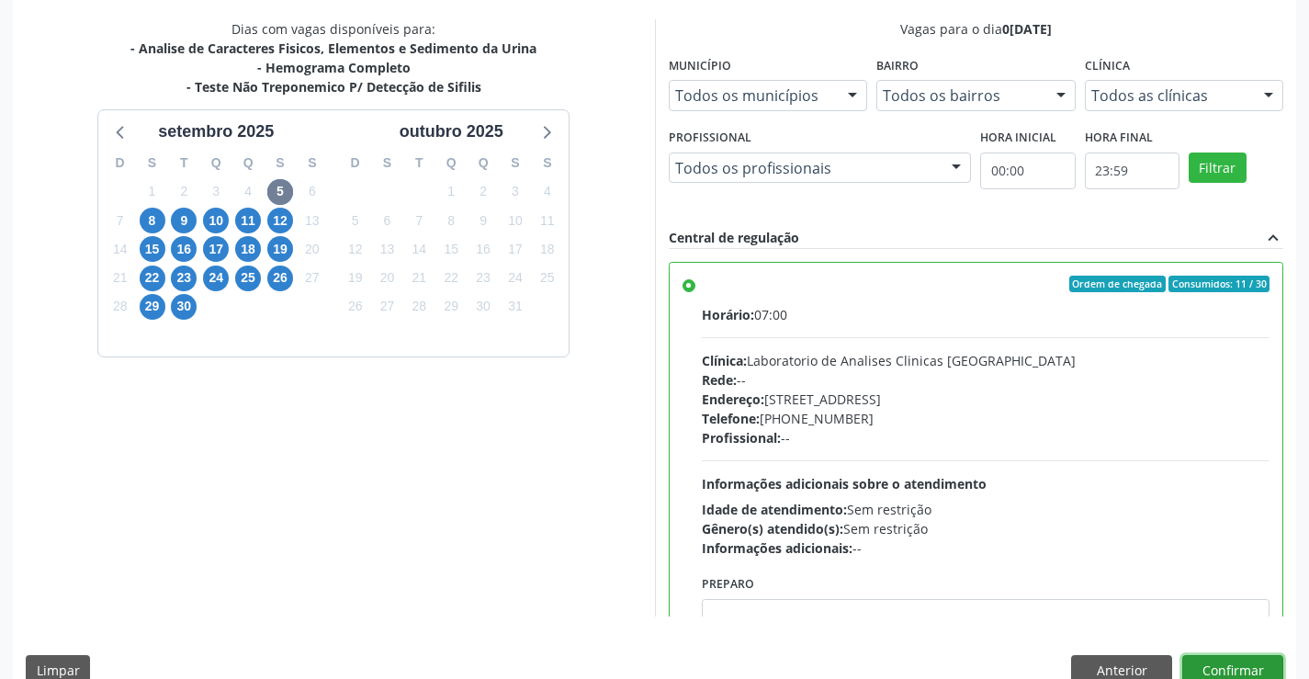
click at [1224, 659] on button "Confirmar" at bounding box center [1232, 670] width 101 height 31
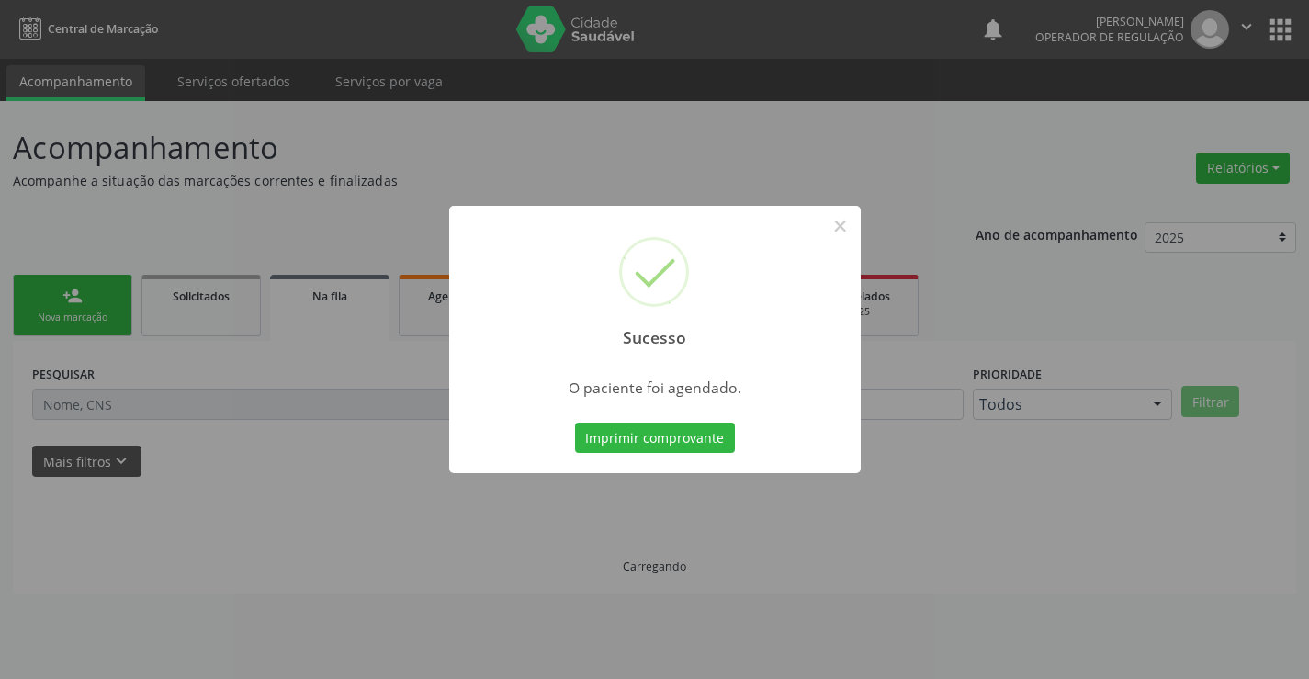
scroll to position [0, 0]
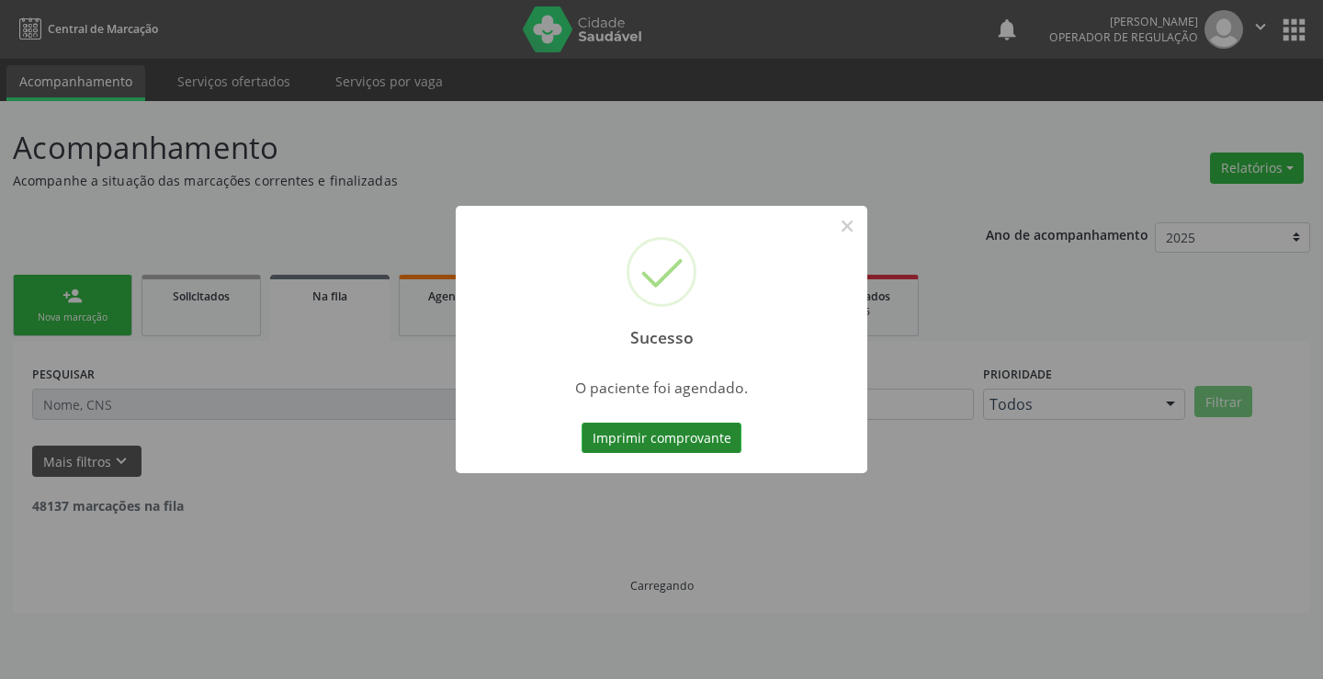
click at [613, 445] on button "Imprimir comprovante" at bounding box center [661, 437] width 160 height 31
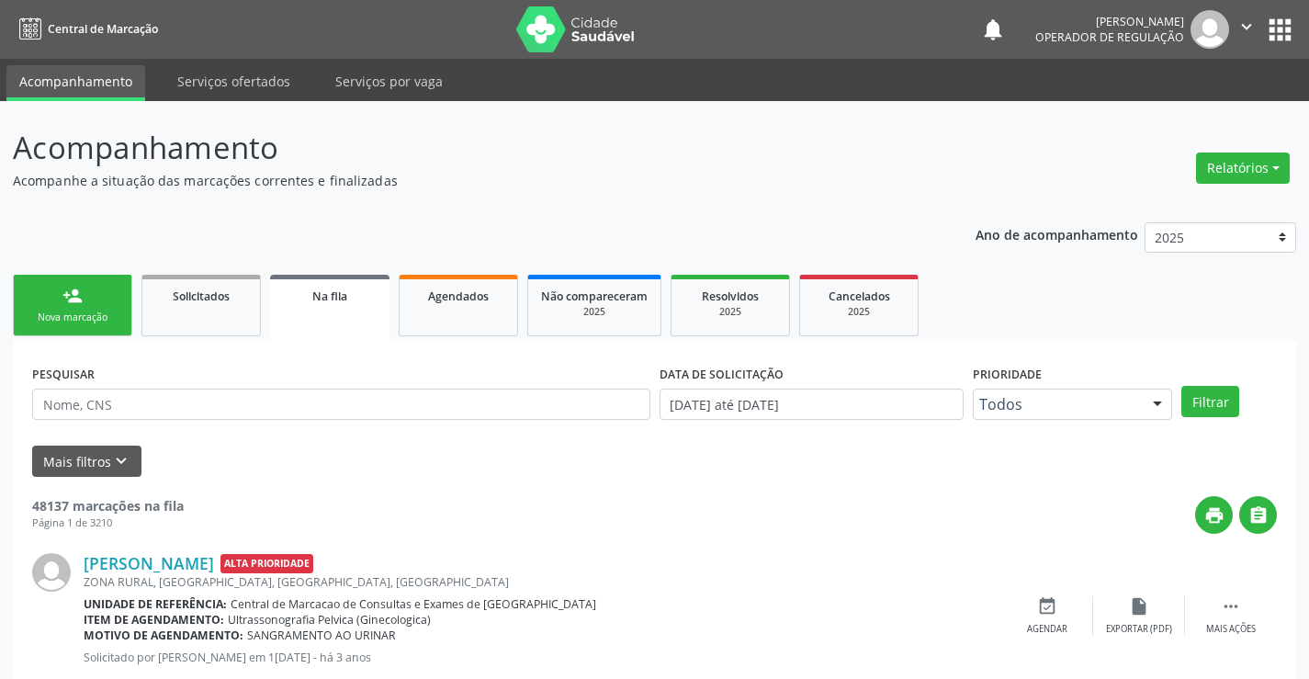
click at [114, 290] on link "person_add Nova marcação" at bounding box center [72, 306] width 119 height 62
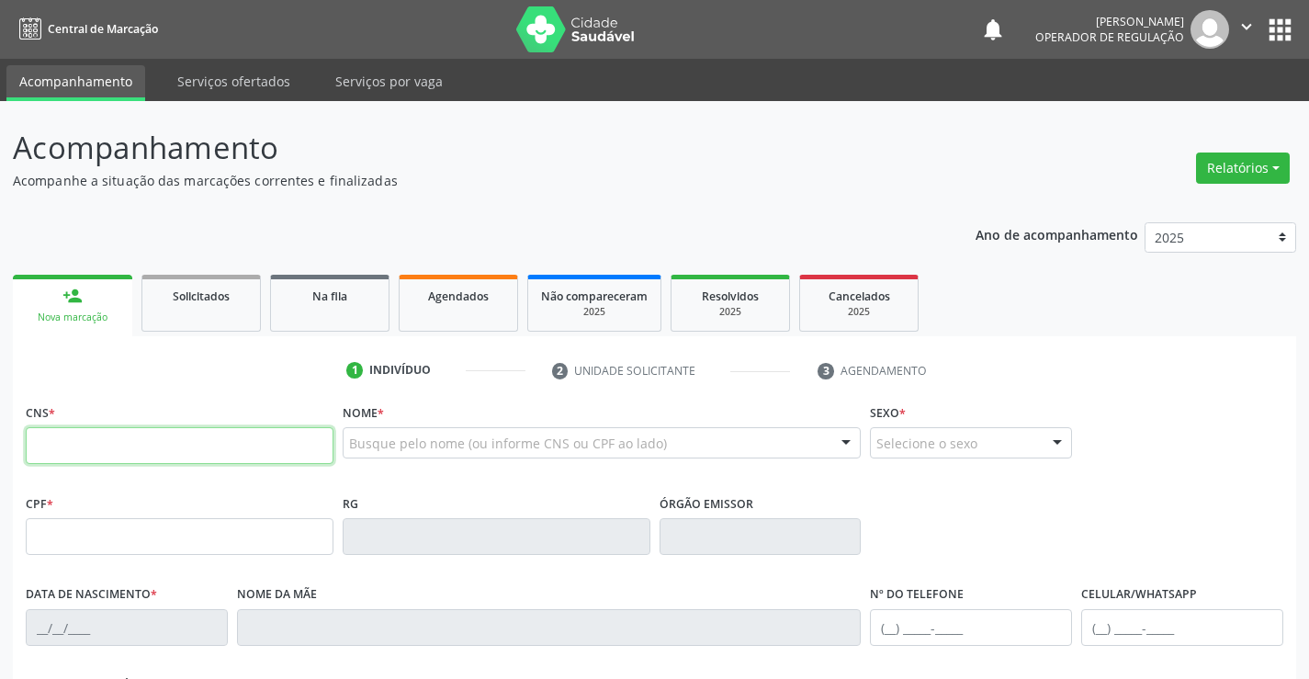
click at [101, 438] on input "text" at bounding box center [180, 445] width 308 height 37
type input "706 7055 0057 1114"
type input "30/06/1975"
type input "(74) 9816-2679"
type input "(74) 99816-2679"
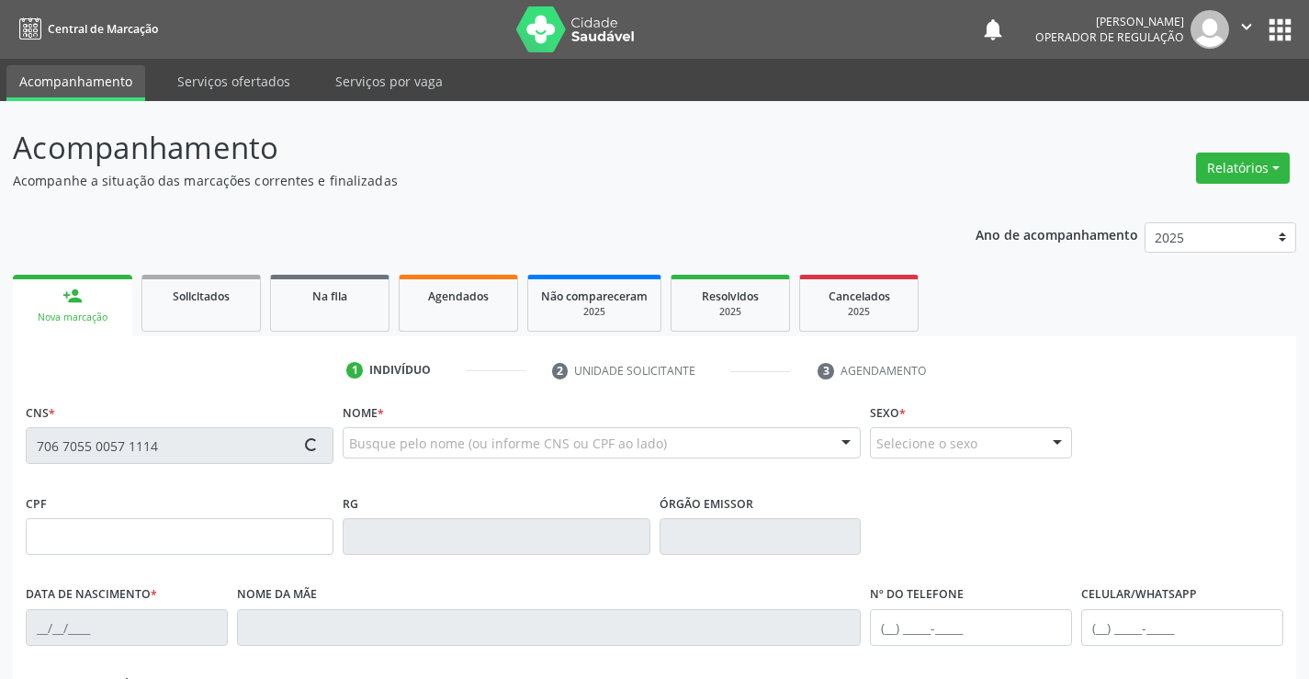
type input "S/N"
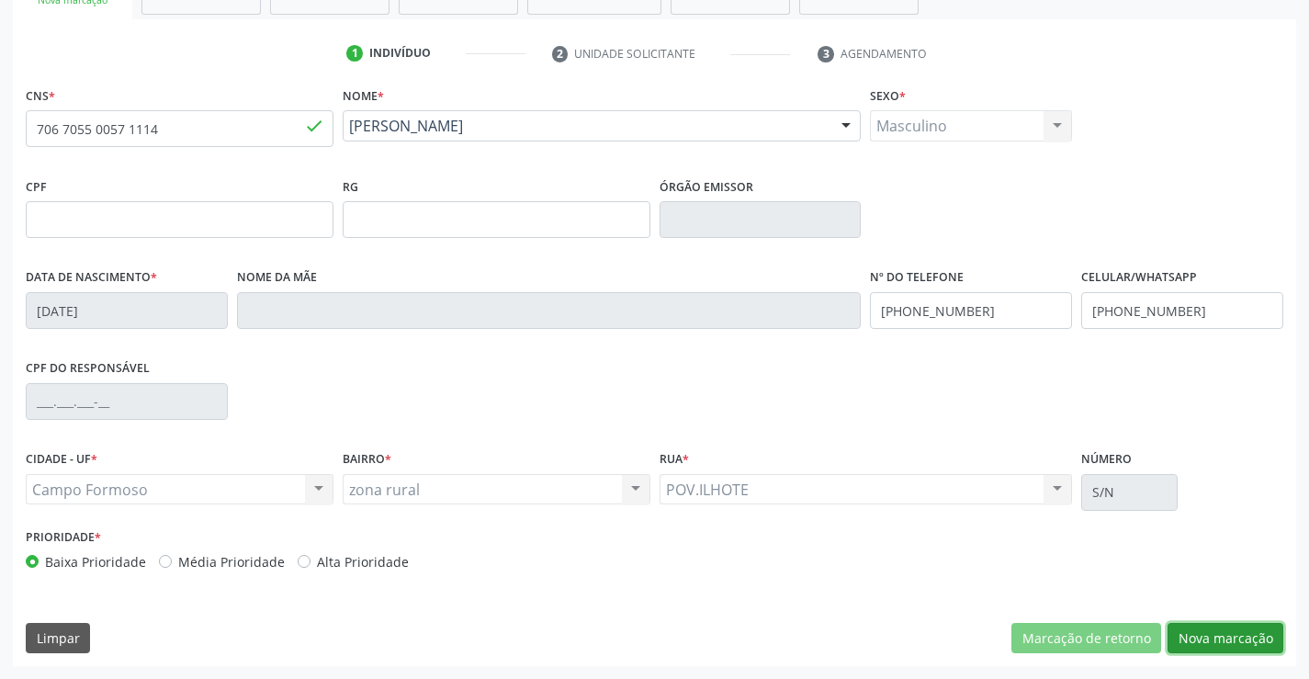
click at [1225, 635] on button "Nova marcação" at bounding box center [1225, 638] width 116 height 31
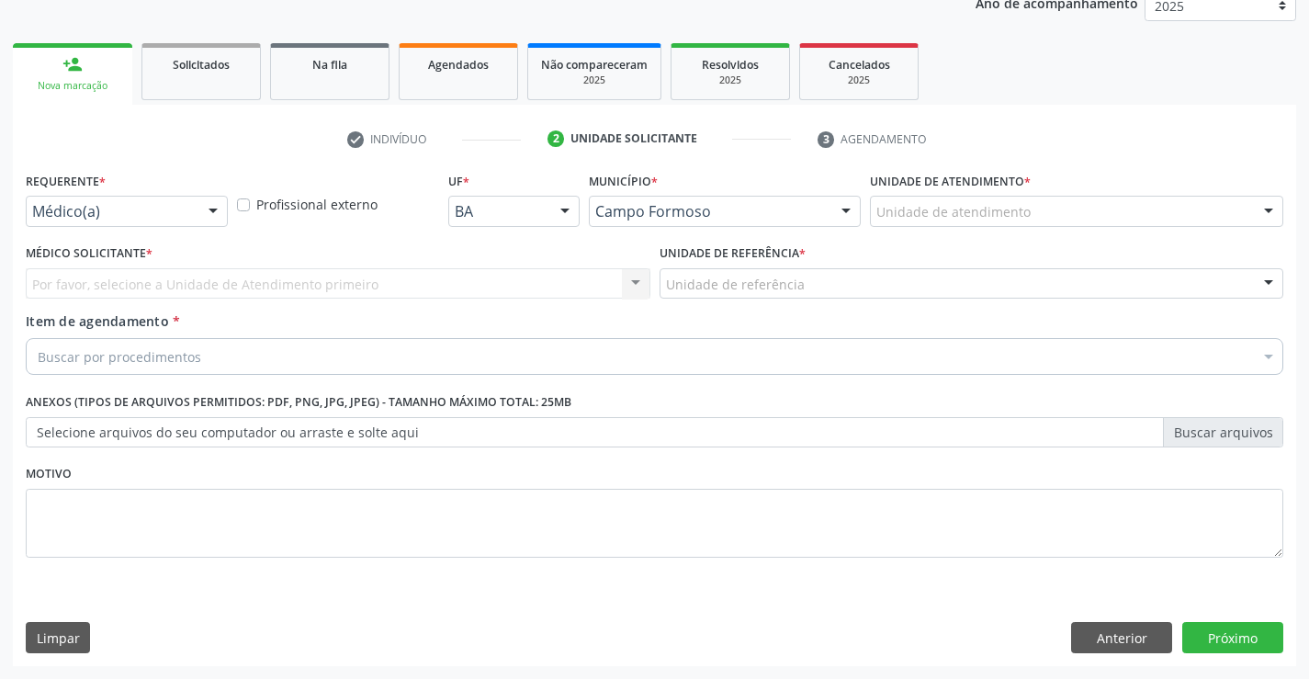
scroll to position [231, 0]
click at [207, 213] on div at bounding box center [213, 212] width 28 height 31
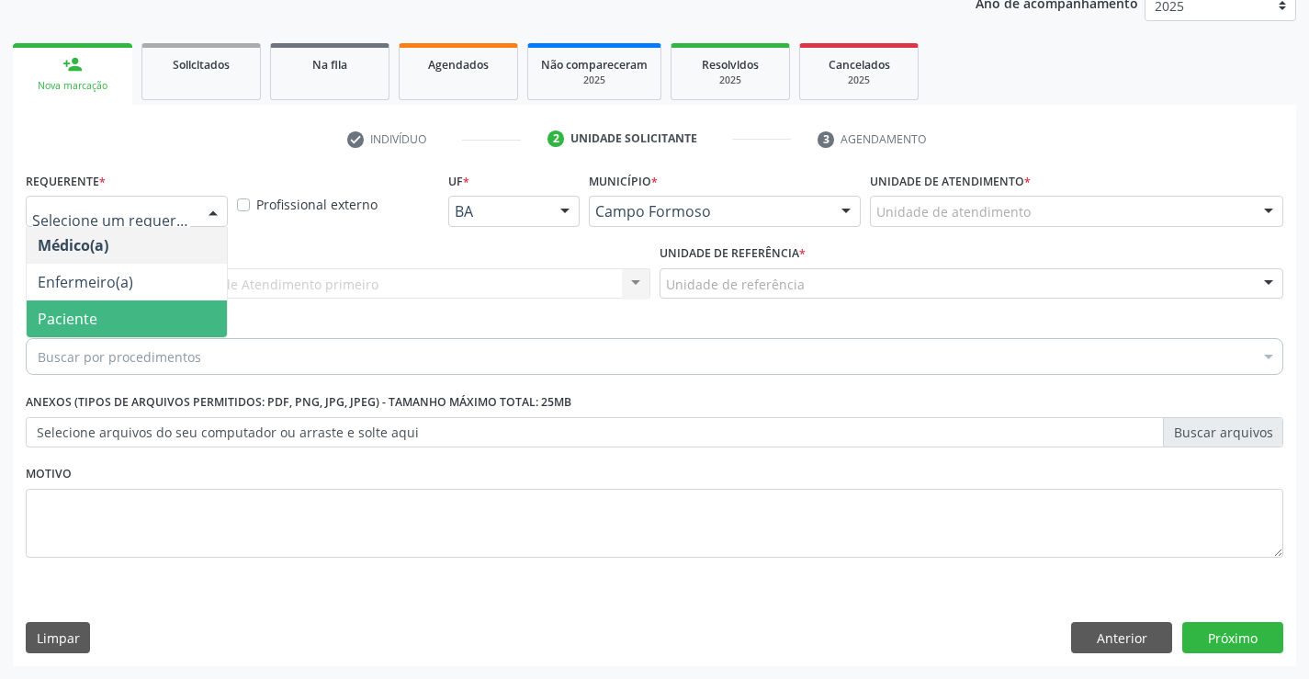
click at [173, 323] on span "Paciente" at bounding box center [127, 318] width 200 height 37
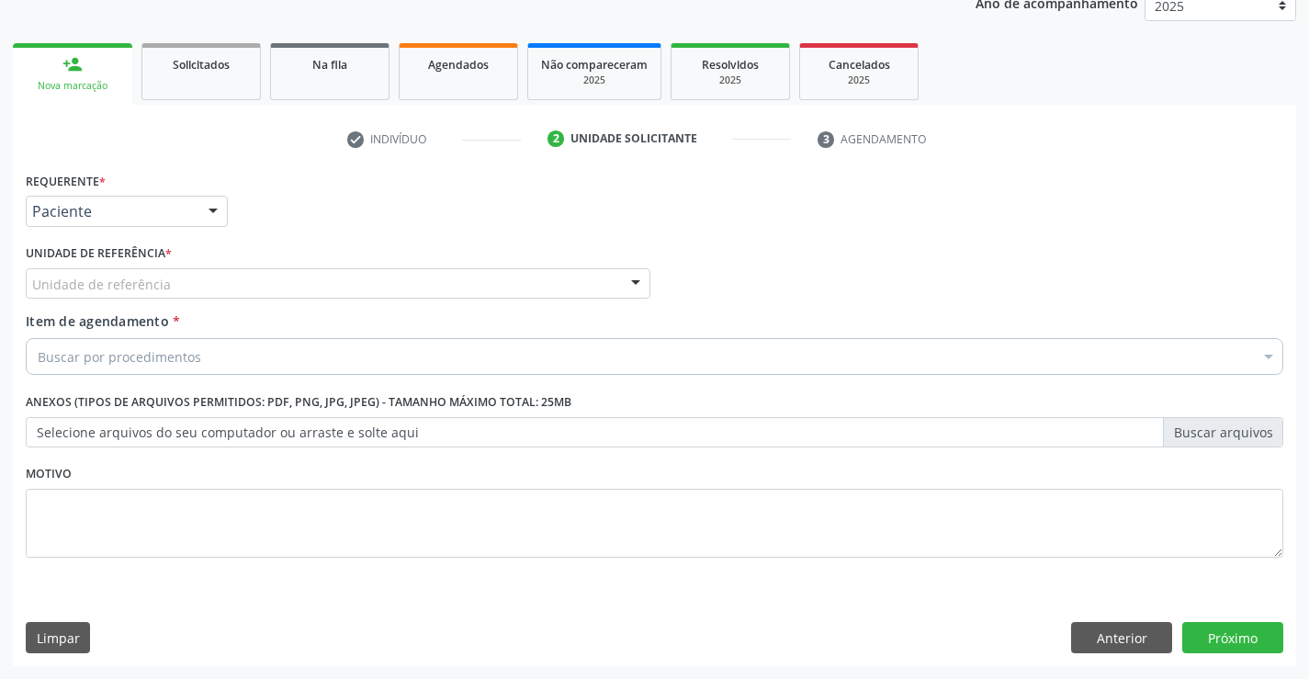
click at [261, 284] on div "Unidade de referência" at bounding box center [338, 283] width 625 height 31
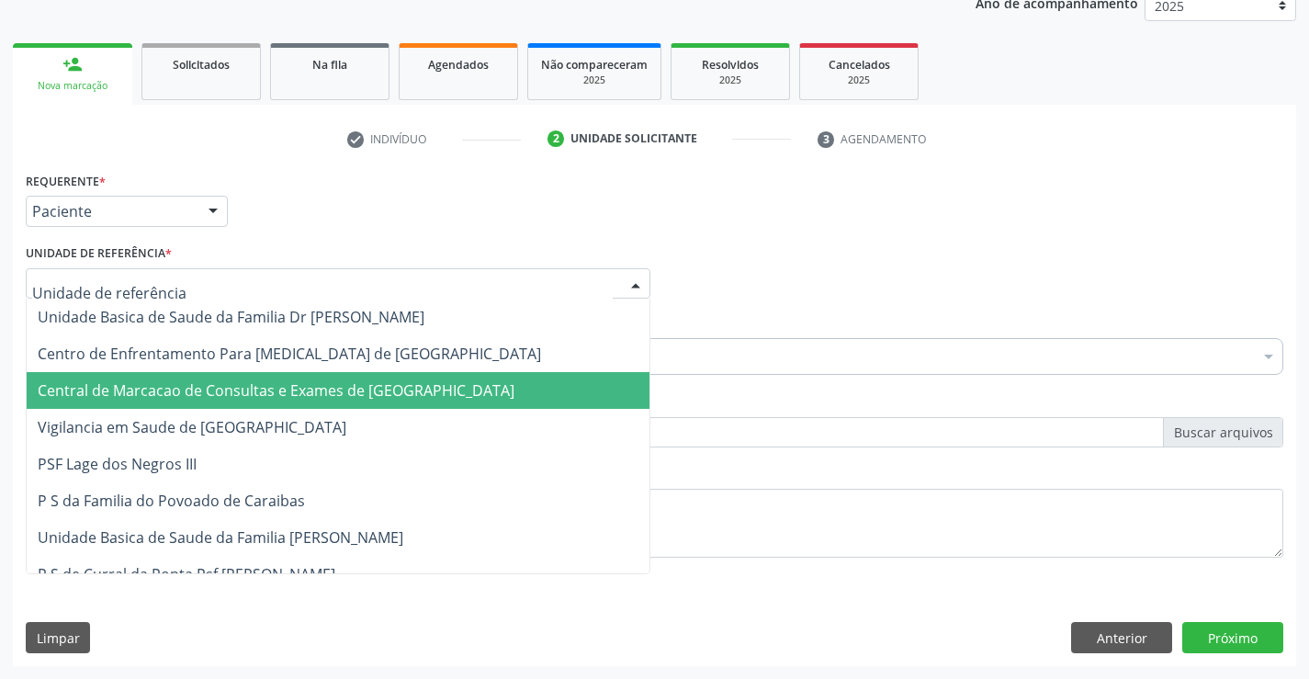
click at [270, 376] on span "Central de Marcacao de Consultas e Exames de [GEOGRAPHIC_DATA]" at bounding box center [338, 390] width 623 height 37
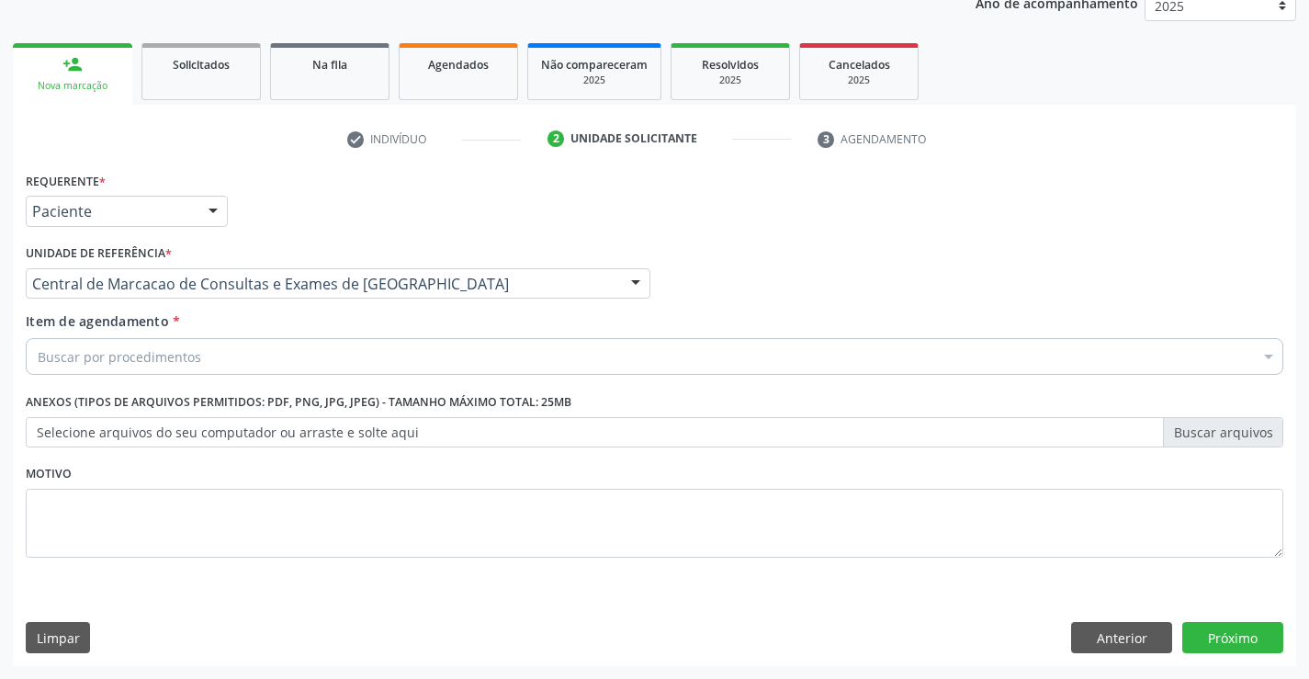
click at [321, 335] on div "Item de agendamento * Buscar por procedimentos Selecionar todos 0202040089 - 3X…" at bounding box center [654, 340] width 1257 height 58
click at [315, 350] on div "Buscar por procedimentos" at bounding box center [654, 356] width 1257 height 37
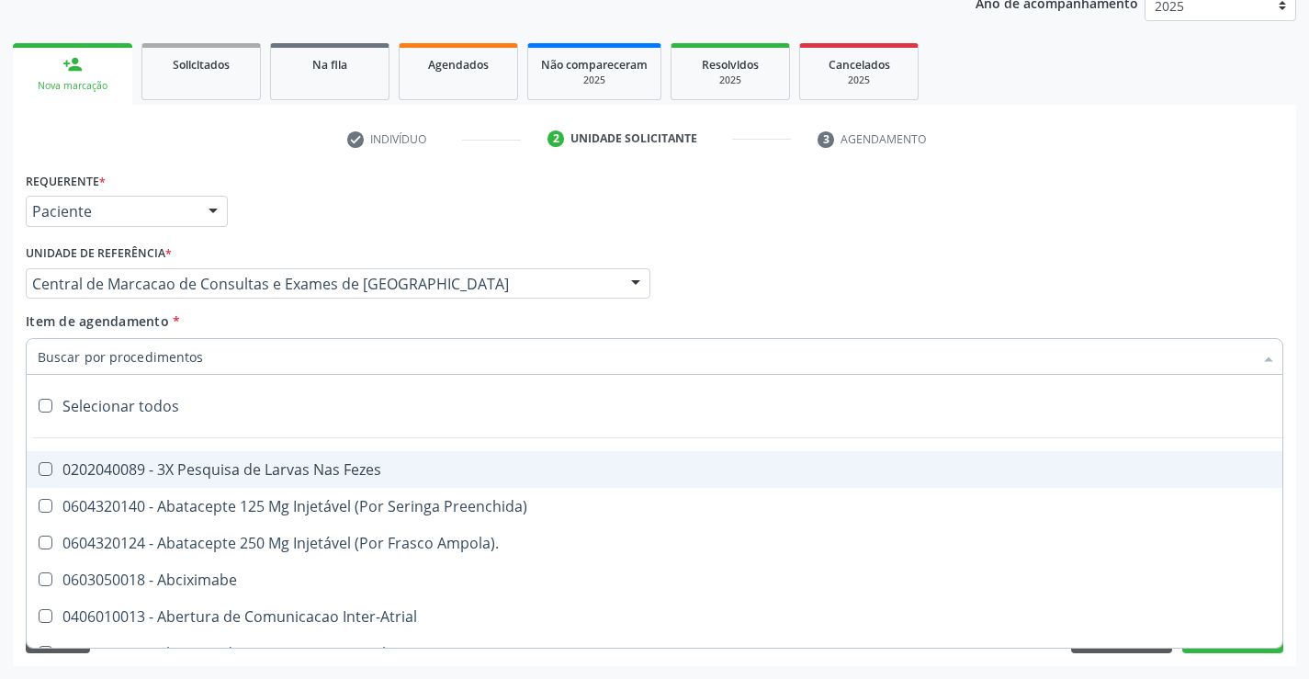
click at [313, 350] on input "Item de agendamento *" at bounding box center [645, 356] width 1215 height 37
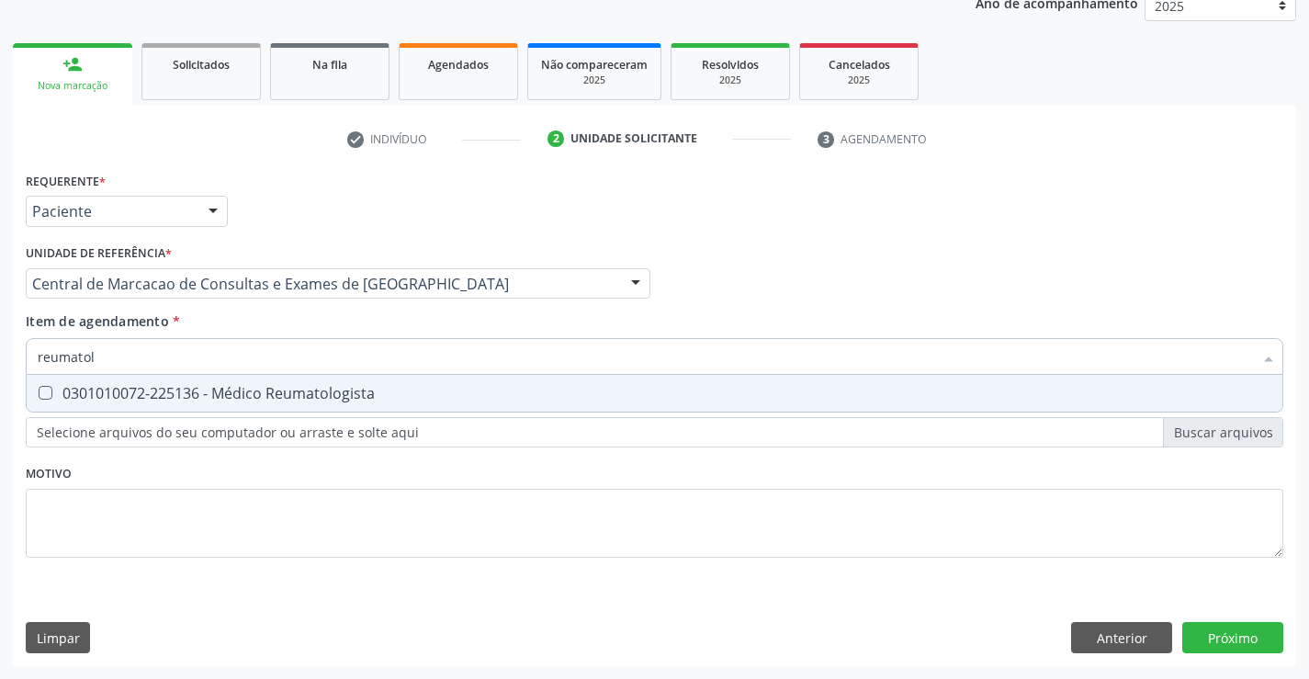
type input "reumatolo"
click at [303, 399] on div "0301010072-225136 - Médico Reumatologista" at bounding box center [654, 393] width 1233 height 15
checkbox Reumatologista "true"
click at [1213, 636] on div "Requerente * Paciente Médico(a) Enfermeiro(a) Paciente Nenhum resultado encontr…" at bounding box center [654, 416] width 1283 height 499
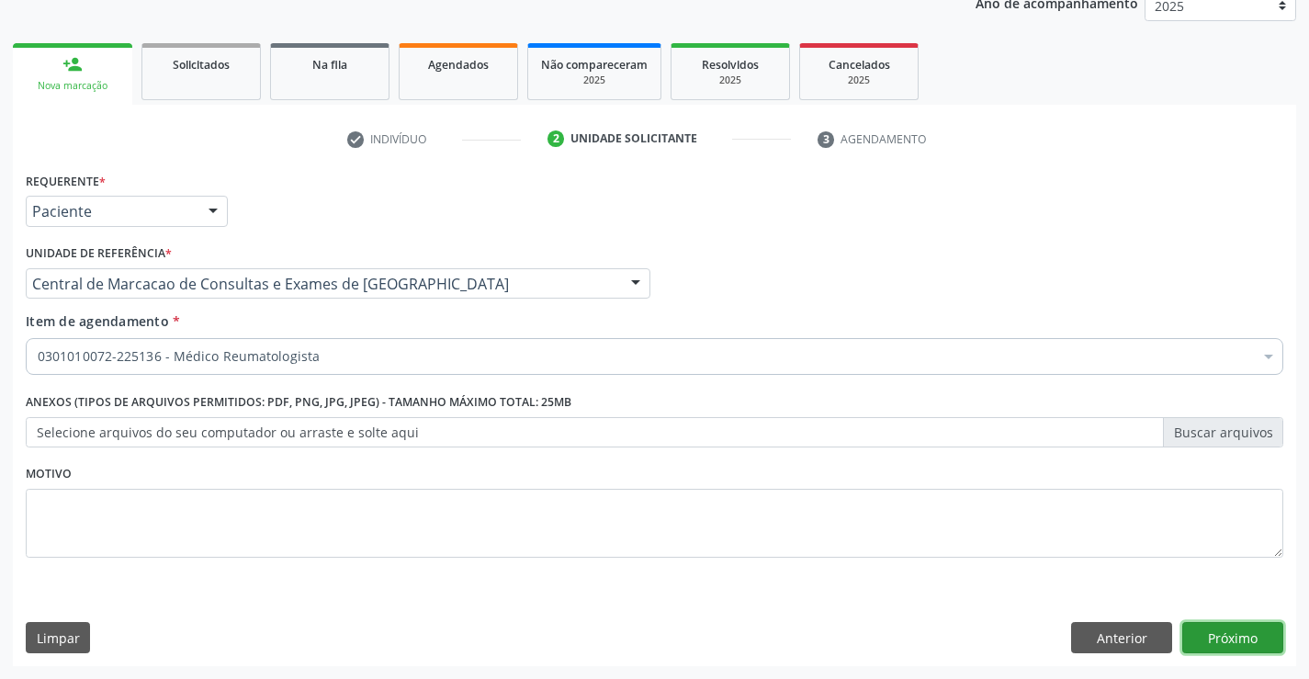
click at [1238, 624] on button "Próximo" at bounding box center [1232, 637] width 101 height 31
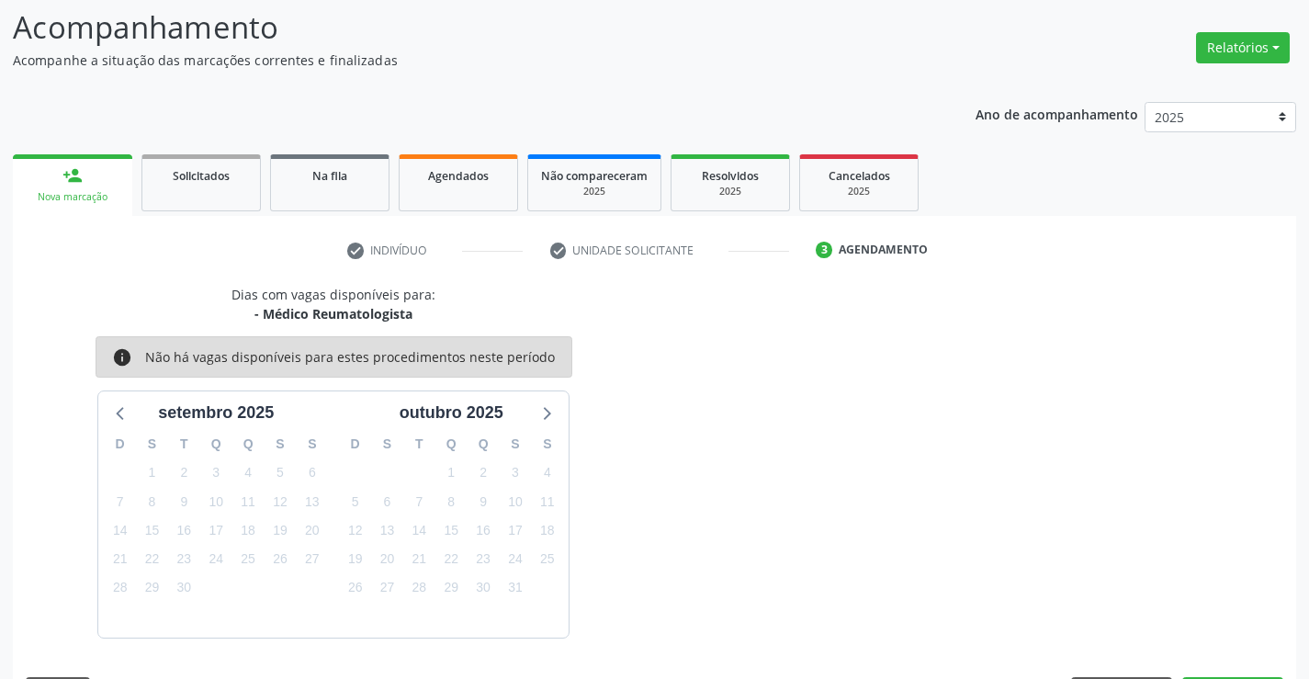
scroll to position [175, 0]
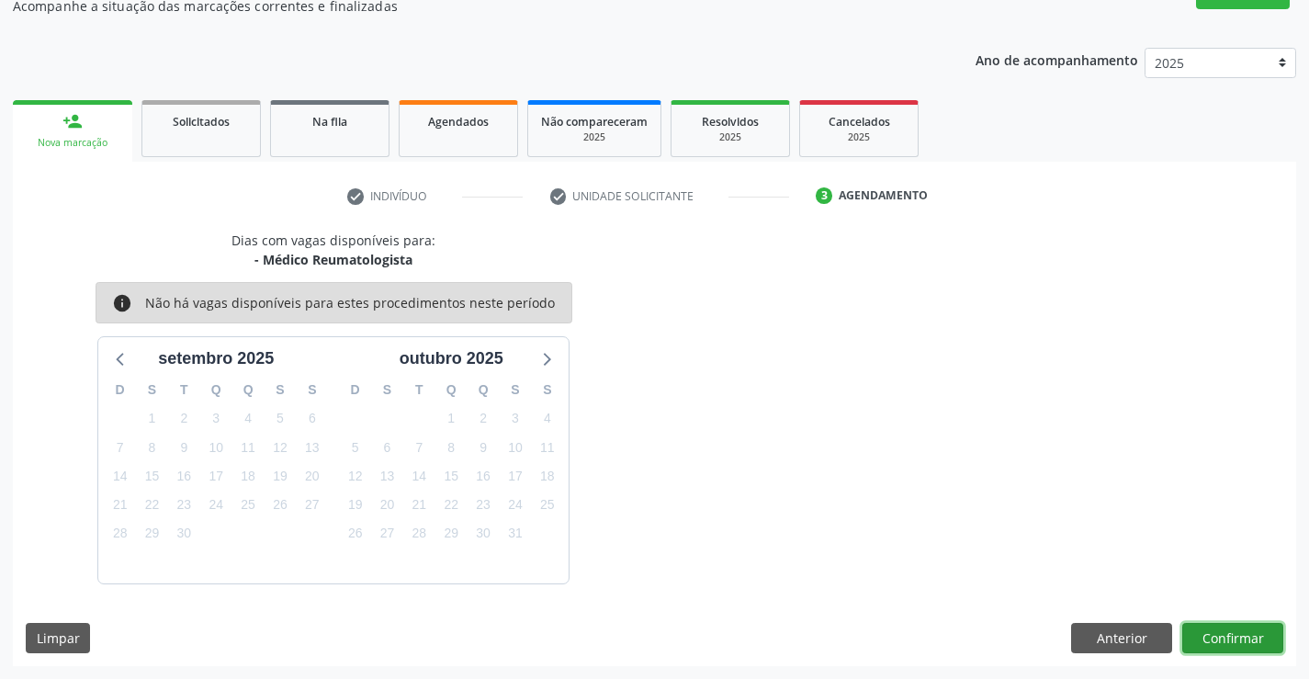
click at [1228, 639] on button "Confirmar" at bounding box center [1232, 638] width 101 height 31
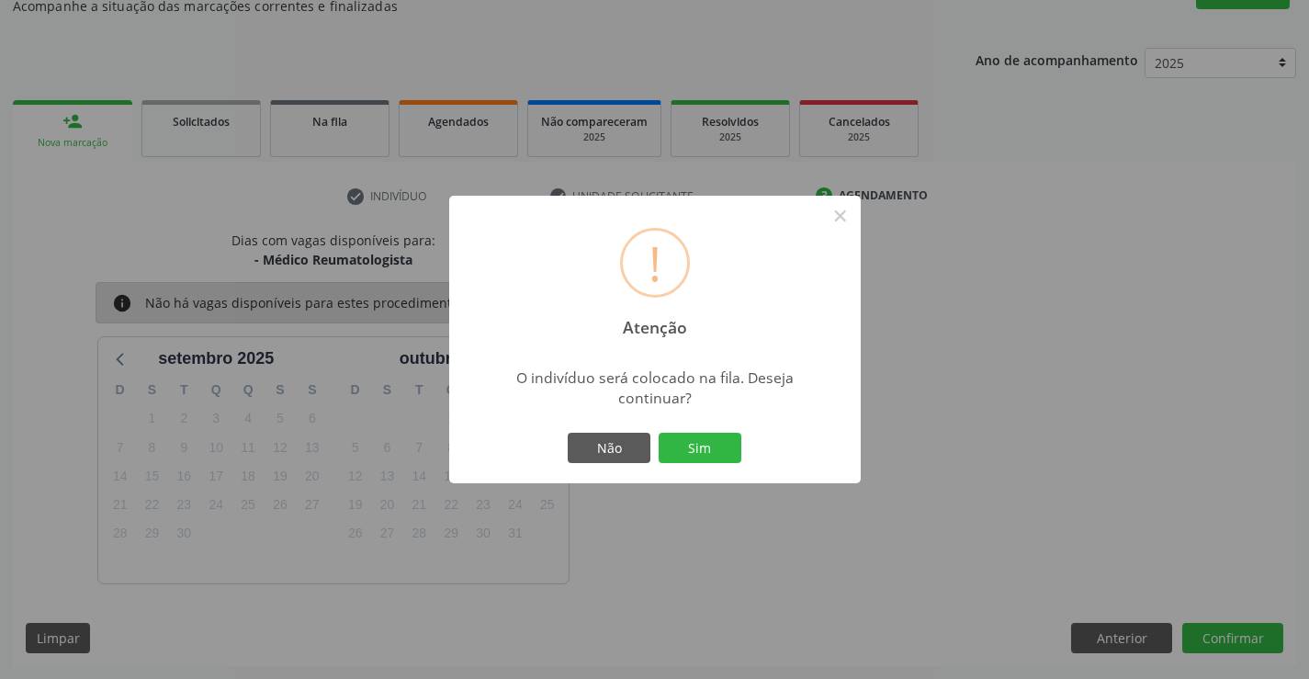
click at [723, 464] on div "Não Sim" at bounding box center [655, 448] width 182 height 39
click at [722, 456] on button "Sim" at bounding box center [700, 448] width 83 height 31
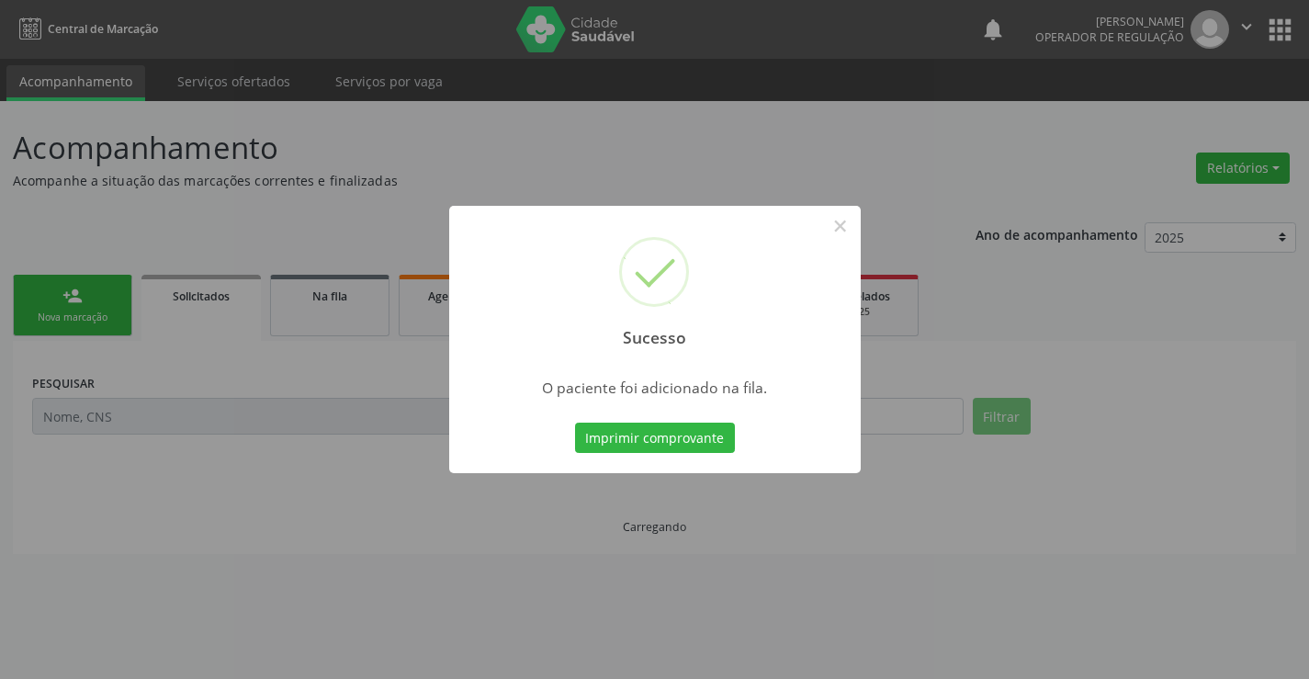
scroll to position [0, 0]
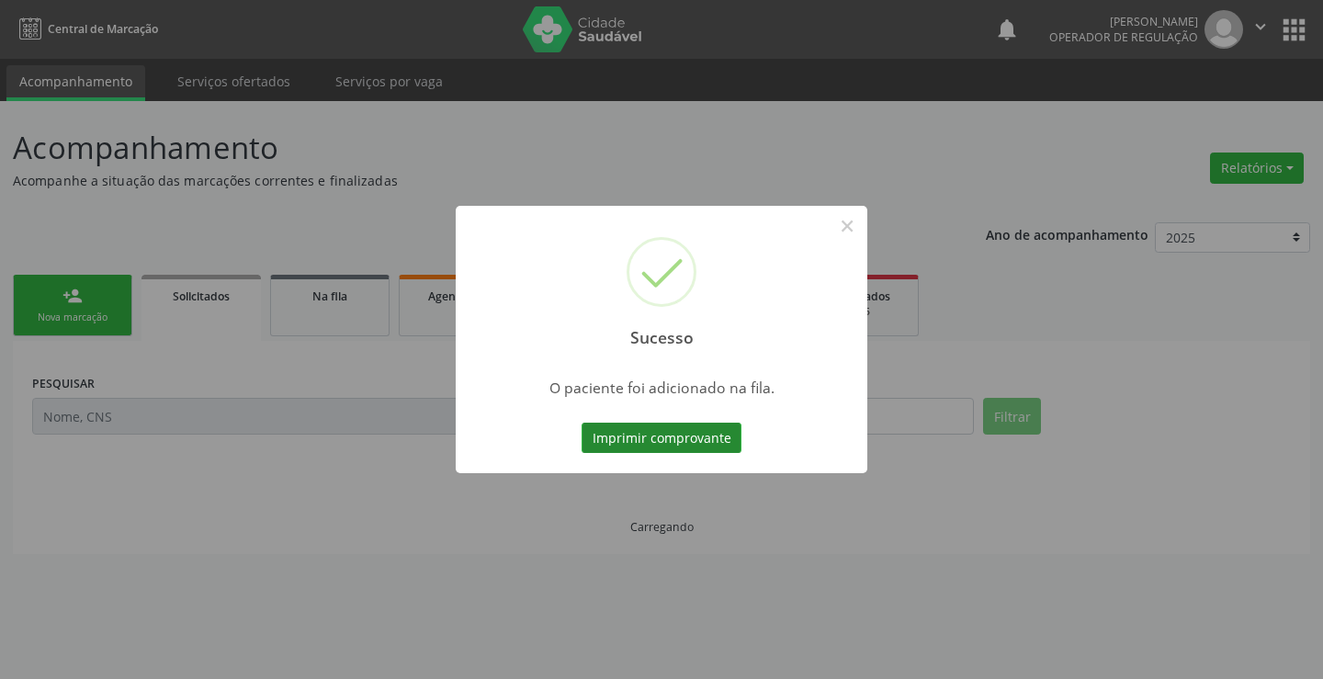
click at [718, 440] on button "Imprimir comprovante" at bounding box center [661, 437] width 160 height 31
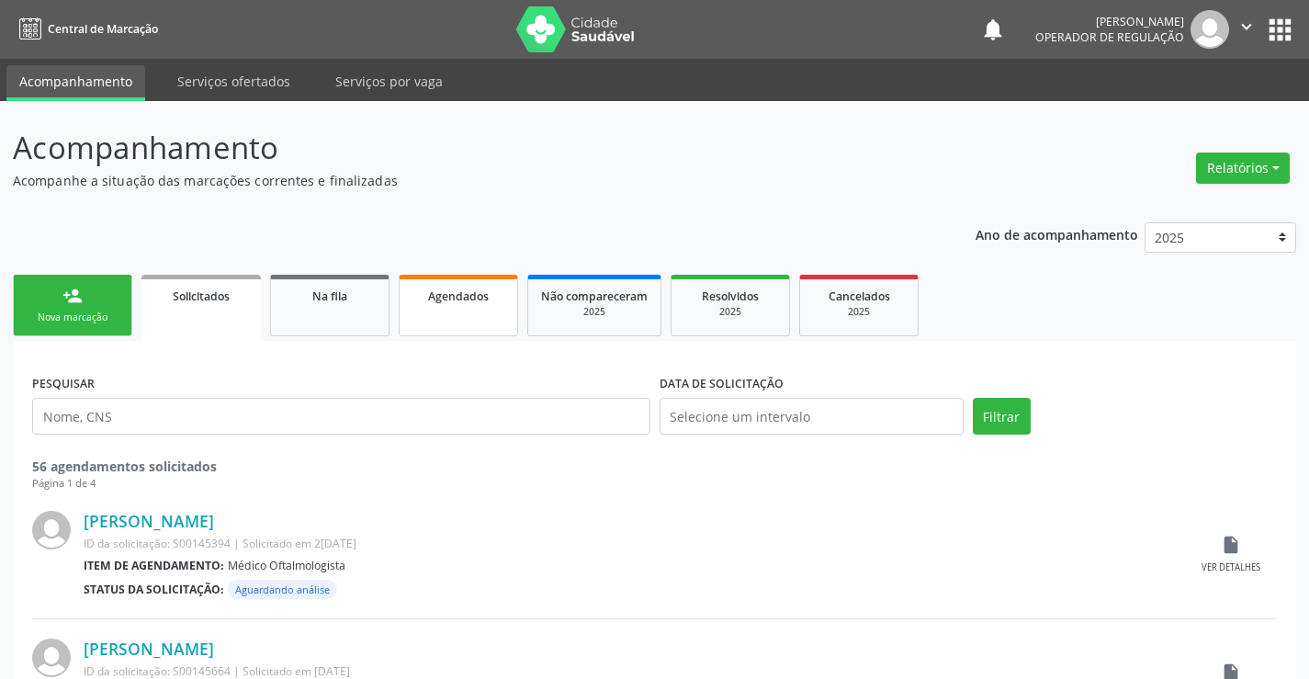
click at [477, 297] on span "Agendados" at bounding box center [458, 296] width 61 height 16
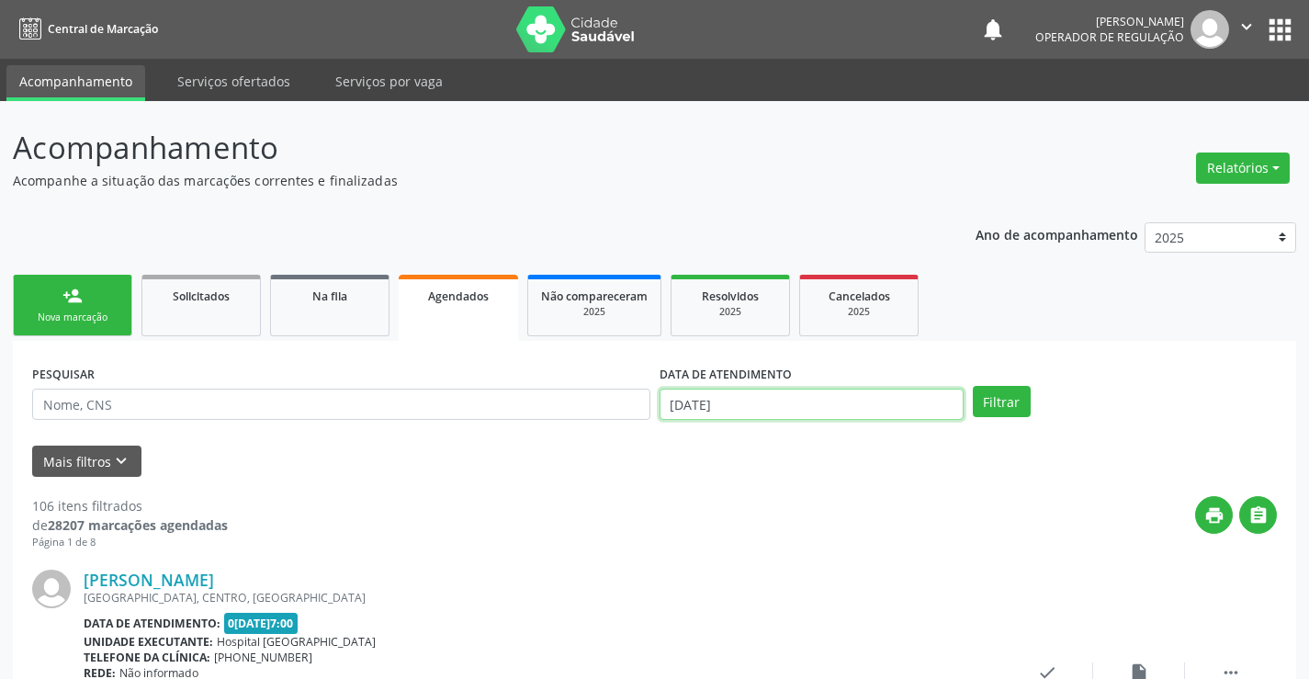
click at [841, 412] on input "04/09/2025" at bounding box center [811, 404] width 304 height 31
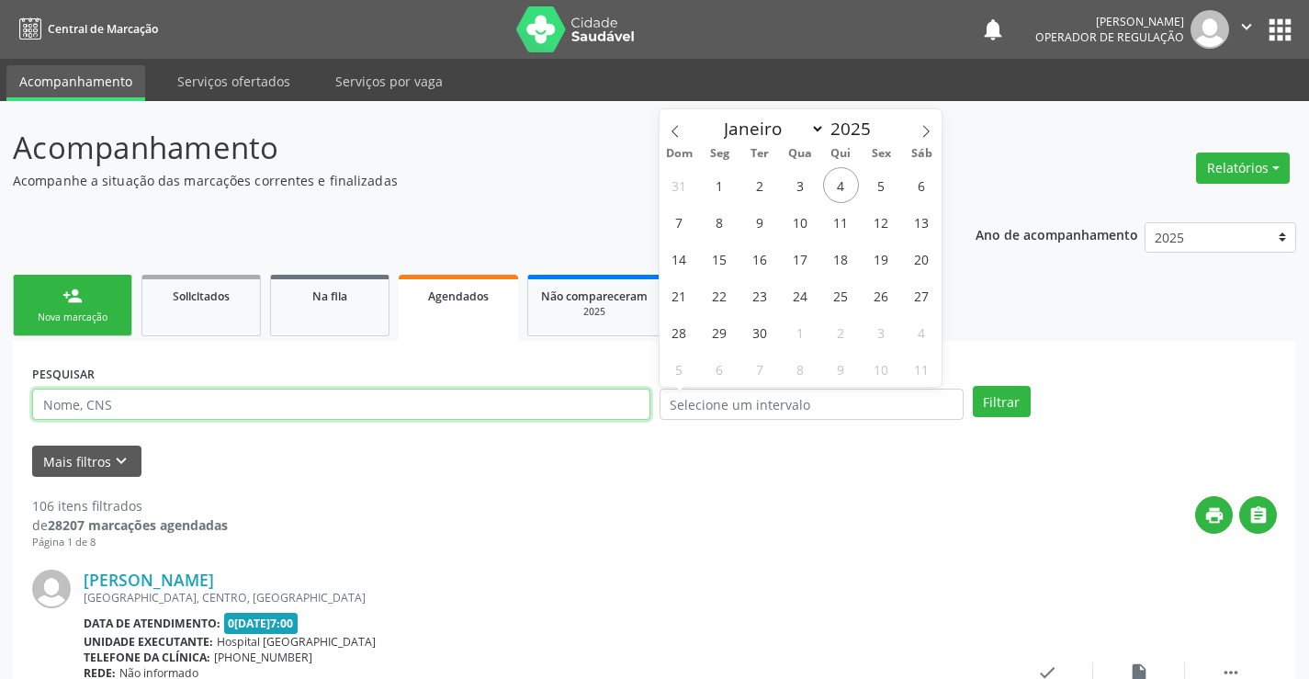
click at [568, 412] on input "text" at bounding box center [341, 404] width 618 height 31
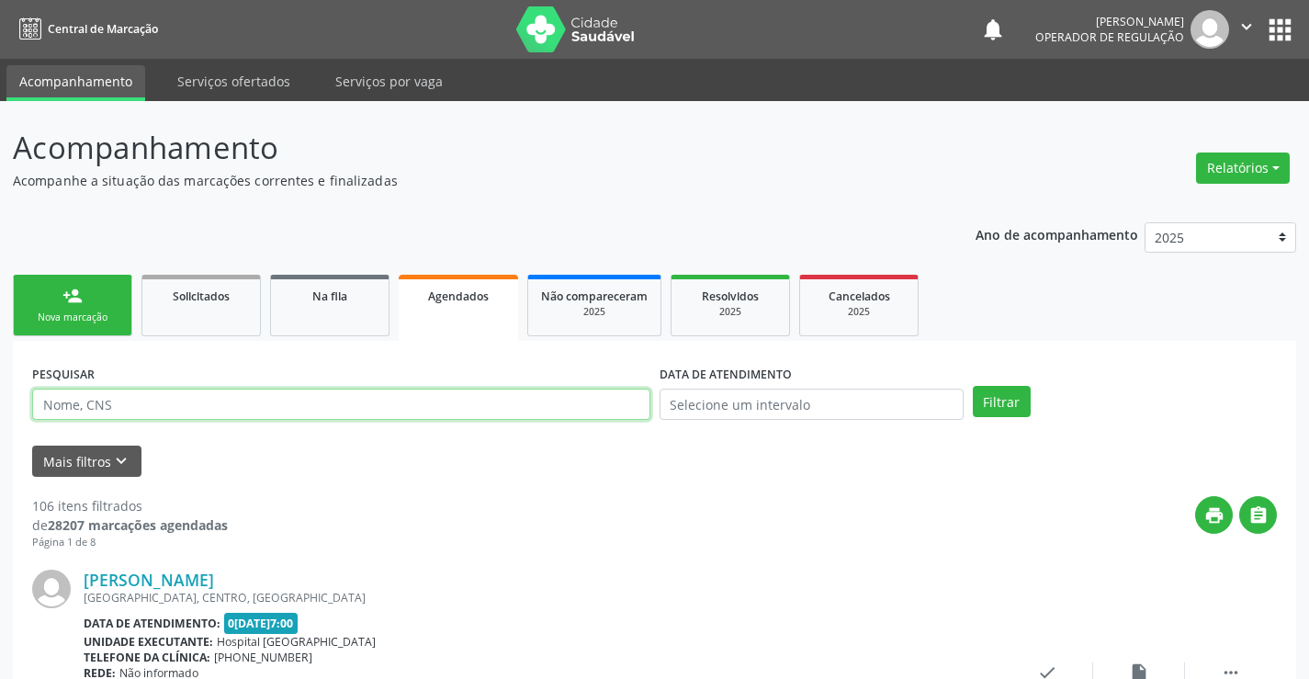
click at [568, 412] on input "text" at bounding box center [341, 404] width 618 height 31
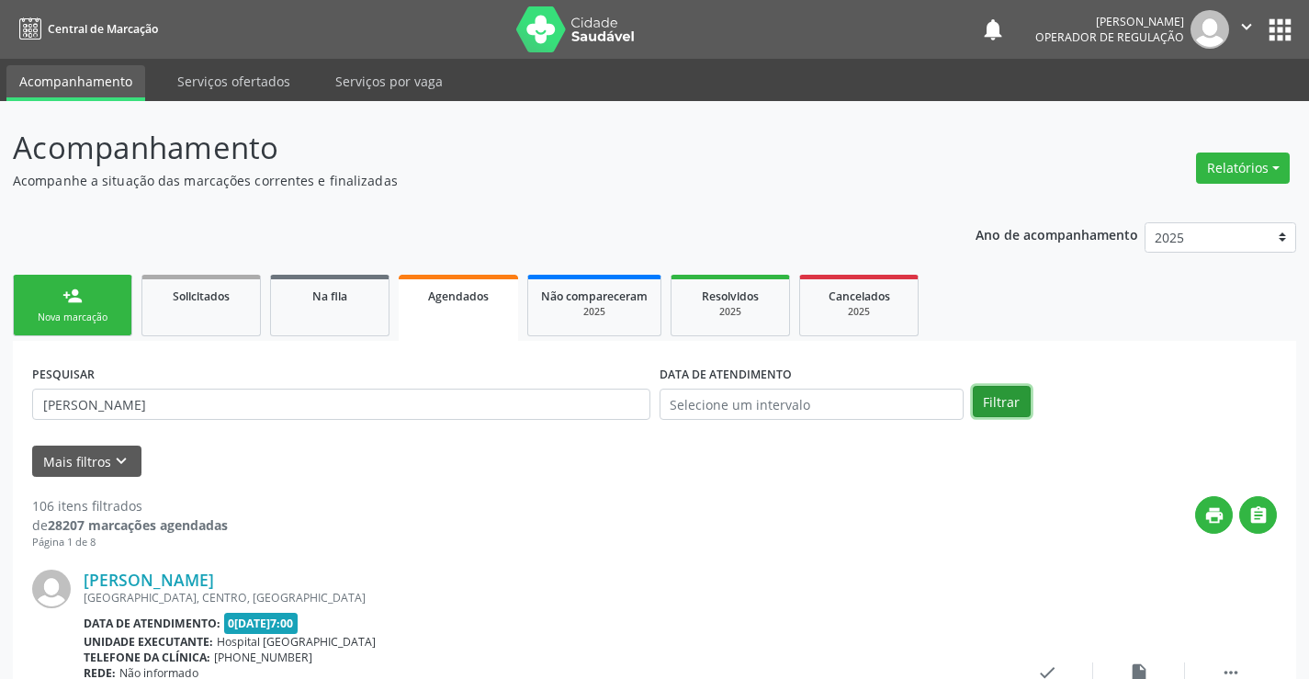
click at [988, 397] on button "Filtrar" at bounding box center [1002, 401] width 58 height 31
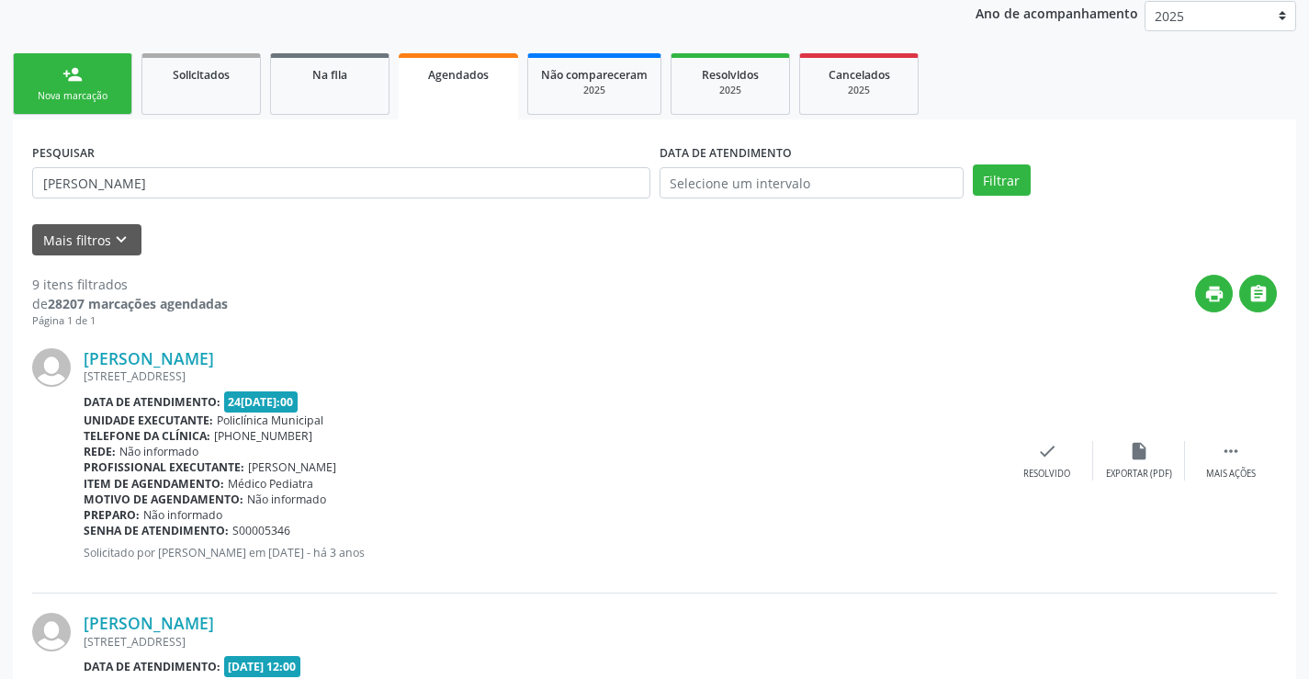
scroll to position [81, 0]
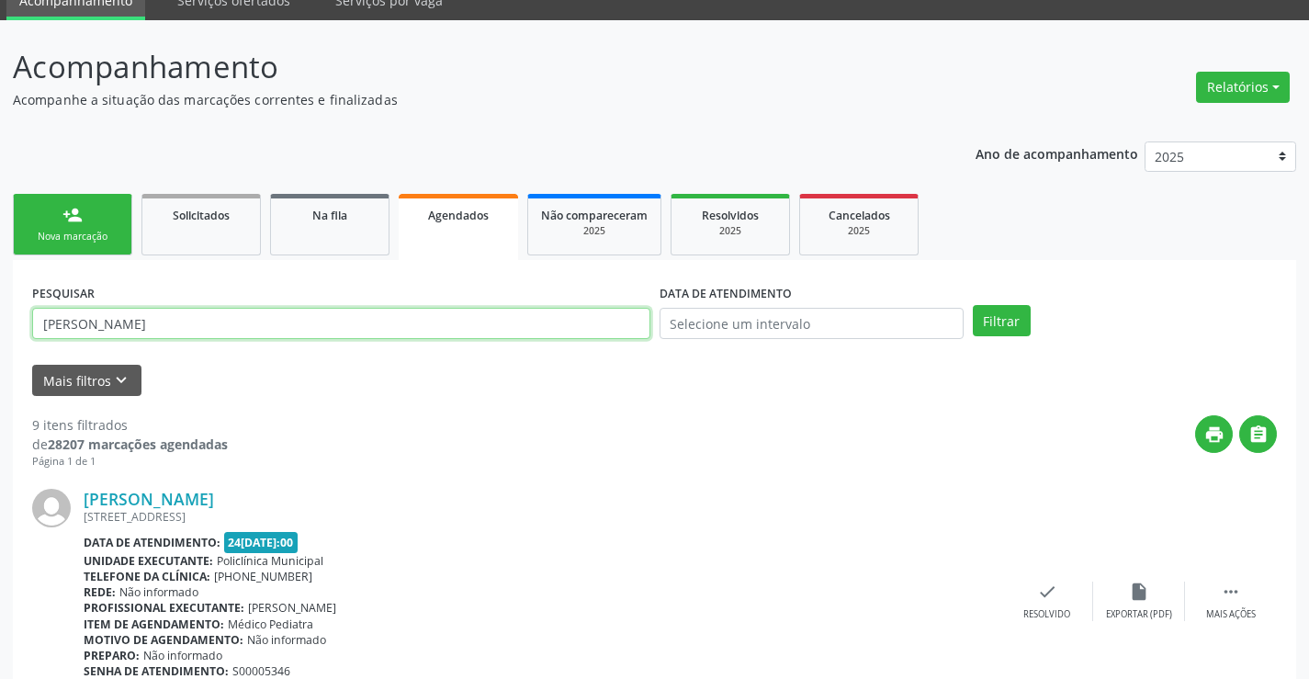
click at [179, 320] on input "joao victor" at bounding box center [341, 323] width 618 height 31
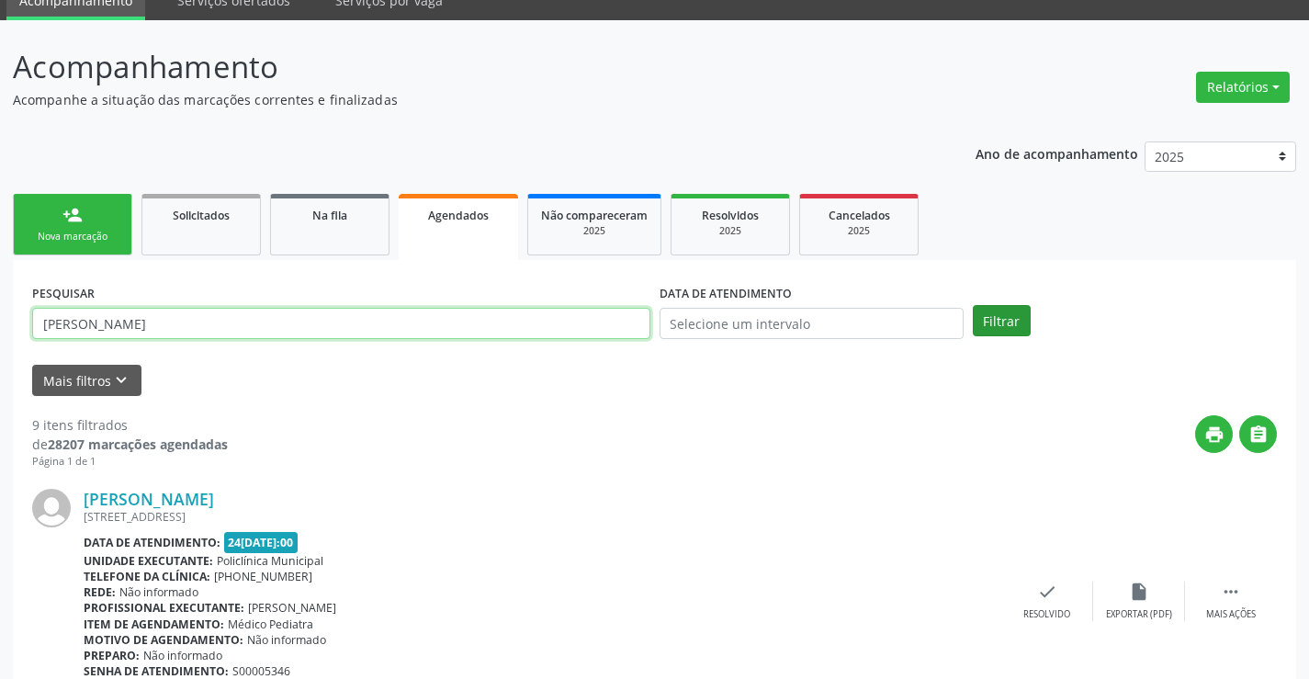
type input "victor leonardo"
click at [983, 318] on button "Filtrar" at bounding box center [1002, 320] width 58 height 31
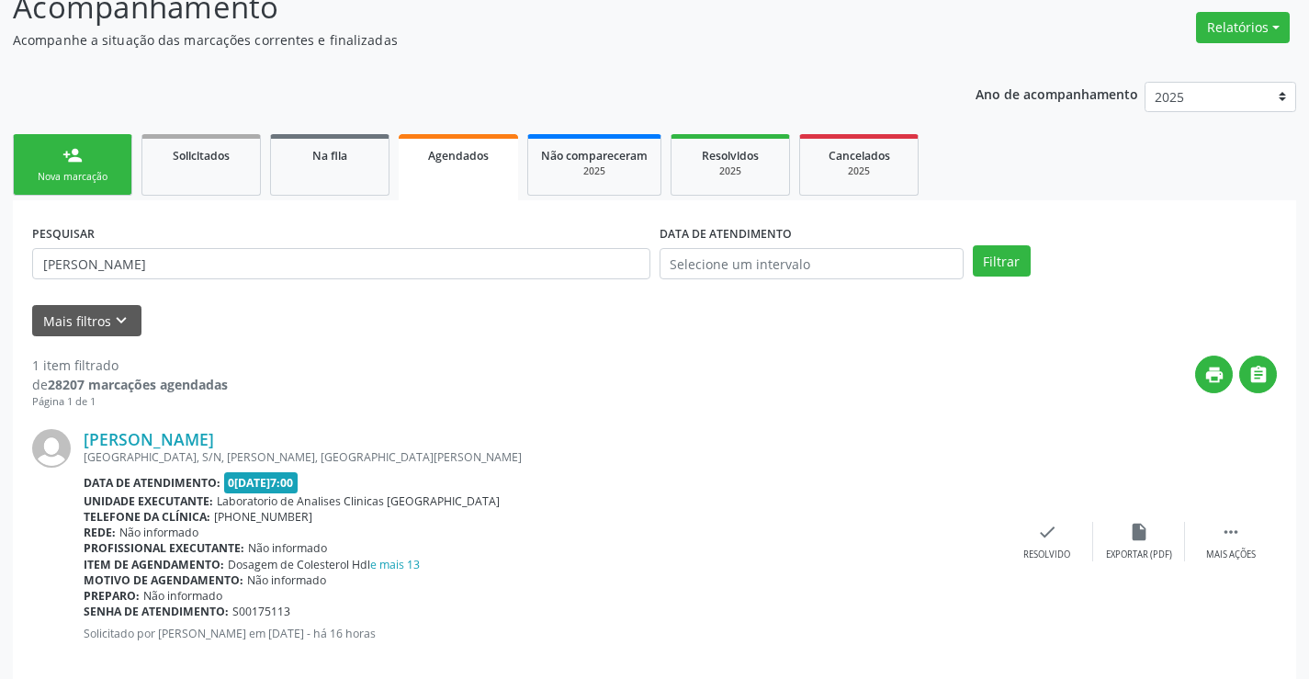
scroll to position [167, 0]
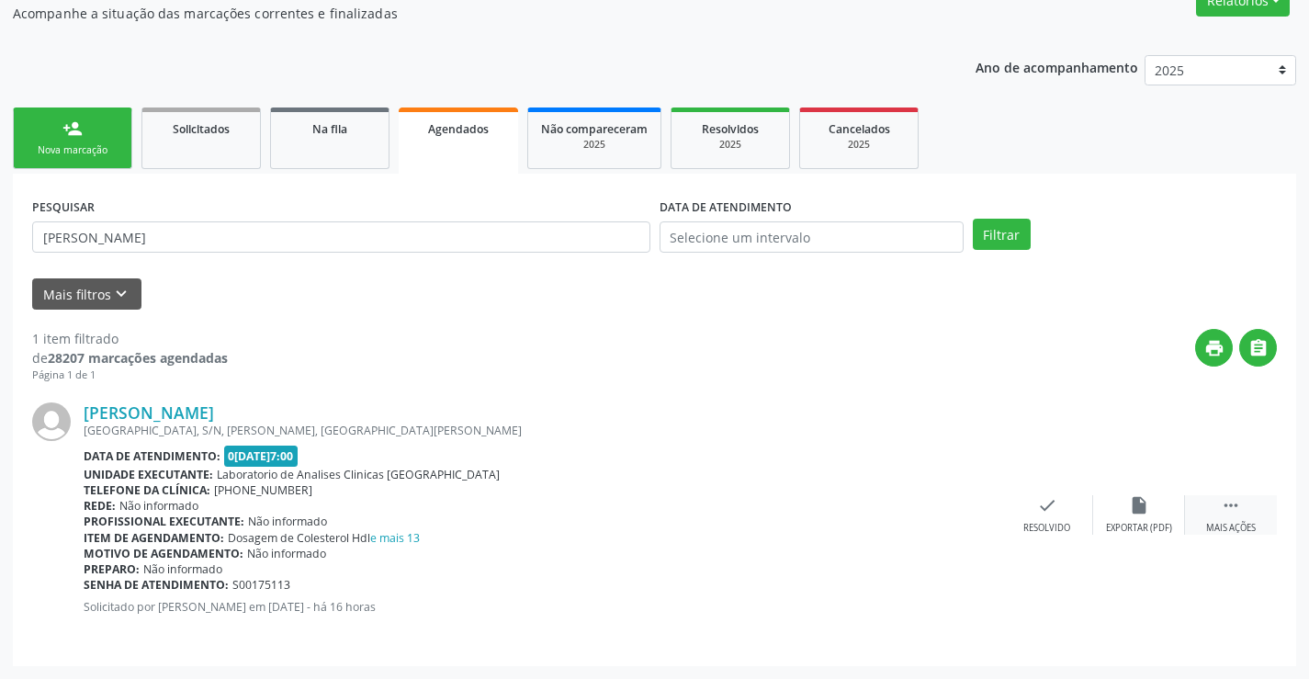
click at [1233, 501] on icon "" at bounding box center [1231, 505] width 20 height 20
click at [838, 506] on div "print Imprimir" at bounding box center [863, 514] width 92 height 39
click at [100, 130] on link "person_add Nova marcação" at bounding box center [72, 138] width 119 height 62
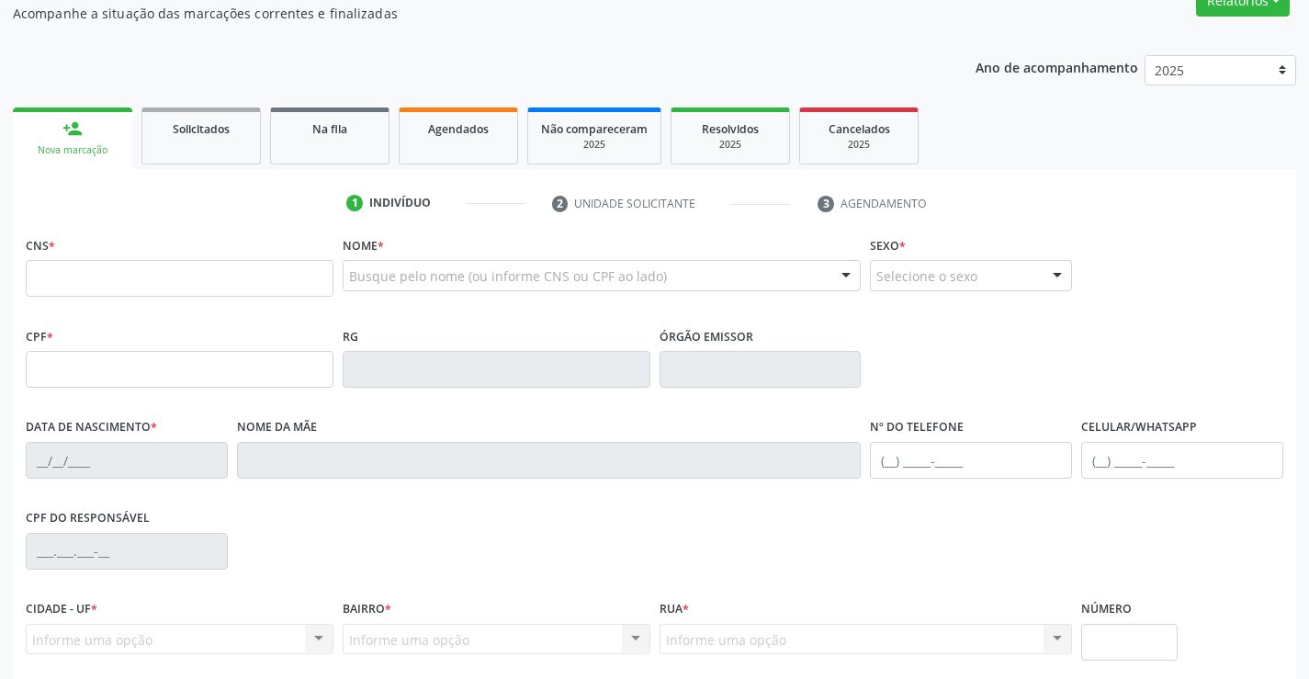
click at [76, 138] on div "person_add" at bounding box center [72, 128] width 20 height 20
click at [129, 265] on input "text" at bounding box center [180, 278] width 308 height 37
type input "704 1081 2134 7277"
type input "533251503"
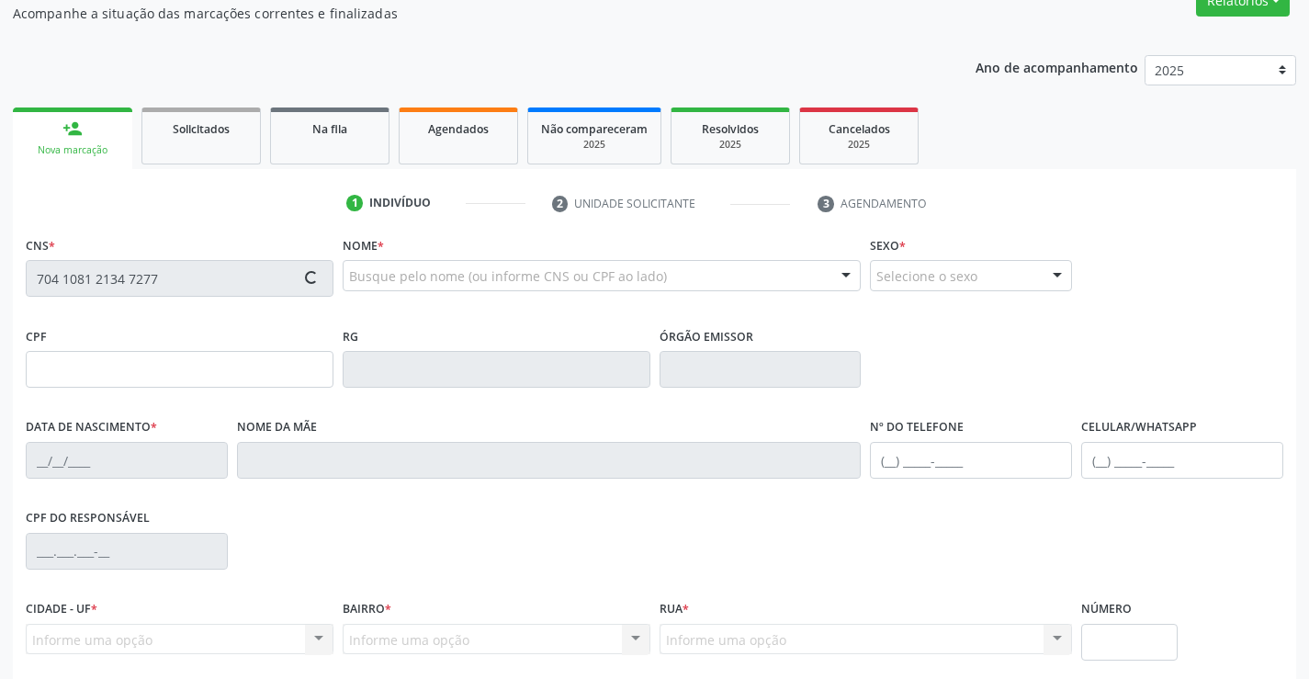
type input "22/06/1948"
type input "(74) 98150-3449"
type input "295.840.785-34"
type input "S/N"
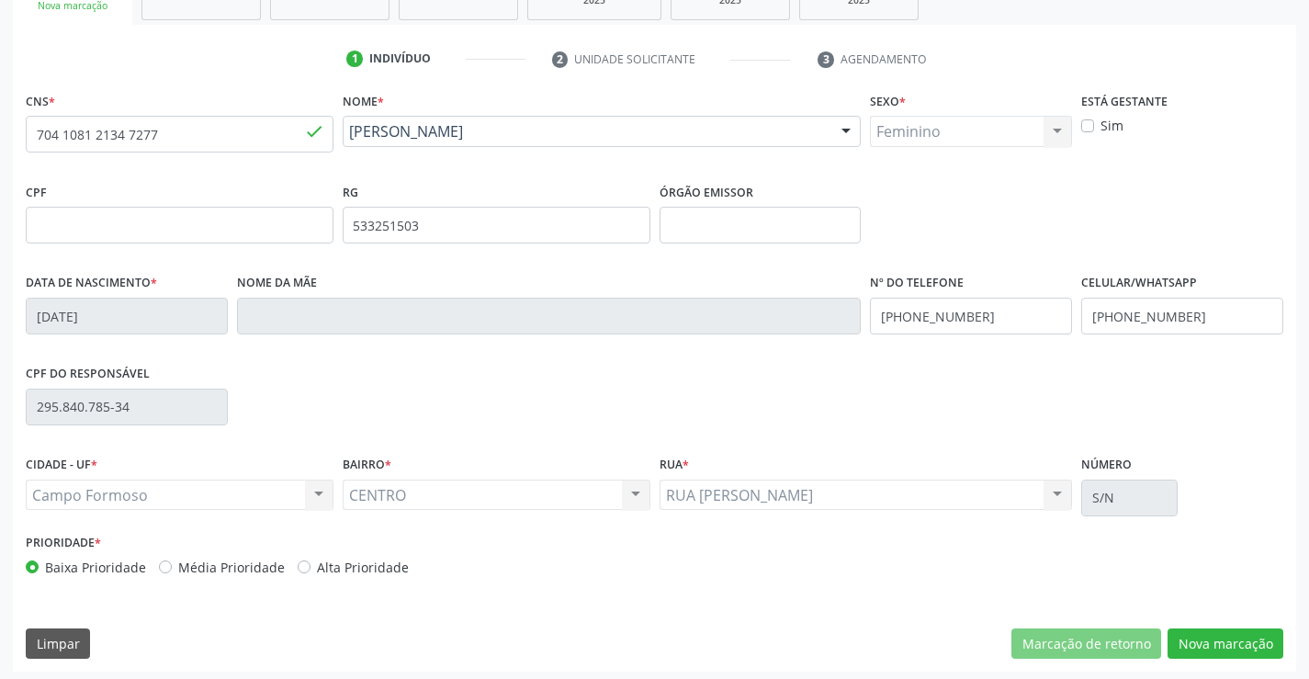
scroll to position [317, 0]
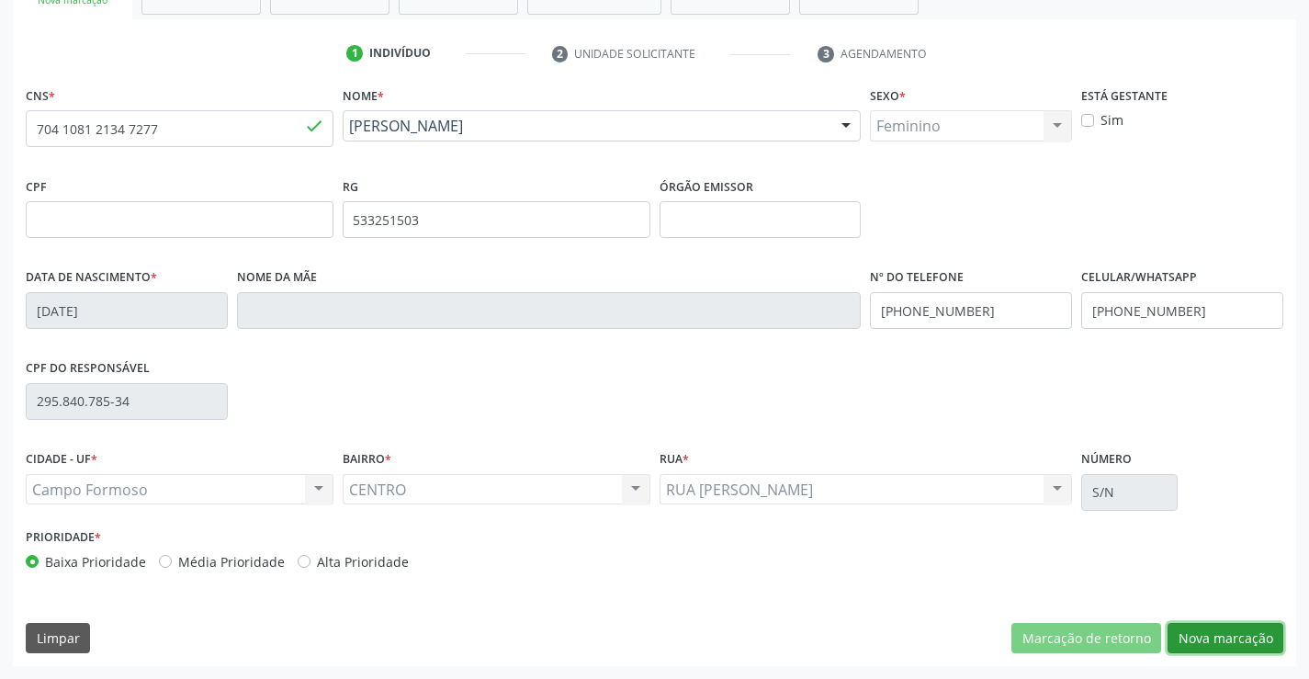
click at [1233, 636] on button "Nova marcação" at bounding box center [1225, 638] width 116 height 31
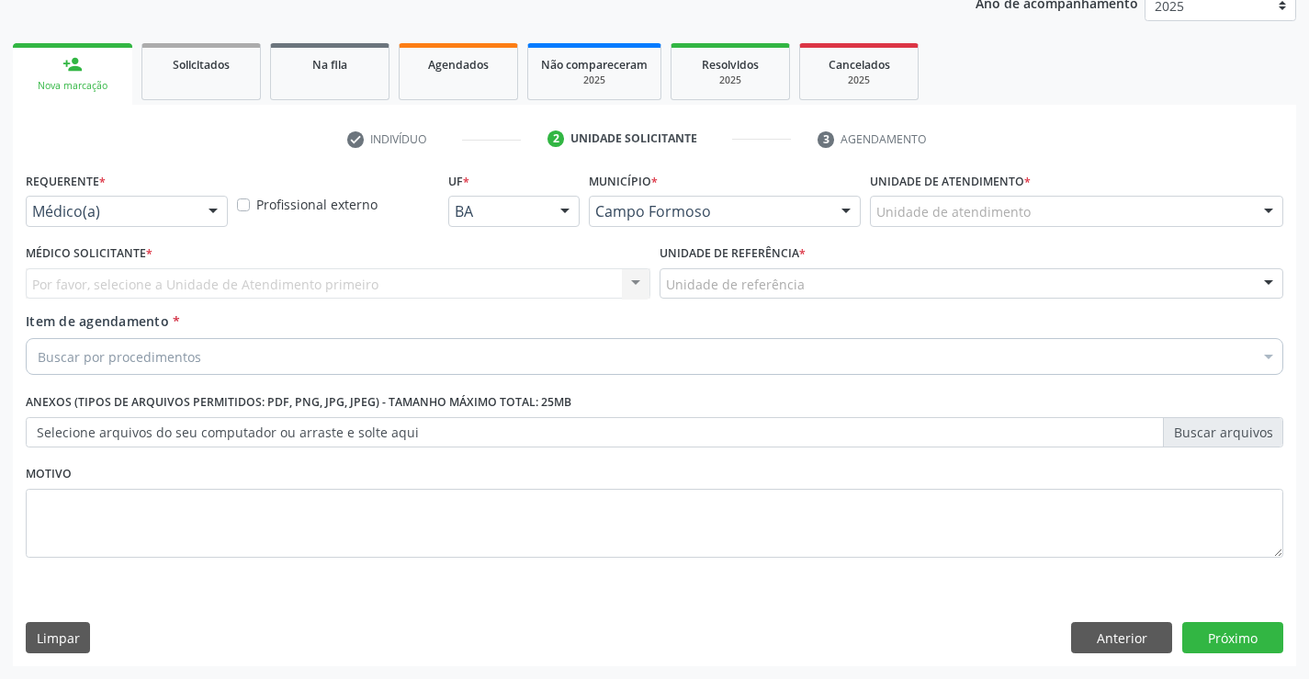
scroll to position [231, 0]
drag, startPoint x: 93, startPoint y: 215, endPoint x: 100, endPoint y: 236, distance: 22.4
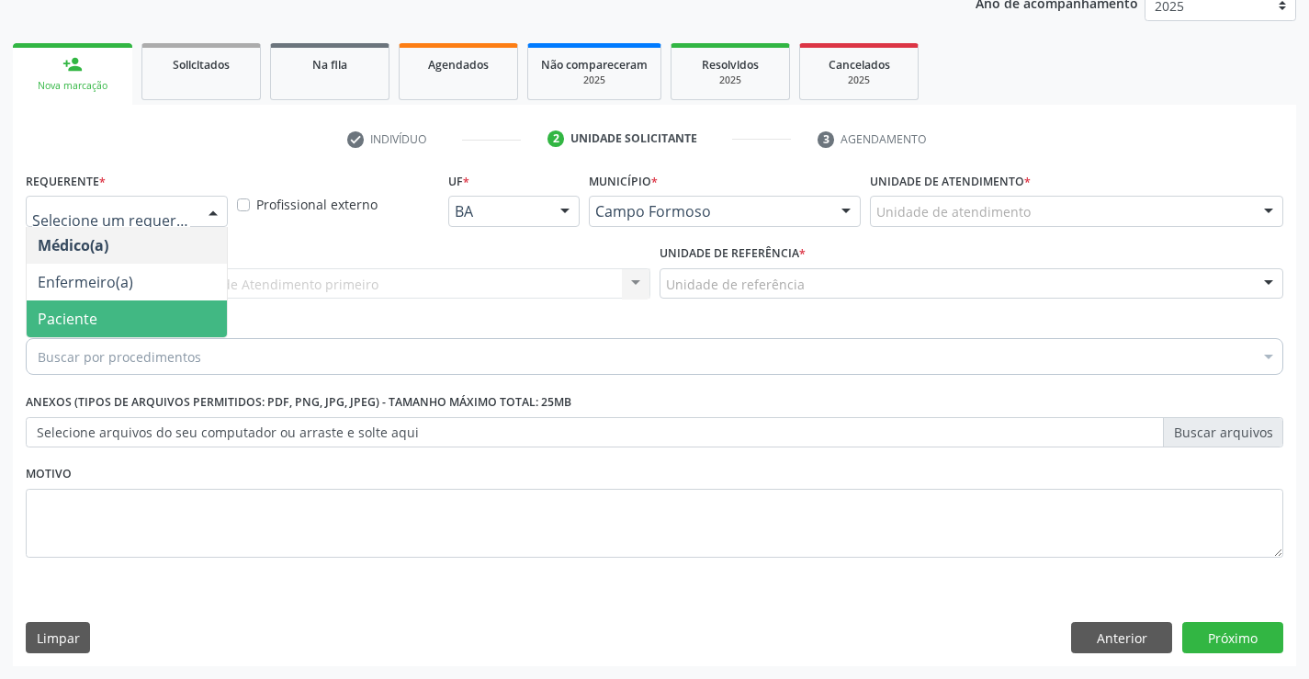
click at [109, 302] on span "Paciente" at bounding box center [127, 318] width 200 height 37
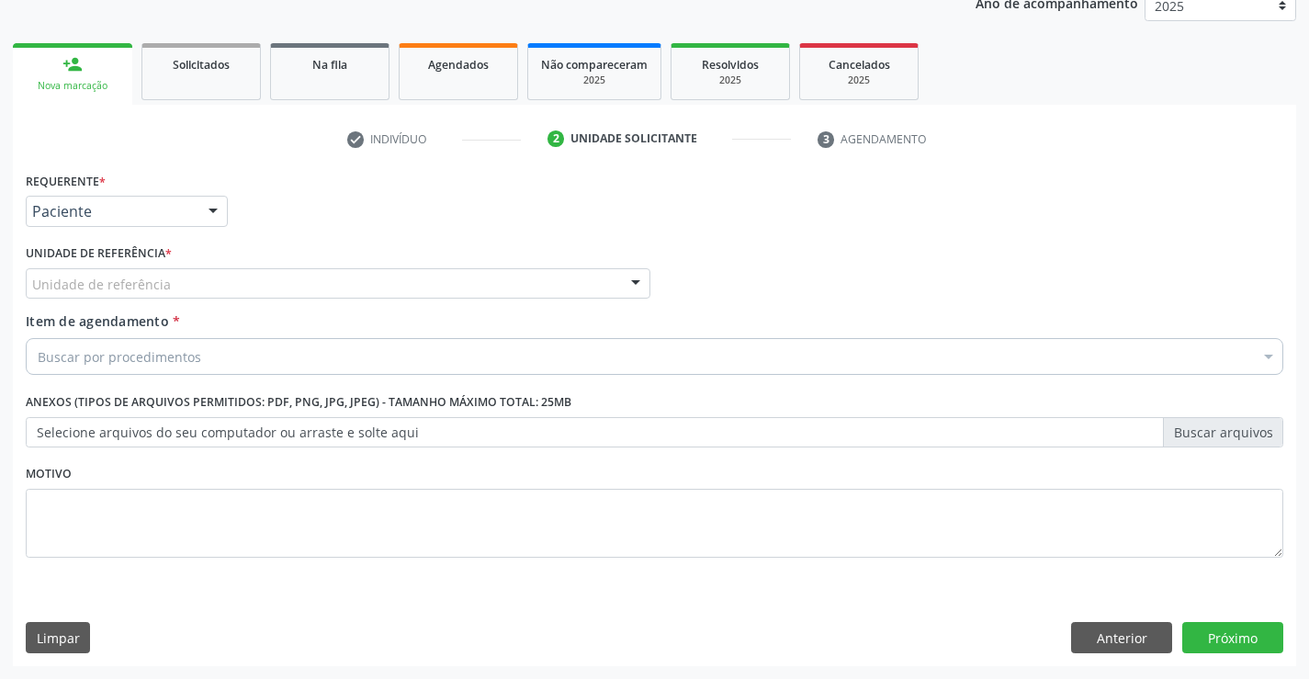
drag, startPoint x: 153, startPoint y: 284, endPoint x: 161, endPoint y: 372, distance: 88.5
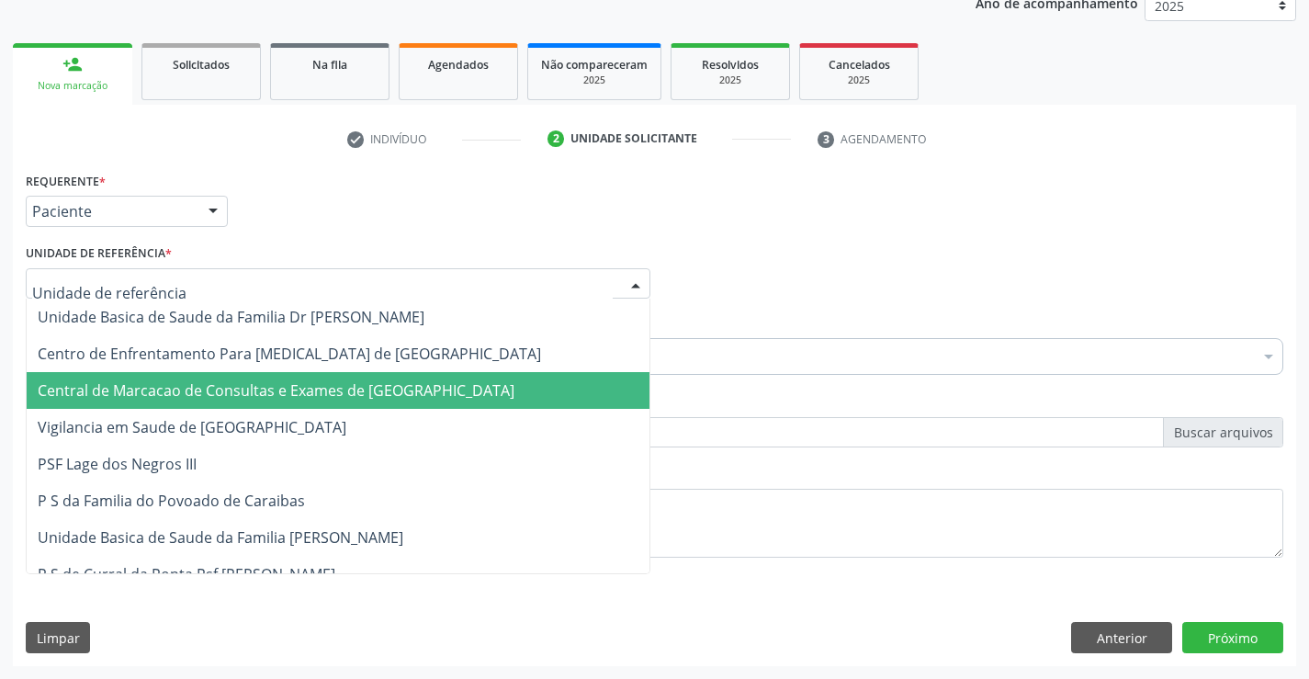
click at [161, 376] on span "Central de Marcacao de Consultas e Exames de [GEOGRAPHIC_DATA]" at bounding box center [338, 390] width 623 height 37
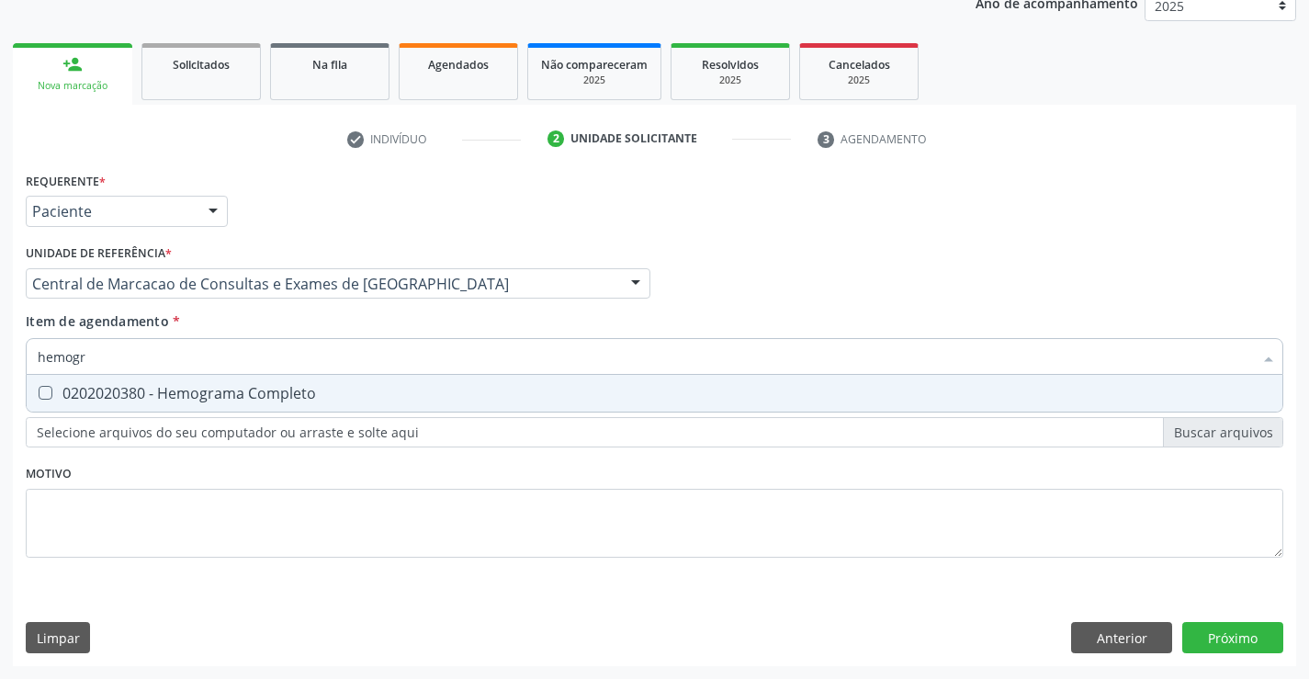
type input "hemogra"
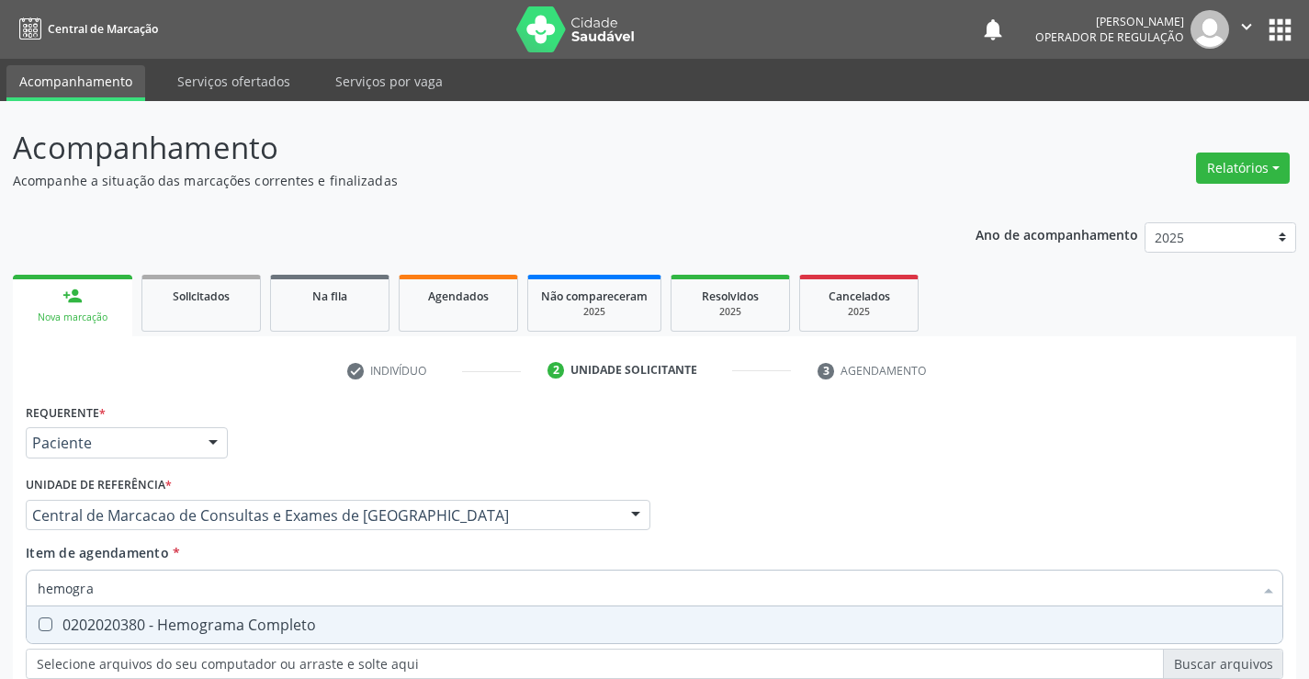
scroll to position [231, 0]
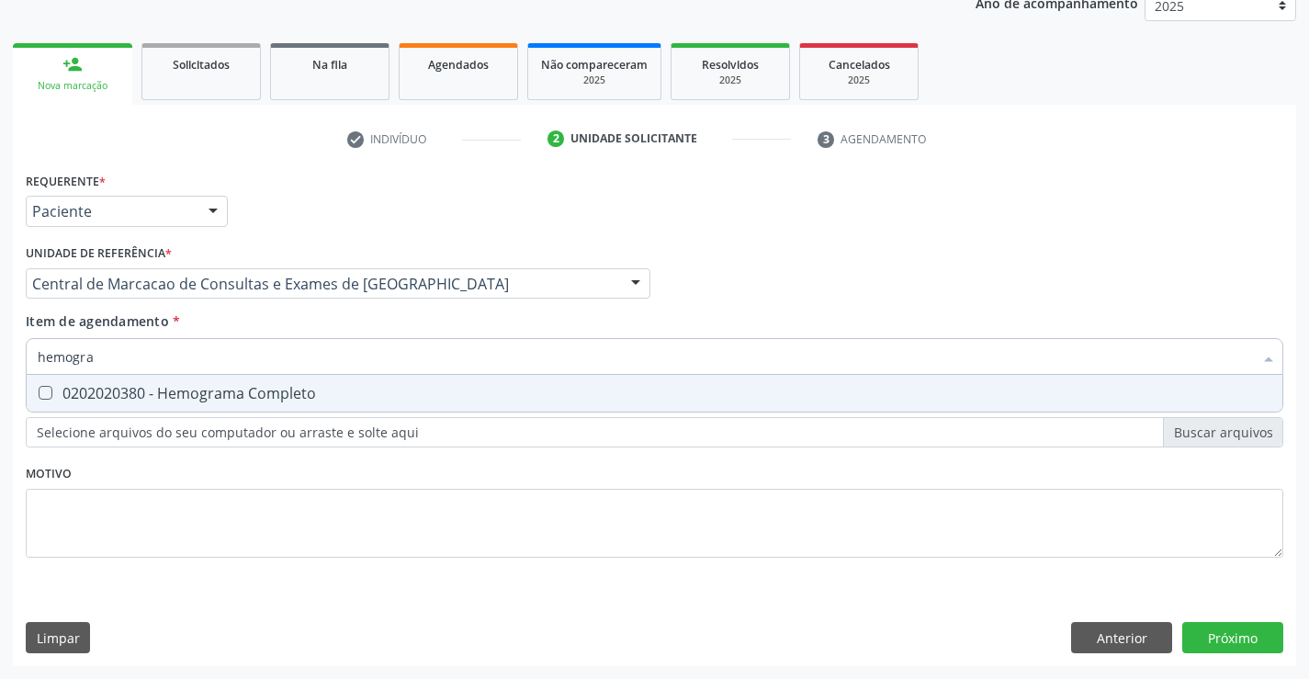
click at [167, 405] on span "0202020380 - Hemograma Completo" at bounding box center [655, 393] width 1256 height 37
checkbox Completo "true"
click at [185, 357] on input "hemogra" at bounding box center [645, 356] width 1215 height 37
type input "pla"
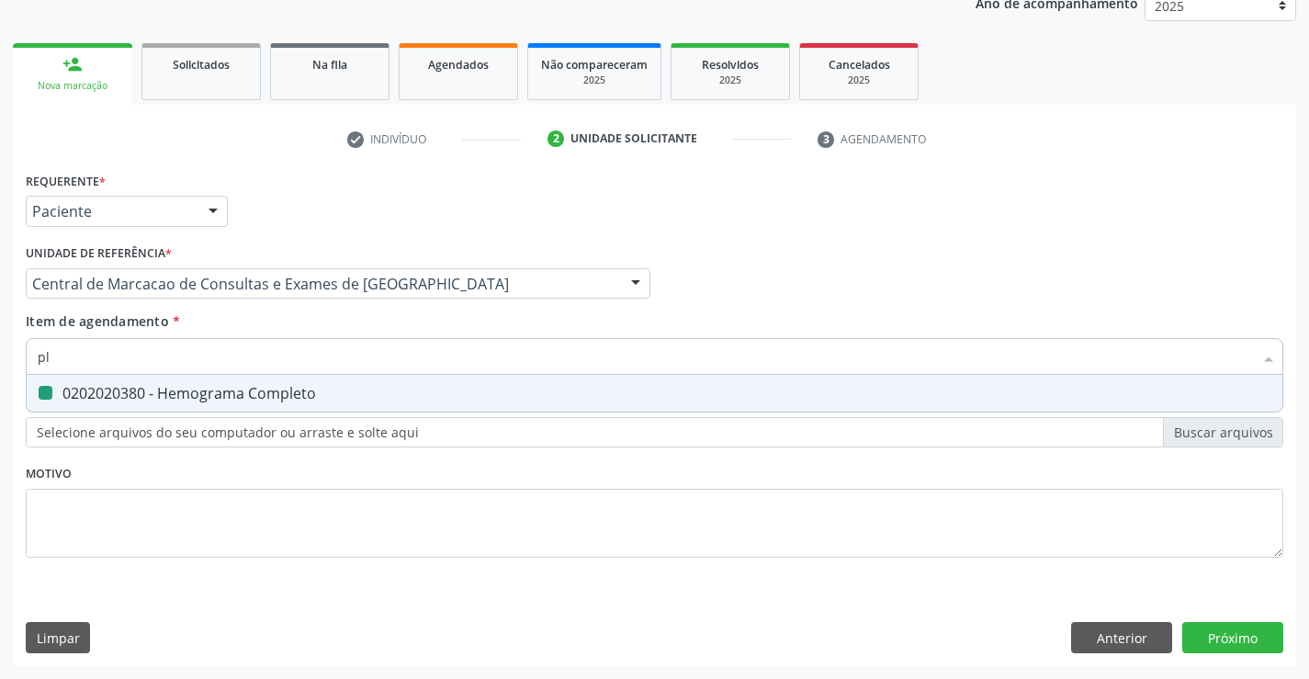
checkbox Completo "false"
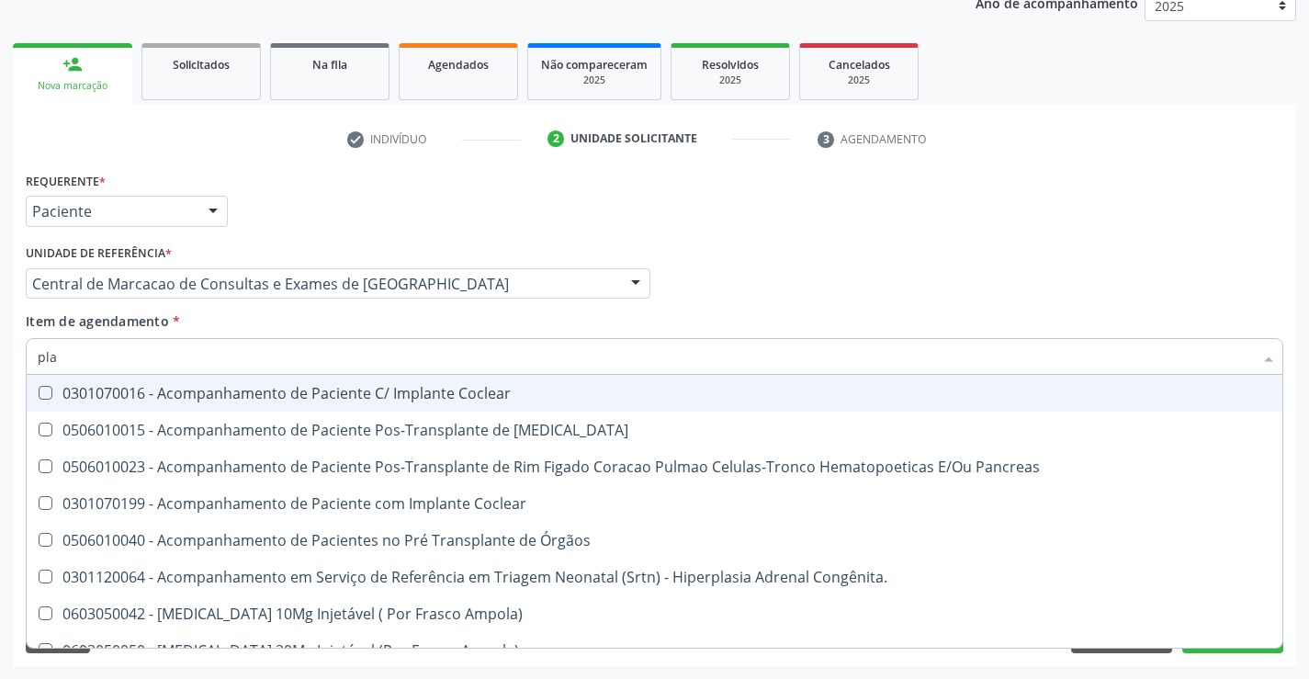
type input "plaq"
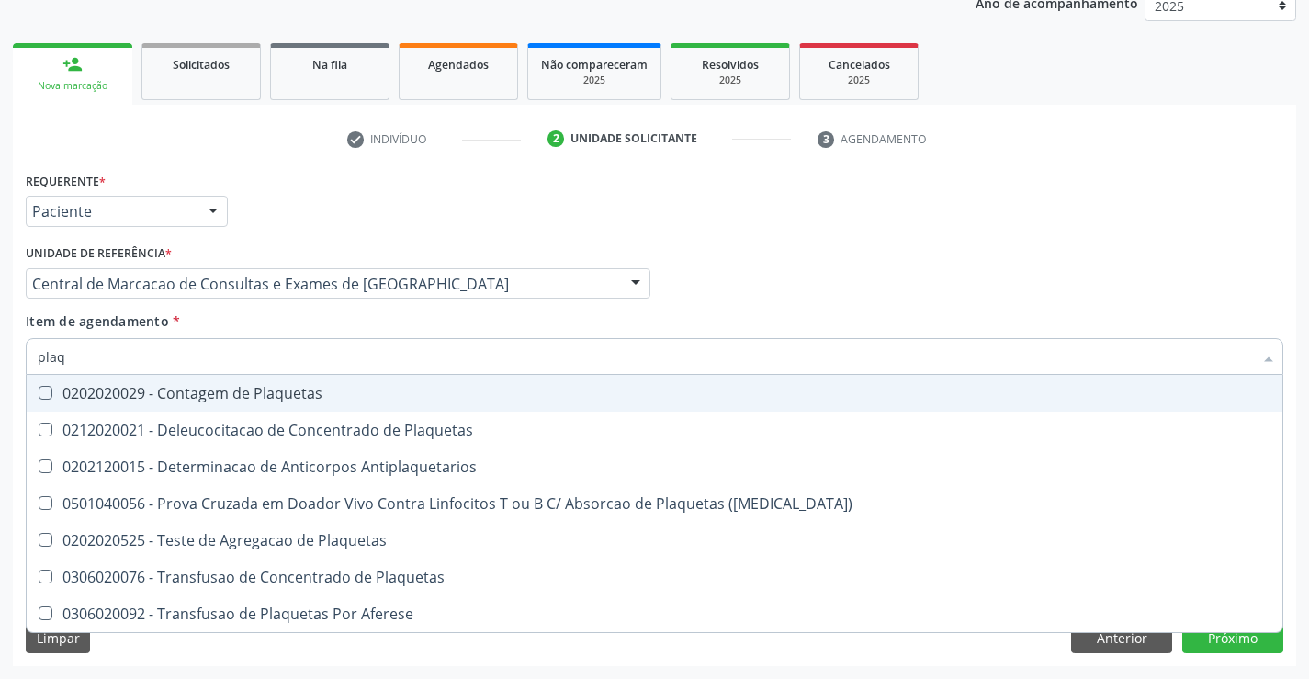
drag, startPoint x: 192, startPoint y: 398, endPoint x: 188, endPoint y: 371, distance: 26.9
click at [192, 396] on div "0202020029 - Contagem de Plaquetas" at bounding box center [654, 393] width 1233 height 15
checkbox Plaquetas "true"
click at [189, 359] on input "plaq" at bounding box center [645, 356] width 1215 height 37
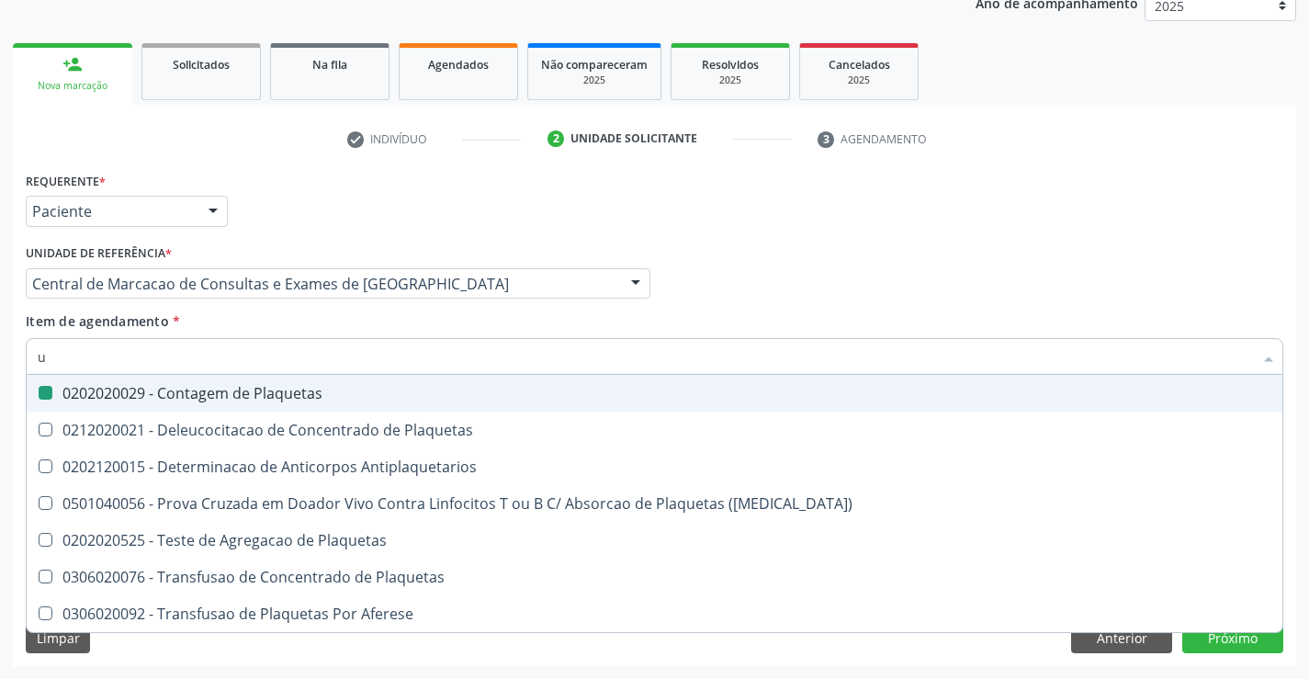
type input "ur"
checkbox Plaquetas "false"
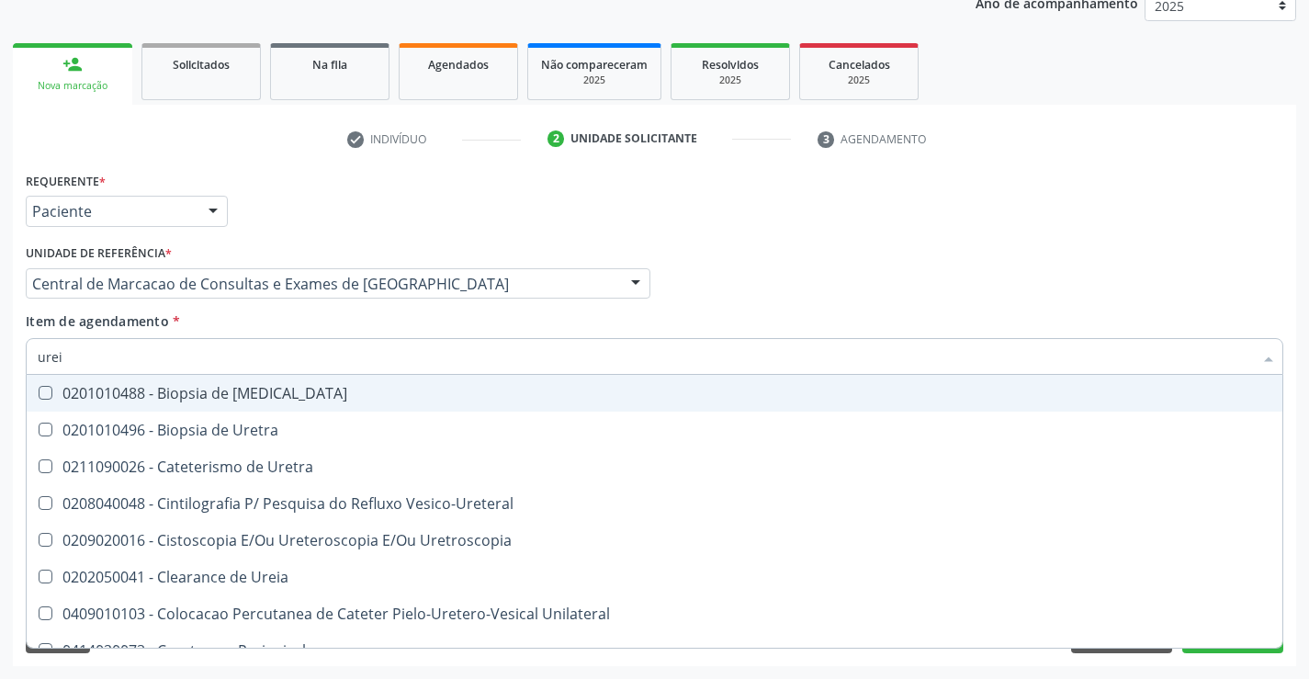
type input "ureia"
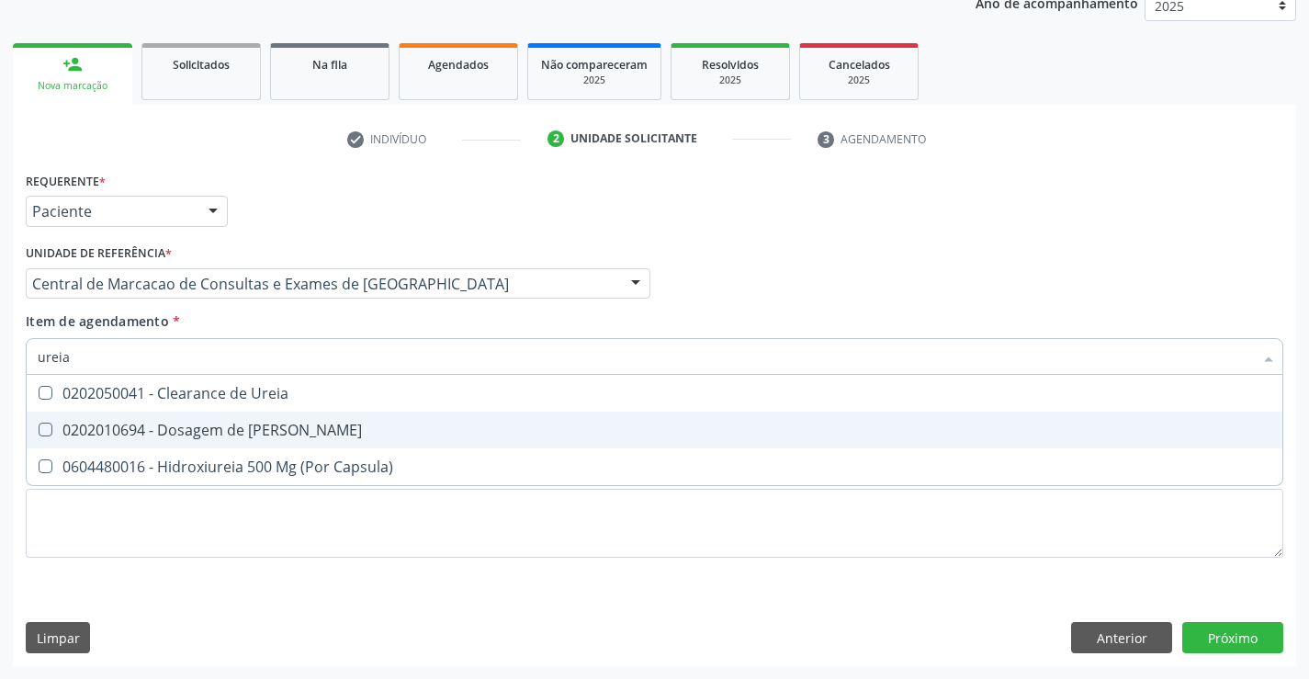
drag, startPoint x: 198, startPoint y: 421, endPoint x: 193, endPoint y: 386, distance: 35.3
click at [197, 422] on div "0202010694 - Dosagem de [PERSON_NAME]" at bounding box center [654, 429] width 1233 height 15
checkbox Ureia "true"
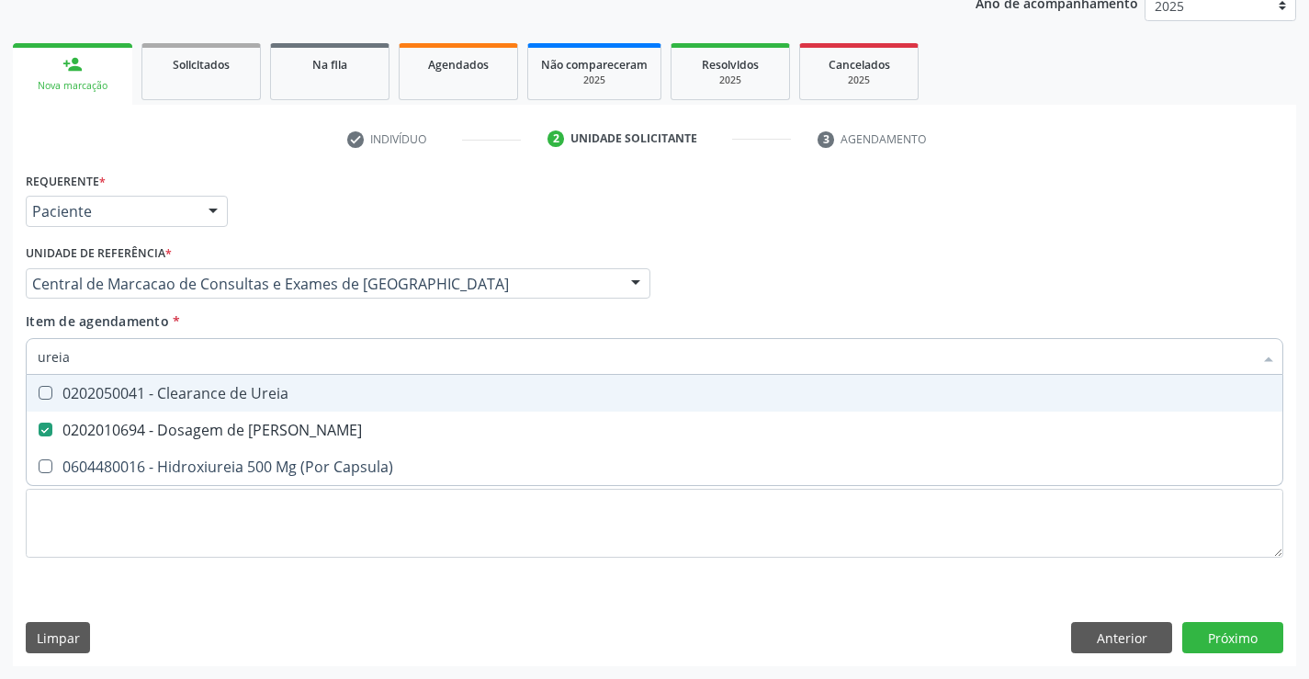
click at [193, 356] on input "ureia" at bounding box center [645, 356] width 1215 height 37
type input "c"
checkbox Ureia "false"
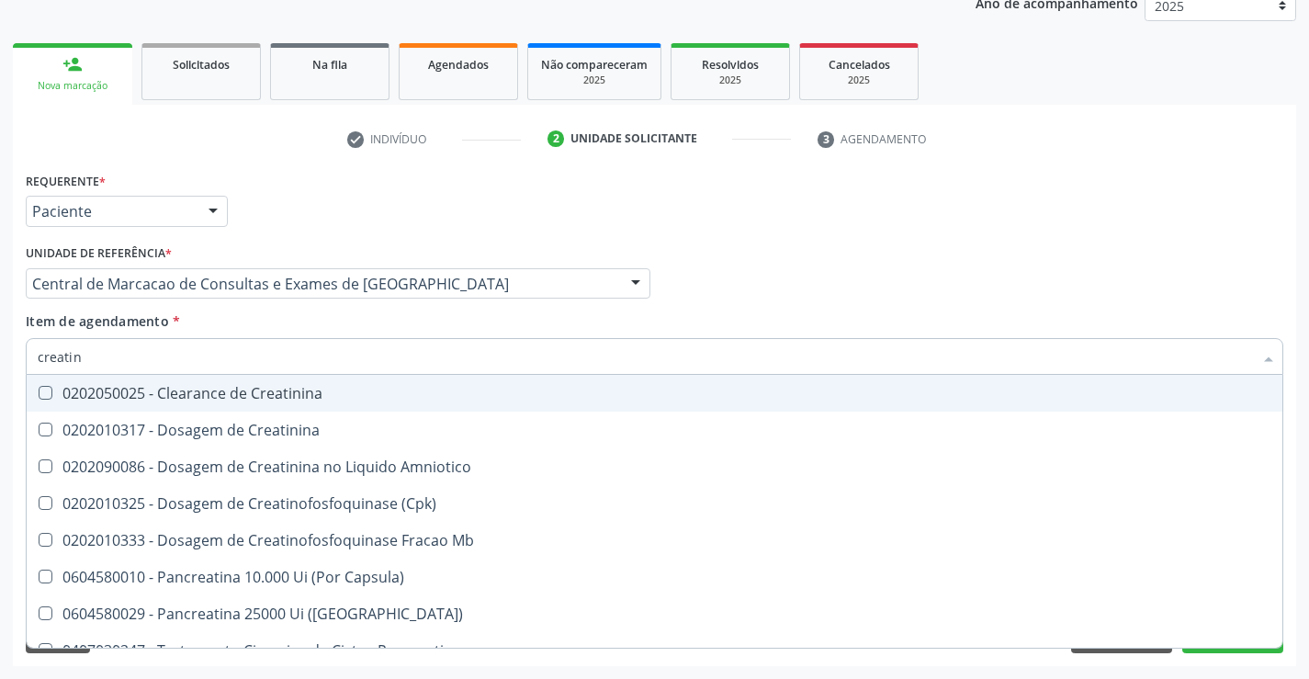
type input "creatini"
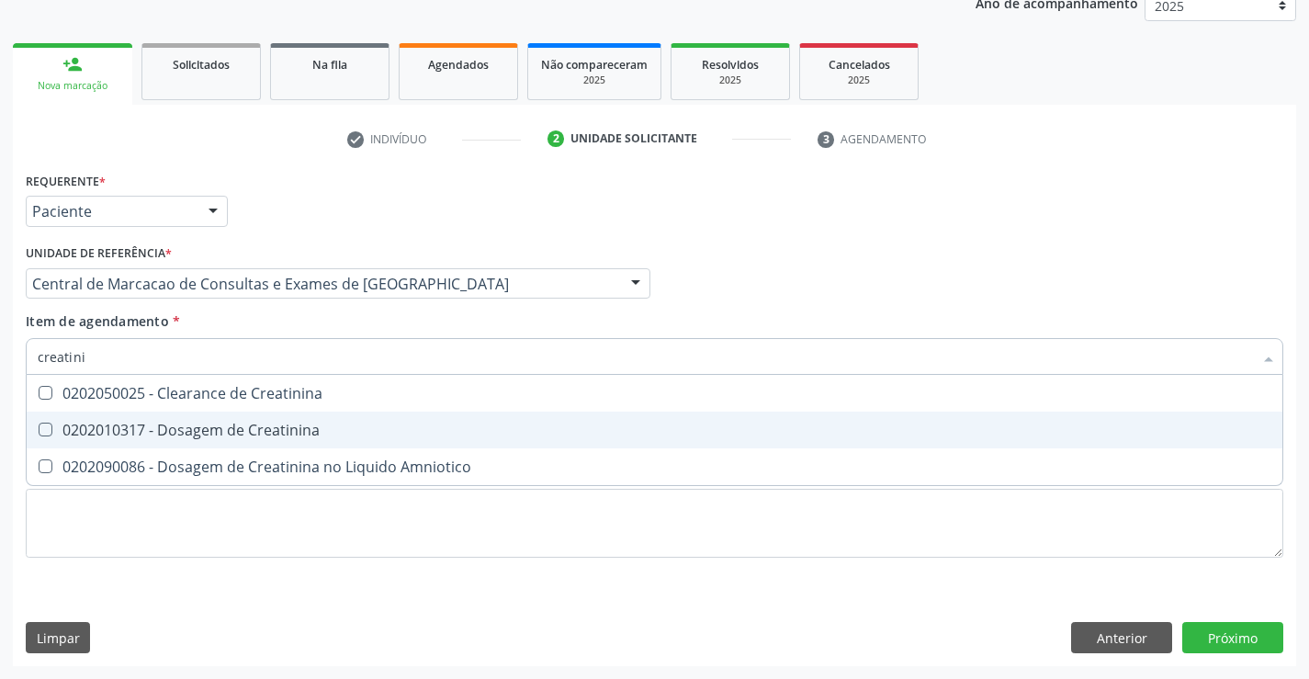
drag, startPoint x: 187, startPoint y: 423, endPoint x: 188, endPoint y: 414, distance: 9.2
click at [188, 423] on div "0202010317 - Dosagem de Creatinina" at bounding box center [654, 429] width 1233 height 15
checkbox Creatinina "true"
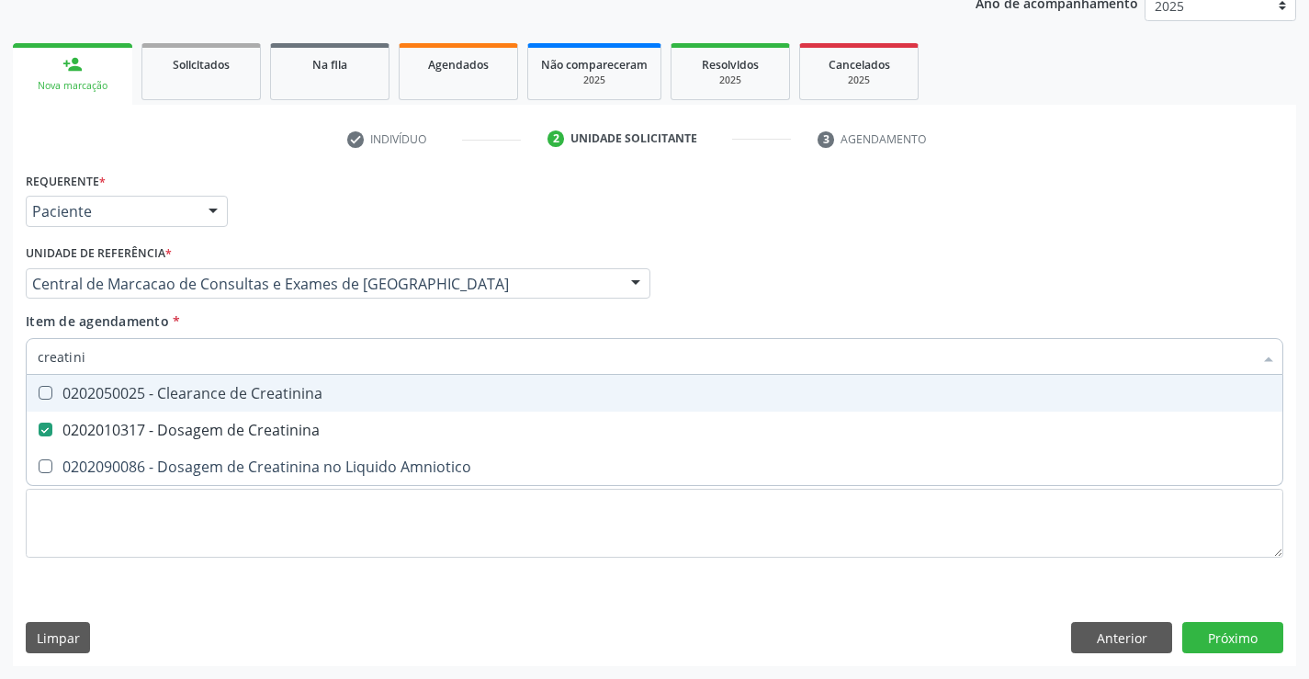
click at [196, 354] on input "creatini" at bounding box center [645, 356] width 1215 height 37
type input "fe"
checkbox Creatinina "false"
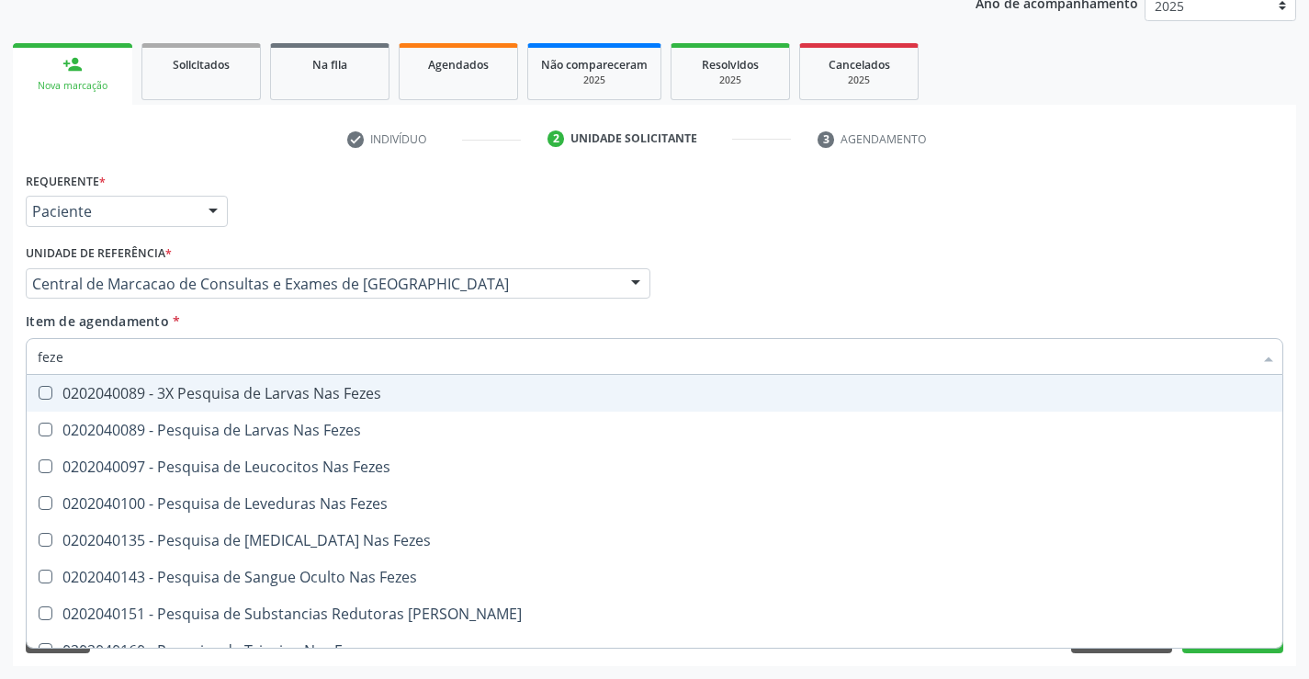
type input "fezes"
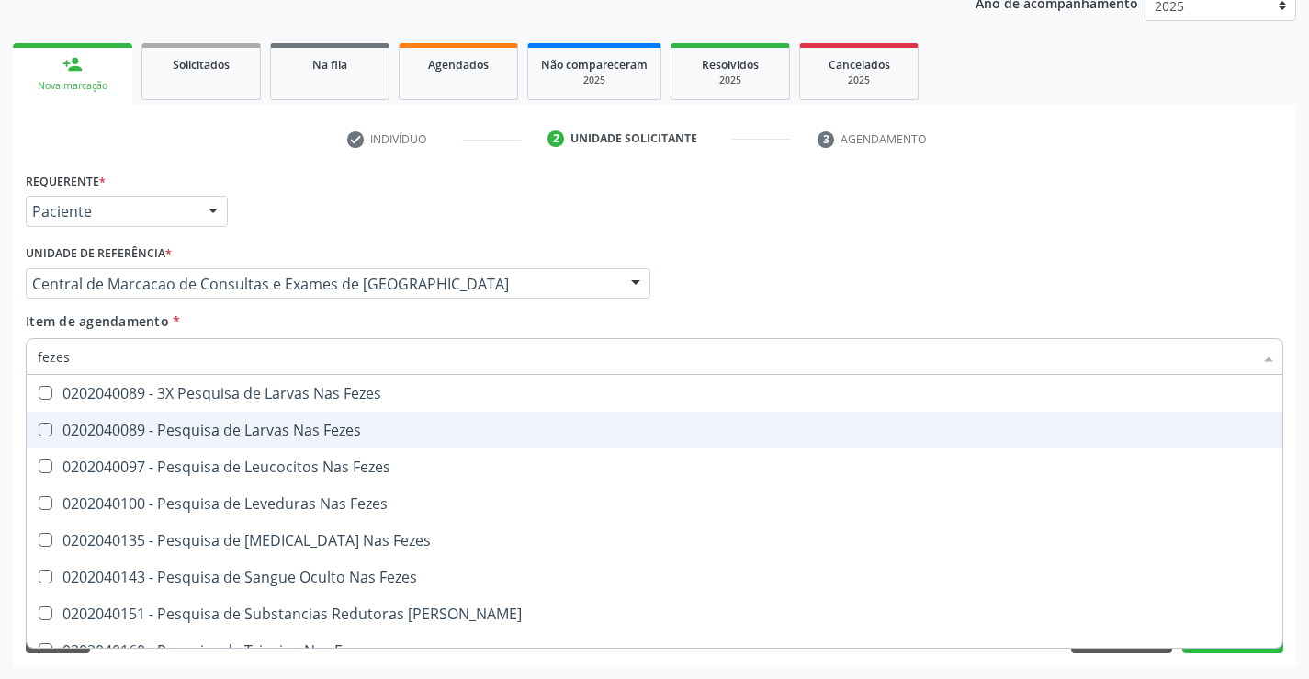
drag, startPoint x: 211, startPoint y: 424, endPoint x: 211, endPoint y: 408, distance: 16.5
click at [211, 412] on span "0202040089 - Pesquisa de Larvas Nas Fezes" at bounding box center [655, 429] width 1256 height 37
checkbox Fezes "true"
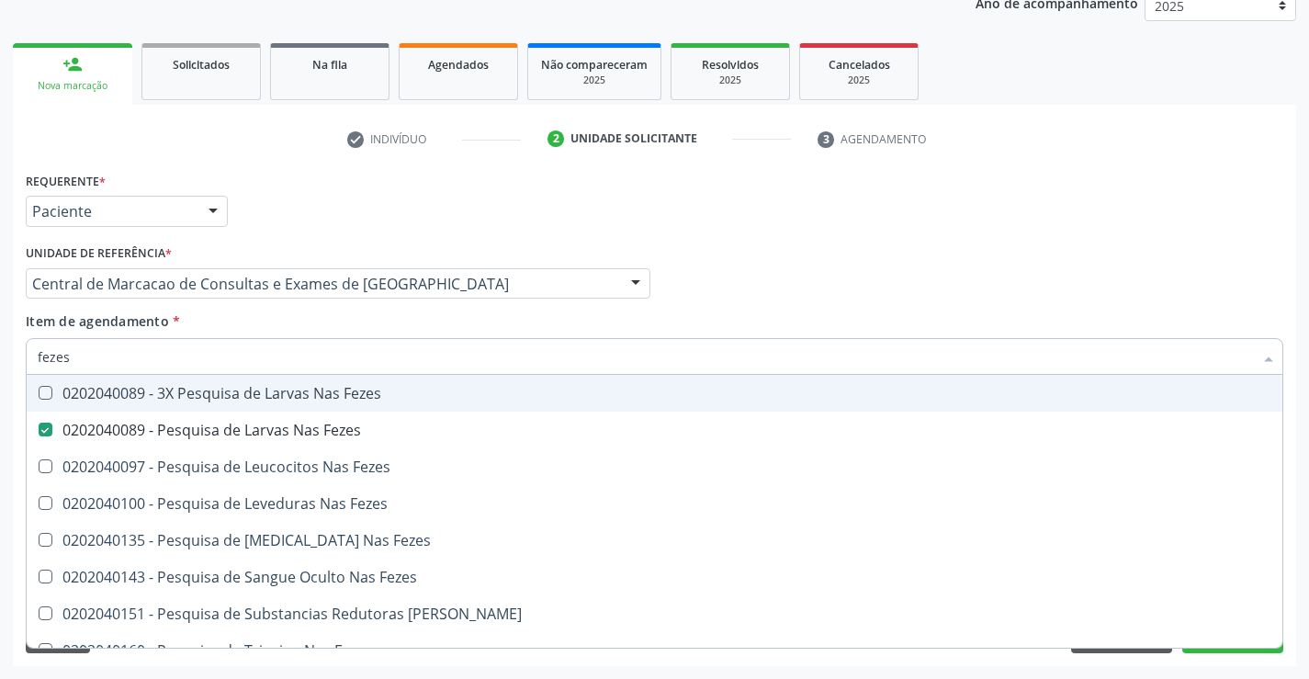
click at [183, 340] on input "fezes" at bounding box center [645, 356] width 1215 height 37
click at [181, 348] on input "fezes" at bounding box center [645, 356] width 1215 height 37
type input "u"
checkbox Fezes "false"
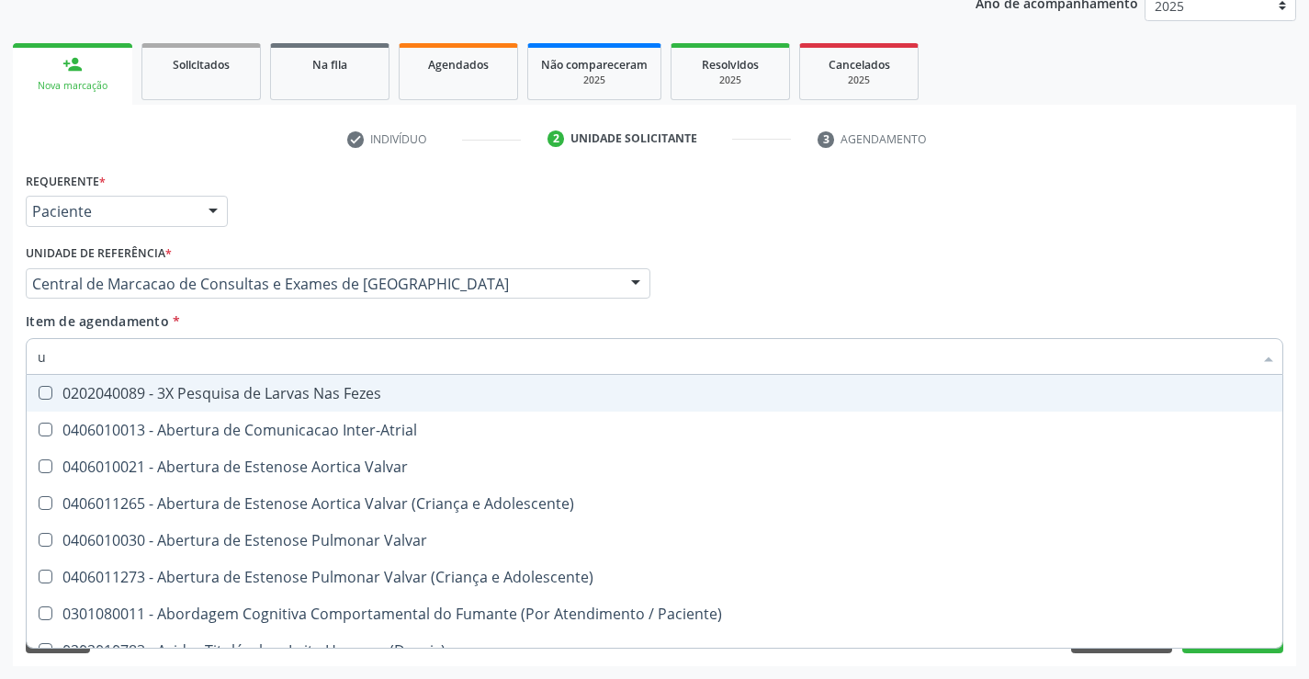
type input "ur"
checkbox Níveis "true"
checkbox Plaquetas "false"
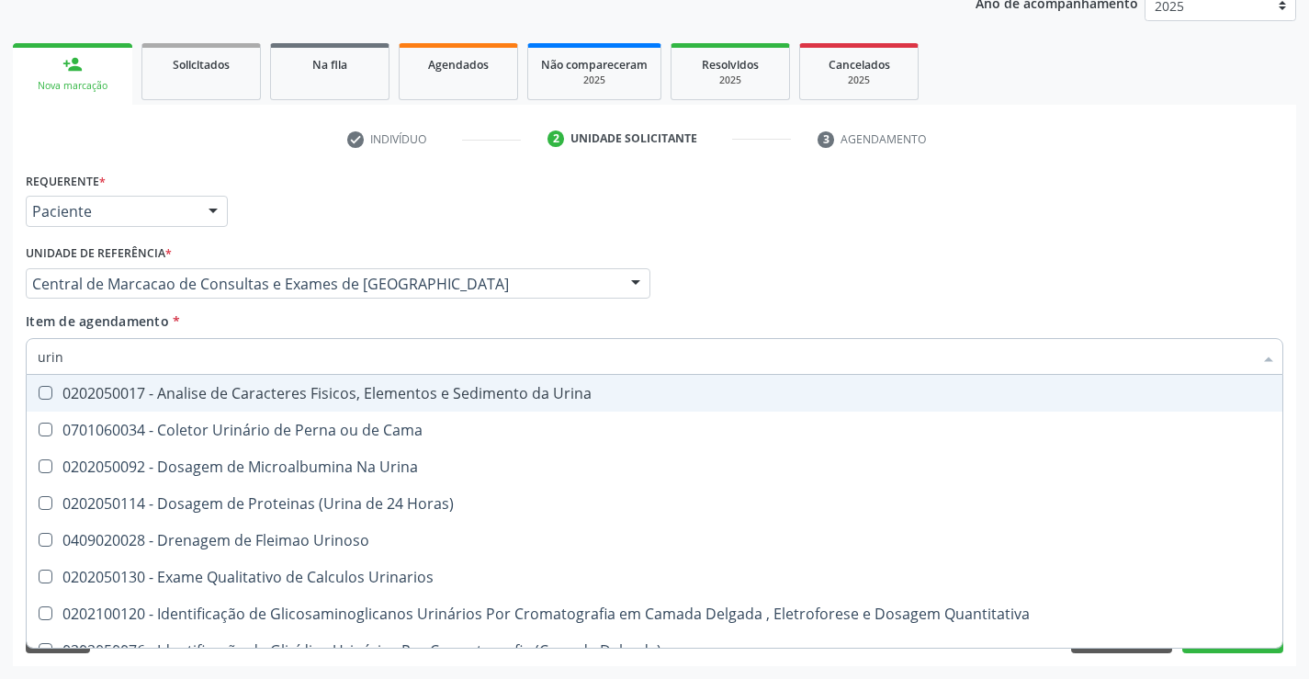
type input "urina"
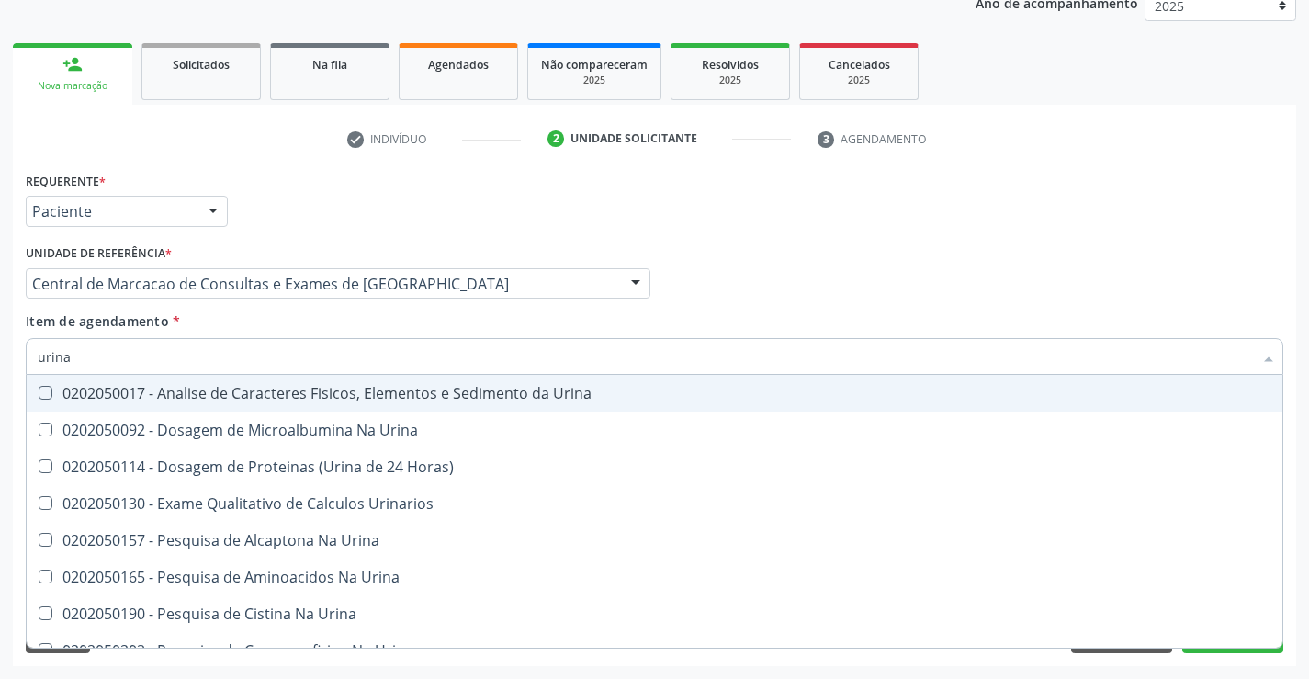
drag, startPoint x: 182, startPoint y: 397, endPoint x: 175, endPoint y: 354, distance: 43.8
click at [183, 389] on div "0202050017 - Analise de Caracteres Fisicos, Elementos e Sedimento da Urina" at bounding box center [654, 393] width 1233 height 15
checkbox Urina "true"
click at [175, 354] on input "urina" at bounding box center [645, 356] width 1215 height 37
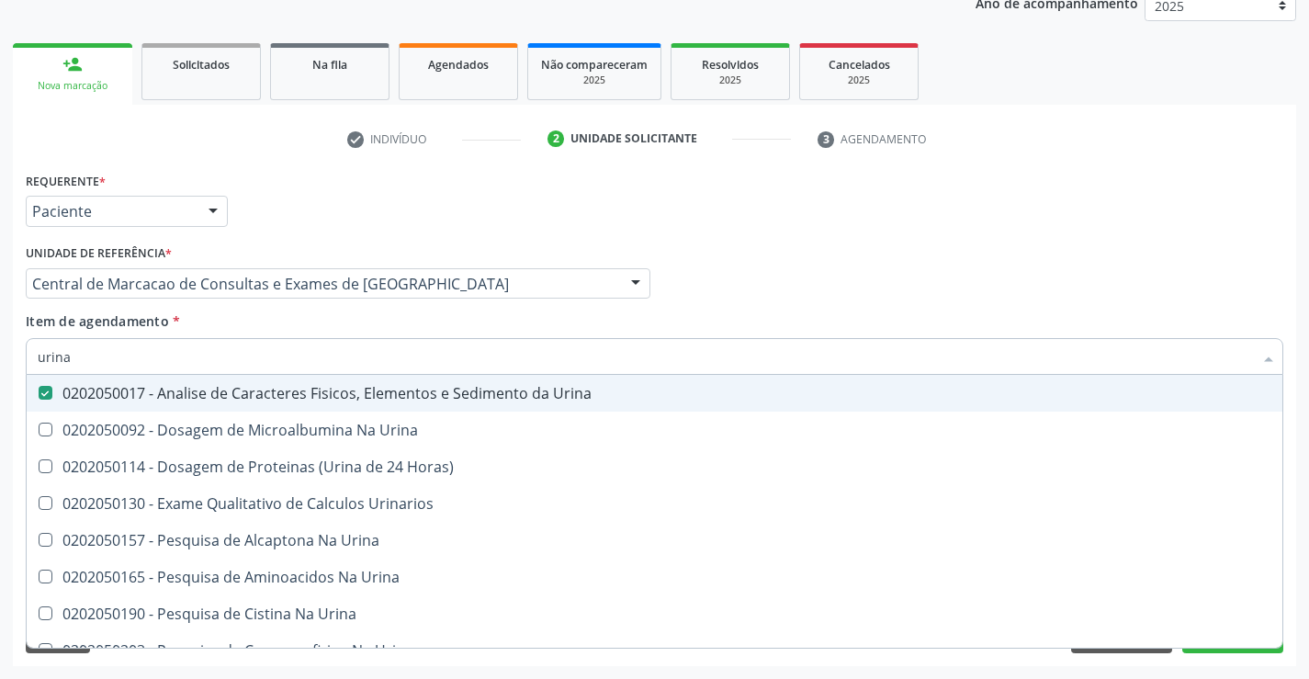
click at [1231, 207] on div "Requerente * Paciente Médico(a) Enfermeiro(a) Paciente Nenhum resultado encontr…" at bounding box center [654, 203] width 1267 height 72
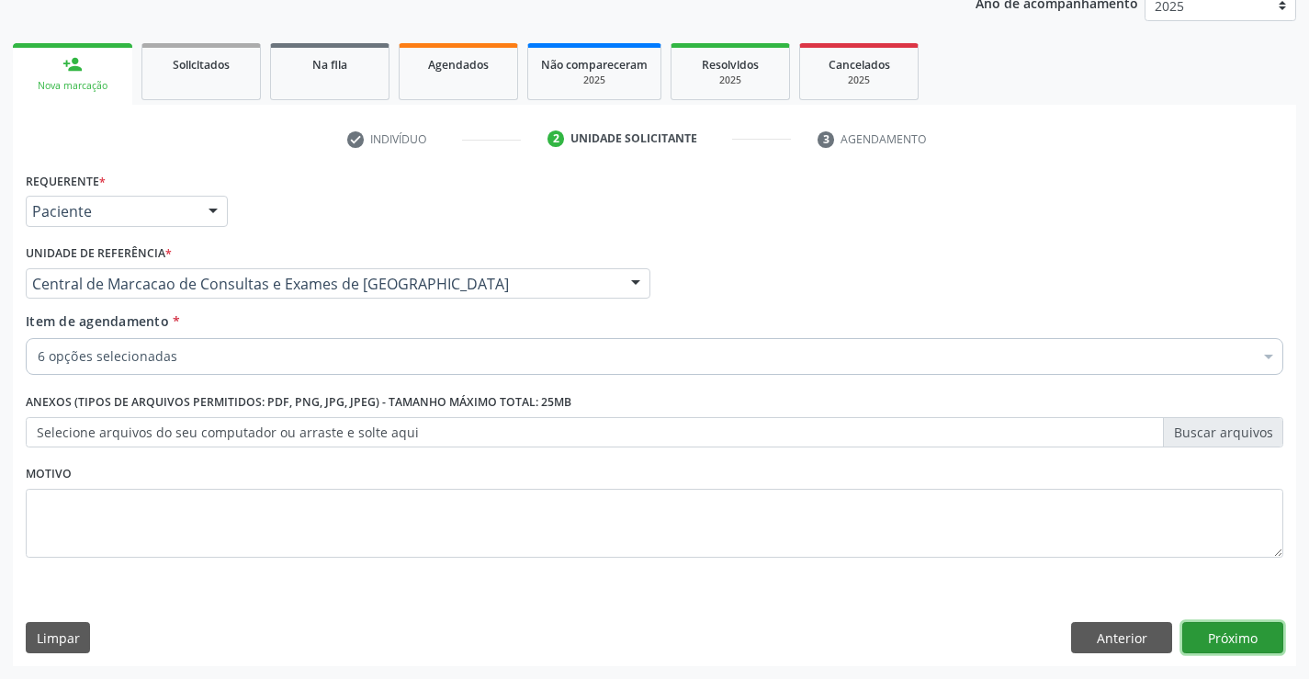
click at [1257, 627] on button "Próximo" at bounding box center [1232, 637] width 101 height 31
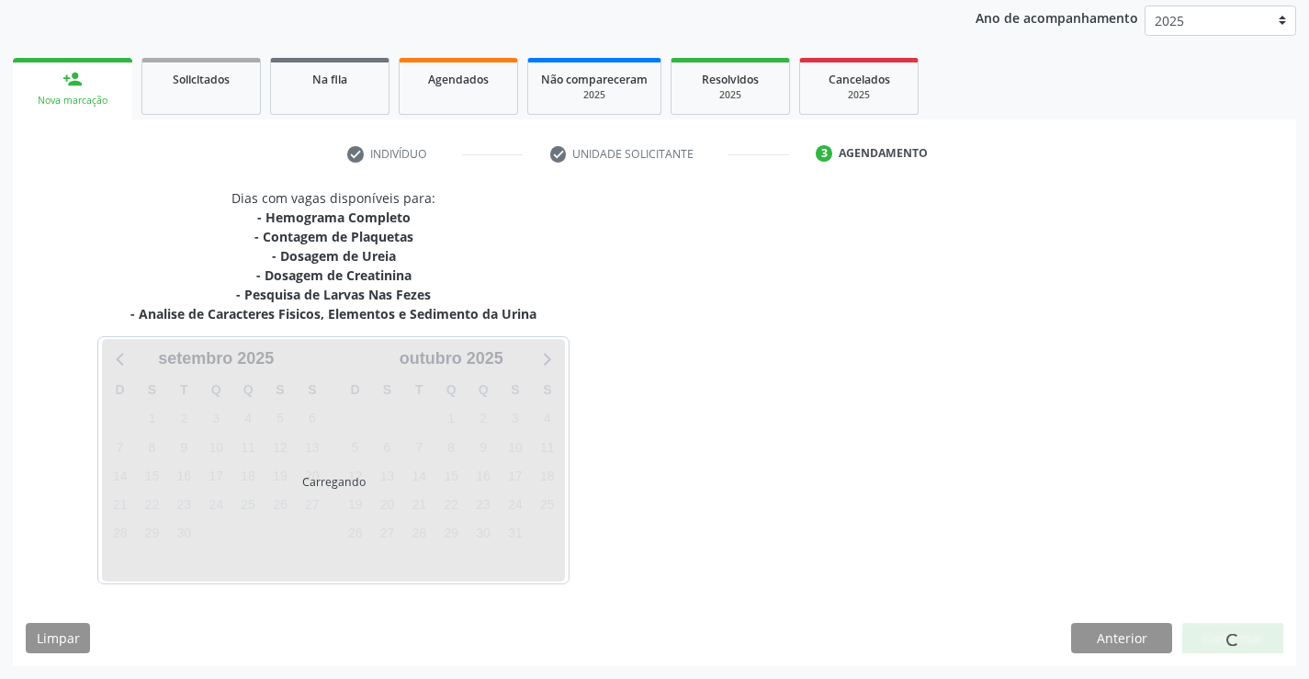
scroll to position [217, 0]
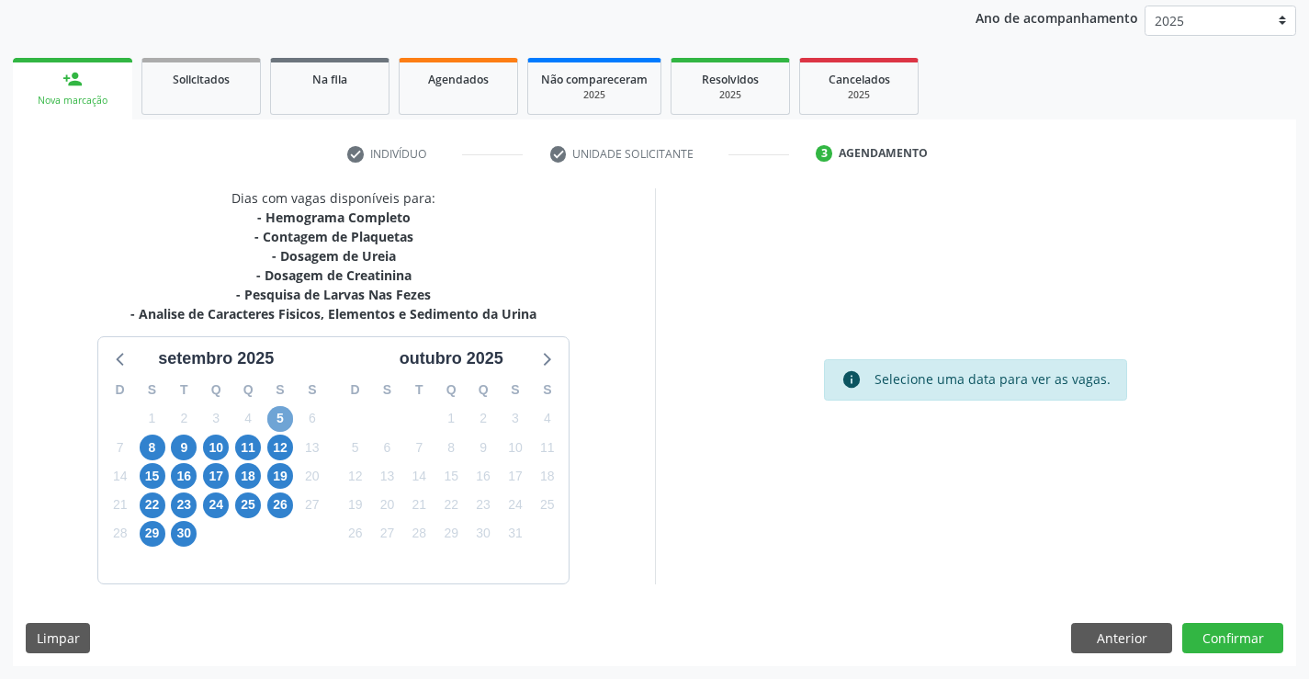
click at [276, 415] on span "5" at bounding box center [280, 419] width 26 height 26
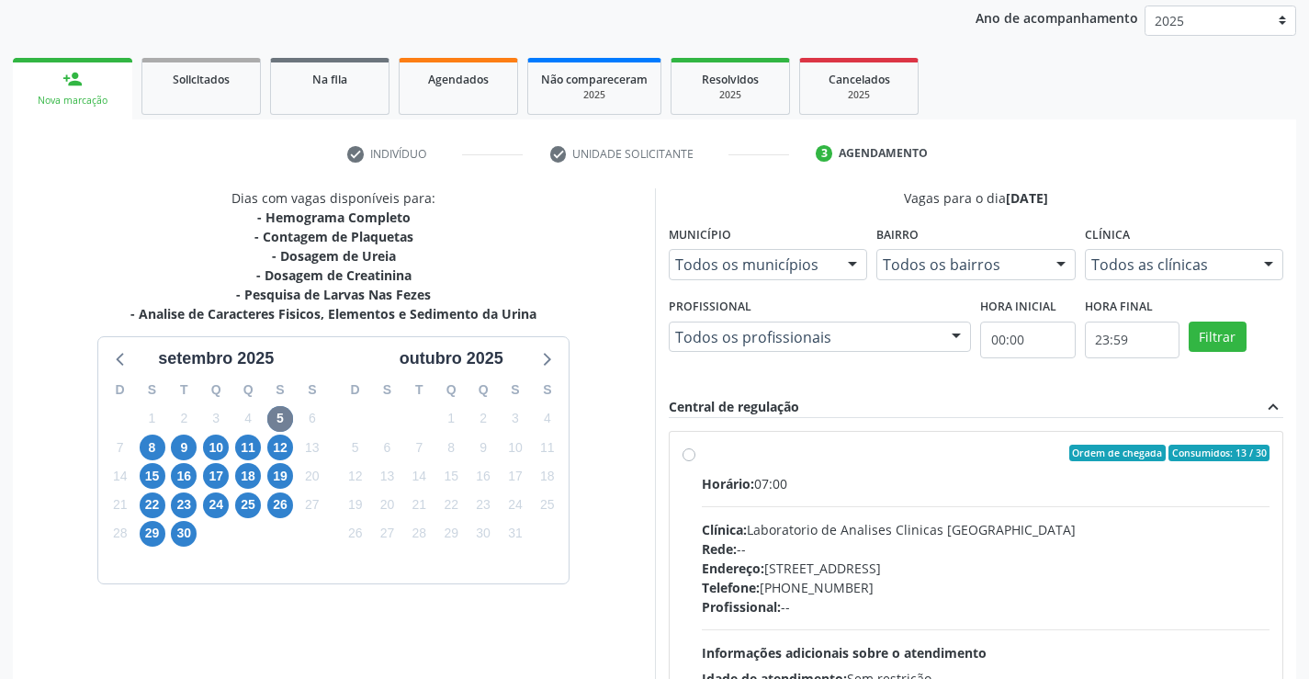
drag, startPoint x: 950, startPoint y: 504, endPoint x: 641, endPoint y: 383, distance: 331.6
click at [949, 501] on div "Horário: 07:00 Clínica: Laboratorio de Analises Clinicas Sao Francisco Rede: --…" at bounding box center [986, 600] width 569 height 253
click at [695, 461] on input "Ordem de chegada Consumidos: 13 / 30 Horário: 07:00 Clínica: Laboratorio de Ana…" at bounding box center [688, 453] width 13 height 17
radio input "true"
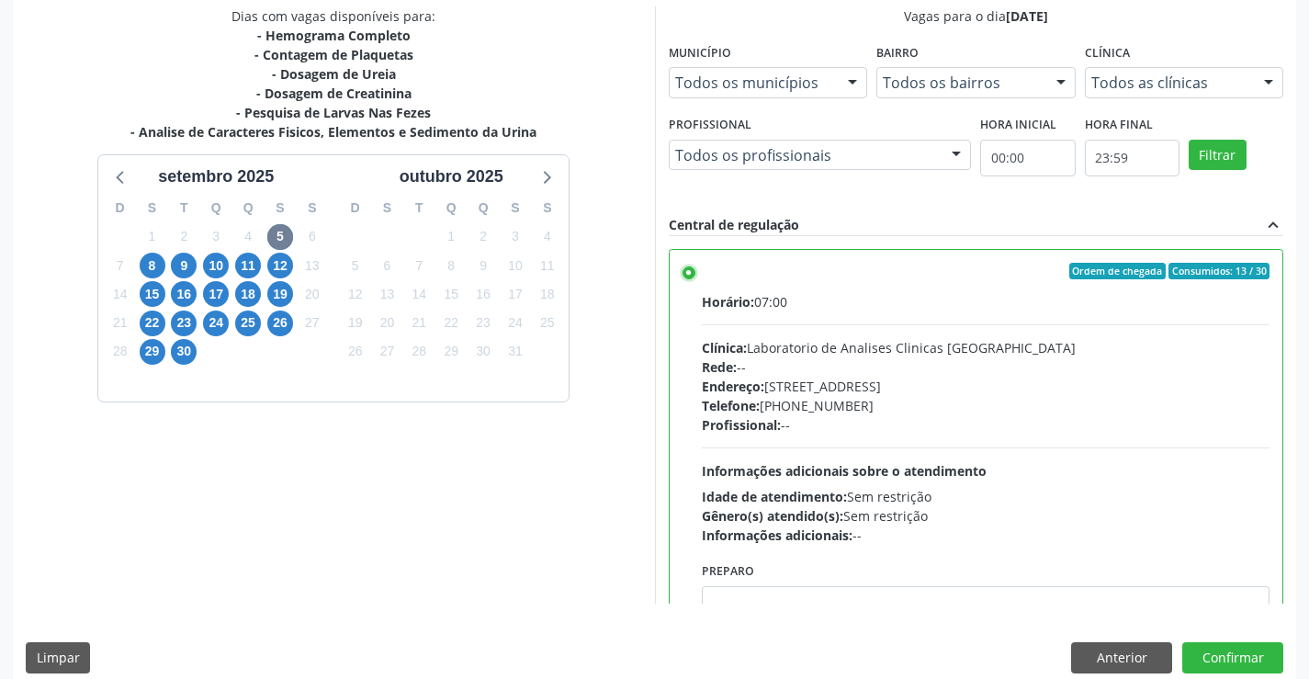
scroll to position [419, 0]
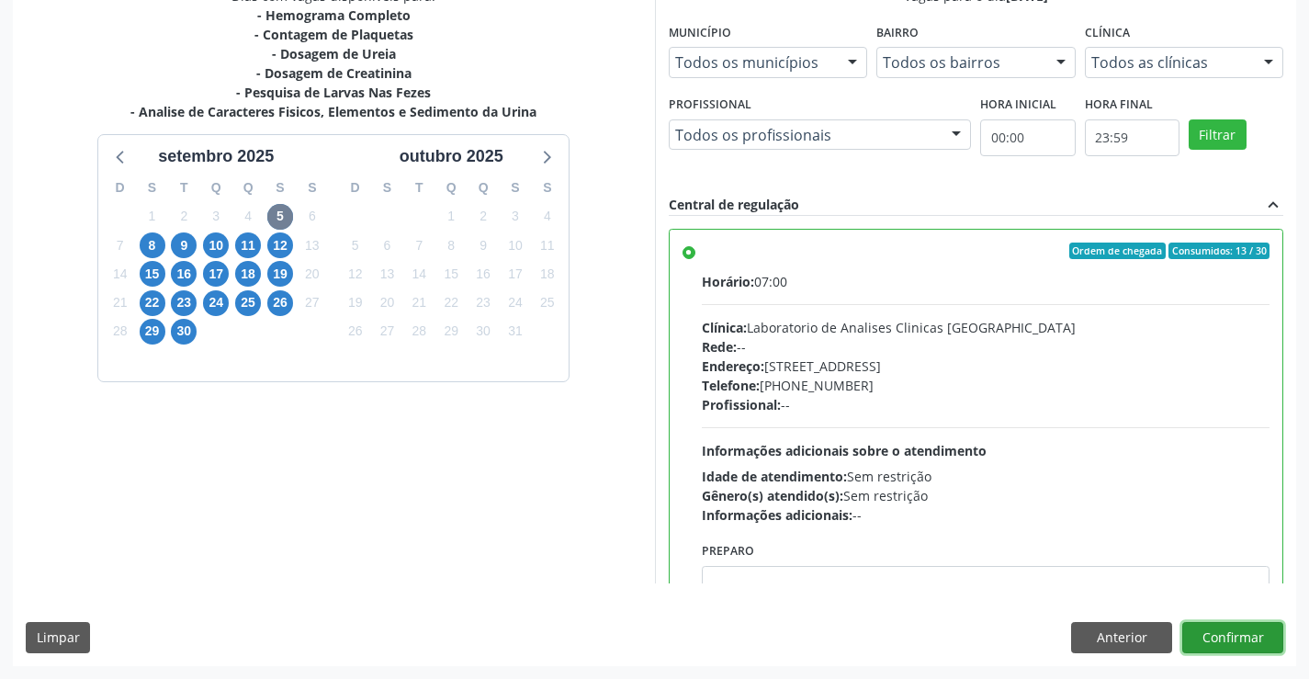
click at [1236, 643] on button "Confirmar" at bounding box center [1232, 637] width 101 height 31
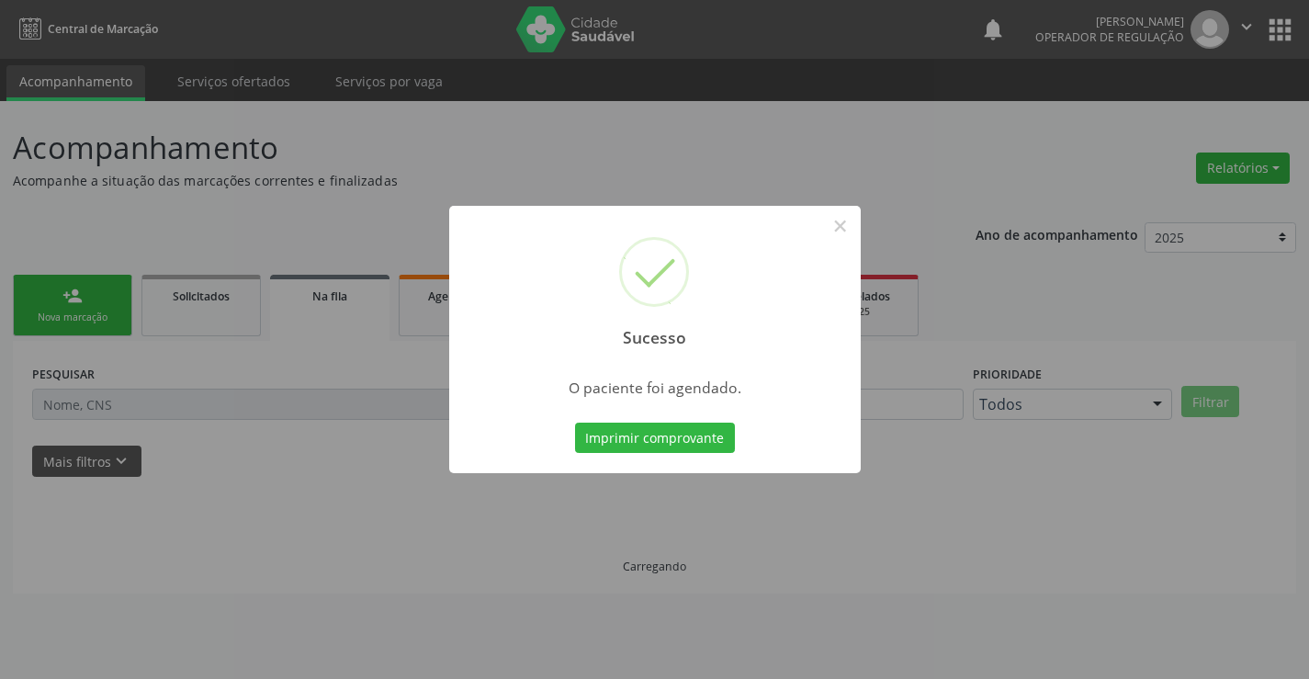
scroll to position [0, 0]
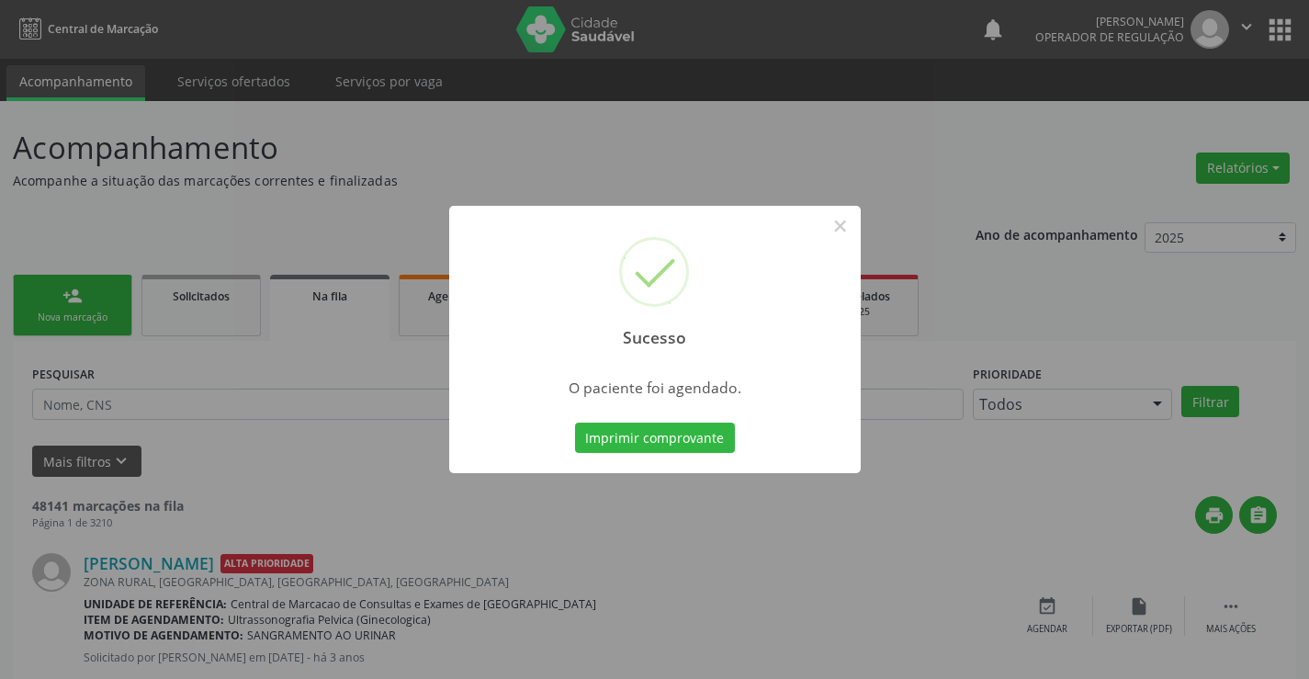
click at [575, 422] on button "Imprimir comprovante" at bounding box center [655, 437] width 160 height 31
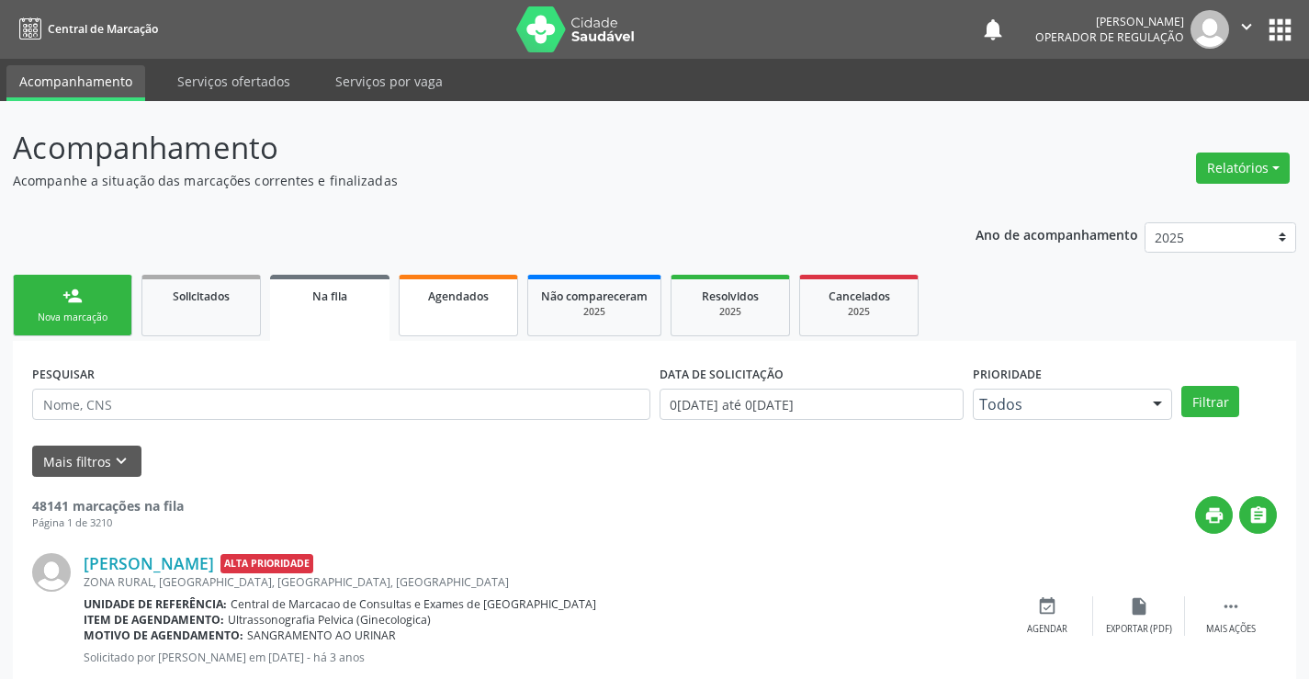
click at [462, 302] on span "Agendados" at bounding box center [458, 296] width 61 height 16
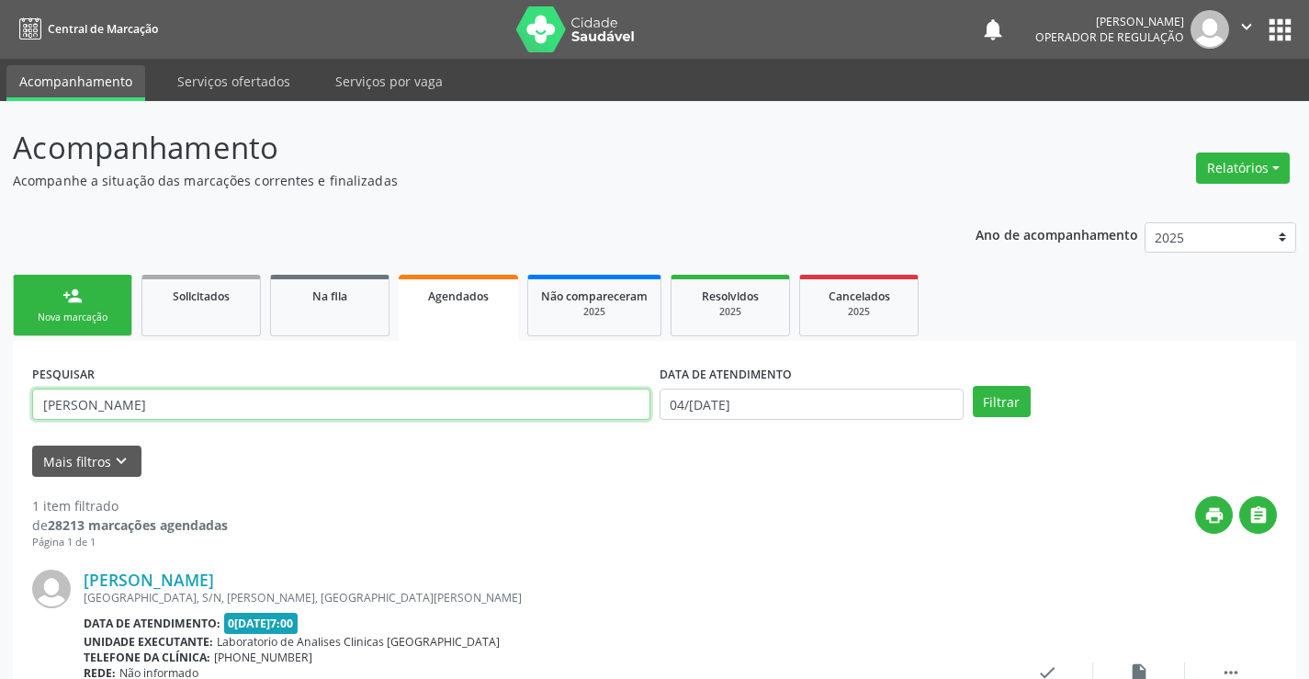
click at [114, 403] on input "victor leonardo" at bounding box center [341, 404] width 618 height 31
type input "707402052310574"
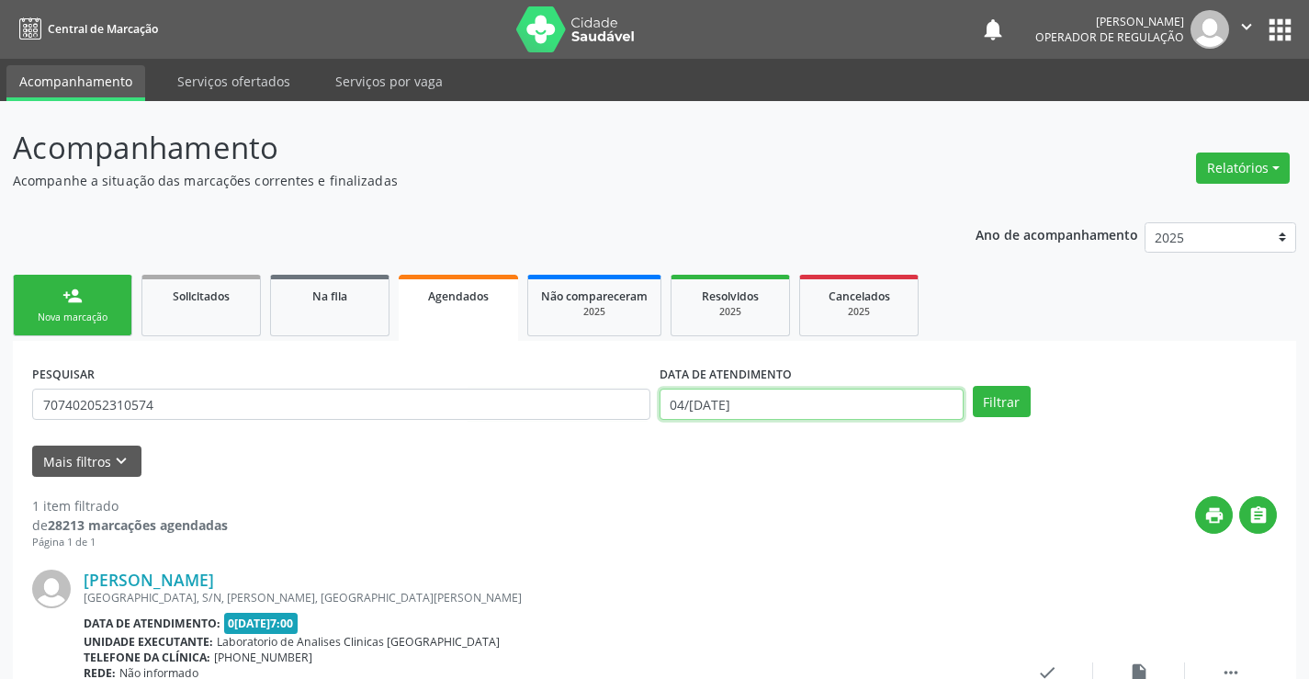
click at [840, 402] on input "04/09/2025" at bounding box center [811, 404] width 304 height 31
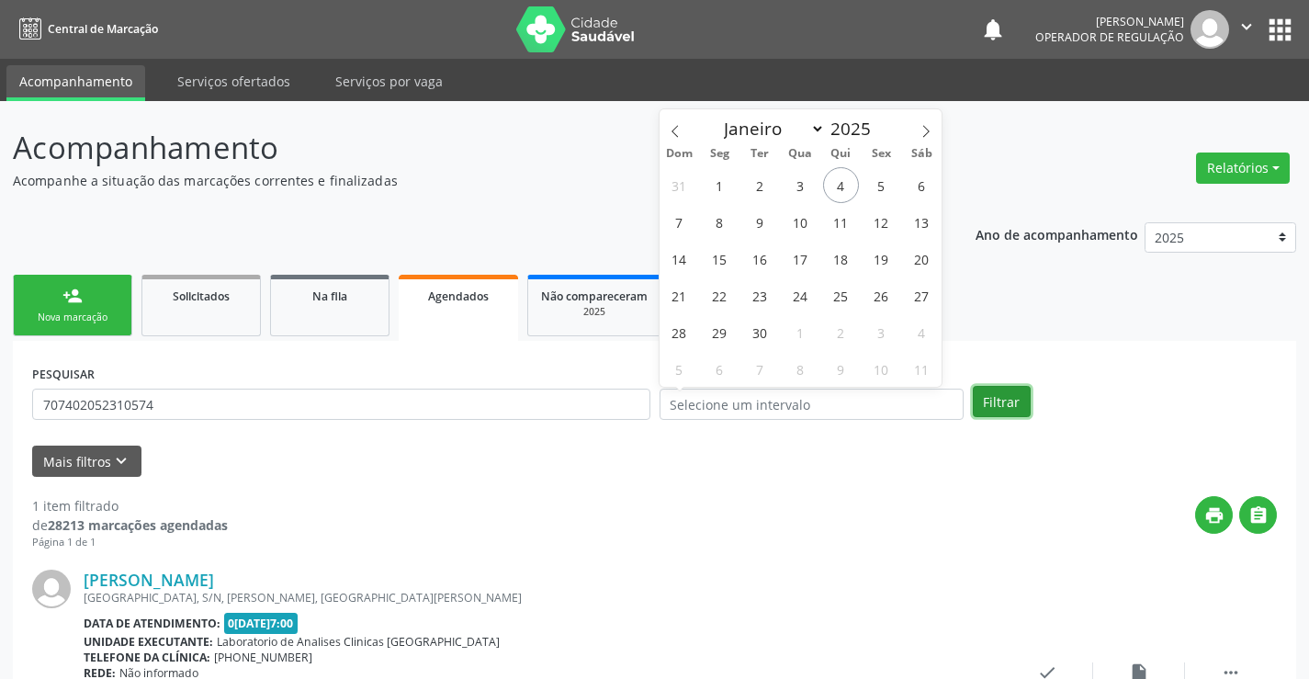
click at [1009, 400] on button "Filtrar" at bounding box center [1002, 401] width 58 height 31
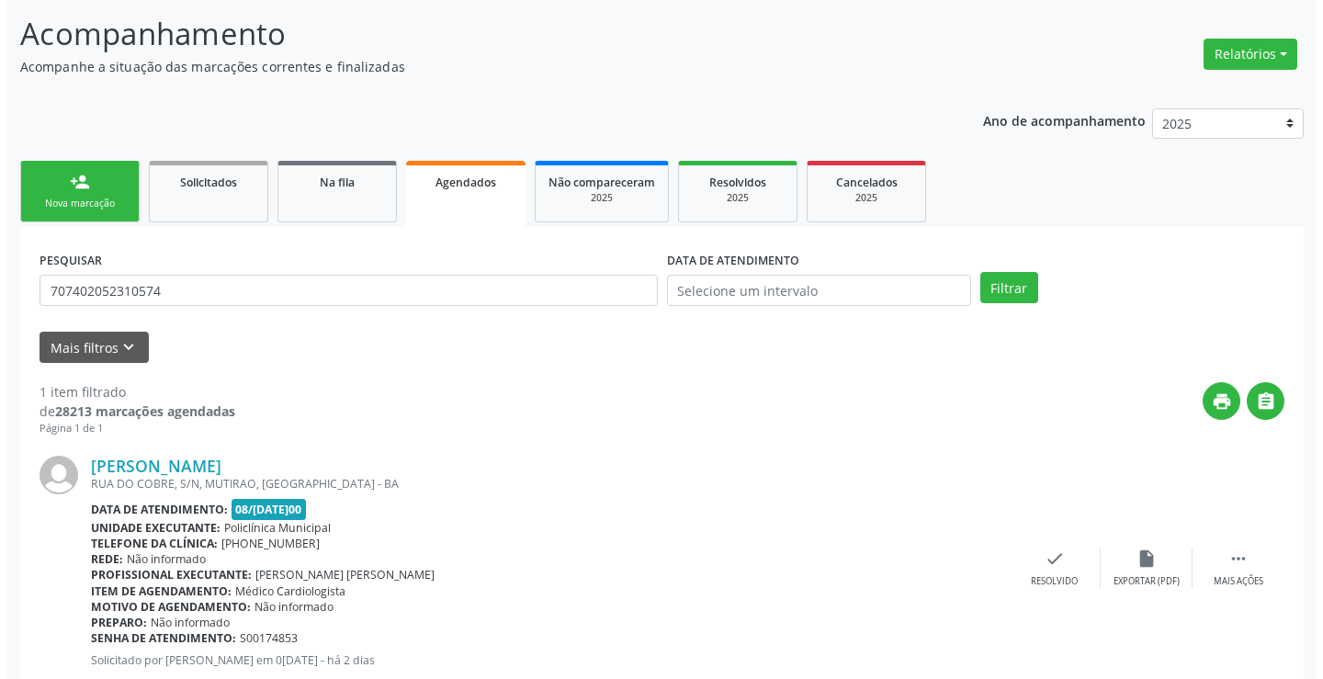
scroll to position [167, 0]
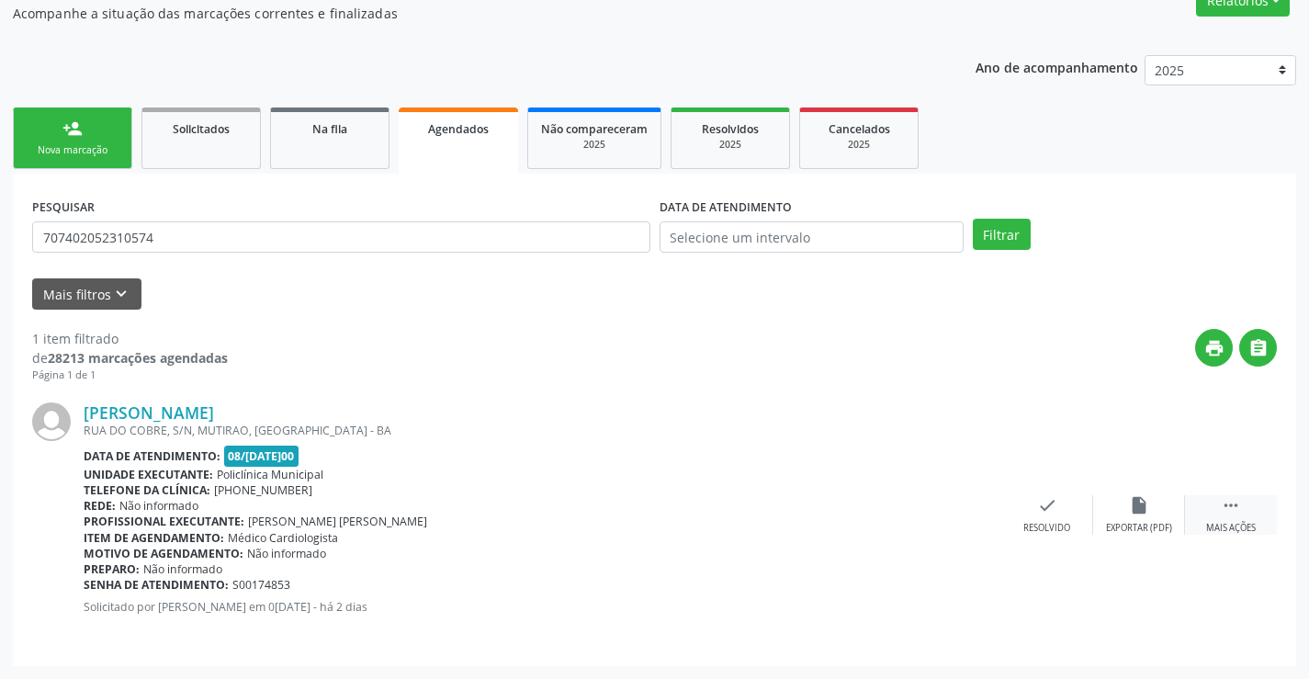
click at [1231, 501] on icon "" at bounding box center [1231, 505] width 20 height 20
click at [953, 504] on icon "cancel" at bounding box center [955, 505] width 20 height 20
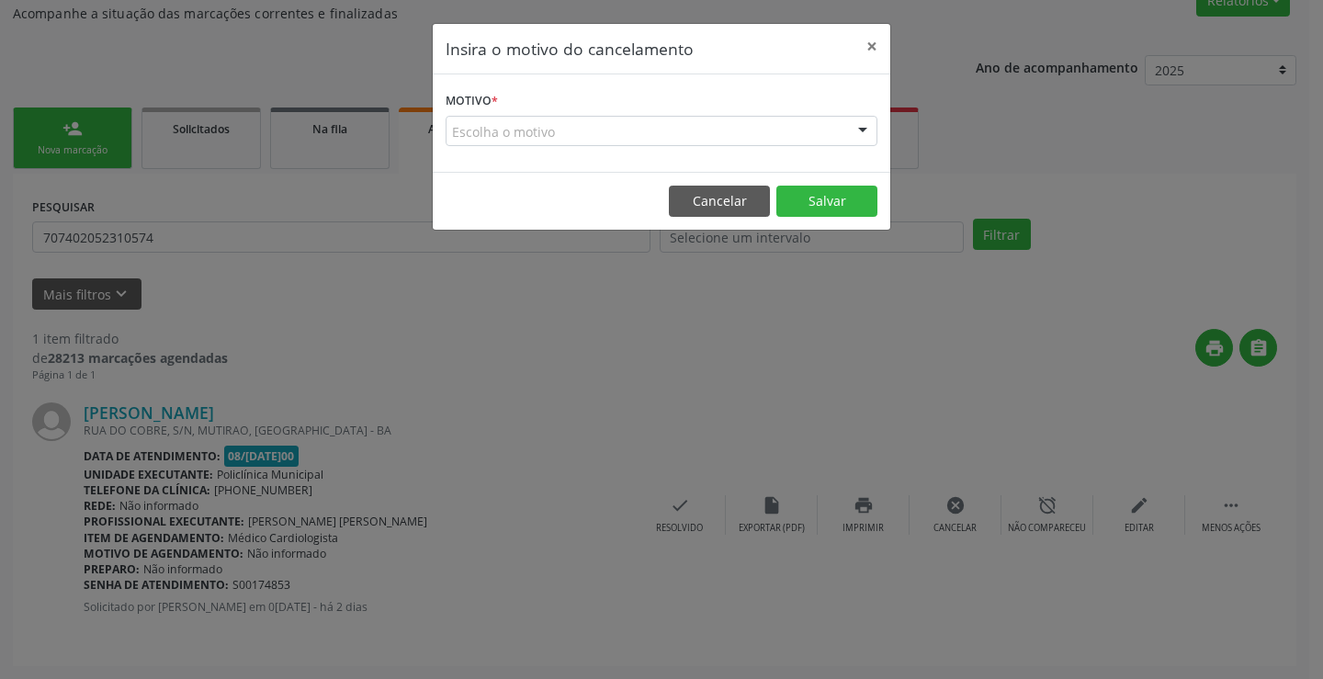
click at [636, 124] on div "Escolha o motivo" at bounding box center [661, 131] width 432 height 31
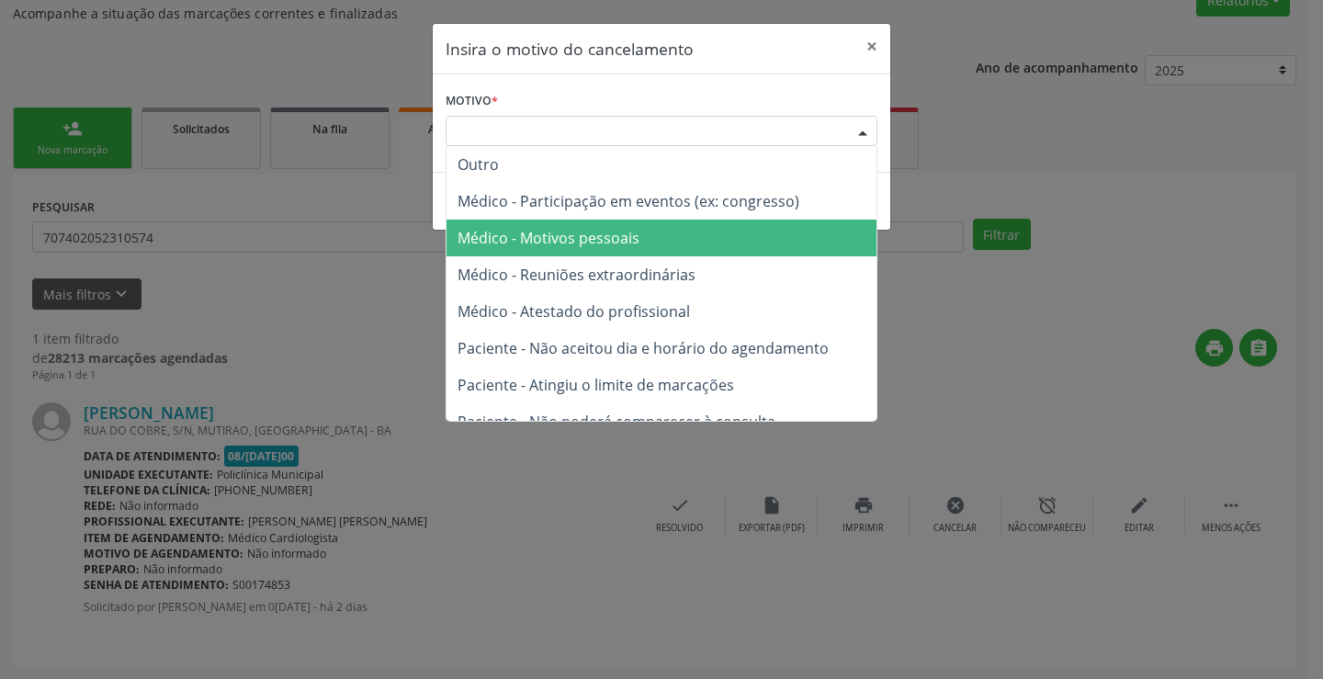
click at [659, 236] on span "Médico - Motivos pessoais" at bounding box center [661, 238] width 430 height 37
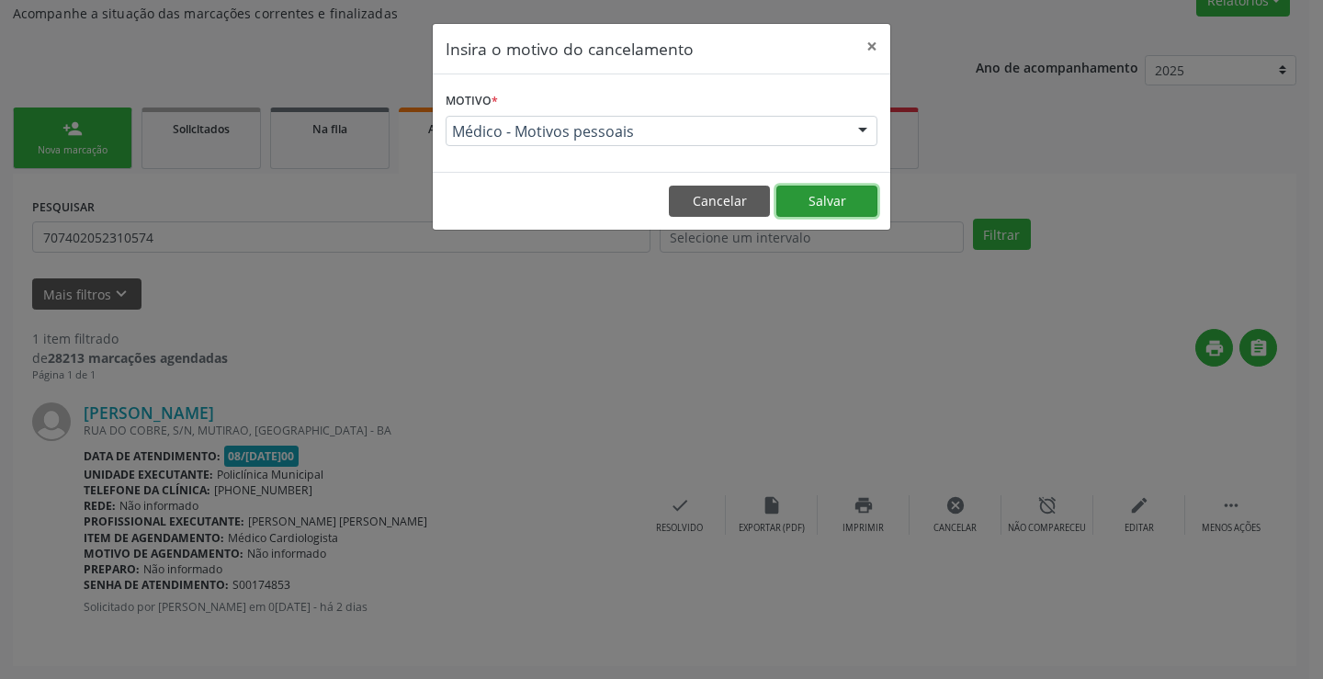
click at [834, 205] on button "Salvar" at bounding box center [826, 201] width 101 height 31
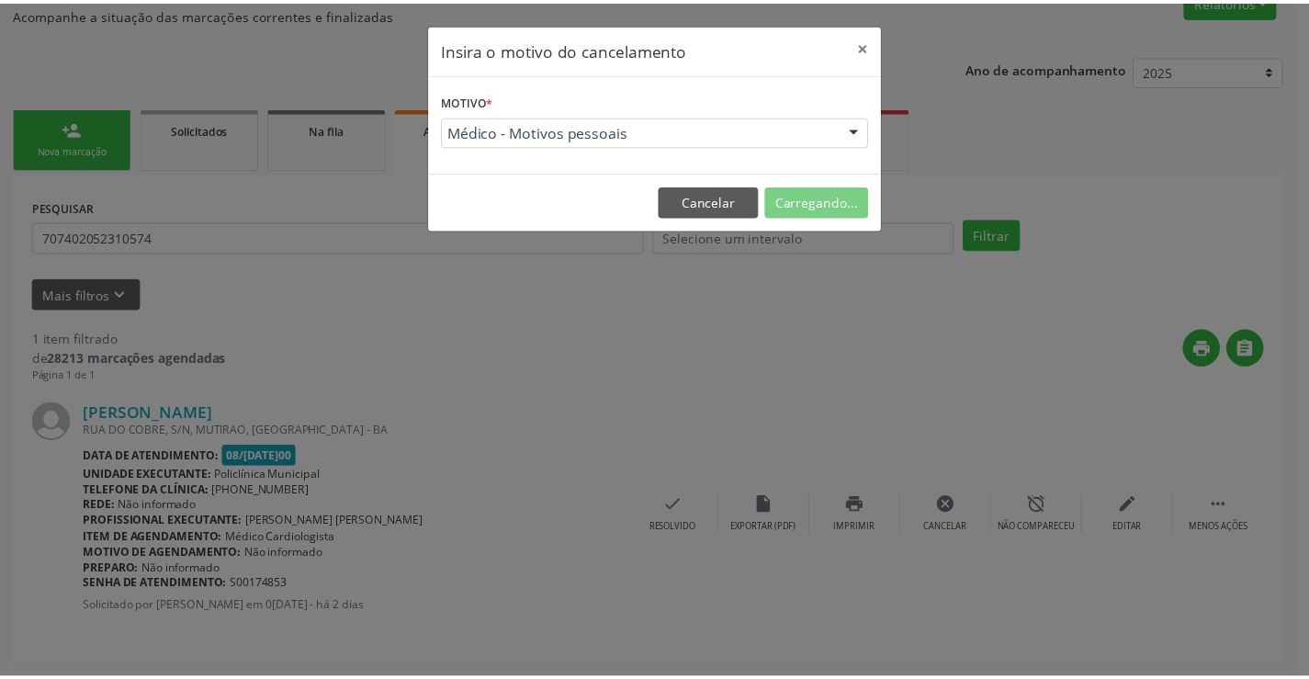
scroll to position [0, 0]
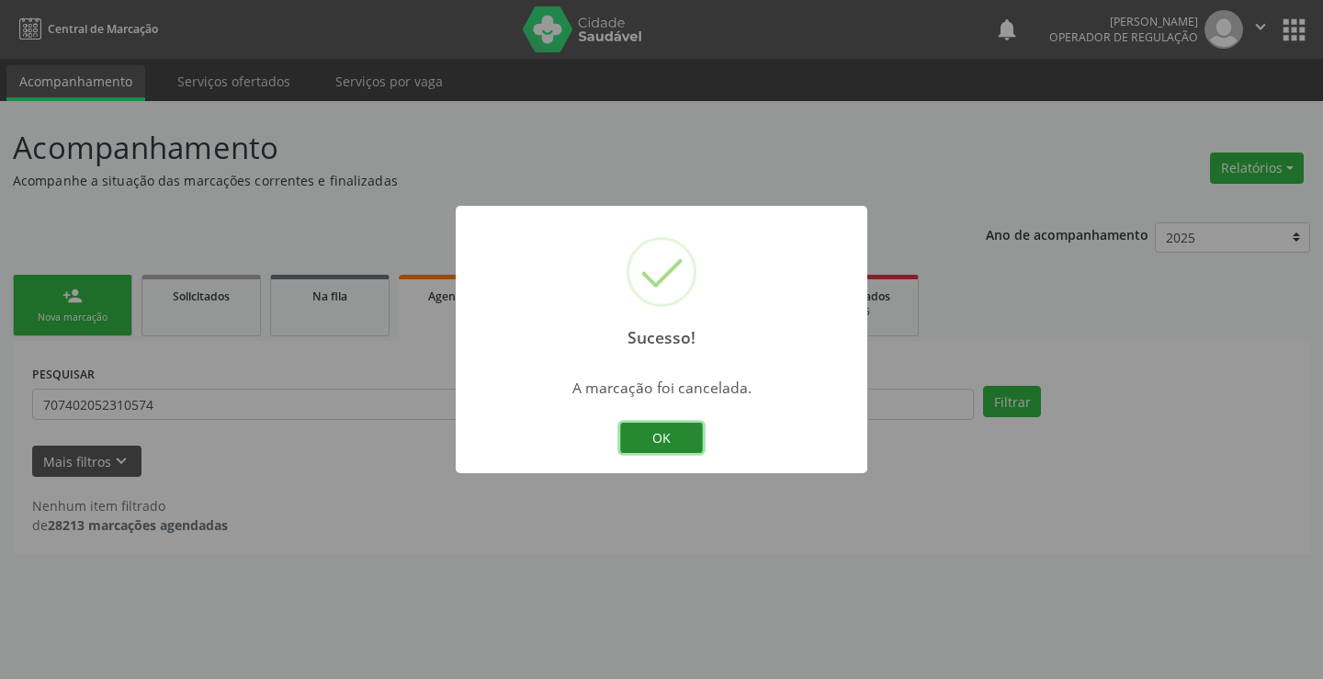
drag, startPoint x: 657, startPoint y: 427, endPoint x: 285, endPoint y: 378, distance: 375.1
click at [653, 427] on button "OK" at bounding box center [661, 437] width 83 height 31
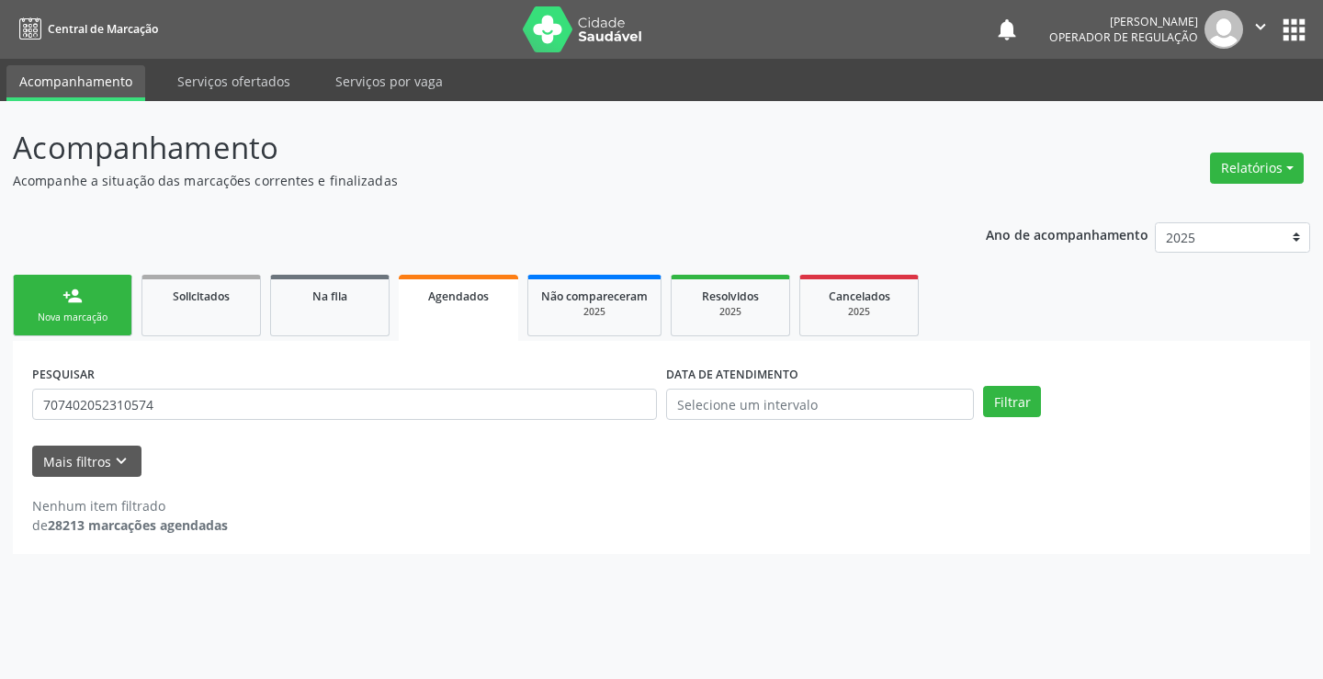
click at [76, 293] on div "person_add" at bounding box center [72, 296] width 20 height 20
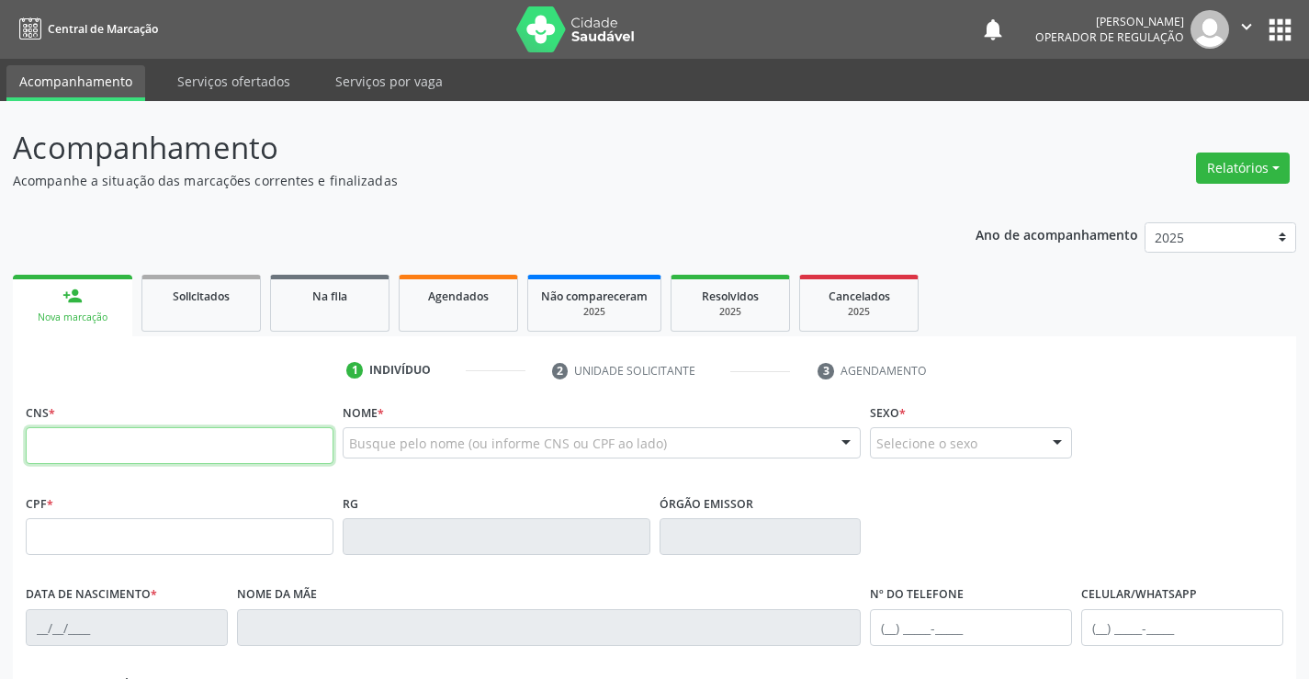
click at [154, 445] on input "text" at bounding box center [180, 445] width 308 height 37
type input "702 5003 4920 6836"
type input "27/08/1967"
type input "S/N"
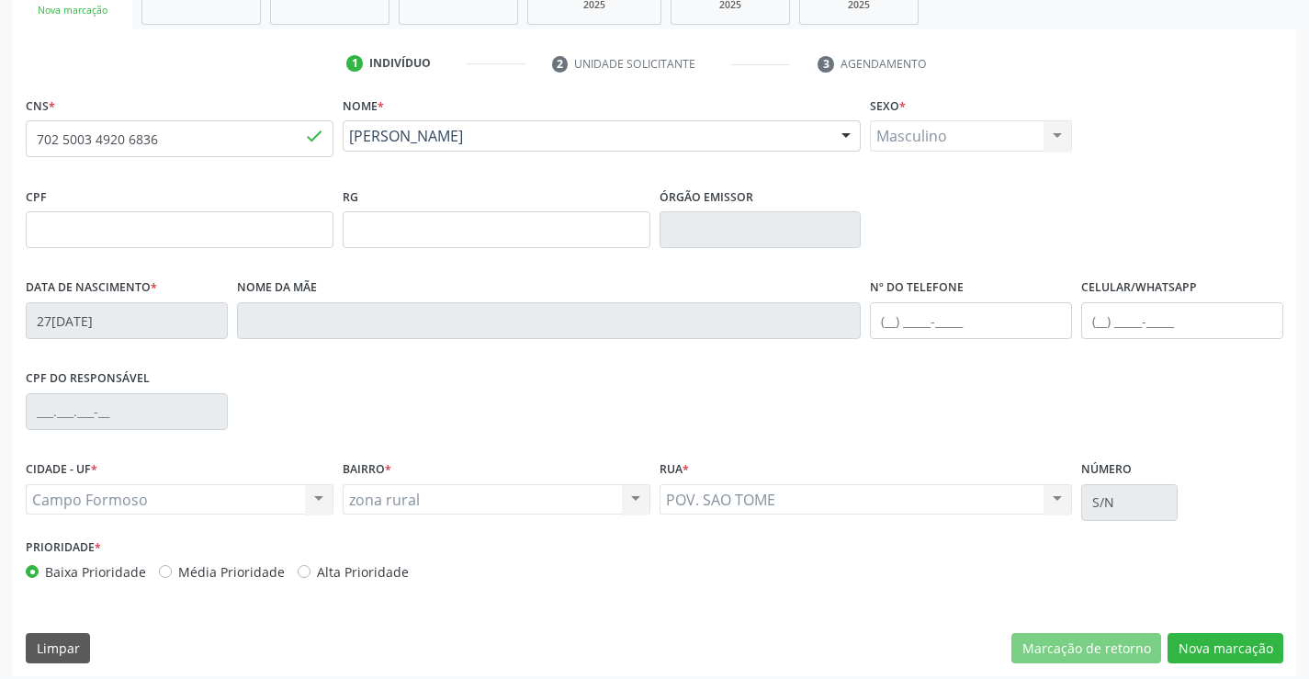
scroll to position [317, 0]
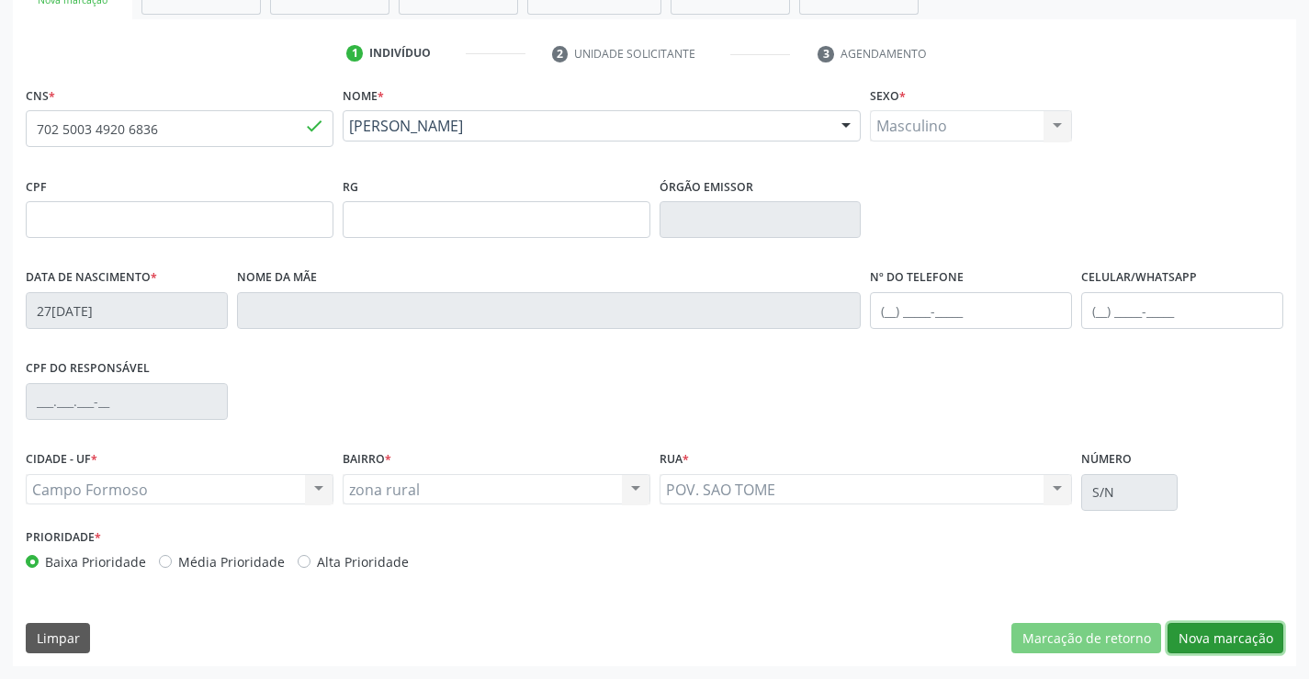
click at [1211, 628] on button "Nova marcação" at bounding box center [1225, 638] width 116 height 31
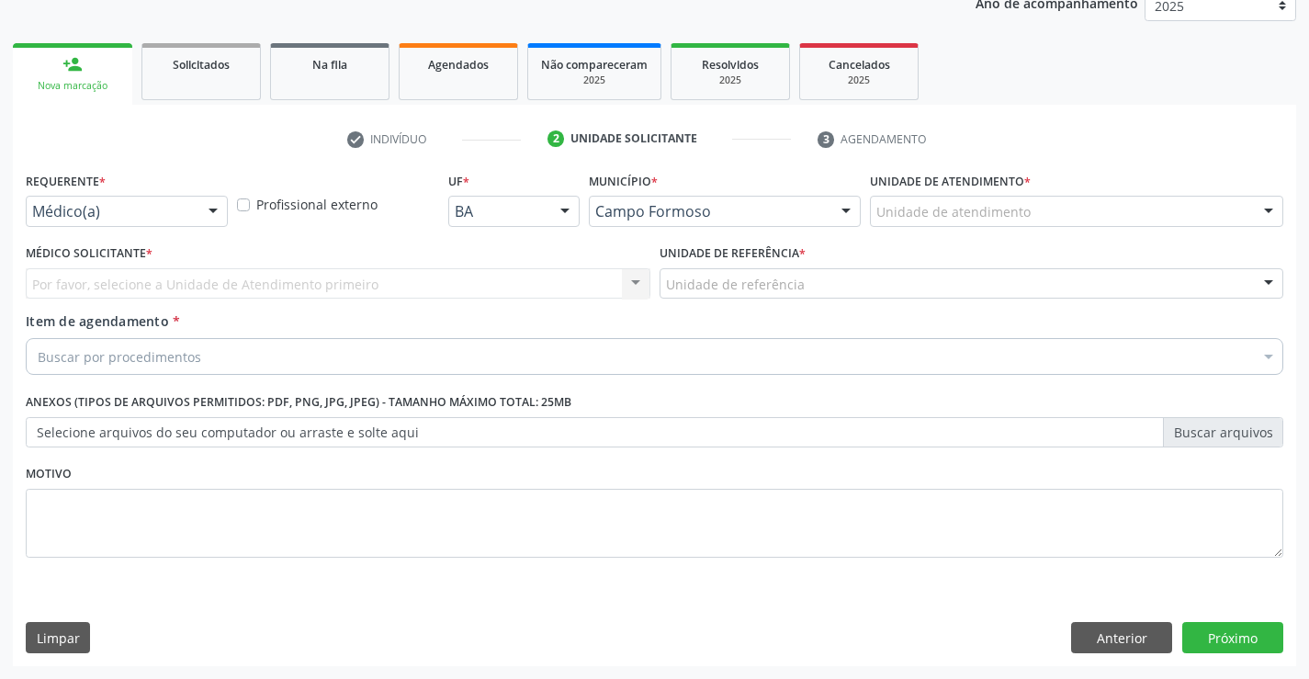
scroll to position [231, 0]
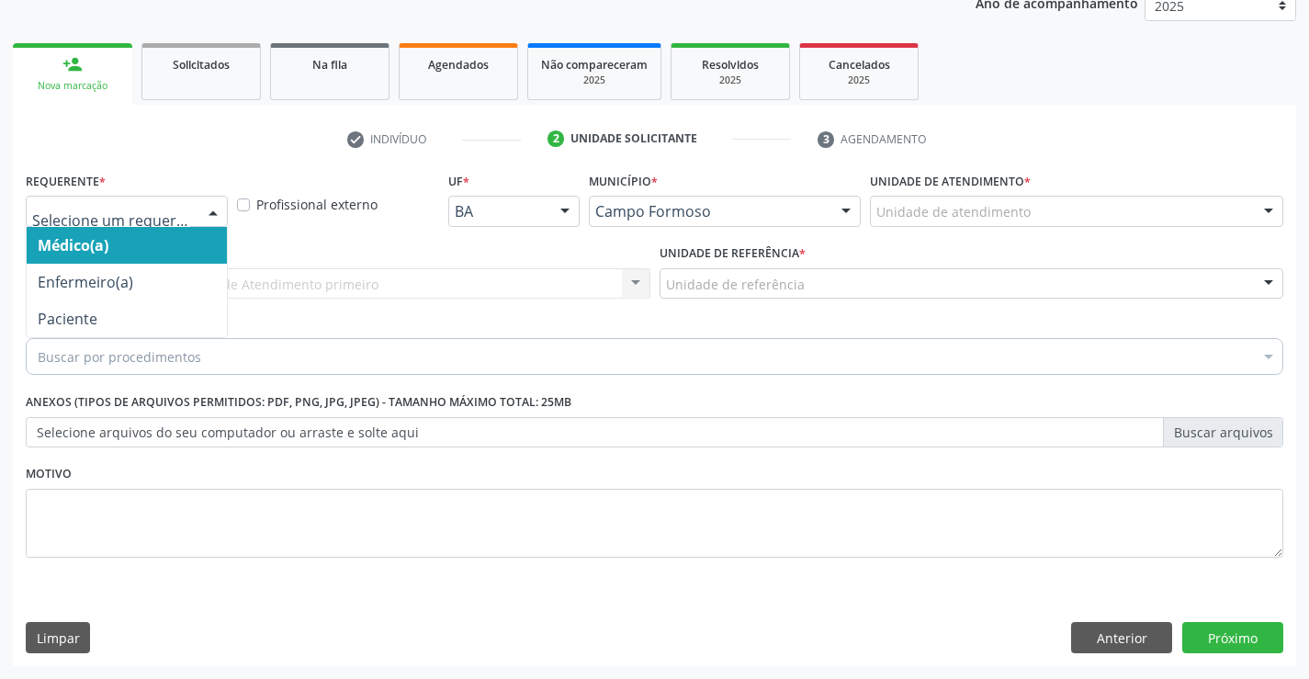
drag, startPoint x: 210, startPoint y: 206, endPoint x: 196, endPoint y: 255, distance: 51.7
click at [209, 212] on div at bounding box center [213, 212] width 28 height 31
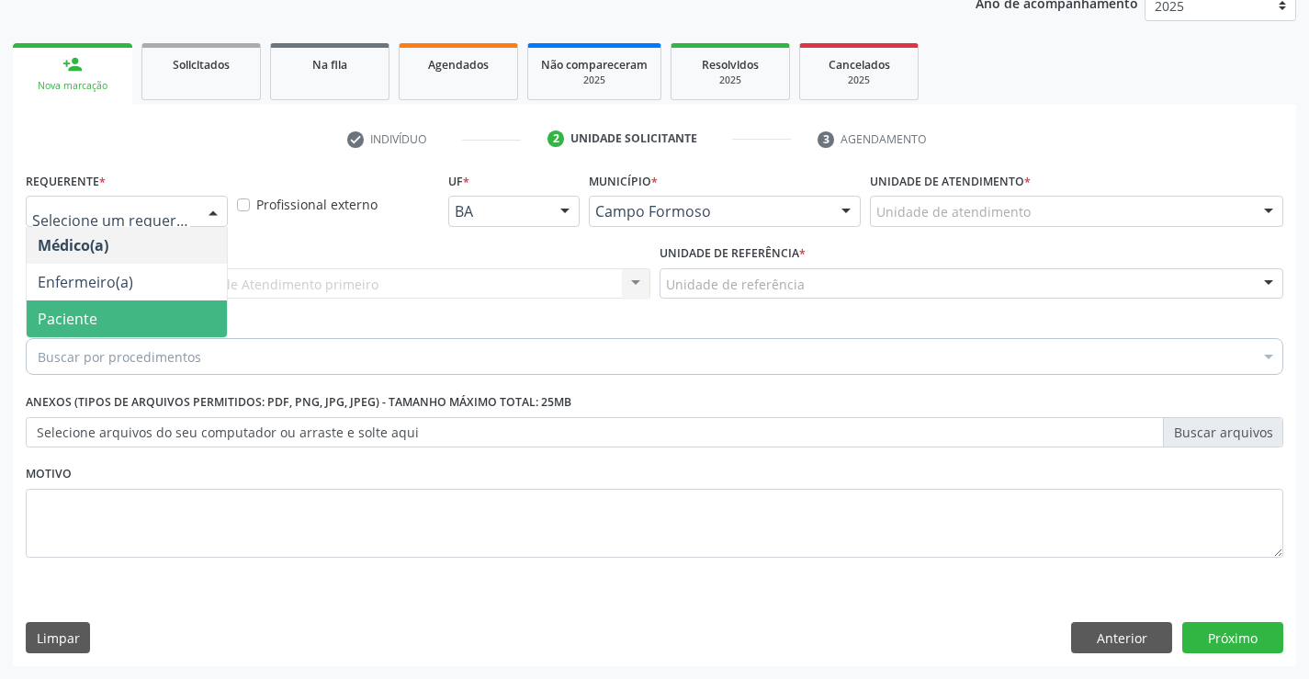
drag, startPoint x: 144, startPoint y: 312, endPoint x: 198, endPoint y: 298, distance: 55.9
click at [144, 313] on span "Paciente" at bounding box center [127, 318] width 200 height 37
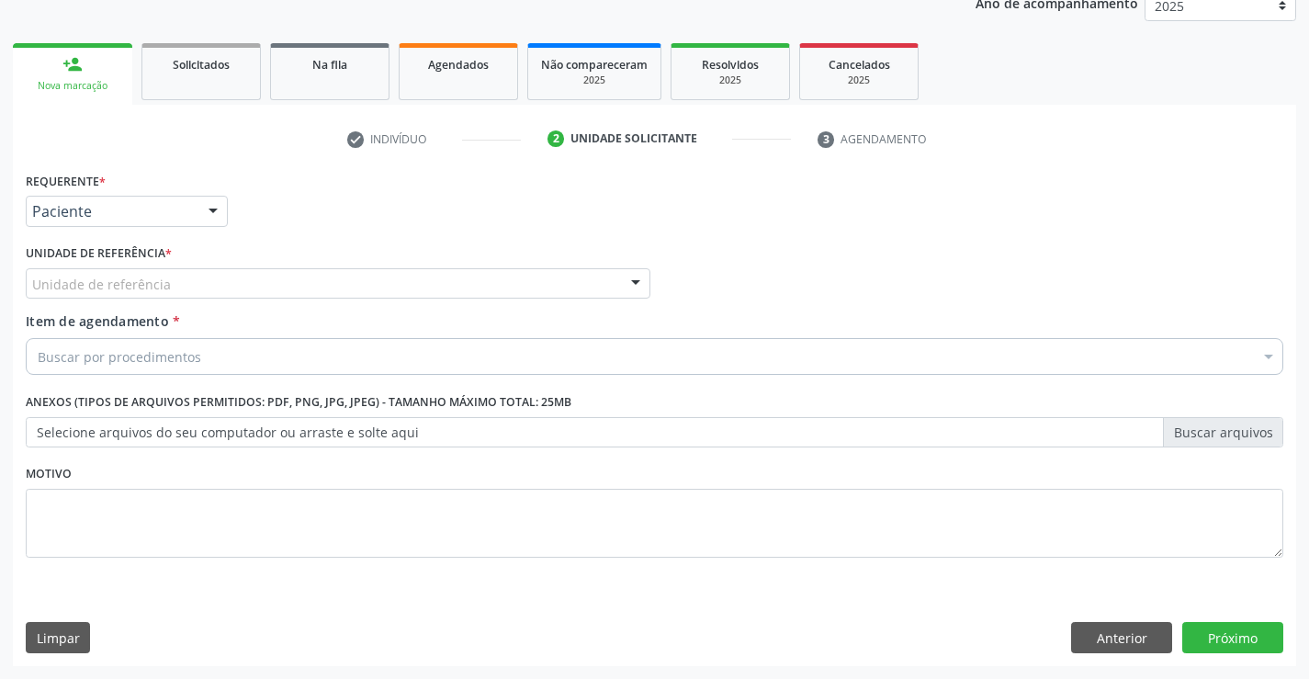
click at [212, 279] on div "Unidade de referência" at bounding box center [338, 283] width 625 height 31
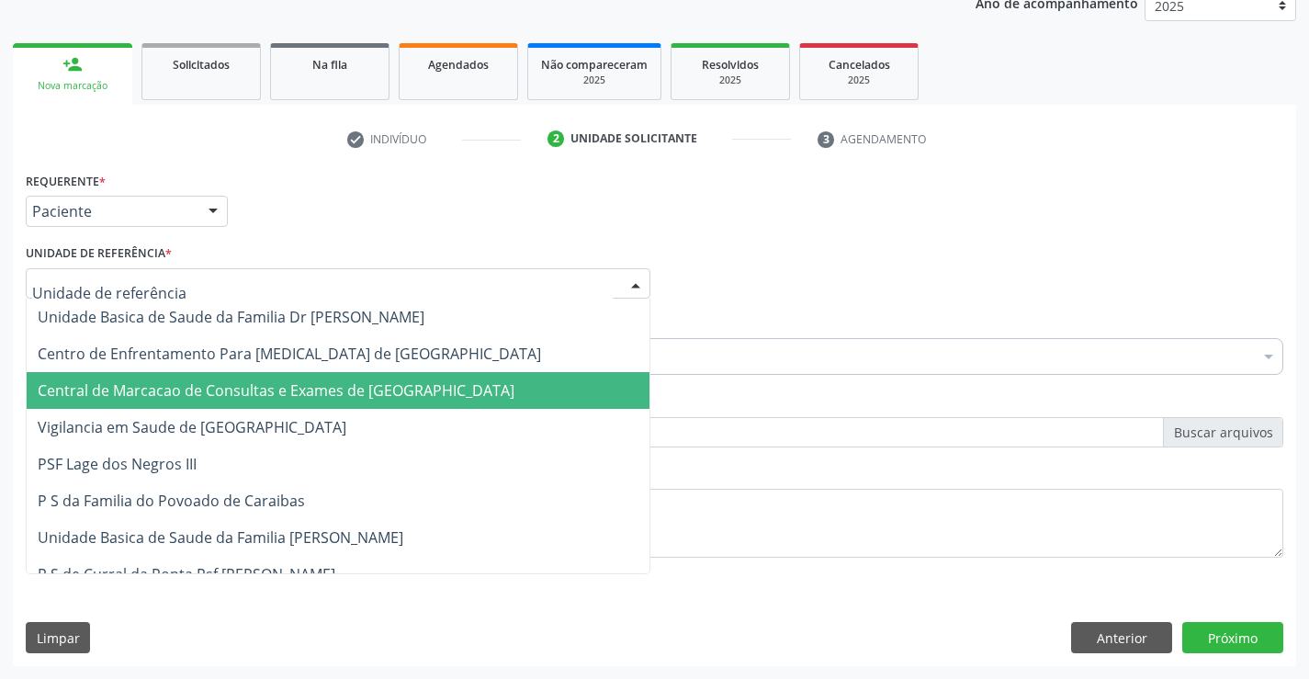
click at [325, 387] on span "Central de Marcacao de Consultas e Exames de [GEOGRAPHIC_DATA]" at bounding box center [276, 390] width 477 height 20
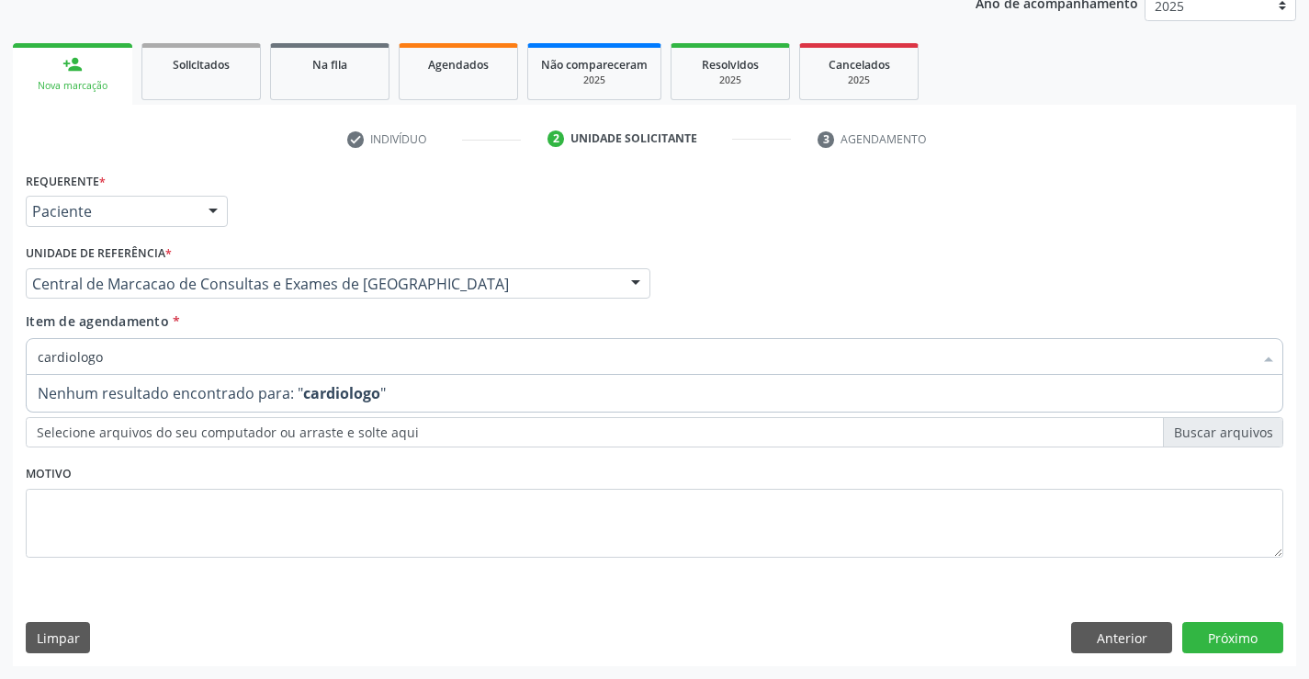
type input "cardiolog"
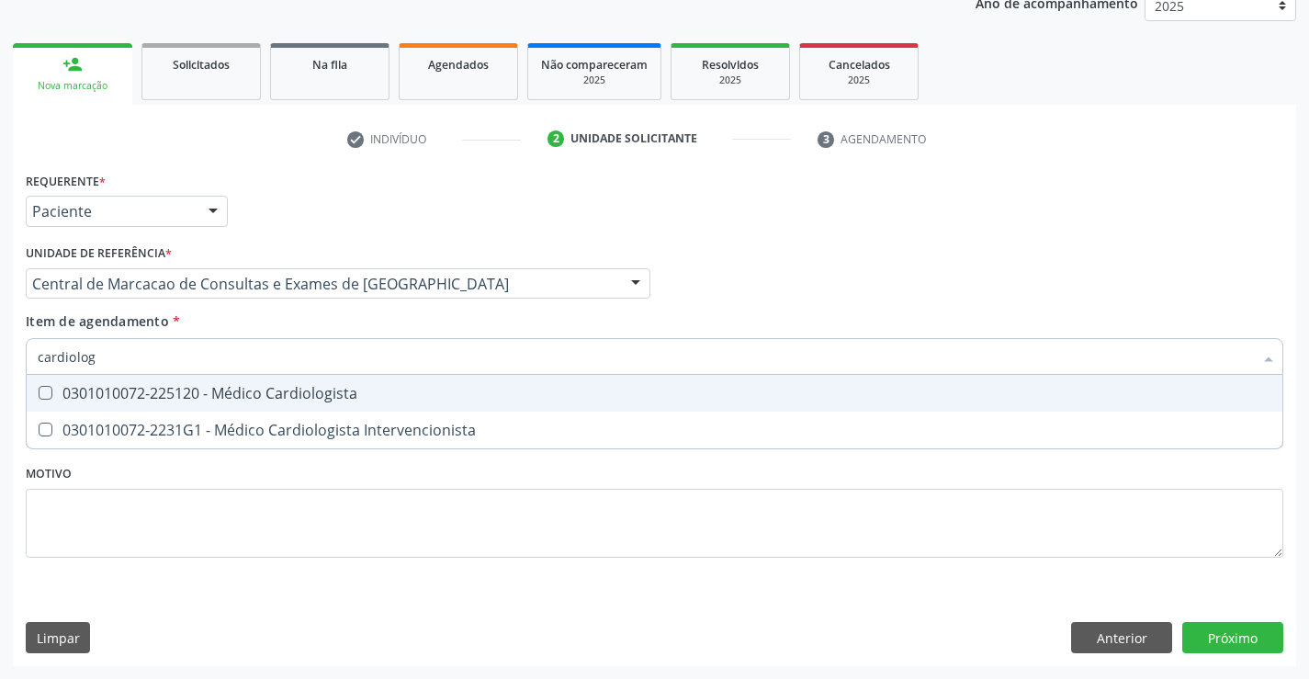
click at [205, 393] on div "0301010072-225120 - Médico Cardiologista" at bounding box center [654, 393] width 1233 height 15
checkbox Cardiologista "true"
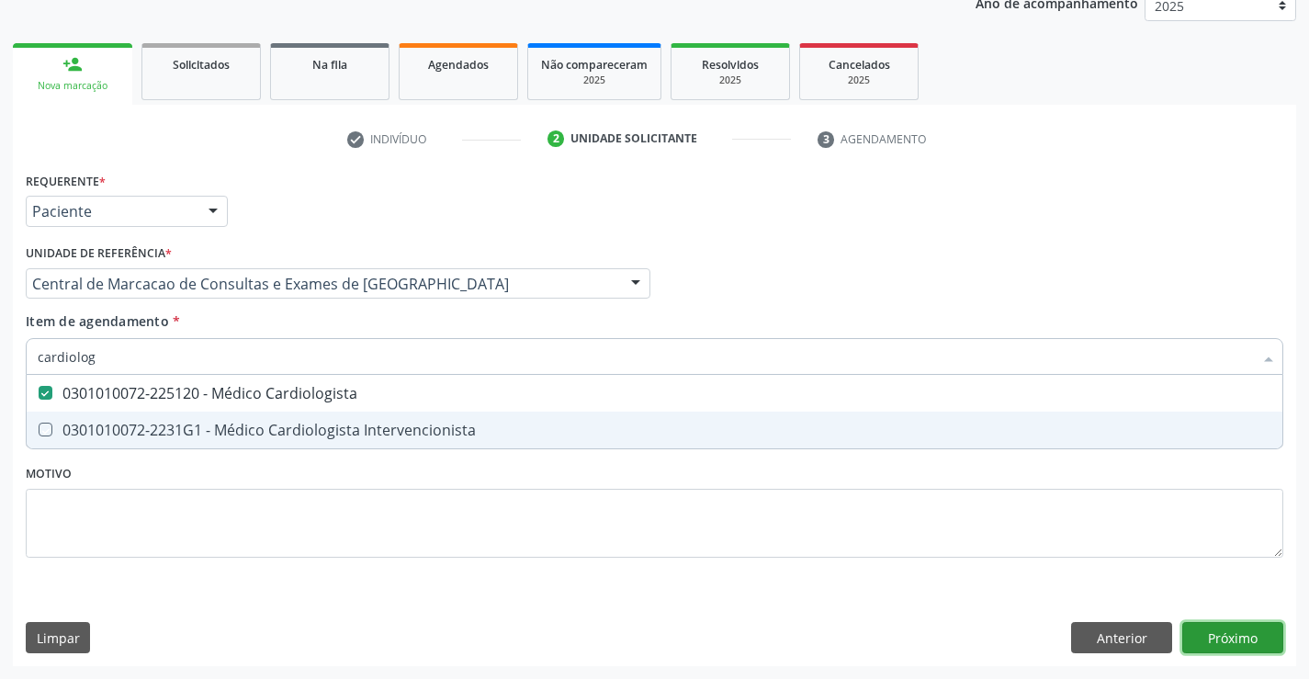
click at [1247, 633] on div "Requerente * Paciente Médico(a) Enfermeiro(a) Paciente Nenhum resultado encontr…" at bounding box center [654, 416] width 1283 height 499
checkbox Intervencionista "true"
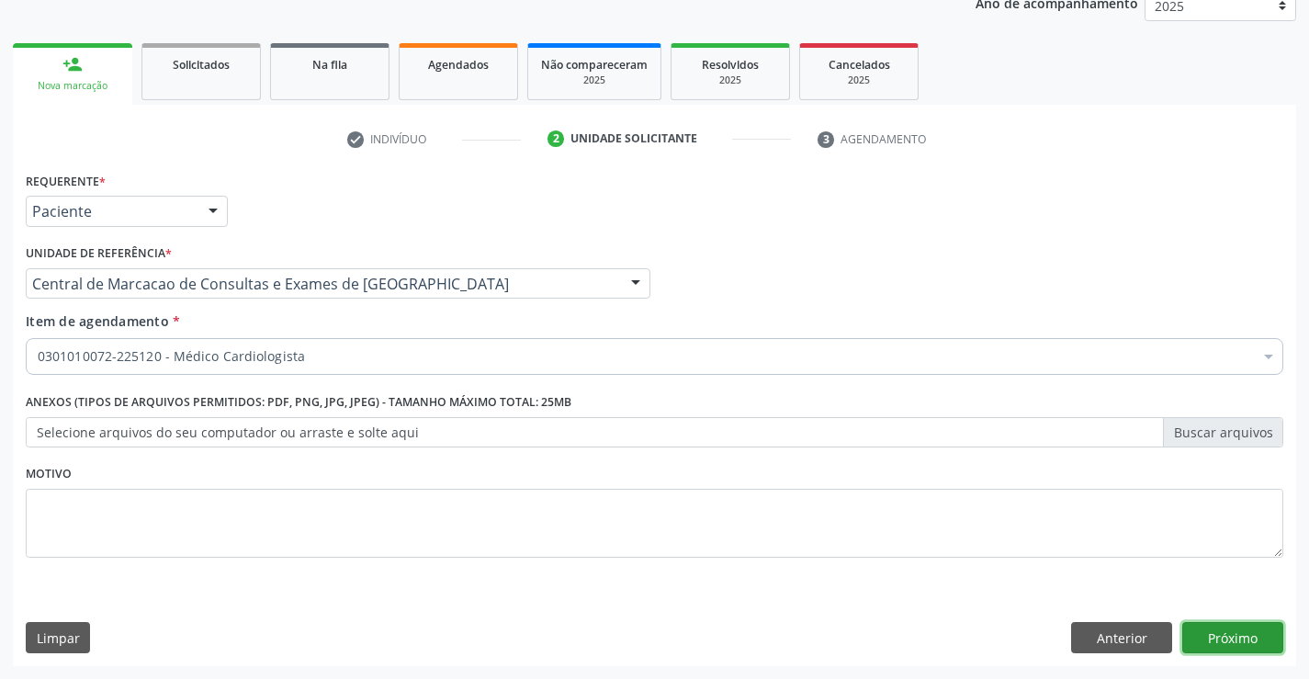
click at [1253, 635] on button "Próximo" at bounding box center [1232, 637] width 101 height 31
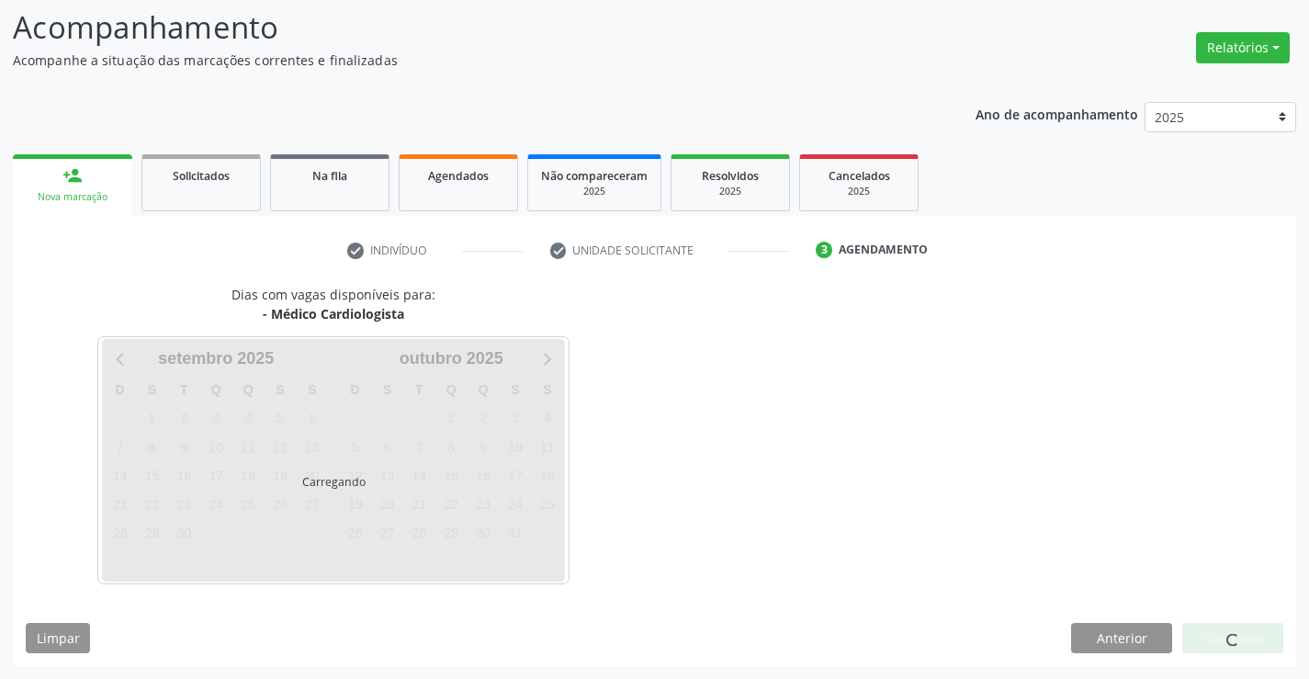
scroll to position [120, 0]
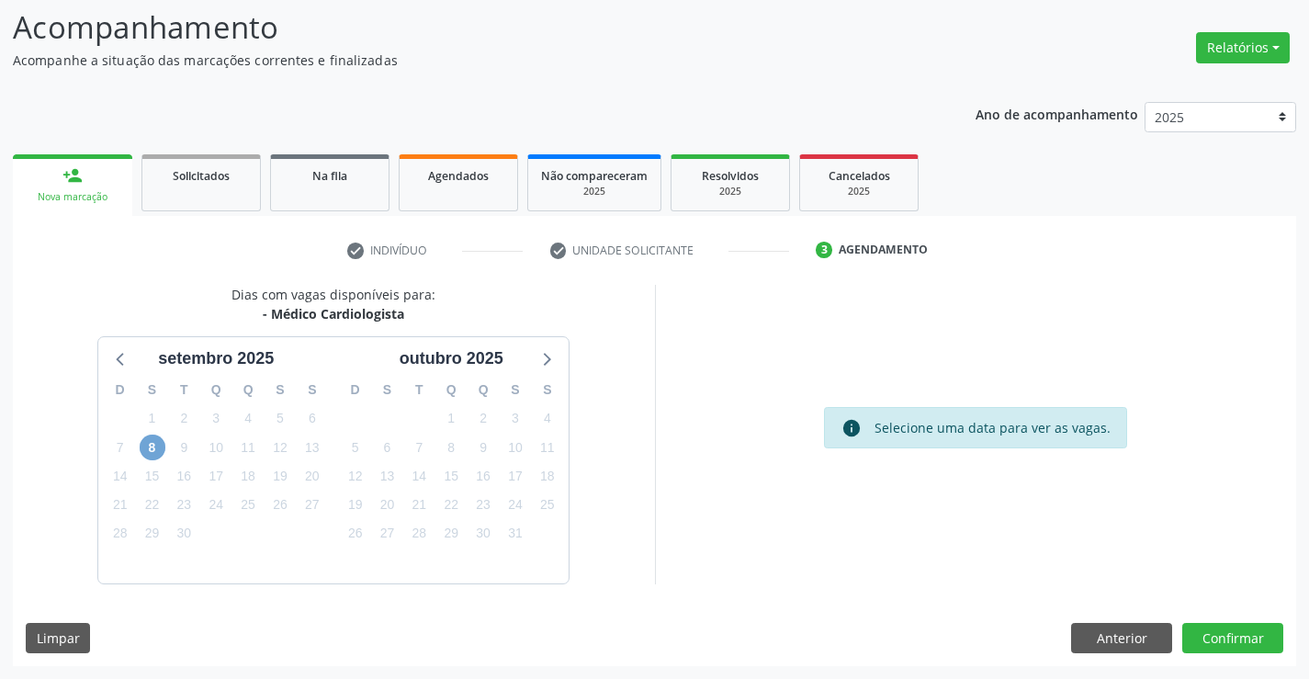
click at [161, 448] on span "8" at bounding box center [153, 447] width 26 height 26
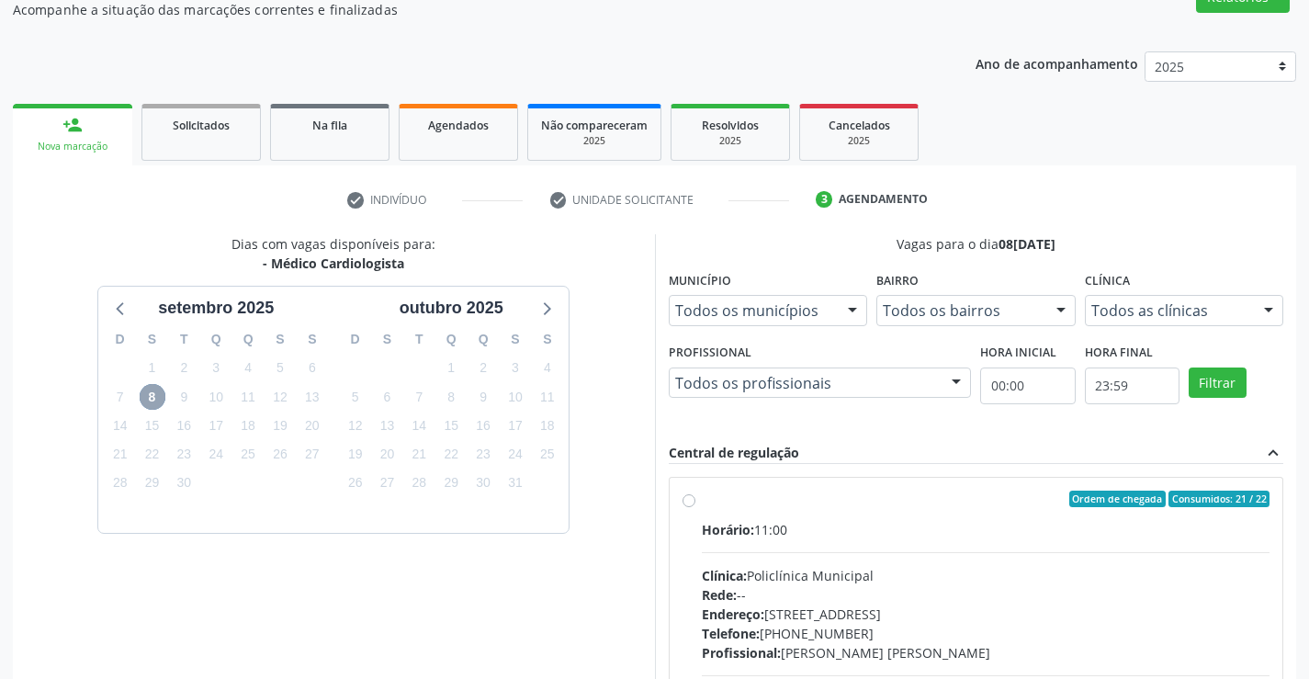
scroll to position [386, 0]
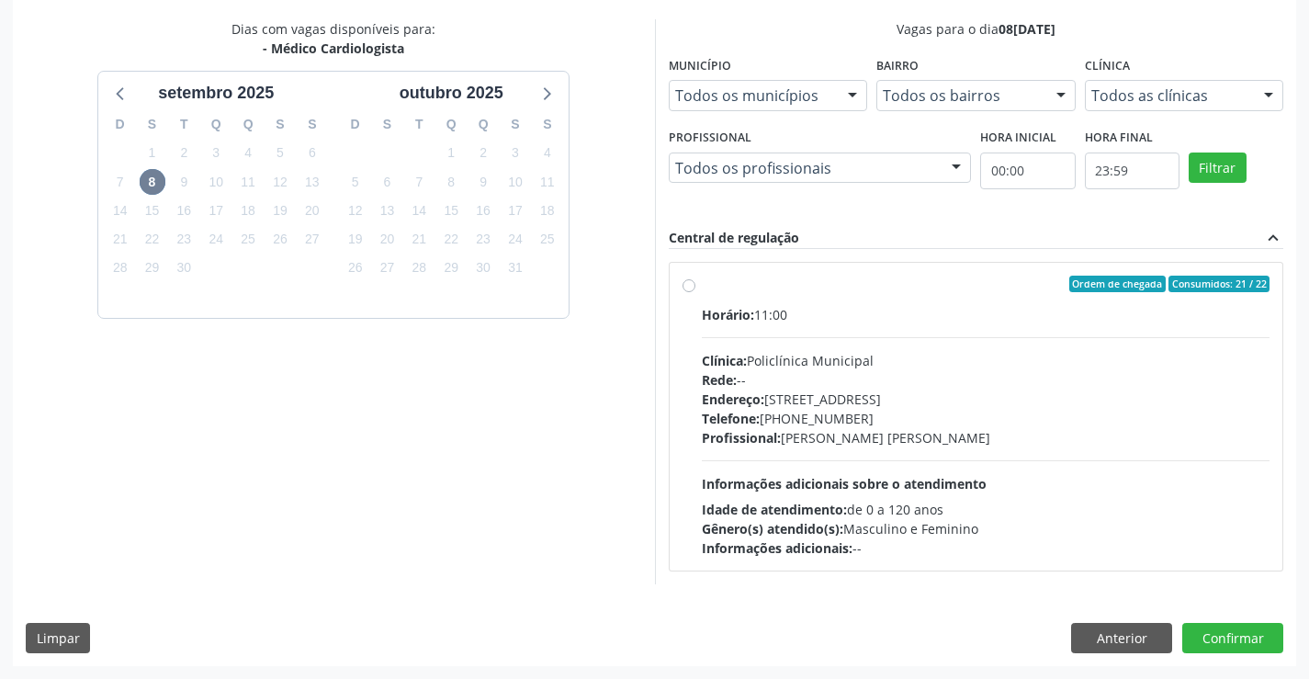
click at [815, 400] on div "Endereço: [STREET_ADDRESS]" at bounding box center [986, 398] width 569 height 19
click at [695, 292] on input "Ordem de chegada Consumidos: 21 / 22 Horário: 11:00 Clínica: Policlínica Munici…" at bounding box center [688, 284] width 13 height 17
radio input "true"
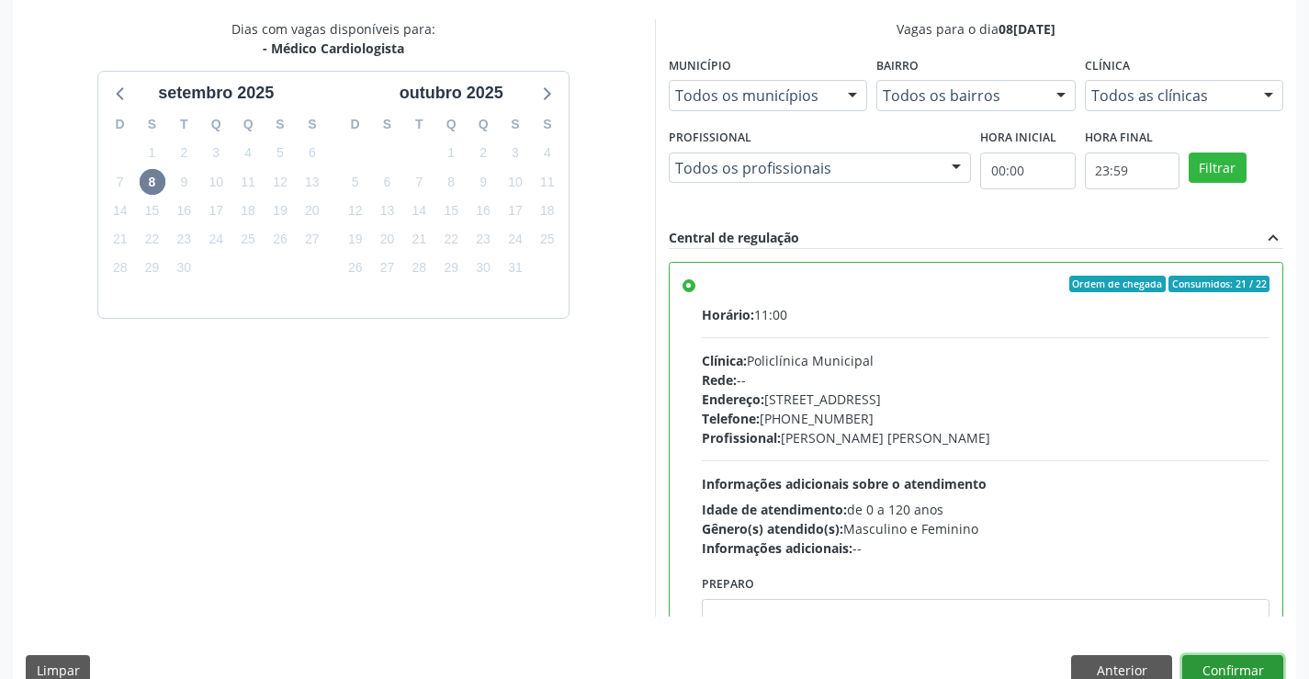
click at [1212, 662] on button "Confirmar" at bounding box center [1232, 670] width 101 height 31
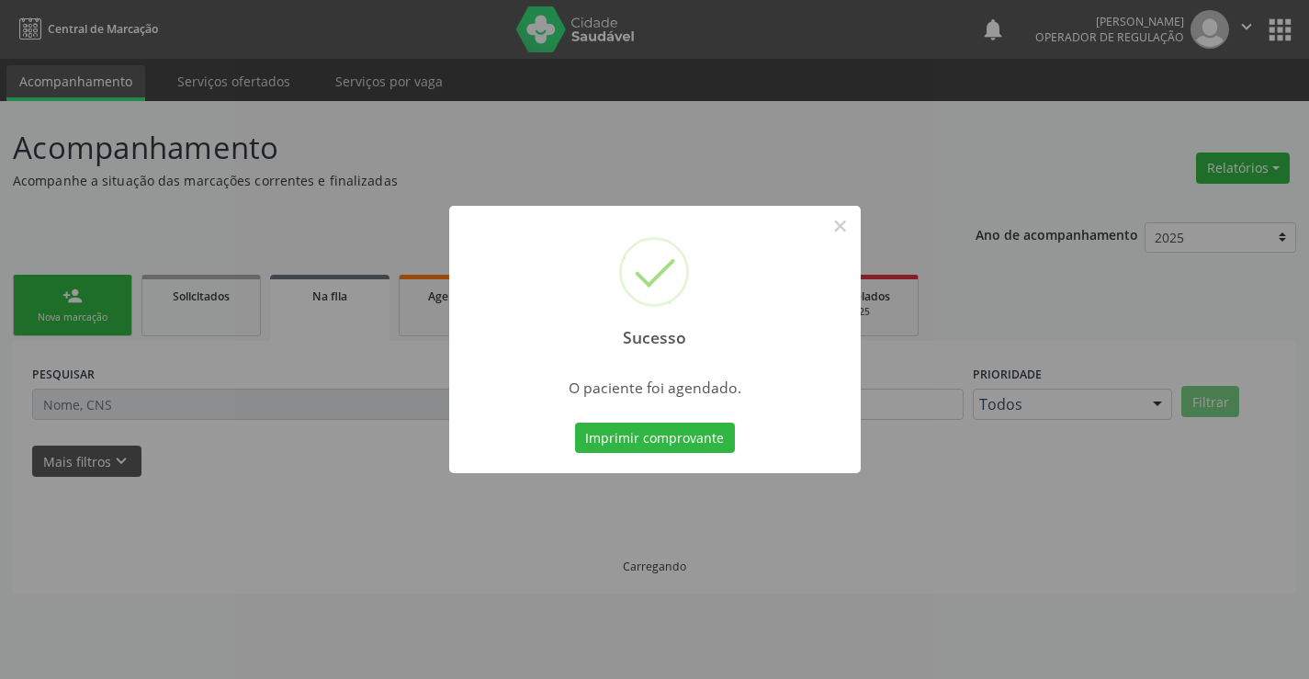
scroll to position [0, 0]
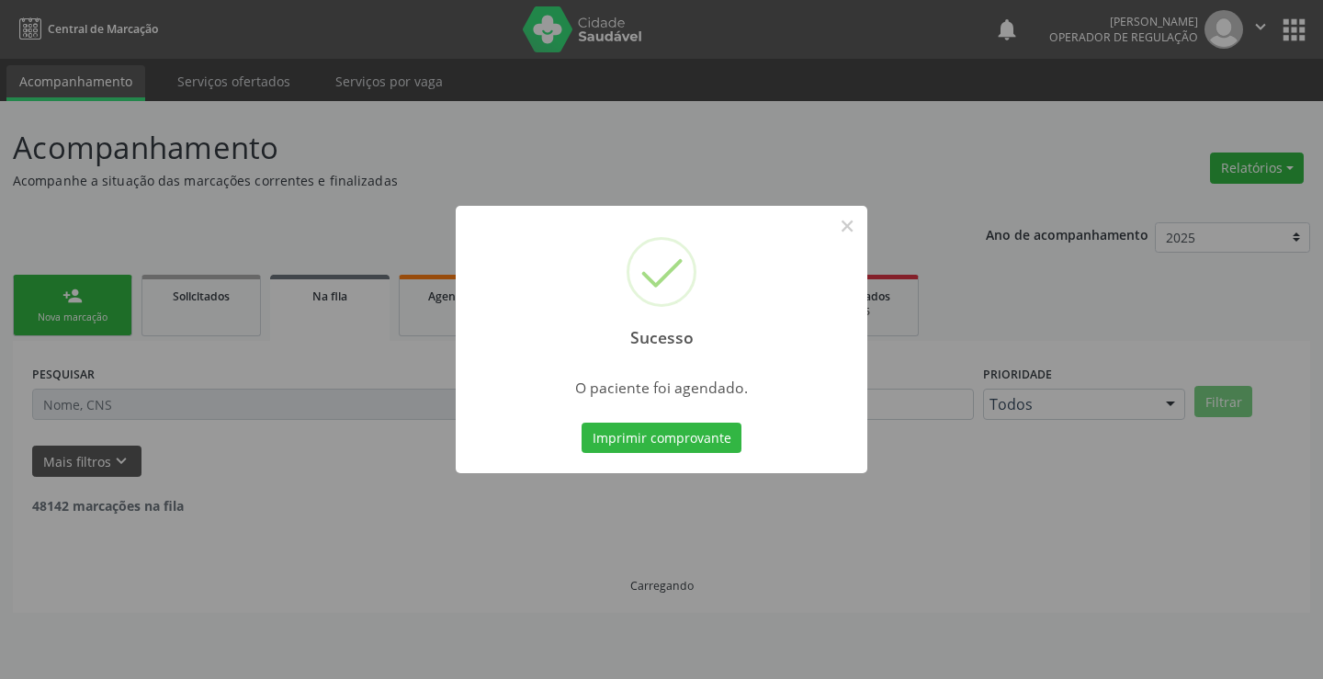
click at [581, 422] on button "Imprimir comprovante" at bounding box center [661, 437] width 160 height 31
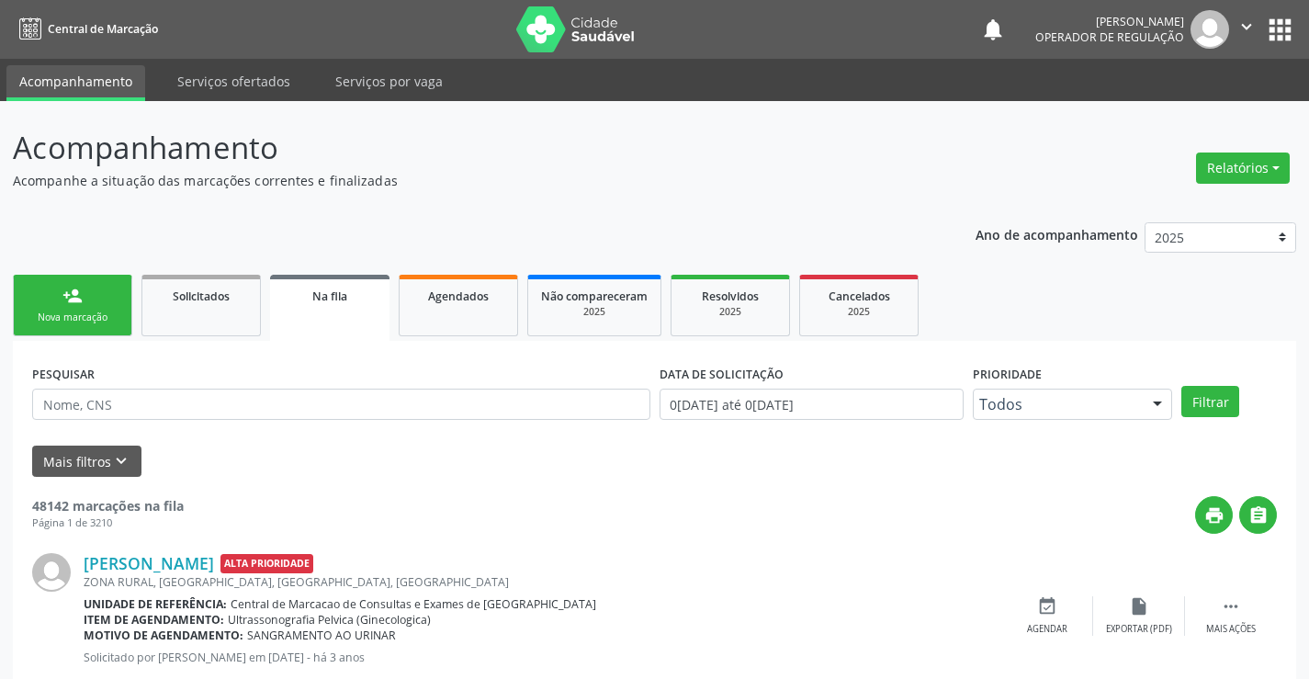
click at [1244, 19] on icon "" at bounding box center [1246, 27] width 20 height 20
click at [1198, 106] on link "Sair" at bounding box center [1199, 112] width 127 height 26
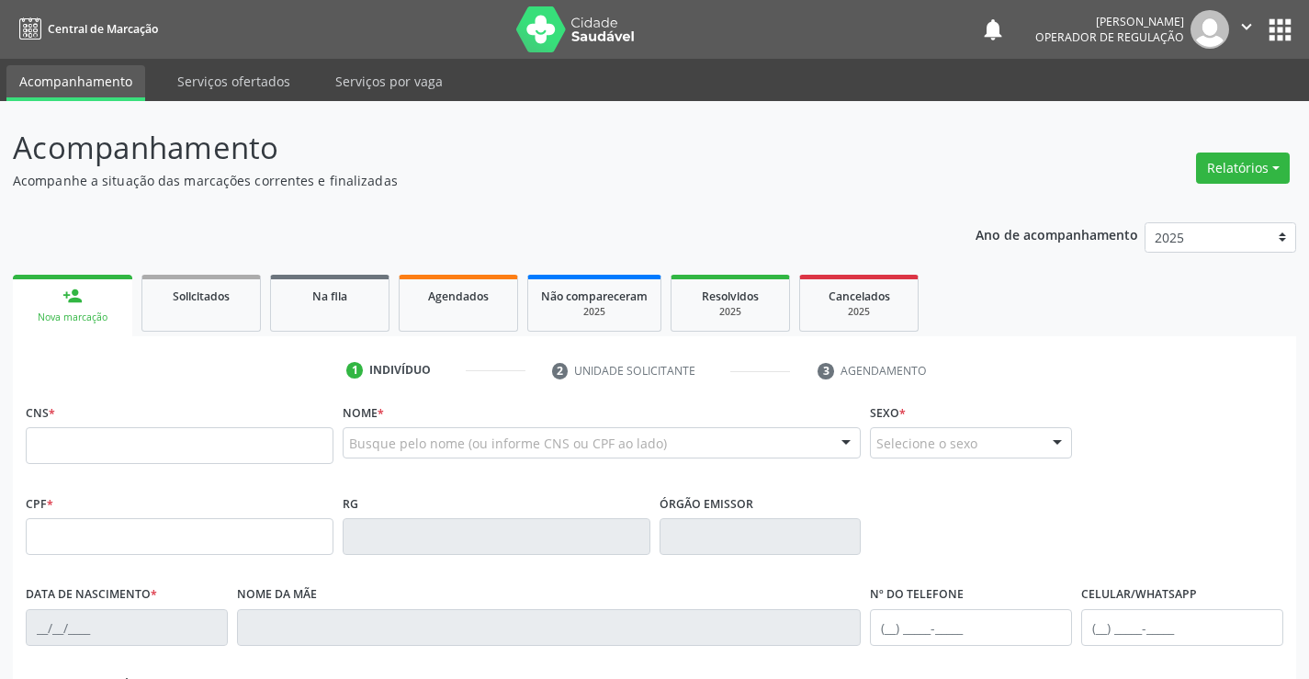
click at [132, 437] on input "text" at bounding box center [180, 445] width 308 height 37
type input "700 1059 9036 0510"
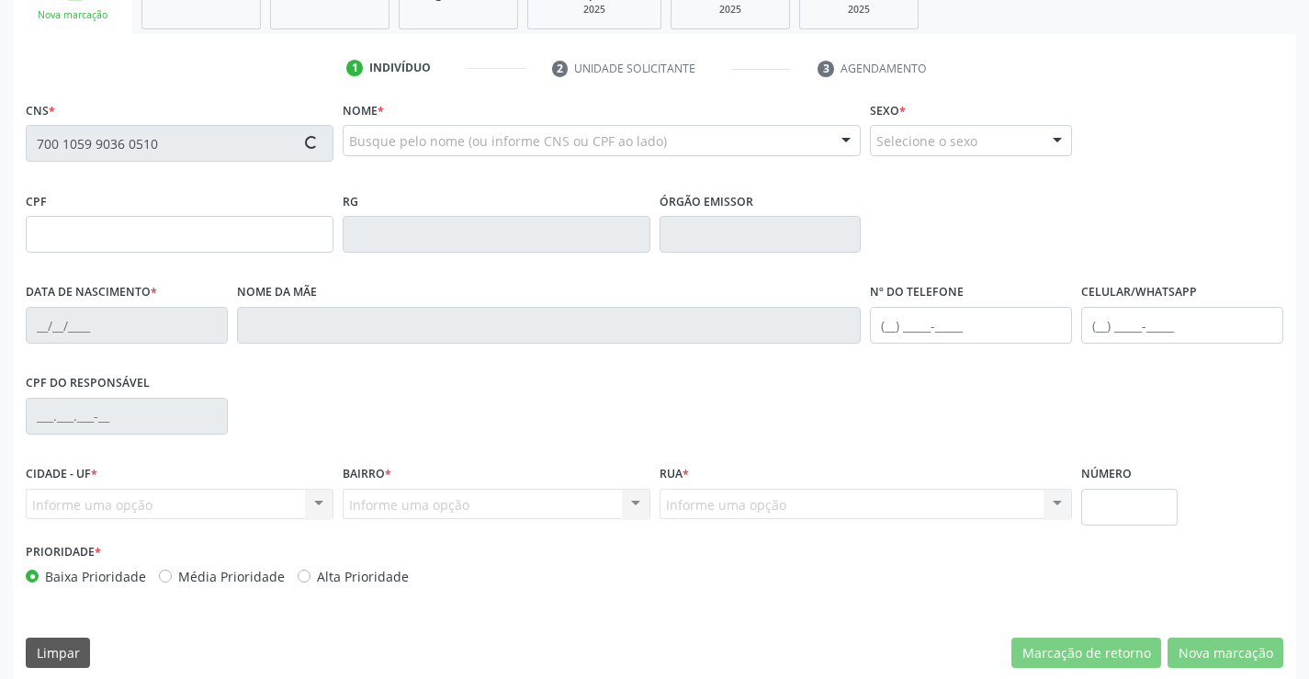
scroll to position [317, 0]
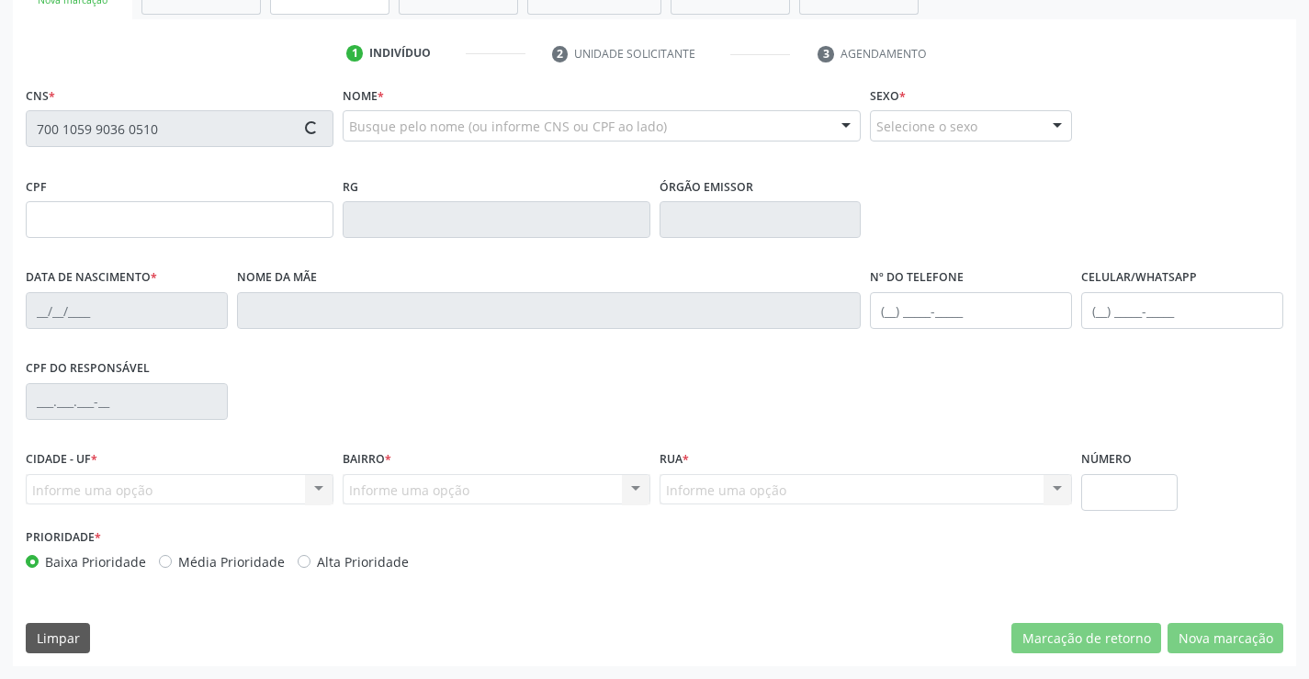
type input "432.654.485-68"
type input "13[DATE]"
type input "[PERSON_NAME]"
type input "[PHONE_NUMBER]"
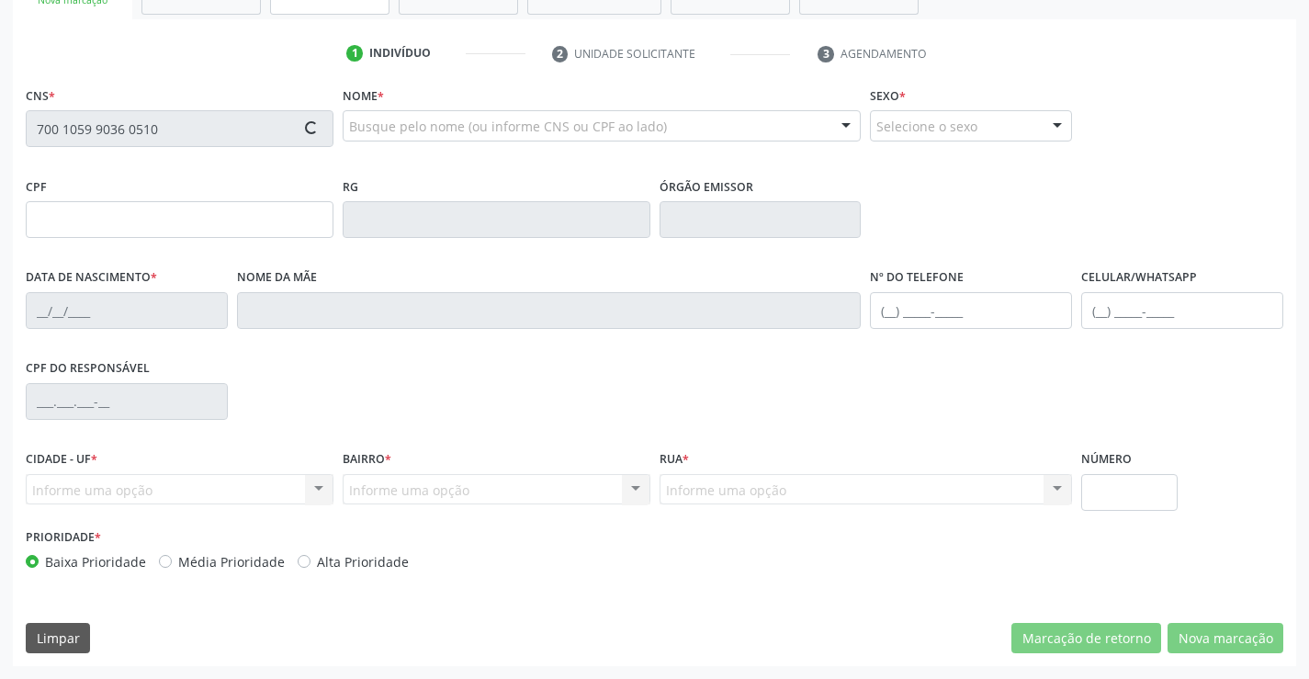
type input "91"
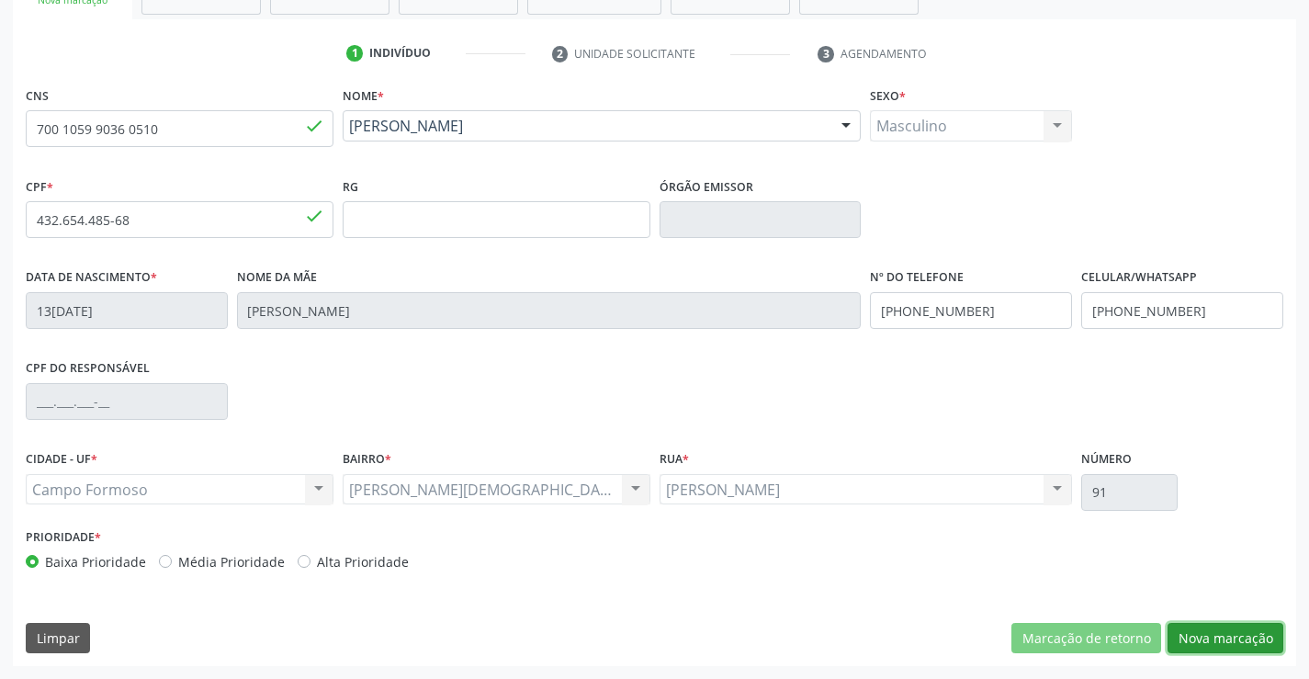
click at [1234, 643] on button "Nova marcação" at bounding box center [1225, 638] width 116 height 31
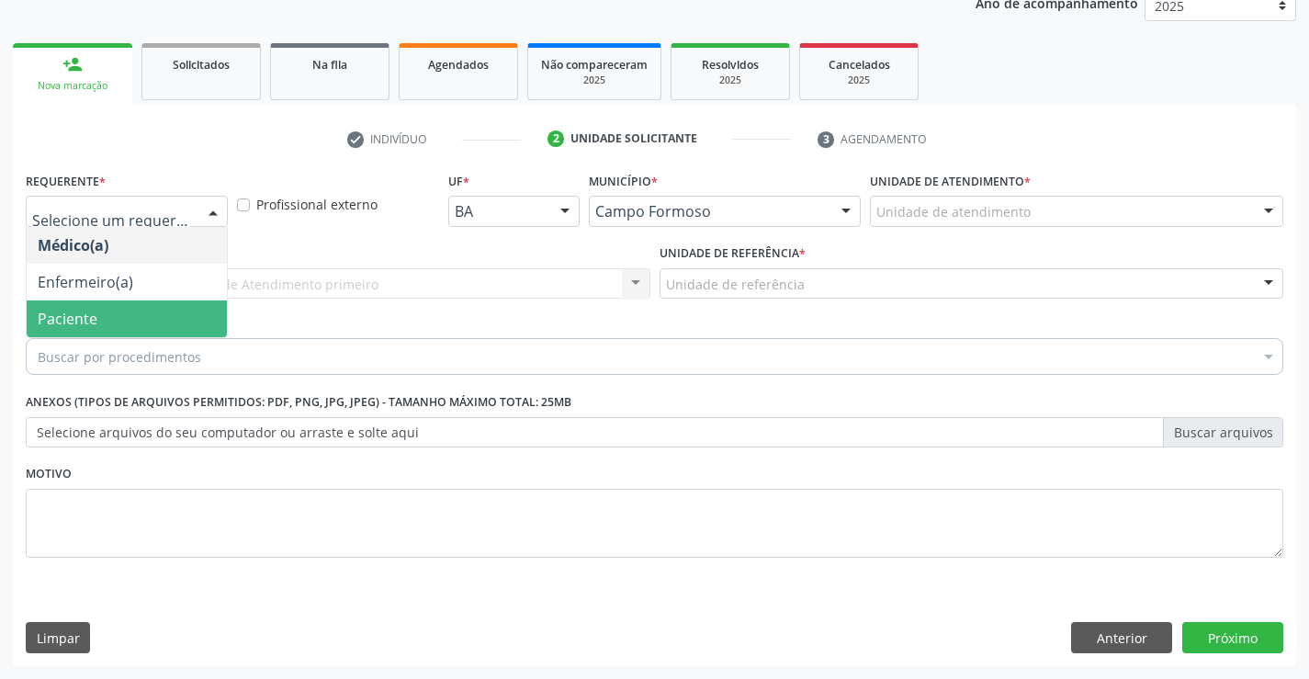
click at [133, 319] on span "Paciente" at bounding box center [127, 318] width 200 height 37
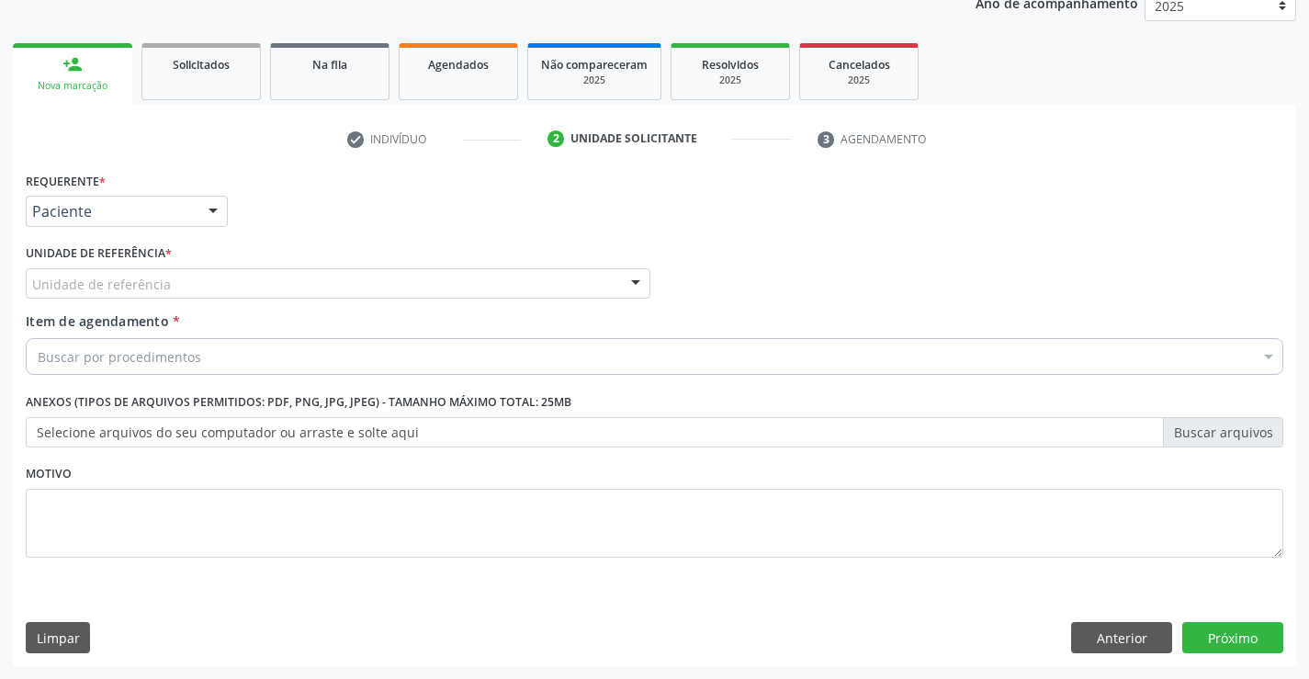
click at [280, 273] on div "Unidade de referência" at bounding box center [338, 283] width 625 height 31
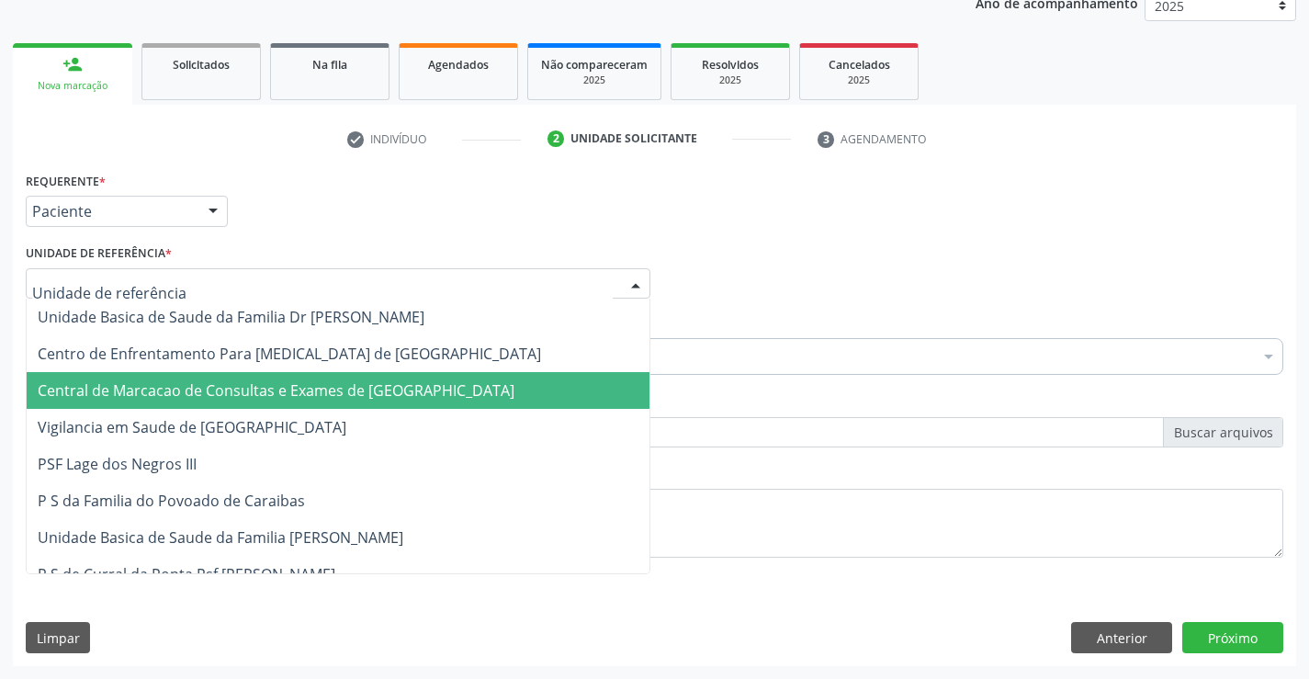
click at [299, 405] on span "Central de Marcacao de Consultas e Exames de [GEOGRAPHIC_DATA]" at bounding box center [338, 390] width 623 height 37
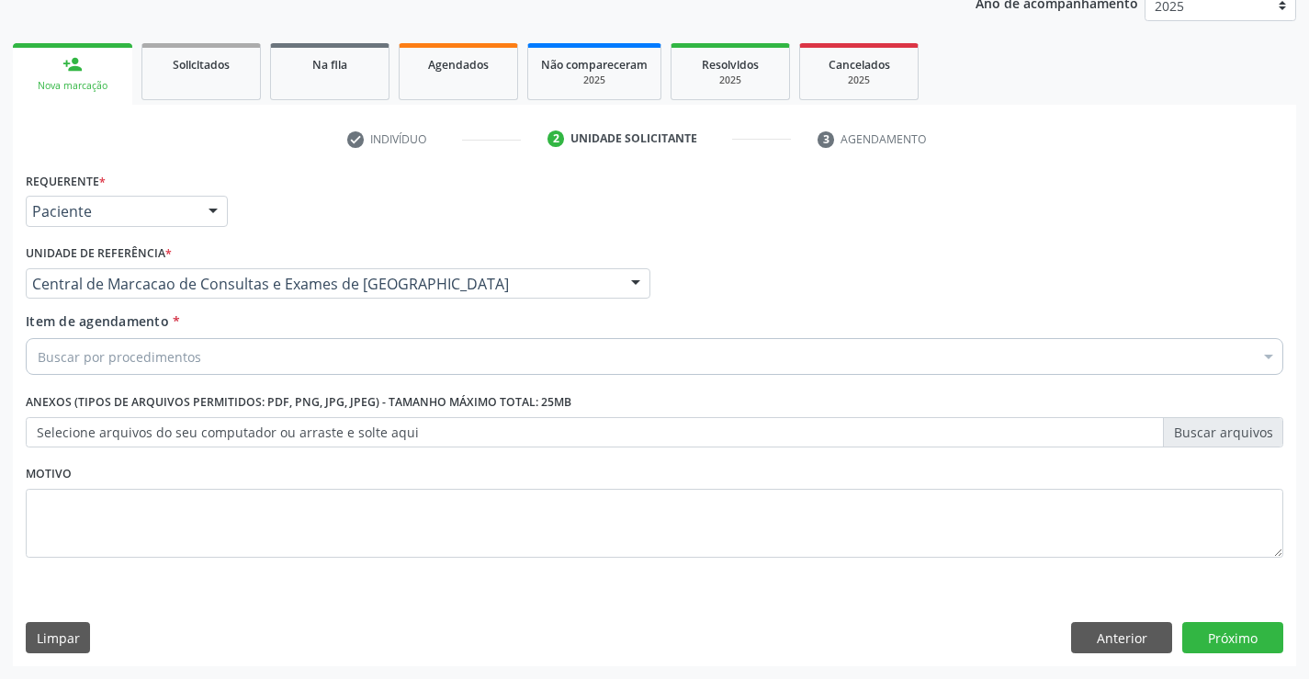
click at [341, 331] on div "Item de agendamento * Buscar por procedimentos Selecionar todos 0202040089 - 3X…" at bounding box center [654, 340] width 1257 height 58
click at [331, 359] on div "Buscar por procedimentos" at bounding box center [654, 356] width 1257 height 37
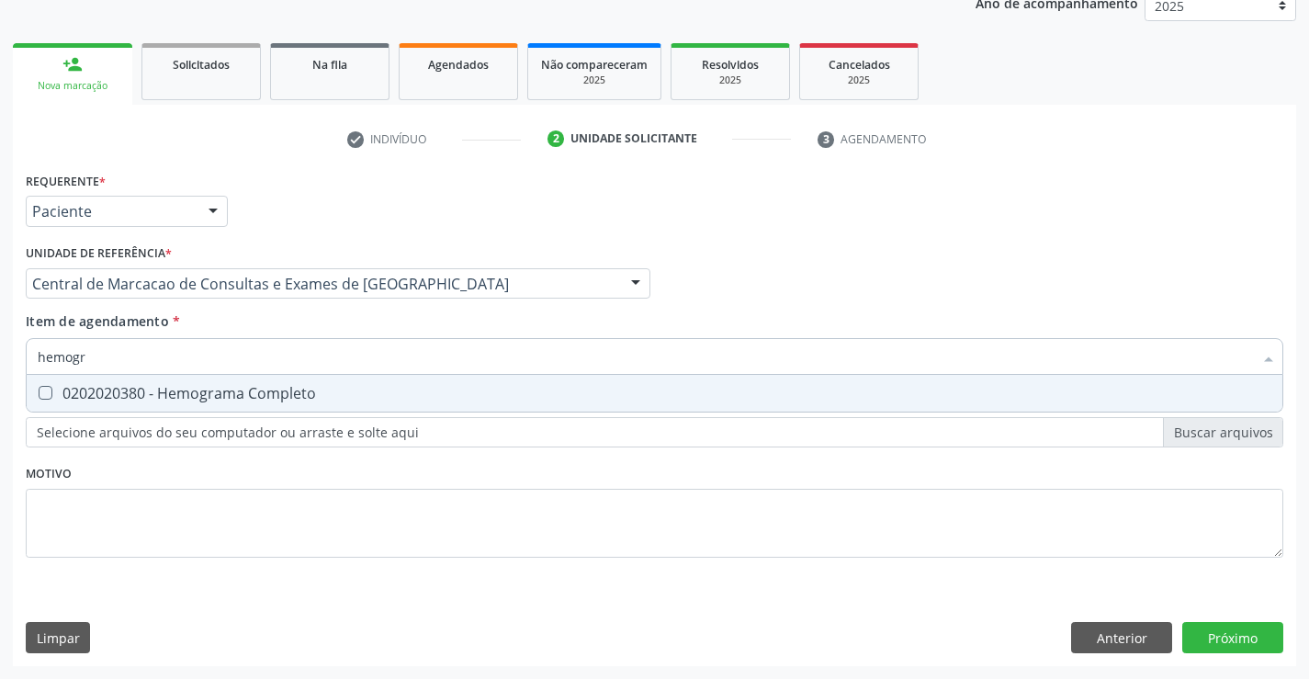
type input "hemogra"
click at [307, 408] on span "0202020380 - Hemograma Completo" at bounding box center [655, 393] width 1256 height 37
checkbox Completo "true"
click at [294, 359] on input "hemogra" at bounding box center [645, 356] width 1215 height 37
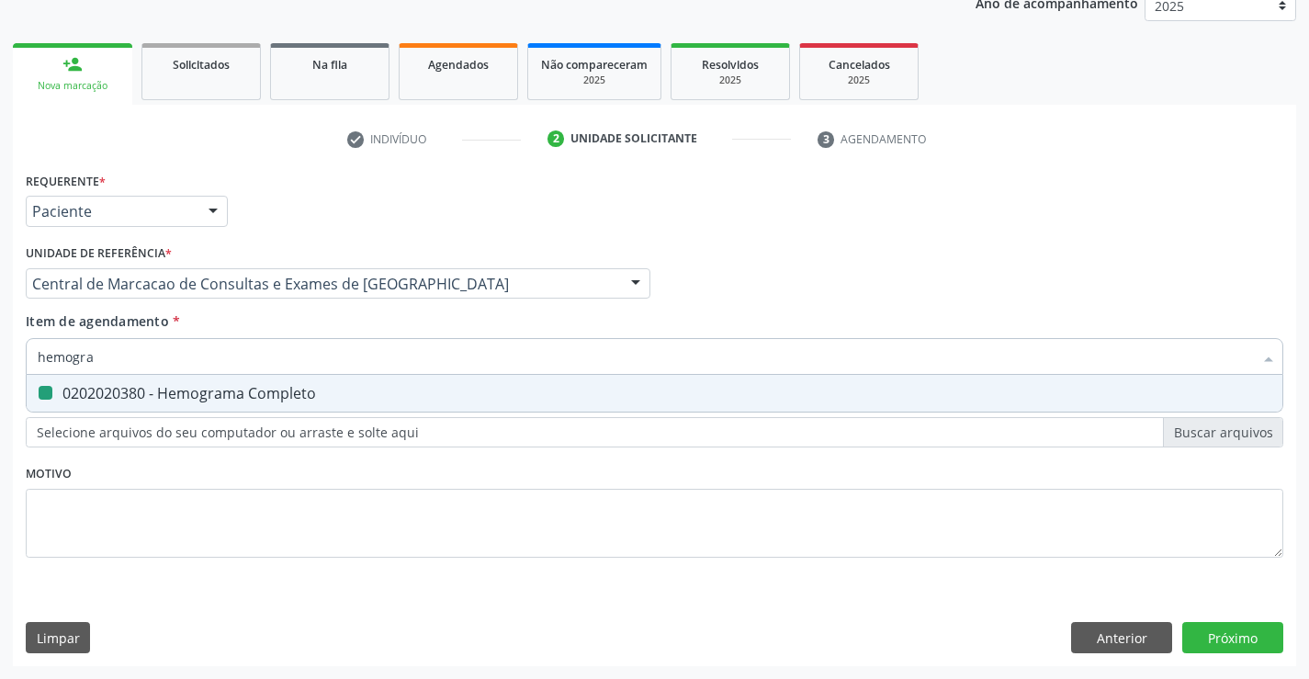
type input "c"
checkbox Completo "false"
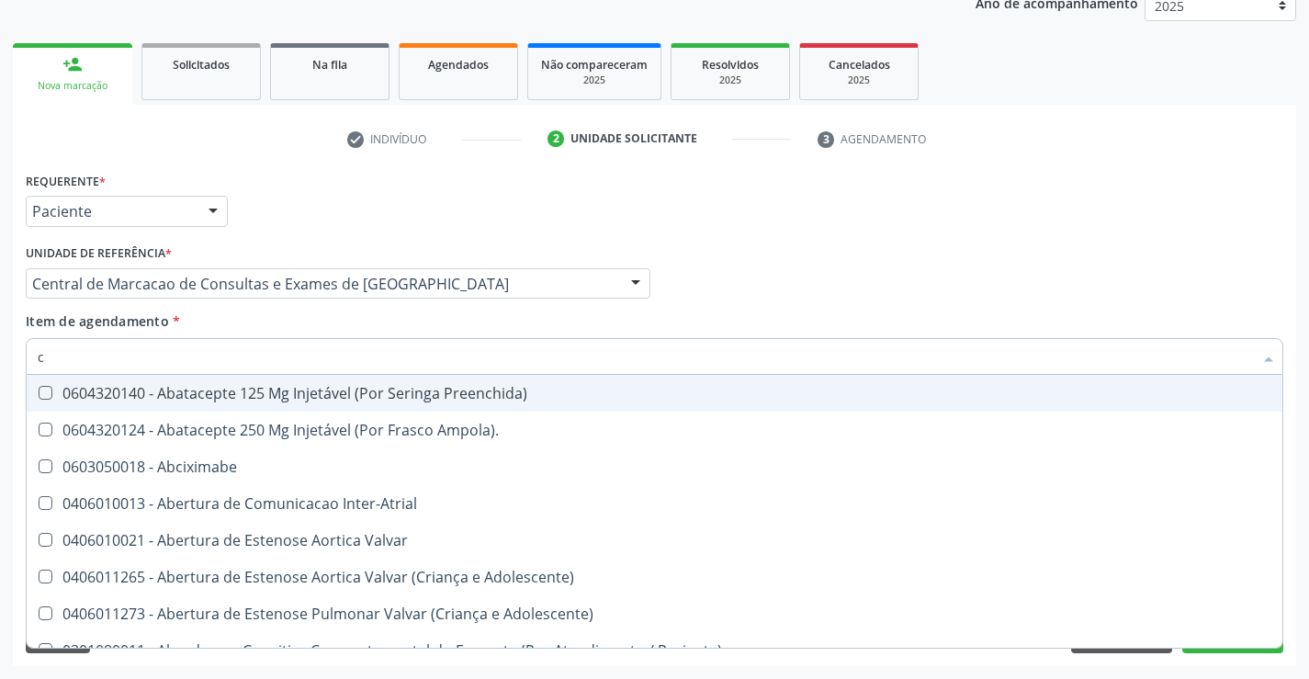
type input "co"
checkbox Osseo "true"
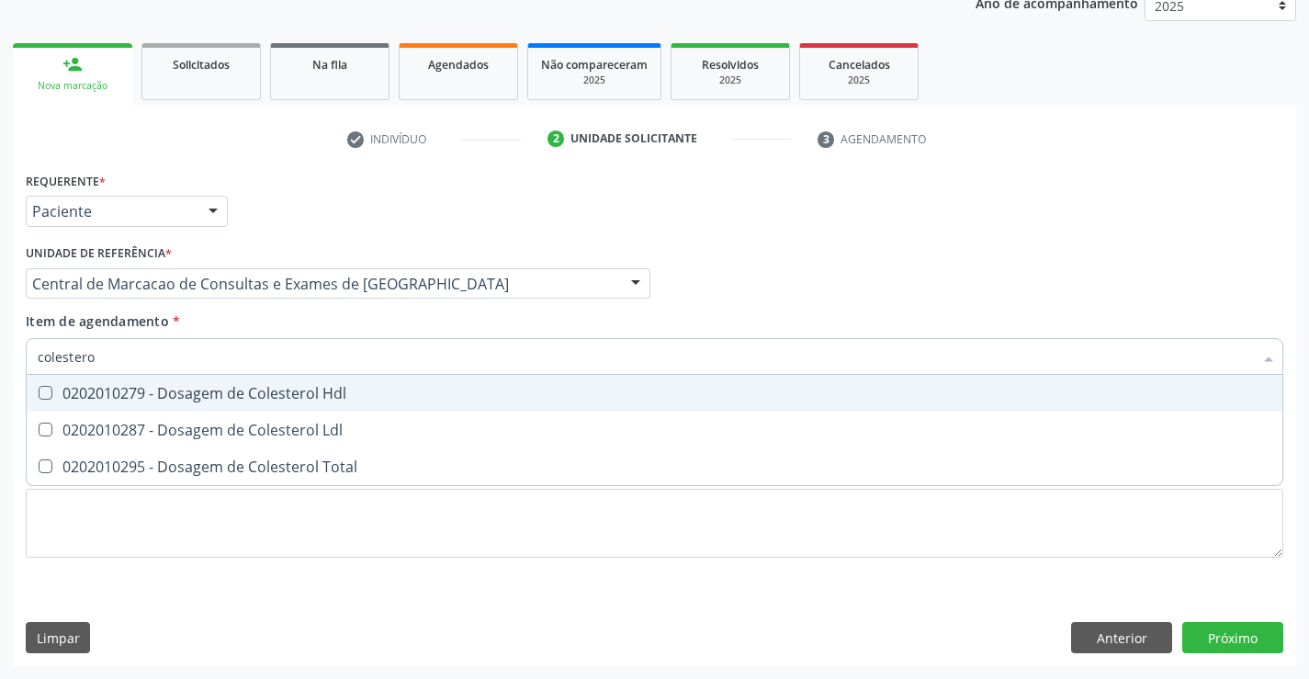
type input "colesterol"
click at [293, 389] on div "0202010279 - Dosagem de Colesterol Hdl" at bounding box center [654, 393] width 1233 height 15
checkbox Hdl "true"
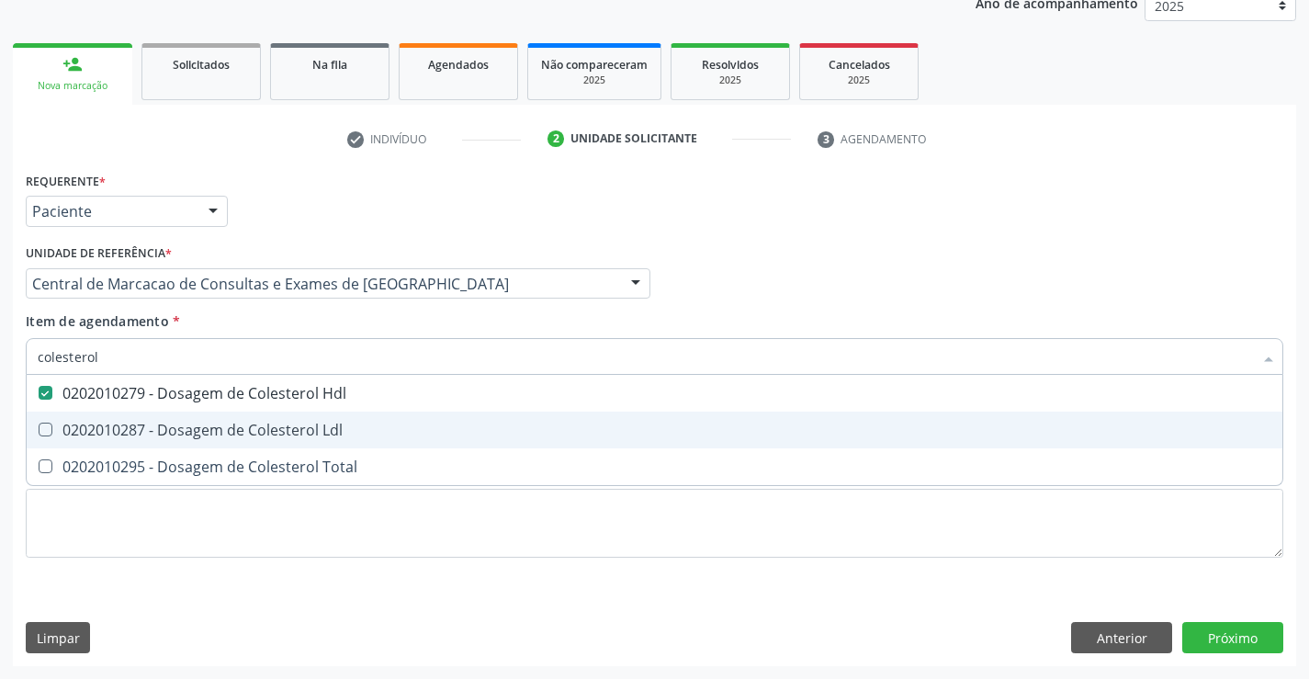
click at [289, 422] on div "0202010287 - Dosagem de Colesterol Ldl" at bounding box center [654, 429] width 1233 height 15
checkbox Ldl "true"
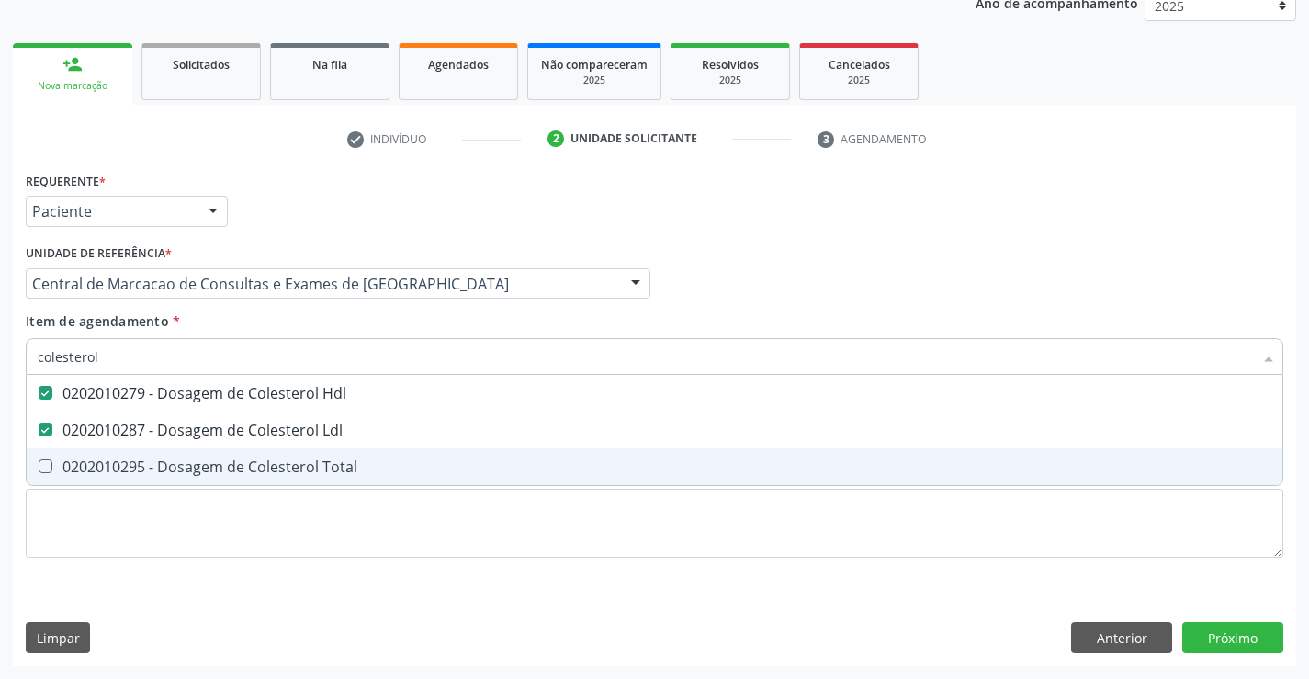
click at [279, 467] on div "0202010295 - Dosagem de Colesterol Total" at bounding box center [654, 466] width 1233 height 15
checkbox Total "true"
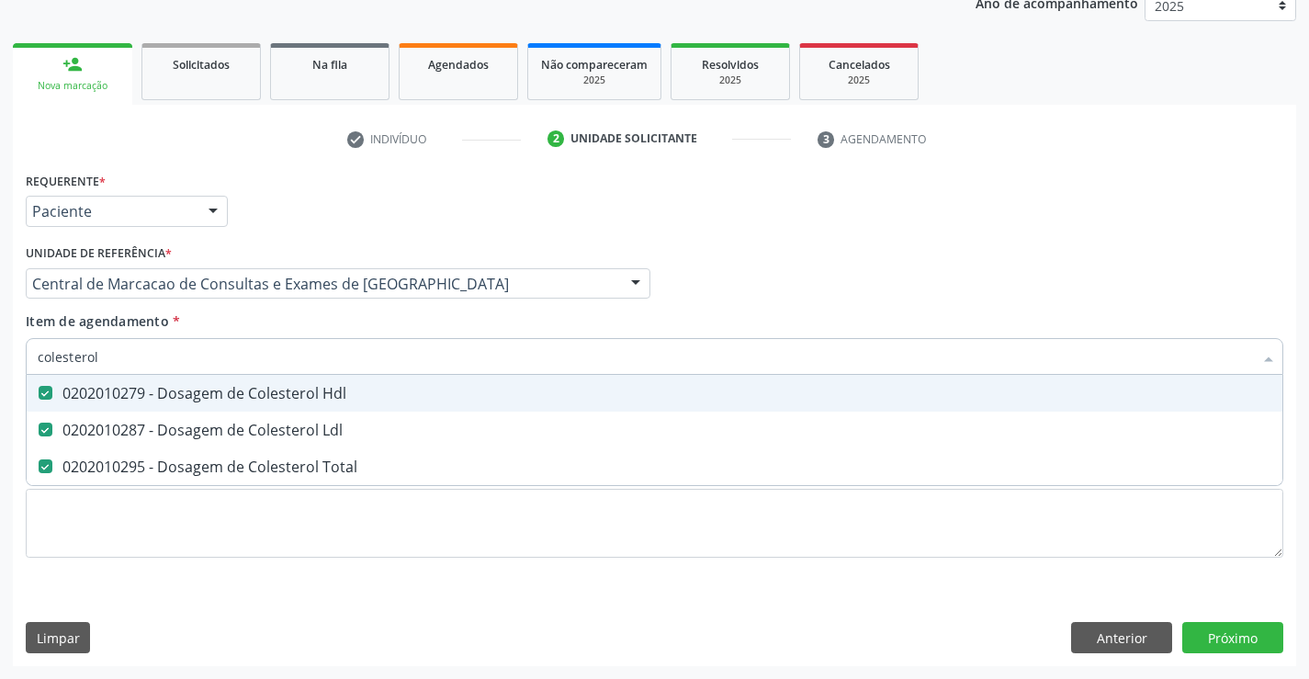
click at [300, 355] on input "colesterol" at bounding box center [645, 356] width 1215 height 37
type input "tr"
checkbox Hdl "false"
checkbox Ldl "false"
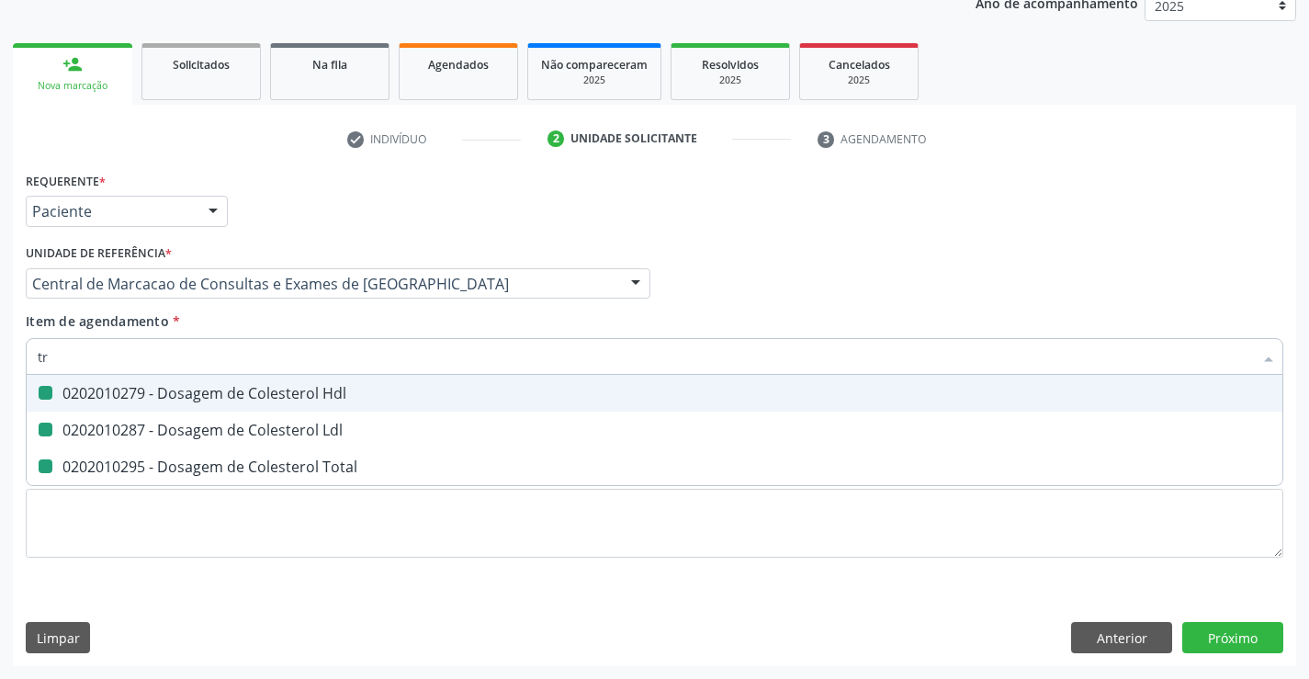
checkbox Total "false"
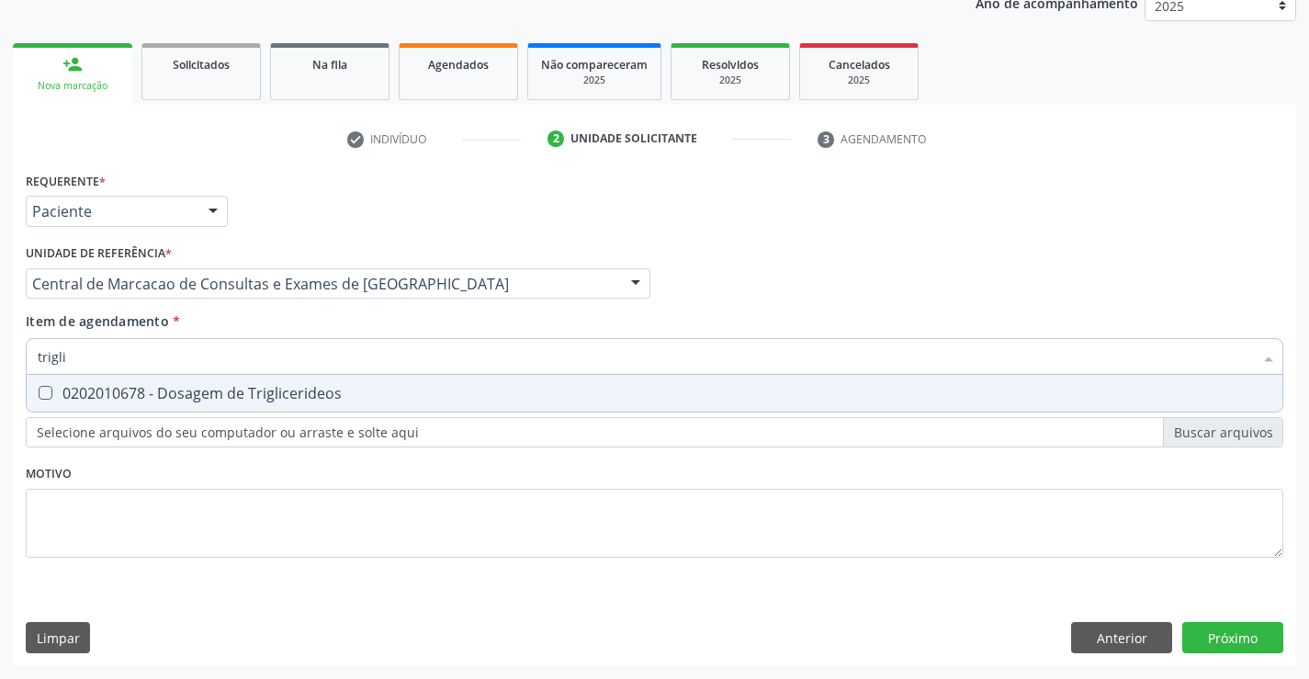
type input "triglic"
click at [295, 397] on div "0202010678 - Dosagem de Triglicerideos" at bounding box center [654, 393] width 1233 height 15
checkbox Triglicerideos "true"
click at [305, 356] on input "triglic" at bounding box center [645, 356] width 1215 height 37
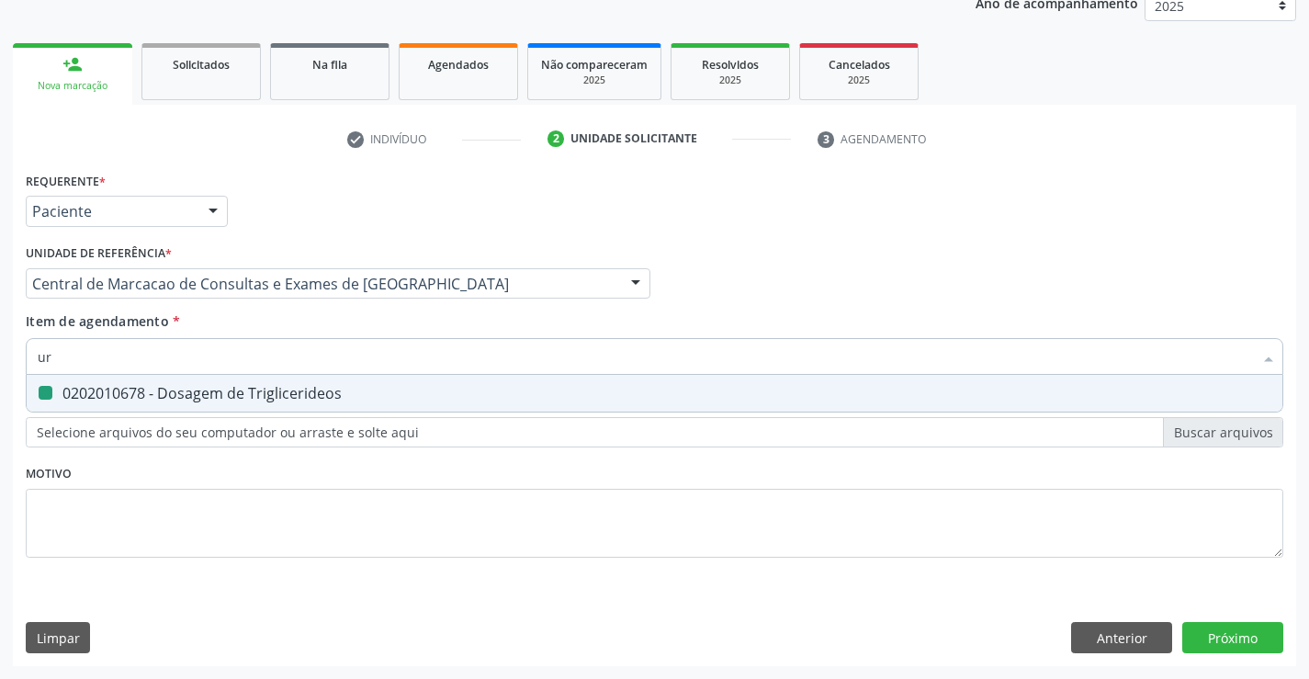
type input "ure"
checkbox Triglicerideos "false"
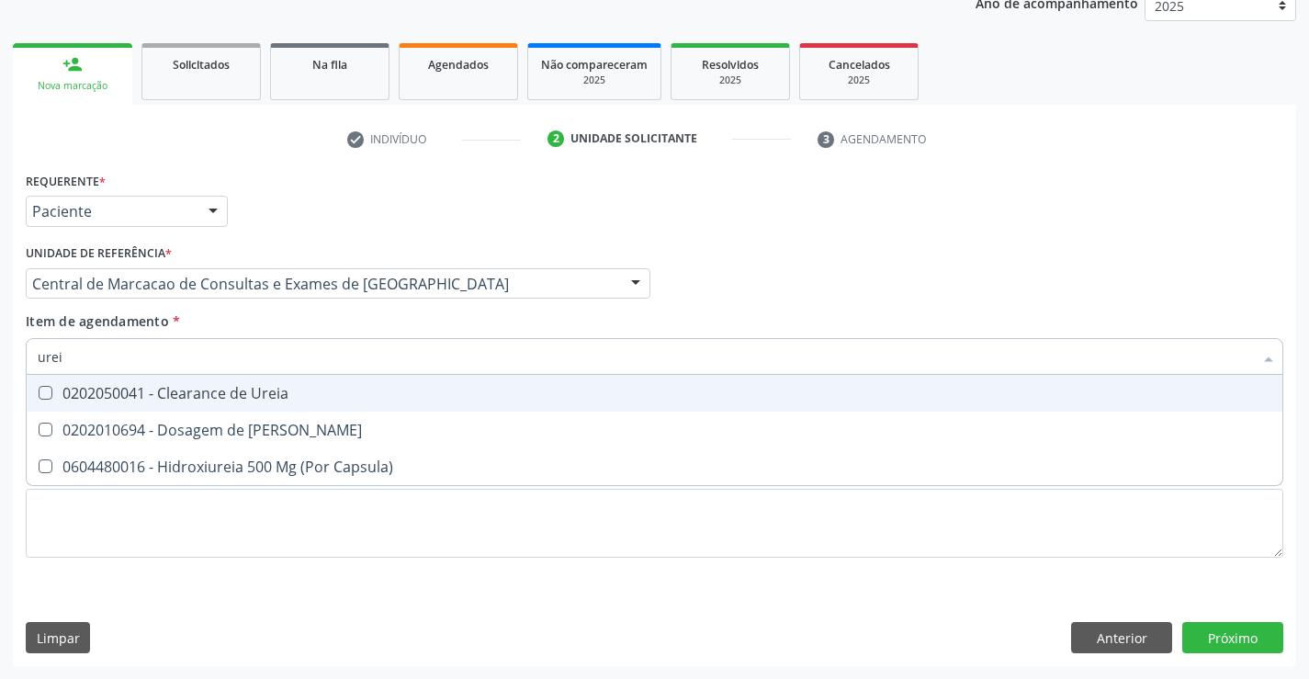
type input "ureia"
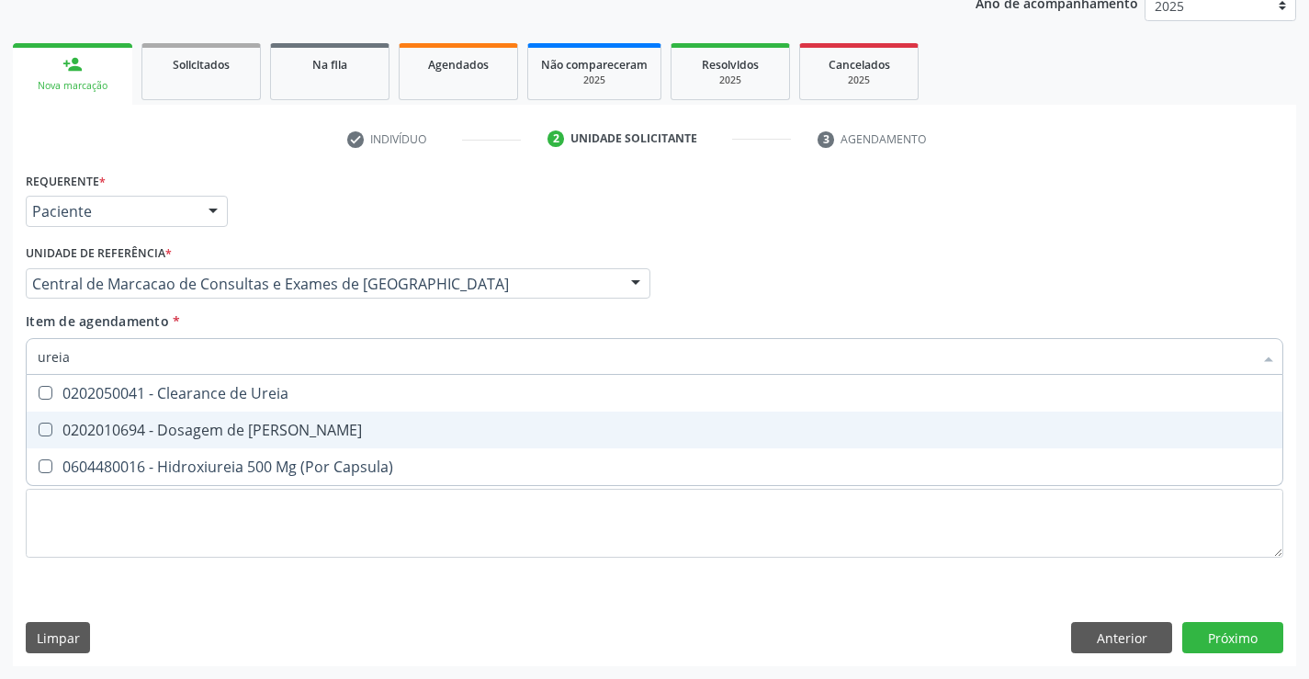
click at [290, 422] on span "0202010694 - Dosagem de [PERSON_NAME]" at bounding box center [655, 429] width 1256 height 37
checkbox Ureia "true"
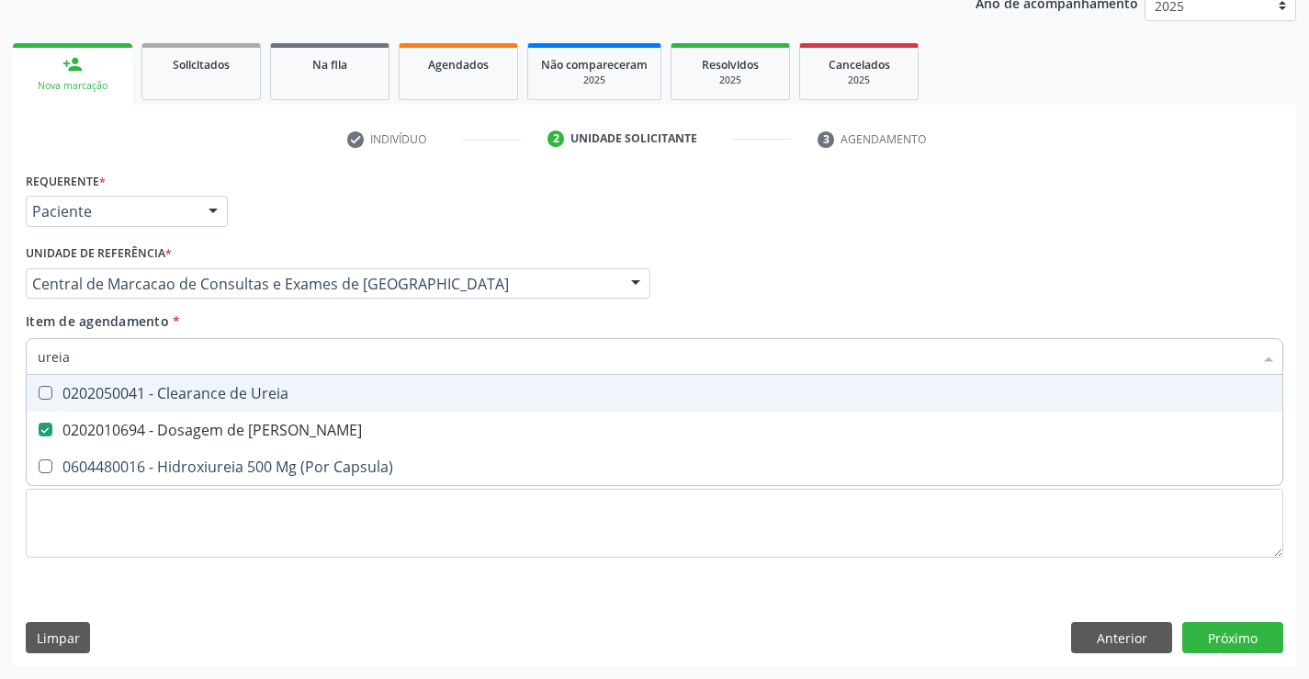
click at [321, 363] on input "ureia" at bounding box center [645, 356] width 1215 height 37
type input "c"
checkbox Ureia "false"
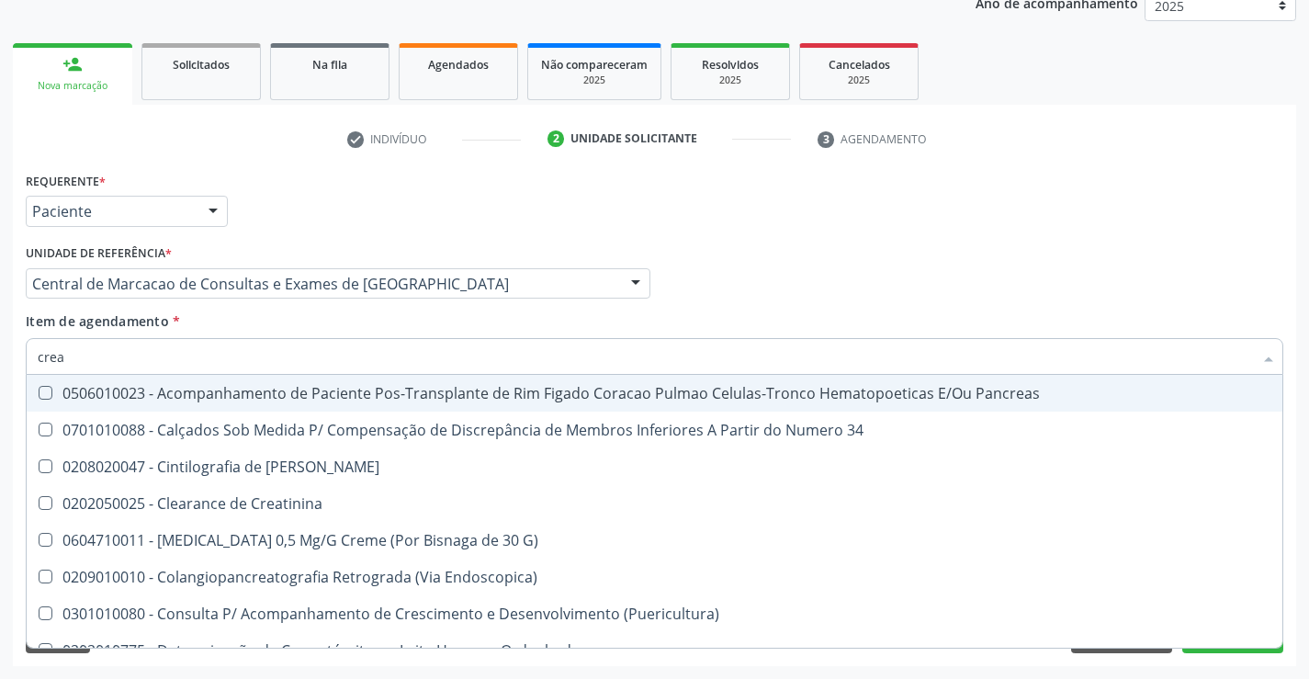
type input "creat"
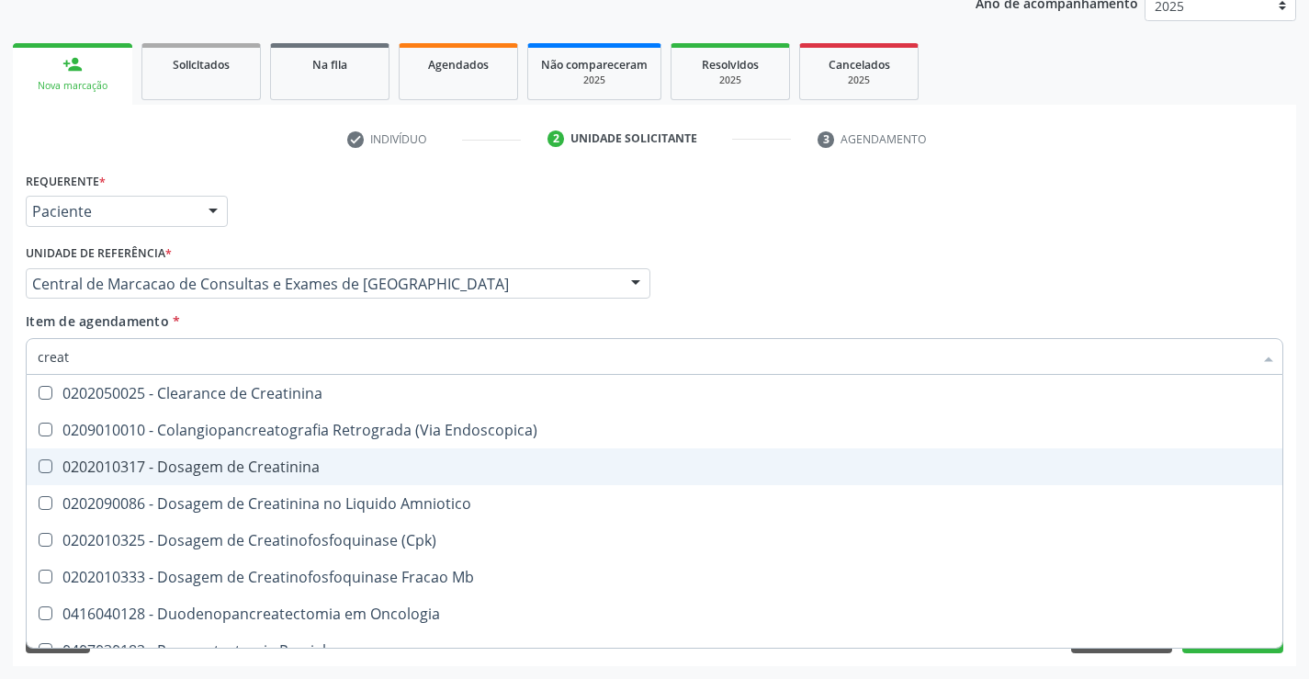
click at [299, 459] on div "0202010317 - Dosagem de Creatinina" at bounding box center [654, 466] width 1233 height 15
checkbox Creatinina "true"
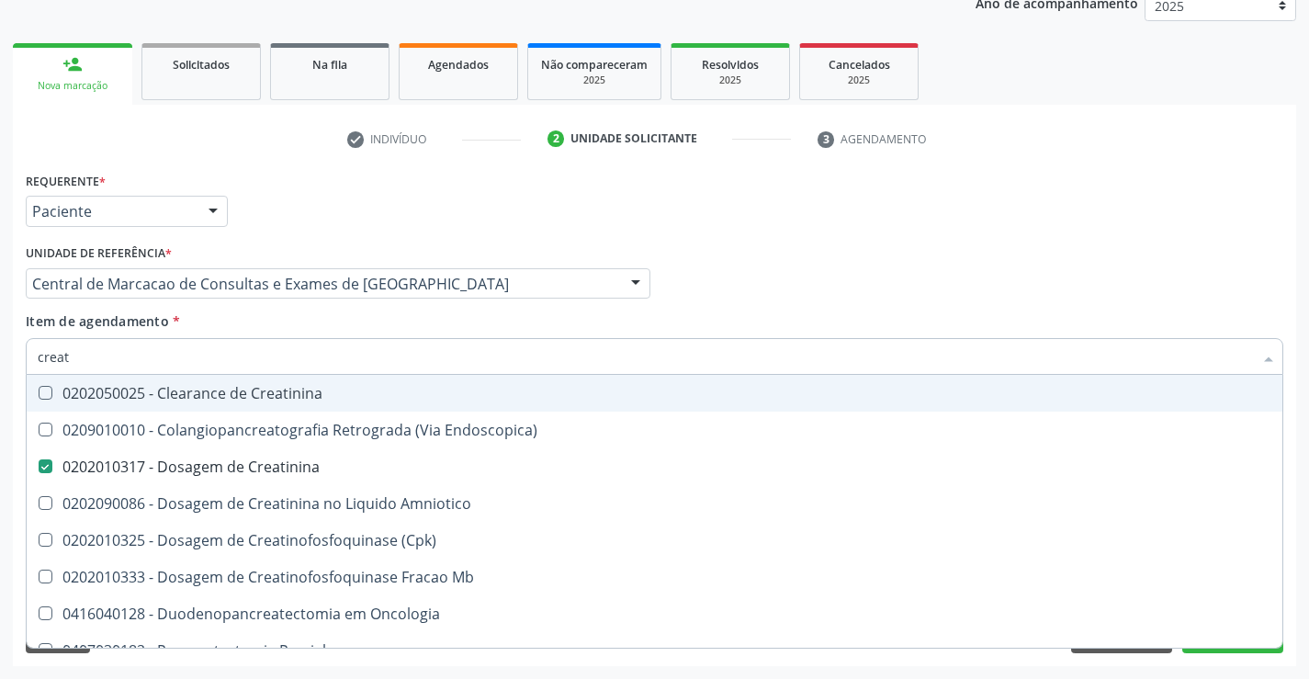
click at [316, 350] on input "creat" at bounding box center [645, 356] width 1215 height 37
type input "uri"
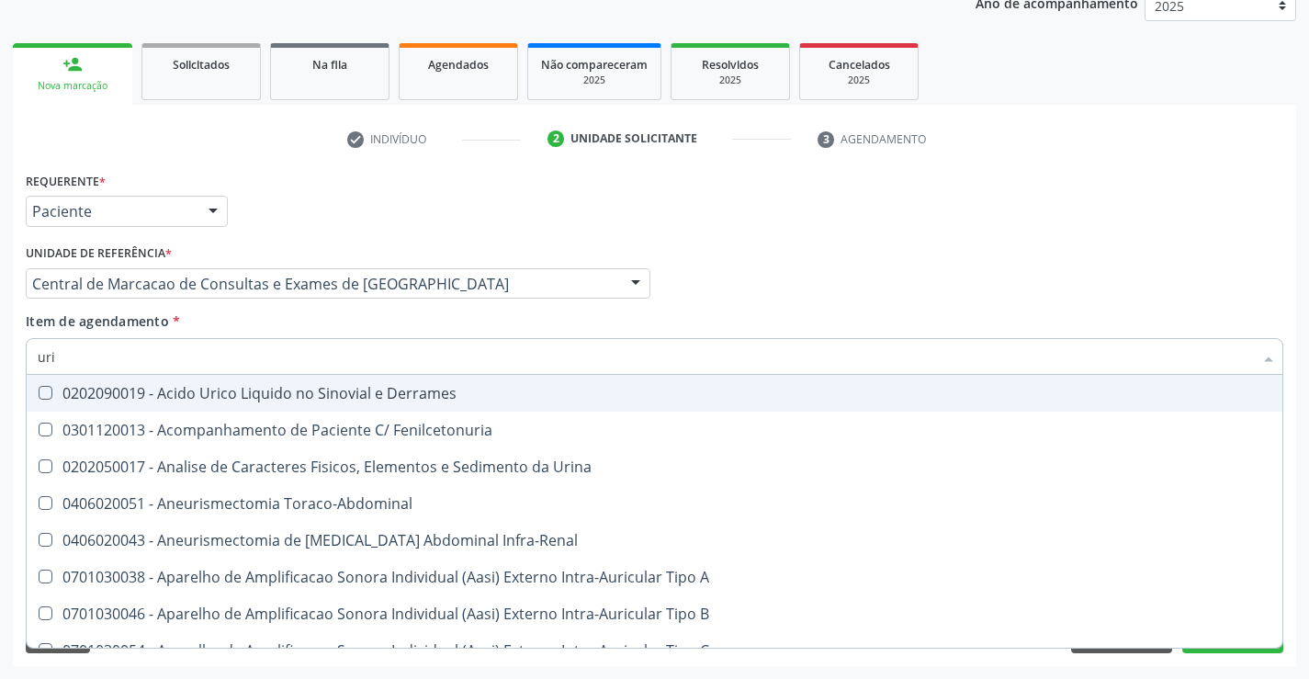
checkbox Urina "false"
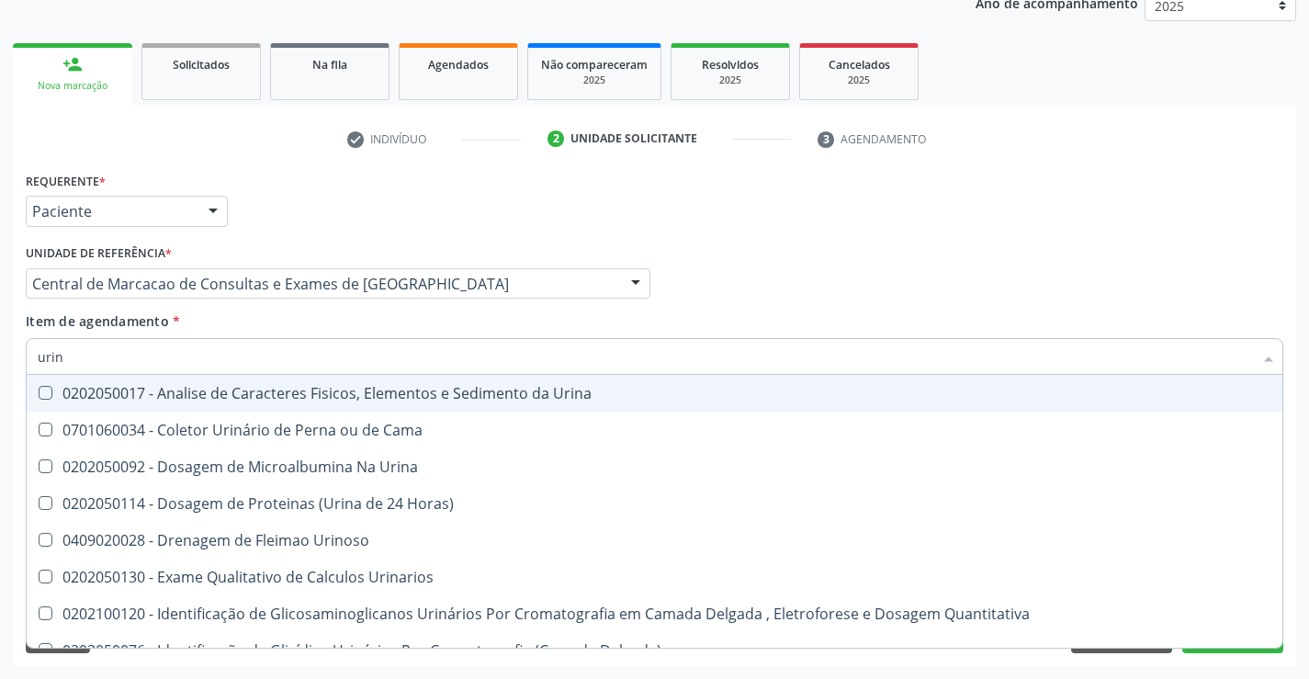
type input "urina"
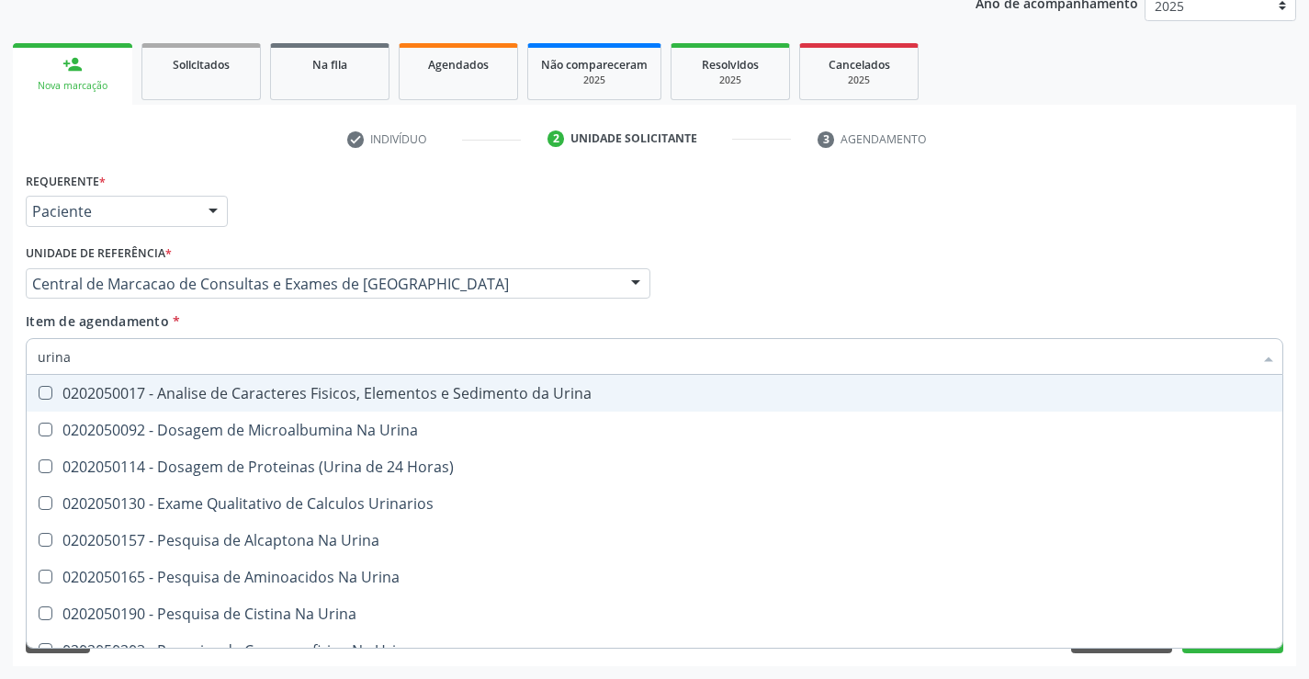
click at [321, 391] on div "0202050017 - Analise de Caracteres Fisicos, Elementos e Sedimento da Urina" at bounding box center [654, 393] width 1233 height 15
checkbox Urina "true"
click at [349, 341] on input "urina" at bounding box center [645, 356] width 1215 height 37
type input "t"
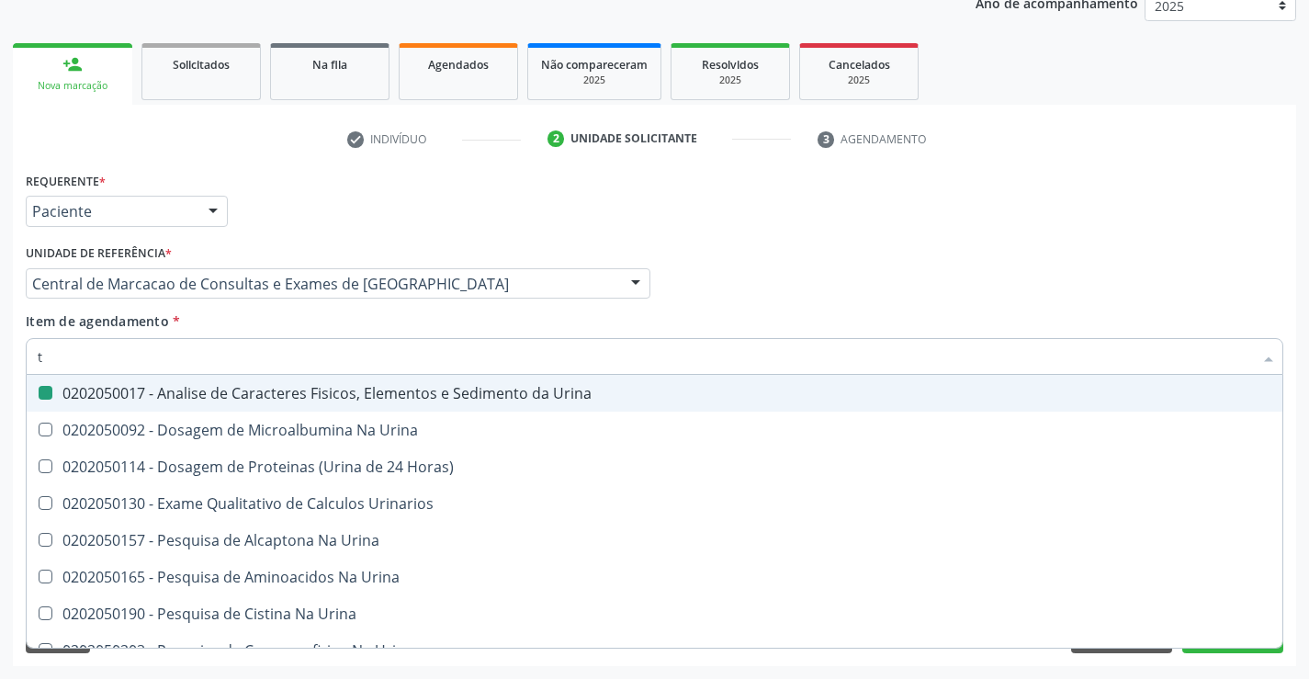
checkbox Urina "false"
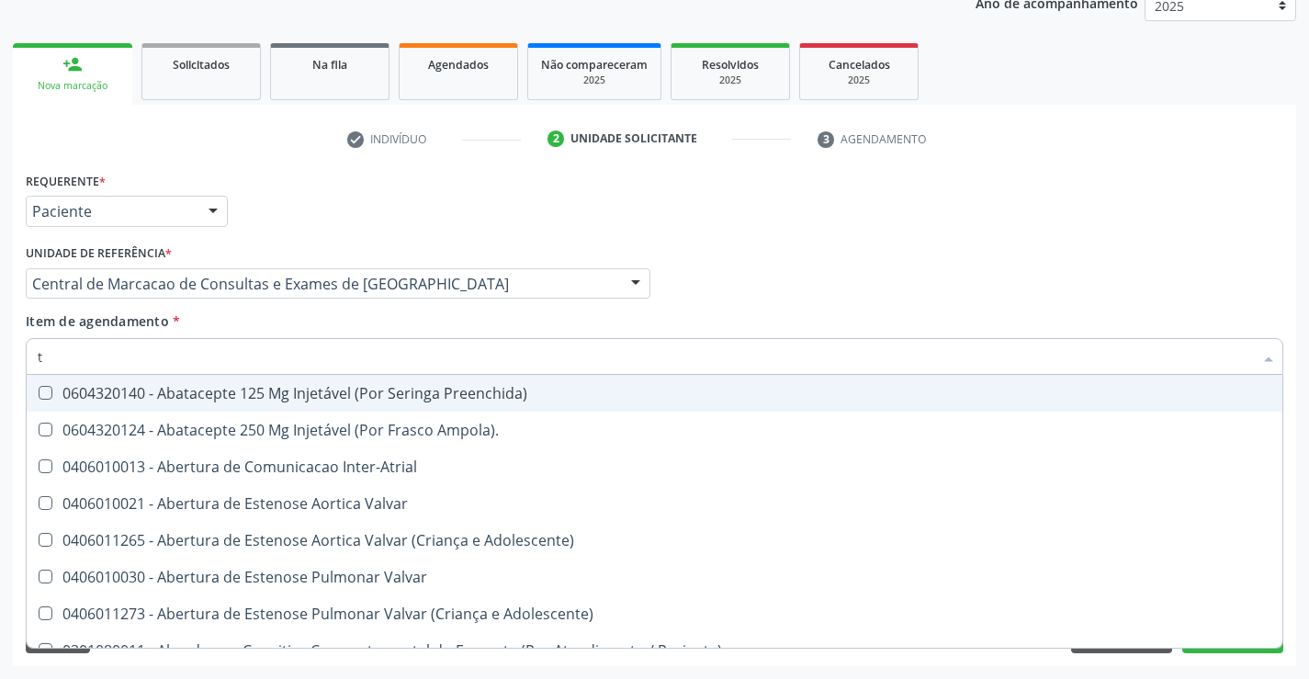
type input "tg"
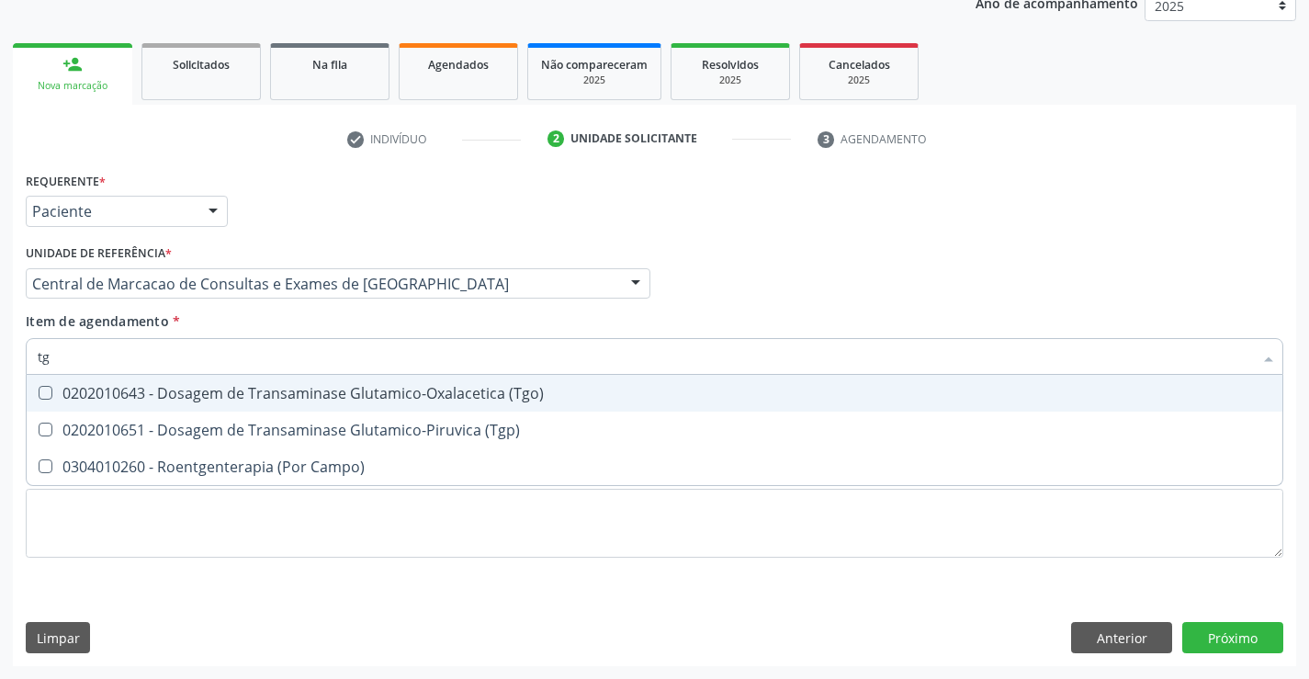
click at [321, 389] on div "0202010643 - Dosagem de Transaminase Glutamico-Oxalacetica (Tgo)" at bounding box center [654, 393] width 1233 height 15
checkbox \(Tgo\) "true"
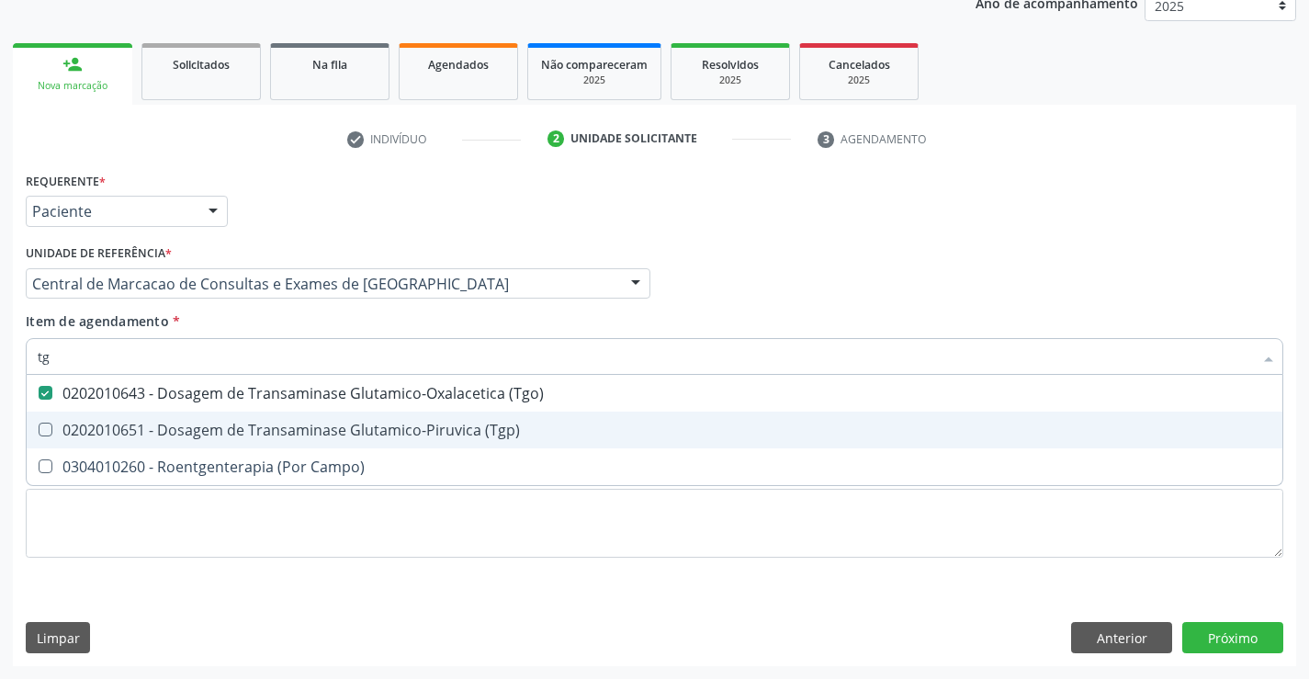
click at [320, 418] on span "0202010651 - Dosagem de Transaminase Glutamico-Piruvica (Tgp)" at bounding box center [655, 429] width 1256 height 37
checkbox \(Tgp\) "true"
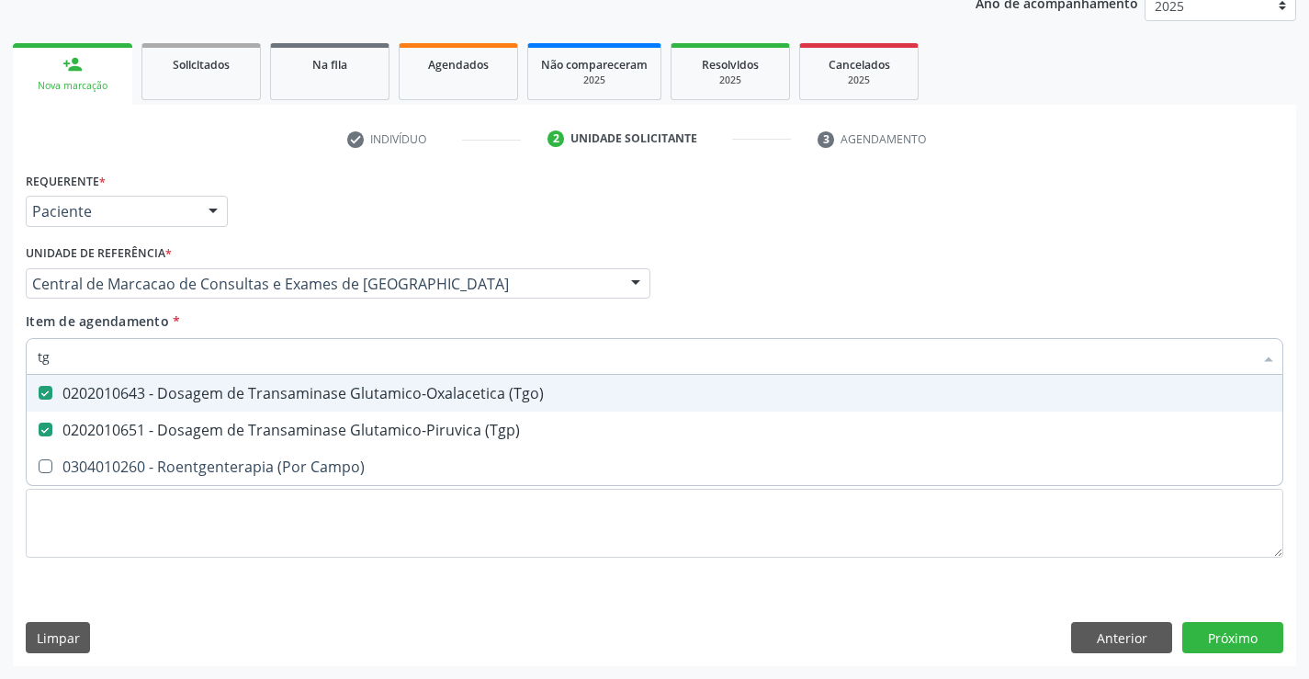
click at [325, 366] on input "tg" at bounding box center [645, 356] width 1215 height 37
type input "p"
checkbox \(Tgo\) "false"
checkbox \(Tgp\) "false"
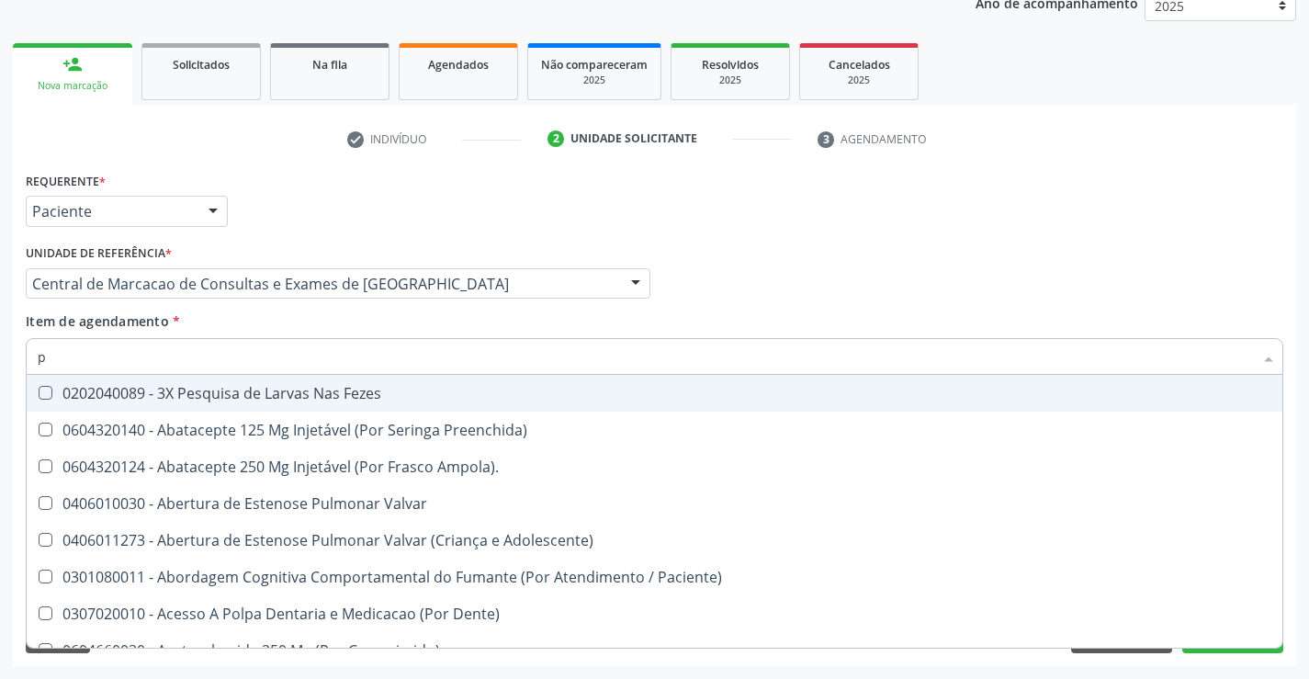
type input "po"
checkbox \(Tgp\) "false"
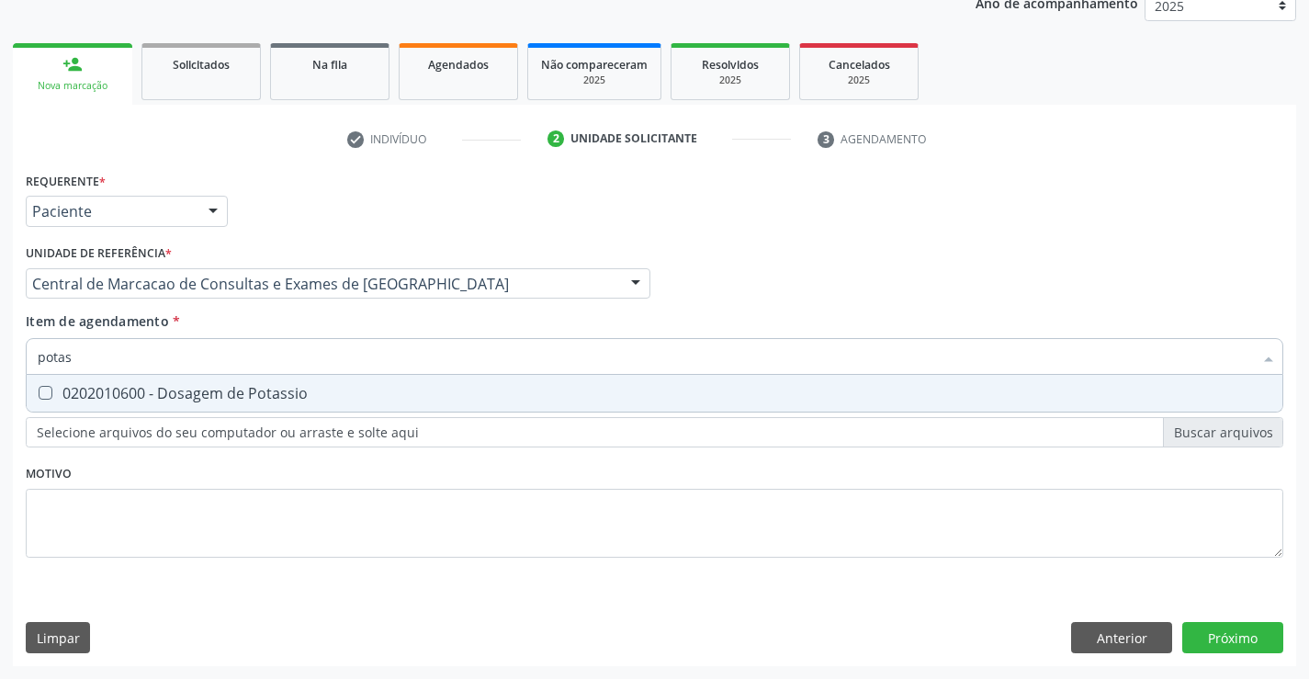
type input "potass"
click at [321, 390] on div "0202010600 - Dosagem de Potassio" at bounding box center [654, 393] width 1233 height 15
checkbox Potassio "true"
click at [326, 362] on input "potass" at bounding box center [645, 356] width 1215 height 37
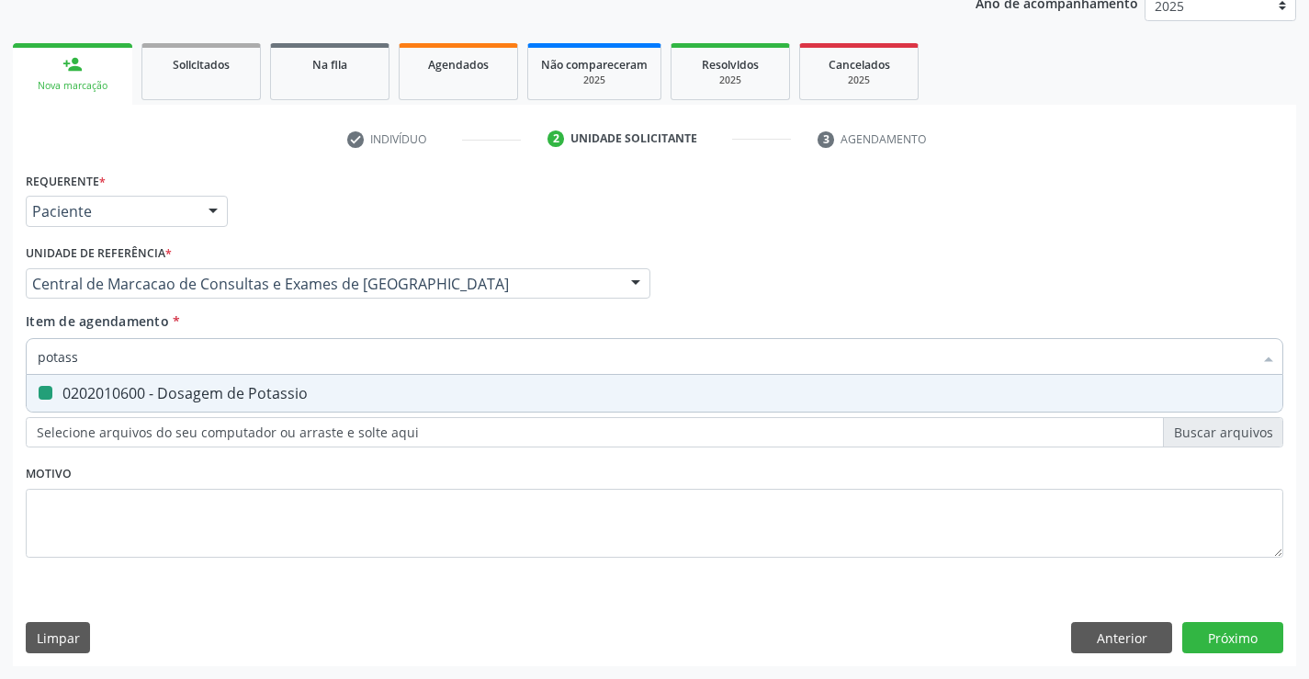
type input "a"
checkbox Potassio "false"
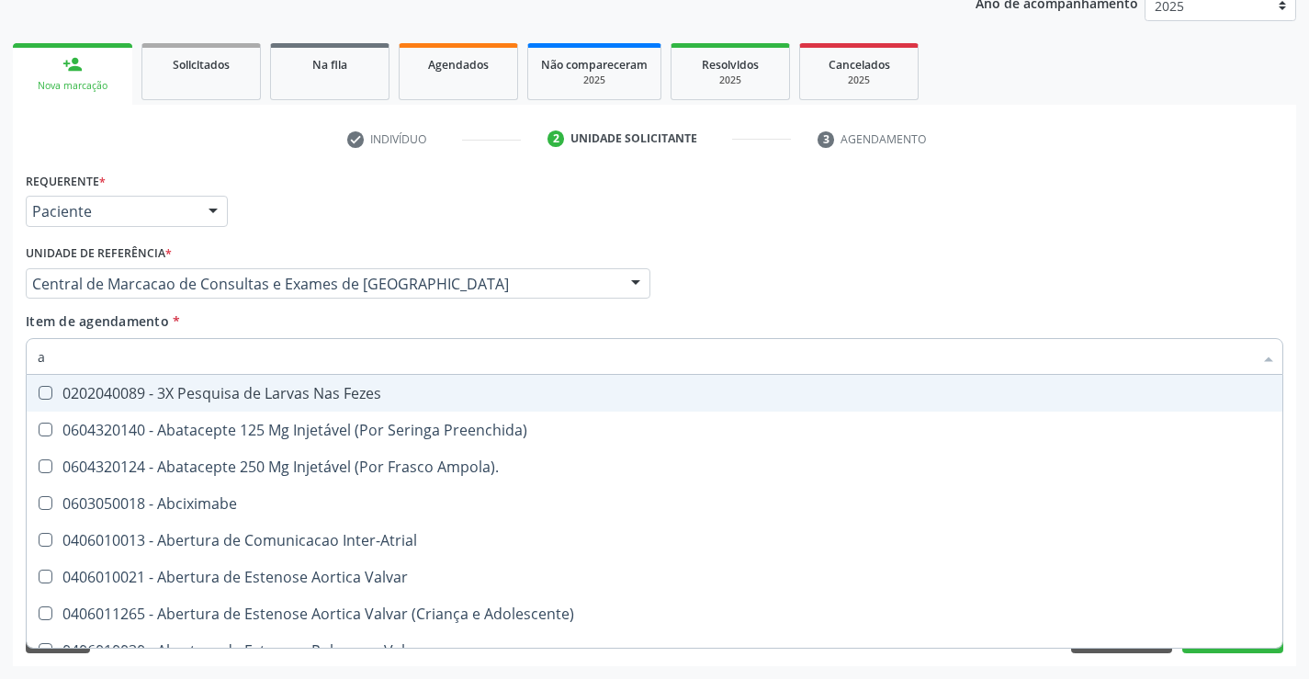
type input "ac"
checkbox Paciente "true"
checkbox Urina "false"
checkbox População "true"
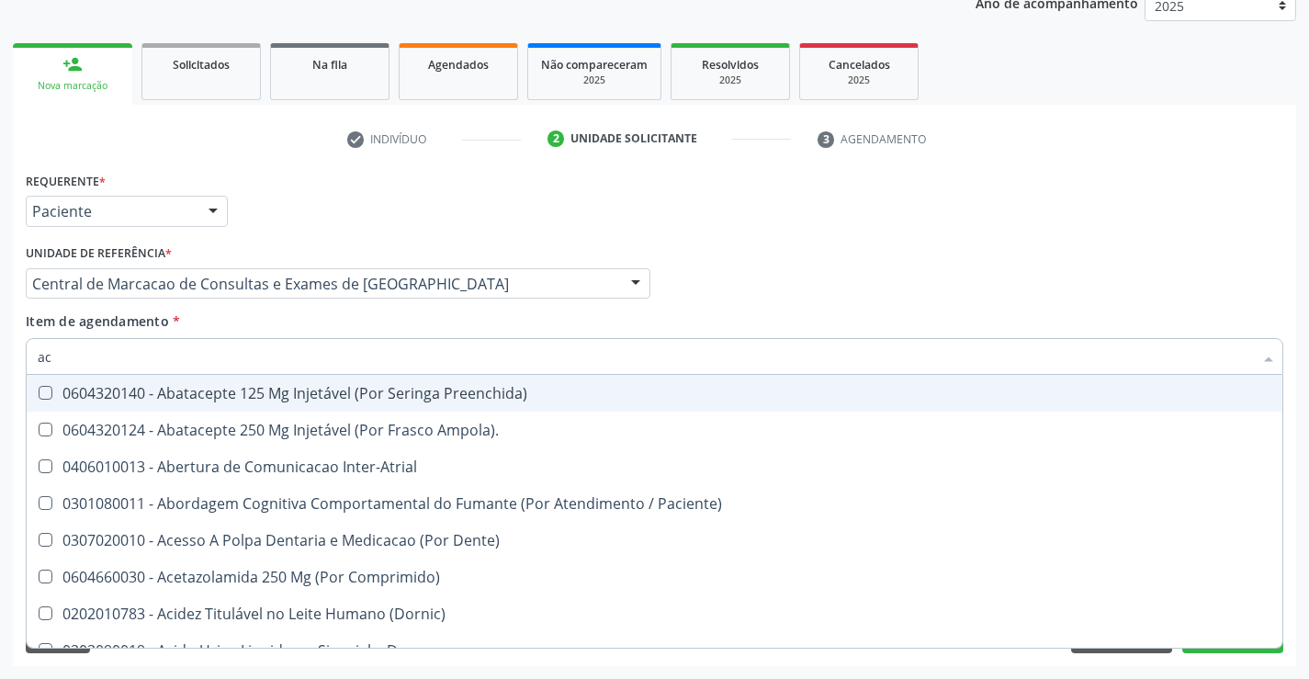
type input "aci"
checkbox Urina "false"
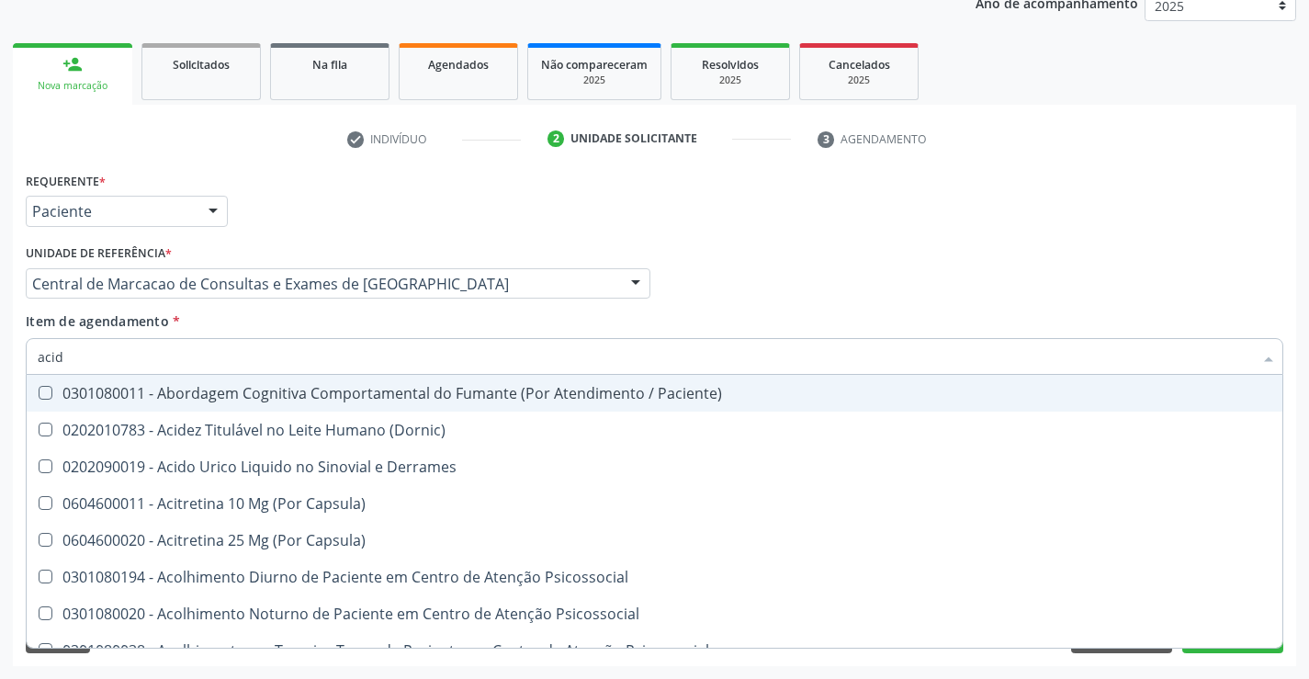
type input "acido"
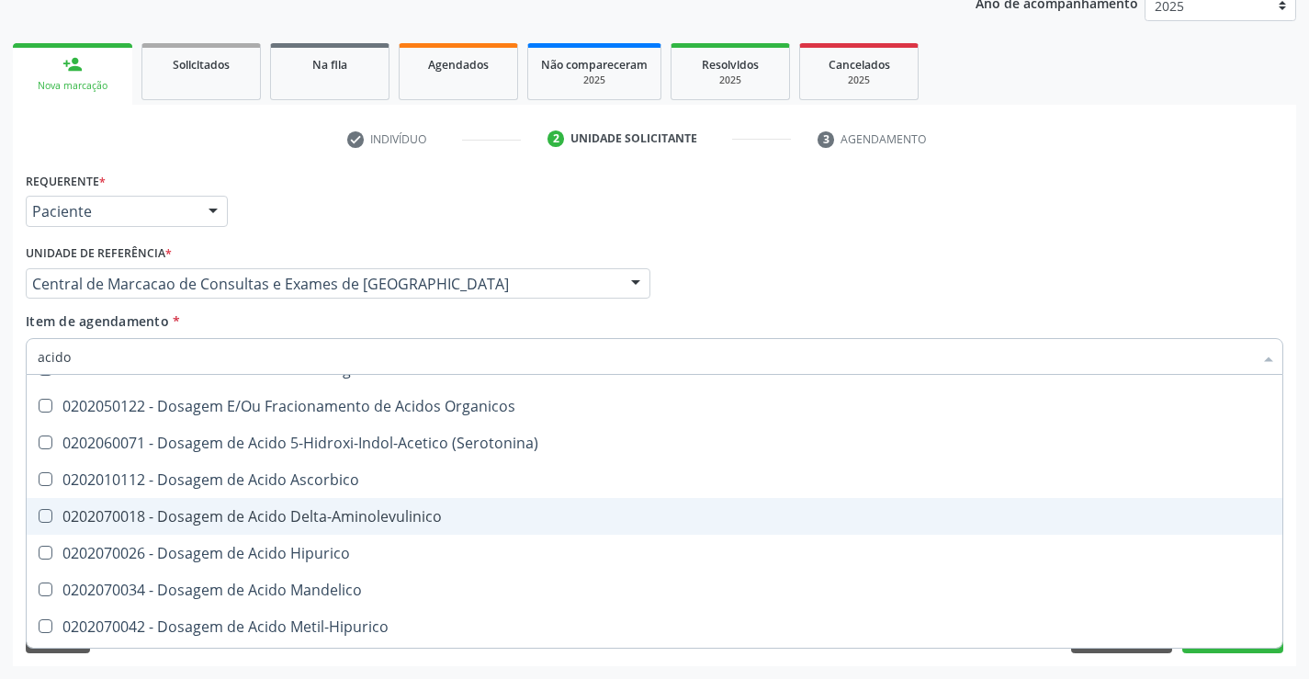
scroll to position [184, 0]
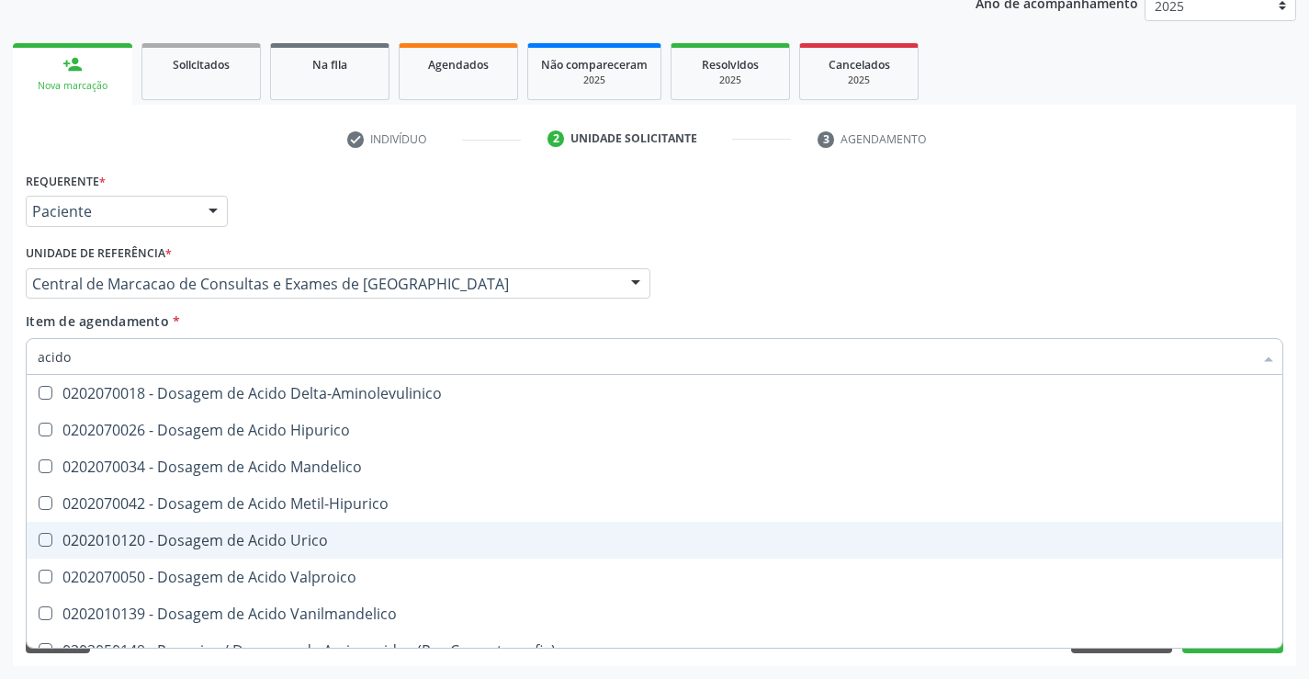
click at [290, 546] on div "0202010120 - Dosagem de Acido Urico" at bounding box center [654, 540] width 1233 height 15
checkbox Urico "true"
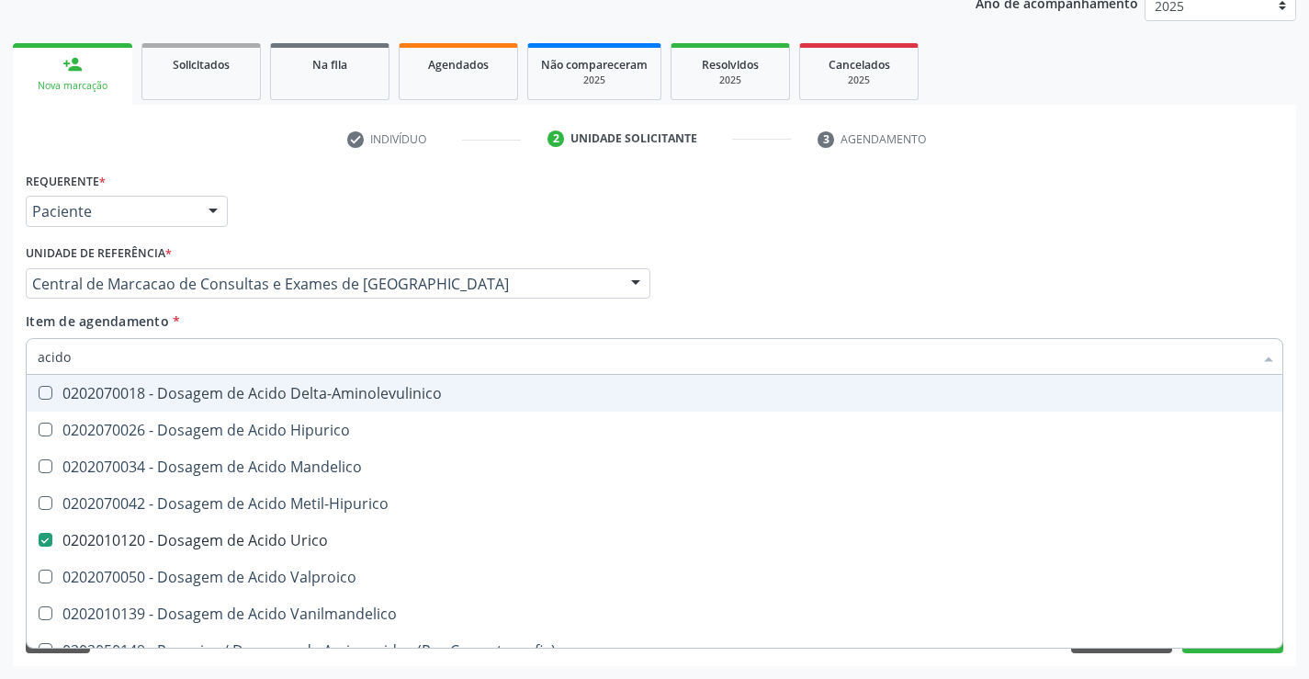
click at [290, 353] on input "acido" at bounding box center [645, 356] width 1215 height 37
type input "gl"
checkbox Urico "false"
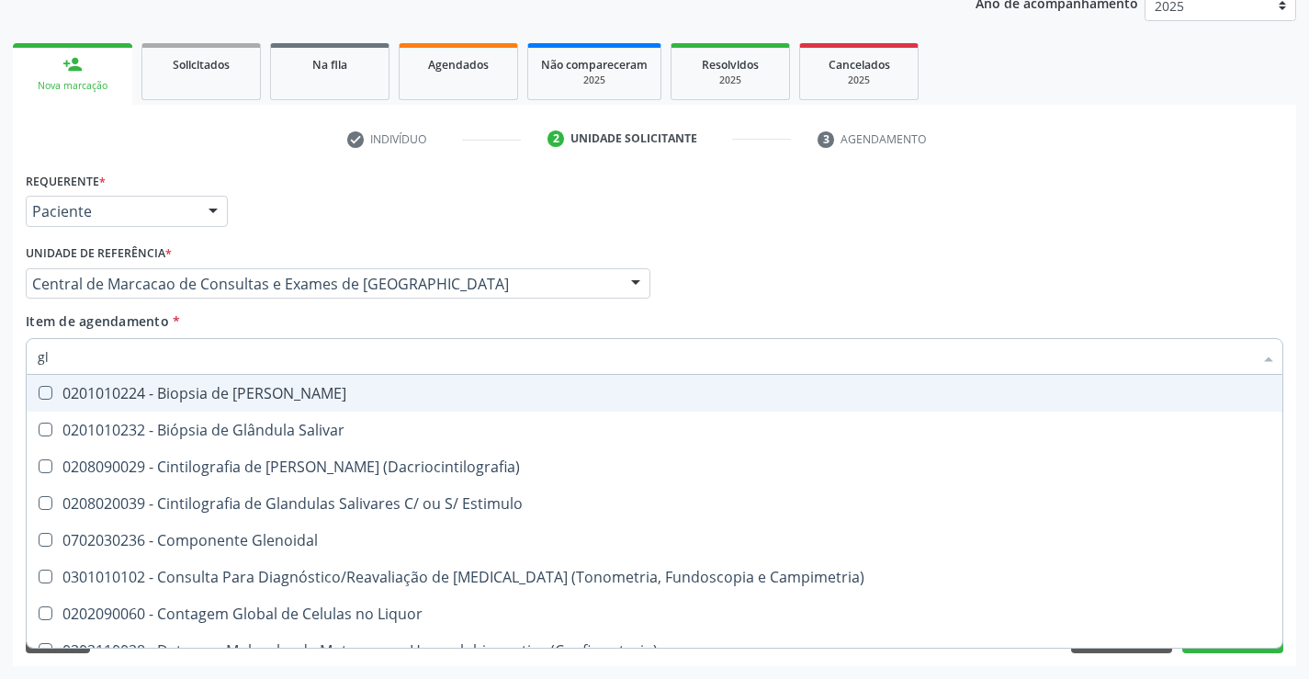
type input "gli"
checkbox Dosagens\) "true"
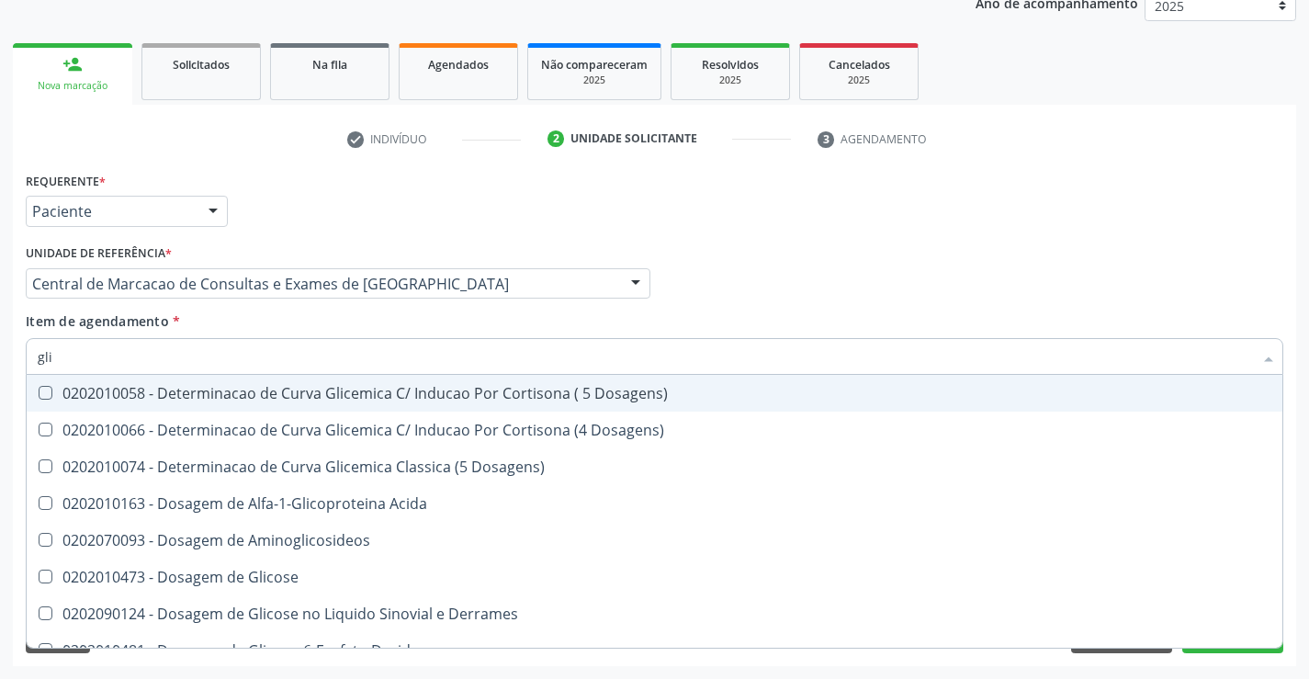
type input "glic"
checkbox Glicosilada "true"
checkbox Triglicerideos "false"
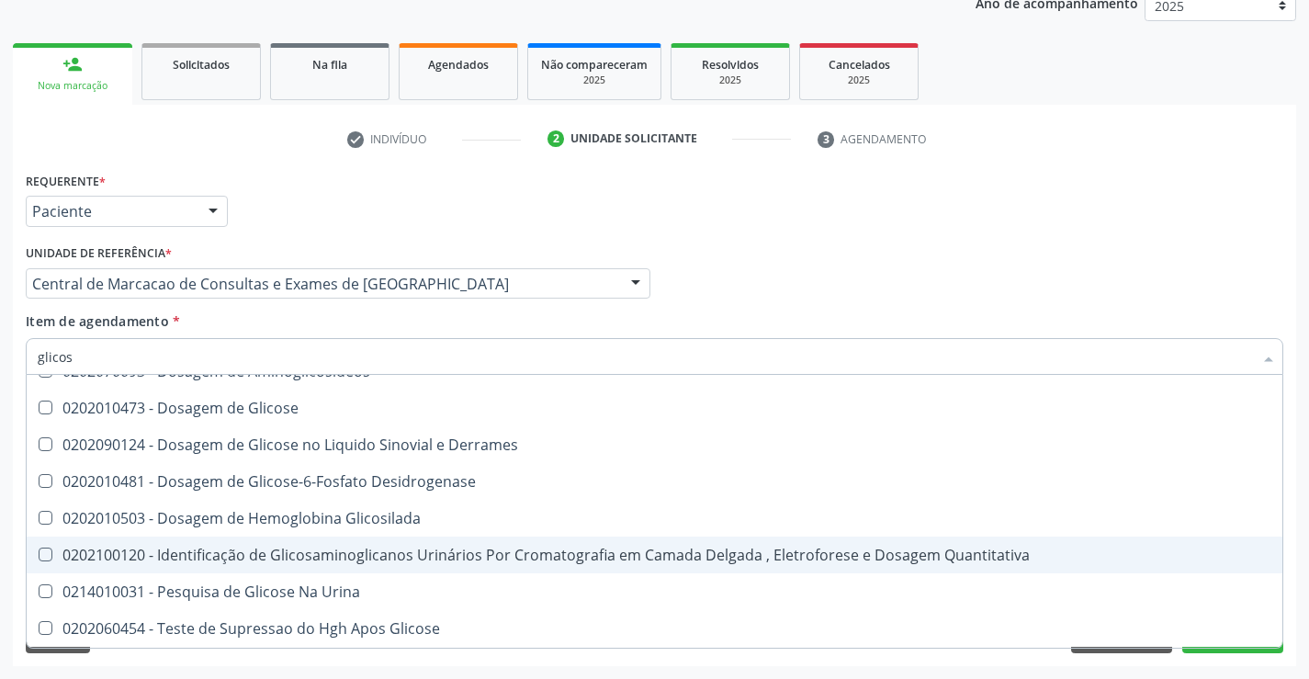
scroll to position [22, 0]
type input "glicose"
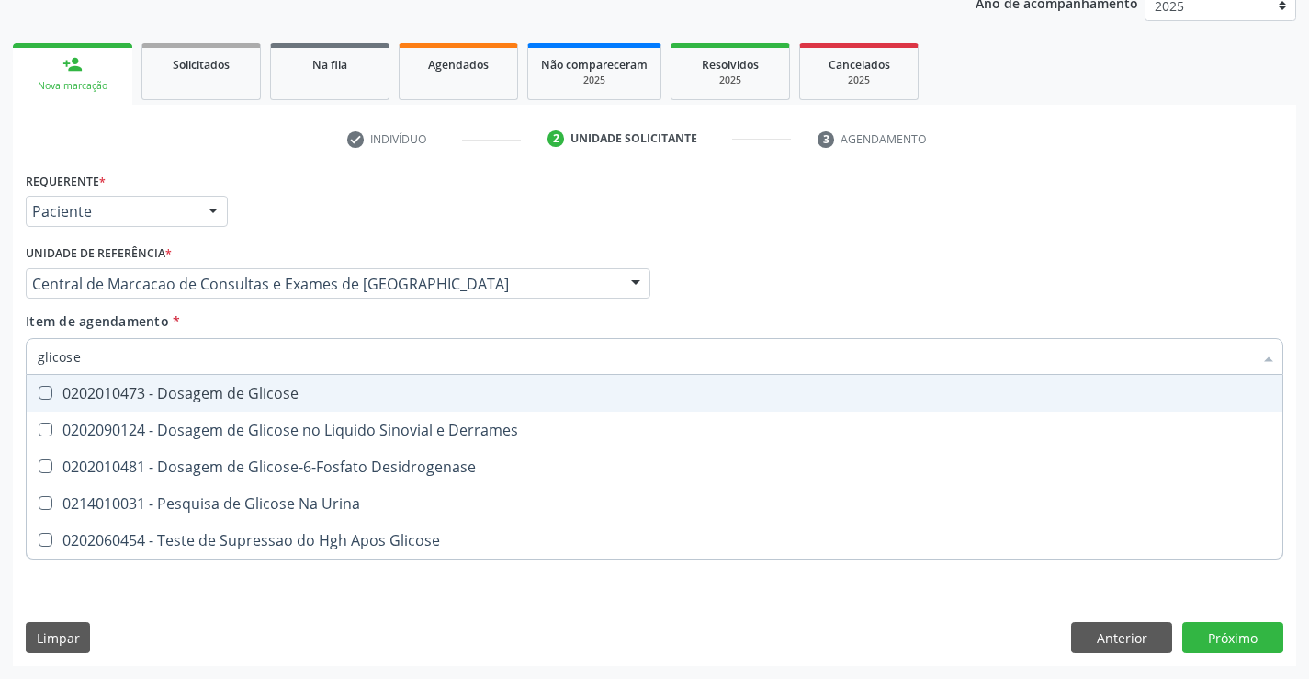
click at [276, 400] on div "0202010473 - Dosagem de Glicose" at bounding box center [654, 393] width 1233 height 15
checkbox Glicose "true"
click at [294, 352] on input "glicose" at bounding box center [645, 356] width 1215 height 37
type input "f"
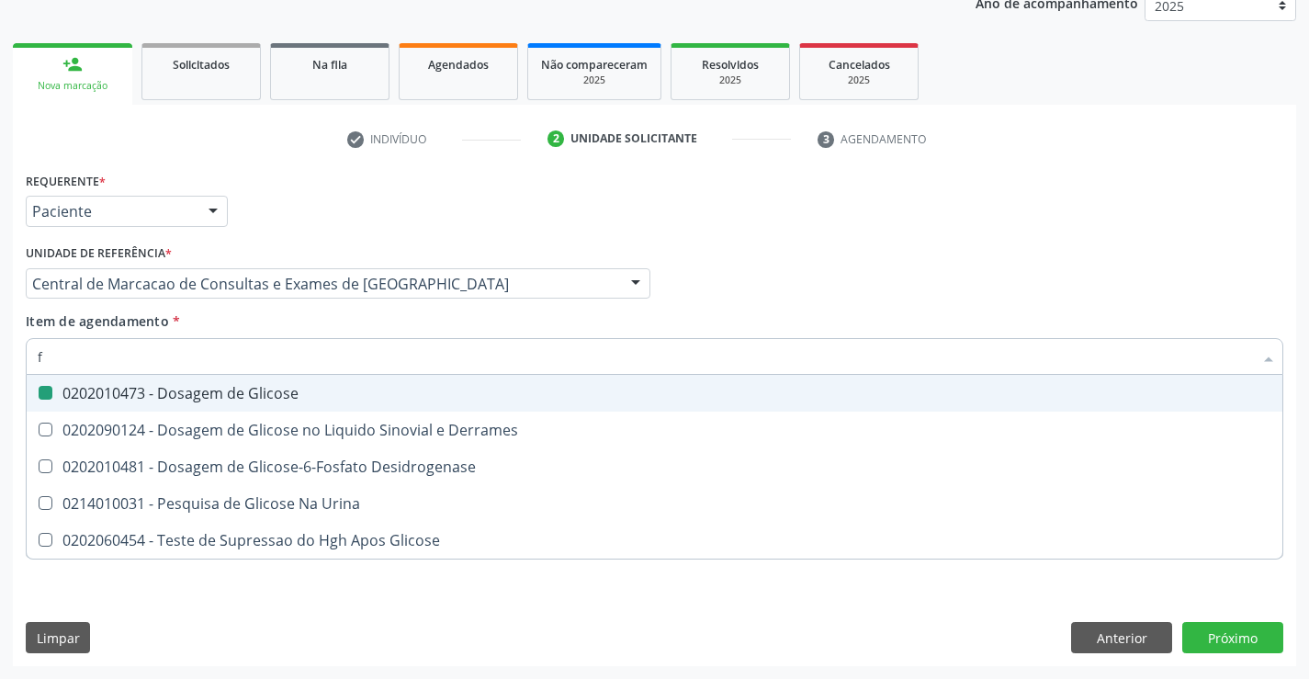
checkbox Glicose "false"
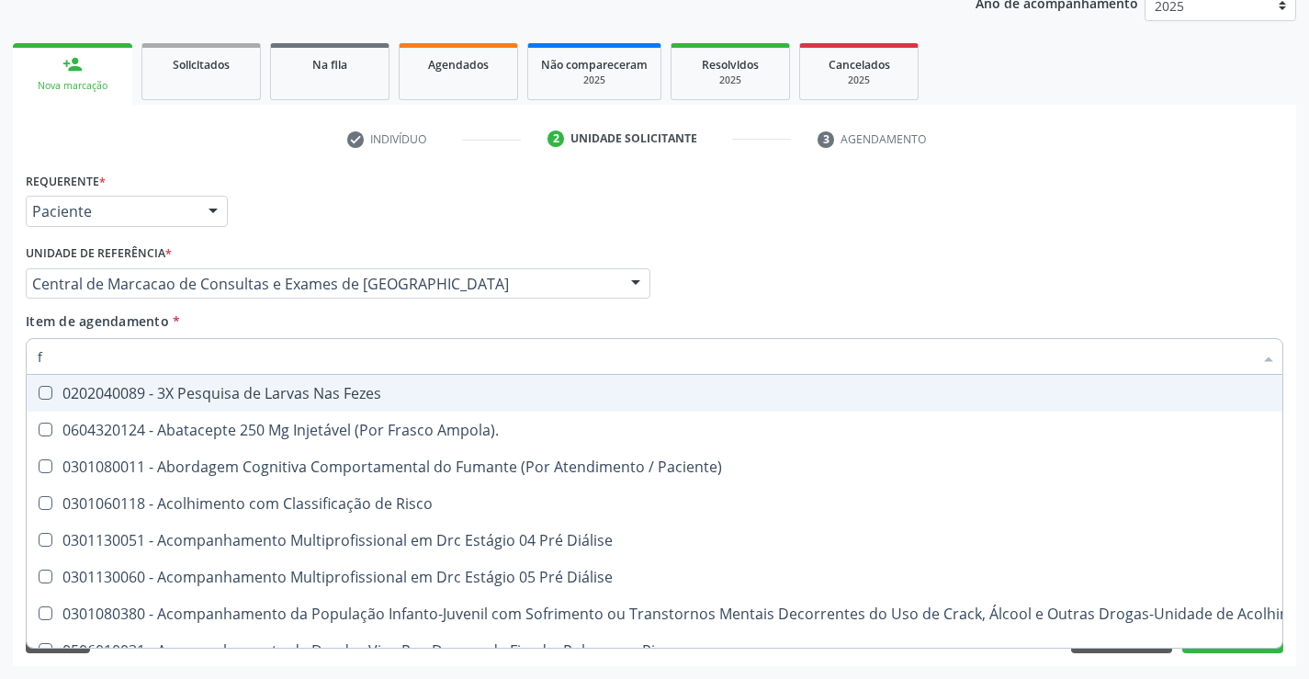
type input "fe"
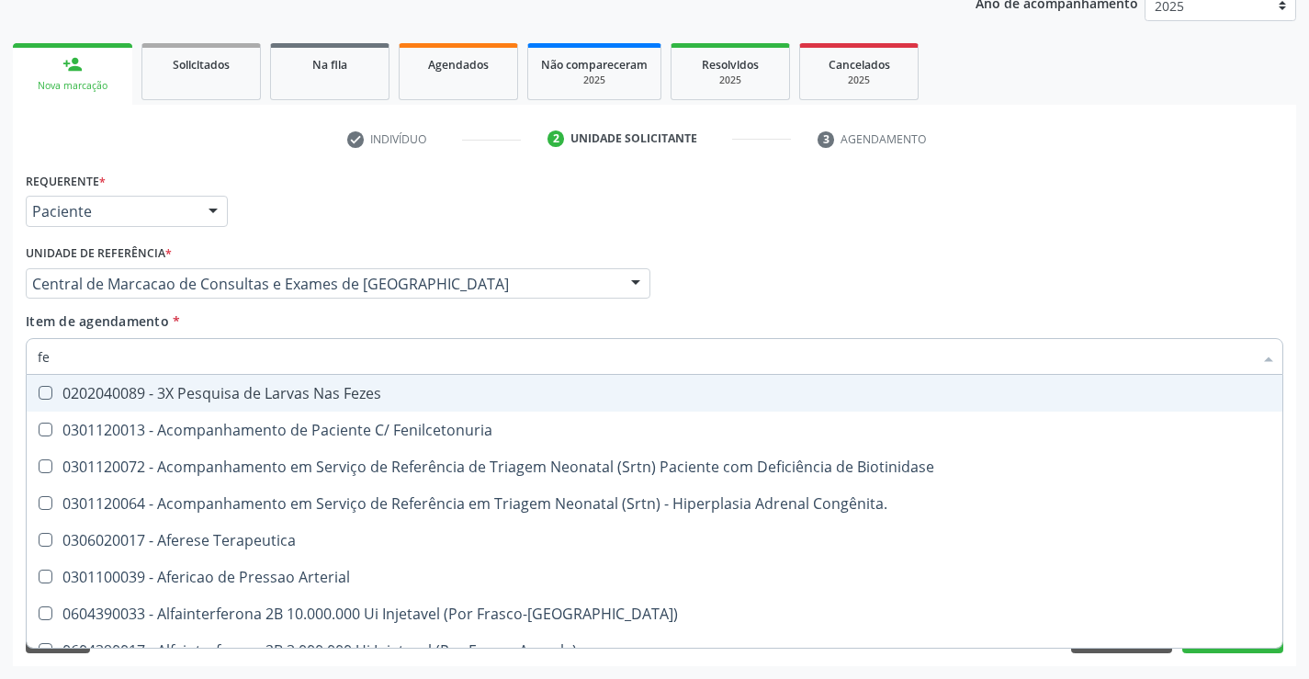
checkbox Comprimido\) "false"
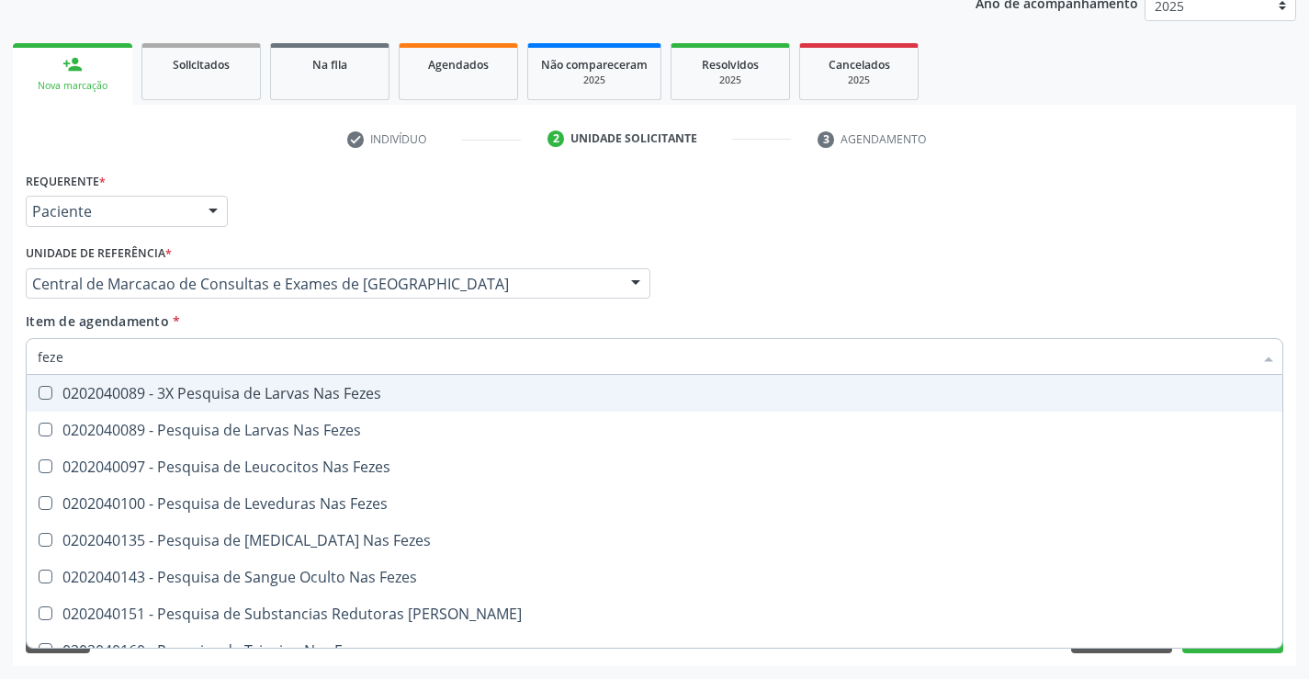
type input "fezes"
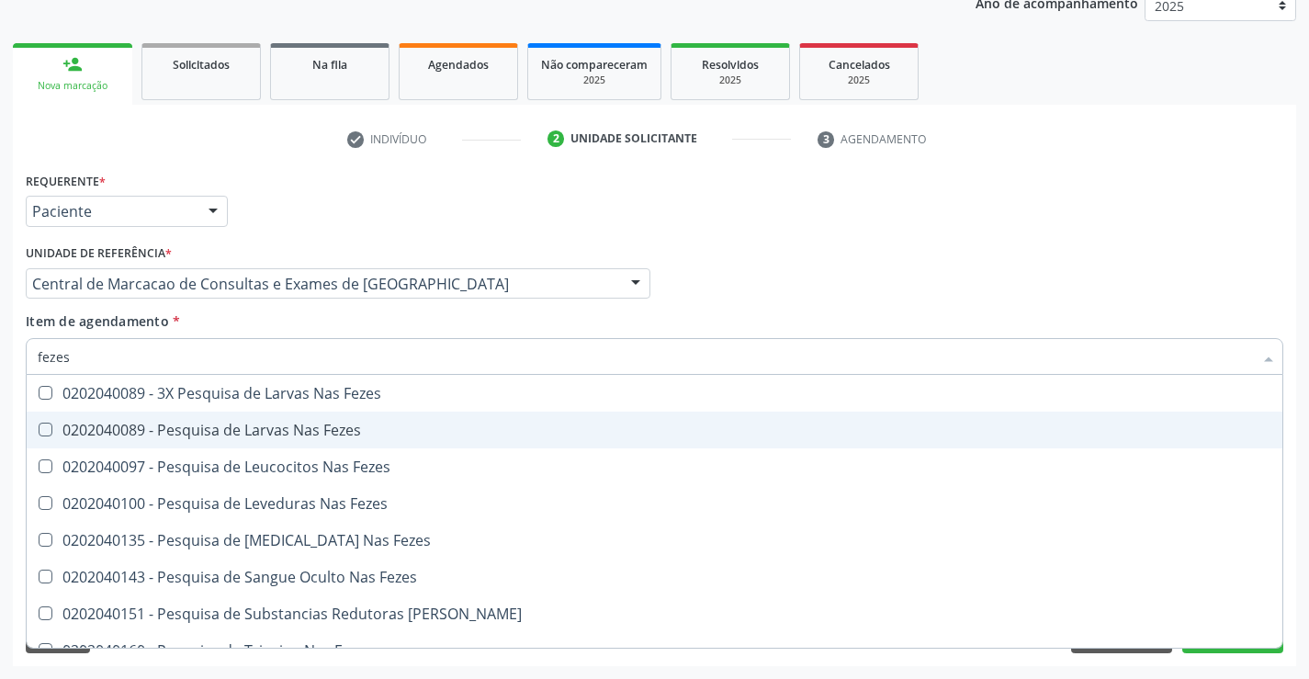
click at [265, 422] on div "0202040089 - Pesquisa de Larvas Nas Fezes" at bounding box center [654, 429] width 1233 height 15
checkbox Fezes "true"
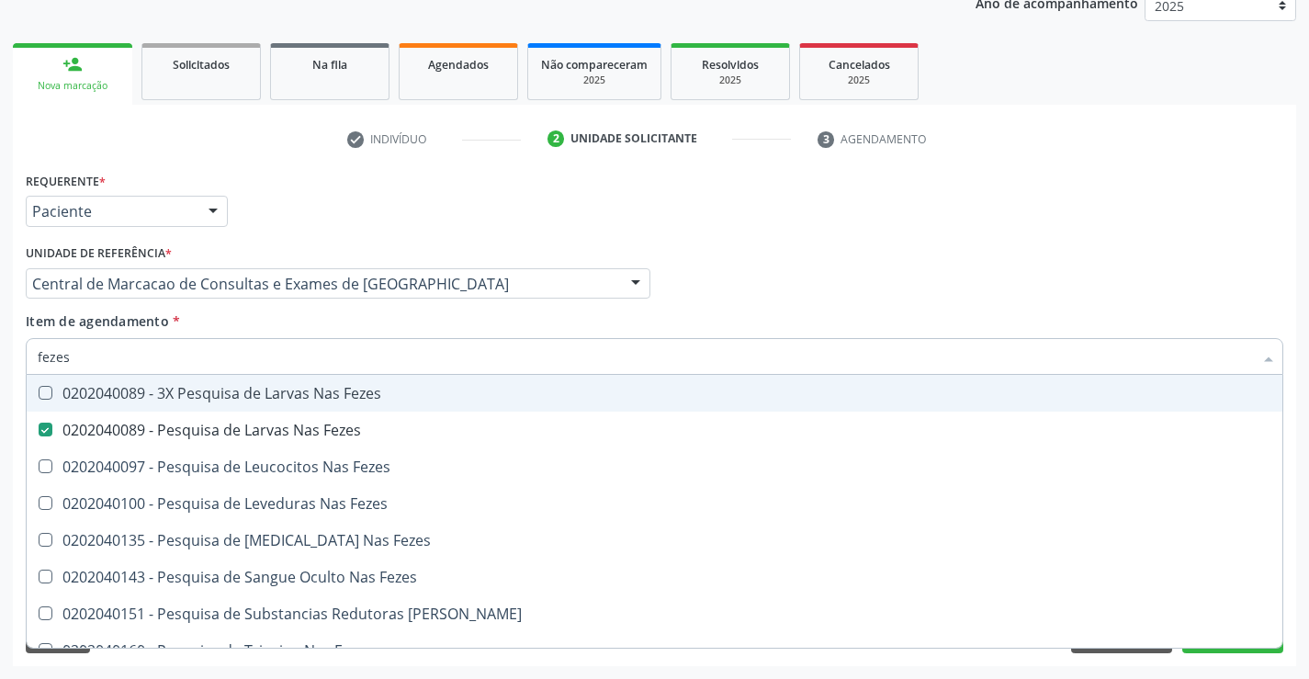
click at [284, 355] on input "fezes" at bounding box center [645, 356] width 1215 height 37
type input "fe"
checkbox Fezes "false"
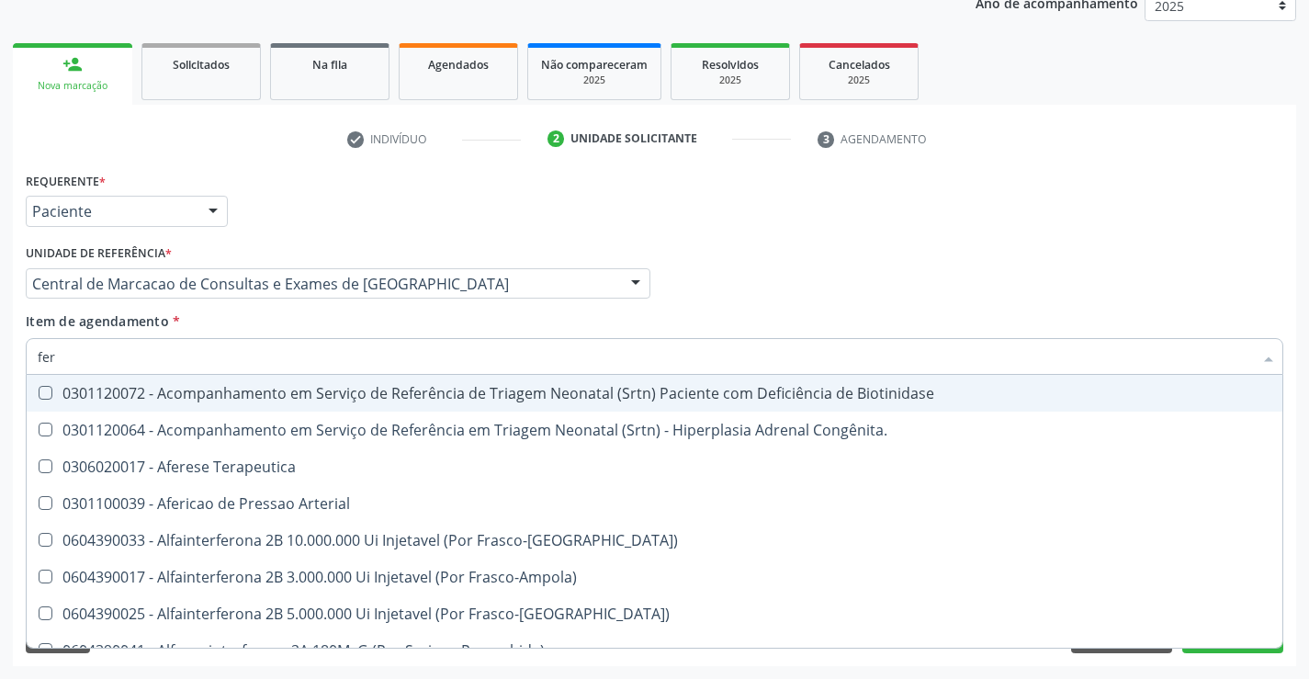
type input "ferr"
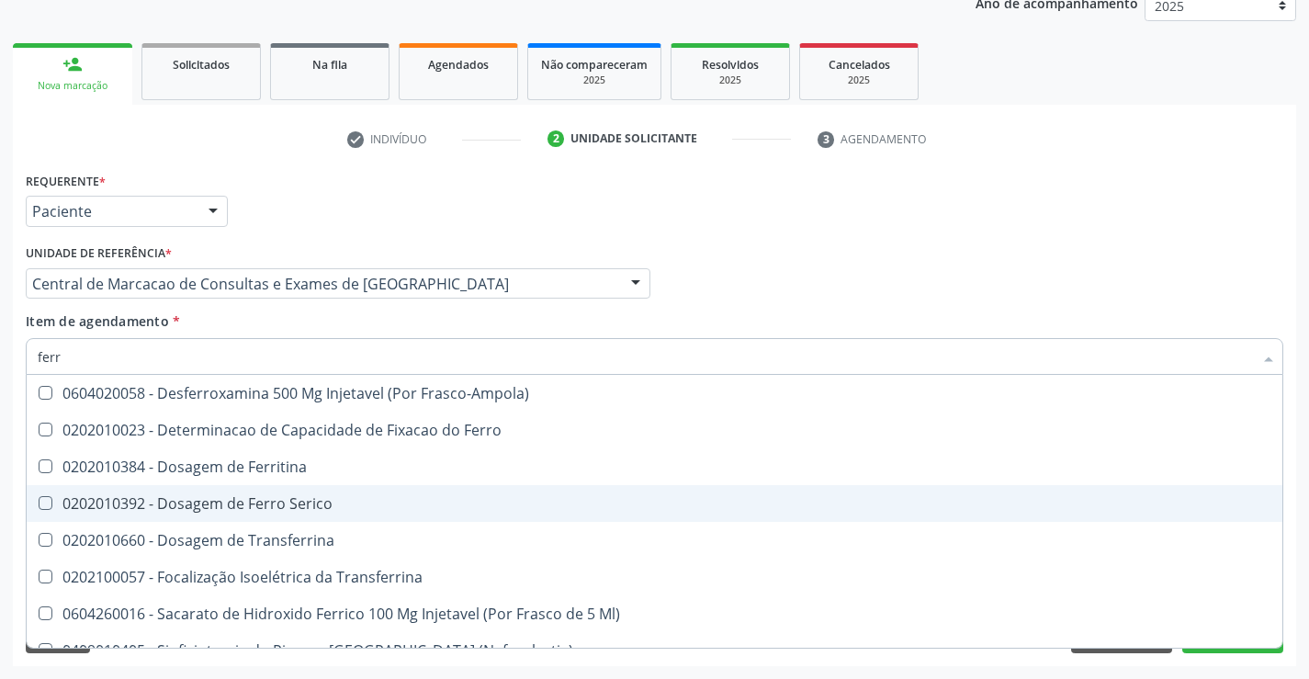
click at [276, 496] on div "0202010392 - Dosagem de Ferro Serico" at bounding box center [654, 503] width 1233 height 15
checkbox Serico "true"
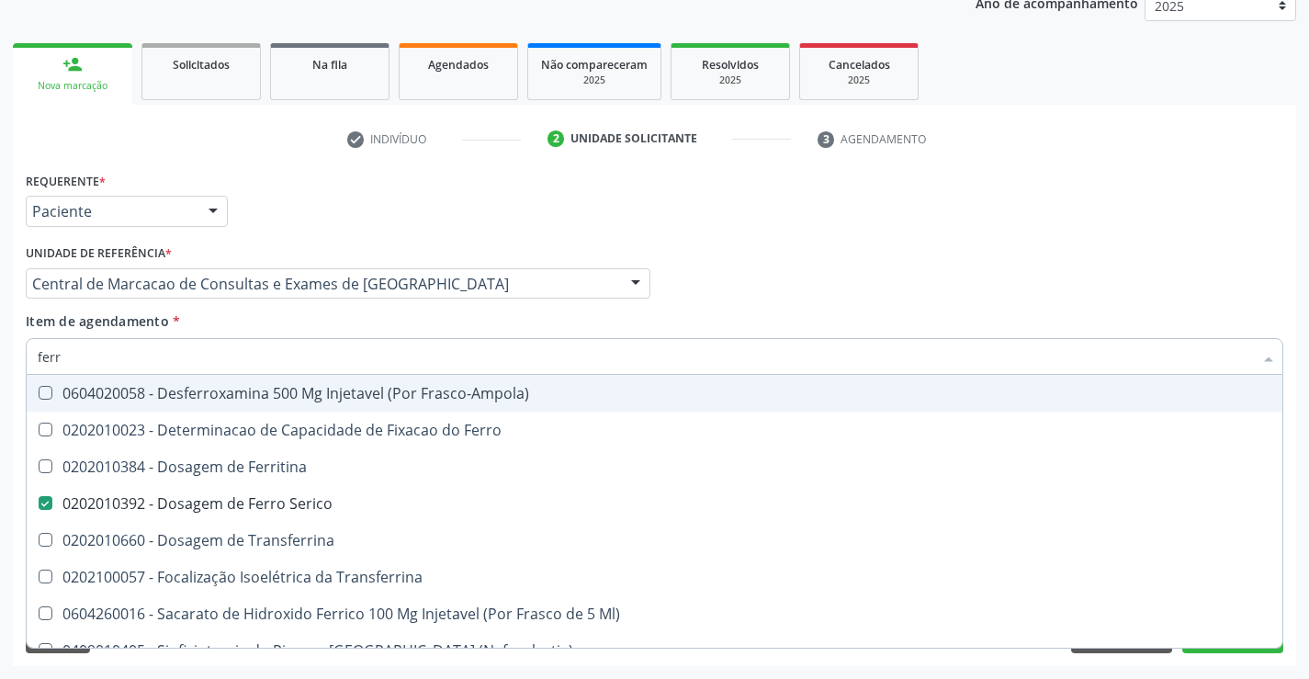
click at [901, 262] on div "Médico Solicitante Por favor, selecione a Unidade de Atendimento primeiro Nenhu…" at bounding box center [654, 276] width 1267 height 72
checkbox Ferro "true"
checkbox Ferritina "true"
checkbox Transferrina "true"
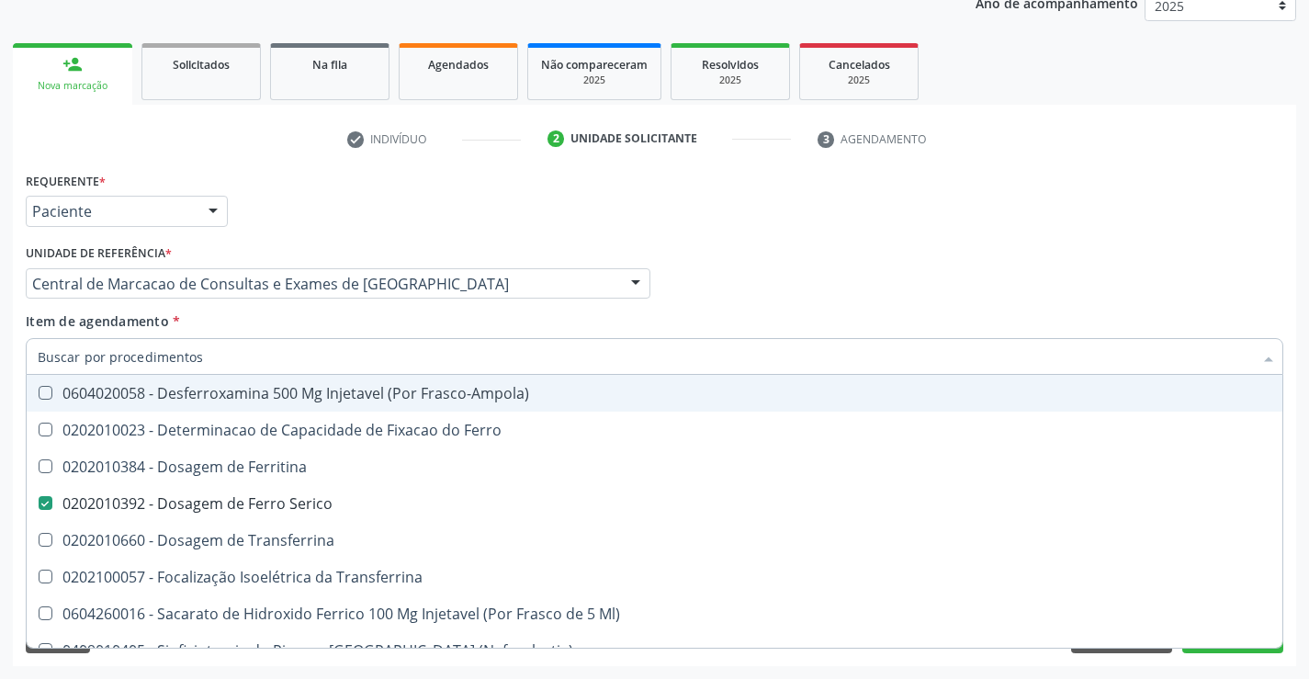
checkbox Ml\) "true"
checkbox \(Nefroplastia\) "true"
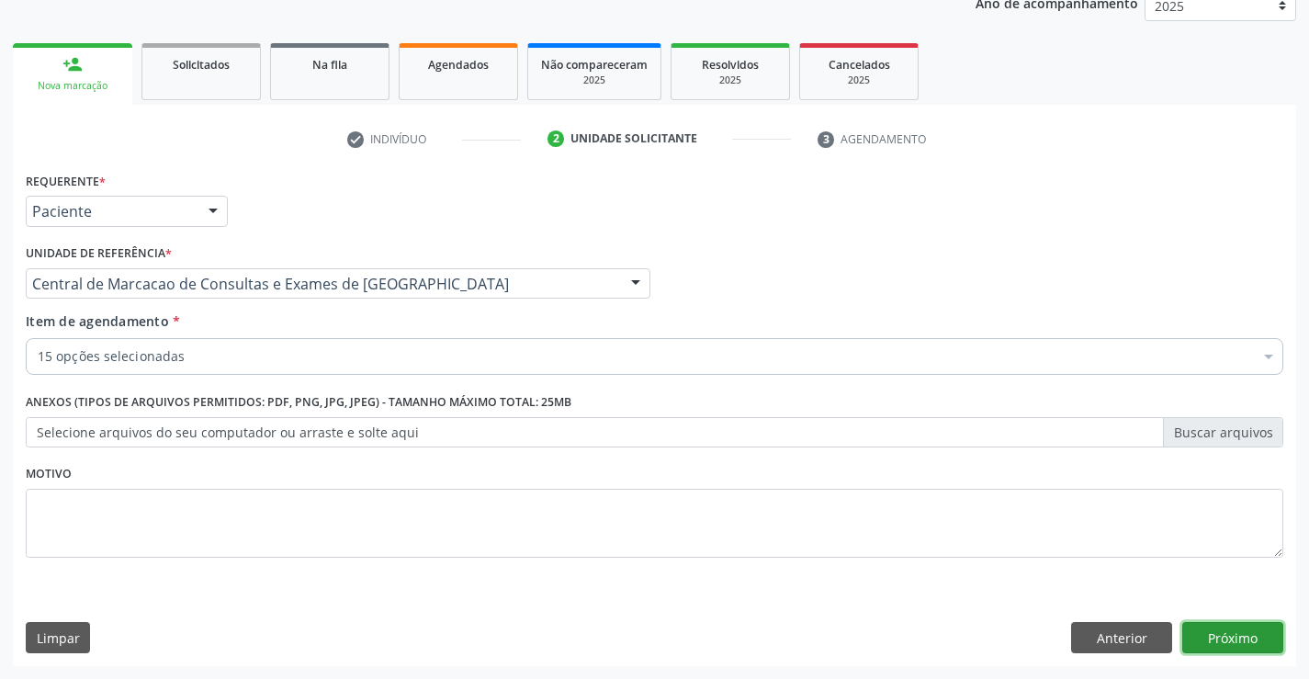
click at [1199, 628] on button "Próximo" at bounding box center [1232, 637] width 101 height 31
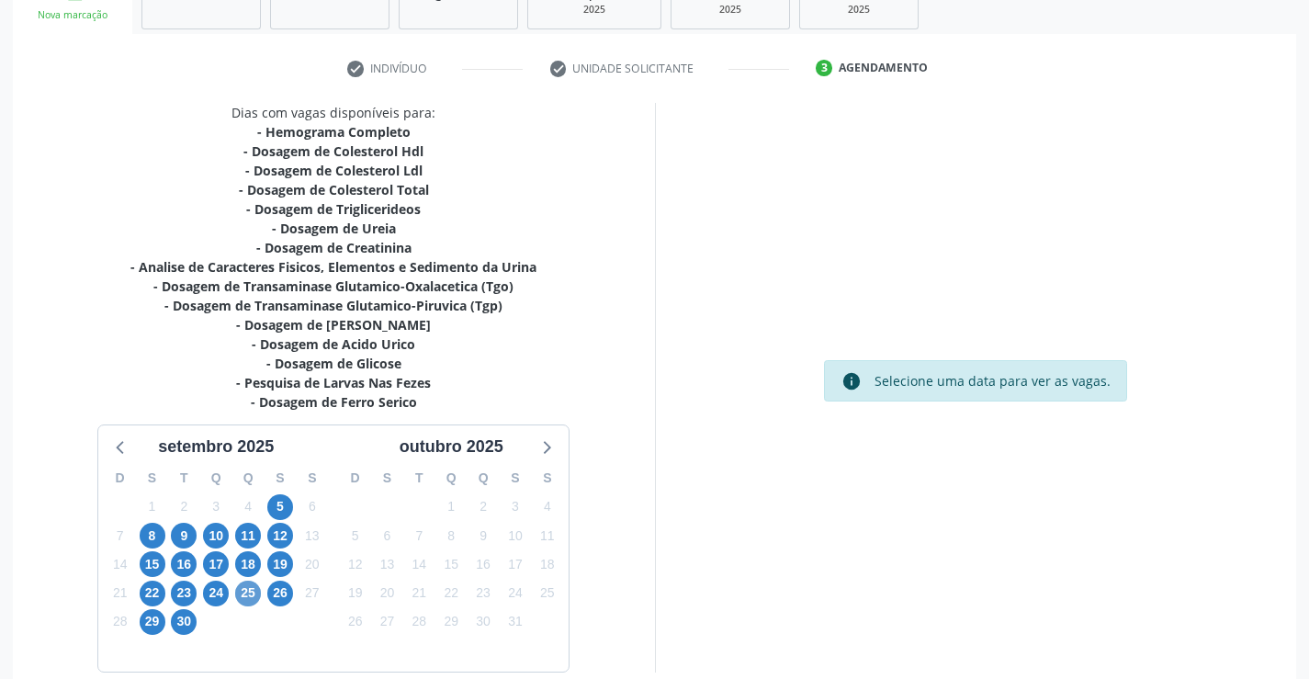
scroll to position [390, 0]
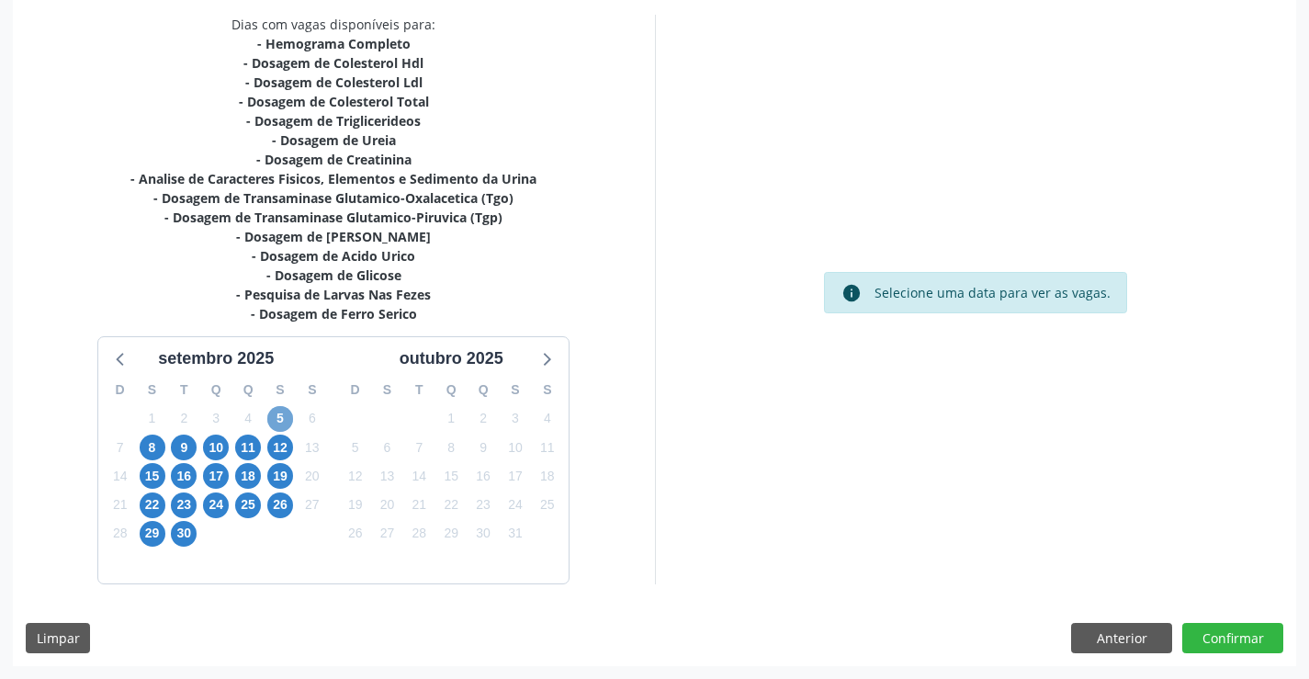
click at [286, 413] on span "5" at bounding box center [280, 419] width 26 height 26
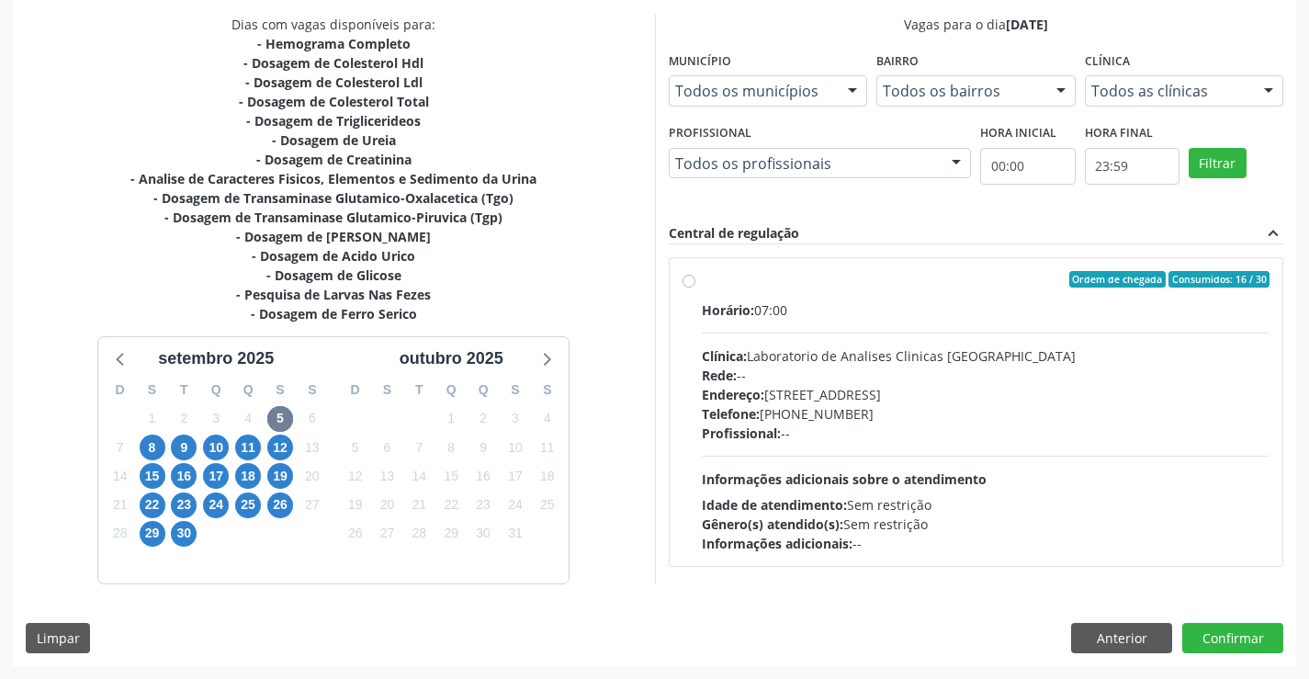
click at [769, 372] on div "Rede: --" at bounding box center [986, 375] width 569 height 19
click at [695, 287] on input "Ordem de chegada Consumidos: 16 / 30 Horário: 07:00 Clínica: Laboratorio de Ana…" at bounding box center [688, 279] width 13 height 17
radio input "true"
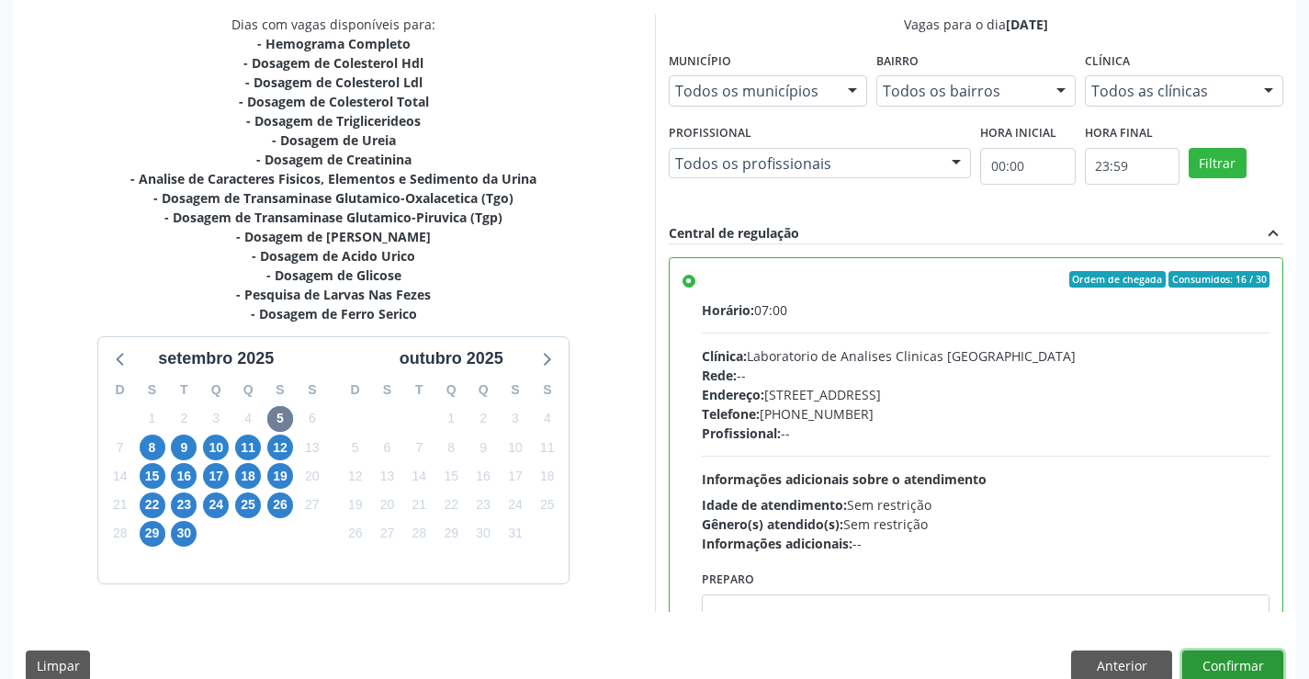
click at [1229, 659] on button "Confirmar" at bounding box center [1232, 665] width 101 height 31
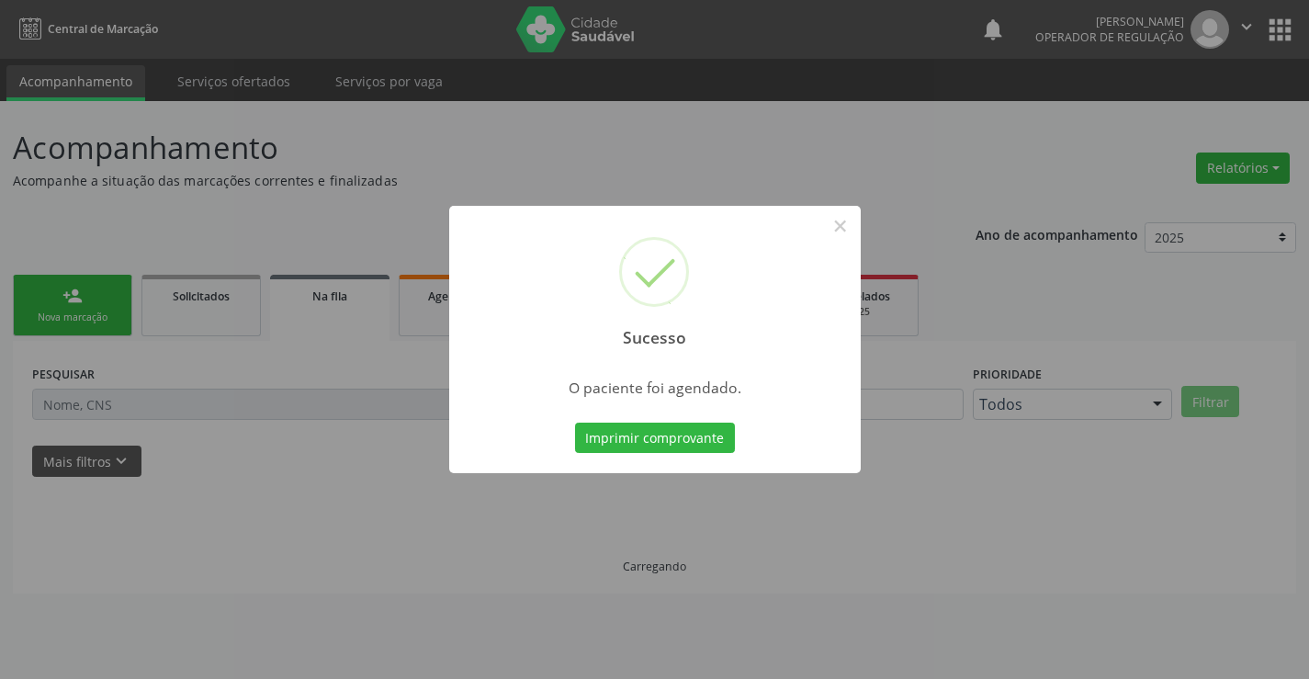
scroll to position [0, 0]
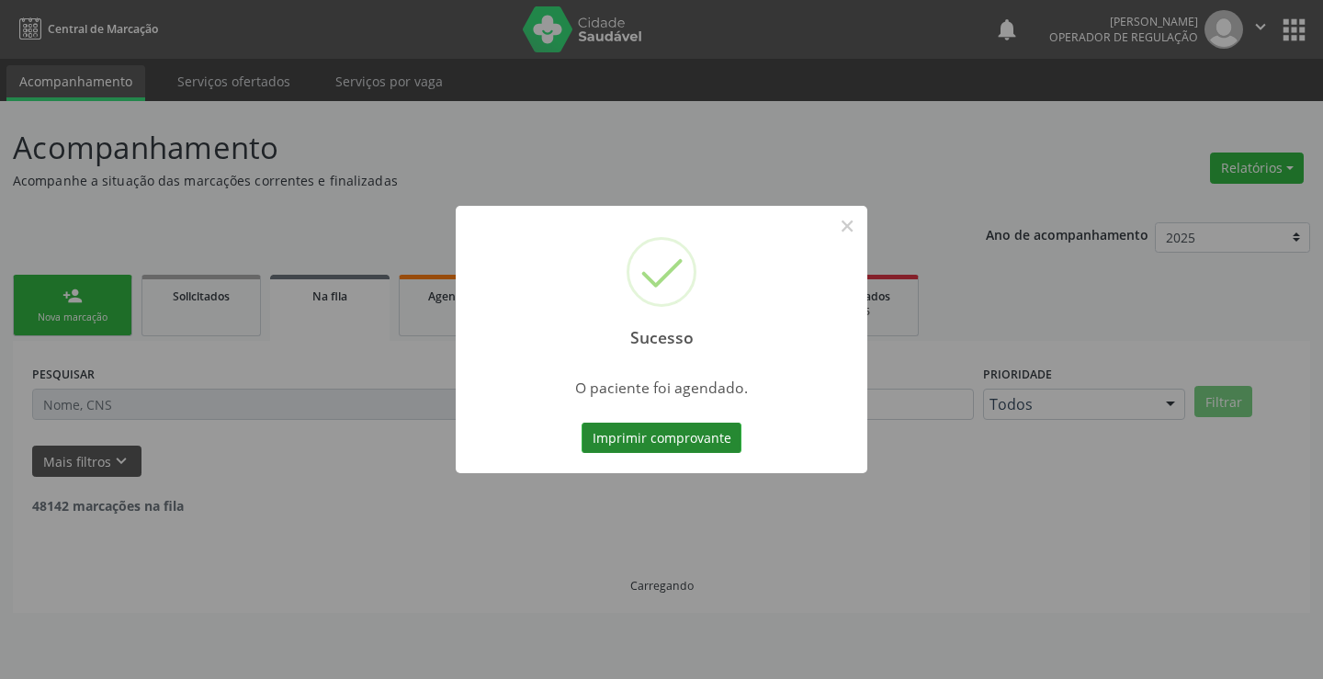
click at [697, 429] on button "Imprimir comprovante" at bounding box center [661, 437] width 160 height 31
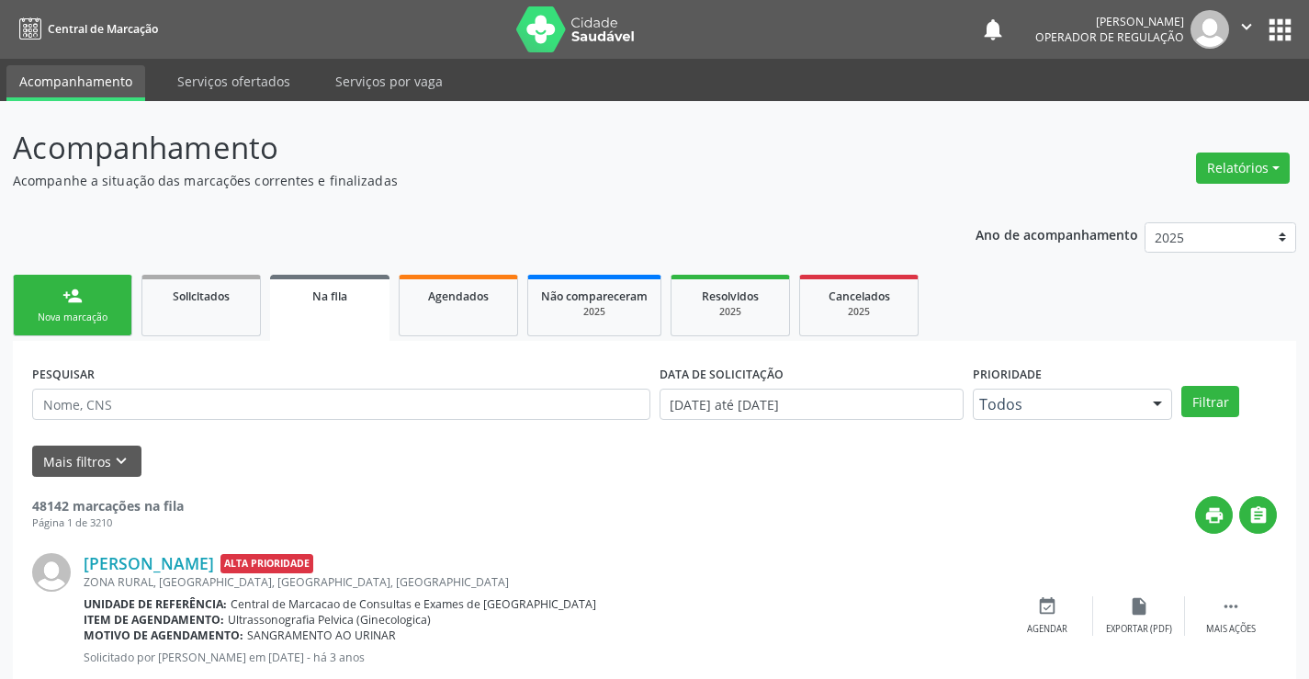
click at [1245, 21] on icon "" at bounding box center [1246, 27] width 20 height 20
click at [1182, 108] on link "Sair" at bounding box center [1199, 112] width 127 height 26
